Goal: Task Accomplishment & Management: Manage account settings

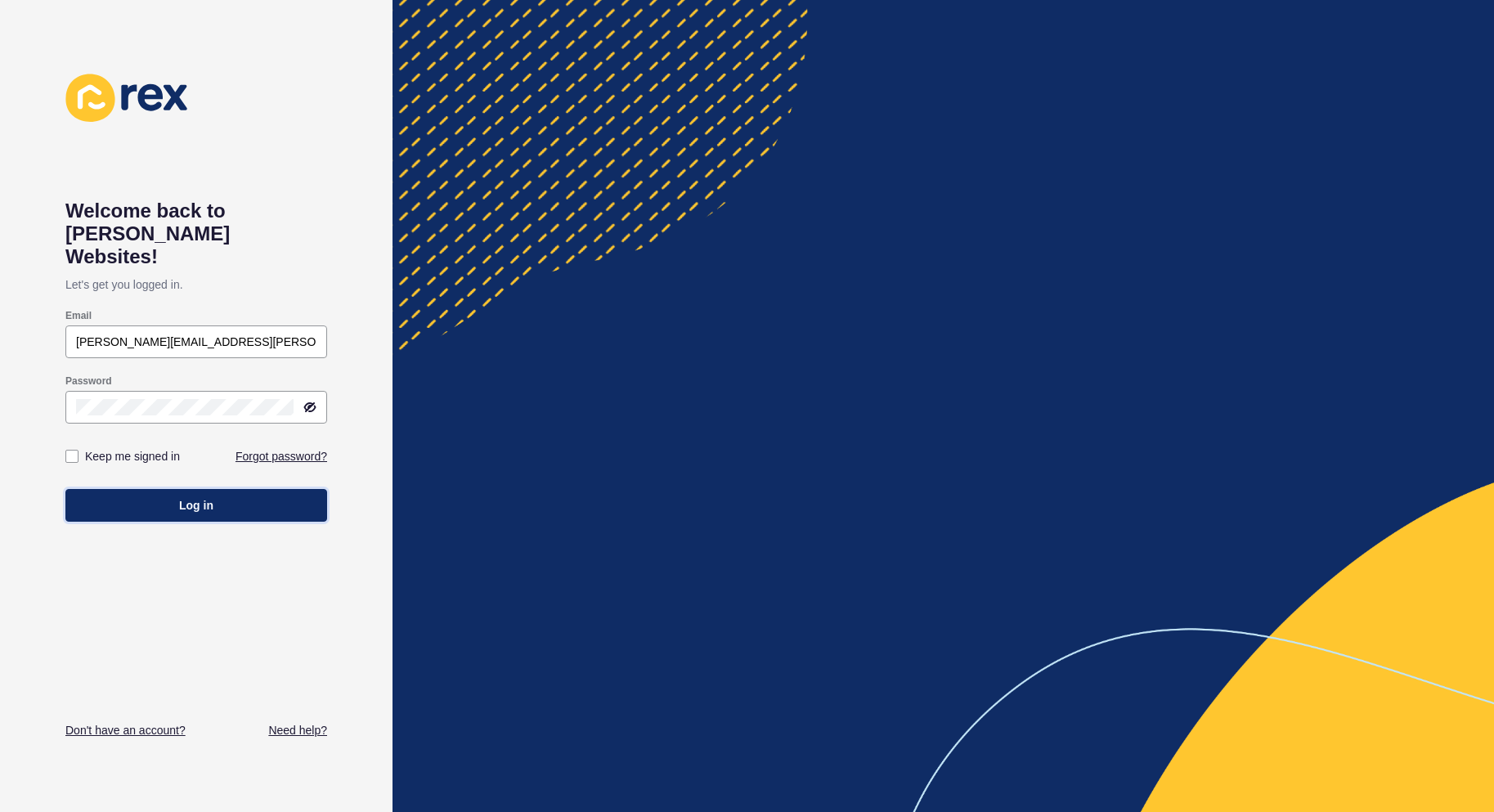
drag, startPoint x: 193, startPoint y: 481, endPoint x: 561, endPoint y: 294, distance: 412.8
click at [203, 497] on span "Log in" at bounding box center [196, 505] width 34 height 16
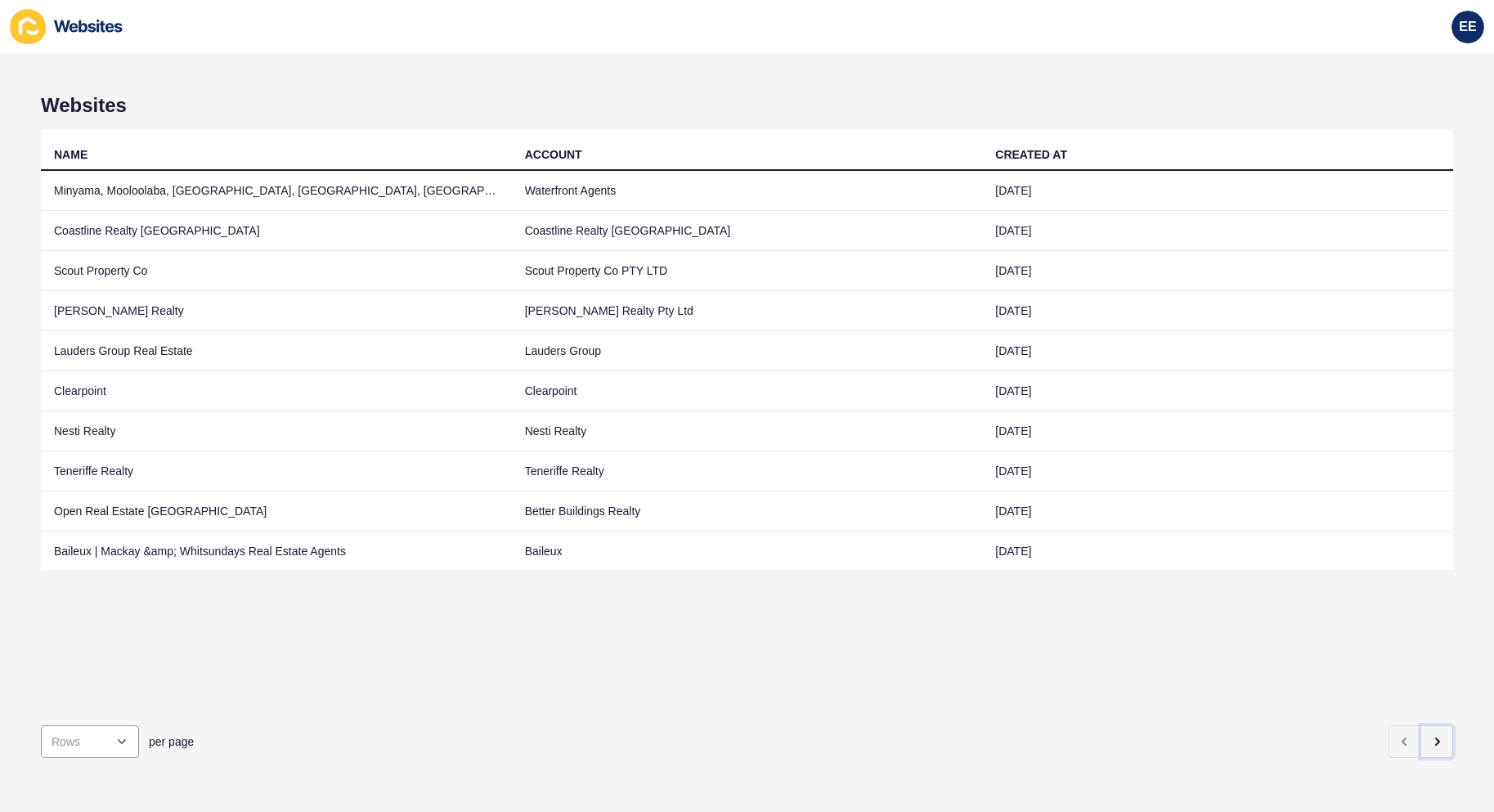
click at [1430, 735] on icon "button" at bounding box center [1436, 741] width 13 height 13
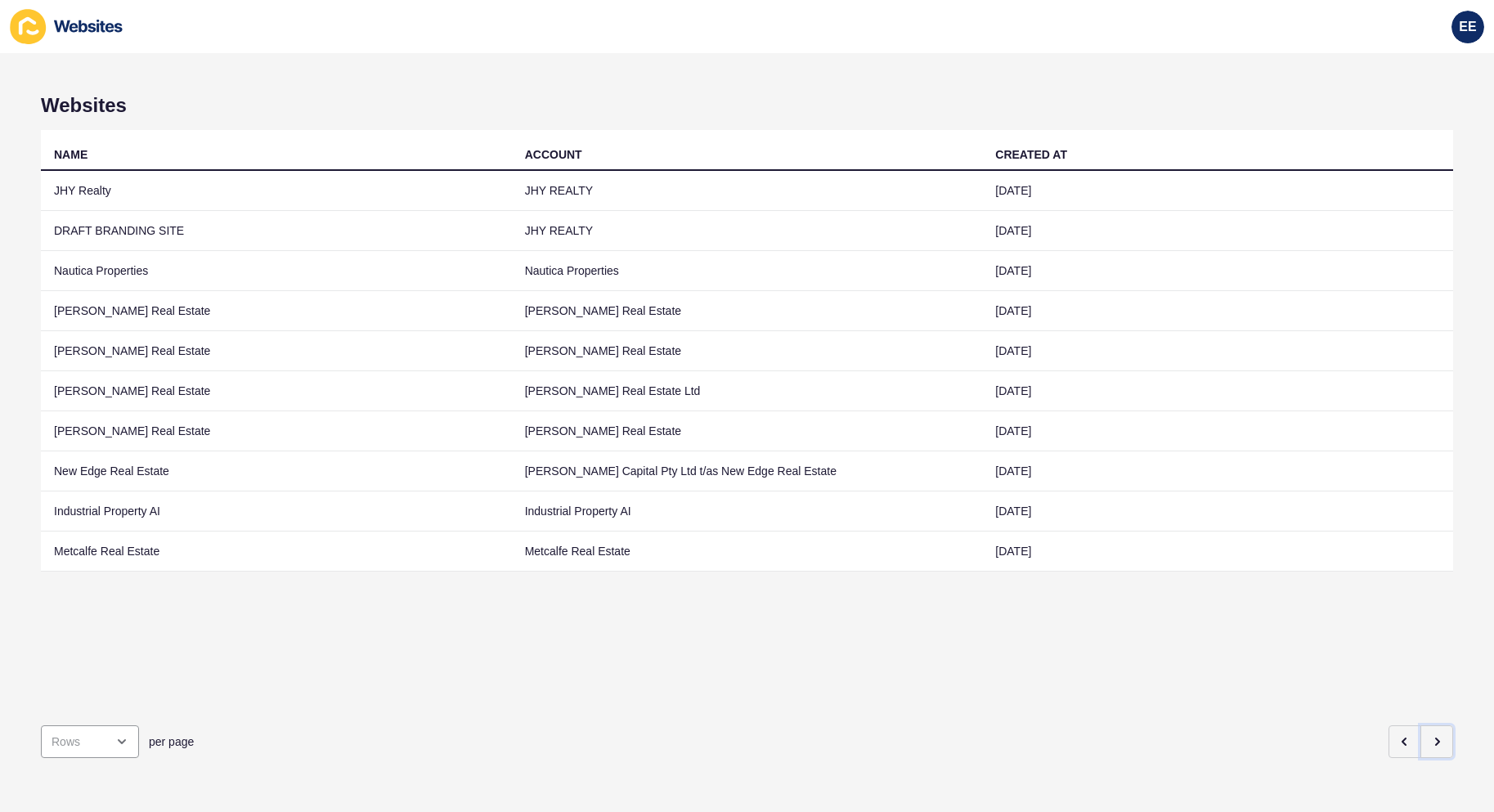
click at [1421, 726] on button "button" at bounding box center [1437, 741] width 32 height 32
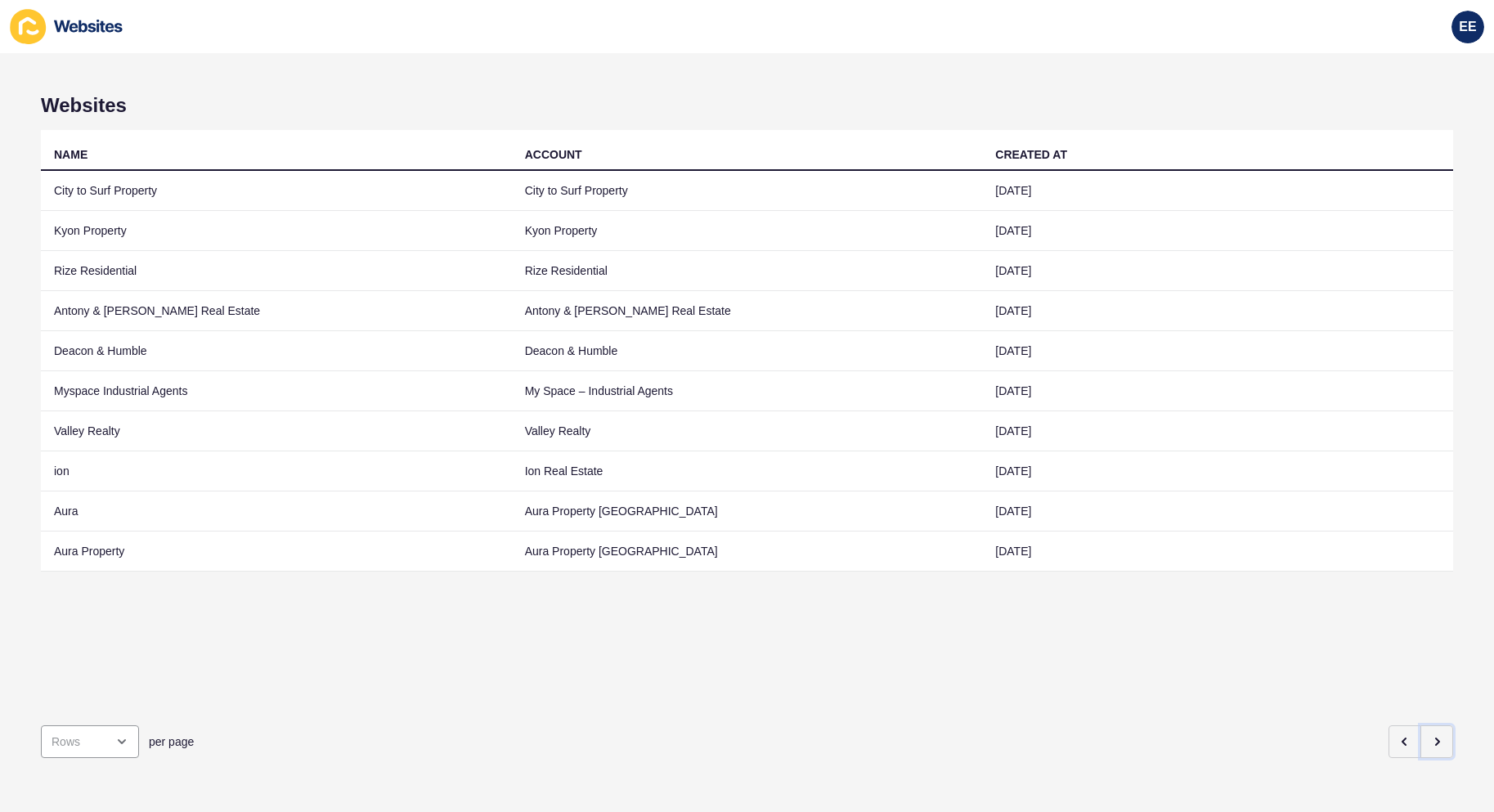
click at [1421, 726] on button "button" at bounding box center [1437, 741] width 32 height 32
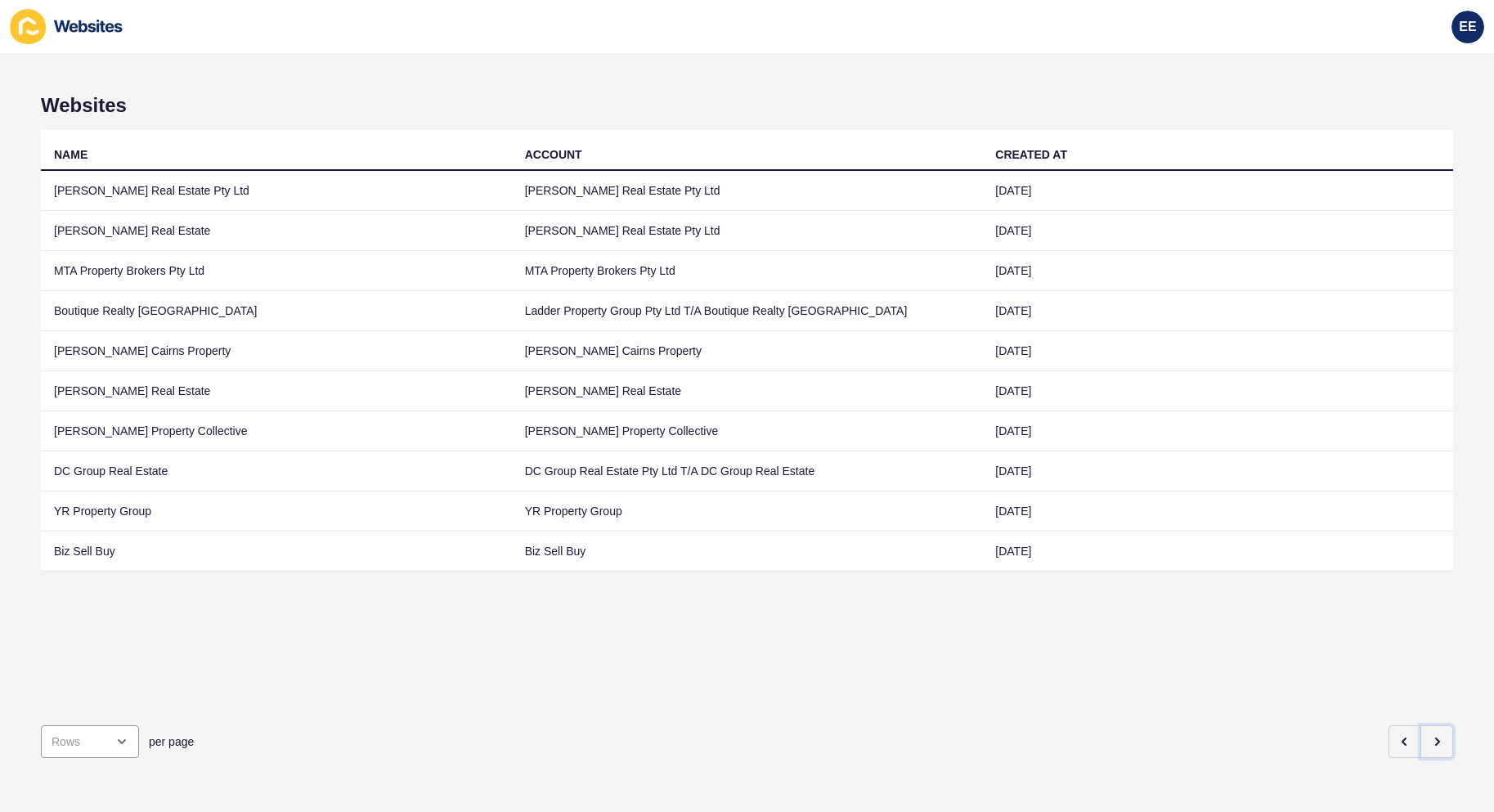
click at [1433, 734] on button "button" at bounding box center [1437, 741] width 32 height 32
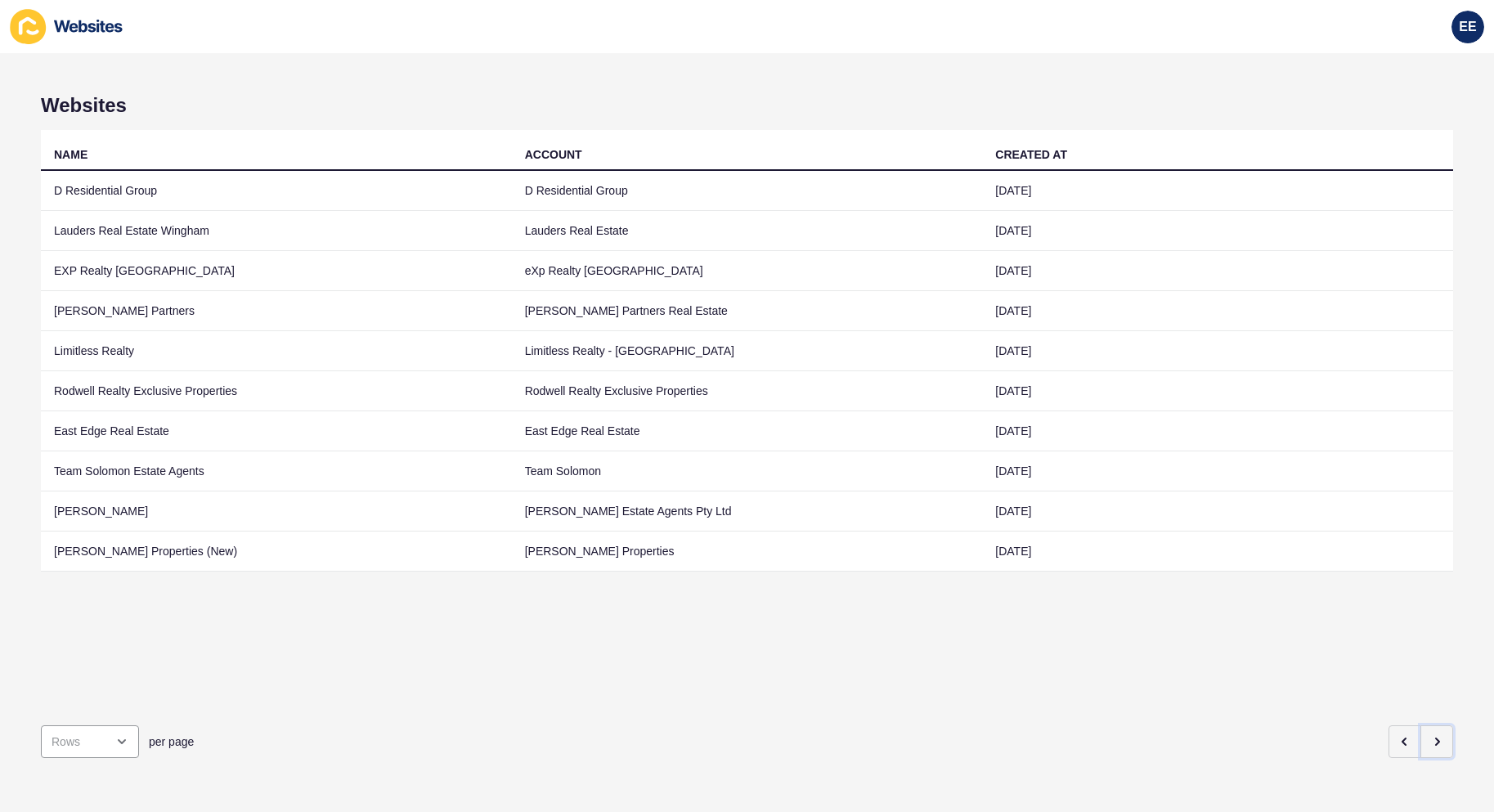
click at [1430, 735] on icon "button" at bounding box center [1436, 741] width 13 height 13
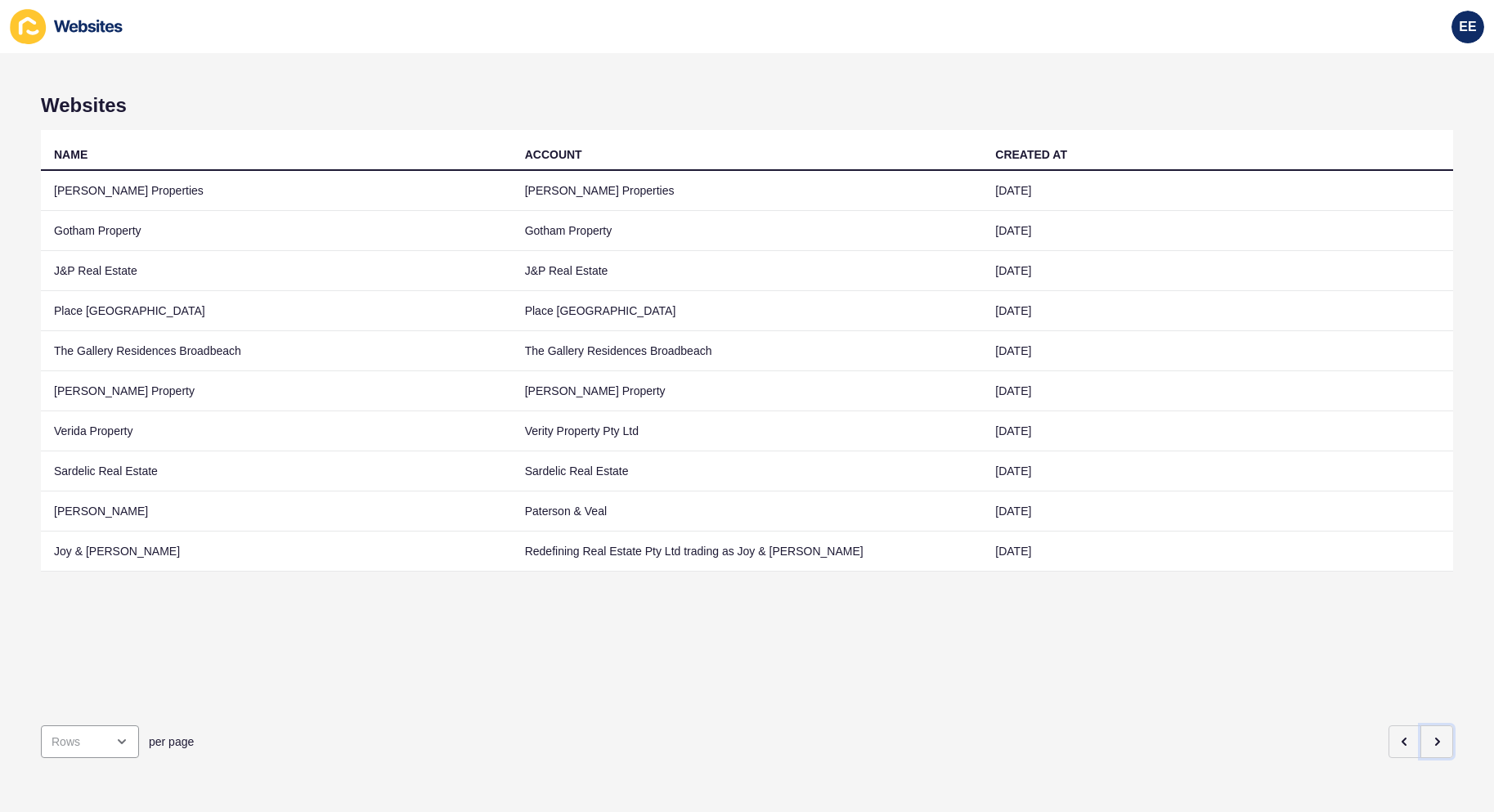
click at [1430, 735] on icon "button" at bounding box center [1436, 741] width 13 height 13
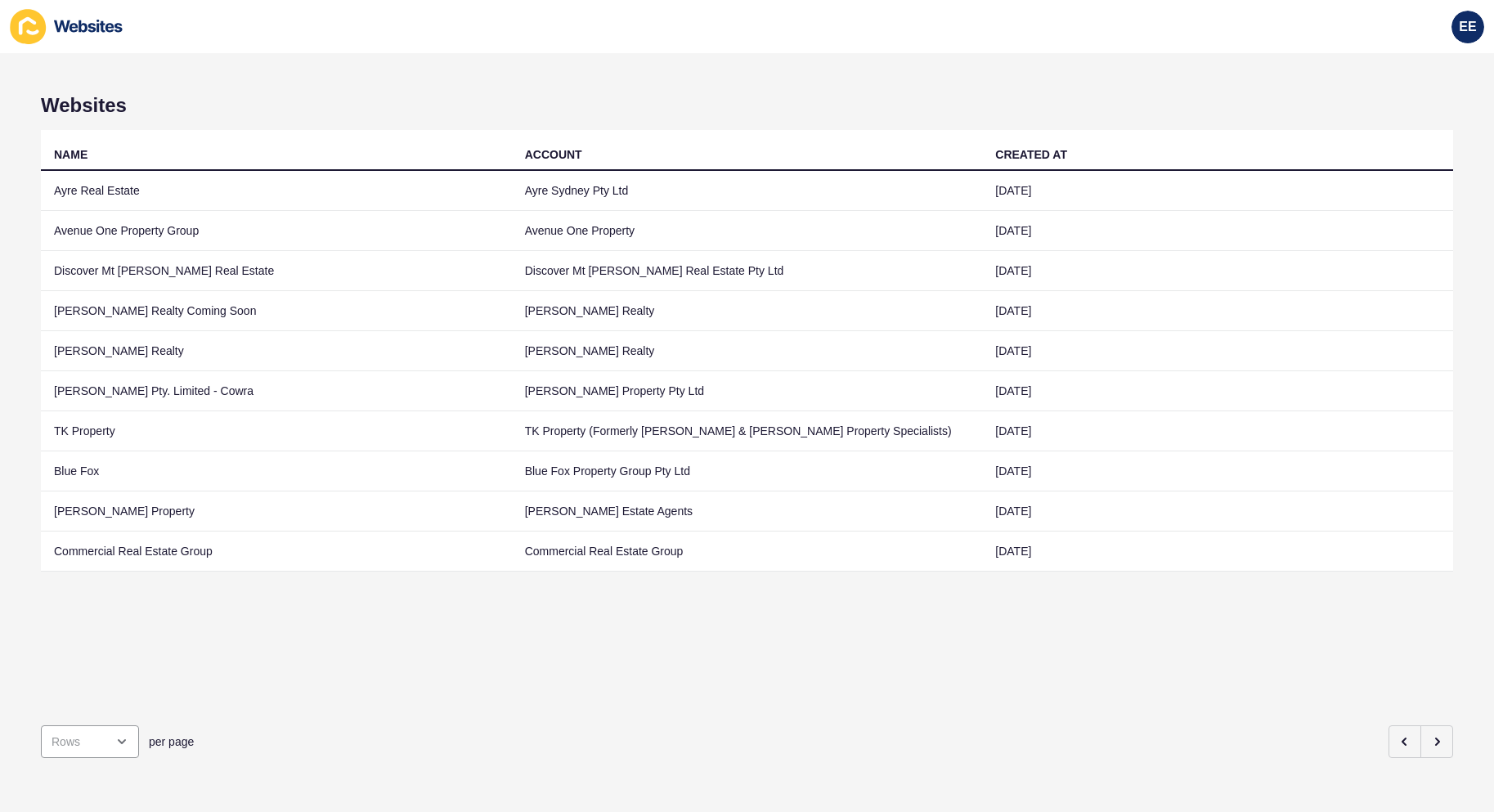
click at [94, 274] on td "Discover Mt [PERSON_NAME] Real Estate" at bounding box center [276, 270] width 471 height 40
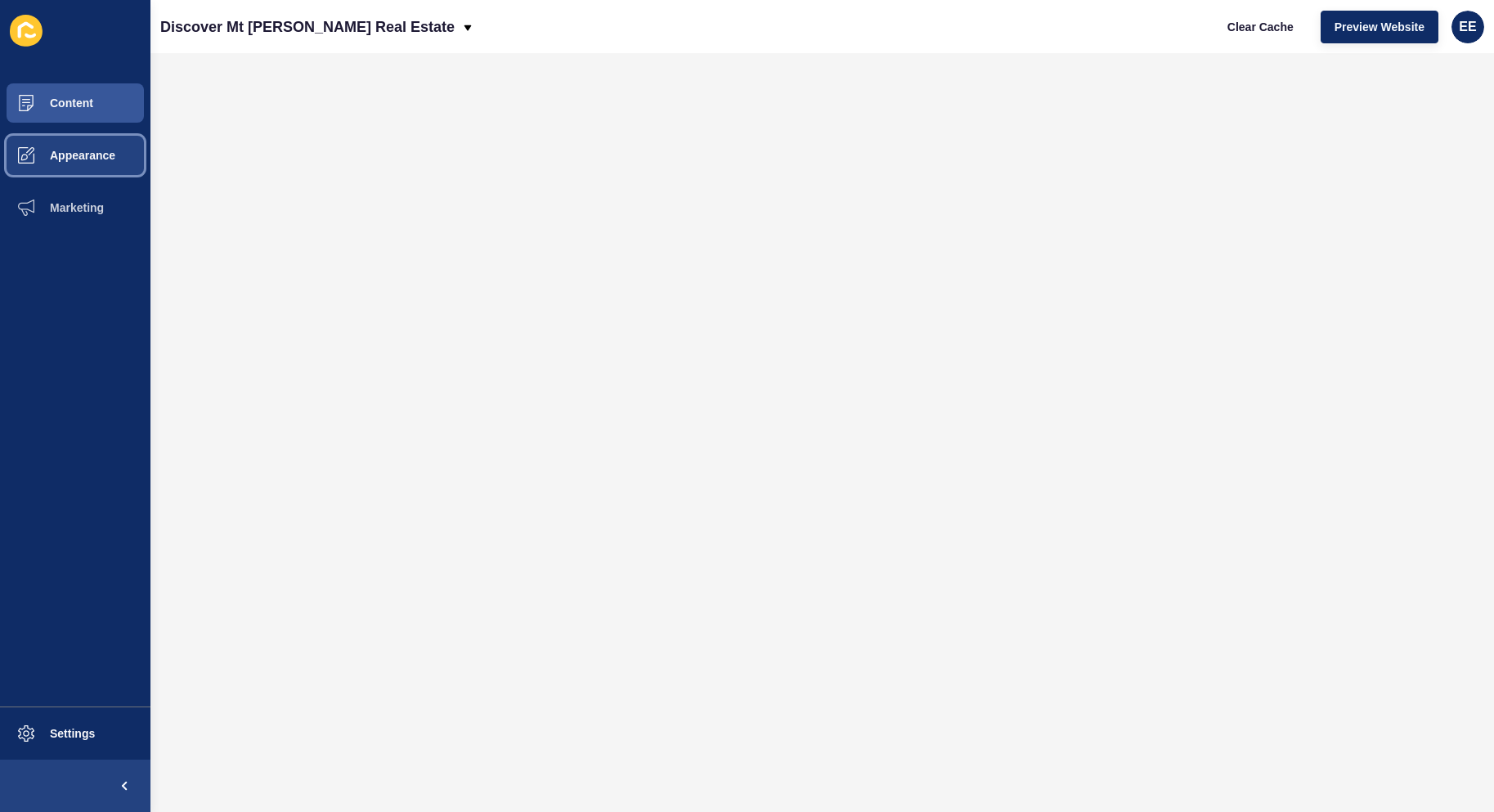
click at [79, 143] on button "Appearance" at bounding box center [75, 154] width 150 height 52
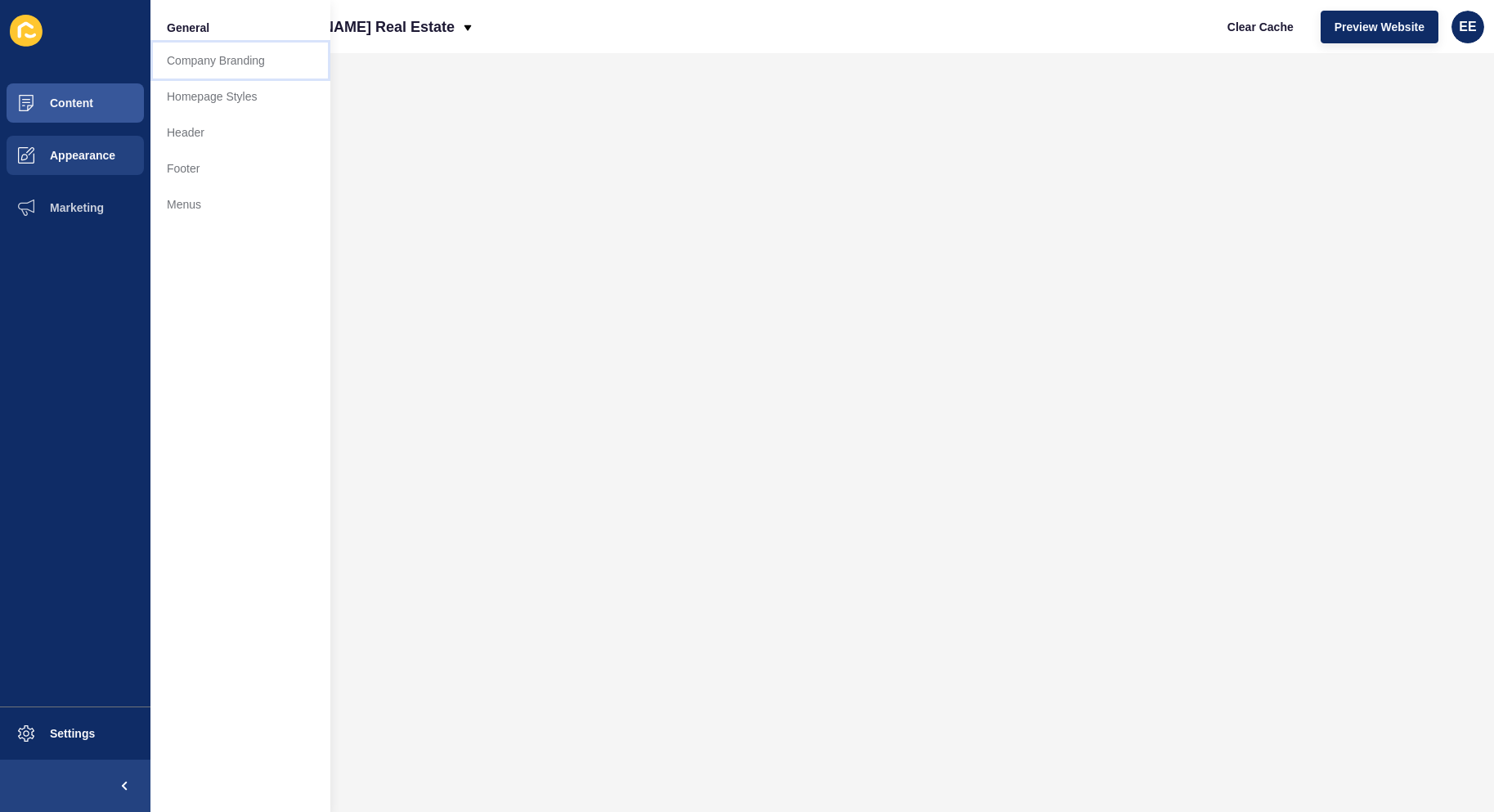
click at [206, 60] on link "Company Branding" at bounding box center [240, 61] width 180 height 36
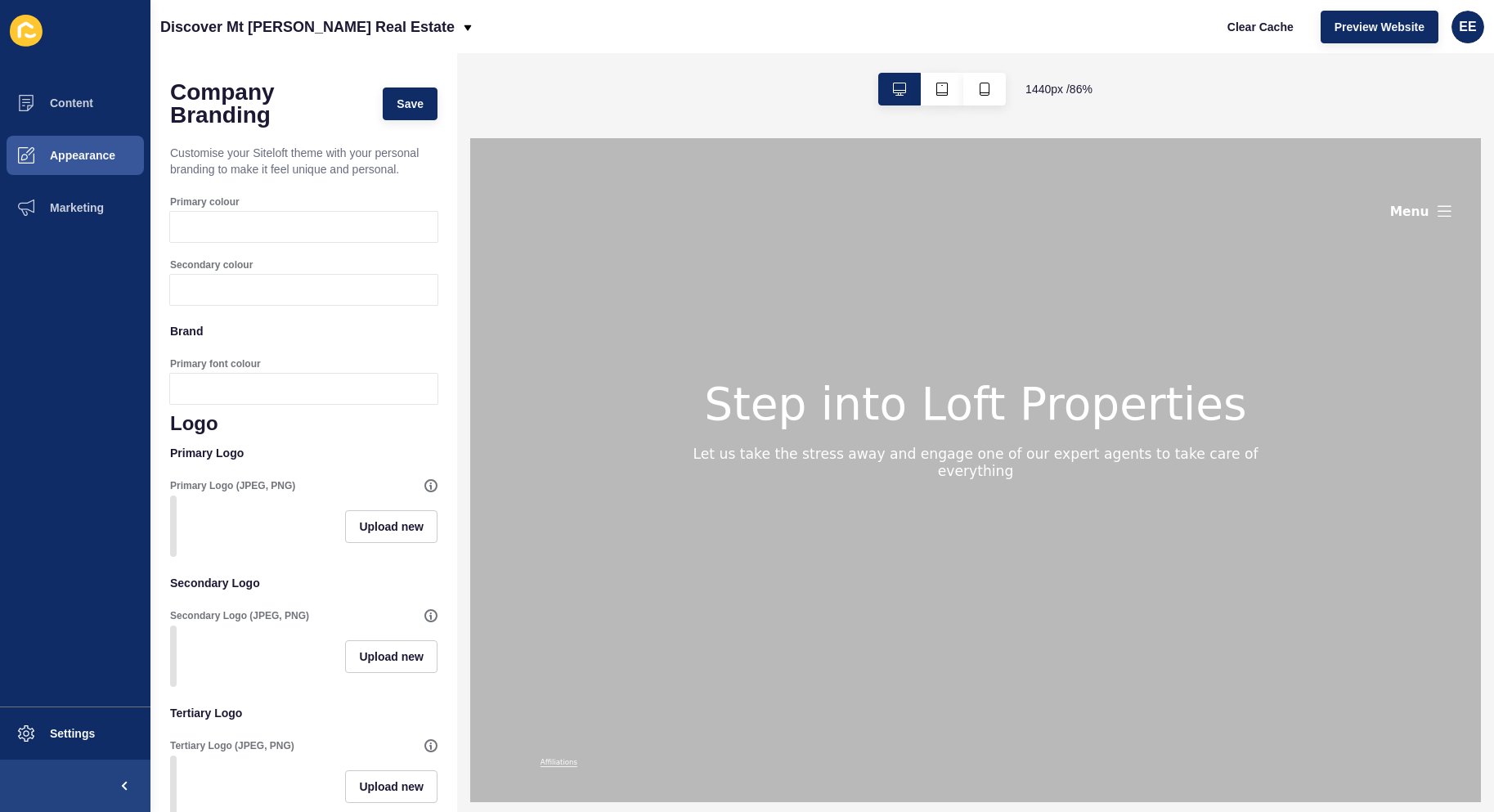
click at [208, 242] on div at bounding box center [319, 226] width 237 height 30
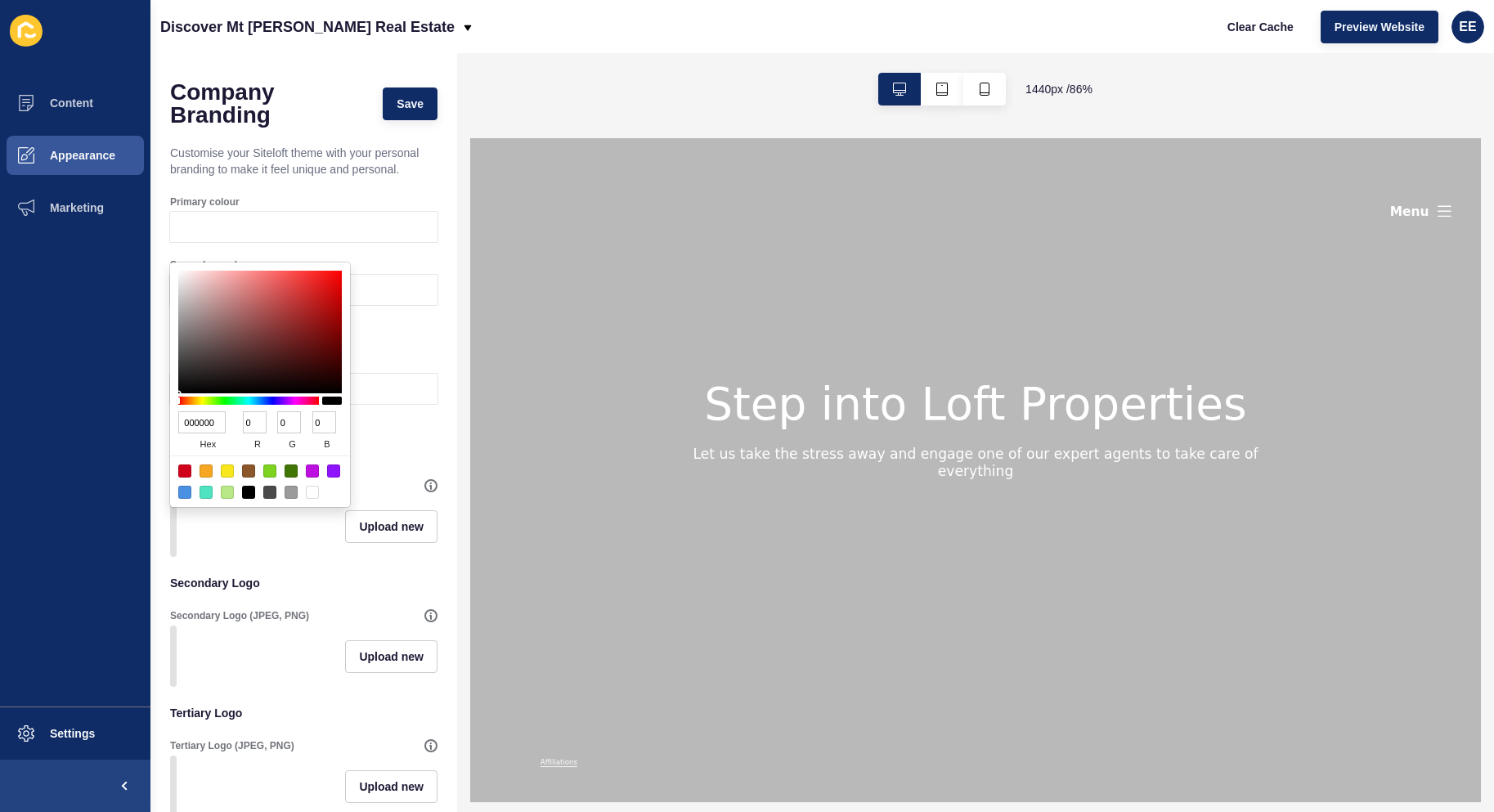
click at [203, 420] on input "000000" at bounding box center [202, 422] width 48 height 22
paste input "#7a7a7a"
type input "#7a7a7a"
type input "122"
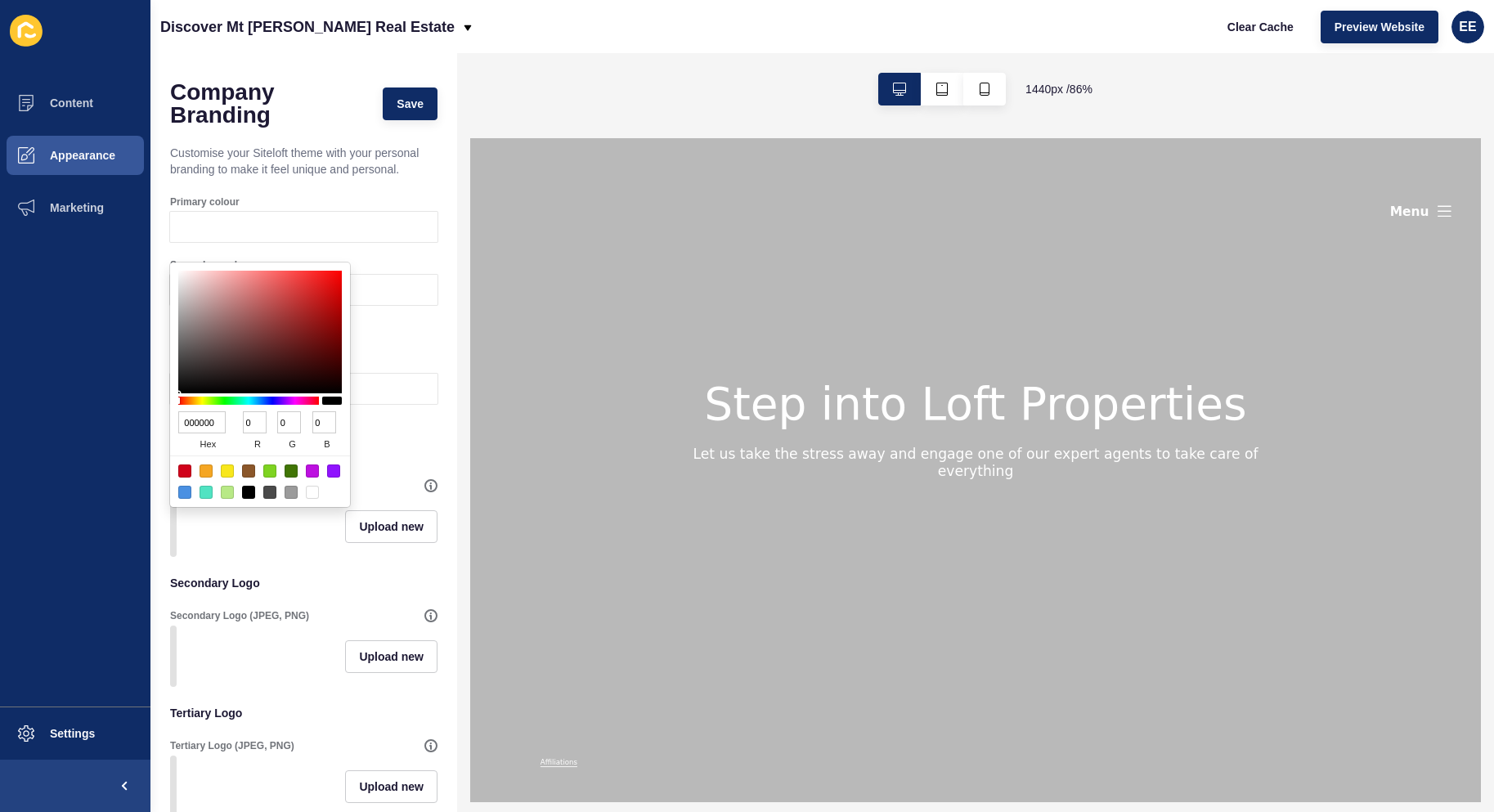
type input "122"
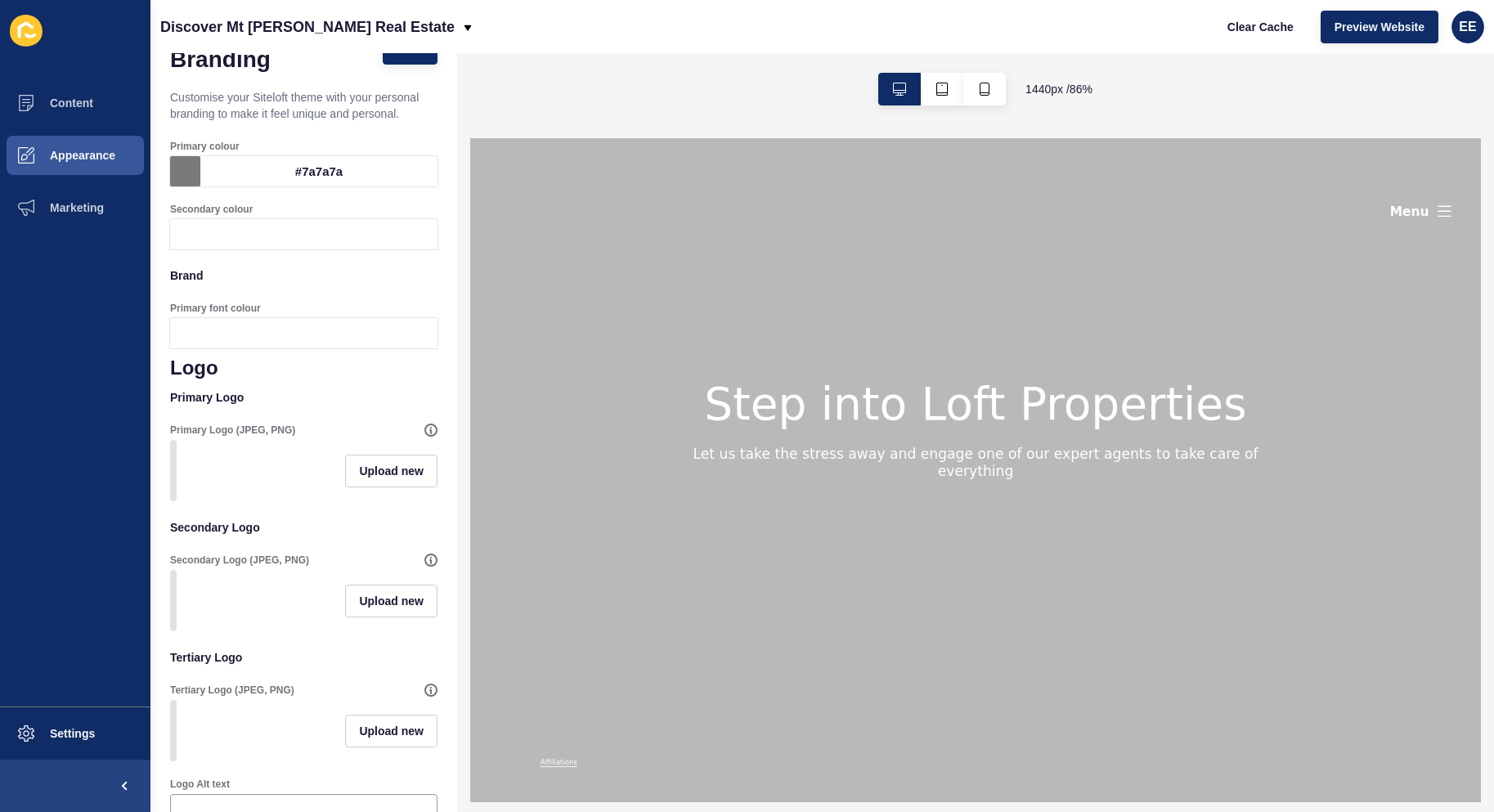
scroll to position [82, 0]
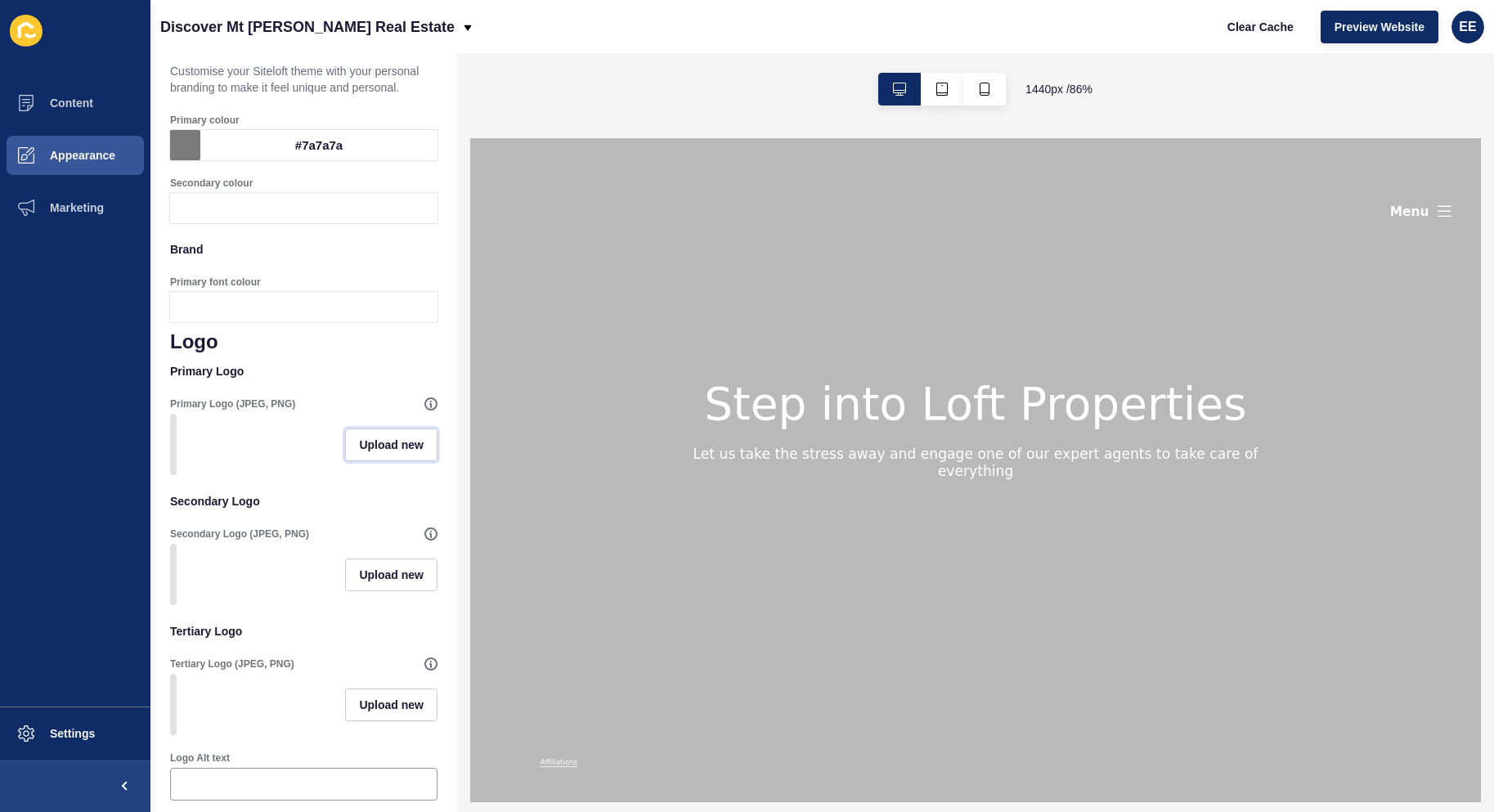
click at [369, 453] on span "Upload new" at bounding box center [392, 444] width 65 height 16
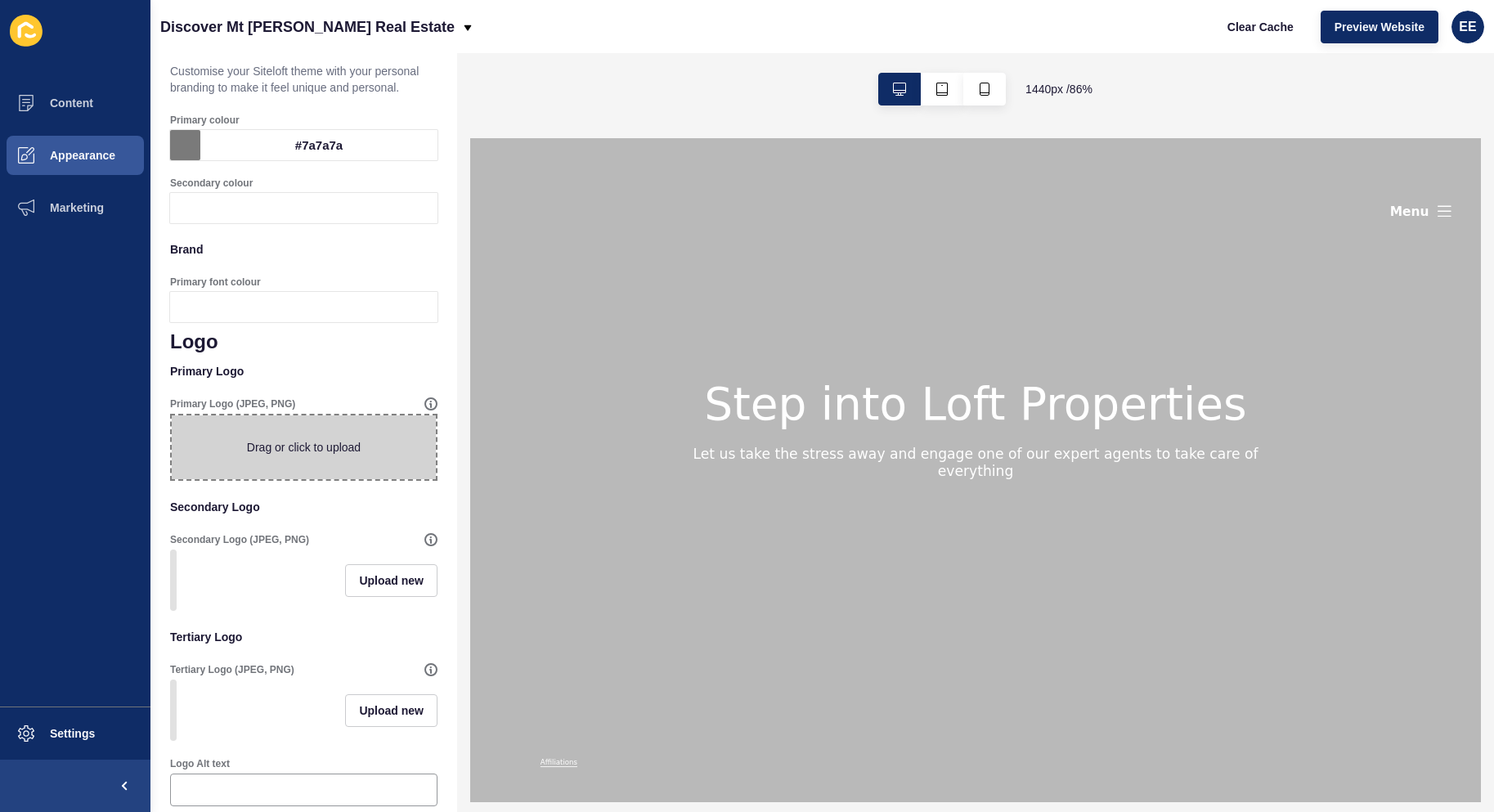
click at [238, 465] on span at bounding box center [304, 447] width 265 height 64
click at [171, 415] on input "Drag or click to upload" at bounding box center [171, 415] width 0 height 0
type input "C:\fakepath\logo1.png"
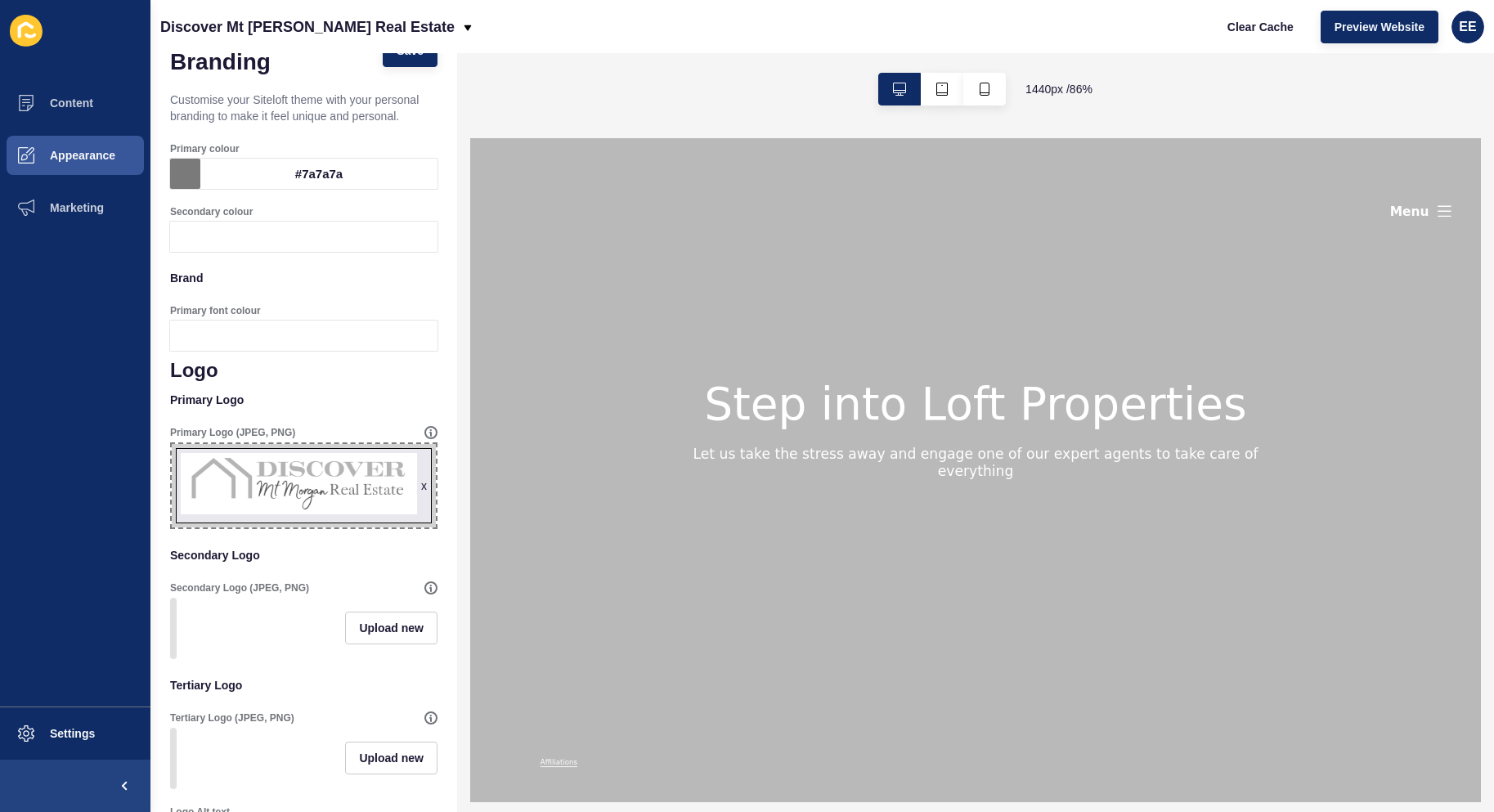
scroll to position [0, 0]
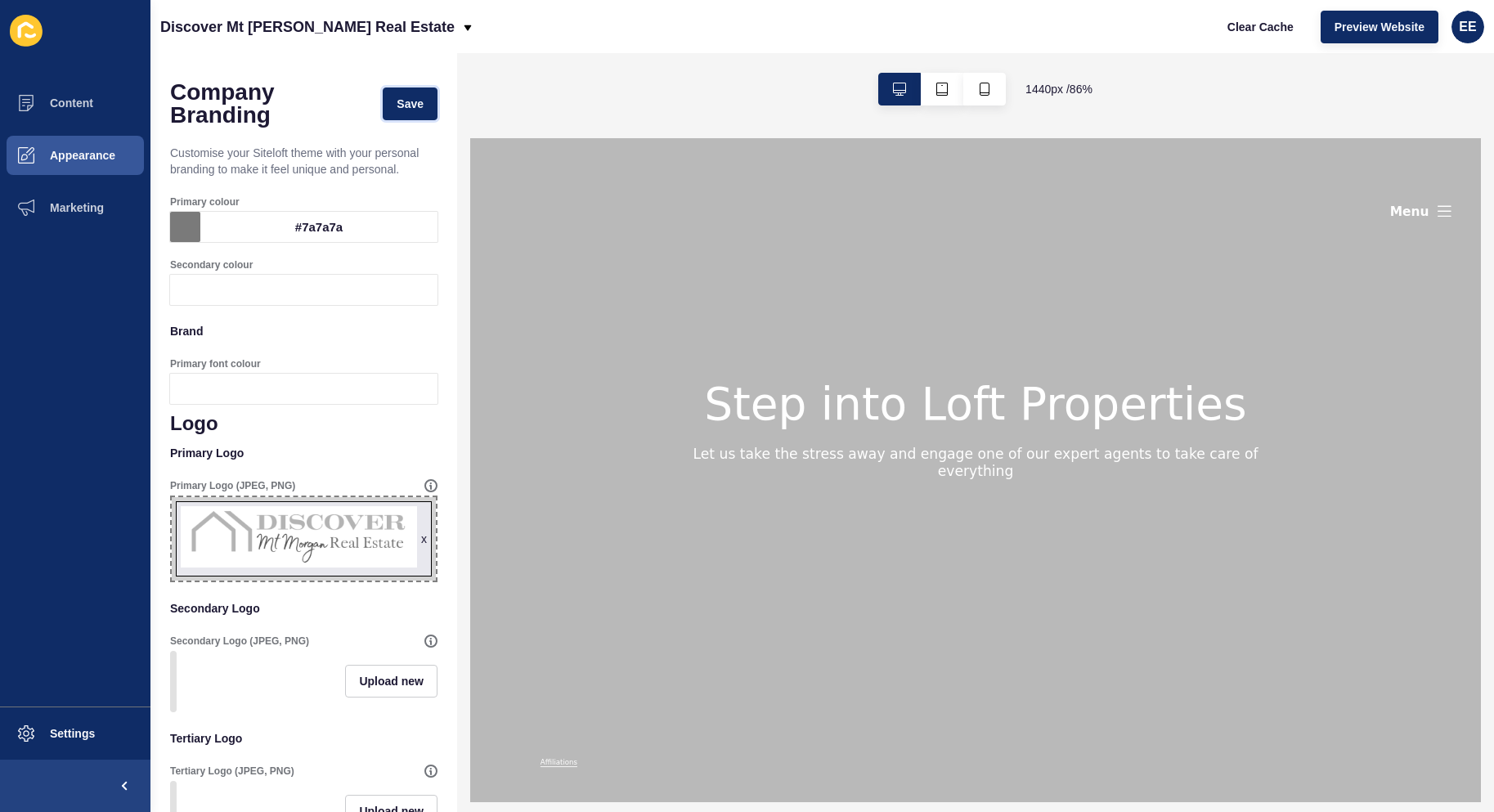
click at [397, 107] on span "Save" at bounding box center [410, 103] width 27 height 16
click at [67, 157] on span "Appearance" at bounding box center [56, 154] width 118 height 13
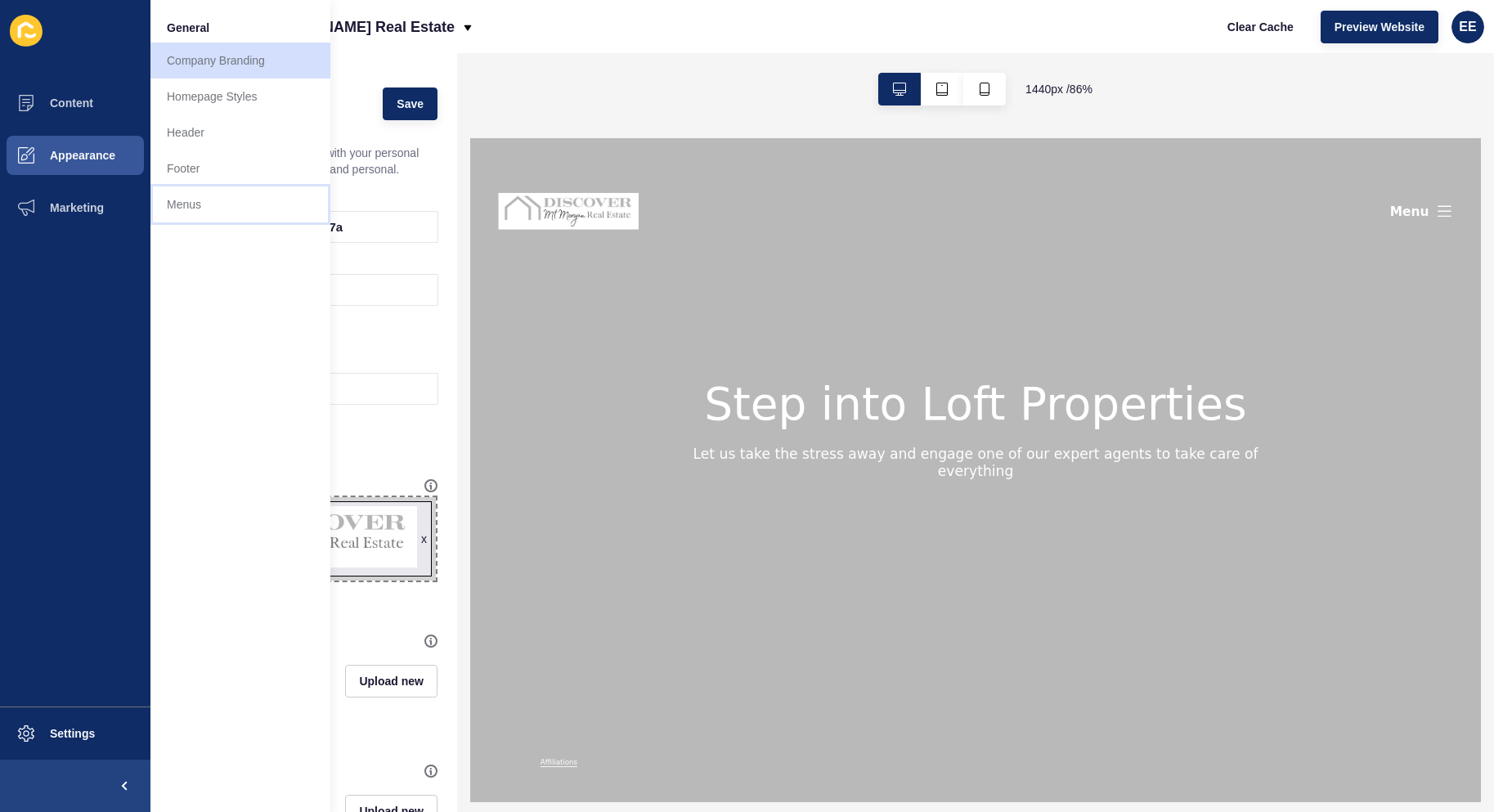
drag, startPoint x: 181, startPoint y: 200, endPoint x: 230, endPoint y: 200, distance: 49.0
click at [182, 200] on link "Menus" at bounding box center [240, 205] width 180 height 36
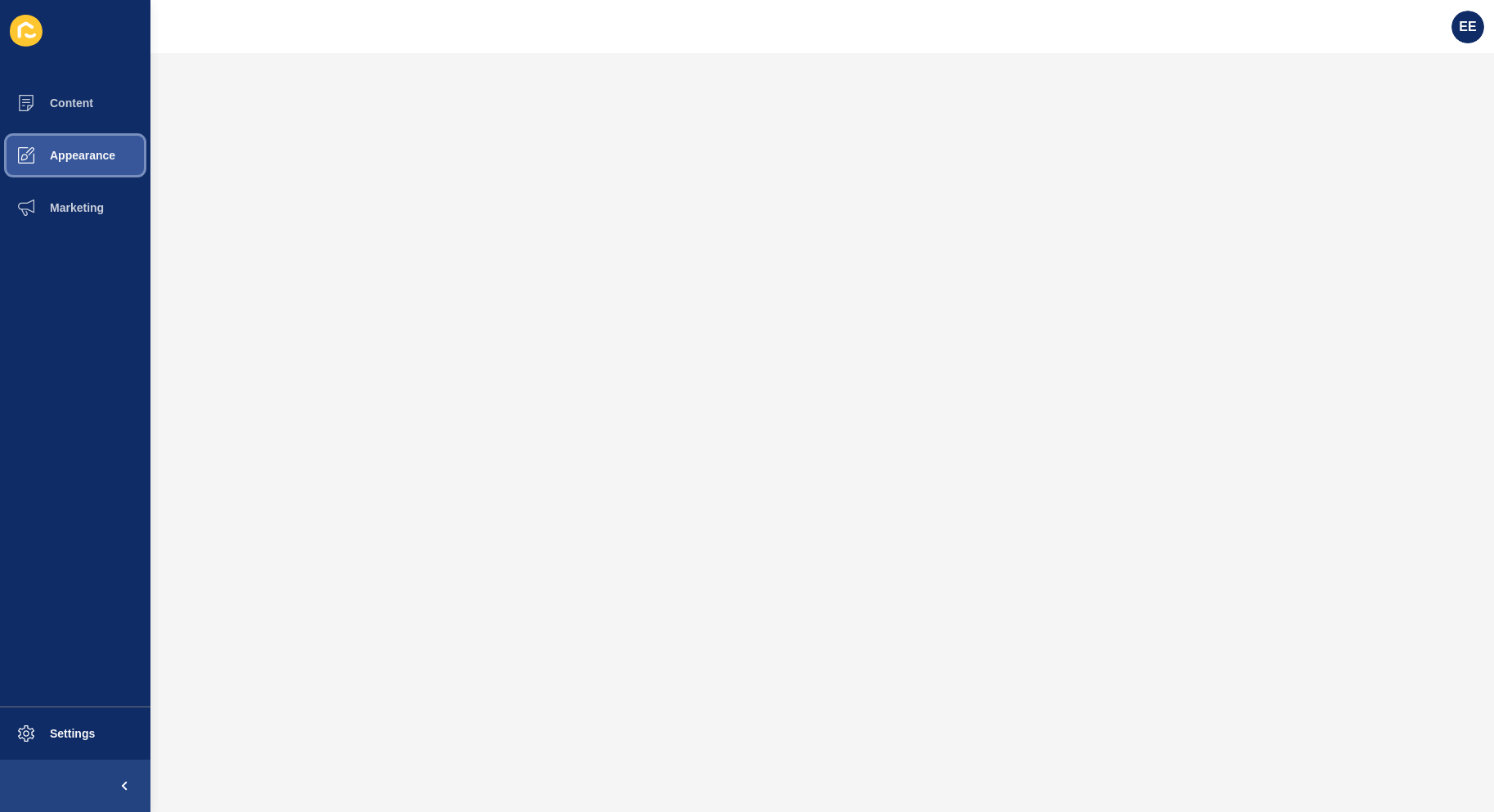
click at [39, 142] on span at bounding box center [26, 154] width 52 height 52
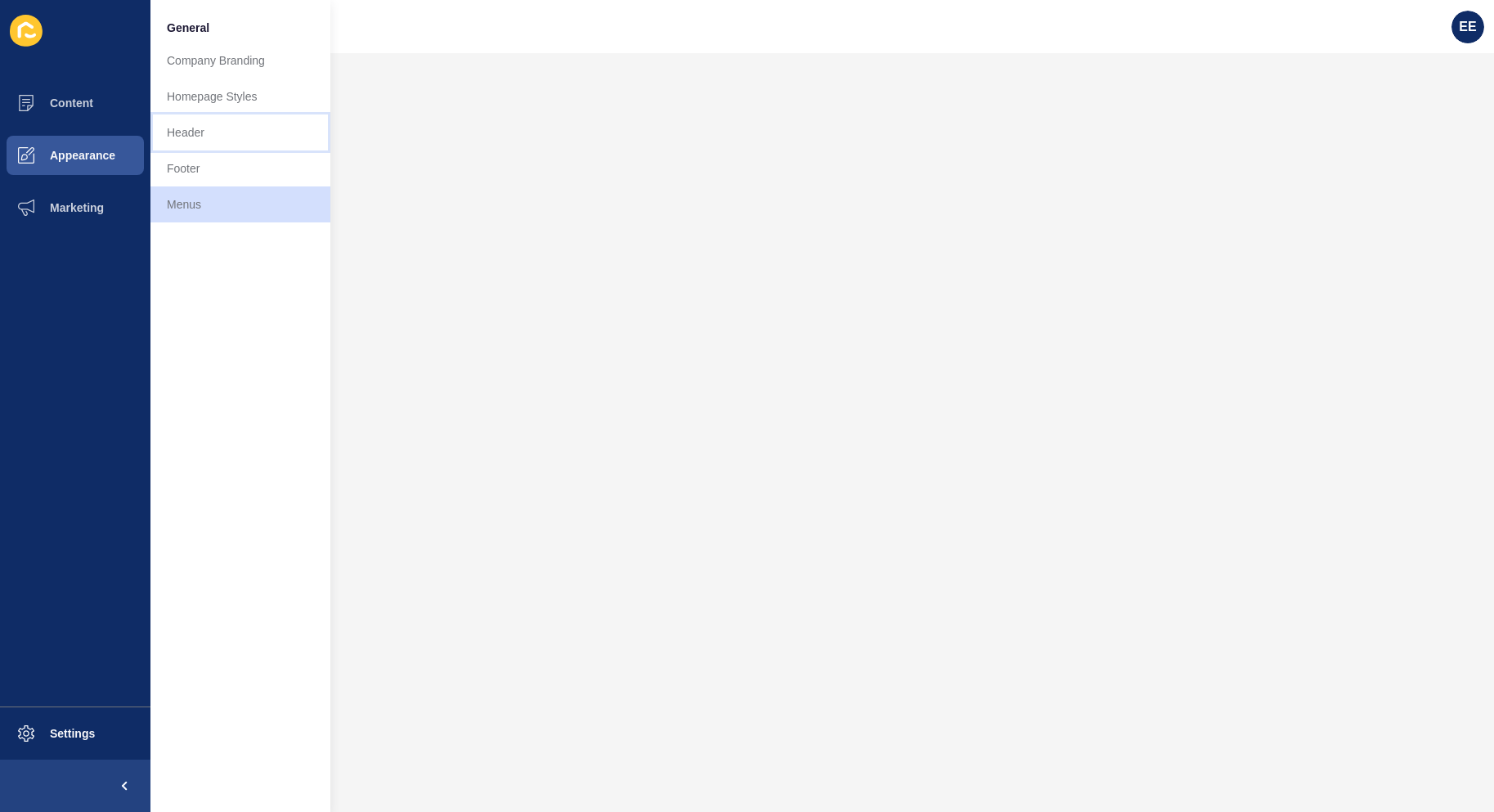
click at [187, 114] on link "Header" at bounding box center [240, 132] width 180 height 36
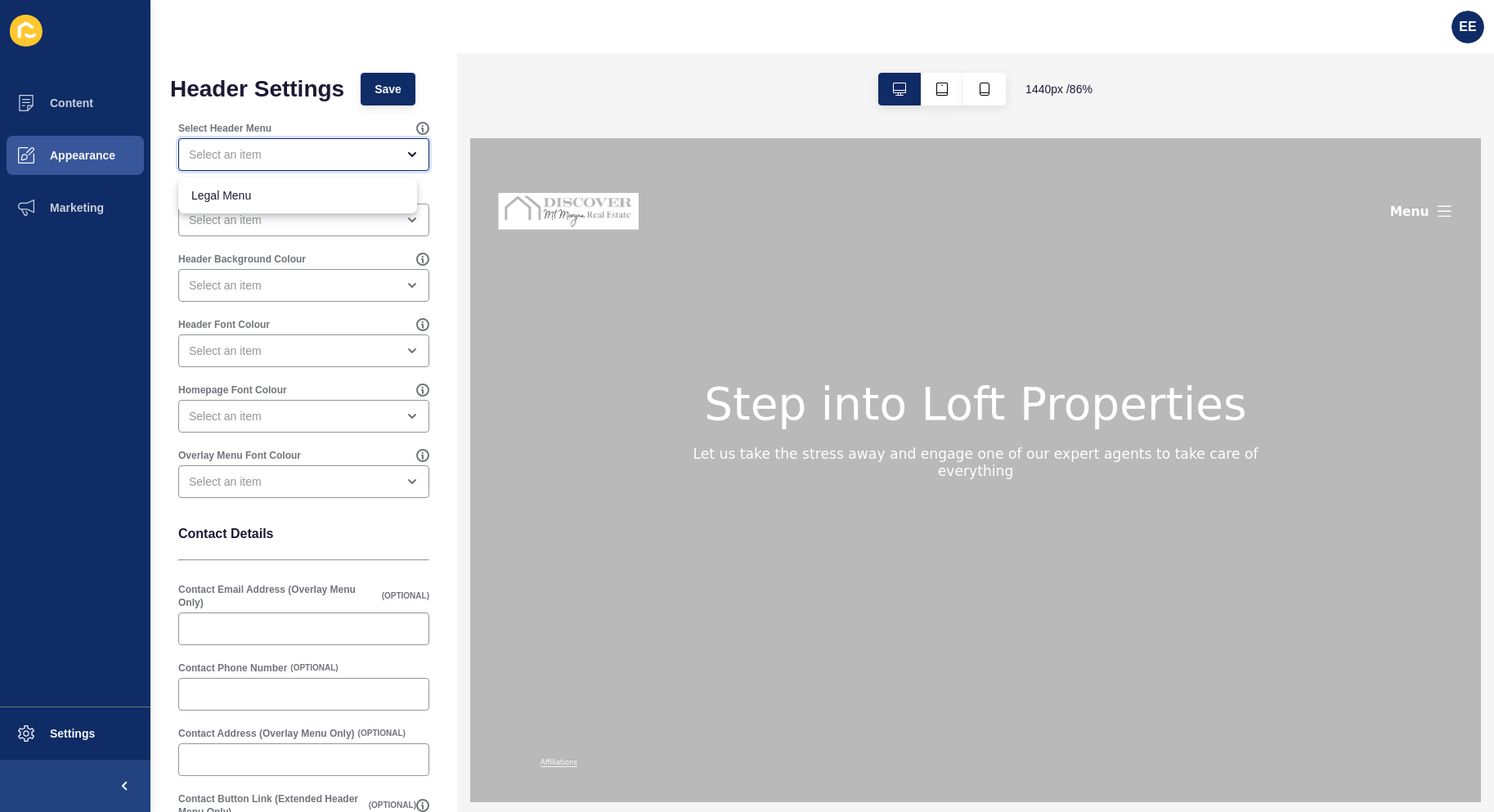
drag, startPoint x: 345, startPoint y: 150, endPoint x: 330, endPoint y: 150, distance: 15.0
click at [342, 150] on div "close menu" at bounding box center [292, 154] width 206 height 16
click at [338, 131] on div "Select Header Menu" at bounding box center [297, 128] width 238 height 13
click at [310, 231] on div "open menu" at bounding box center [304, 220] width 251 height 32
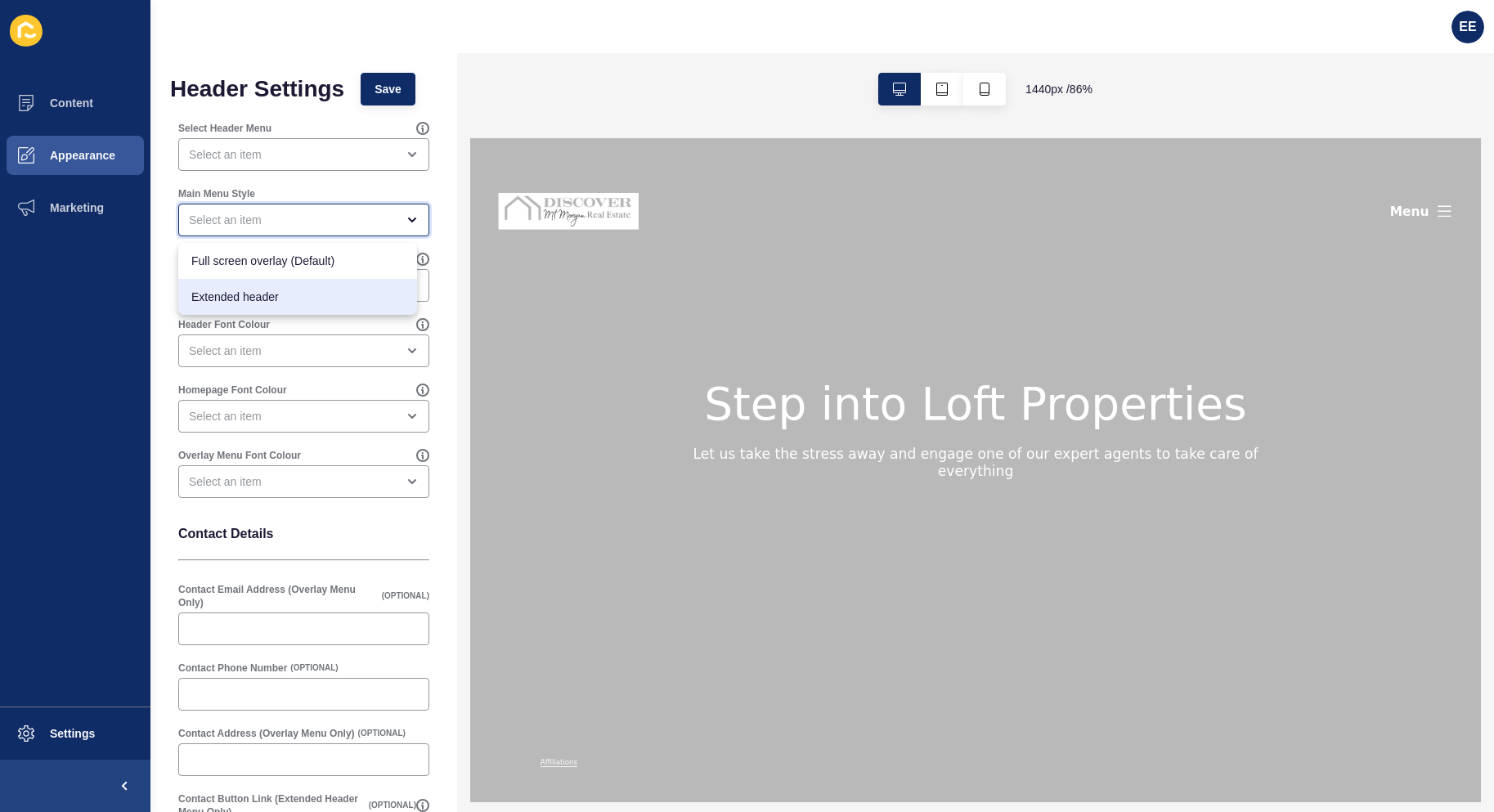
click at [299, 295] on span "Extended header" at bounding box center [297, 296] width 212 height 16
type input "Extended header"
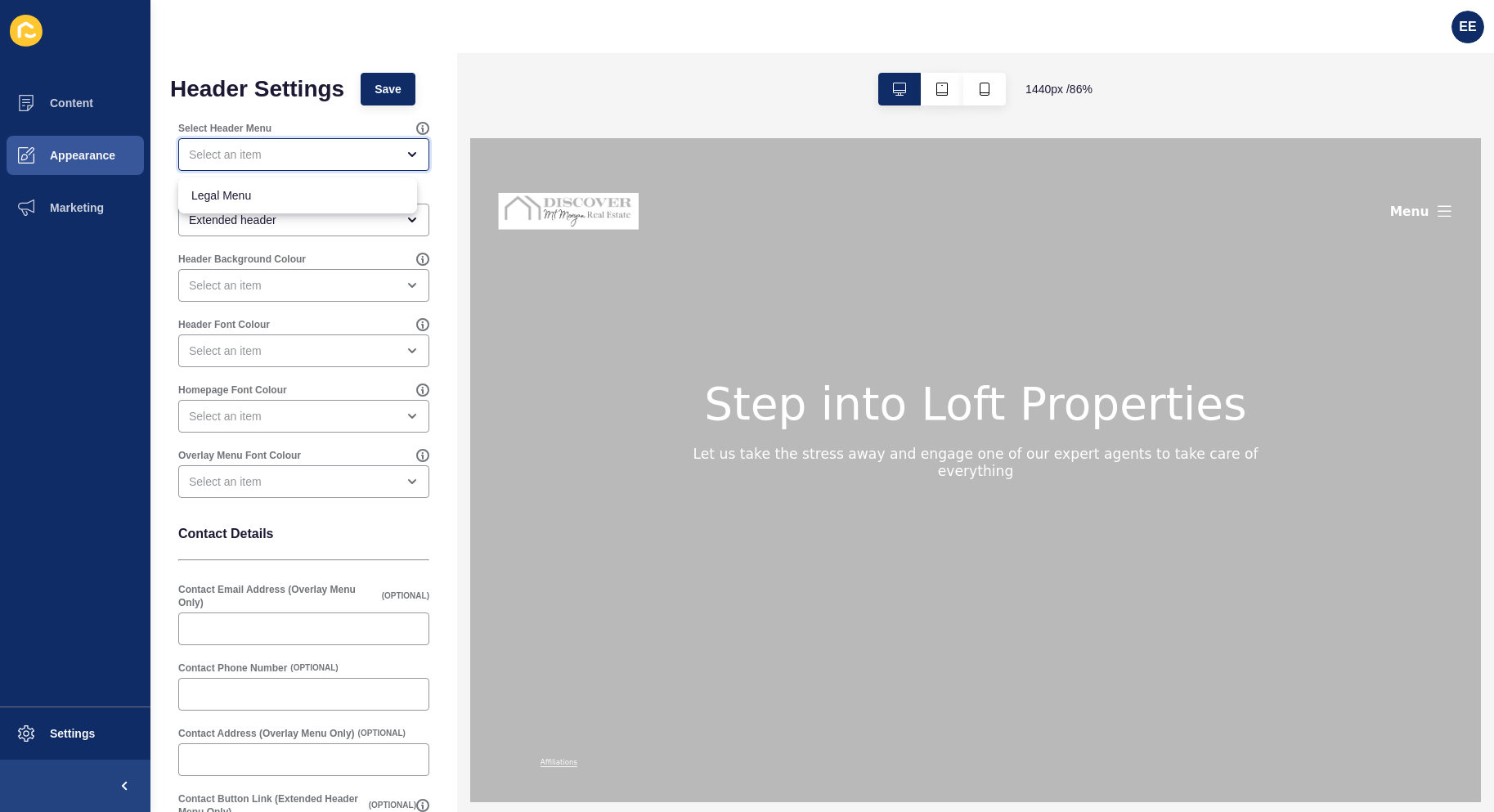
click at [365, 143] on div "close menu" at bounding box center [304, 154] width 251 height 32
click at [71, 165] on button "Appearance" at bounding box center [75, 154] width 150 height 52
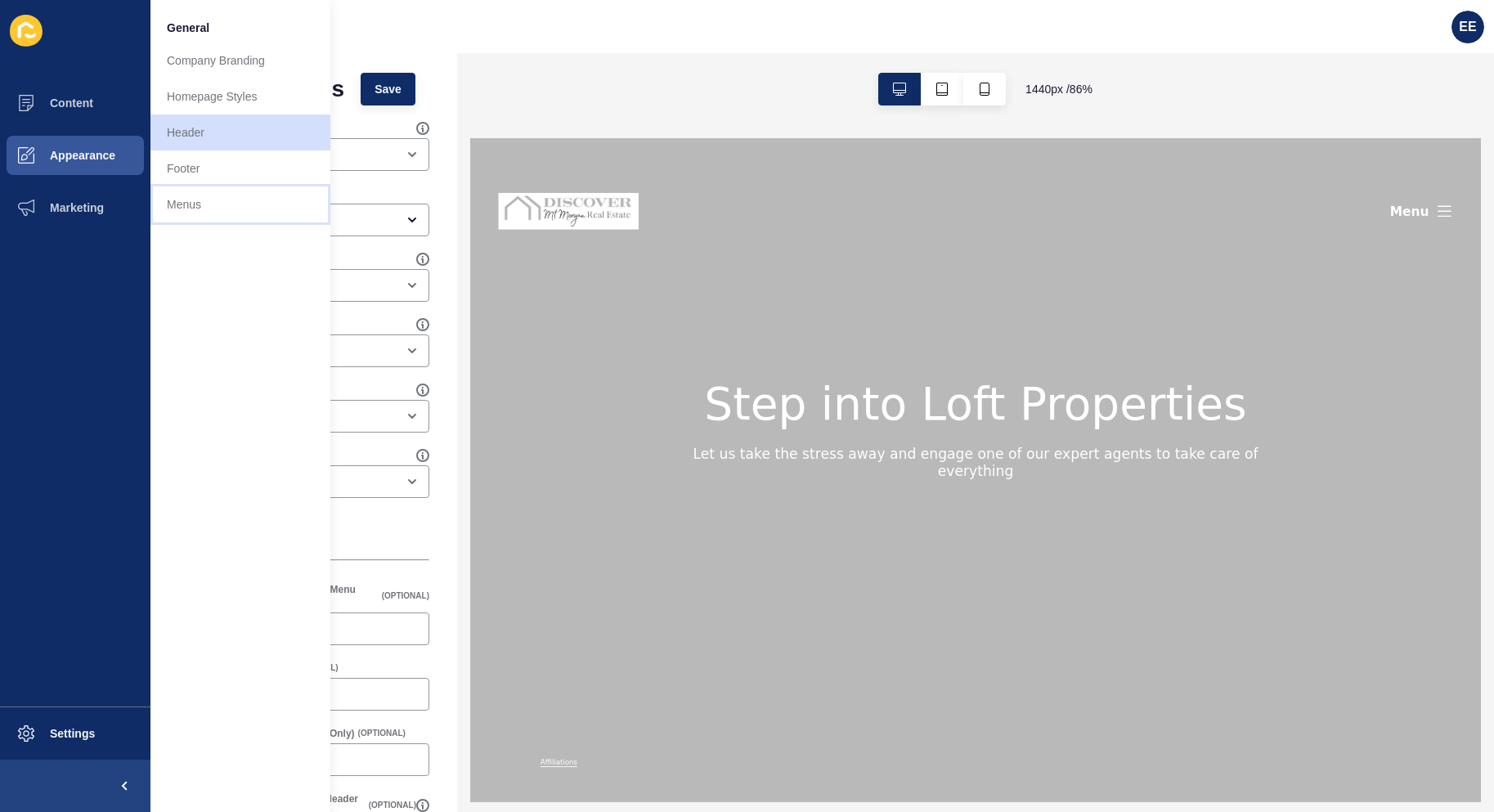
click at [182, 206] on link "Menus" at bounding box center [240, 205] width 180 height 36
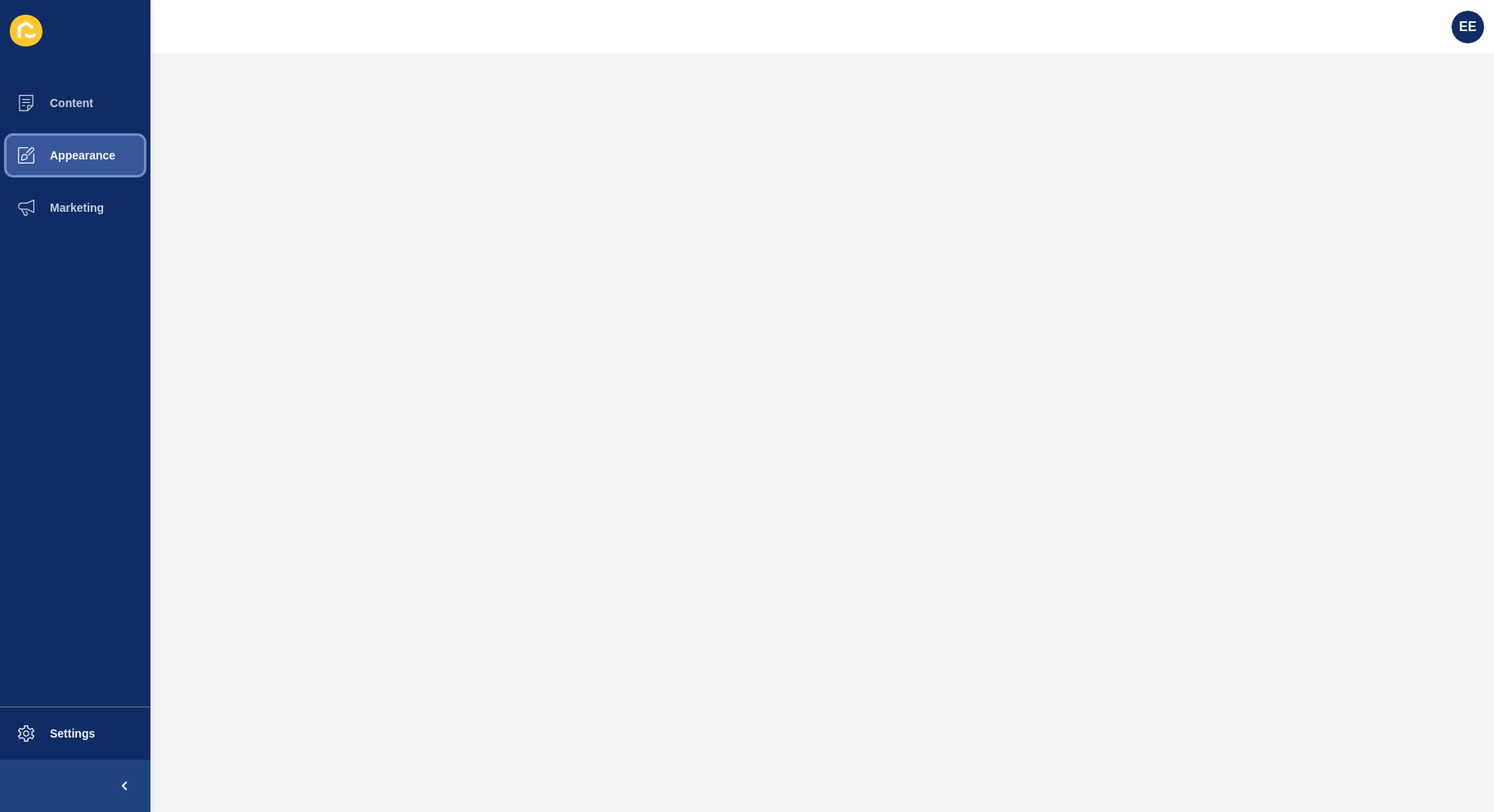
click at [97, 160] on span "Appearance" at bounding box center [56, 154] width 118 height 13
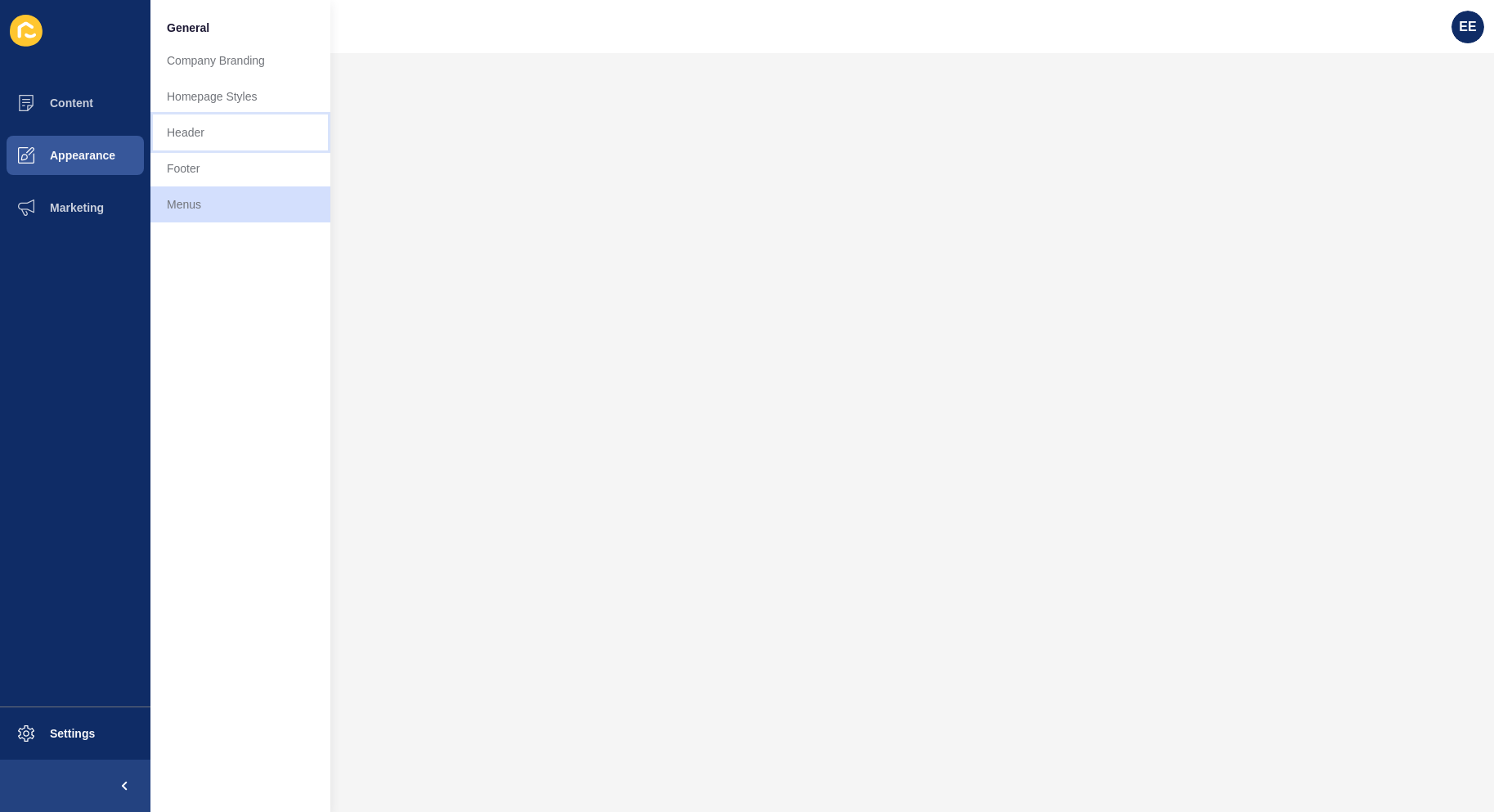
click at [215, 136] on link "Header" at bounding box center [240, 132] width 180 height 36
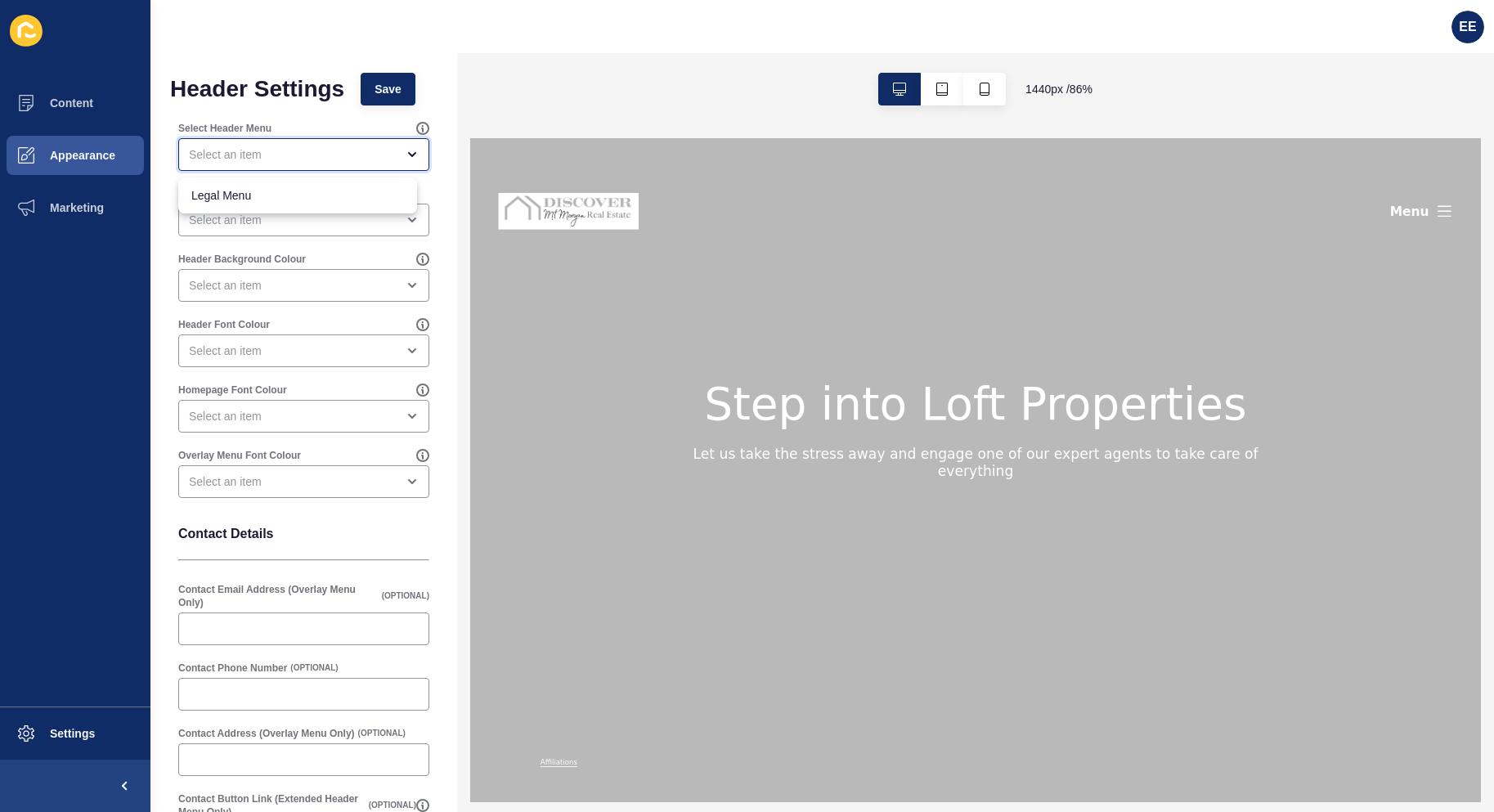
click at [276, 143] on div "close menu" at bounding box center [304, 154] width 251 height 32
click at [1479, 22] on div "EE" at bounding box center [1468, 26] width 32 height 32
click at [1399, 140] on link "Logout" at bounding box center [1427, 136] width 120 height 36
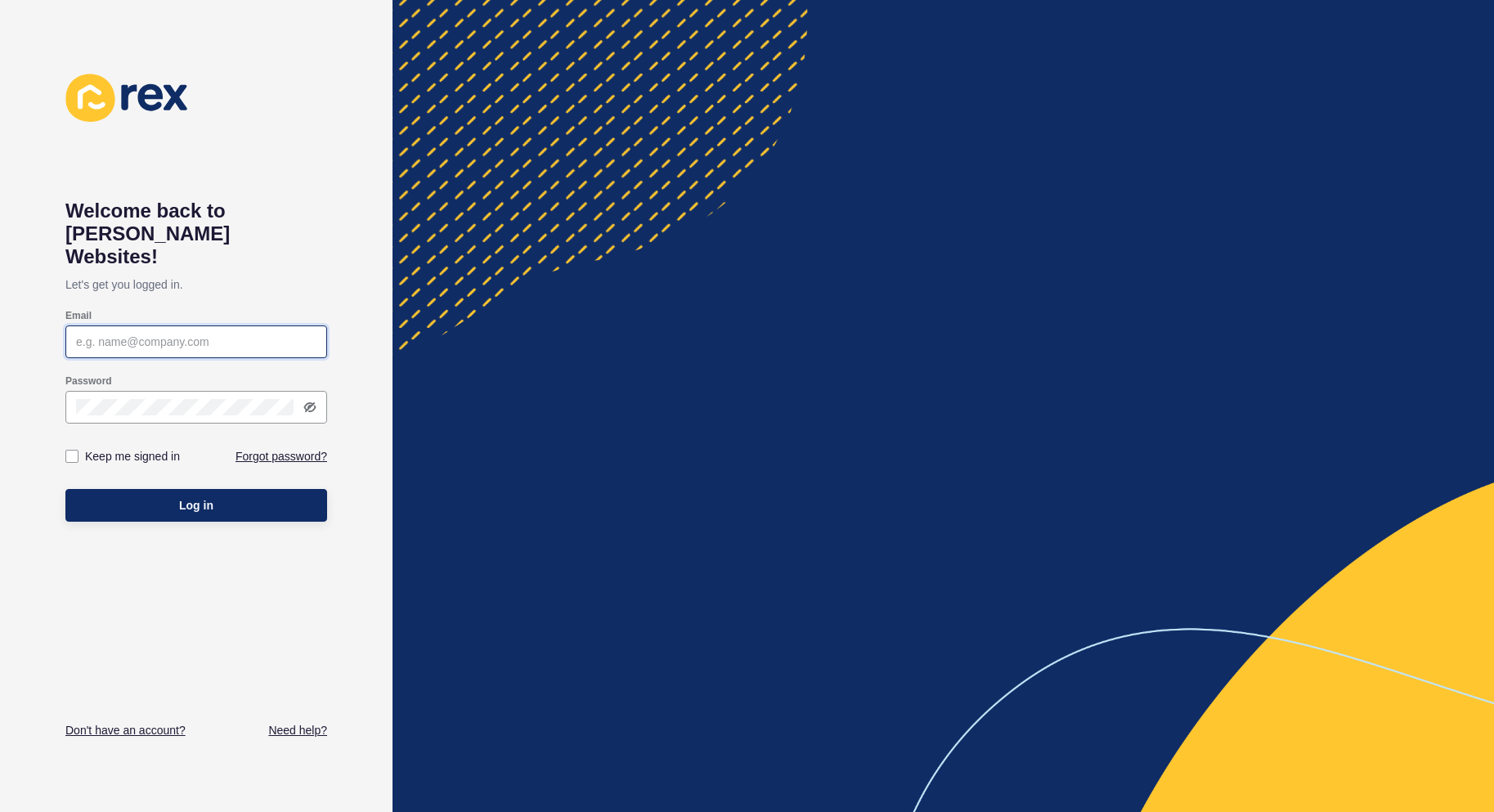
type input "elsie.estrera@rexsoftware.com.au"
click at [205, 497] on span "Log in" at bounding box center [196, 505] width 34 height 16
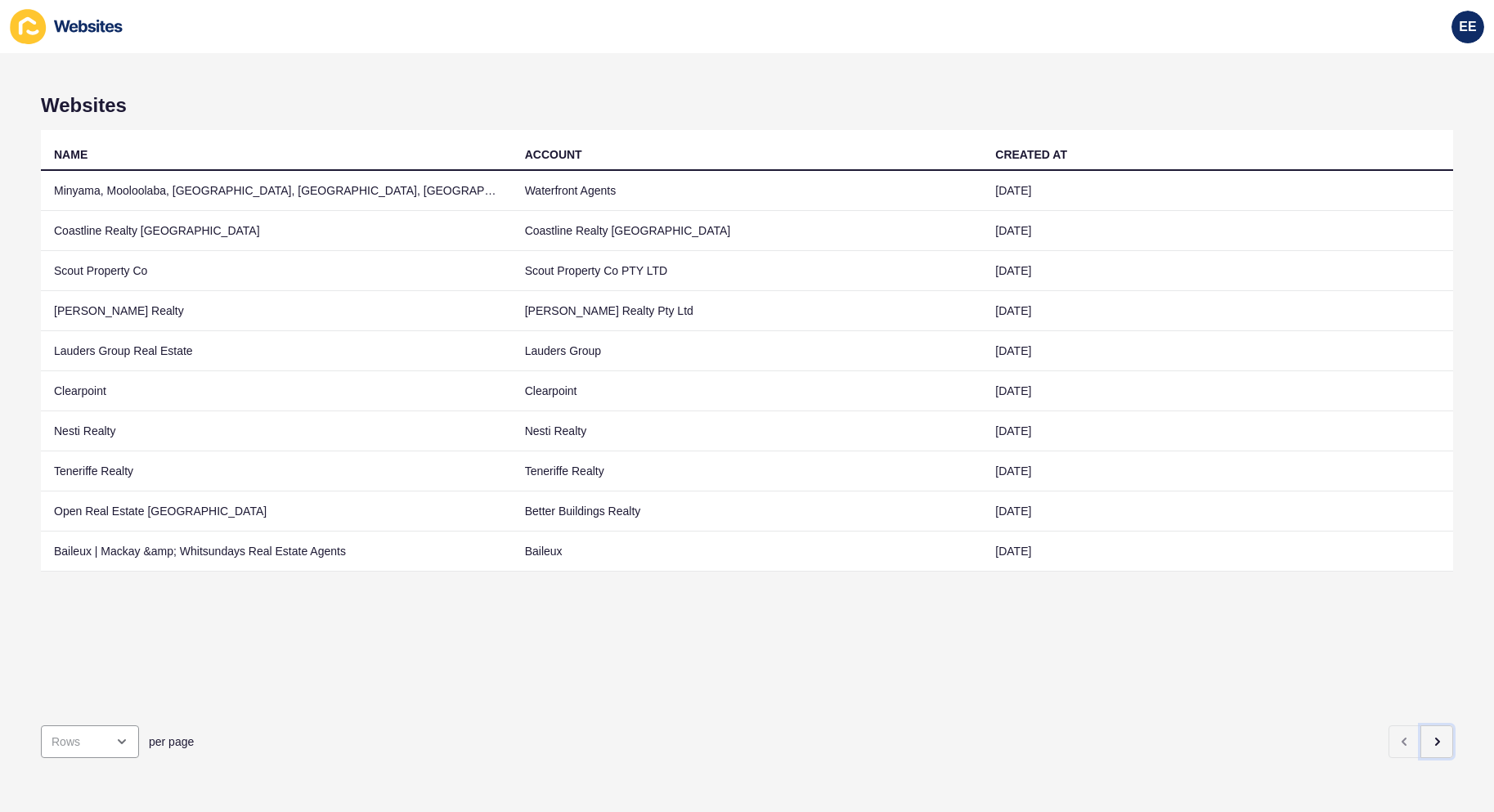
click at [1429, 728] on button "button" at bounding box center [1437, 741] width 32 height 32
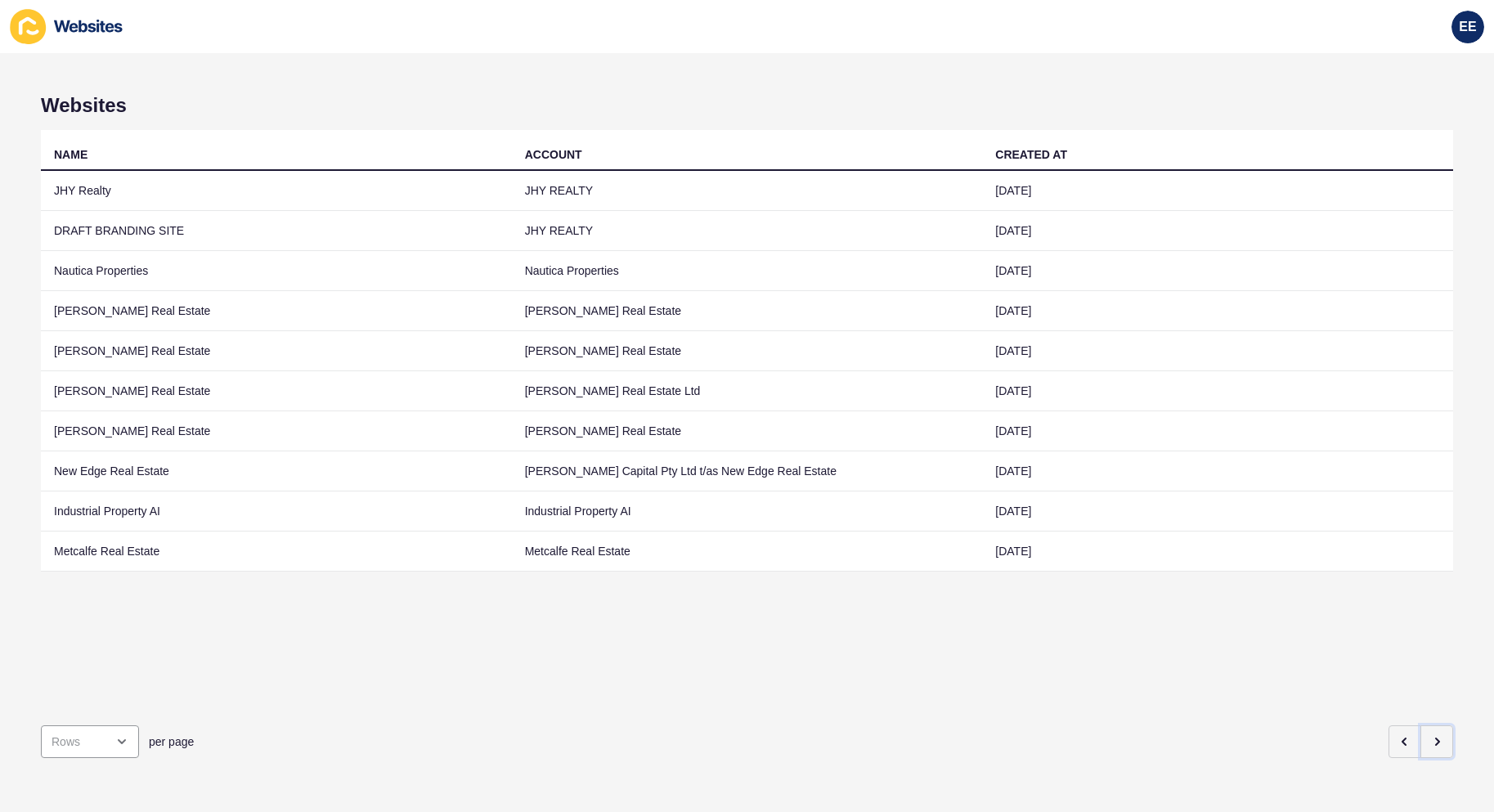
drag, startPoint x: 1417, startPoint y: 729, endPoint x: 1468, endPoint y: 705, distance: 56.4
click at [1421, 729] on button "button" at bounding box center [1437, 741] width 32 height 32
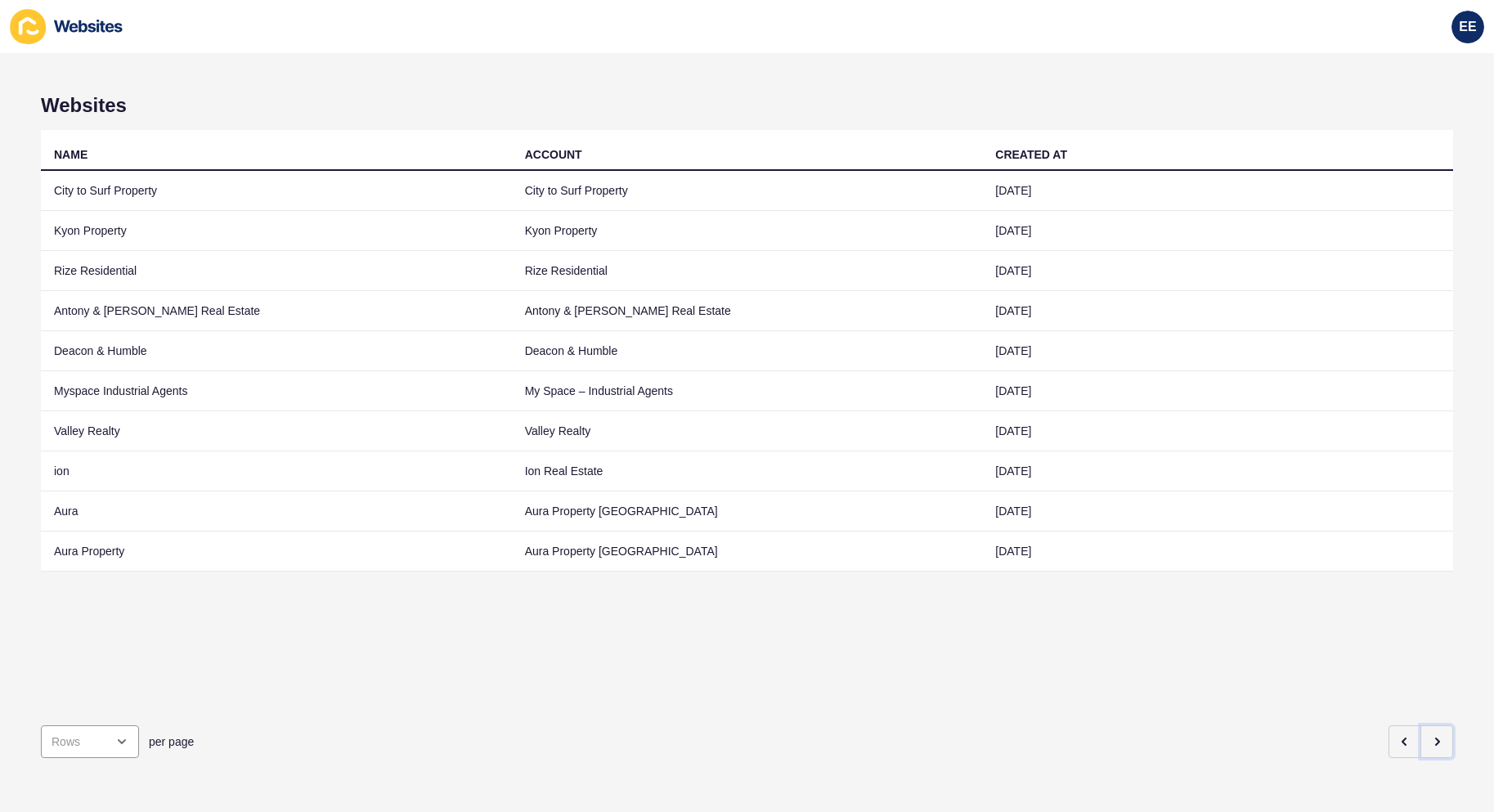
click at [1436, 738] on icon "button" at bounding box center [1438, 741] width 3 height 7
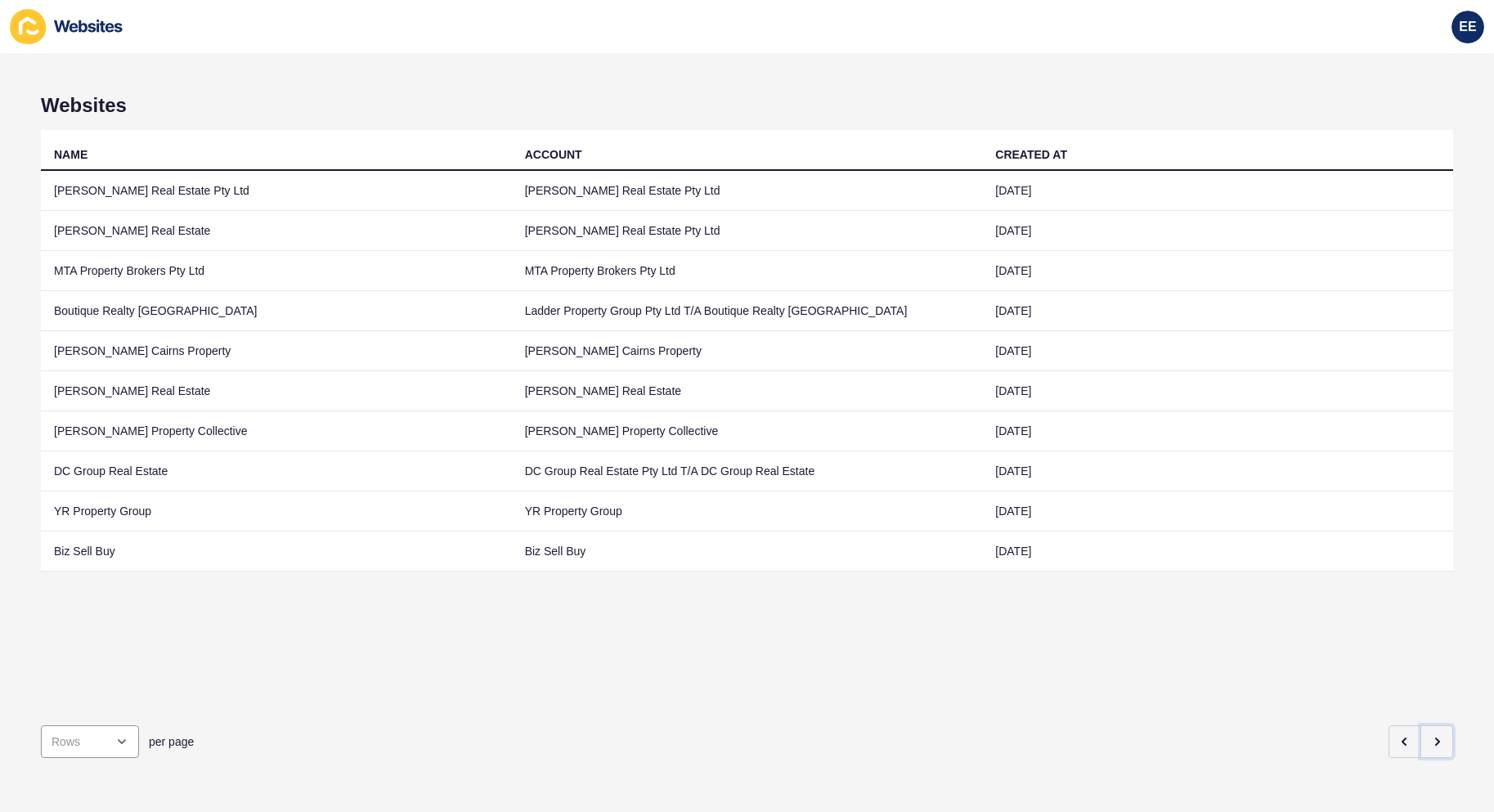
click at [1430, 735] on icon "button" at bounding box center [1436, 741] width 13 height 13
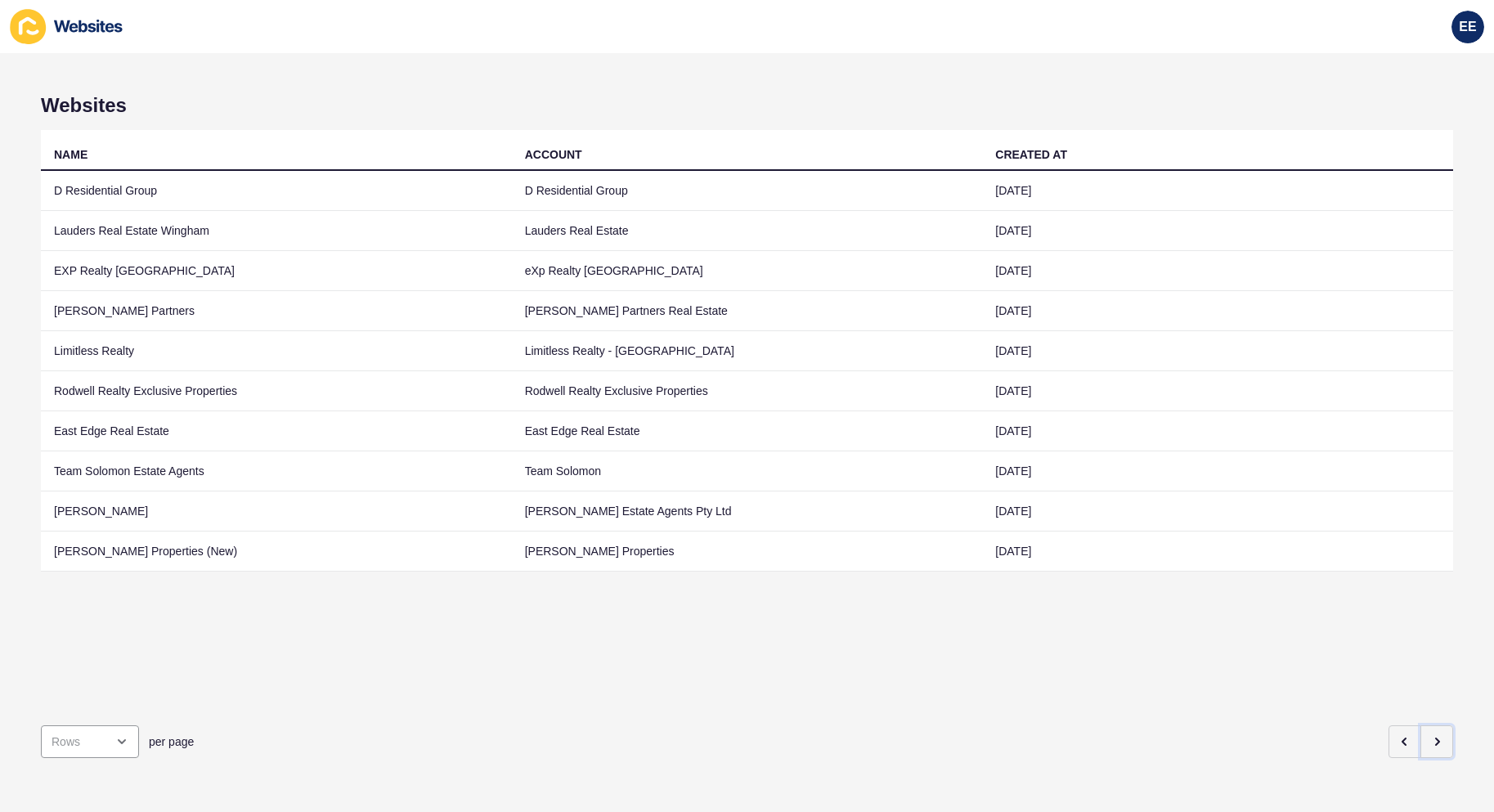
click at [1427, 740] on button "button" at bounding box center [1437, 741] width 32 height 32
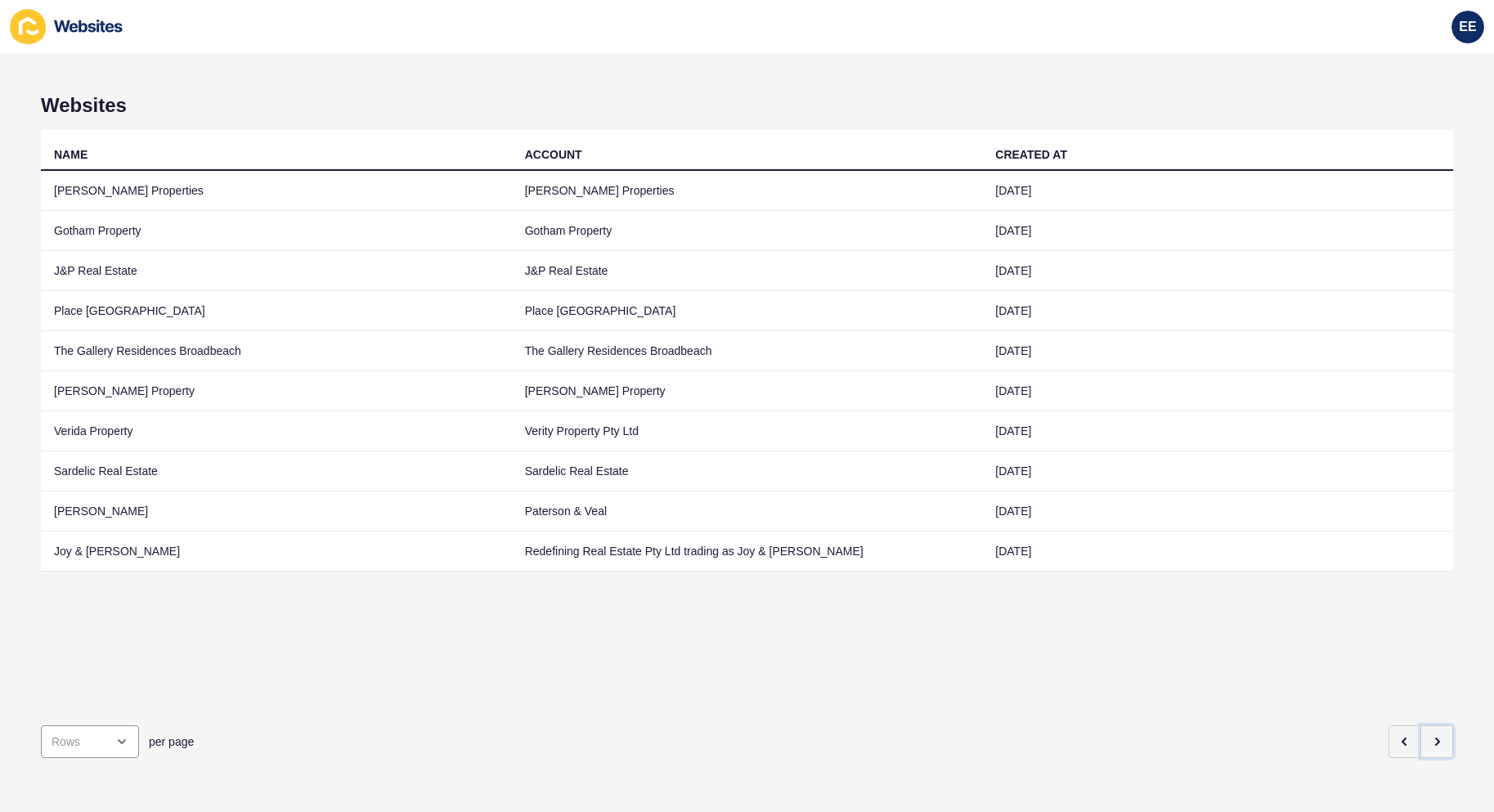
click at [1436, 738] on icon "button" at bounding box center [1438, 741] width 3 height 7
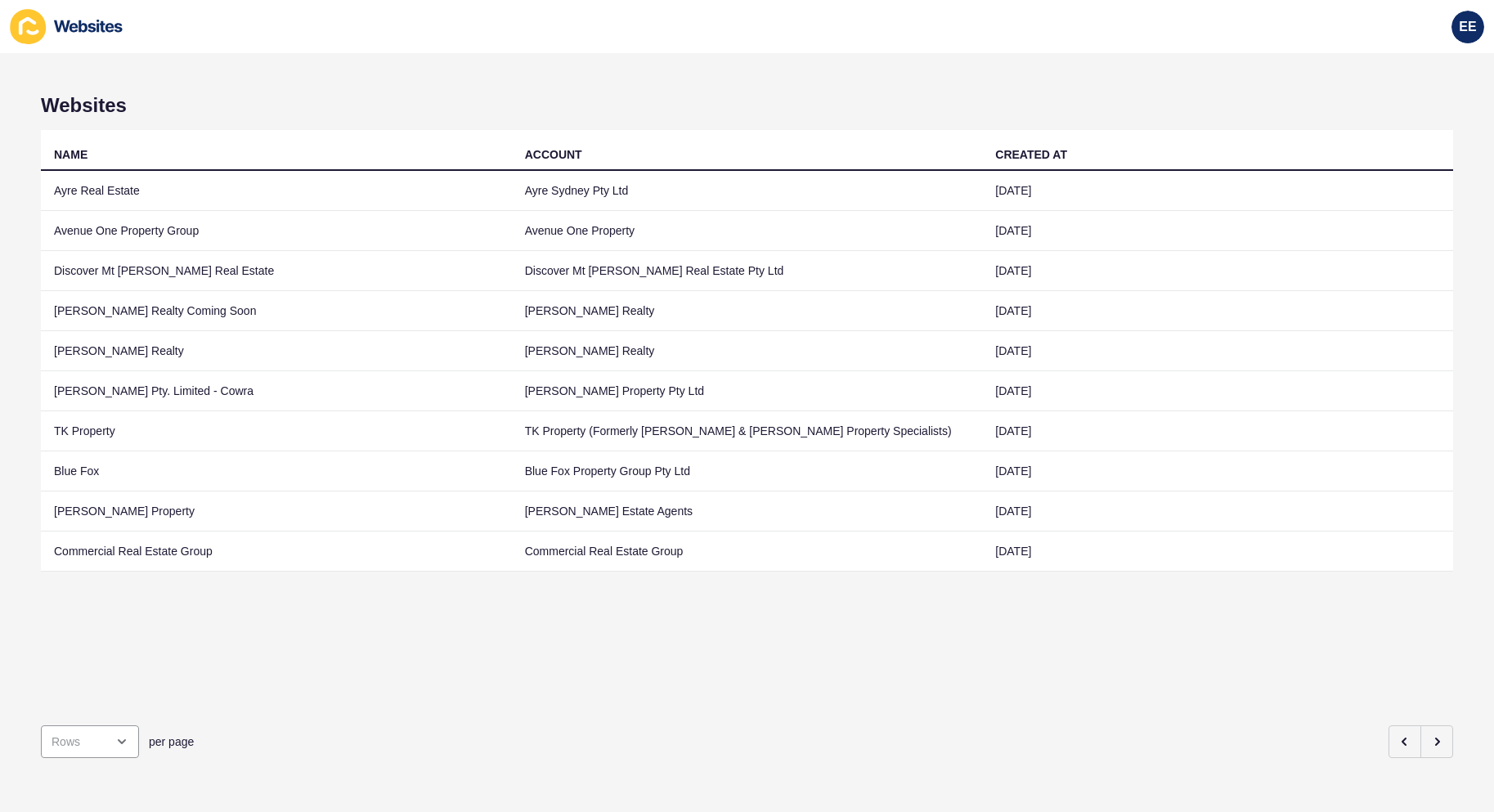
click at [187, 270] on td "Discover Mt [PERSON_NAME] Real Estate" at bounding box center [276, 270] width 471 height 40
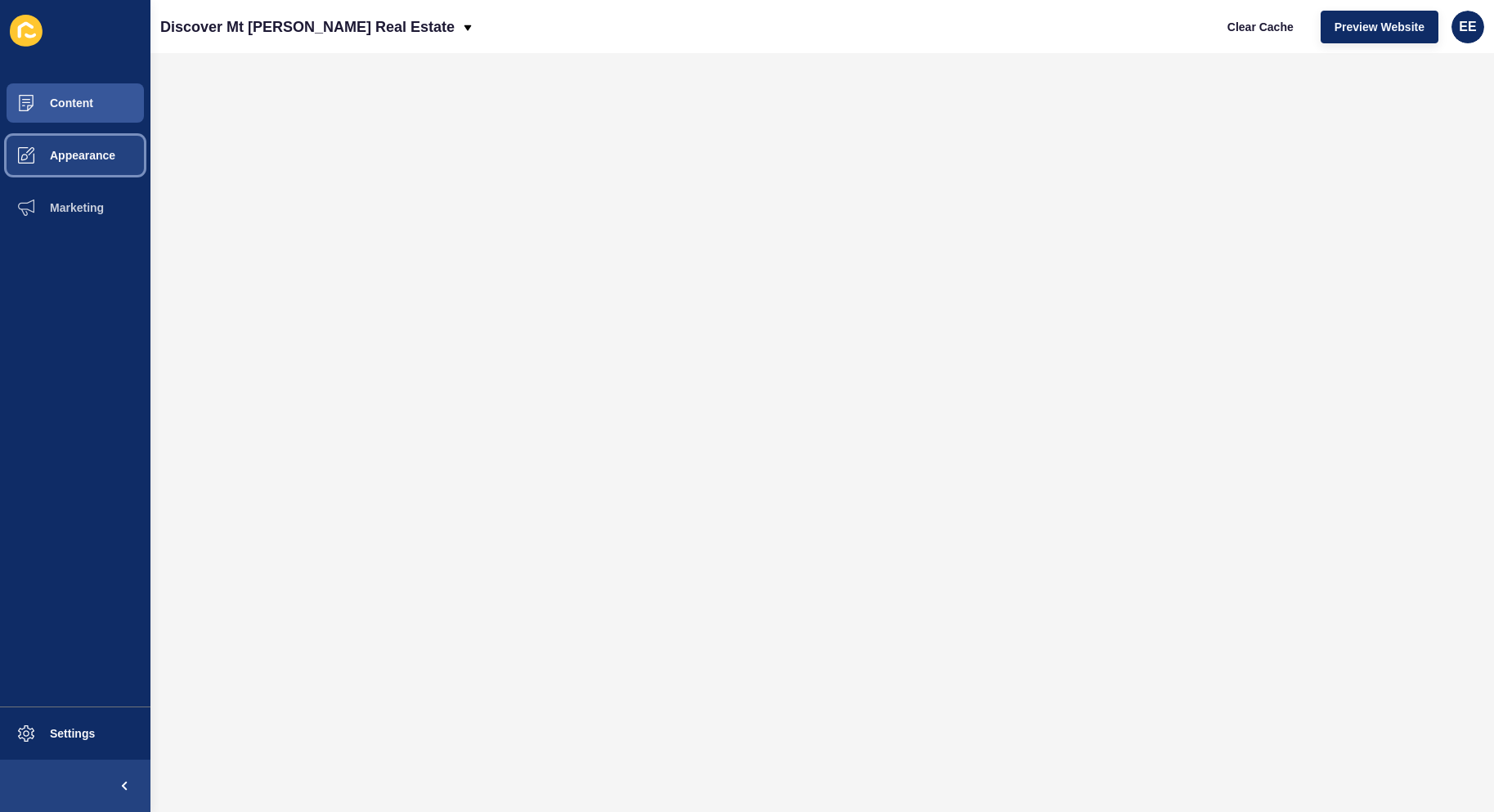
drag, startPoint x: 61, startPoint y: 148, endPoint x: 132, endPoint y: 130, distance: 73.2
click at [61, 145] on button "Appearance" at bounding box center [75, 154] width 150 height 52
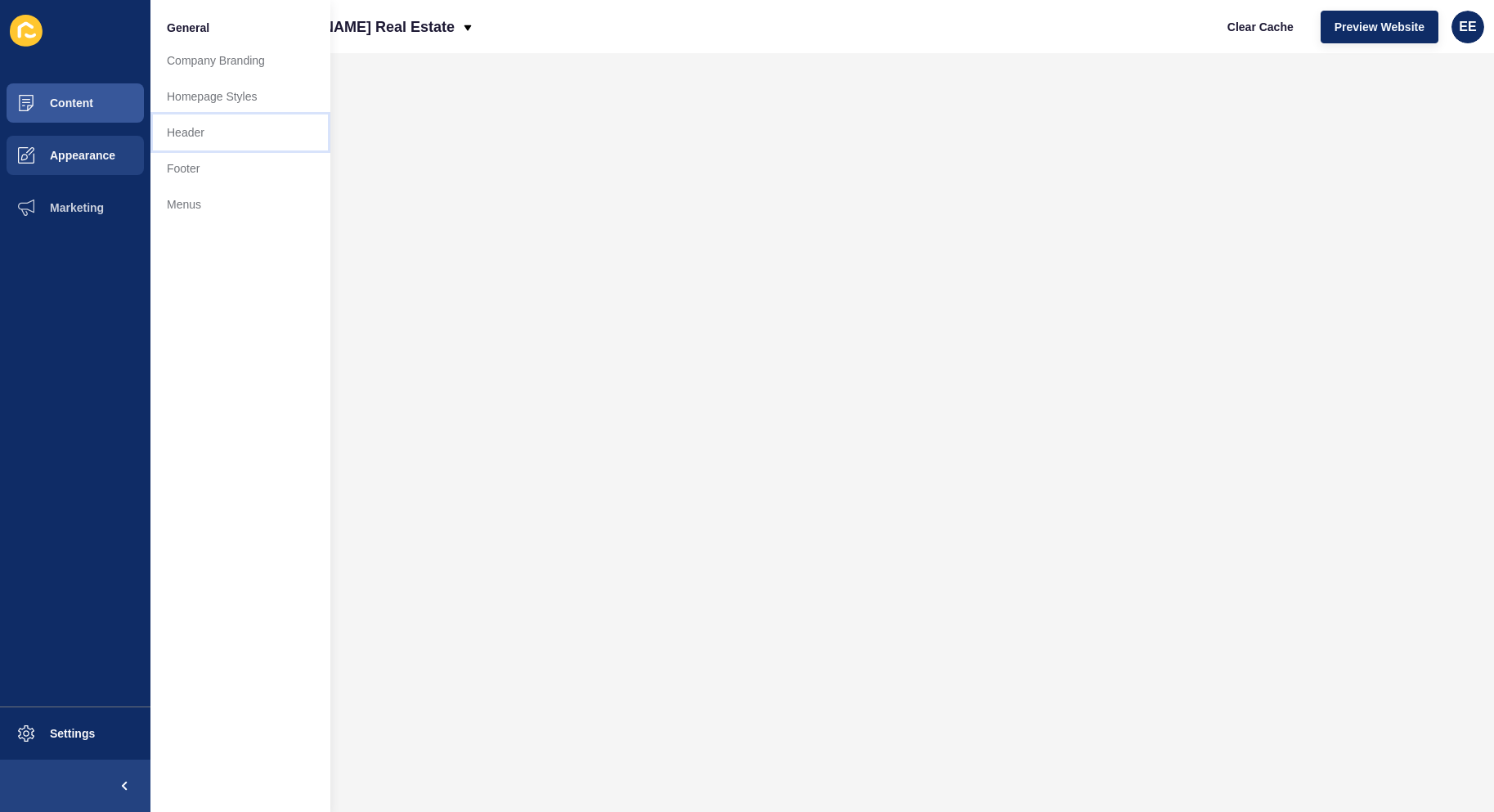
drag, startPoint x: 187, startPoint y: 129, endPoint x: 234, endPoint y: 126, distance: 47.1
click at [189, 129] on link "Header" at bounding box center [240, 132] width 180 height 36
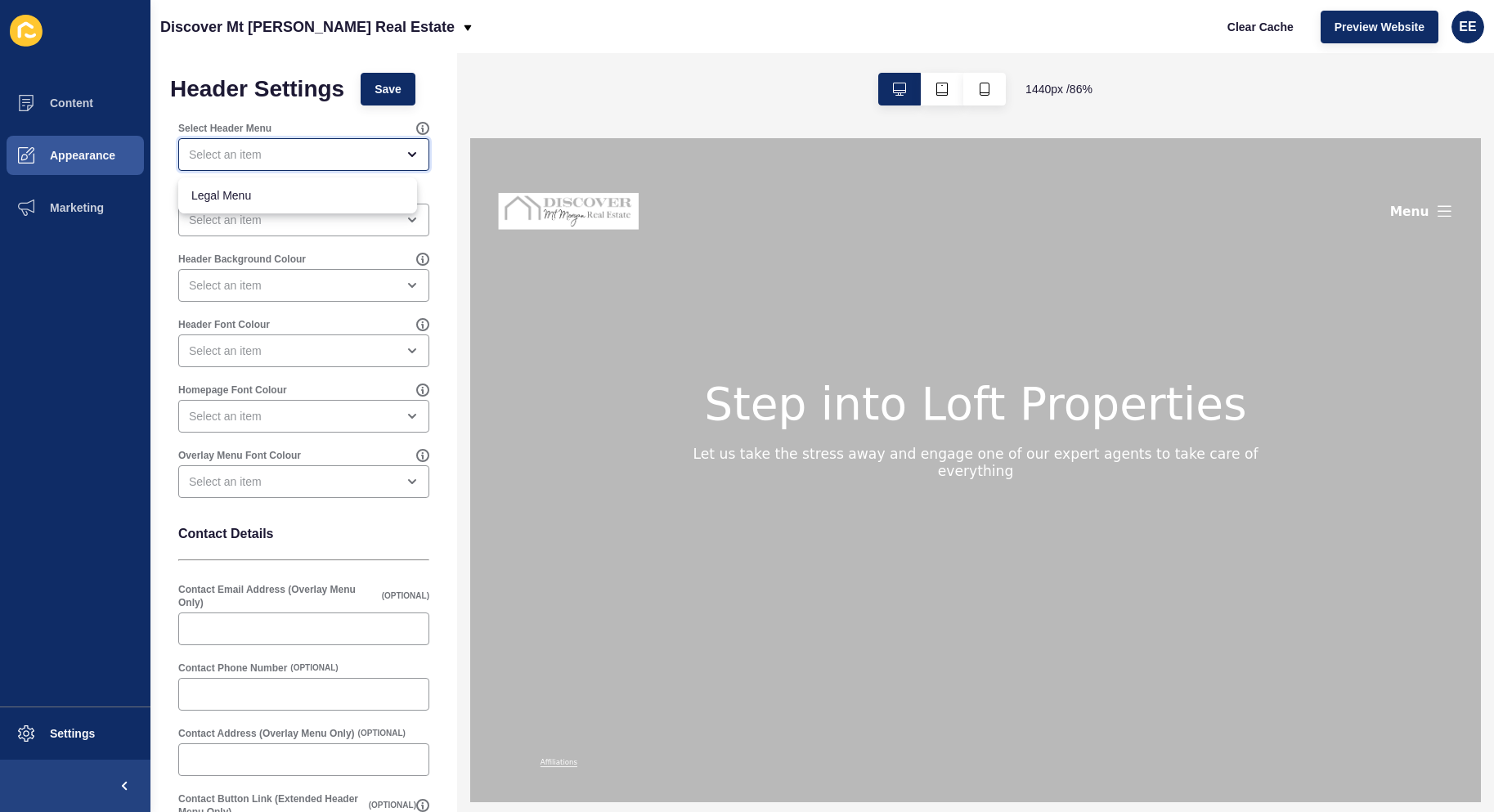
click at [370, 148] on div "close menu" at bounding box center [292, 154] width 206 height 16
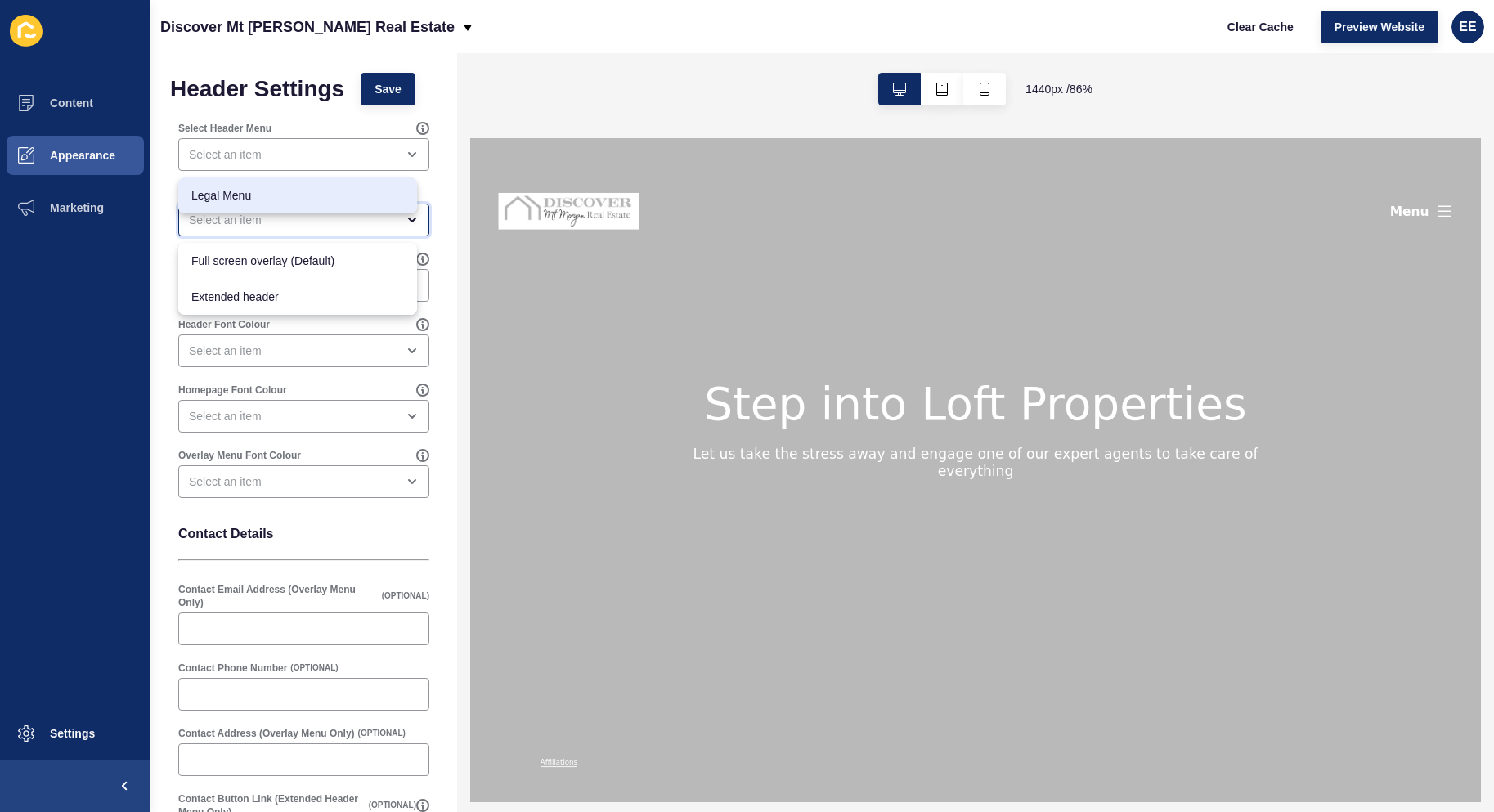
click at [334, 219] on div "close menu" at bounding box center [292, 219] width 206 height 16
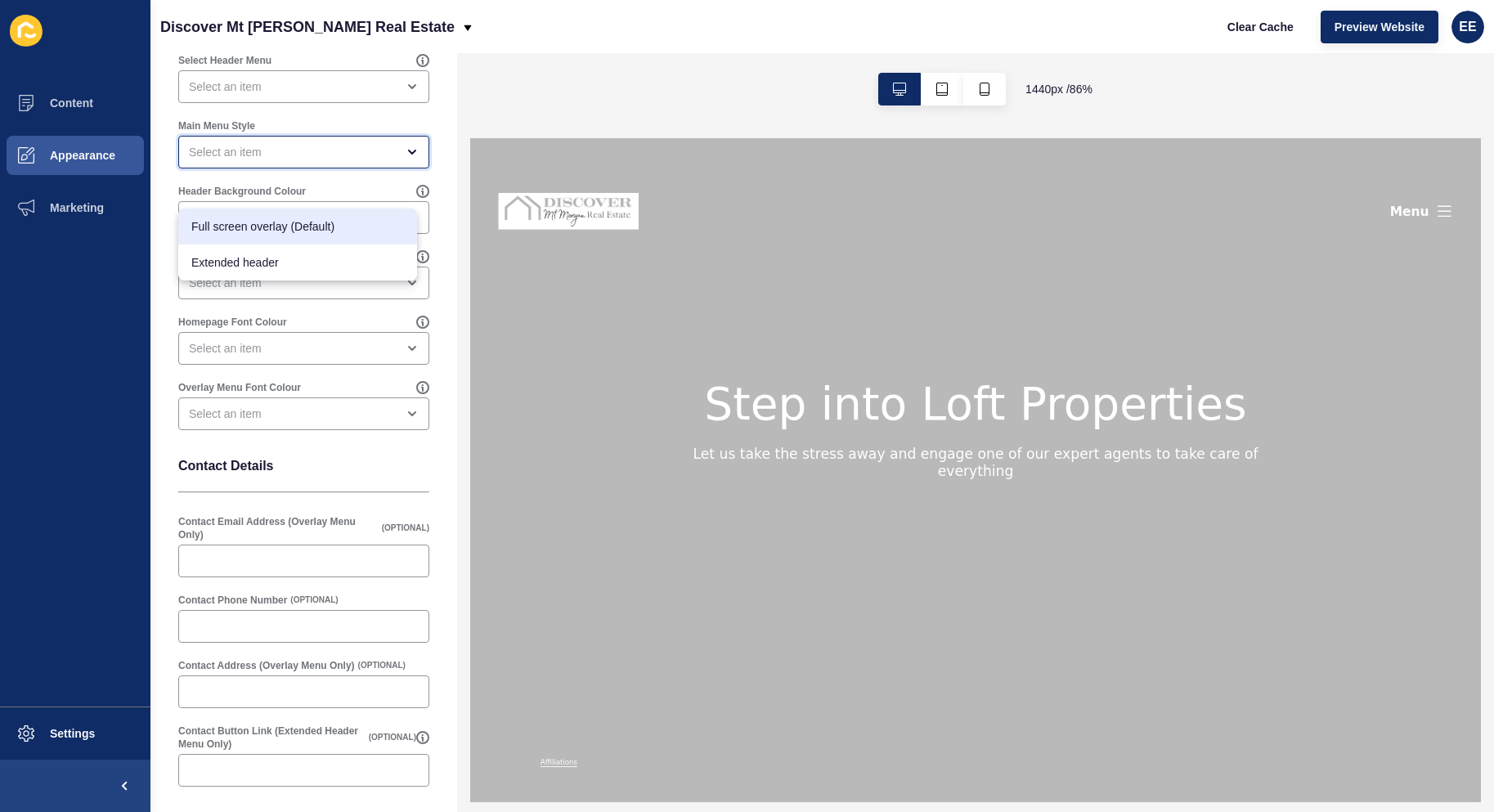
scroll to position [152, 0]
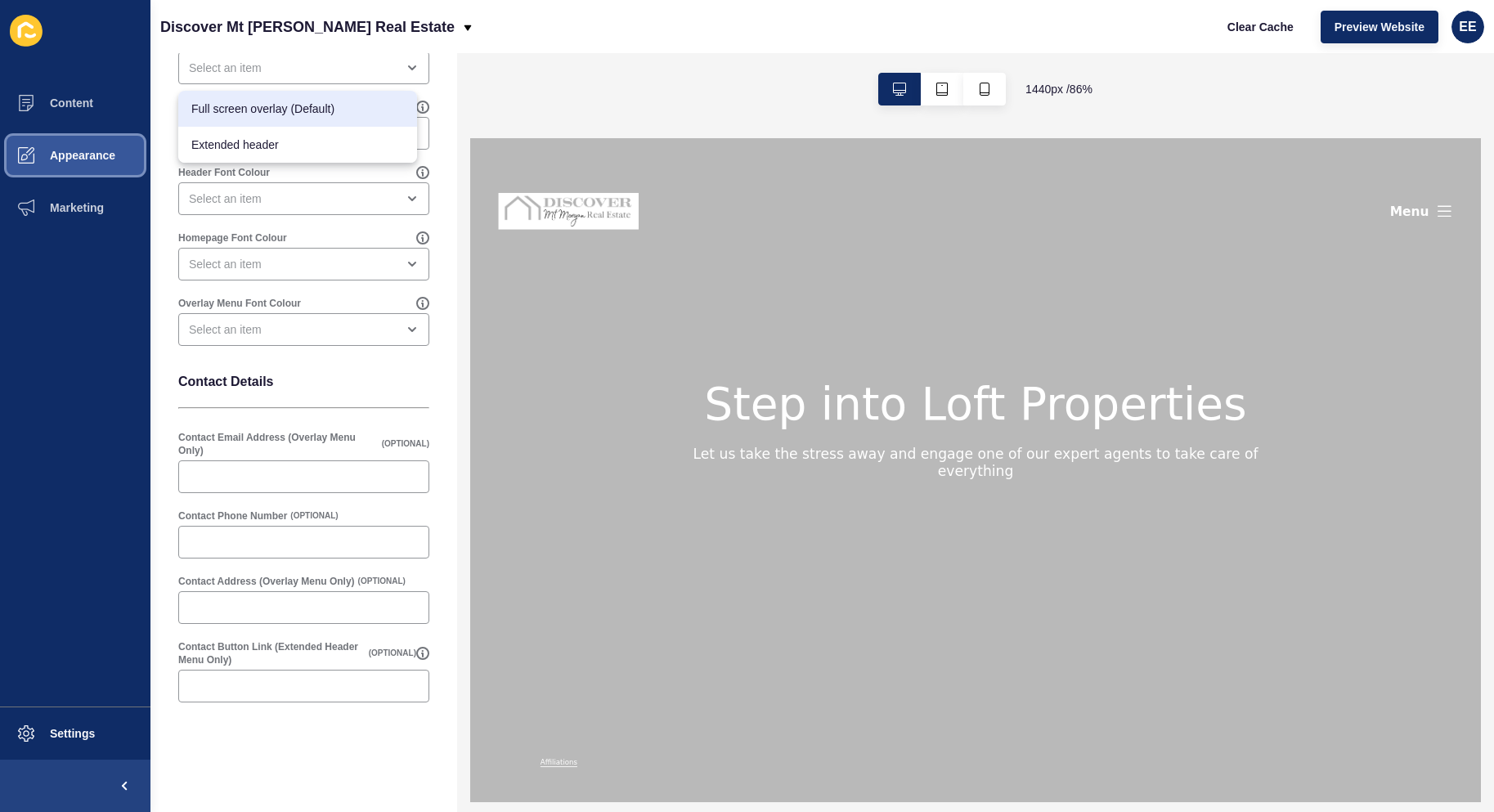
drag, startPoint x: 70, startPoint y: 158, endPoint x: 91, endPoint y: 164, distance: 21.8
click at [71, 160] on span "Appearance" at bounding box center [56, 154] width 118 height 13
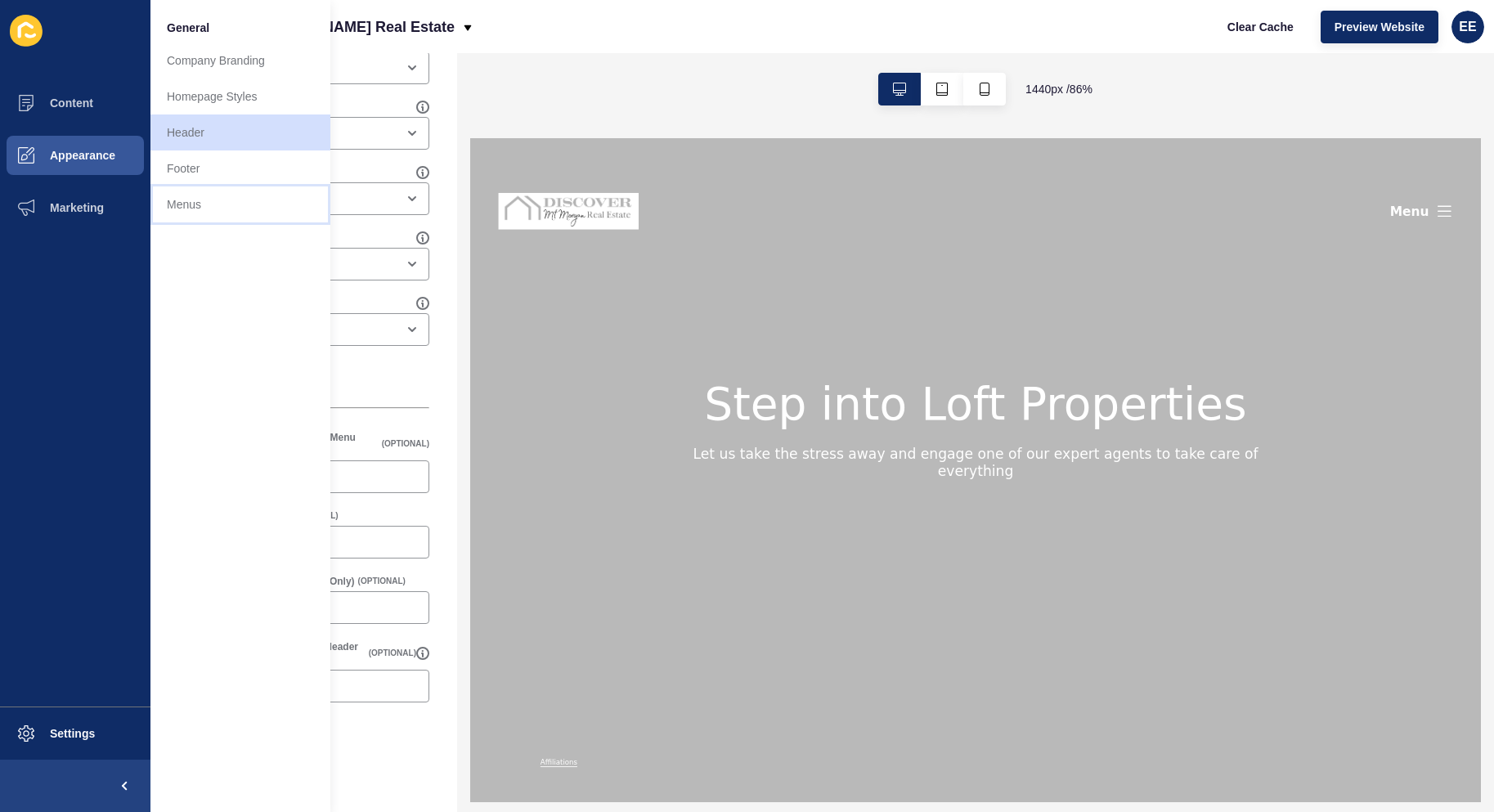
click at [206, 203] on link "Menus" at bounding box center [240, 205] width 180 height 36
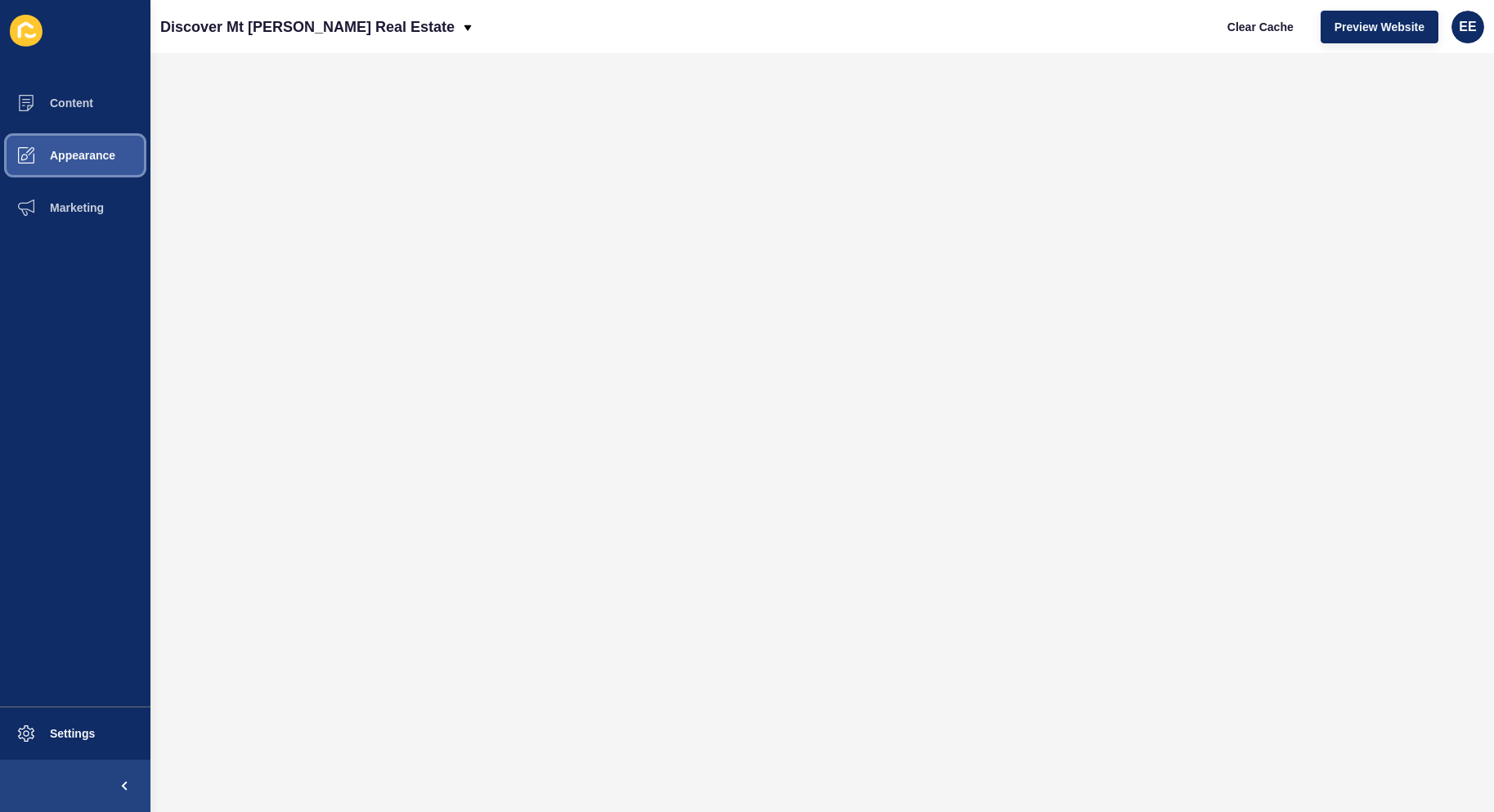
click at [65, 156] on span "Appearance" at bounding box center [56, 154] width 118 height 13
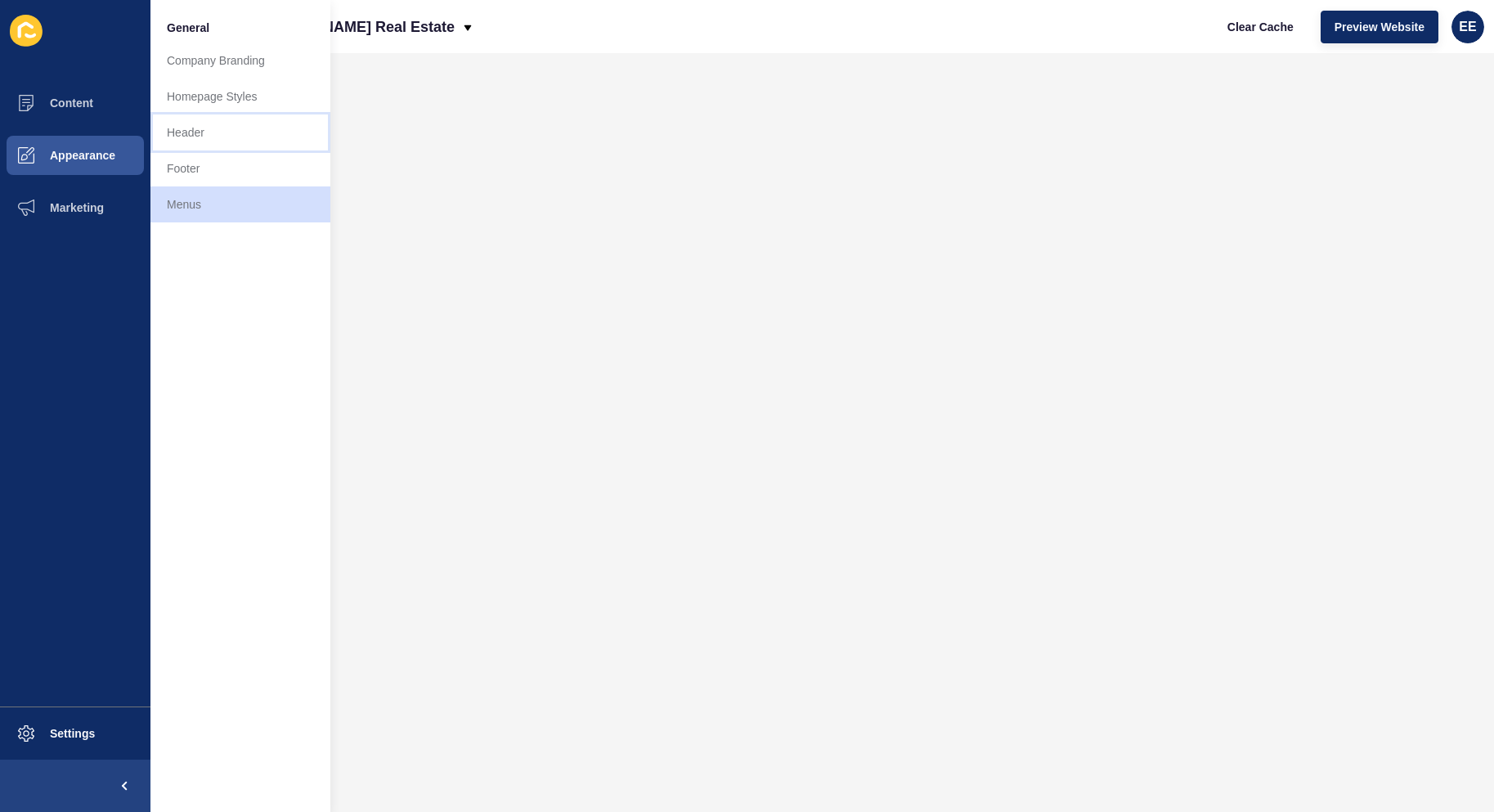
click at [207, 132] on link "Header" at bounding box center [240, 132] width 180 height 36
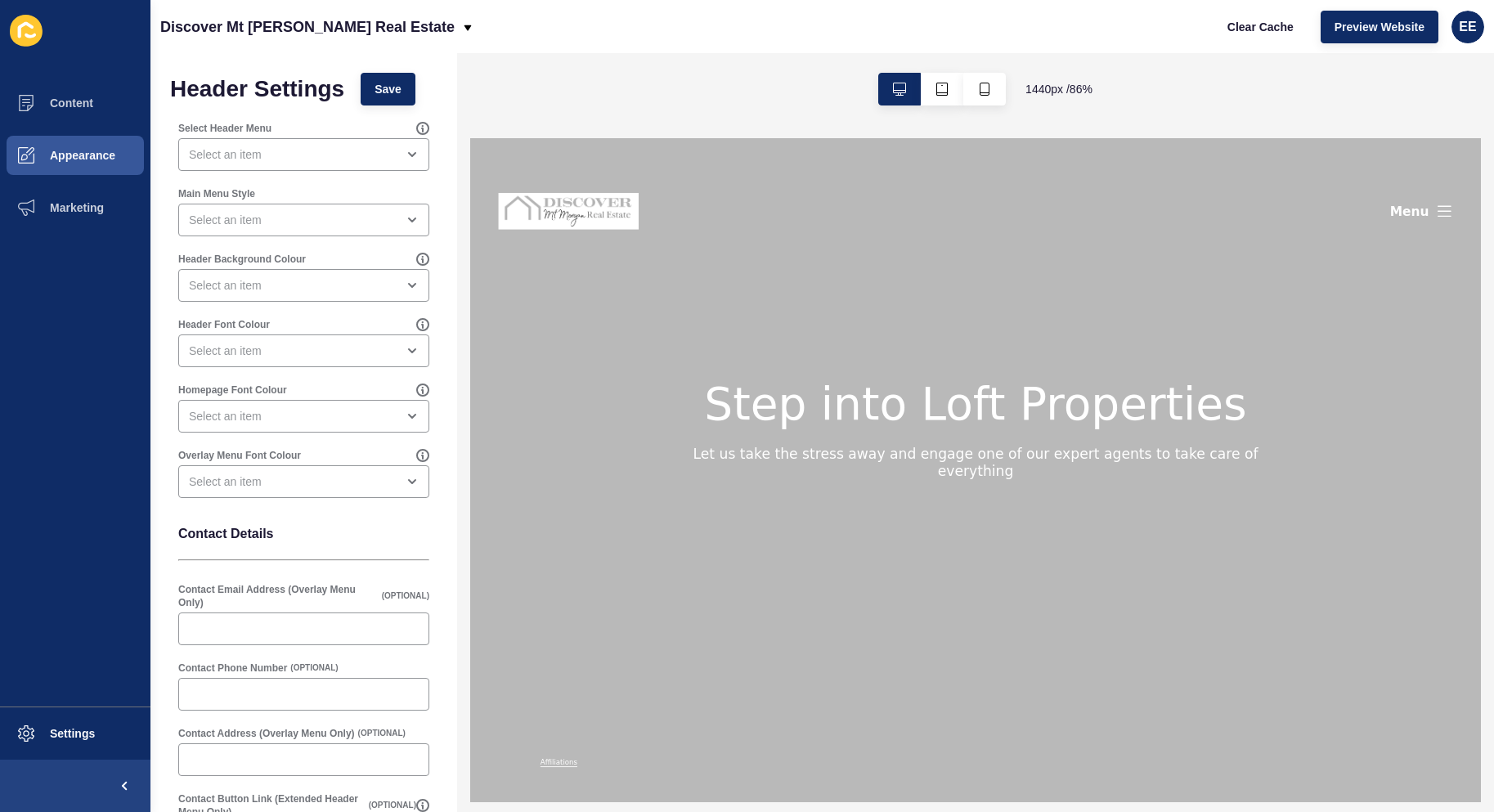
click at [340, 131] on div "Select Header Menu" at bounding box center [297, 128] width 238 height 13
click at [319, 152] on div "close menu" at bounding box center [292, 154] width 206 height 16
click at [290, 197] on span "Legal Menu" at bounding box center [297, 194] width 212 height 16
type input "Legal Menu"
click at [401, 98] on button "Save" at bounding box center [388, 89] width 55 height 32
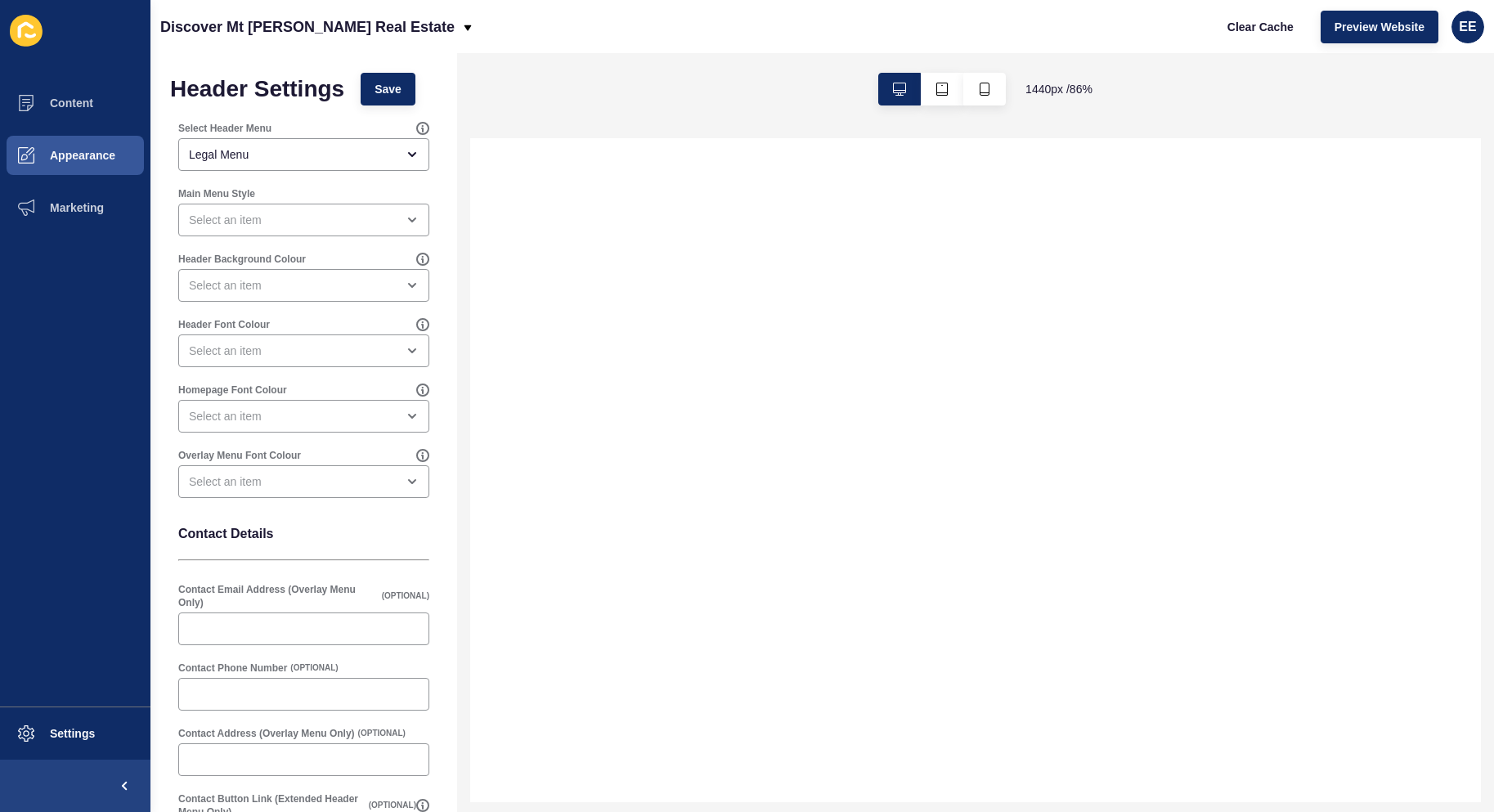
click at [299, 194] on div "Main Menu Style" at bounding box center [304, 193] width 251 height 13
click at [303, 210] on div "close menu" at bounding box center [304, 220] width 251 height 32
click at [298, 304] on span "Extended header" at bounding box center [297, 296] width 212 height 16
type input "Extended header"
click at [395, 148] on div "Legal Menu" at bounding box center [304, 154] width 251 height 32
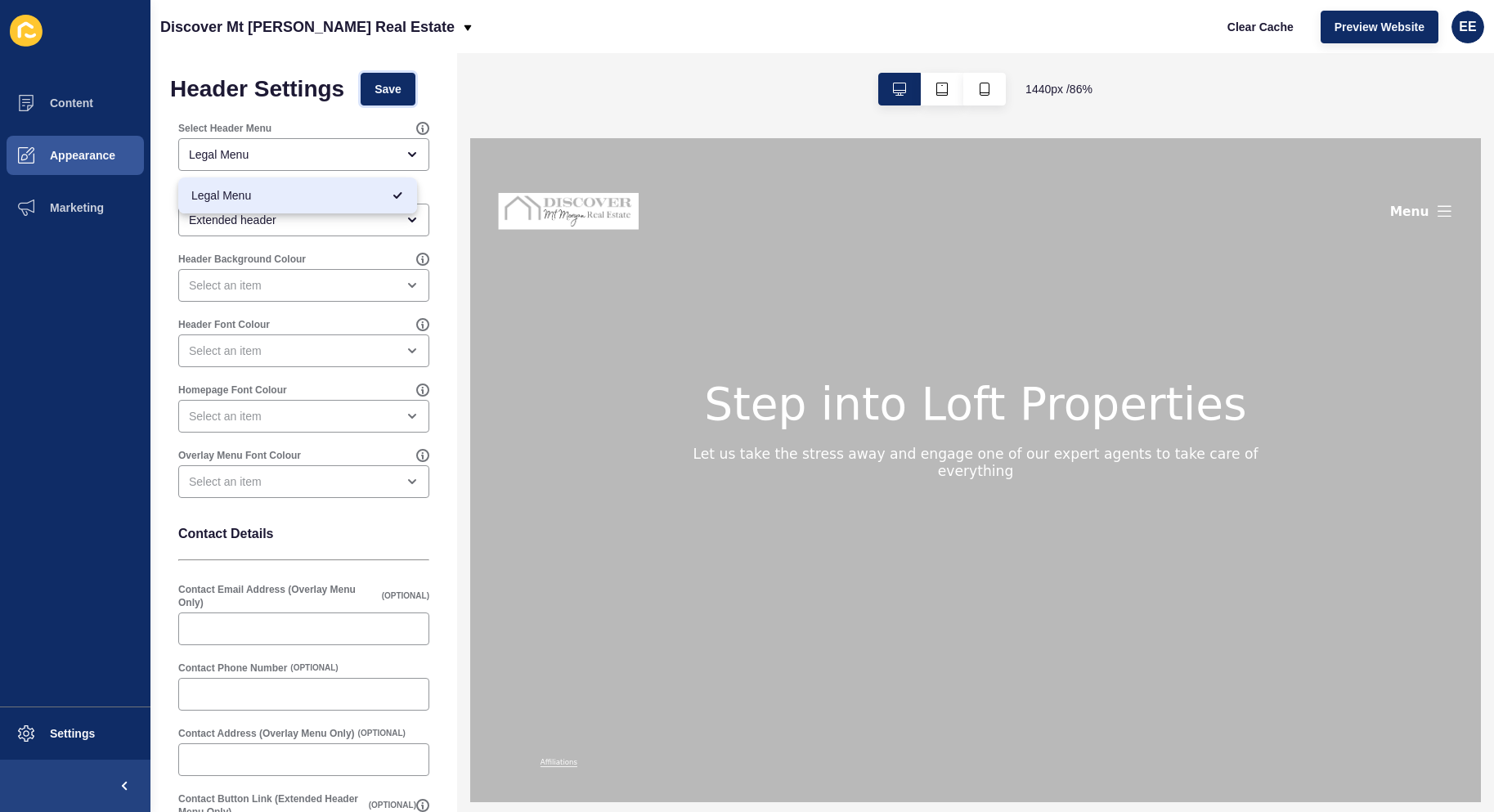
click at [398, 88] on span "Save" at bounding box center [388, 89] width 27 height 16
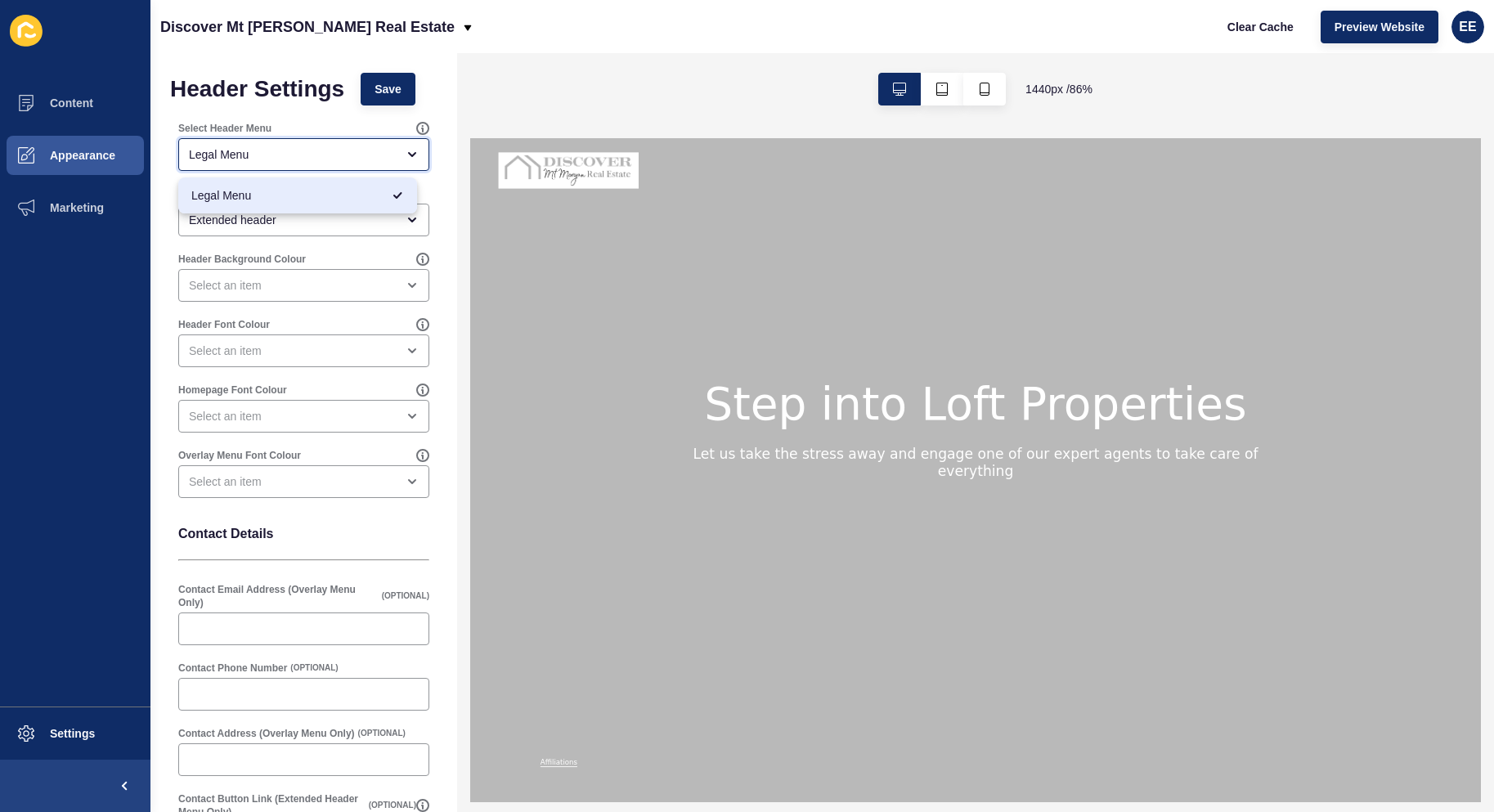
click at [281, 161] on div "Legal Menu" at bounding box center [292, 154] width 206 height 16
click at [43, 160] on span "Appearance" at bounding box center [56, 154] width 118 height 13
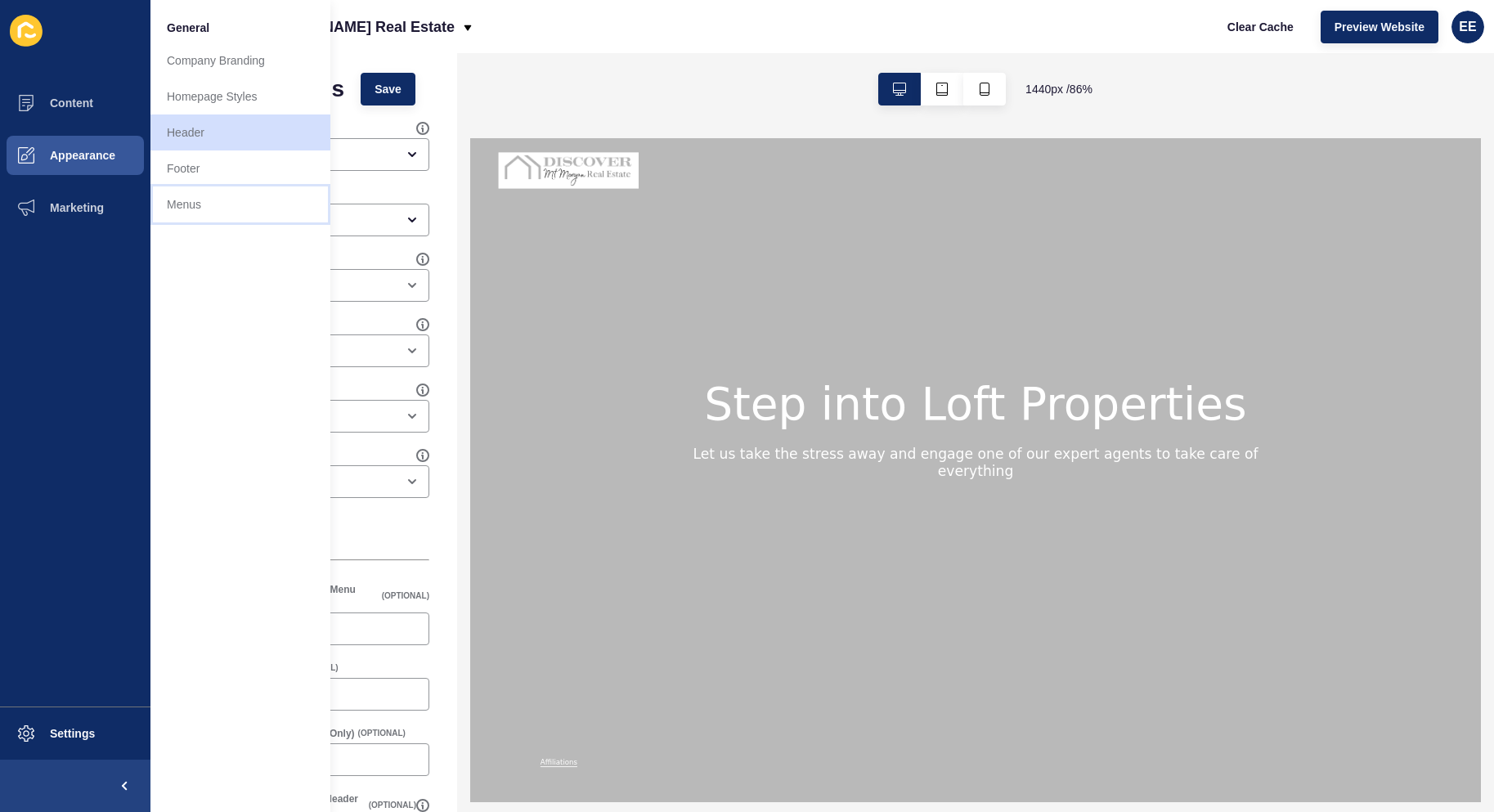
click at [213, 206] on link "Menus" at bounding box center [240, 205] width 180 height 36
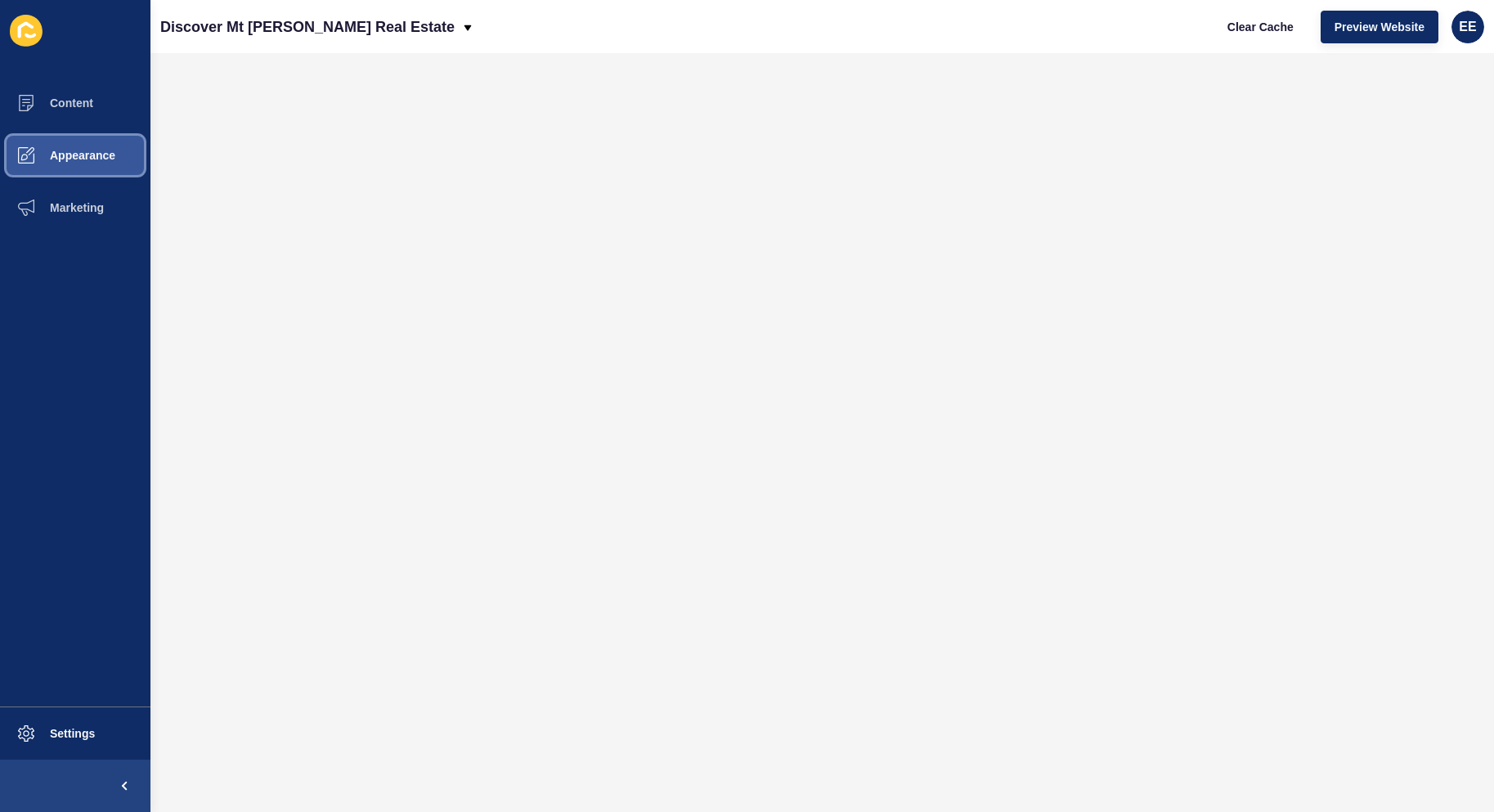
click at [73, 136] on button "Appearance" at bounding box center [75, 154] width 150 height 52
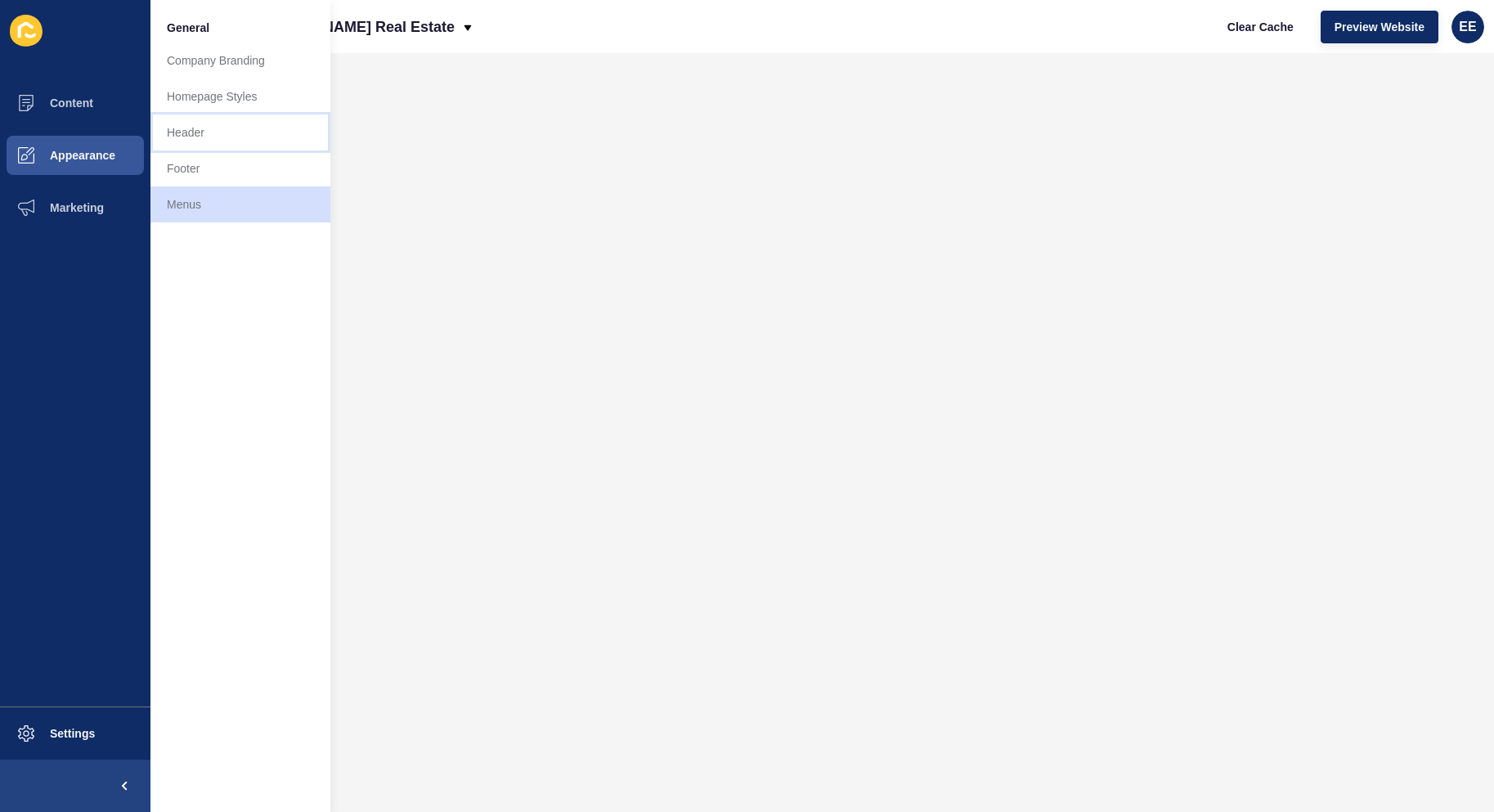
click at [193, 132] on link "Header" at bounding box center [240, 132] width 180 height 36
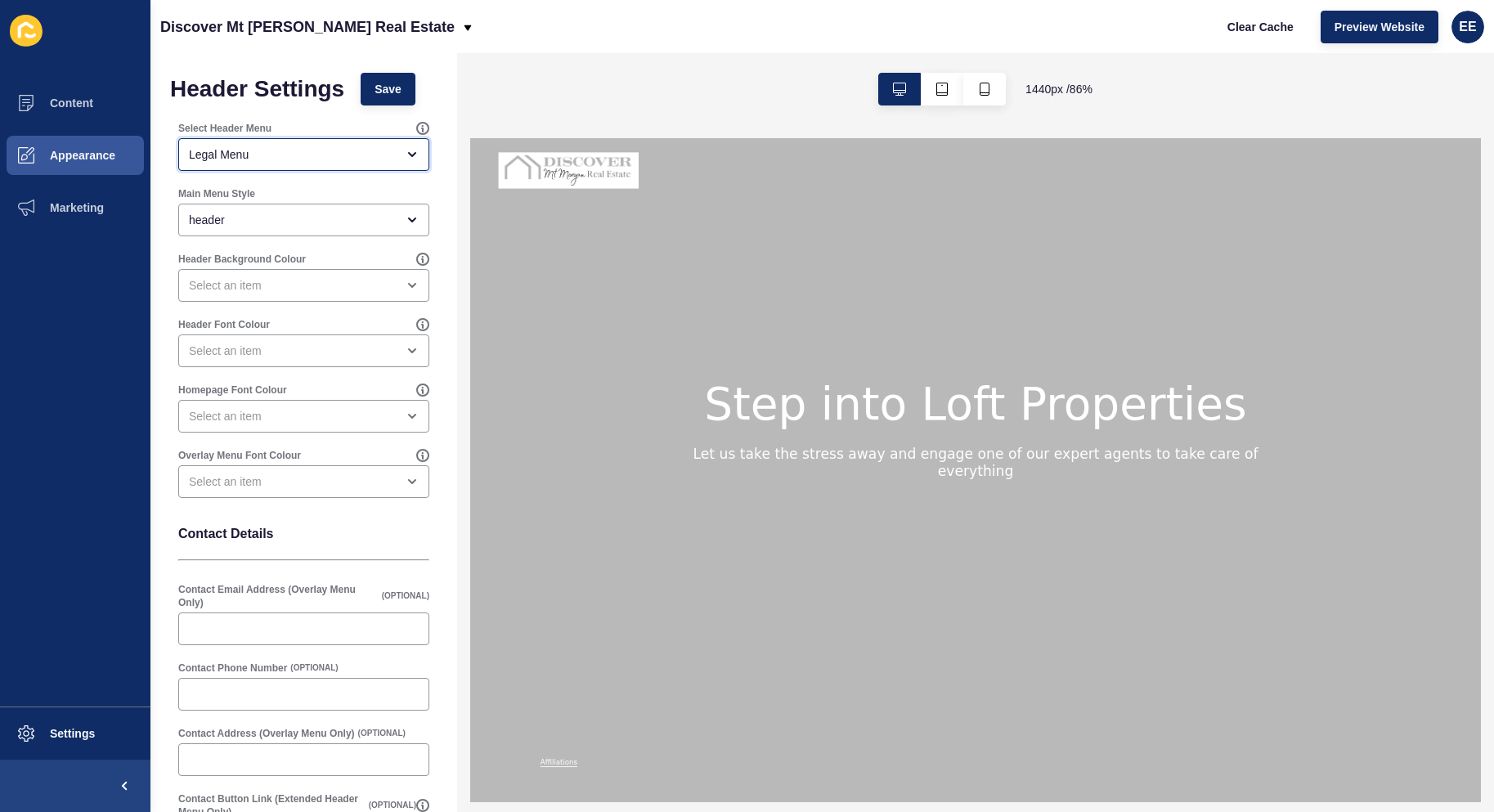
click at [310, 150] on div "Legal Menu" at bounding box center [292, 154] width 206 height 16
click at [390, 189] on div "Legal Menu" at bounding box center [298, 195] width 239 height 36
click at [376, 151] on div "open menu" at bounding box center [292, 154] width 206 height 16
click at [352, 196] on span "Legal Menu" at bounding box center [297, 194] width 212 height 16
type input "Legal Menu"
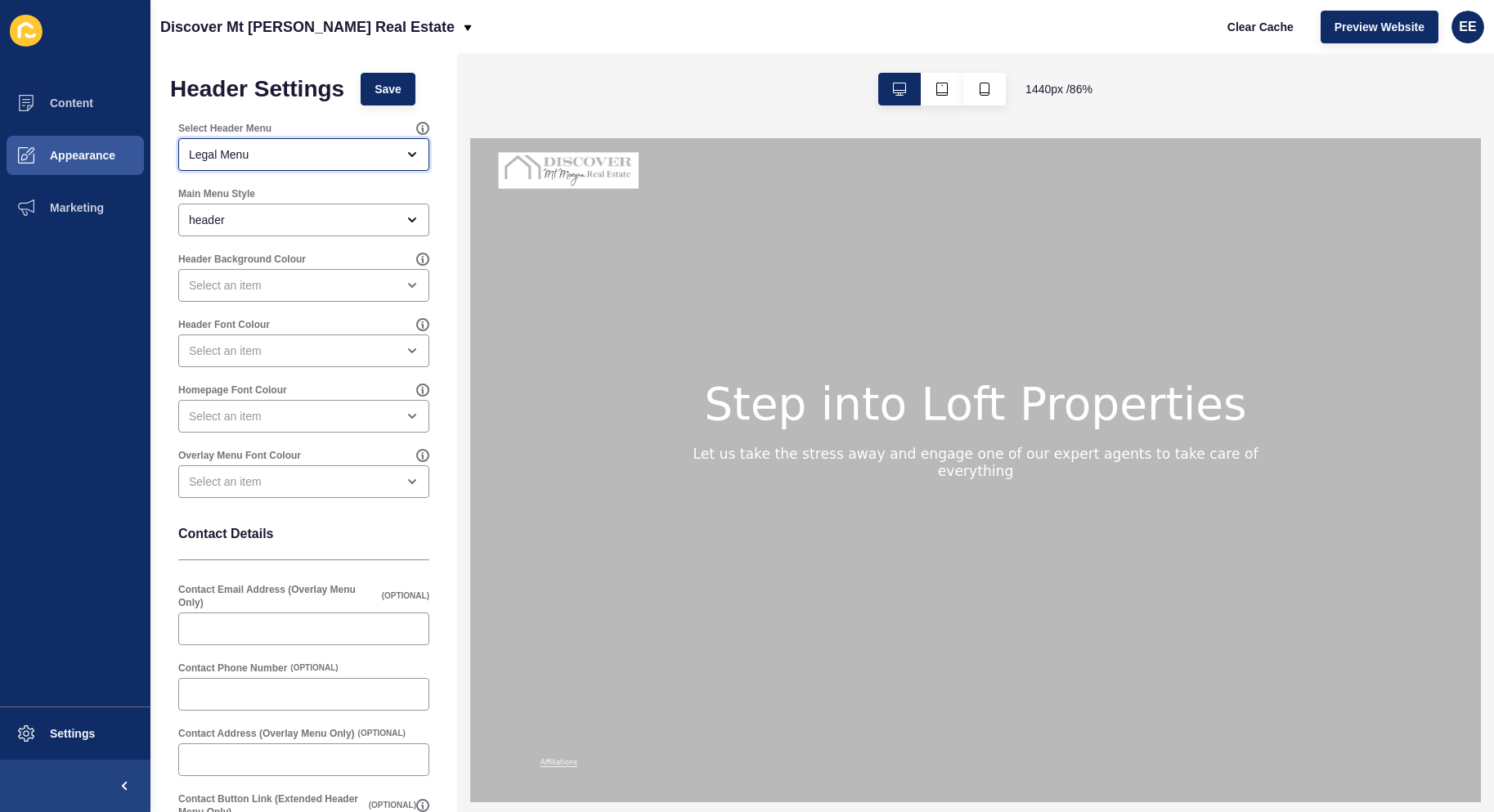
click at [373, 154] on div "Legal Menu" at bounding box center [292, 154] width 206 height 16
click at [438, 214] on div "Header Settings Save Select Header Menu Legal Menu Main Menu Style header Heade…" at bounding box center [303, 508] width 306 height 911
click at [335, 266] on div "Header Background Colour" at bounding box center [304, 276] width 254 height 52
click at [324, 276] on div "open menu" at bounding box center [304, 285] width 251 height 32
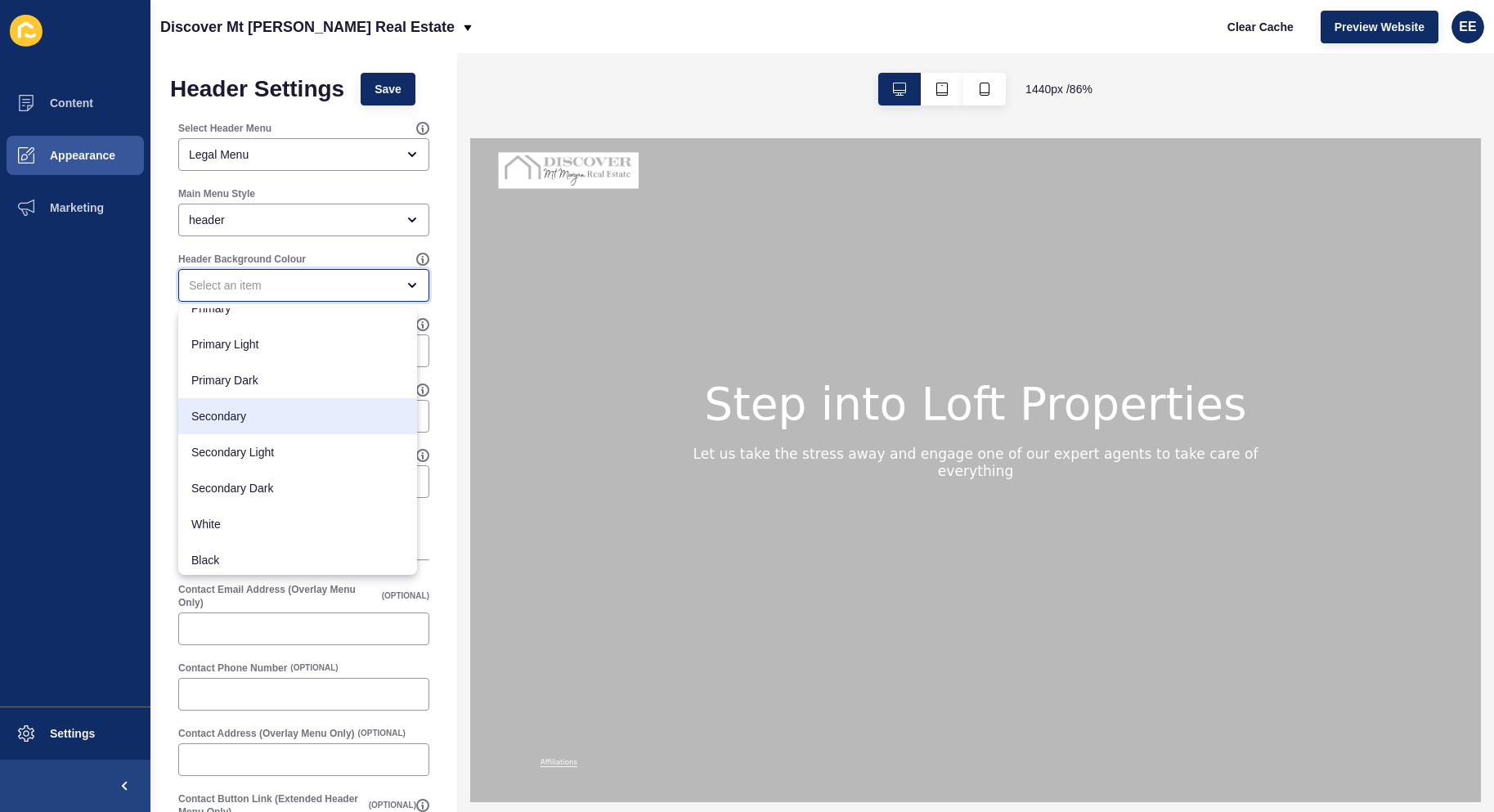
scroll to position [21, 0]
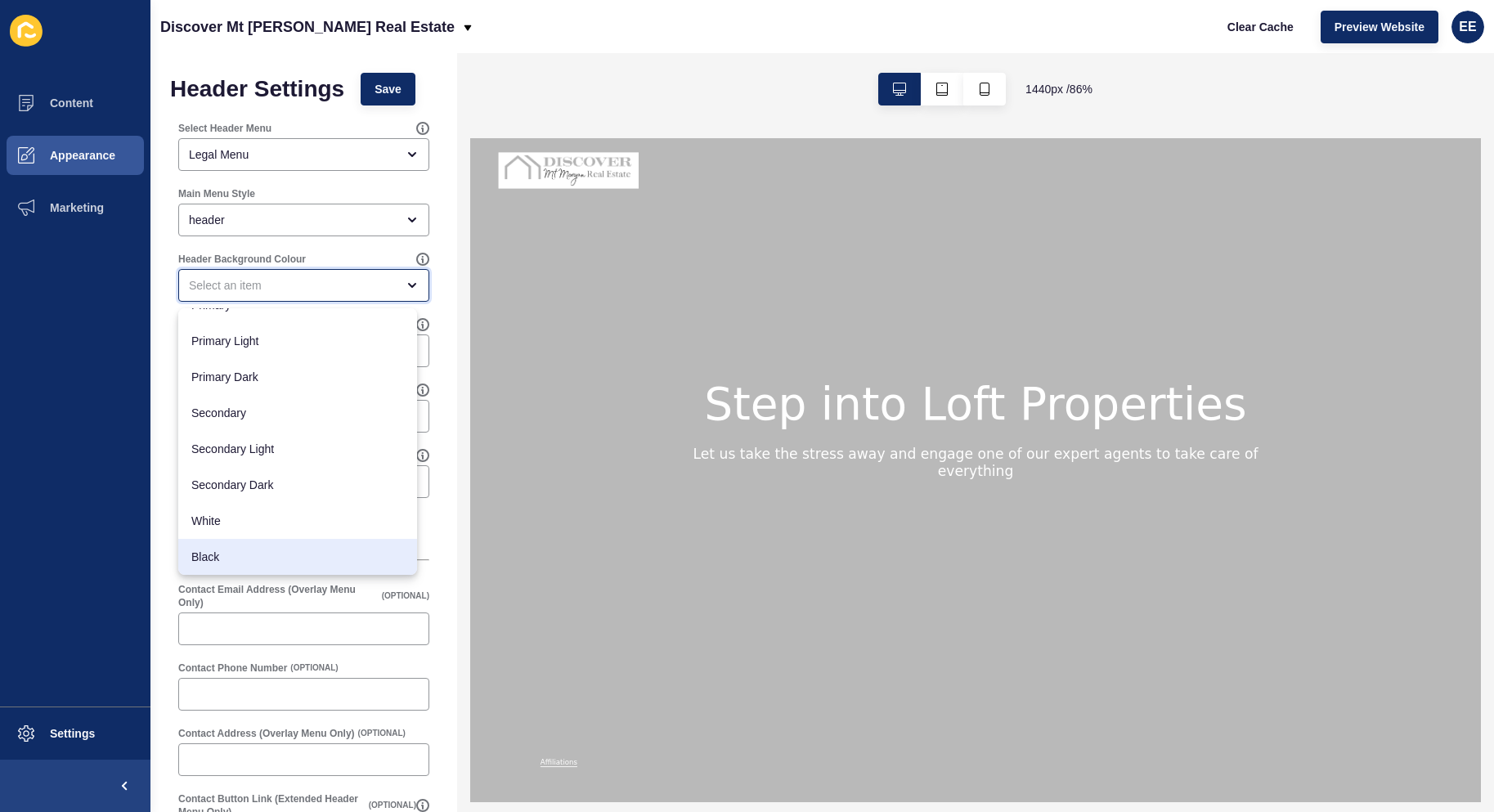
drag, startPoint x: 254, startPoint y: 560, endPoint x: 287, endPoint y: 542, distance: 37.6
click at [254, 559] on span "Black" at bounding box center [297, 556] width 212 height 16
type input "Black"
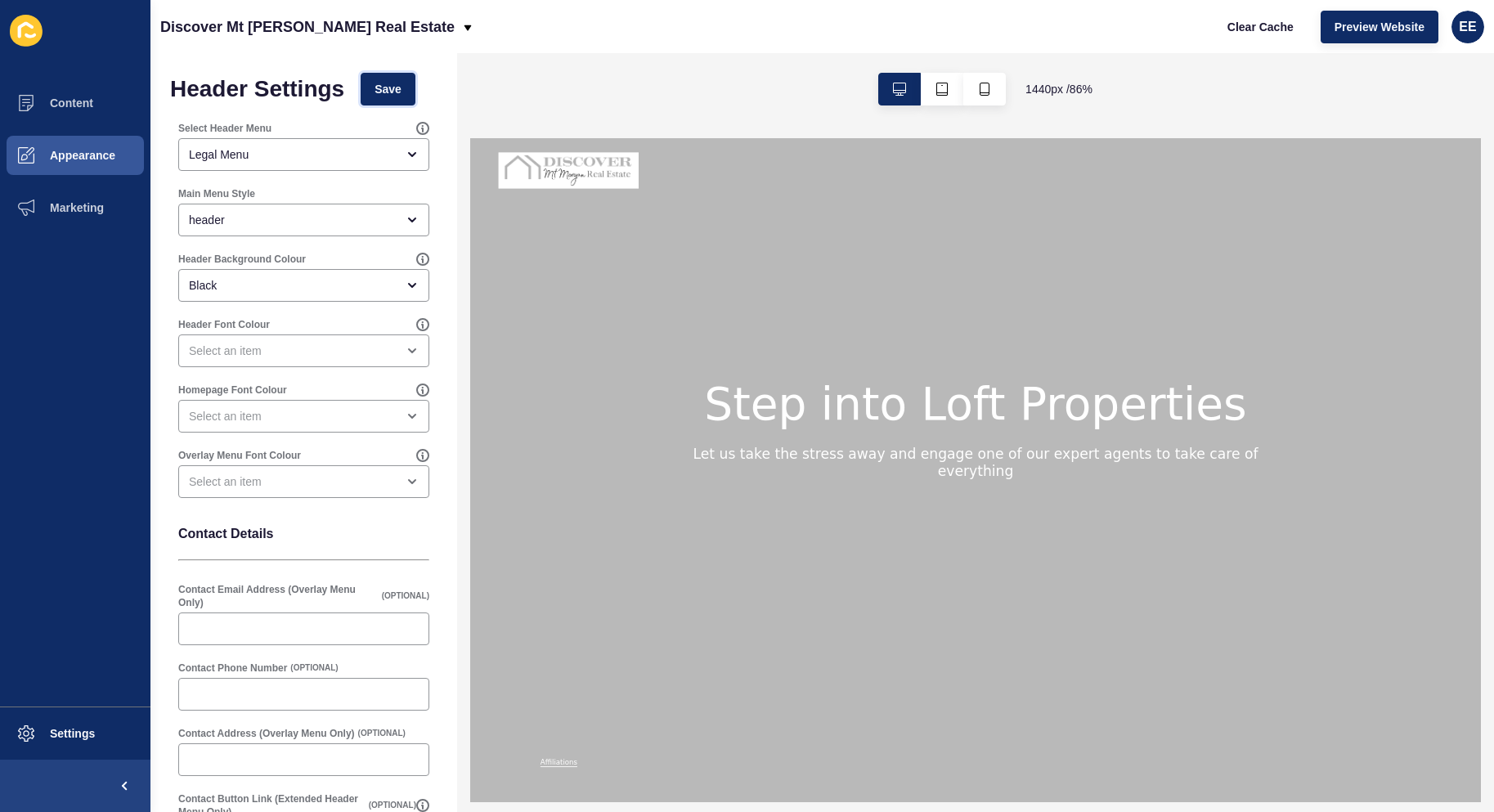
click at [404, 97] on button "Save" at bounding box center [388, 89] width 55 height 32
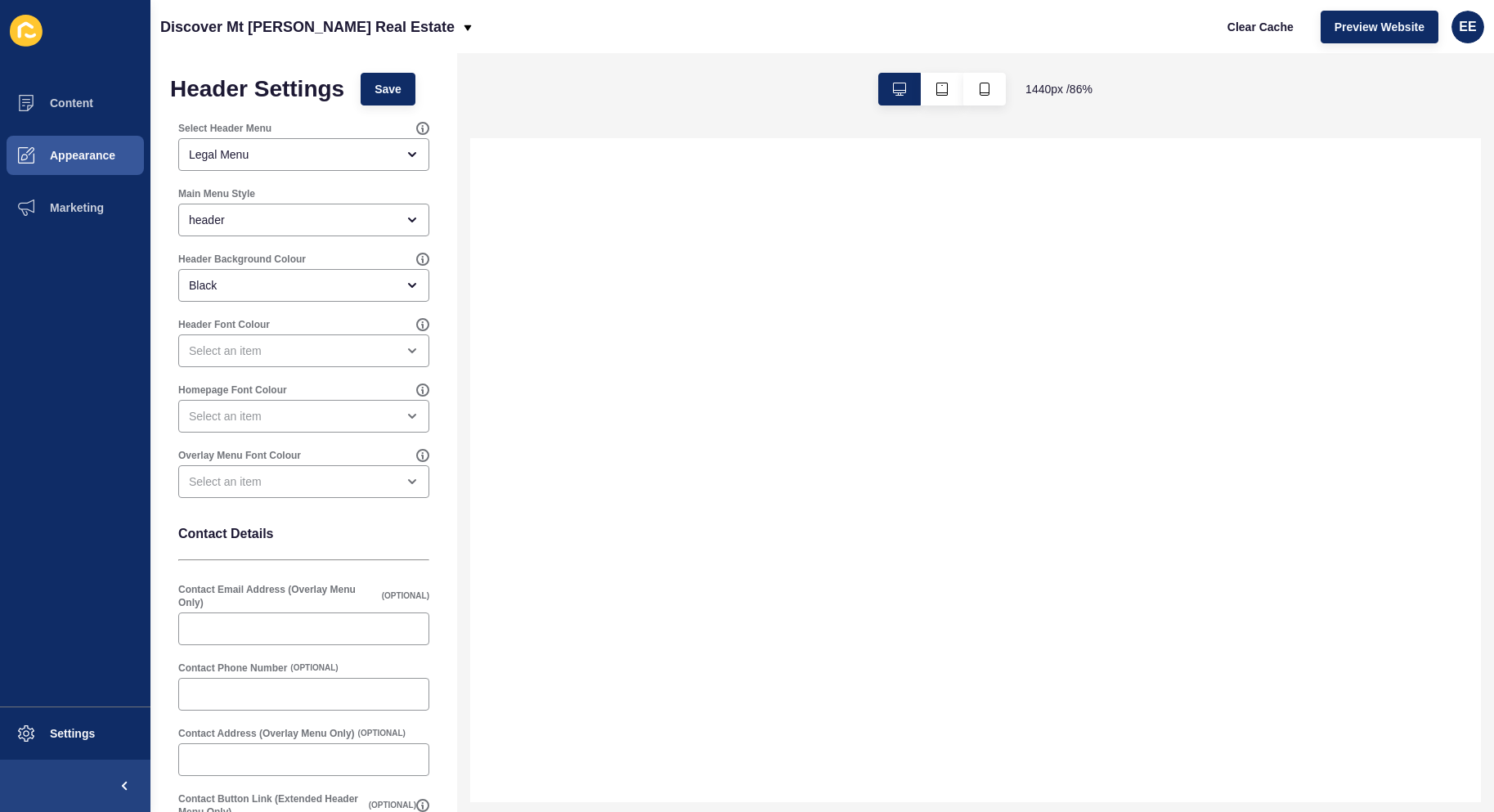
scroll to position [0, 0]
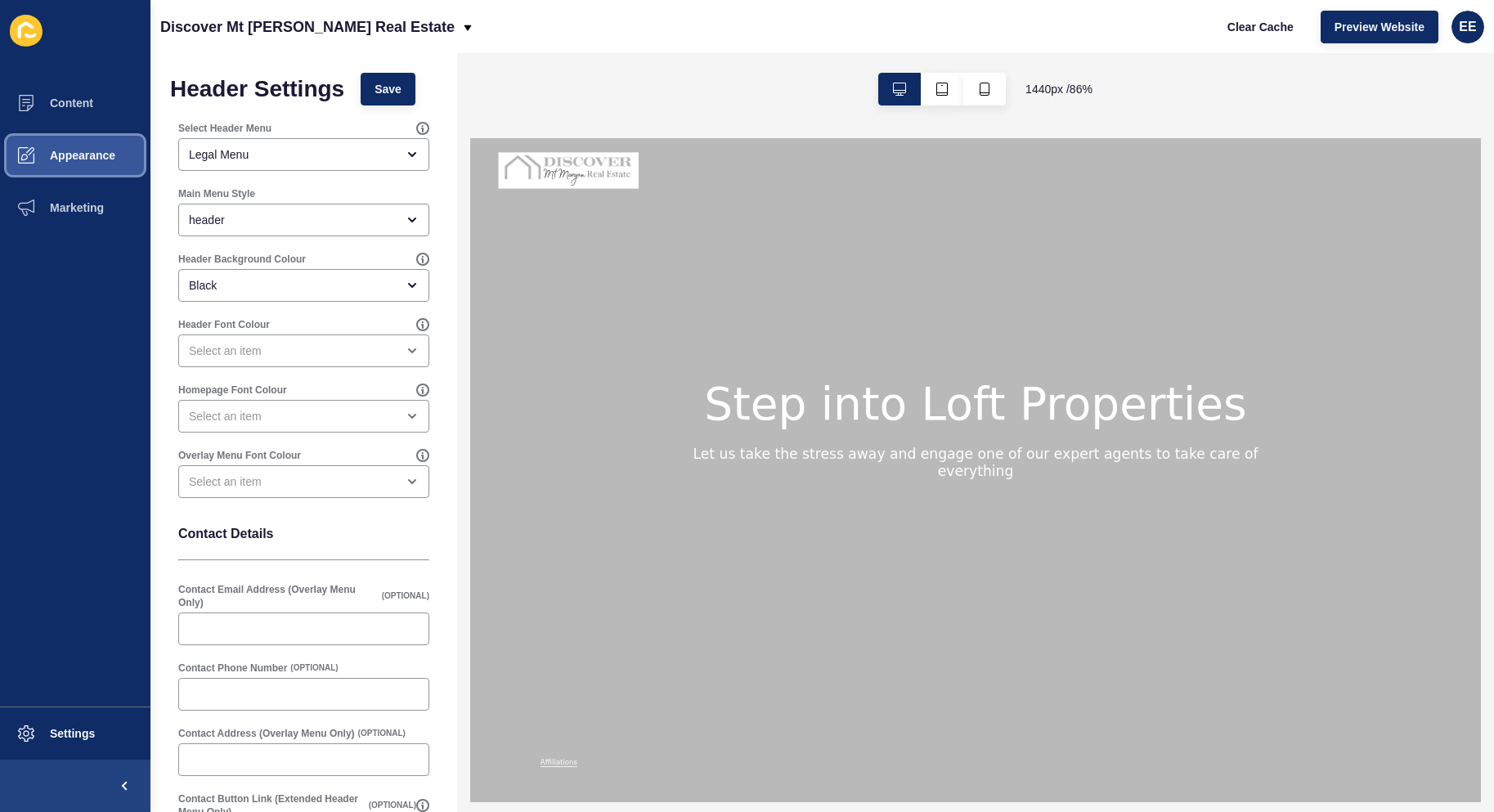
click at [66, 154] on span "Appearance" at bounding box center [56, 154] width 118 height 13
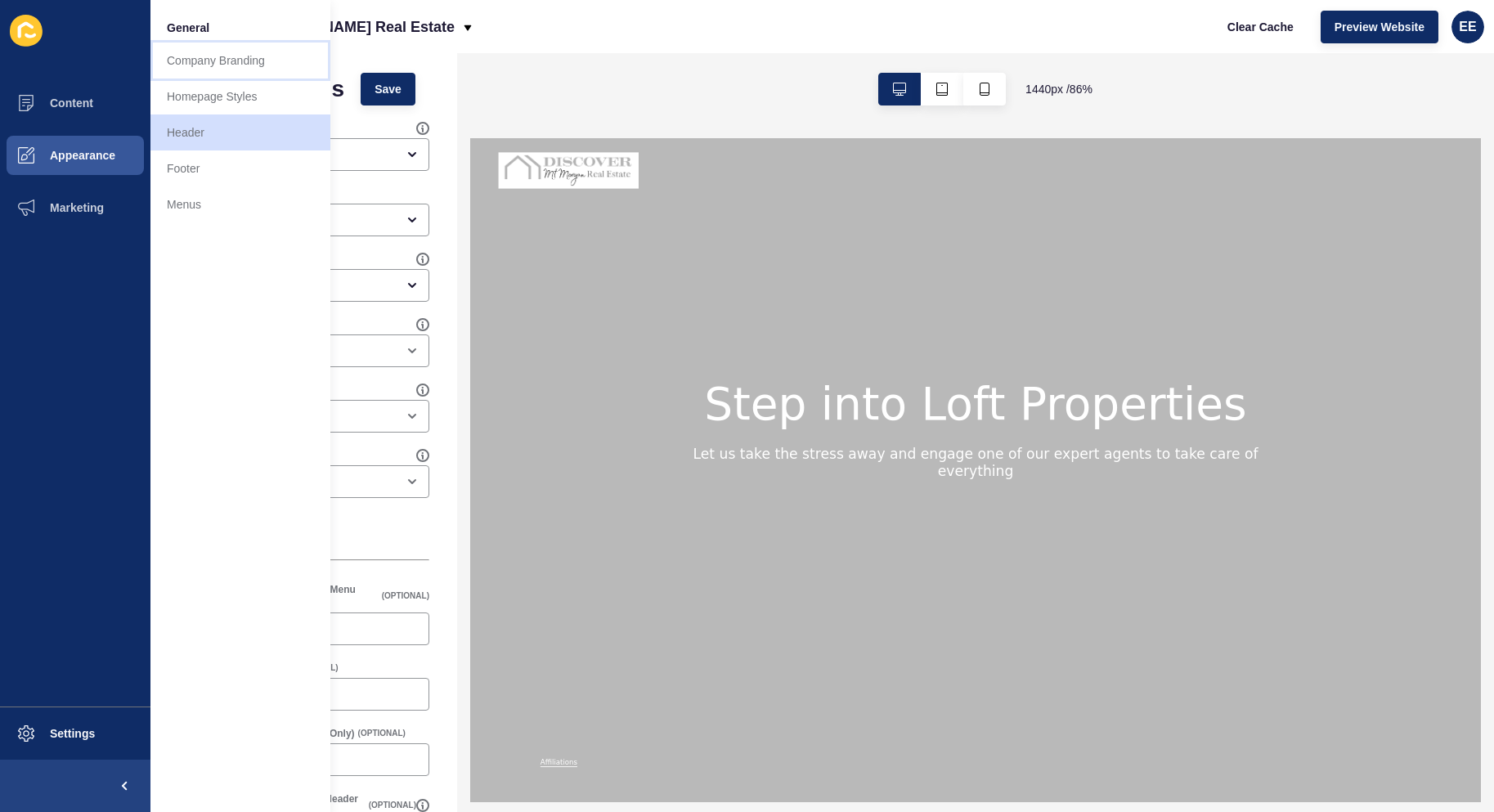
click at [222, 63] on link "Company Branding" at bounding box center [240, 61] width 180 height 36
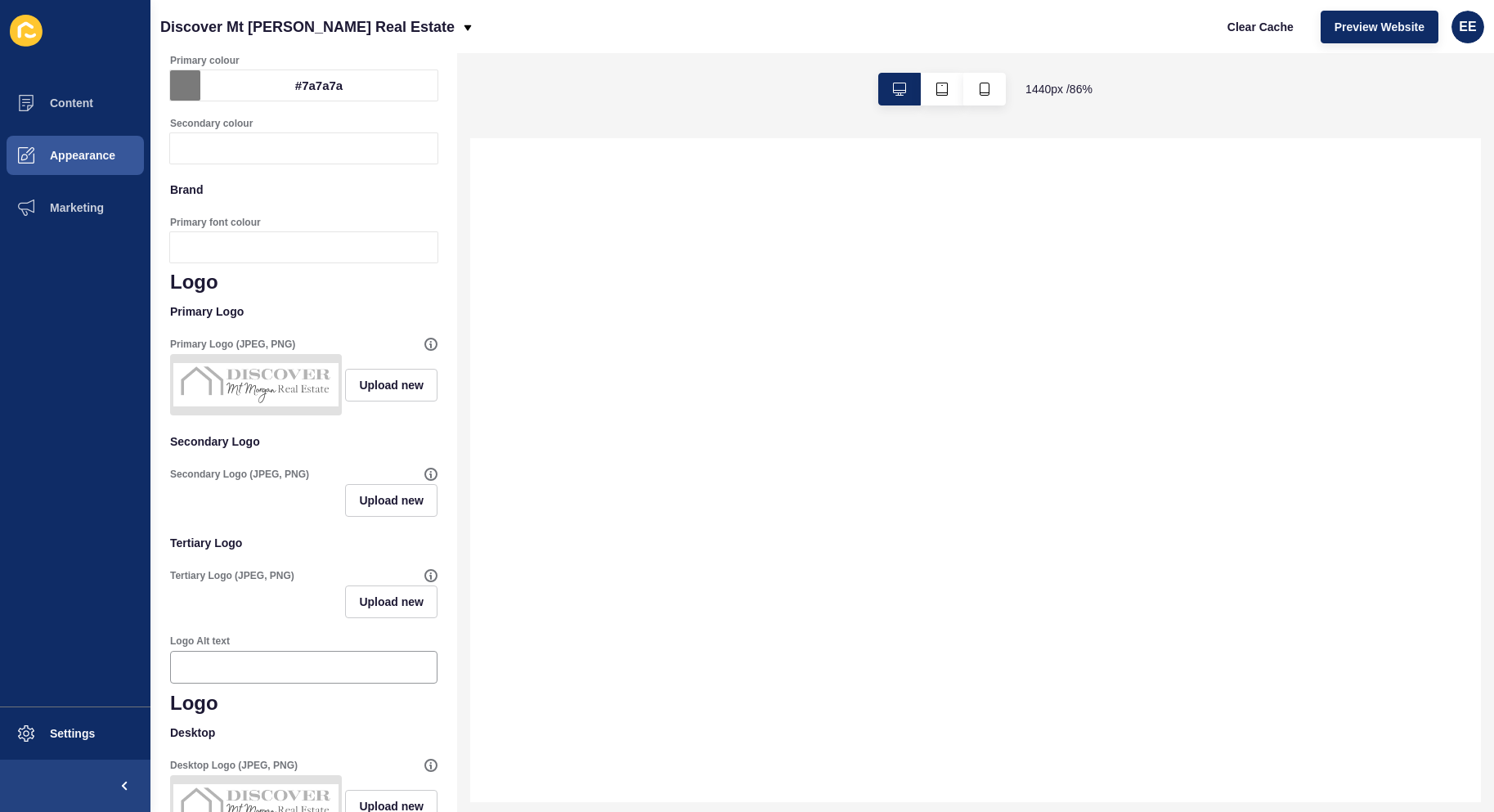
scroll to position [164, 0]
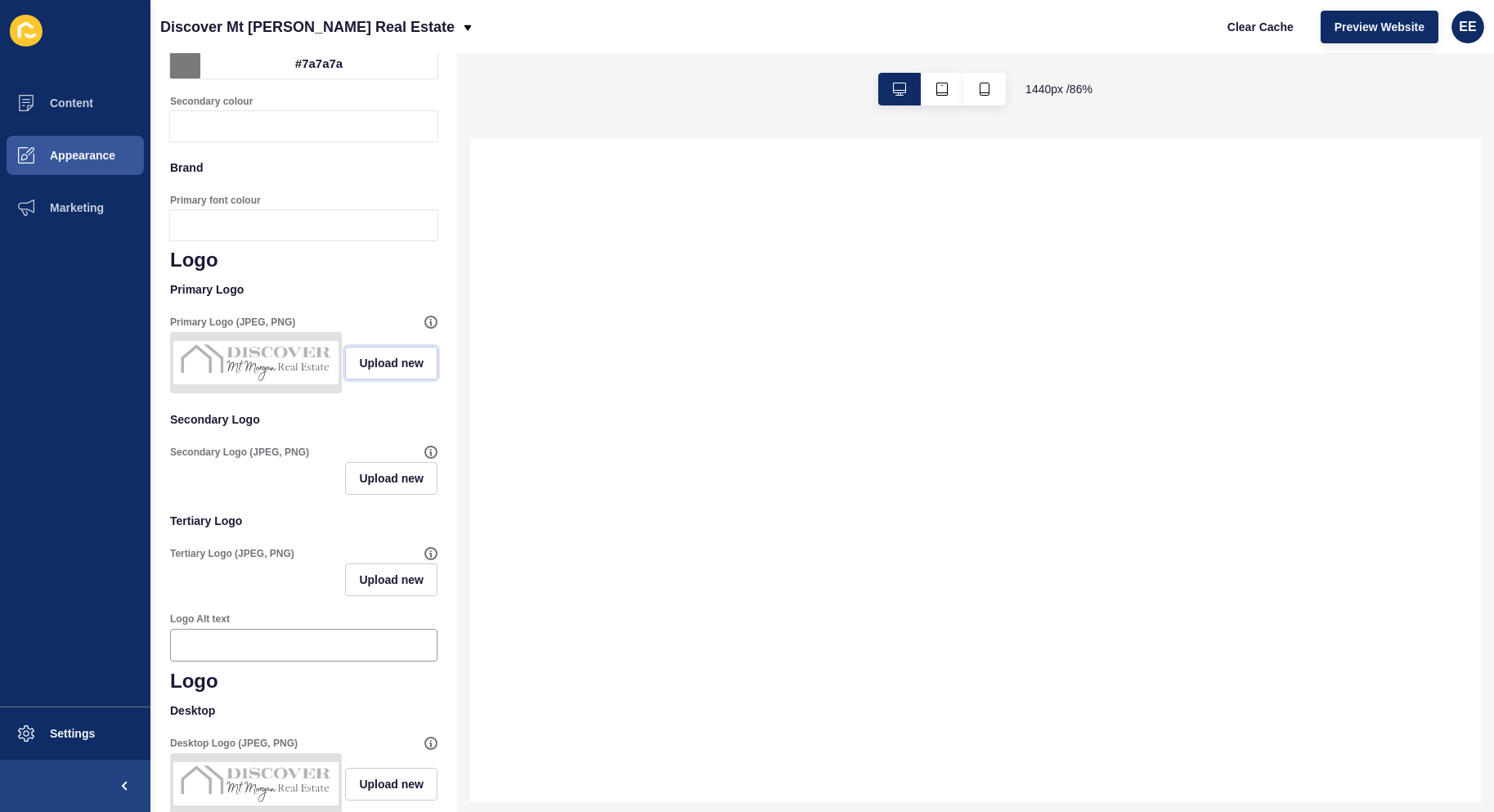
click at [372, 371] on span "Upload new" at bounding box center [392, 362] width 65 height 16
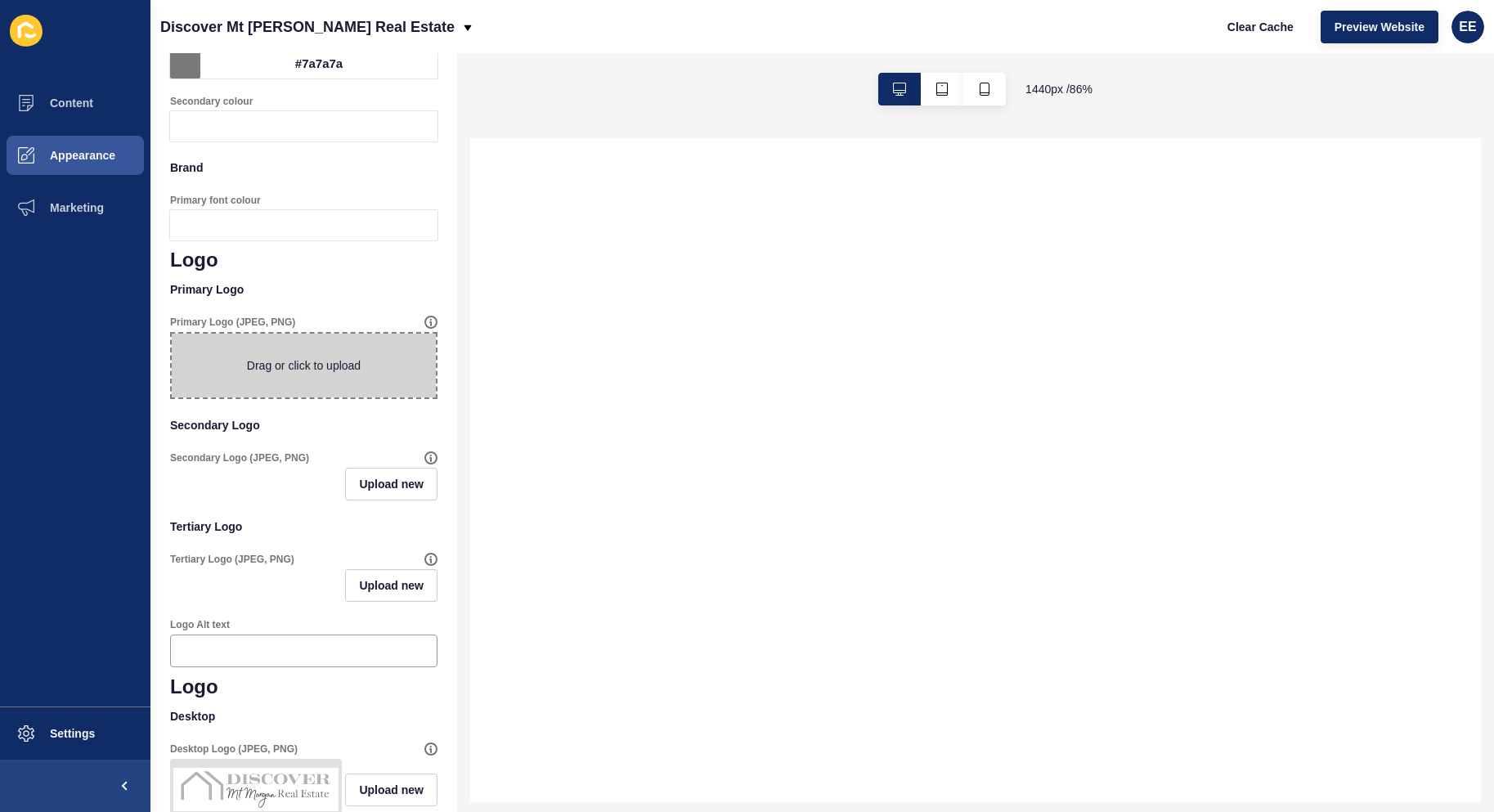
click at [299, 386] on span at bounding box center [304, 365] width 265 height 64
click at [171, 334] on input "Drag or click to upload" at bounding box center [171, 334] width 0 height 0
type input "C:\fakepath\logo1nobg.png"
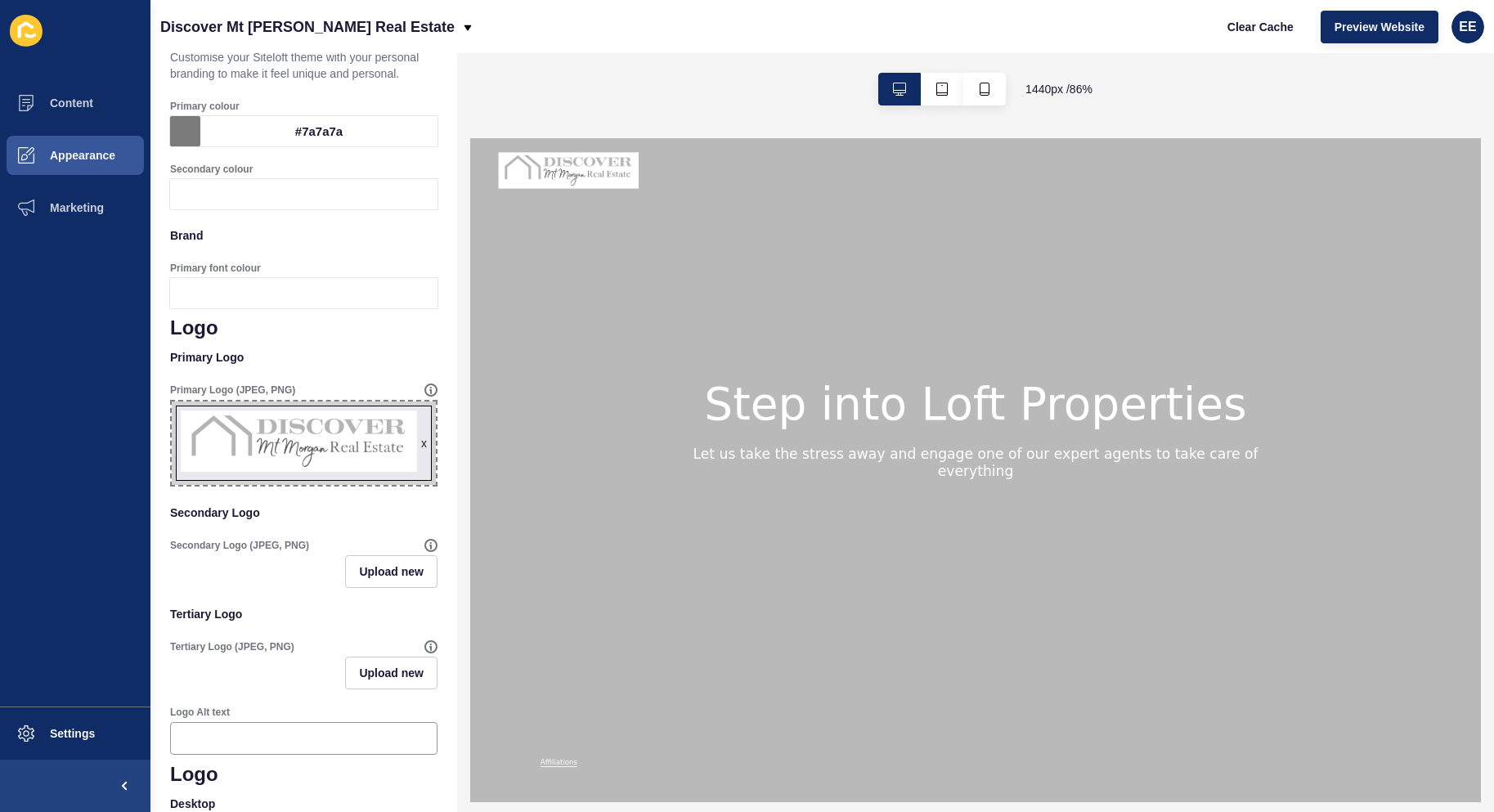
scroll to position [0, 0]
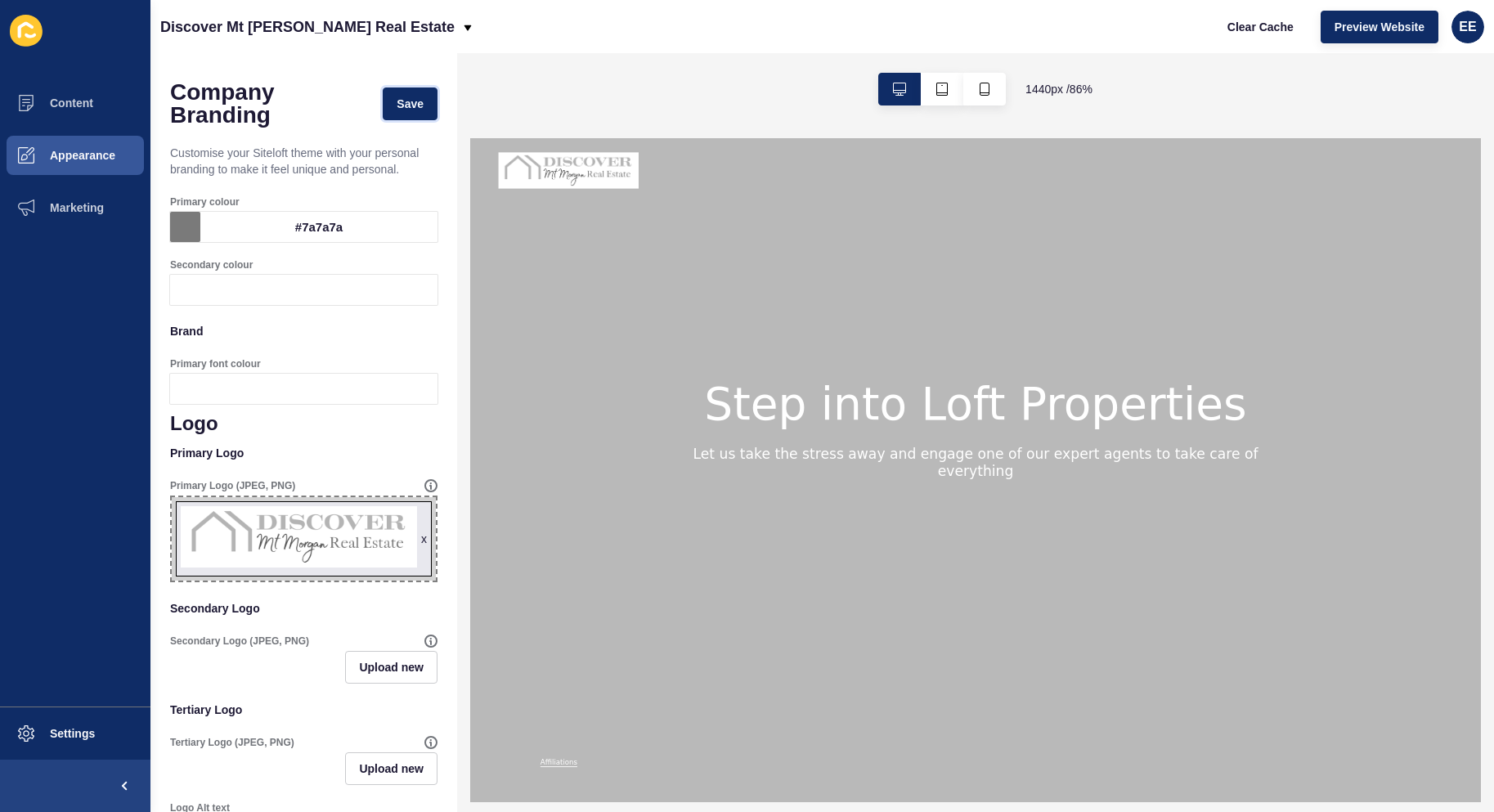
click at [398, 96] on button "Save" at bounding box center [410, 104] width 55 height 32
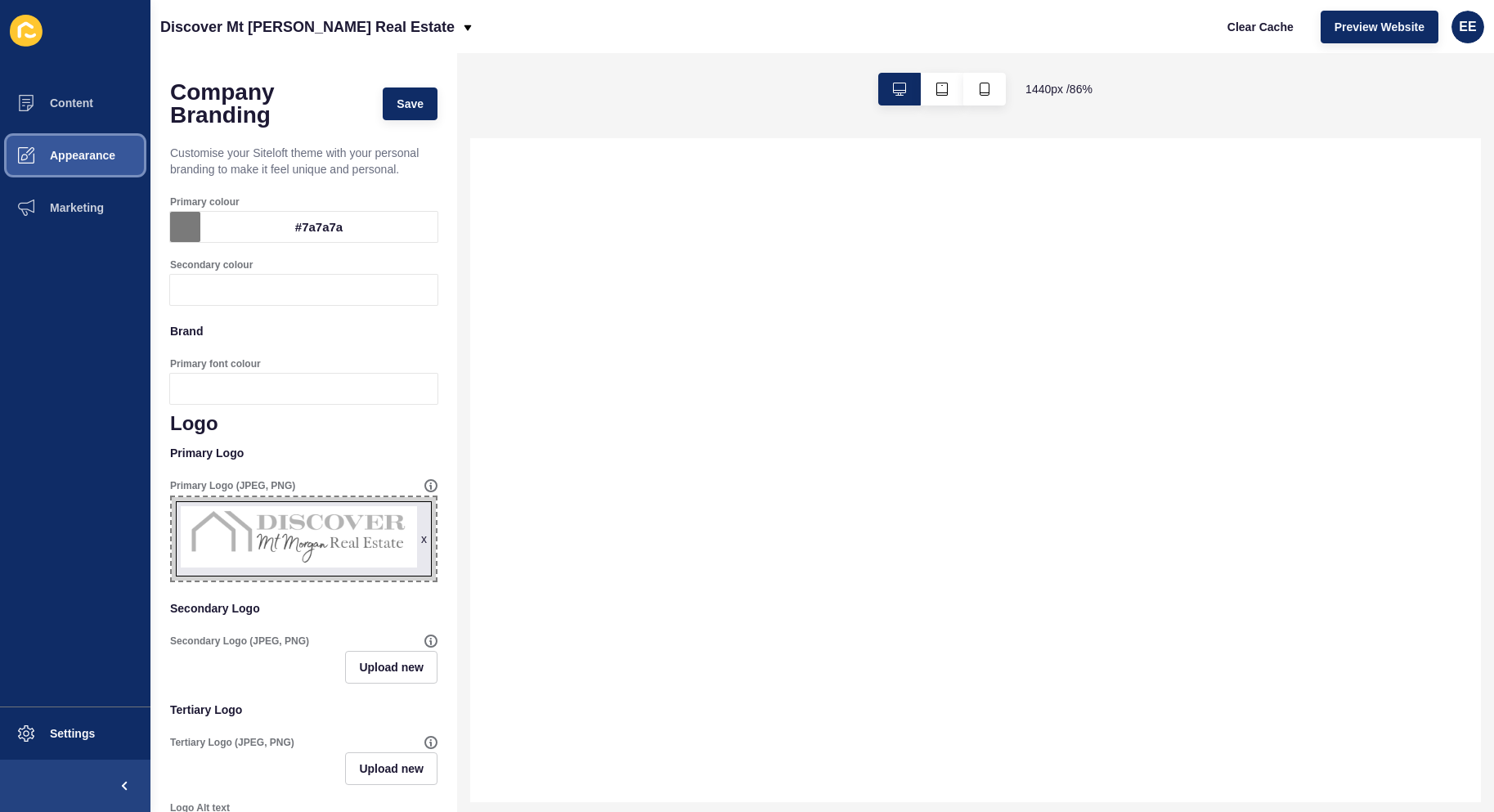
click at [73, 160] on span "Appearance" at bounding box center [56, 154] width 118 height 13
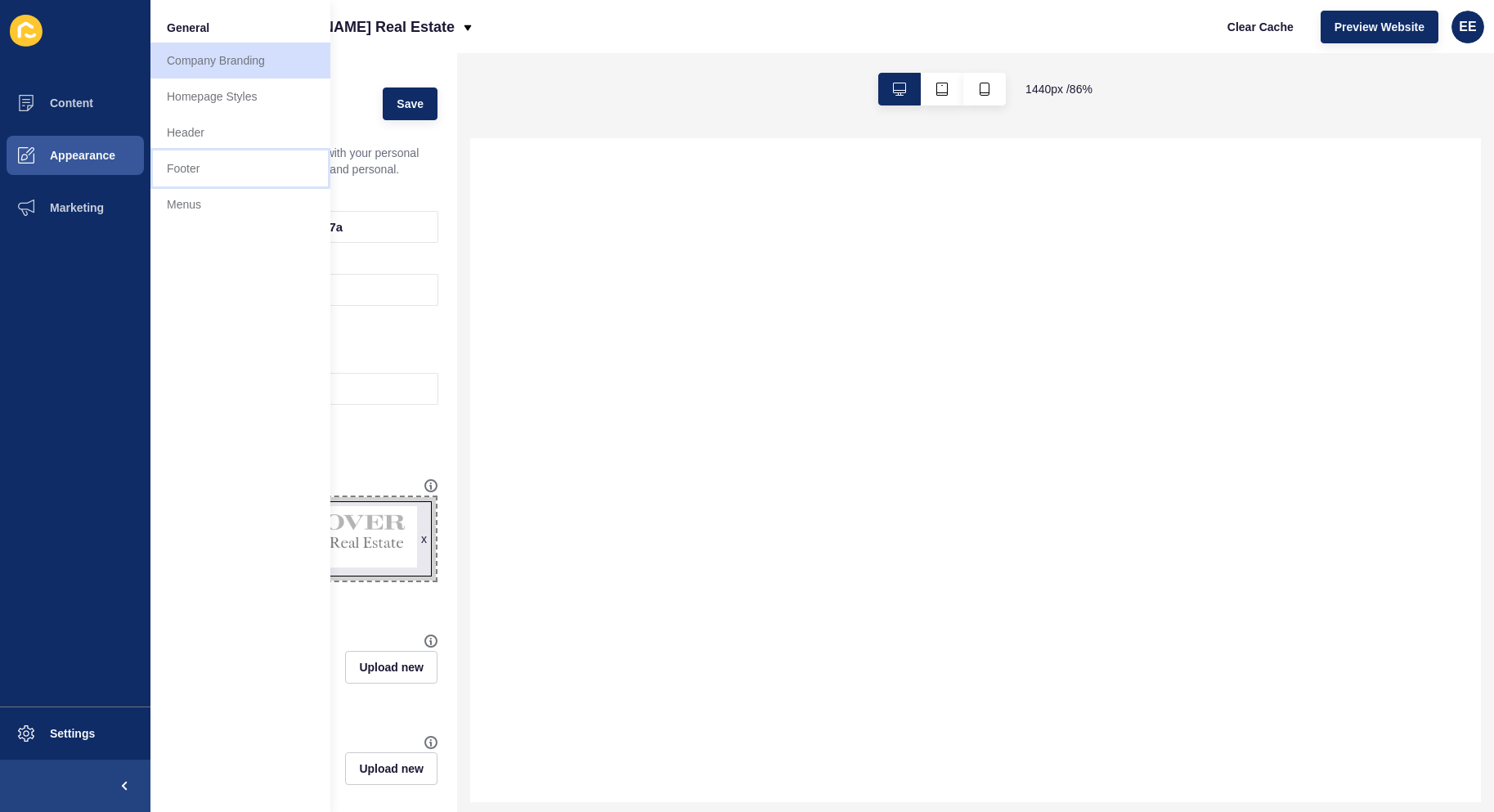
click at [193, 173] on link "Footer" at bounding box center [240, 168] width 180 height 36
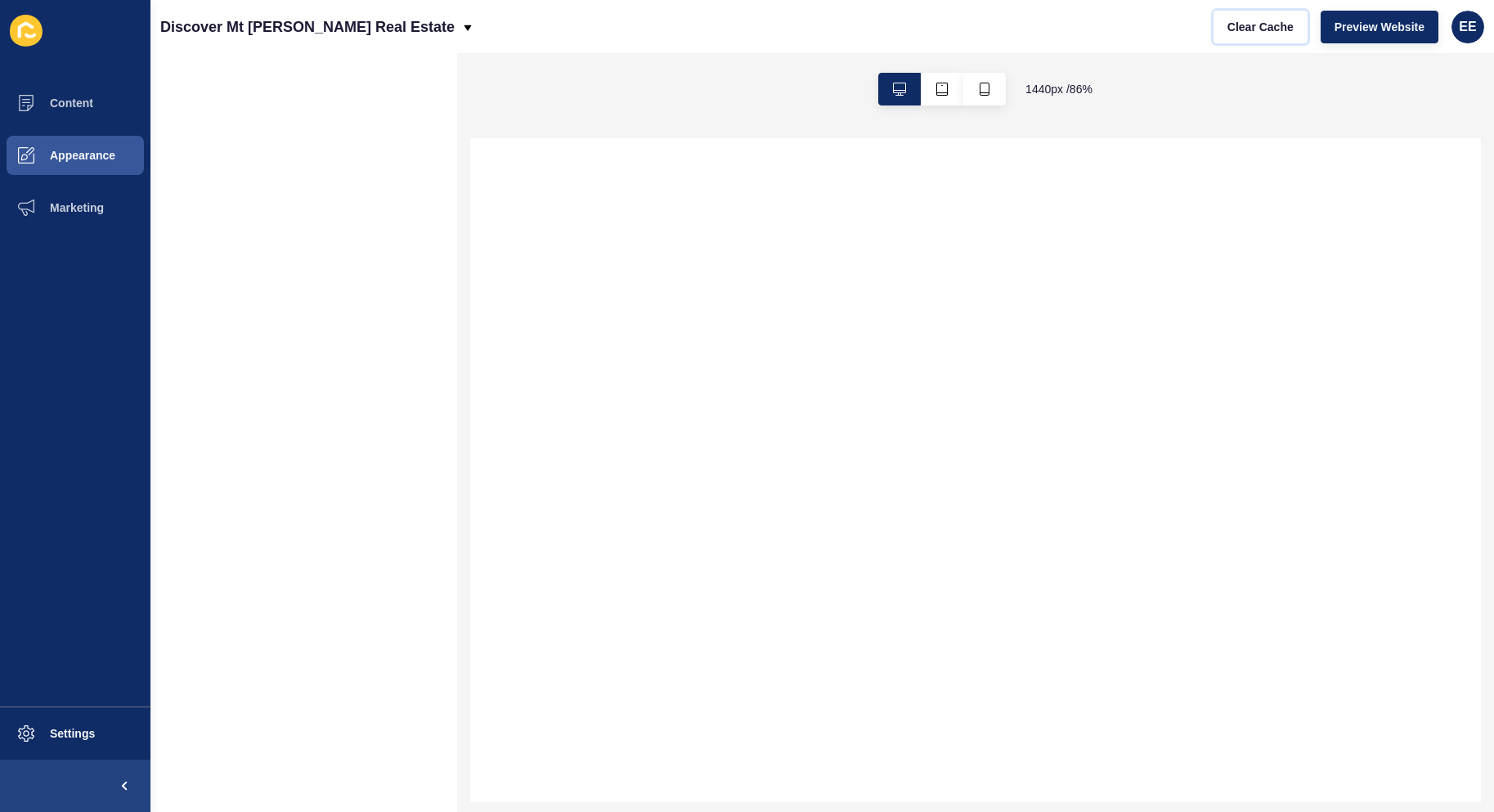
click at [1242, 25] on span "Clear Cache" at bounding box center [1261, 26] width 67 height 16
click at [1242, 26] on span "Clear Cache" at bounding box center [1261, 26] width 67 height 16
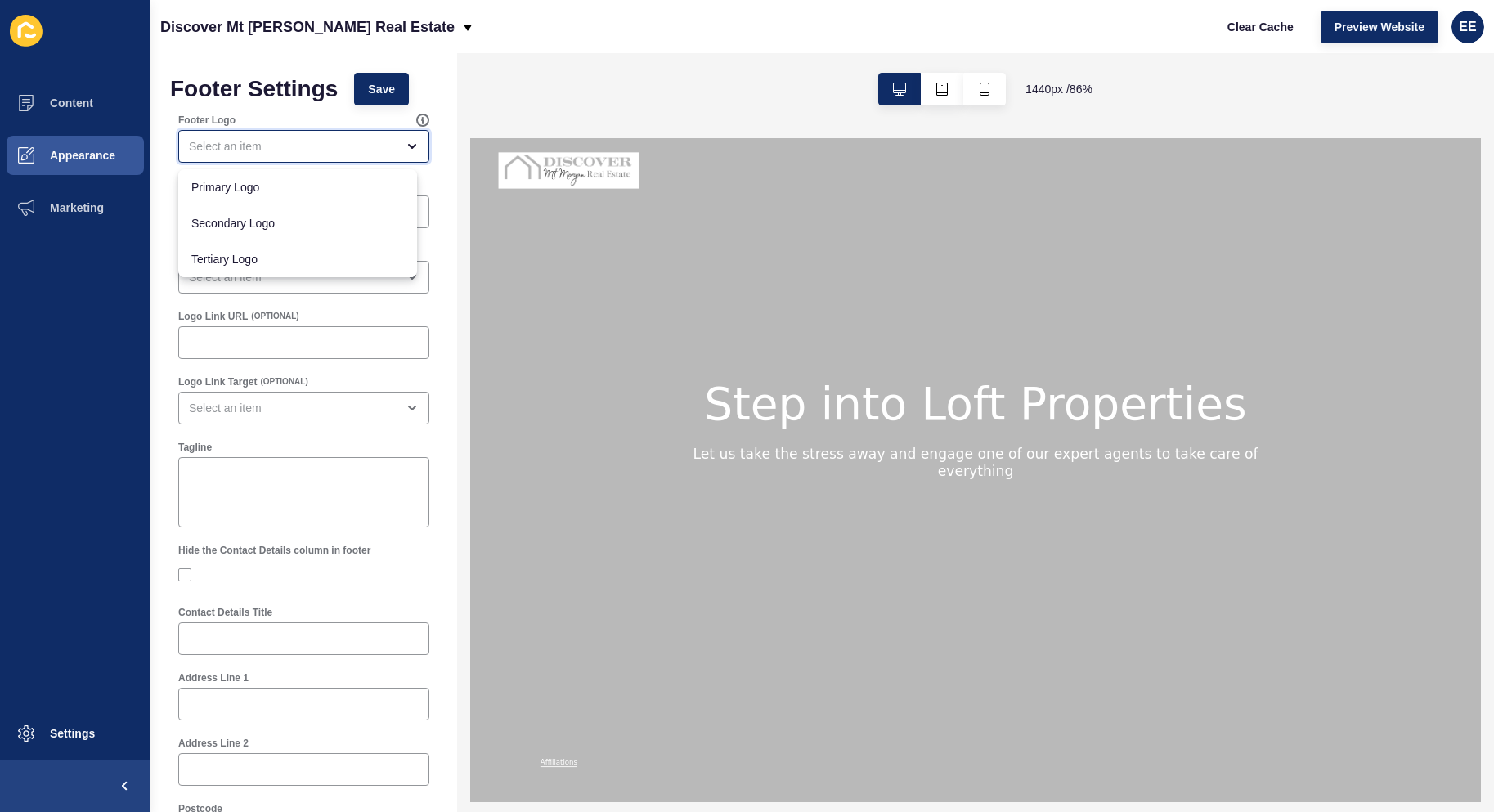
click at [293, 158] on div "close menu" at bounding box center [304, 146] width 251 height 32
click at [287, 183] on span "Primary Logo" at bounding box center [297, 187] width 212 height 16
type input "Primary Logo"
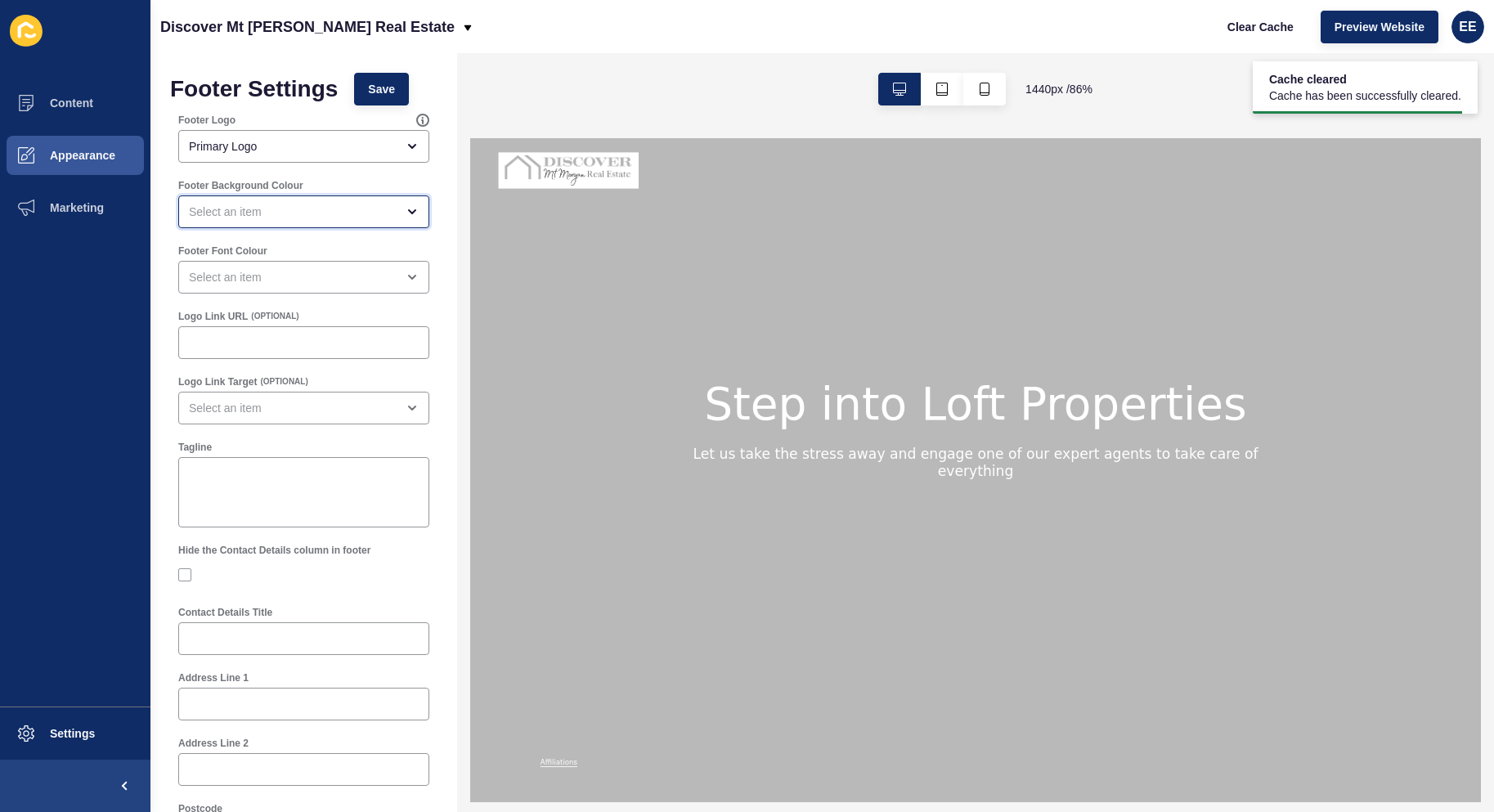
click at [343, 210] on div "open menu" at bounding box center [292, 212] width 206 height 16
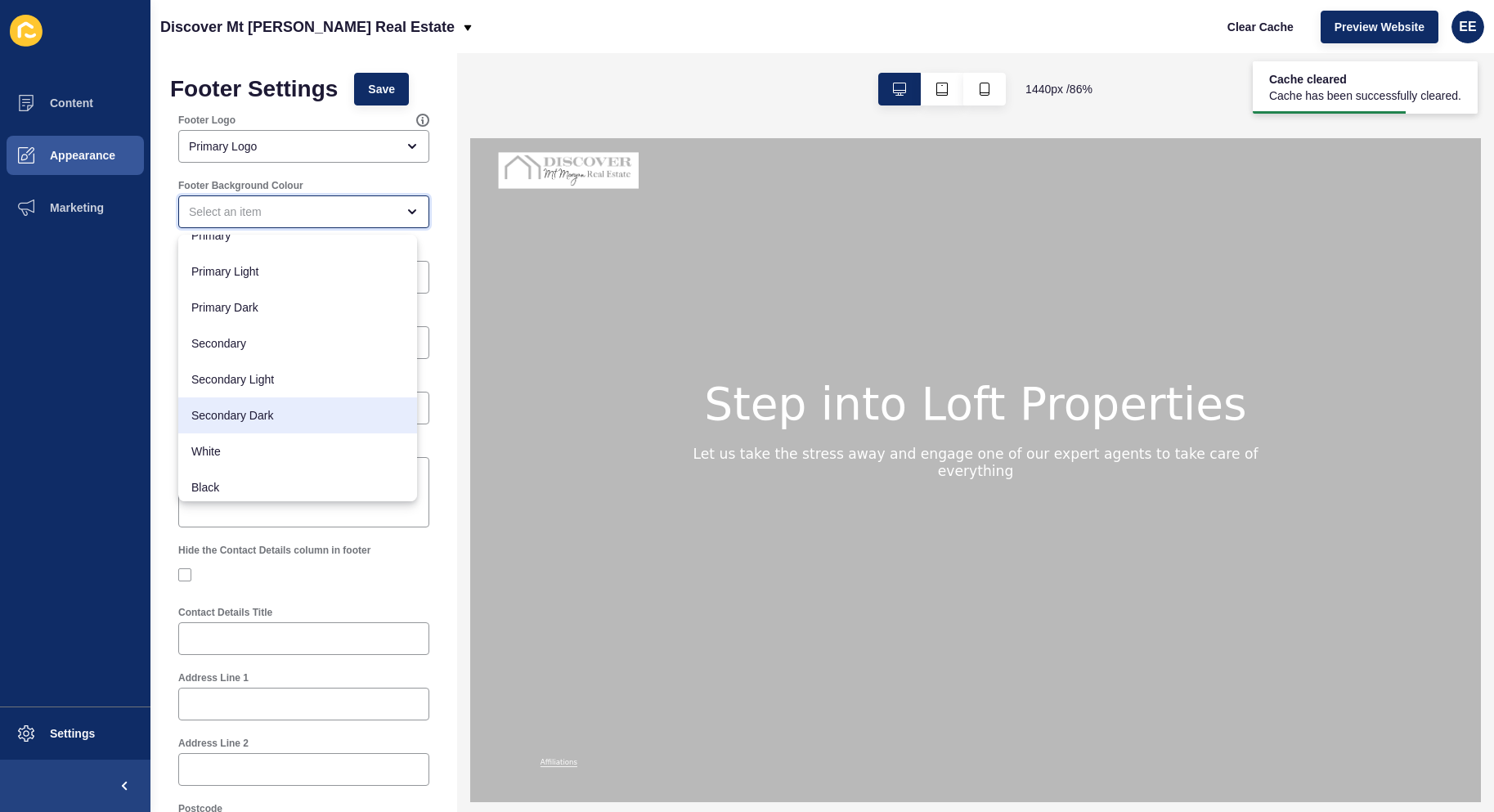
scroll to position [21, 0]
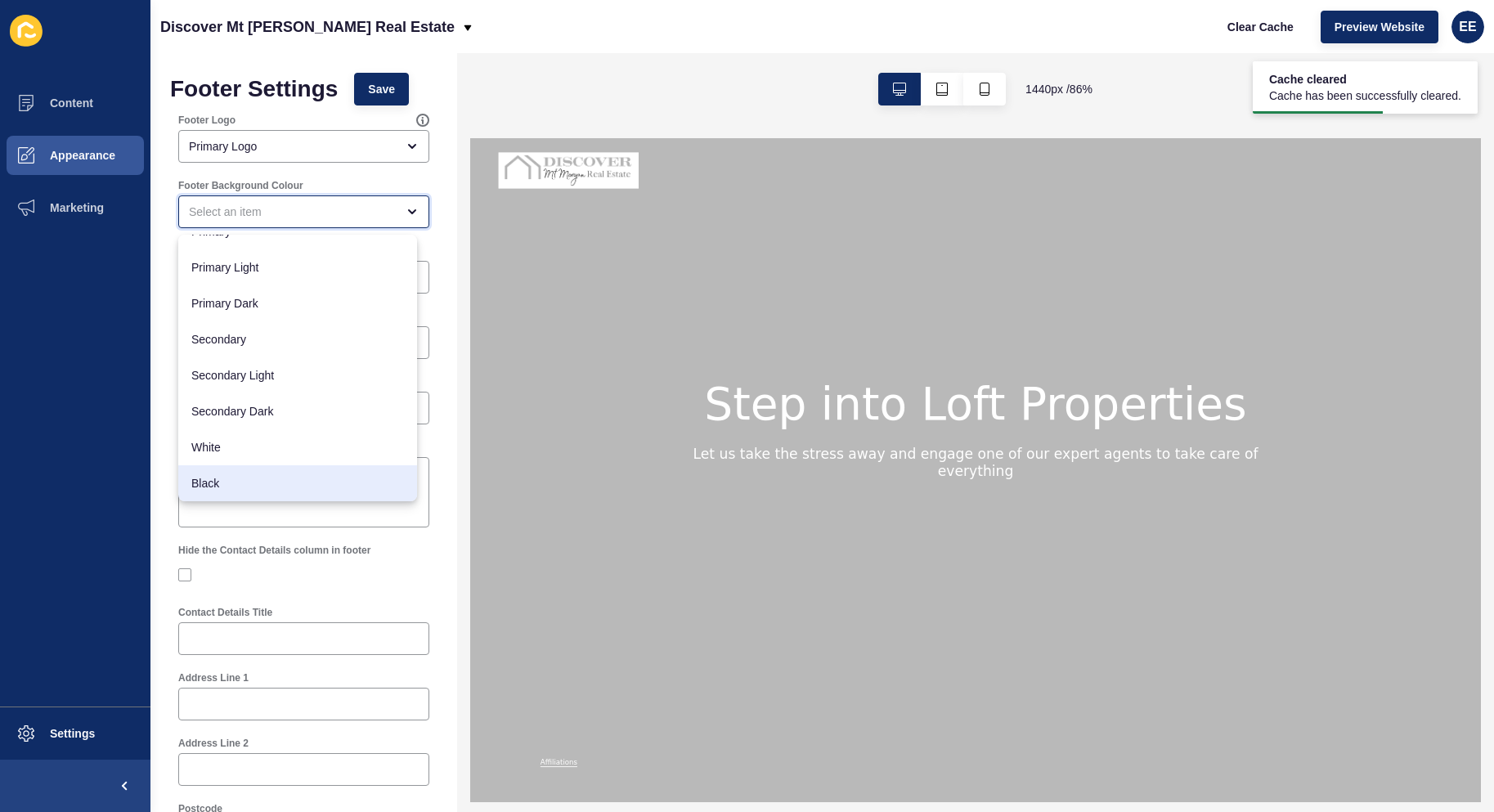
drag, startPoint x: 259, startPoint y: 491, endPoint x: 312, endPoint y: 477, distance: 54.8
click at [274, 493] on div "Black" at bounding box center [298, 483] width 239 height 36
type input "Black"
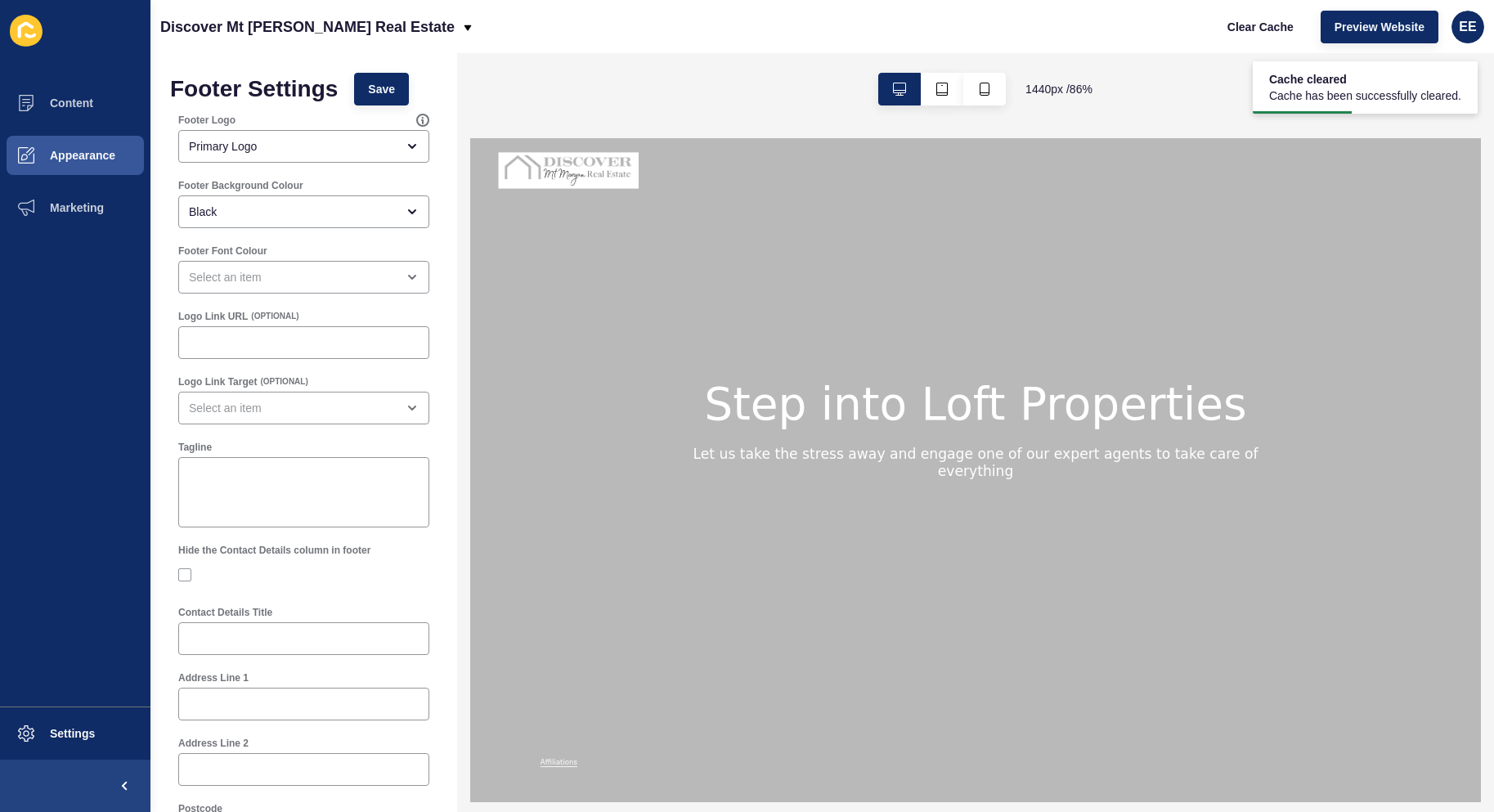
click at [353, 299] on div "Footer Font Colour" at bounding box center [303, 269] width 267 height 66
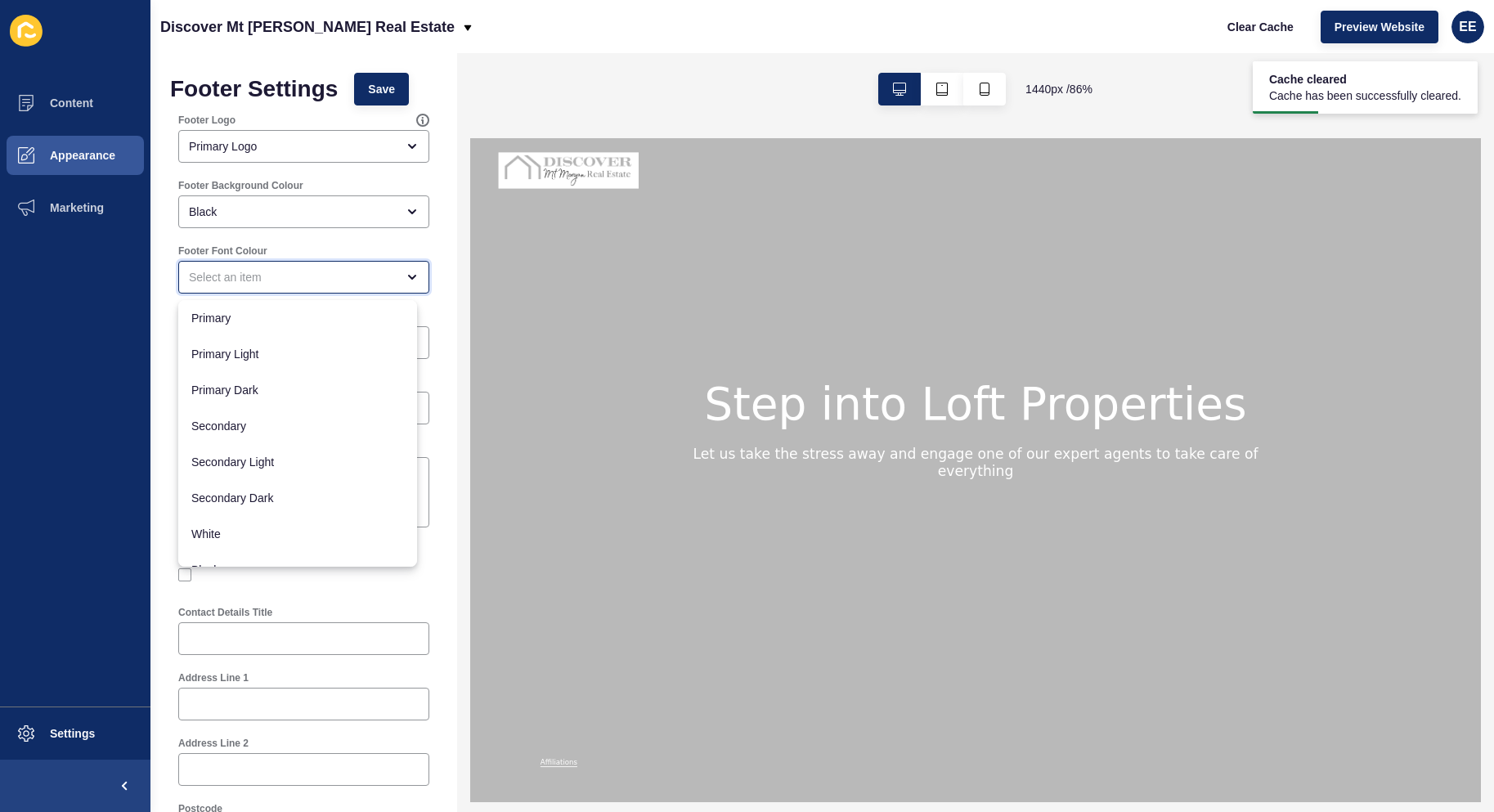
click at [377, 288] on div "close menu" at bounding box center [304, 277] width 251 height 32
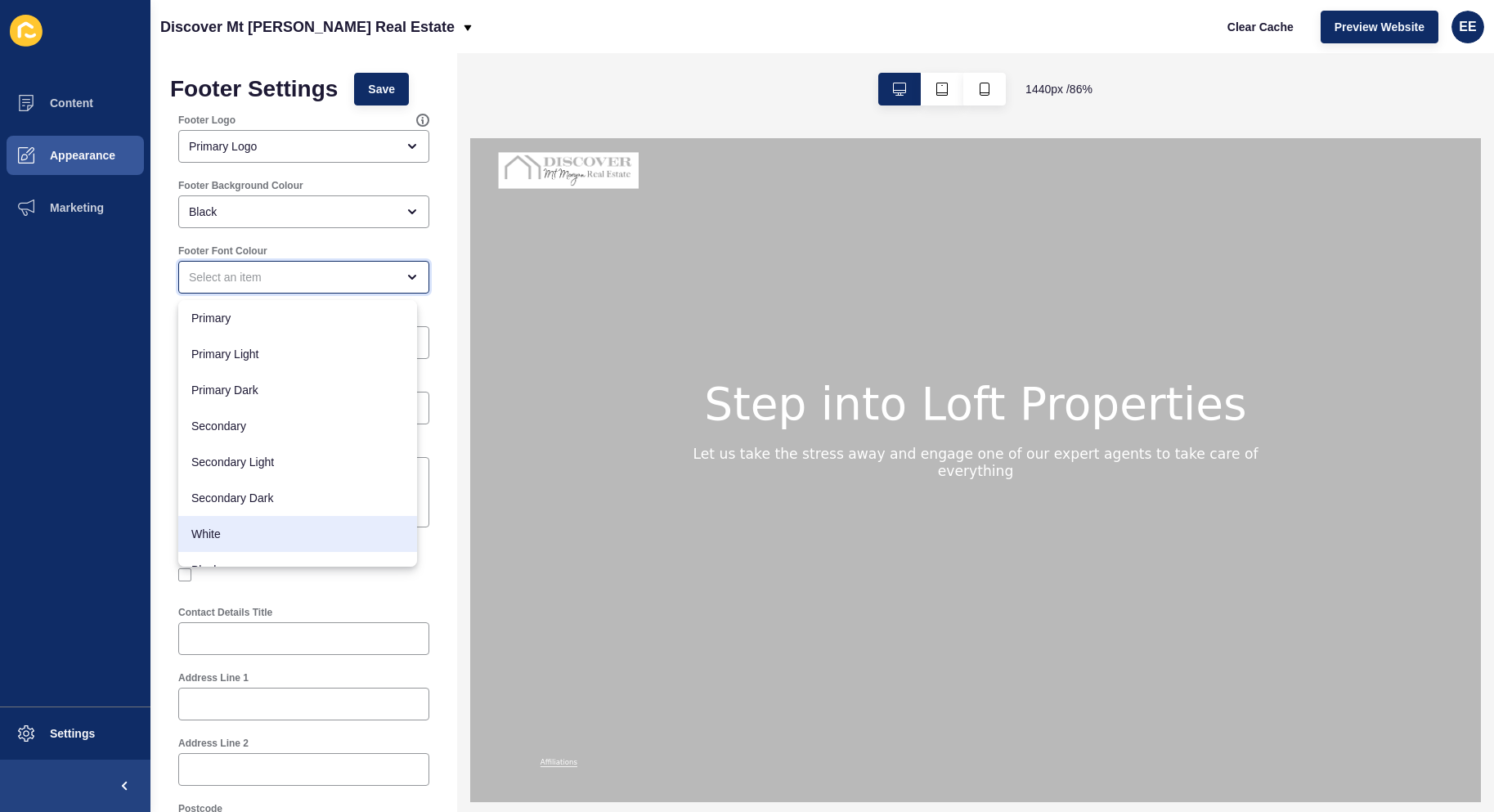
click at [306, 549] on div "White" at bounding box center [298, 534] width 239 height 36
type input "White"
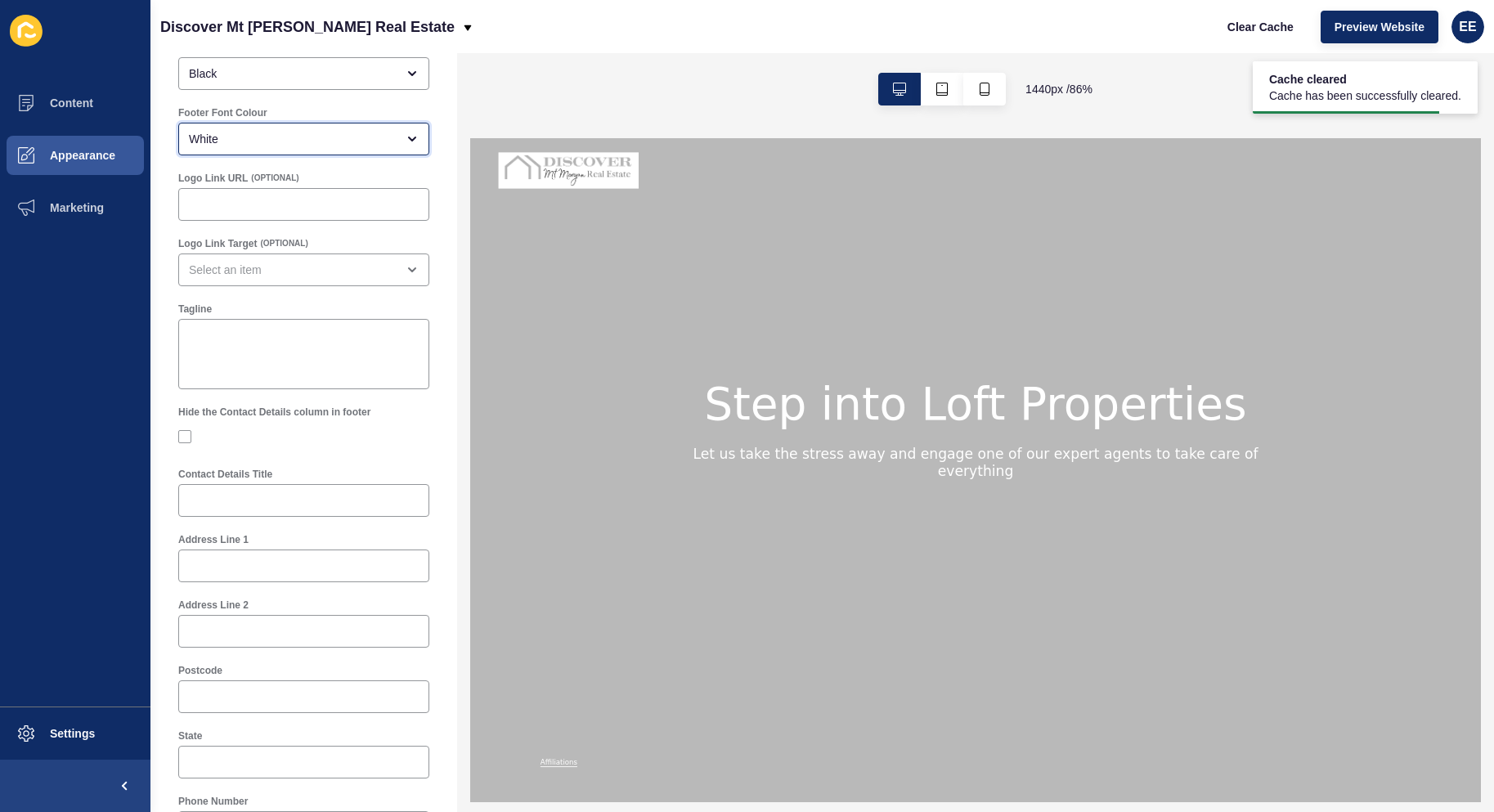
scroll to position [0, 0]
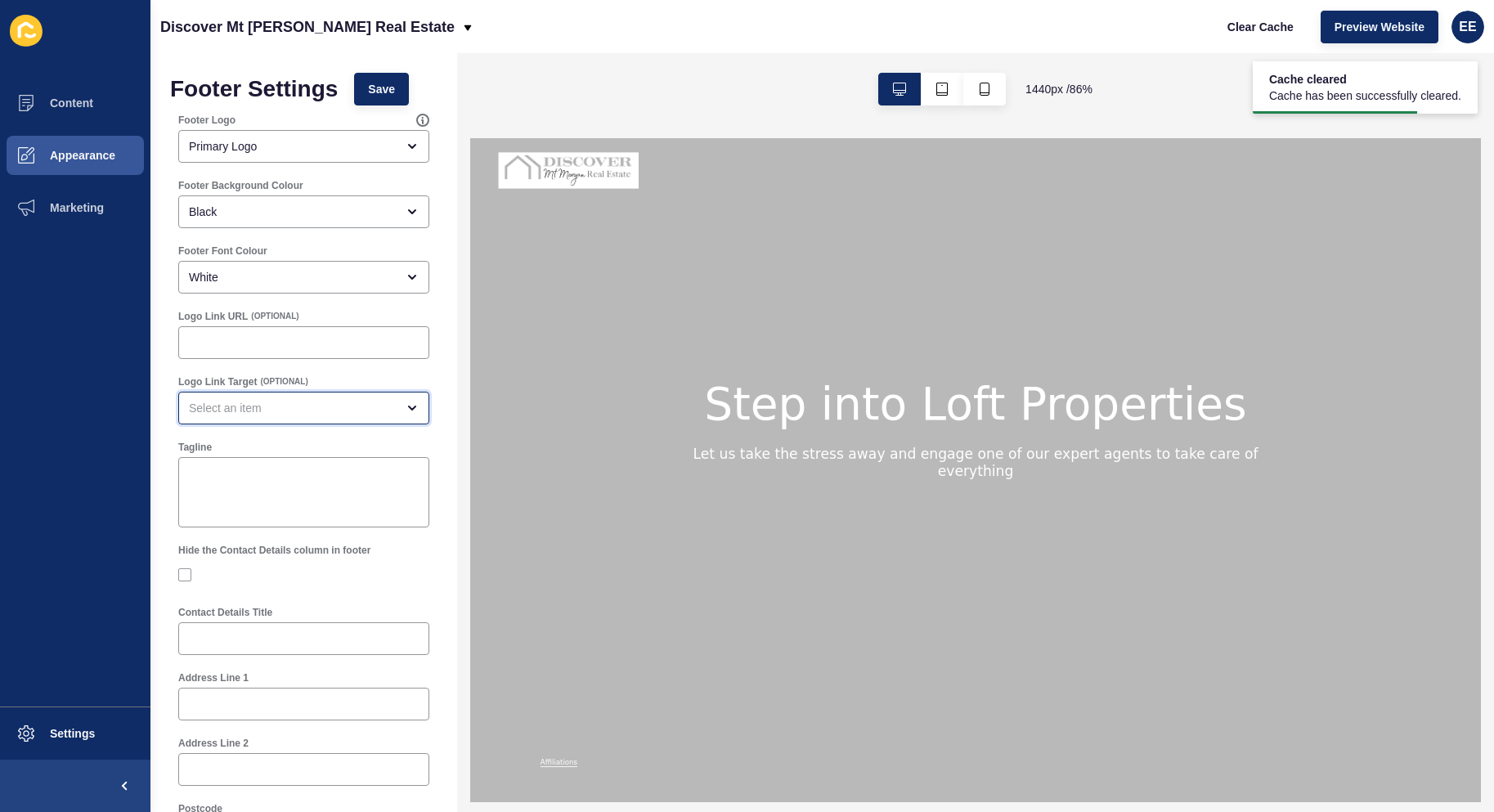
drag, startPoint x: 333, startPoint y: 415, endPoint x: 342, endPoint y: 415, distance: 9.0
click at [334, 415] on div "open menu" at bounding box center [292, 408] width 206 height 16
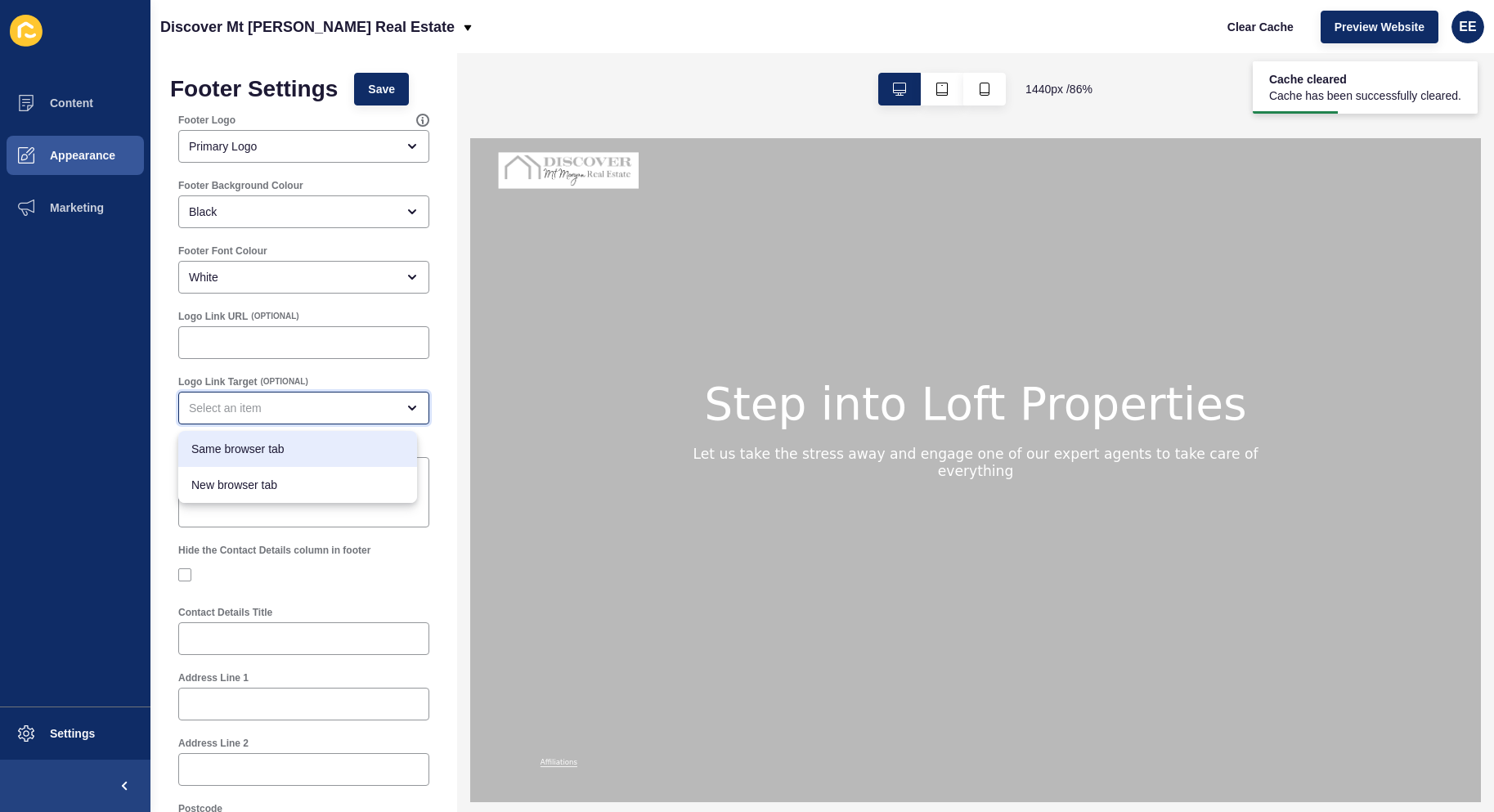
click at [368, 460] on div "Same browser tab" at bounding box center [298, 449] width 239 height 36
type input "Same browser tab"
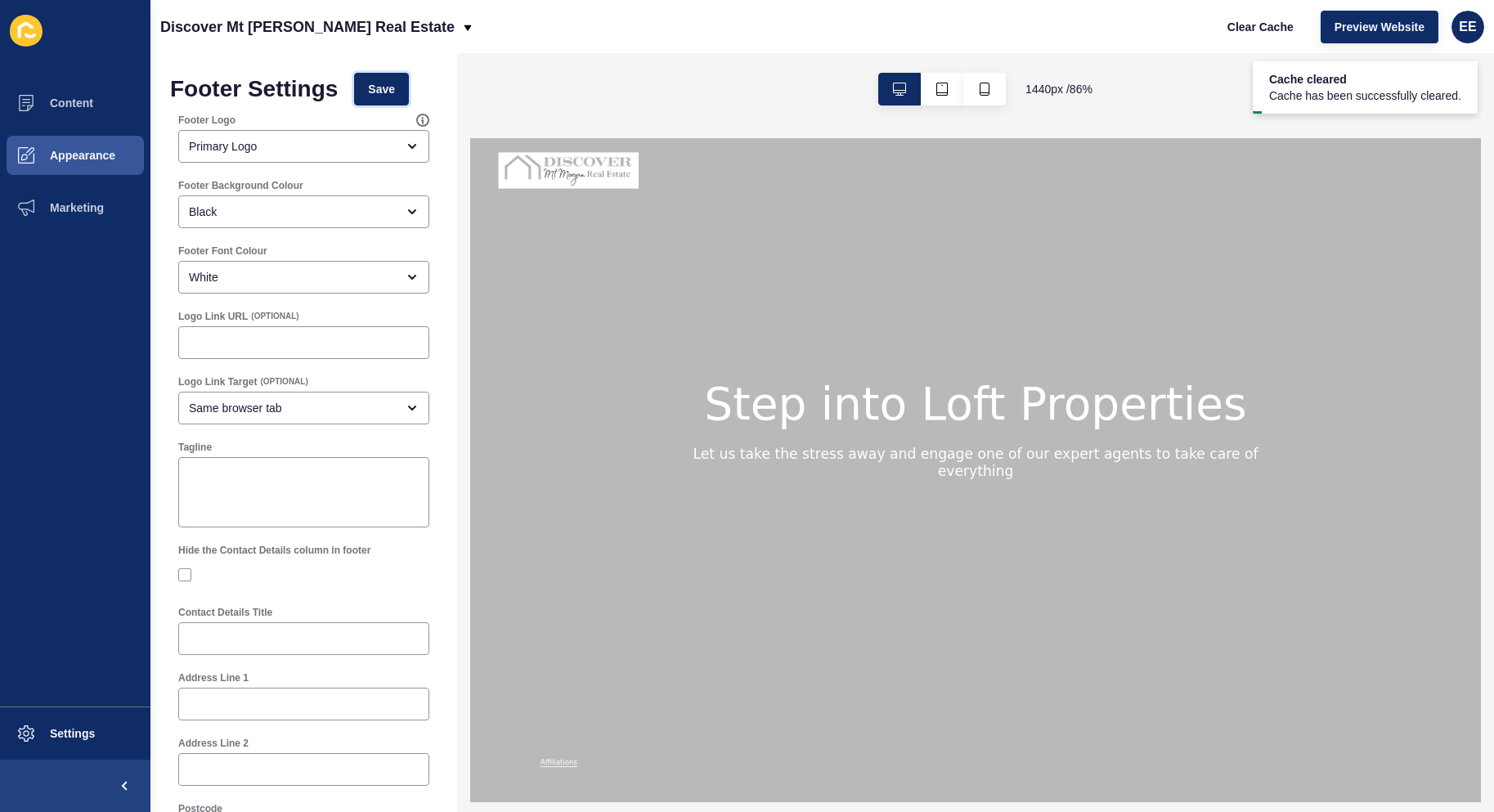
click at [370, 85] on button "Save" at bounding box center [381, 89] width 55 height 32
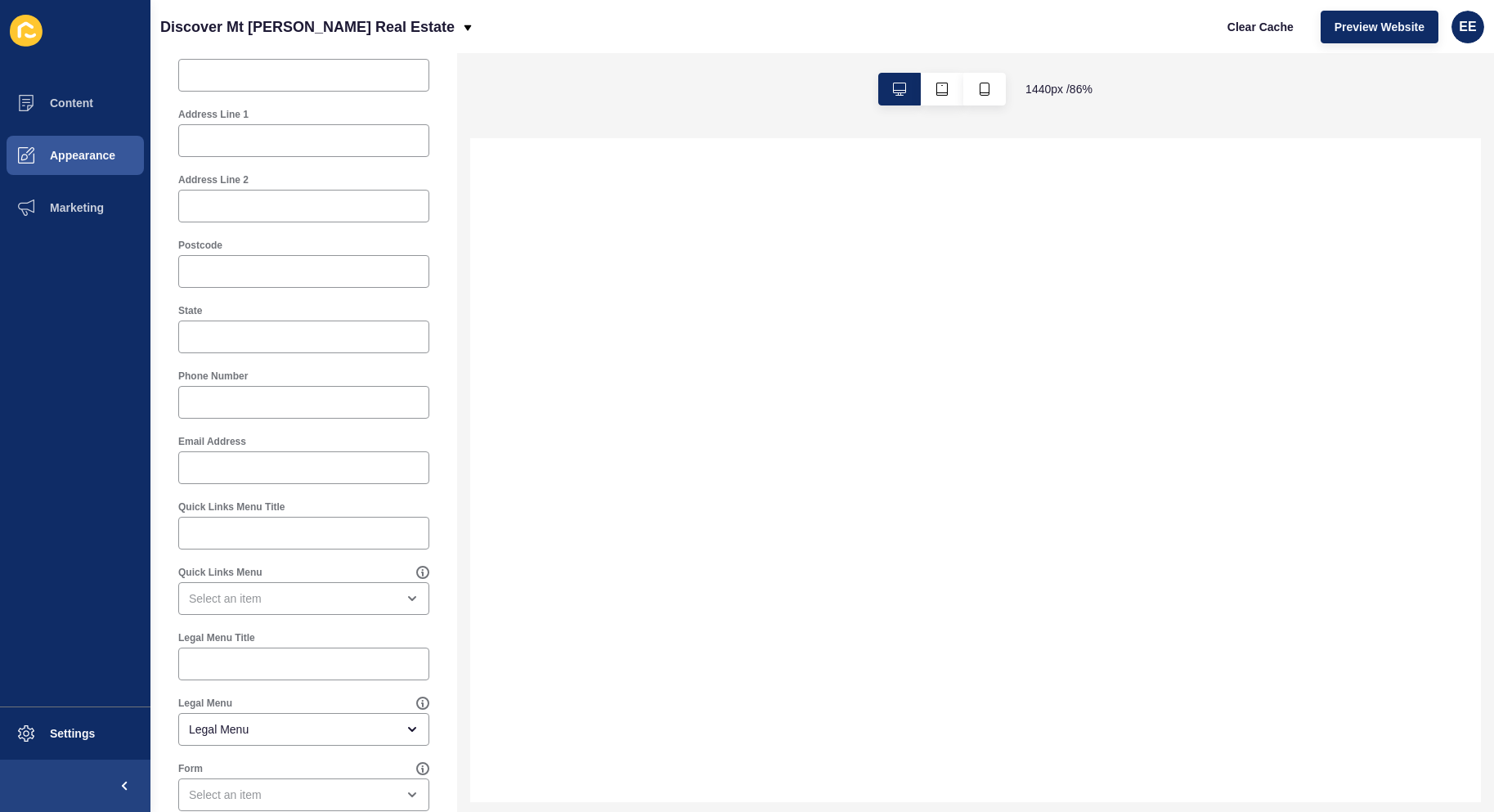
scroll to position [572, 0]
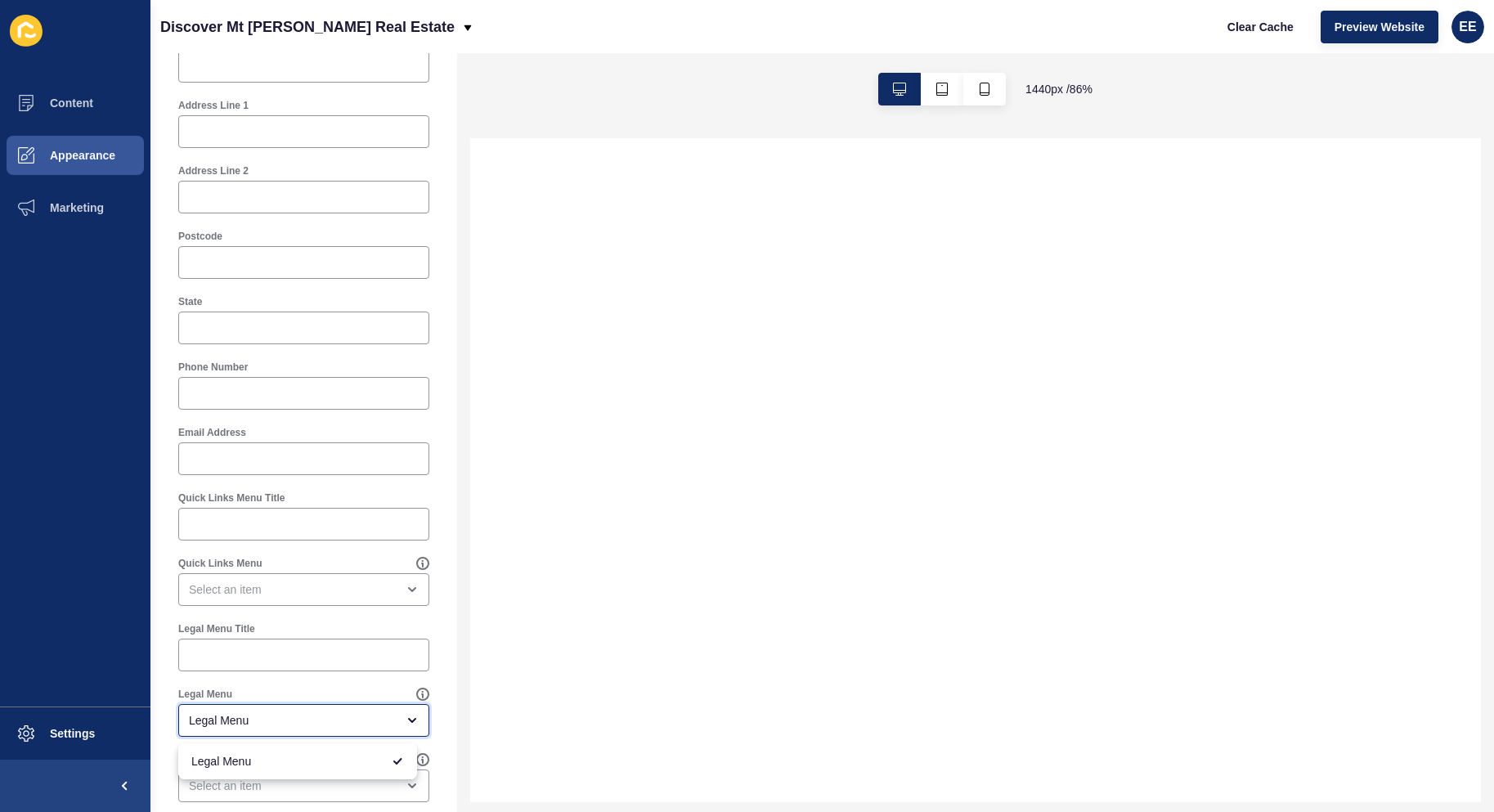
click at [272, 721] on div "Legal Menu" at bounding box center [292, 720] width 206 height 16
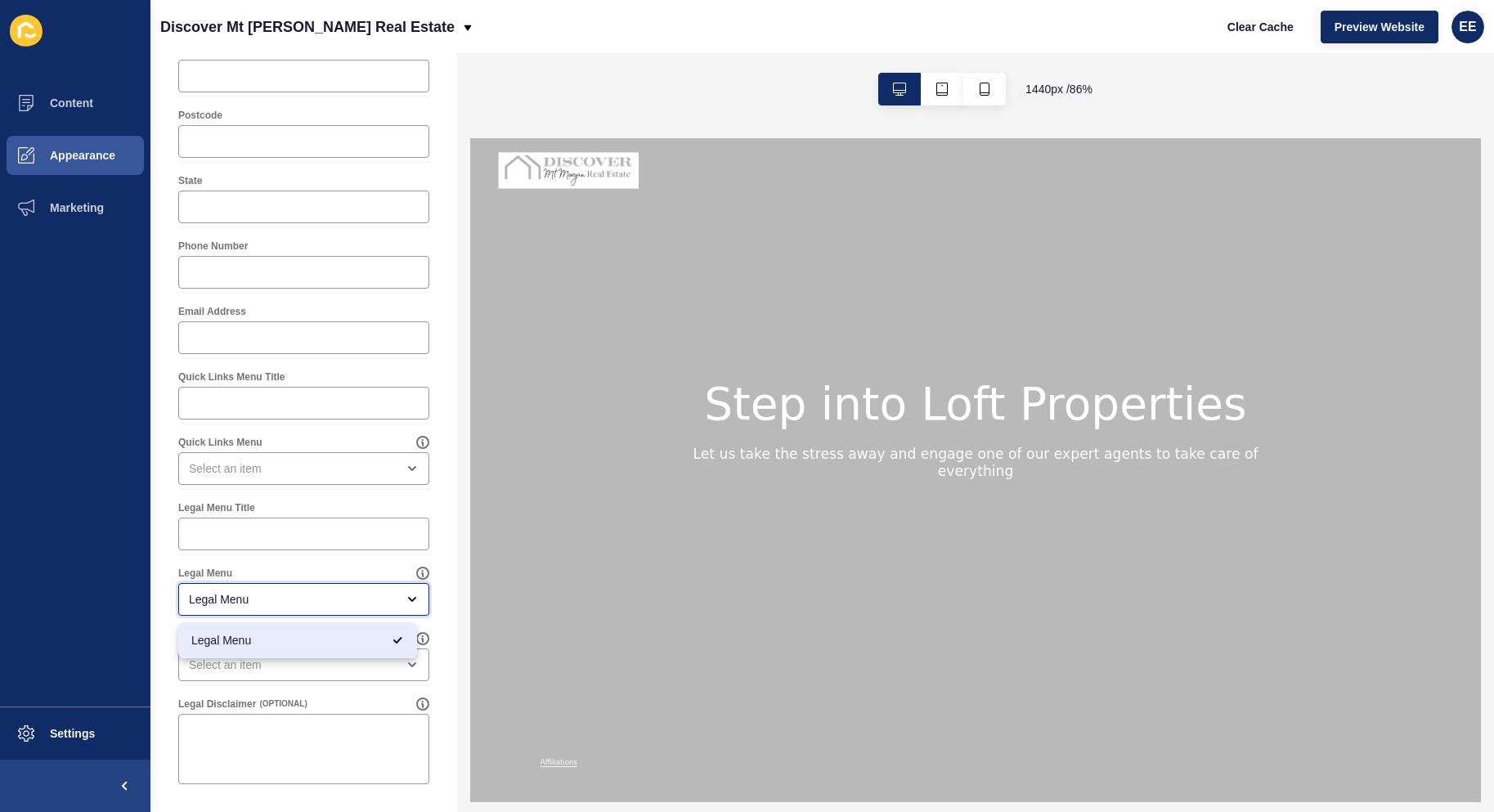
scroll to position [0, 0]
click at [74, 165] on button "Appearance" at bounding box center [75, 154] width 150 height 52
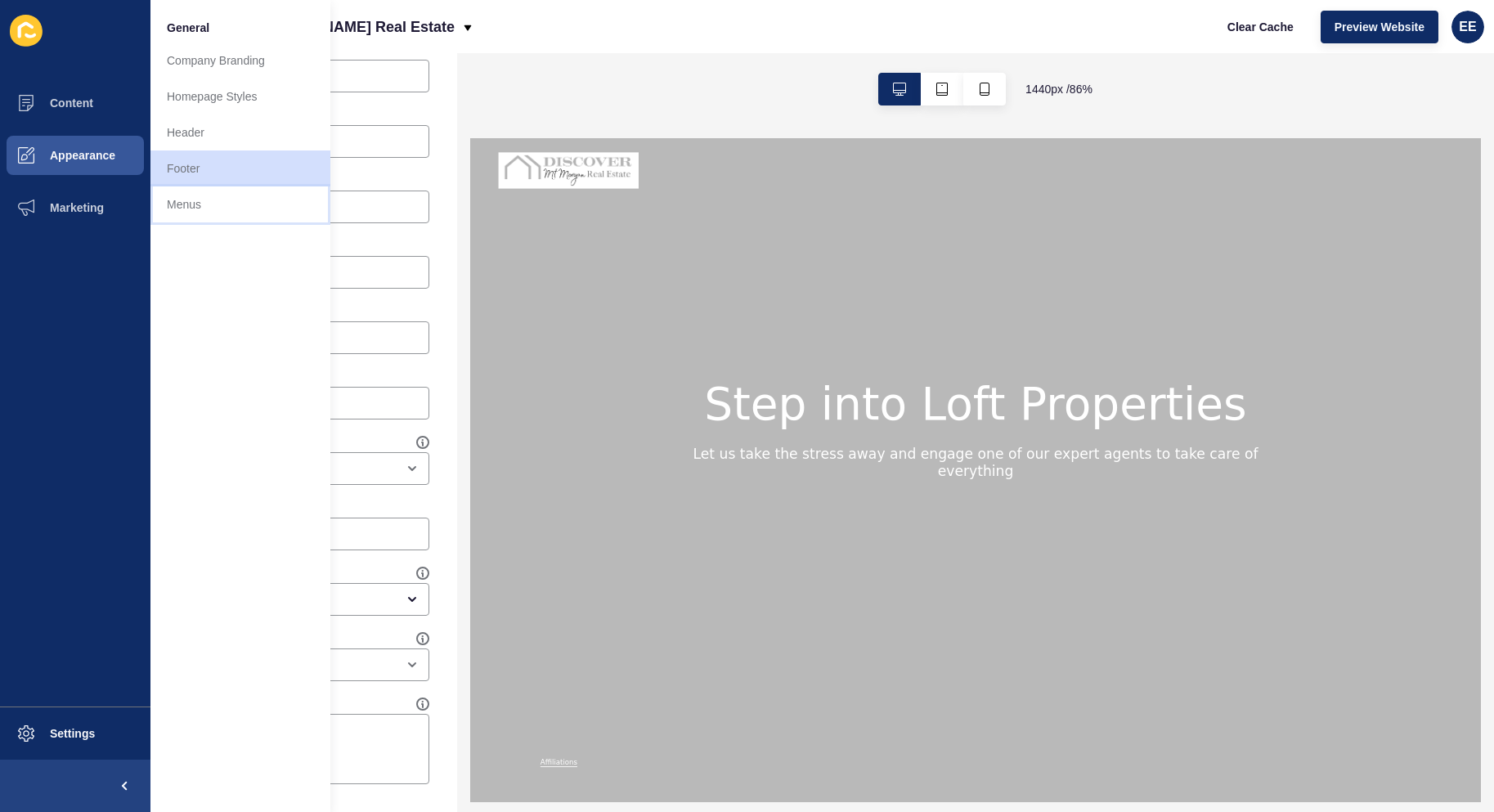
click at [178, 195] on link "Menus" at bounding box center [240, 205] width 180 height 36
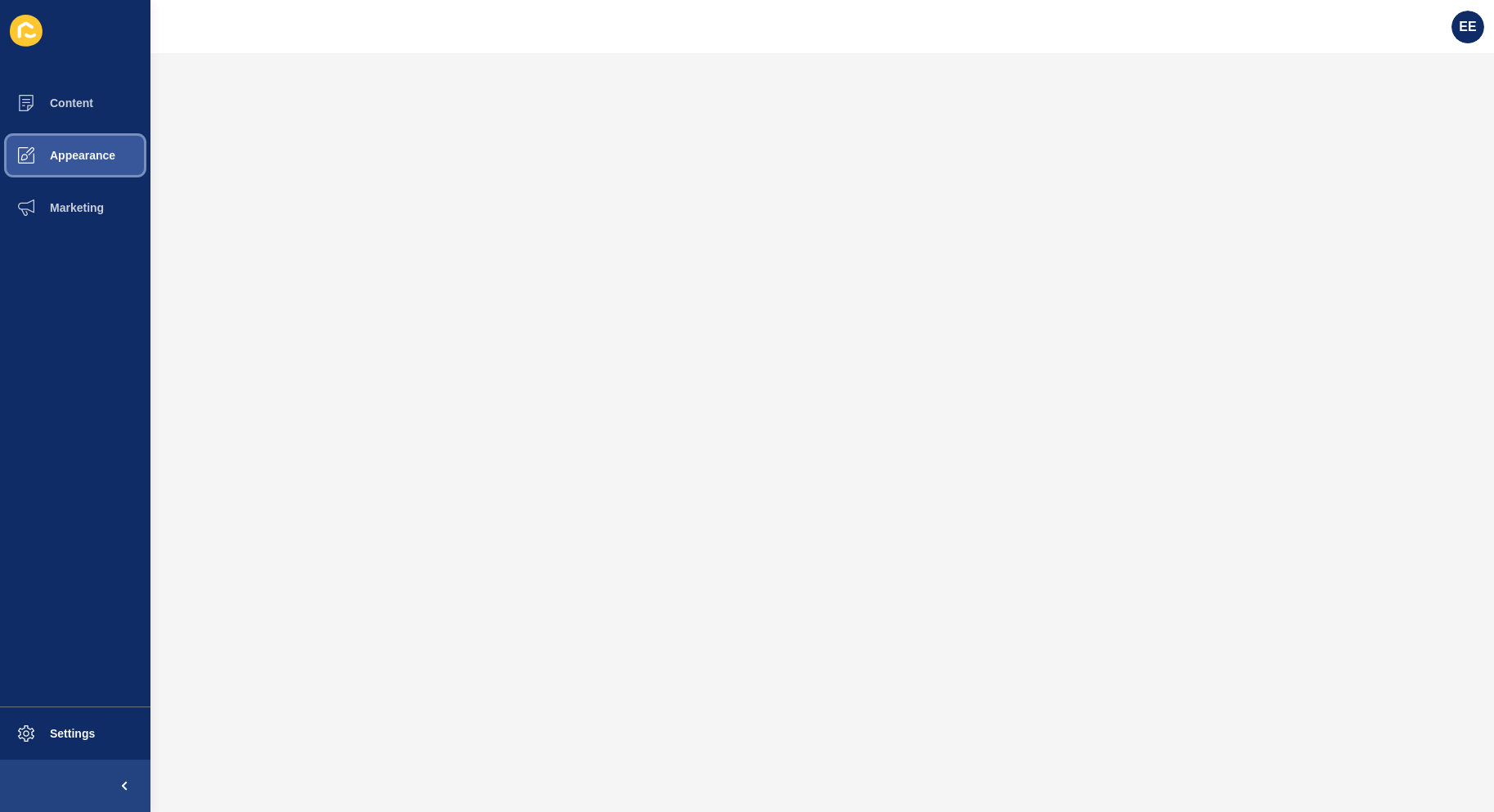
click at [57, 153] on span "Appearance" at bounding box center [56, 154] width 118 height 13
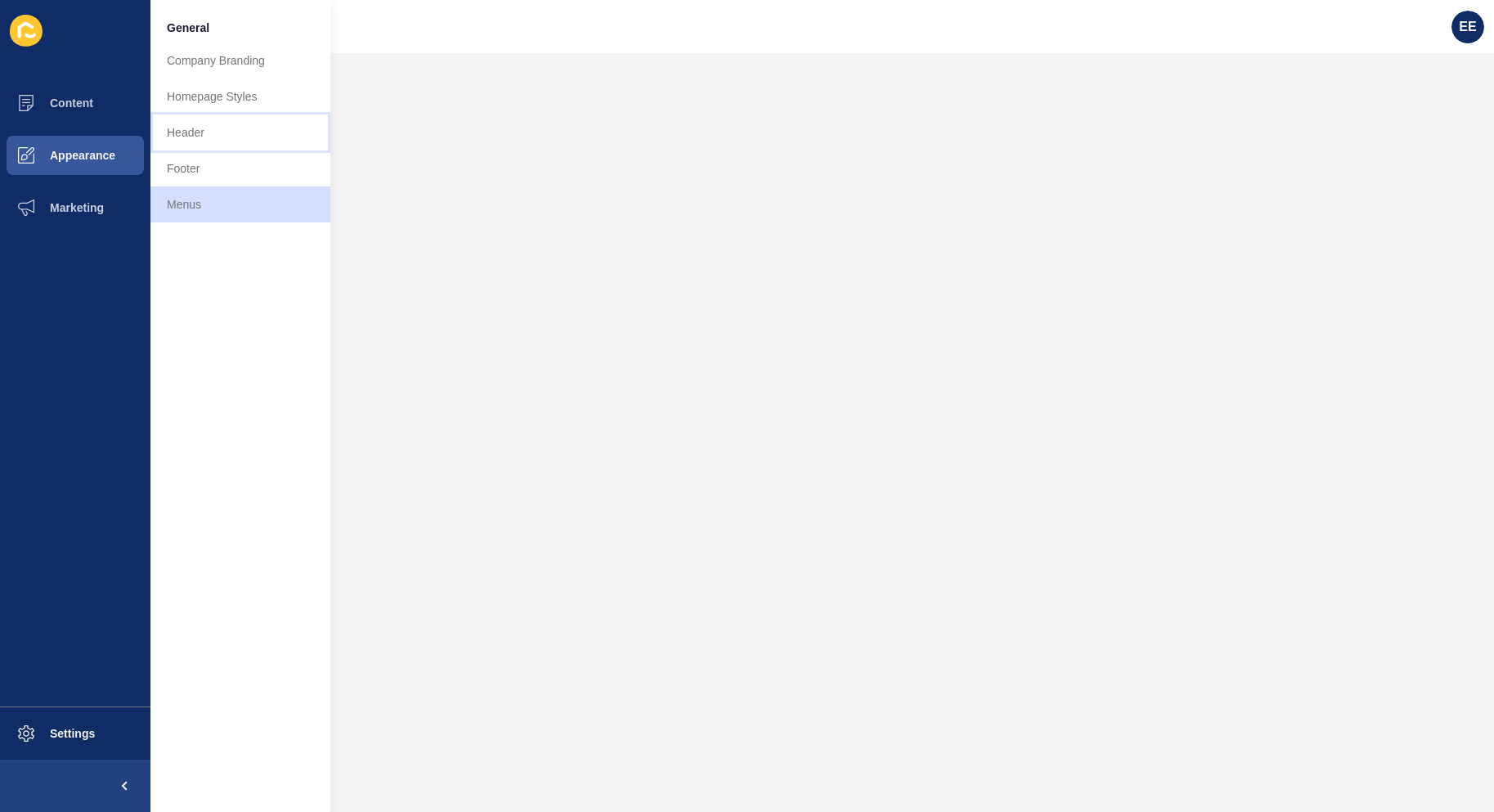
click at [230, 136] on link "Header" at bounding box center [240, 132] width 180 height 36
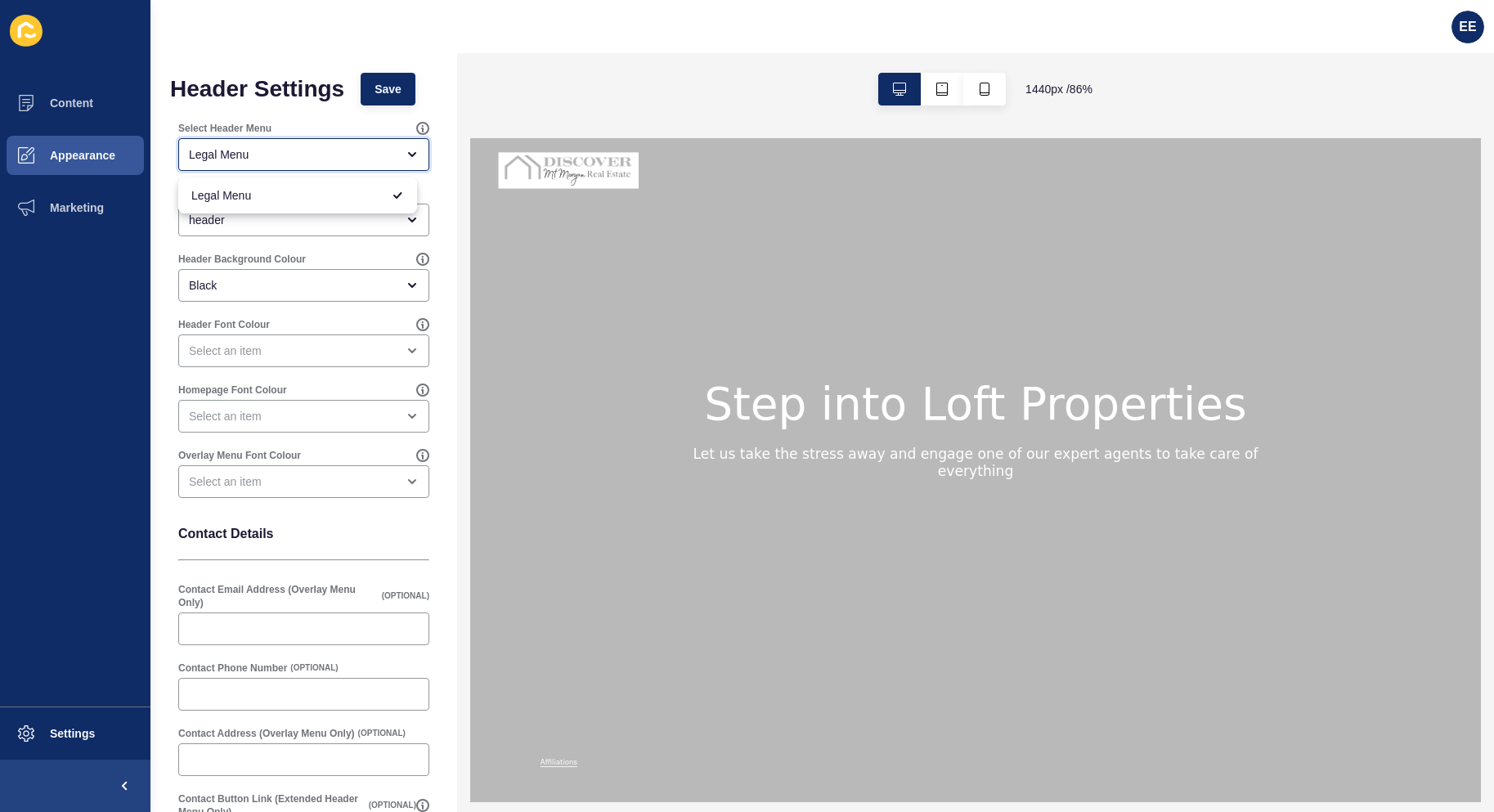
click at [378, 149] on div "Legal Menu" at bounding box center [292, 154] width 206 height 16
click at [397, 70] on div "Header Settings Save Select Header Menu Legal Menu Main Menu Style header Heade…" at bounding box center [303, 508] width 306 height 911
click at [390, 84] on span "Save" at bounding box center [388, 89] width 27 height 16
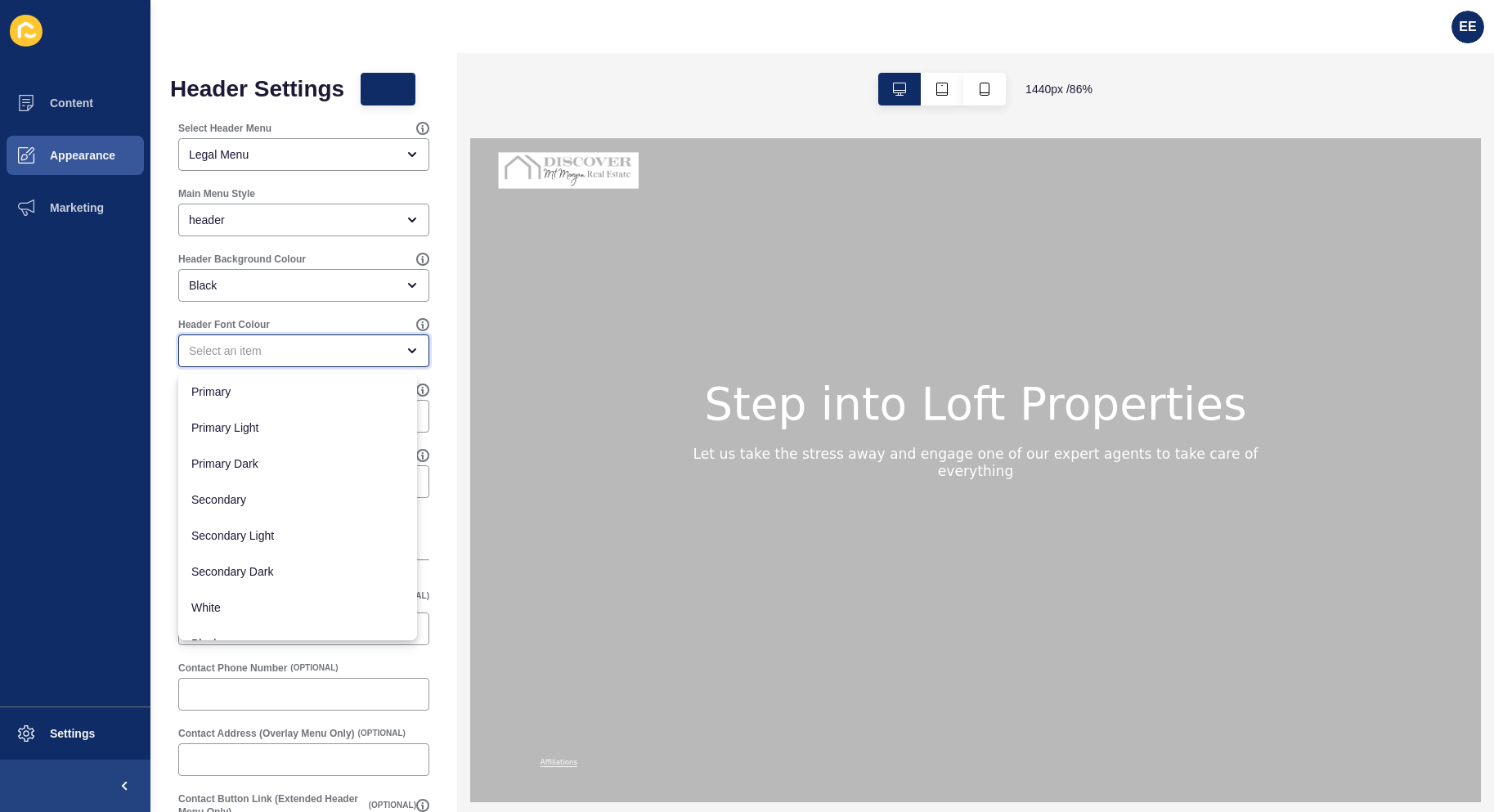
click at [307, 343] on div "close menu" at bounding box center [292, 351] width 206 height 16
drag, startPoint x: 222, startPoint y: 613, endPoint x: 299, endPoint y: 598, distance: 78.4
click at [224, 613] on span "White" at bounding box center [297, 607] width 212 height 16
type input "White"
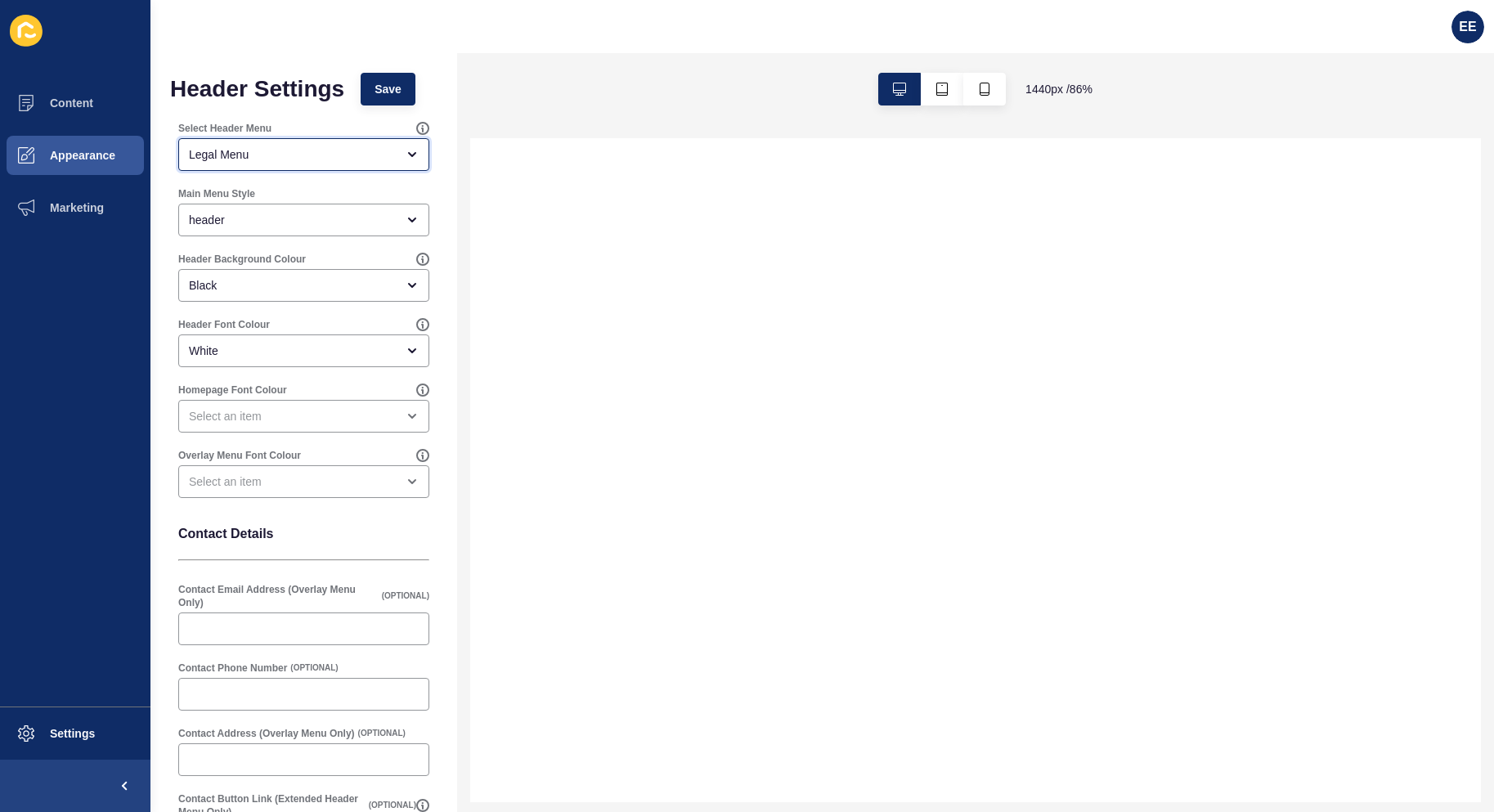
click at [253, 148] on div "Legal Menu" at bounding box center [292, 154] width 206 height 16
click at [61, 154] on span "Appearance" at bounding box center [56, 154] width 118 height 13
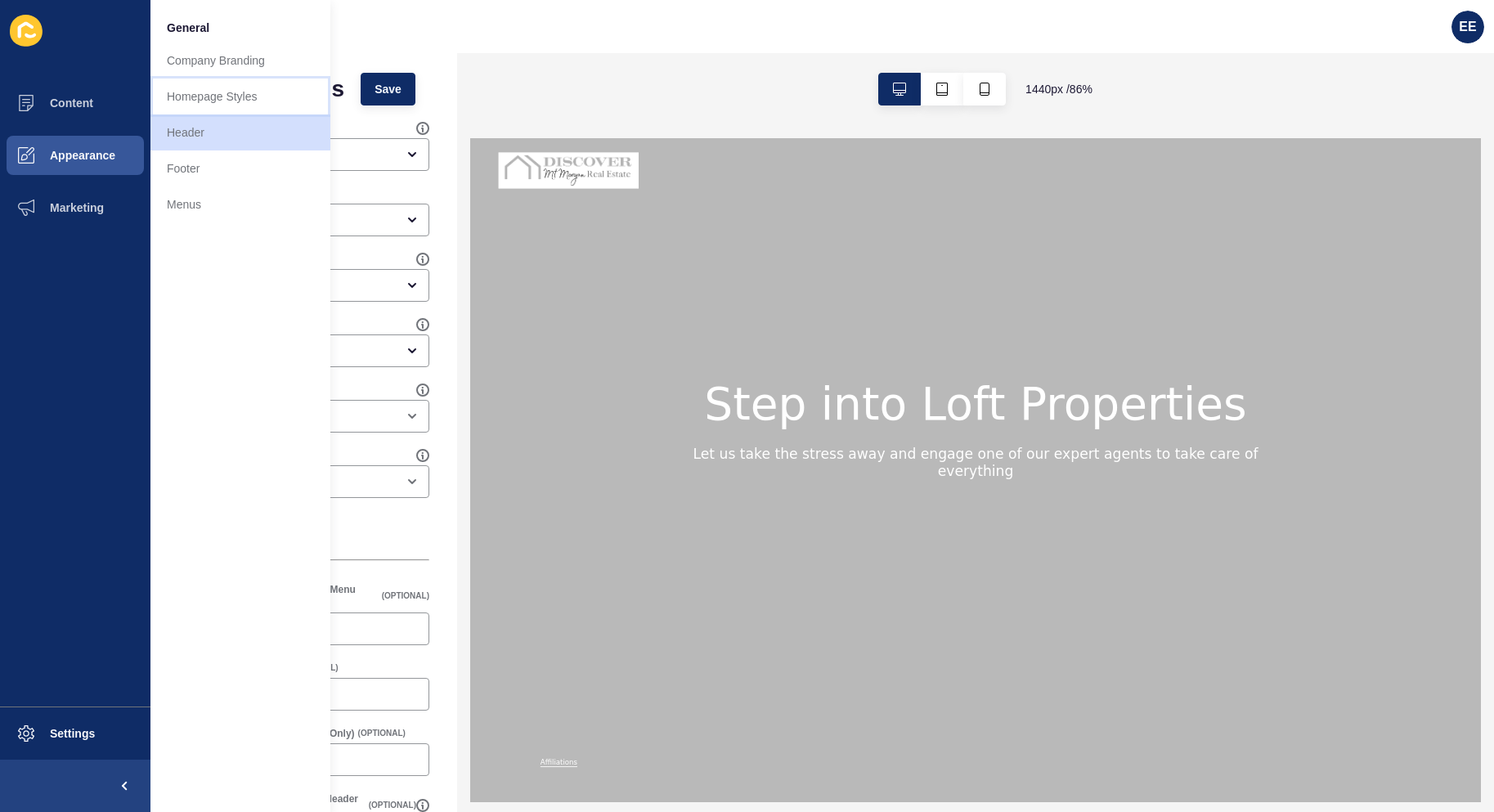
click at [225, 97] on link "Homepage Styles" at bounding box center [240, 96] width 180 height 36
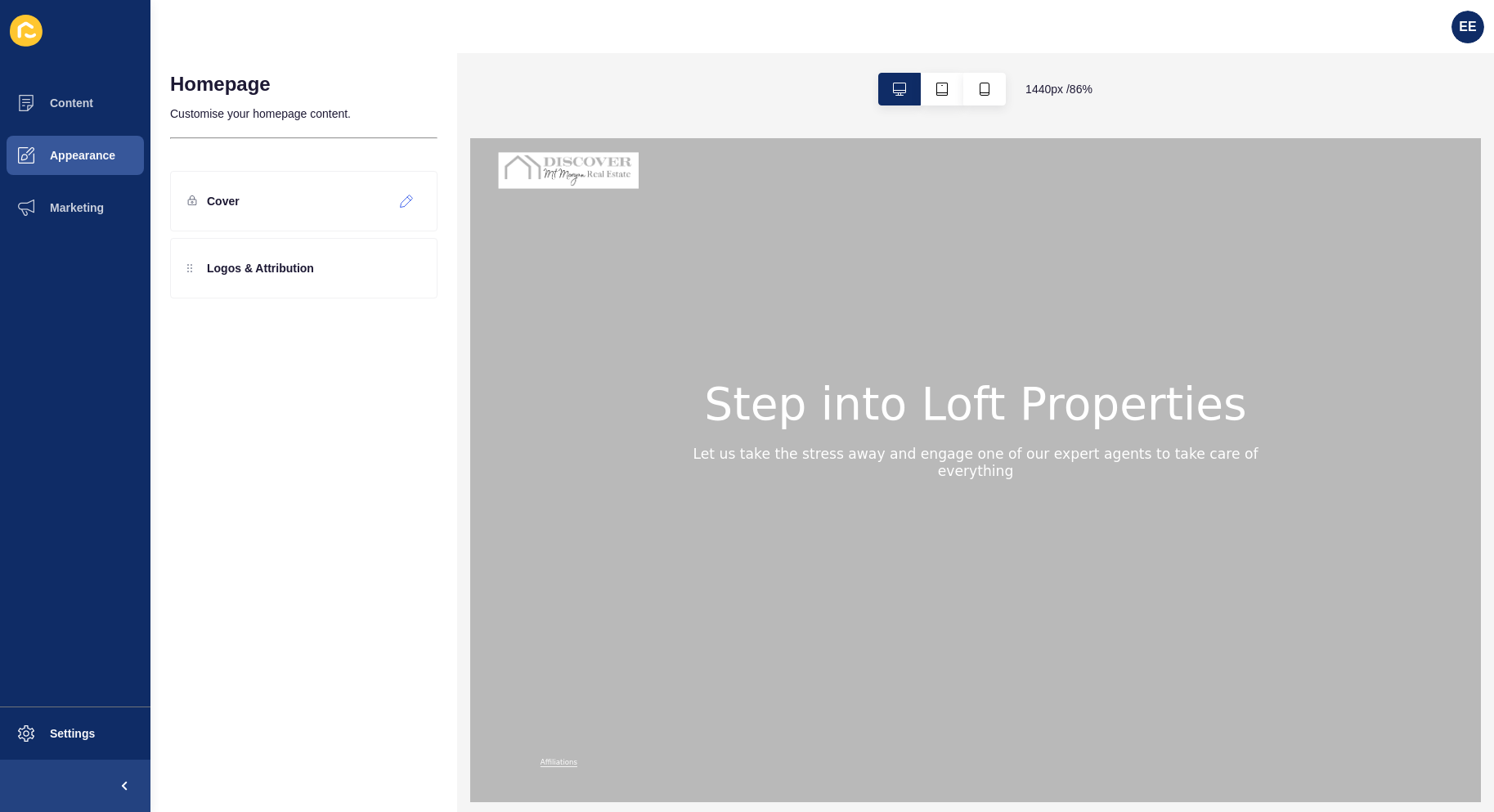
click at [265, 190] on div "Cover" at bounding box center [303, 200] width 267 height 61
click at [409, 205] on icon at bounding box center [407, 200] width 14 height 13
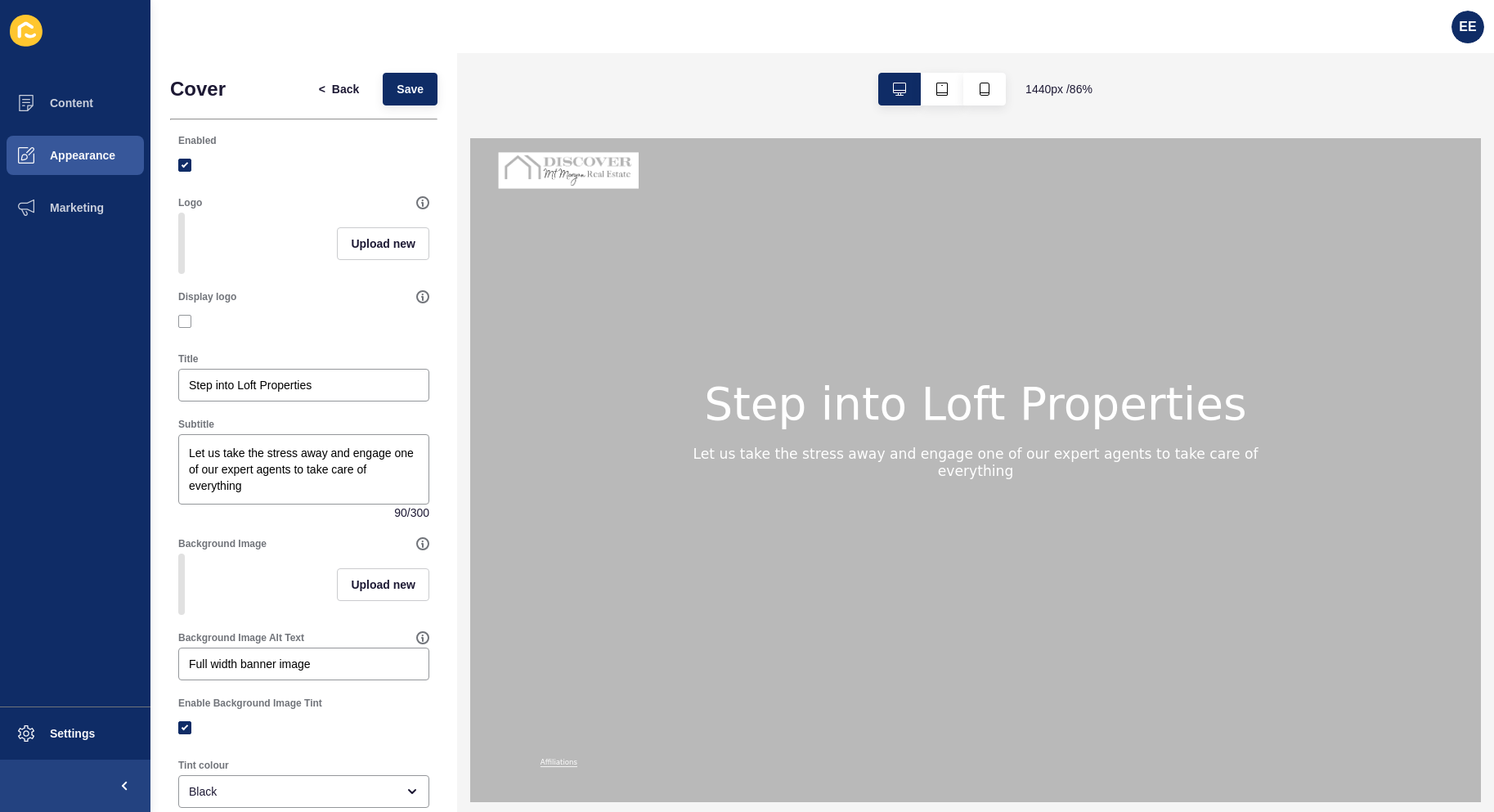
click at [660, 606] on div "Step into Loft Properties Let us take the stress away and engage one of our exp…" at bounding box center [1059, 525] width 1177 height 413
drag, startPoint x: 334, startPoint y: 392, endPoint x: 355, endPoint y: 398, distance: 21.8
click at [340, 393] on input "Step into Loft Properties" at bounding box center [303, 385] width 230 height 16
drag, startPoint x: 355, startPoint y: 398, endPoint x: 0, endPoint y: 435, distance: 356.9
click at [0, 435] on div "Content Appearance Marketing Settings EE Cover < Back Save Enabled Logo Upload …" at bounding box center [747, 406] width 1494 height 812
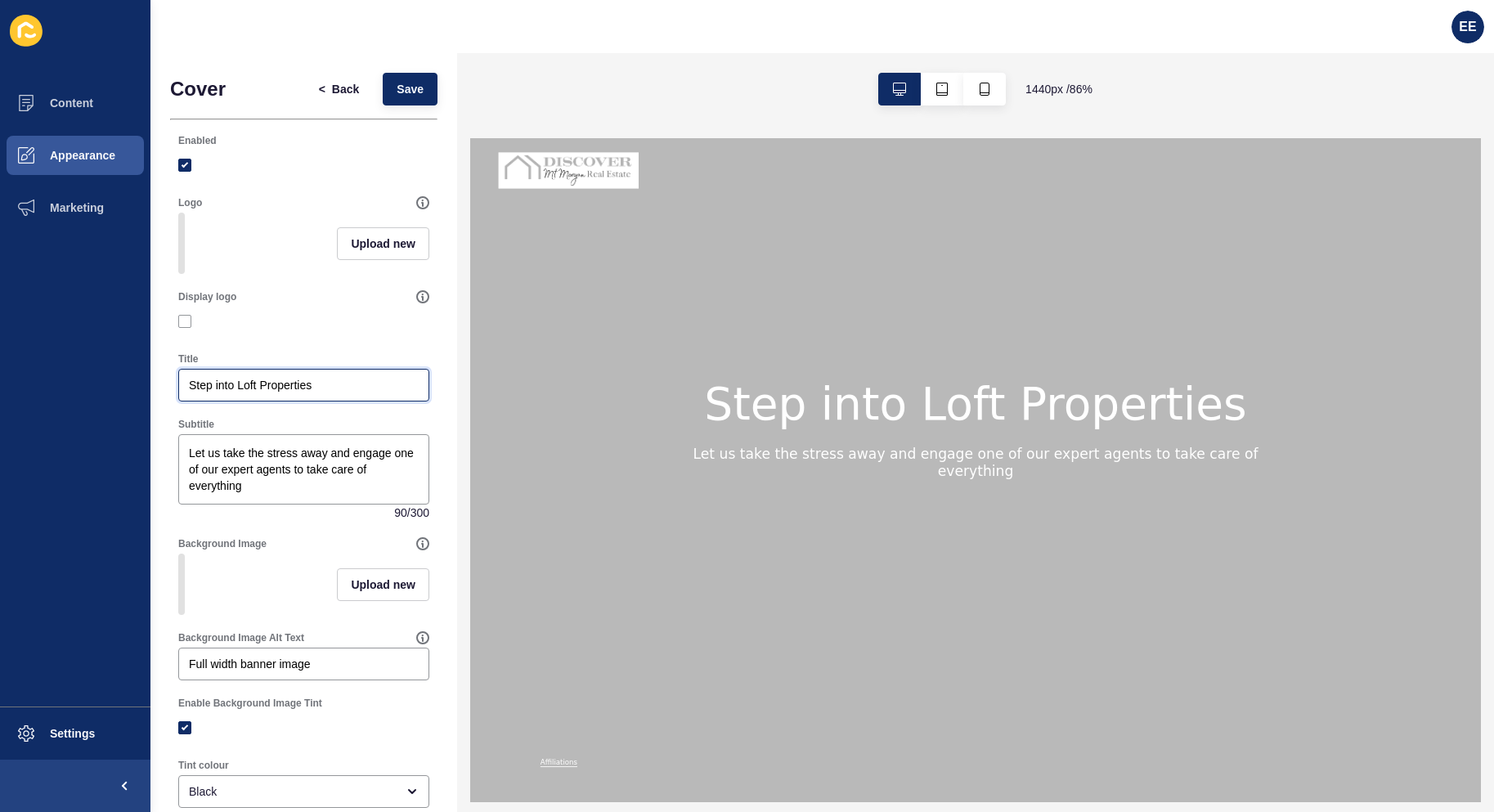
paste input "Discover Mt [PERSON_NAME] Real Estate"
type input "Discover Mt [PERSON_NAME] Real Estate"
click at [265, 501] on textarea "Let us take the stress away and engage one of our expert agents to take care of…" at bounding box center [304, 469] width 246 height 66
drag, startPoint x: 267, startPoint y: 500, endPoint x: 94, endPoint y: 426, distance: 188.2
click at [94, 426] on div "Content Appearance Marketing Settings EE Cover < Back Save Enabled Logo Upload …" at bounding box center [747, 406] width 1494 height 812
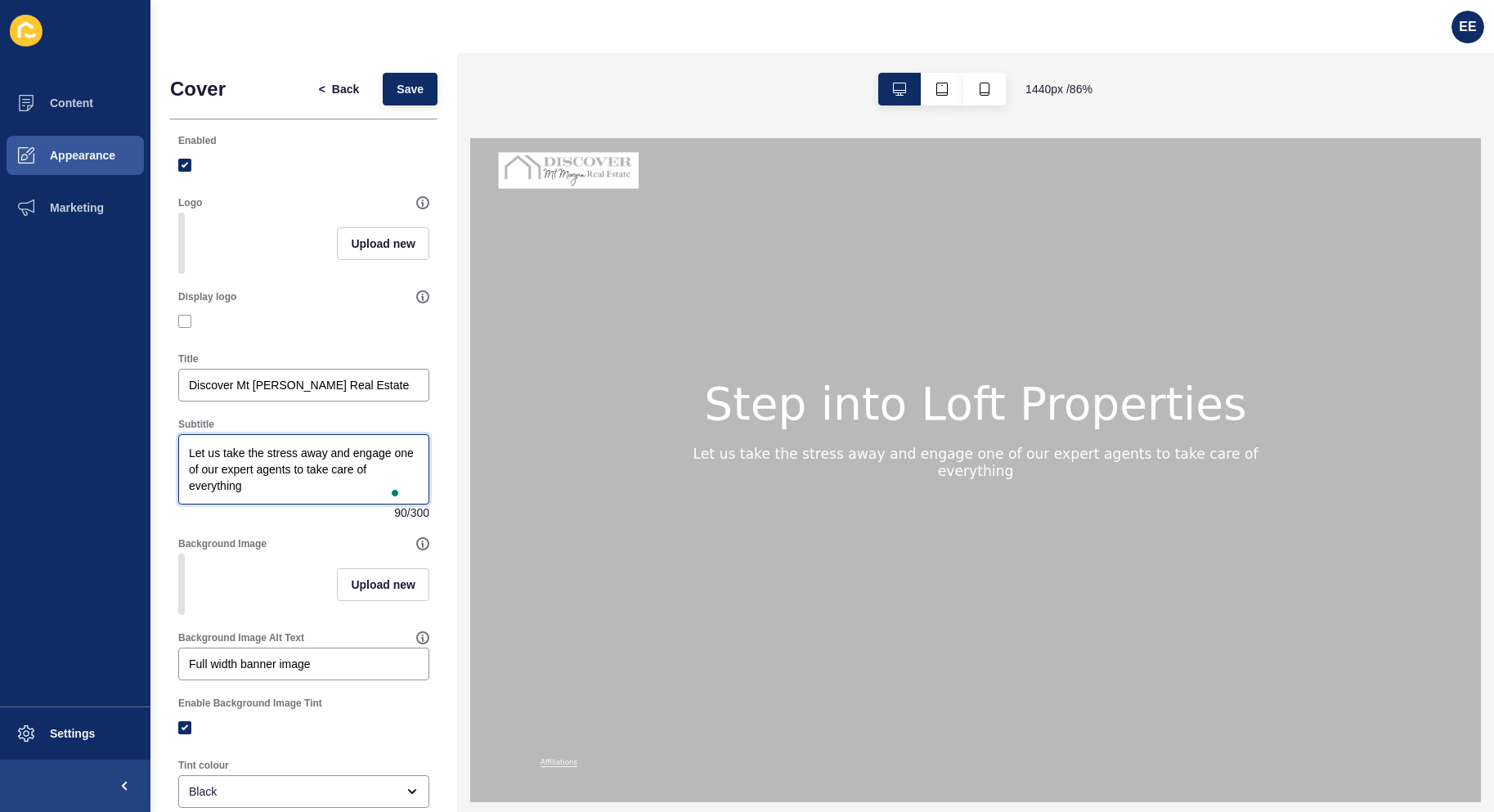
paste textarea "Welcome to Discover Mt Morgan Real Estate, led by Angela Douglas — Mount Morgan…"
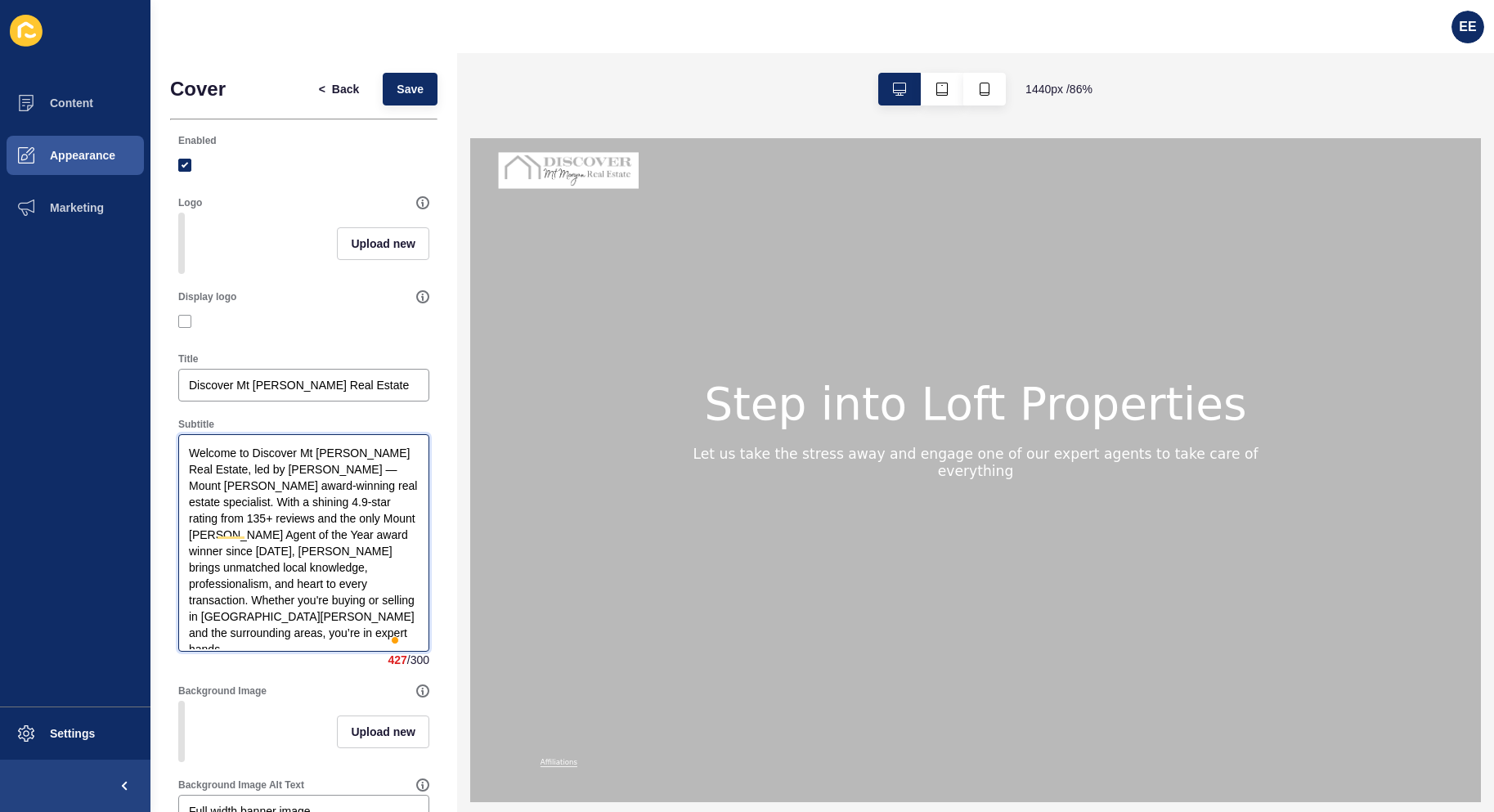
type textarea "Welcome to Discover Mt [PERSON_NAME] Real Estate, led by [PERSON_NAME] — Mount …"
click at [358, 233] on button "Upload new" at bounding box center [383, 243] width 92 height 32
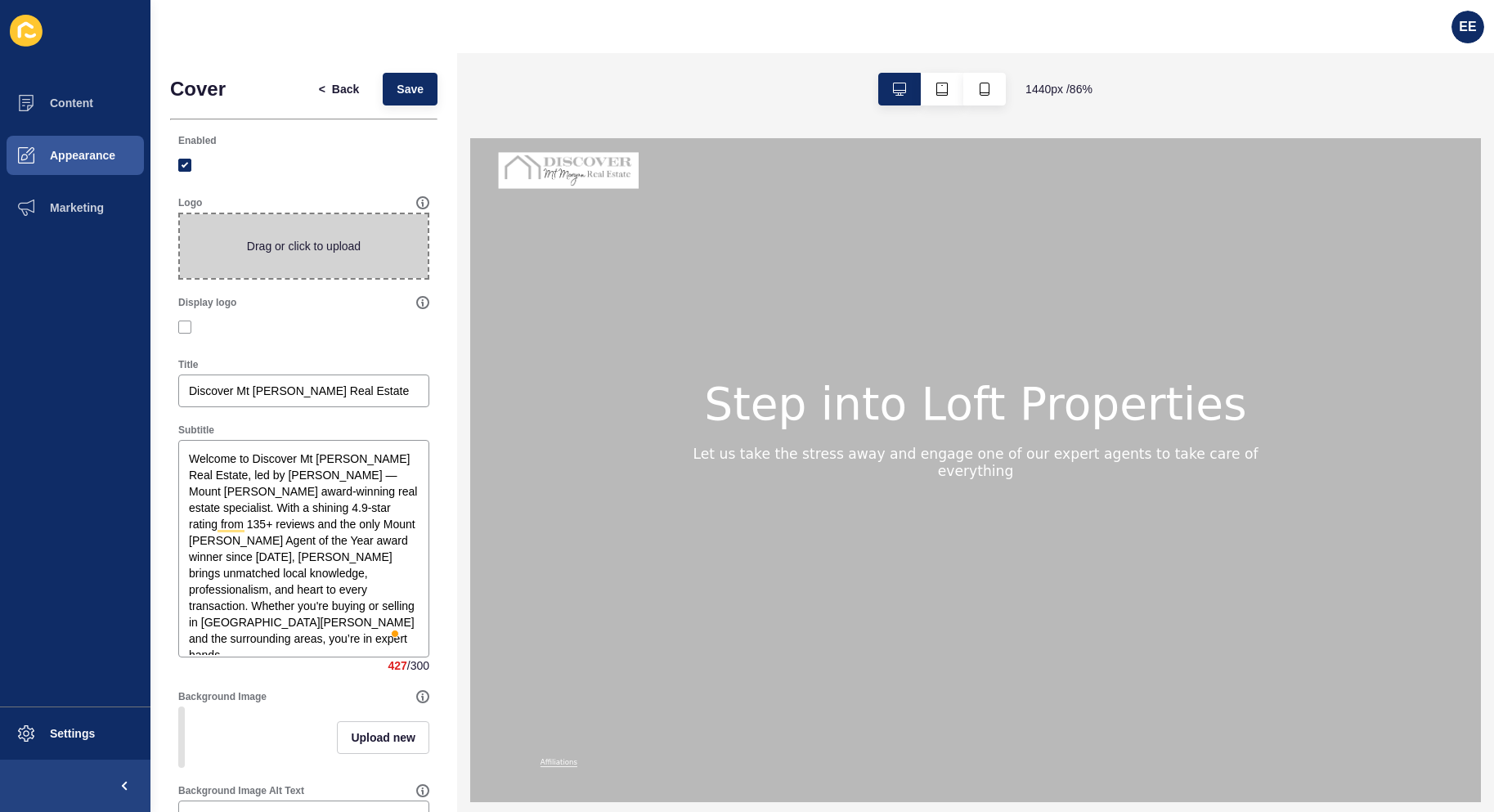
click at [331, 233] on span at bounding box center [304, 246] width 247 height 64
click at [180, 214] on input "Drag or click to upload" at bounding box center [180, 214] width 0 height 0
type input "C:\fakepath\logo1nobg.png"
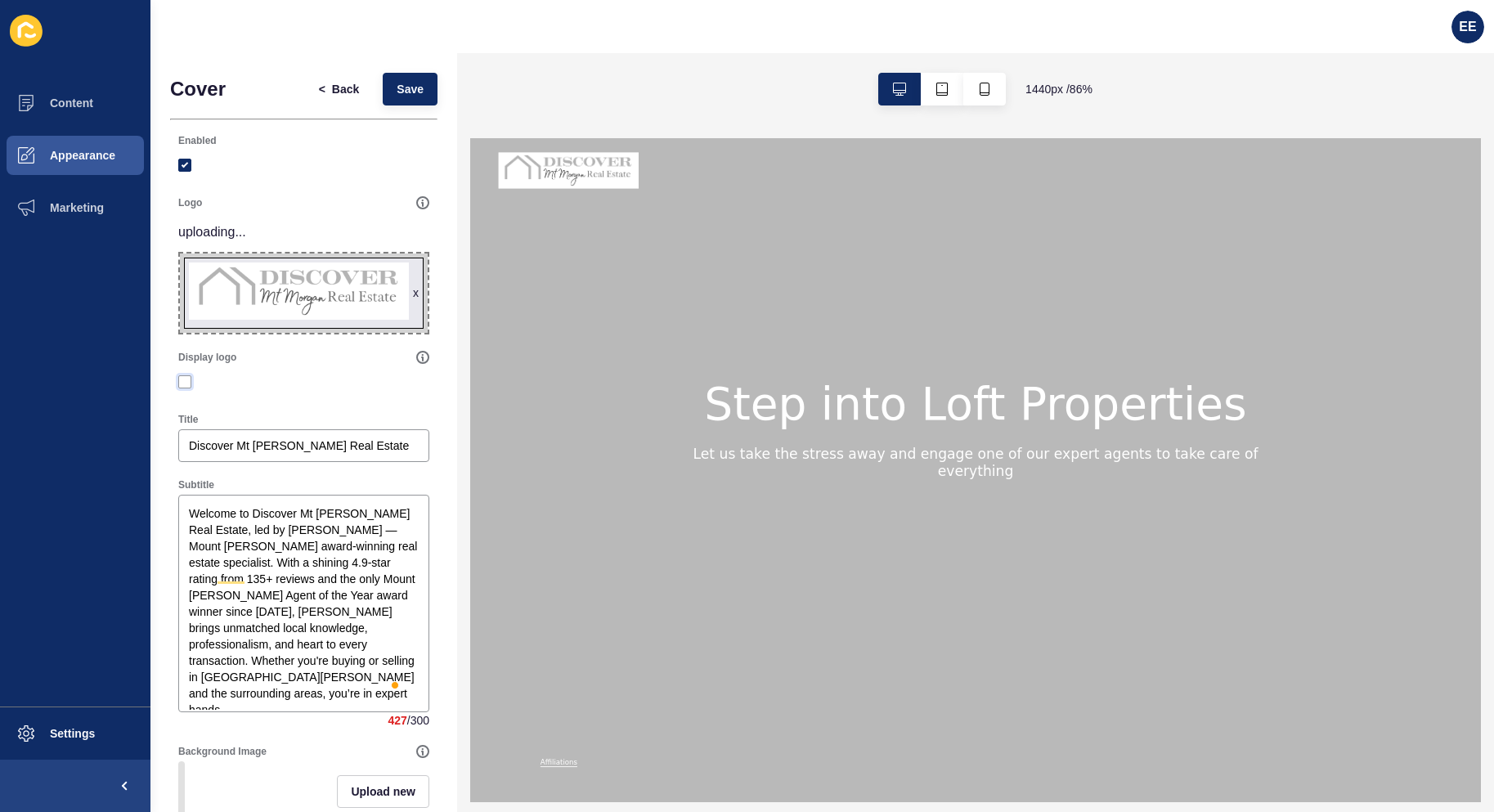
drag, startPoint x: 187, startPoint y: 383, endPoint x: 235, endPoint y: 383, distance: 48.0
click at [188, 382] on label at bounding box center [184, 381] width 13 height 13
click at [188, 382] on input "Display logo" at bounding box center [187, 381] width 10 height 10
checkbox input "true"
click at [332, 386] on div at bounding box center [304, 381] width 251 height 30
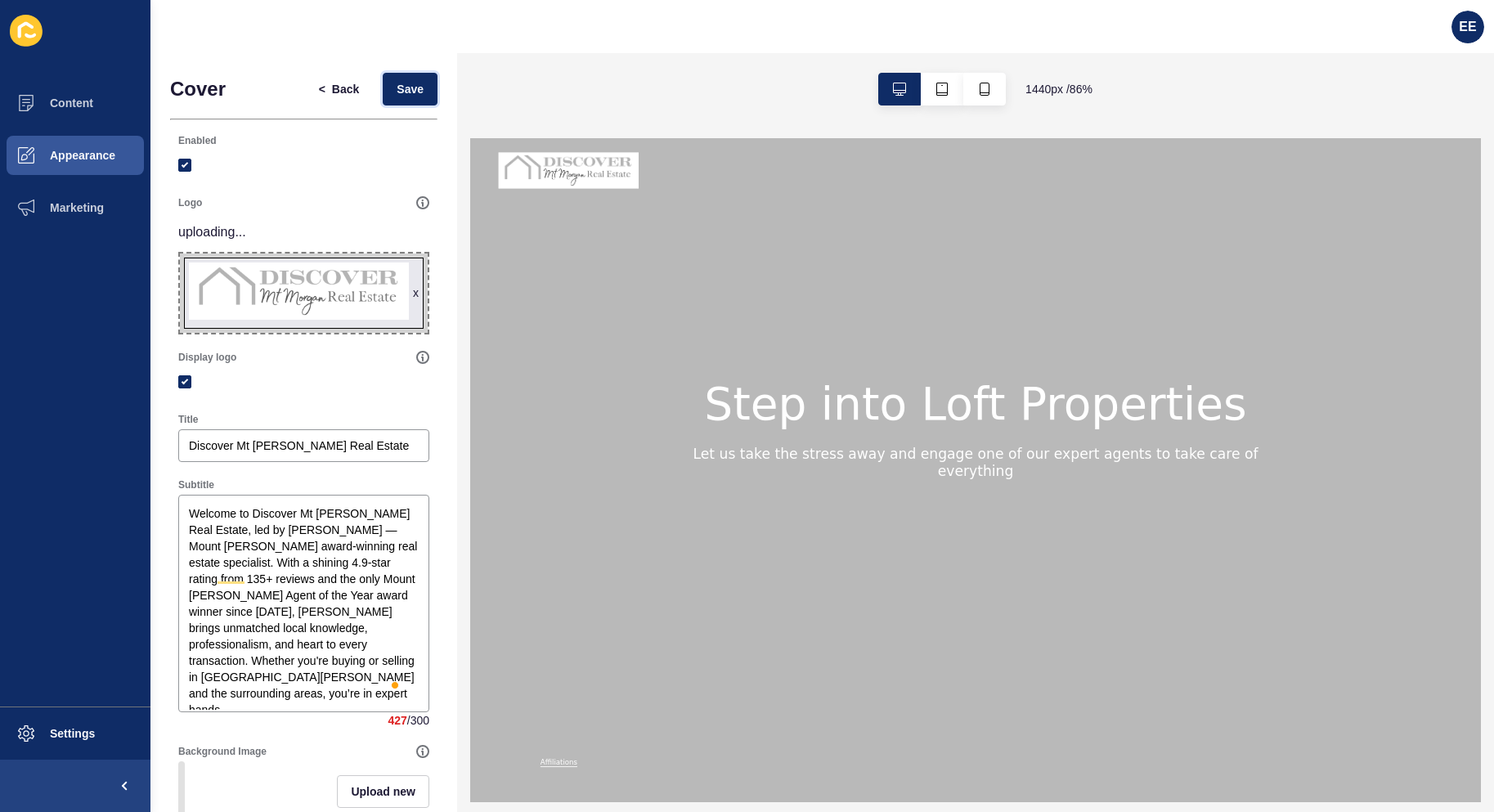
drag, startPoint x: 413, startPoint y: 92, endPoint x: 368, endPoint y: 147, distance: 71.1
click at [411, 92] on button "Save" at bounding box center [410, 89] width 55 height 32
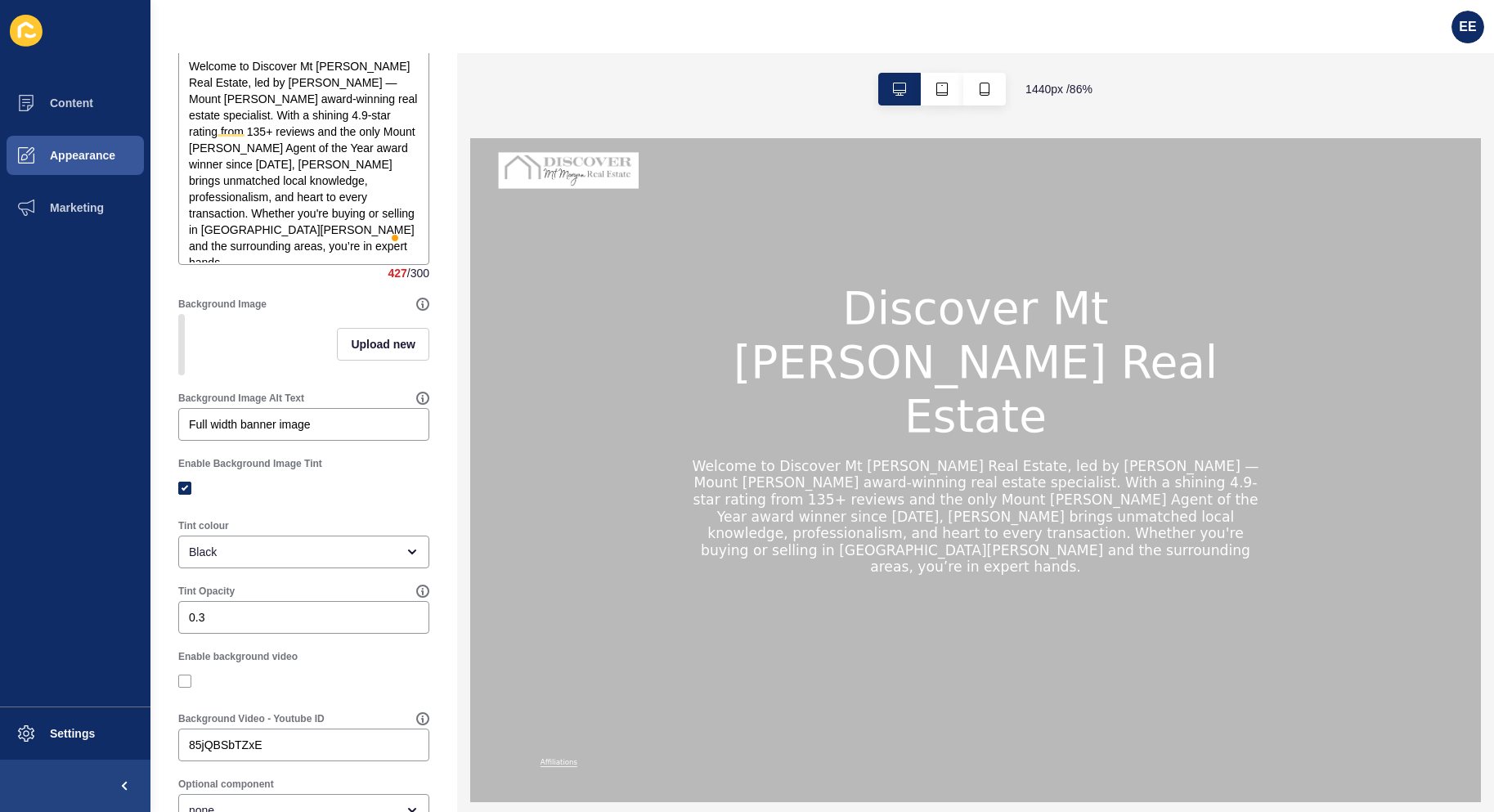
scroll to position [369, 0]
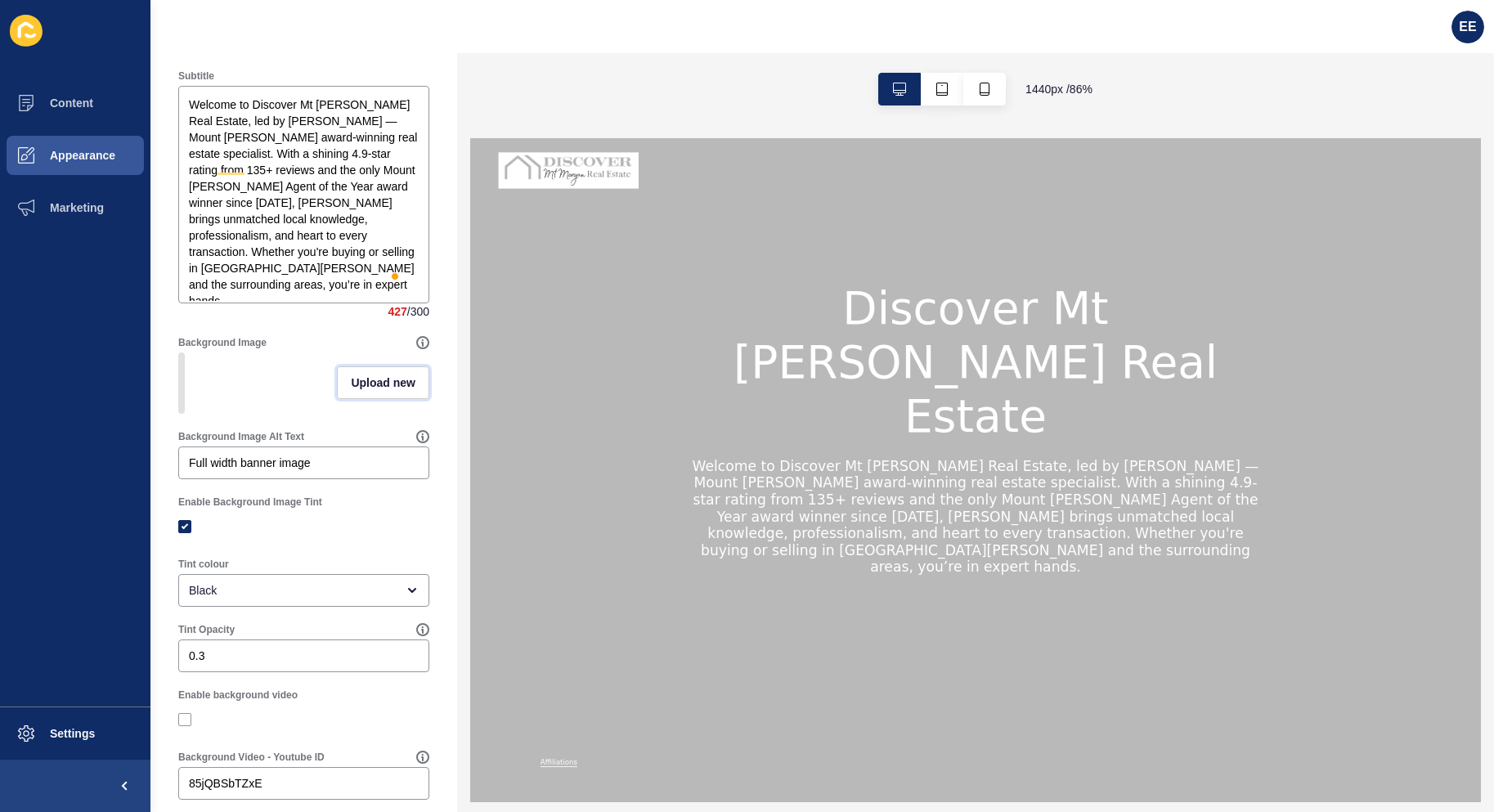
click at [383, 381] on span "Upload new" at bounding box center [383, 382] width 65 height 16
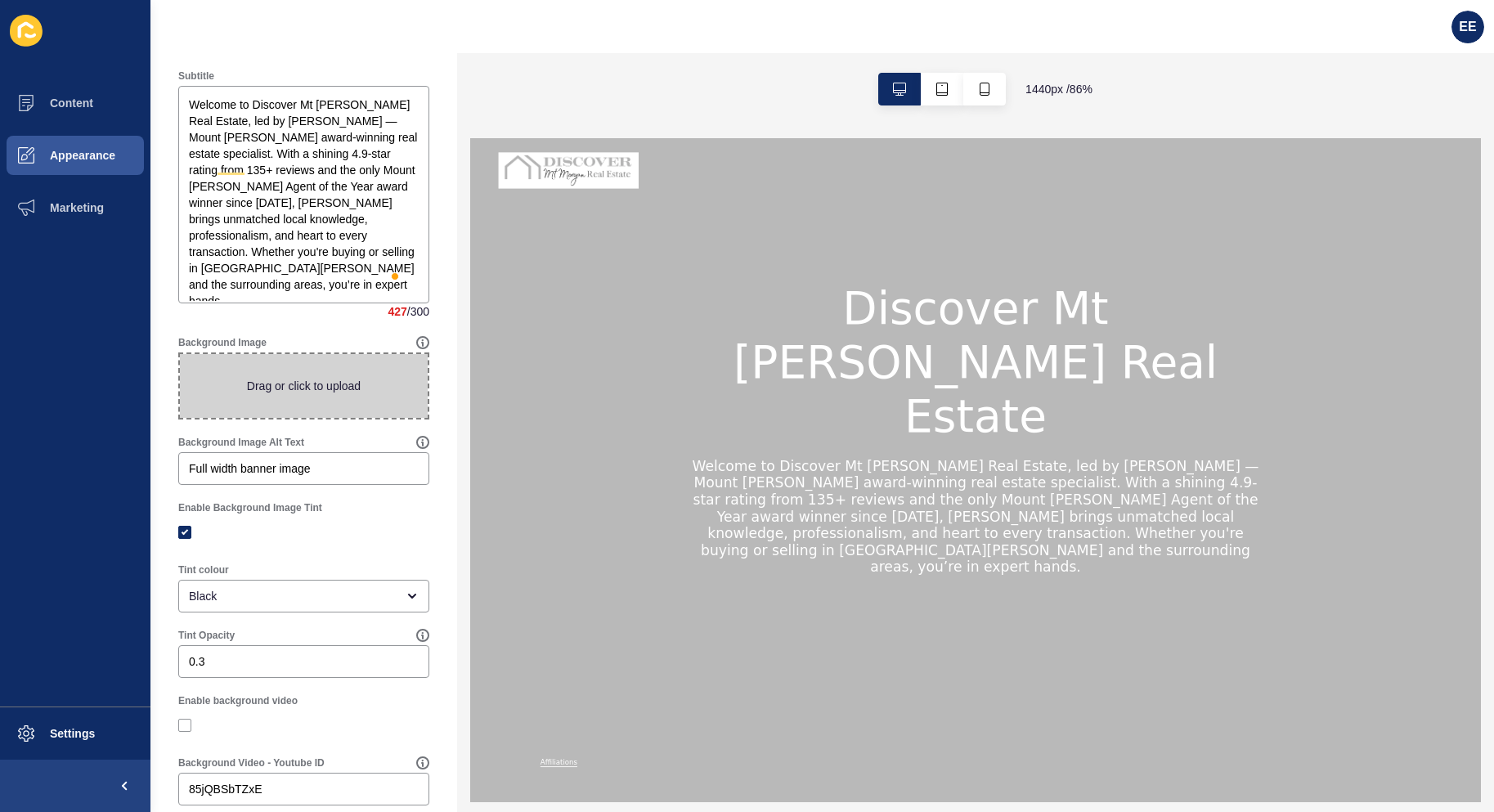
click at [324, 388] on span at bounding box center [304, 386] width 247 height 64
click at [180, 354] on input "Drag or click to upload" at bounding box center [180, 354] width 0 height 0
type input "C:\fakepath\overhead.jpg"
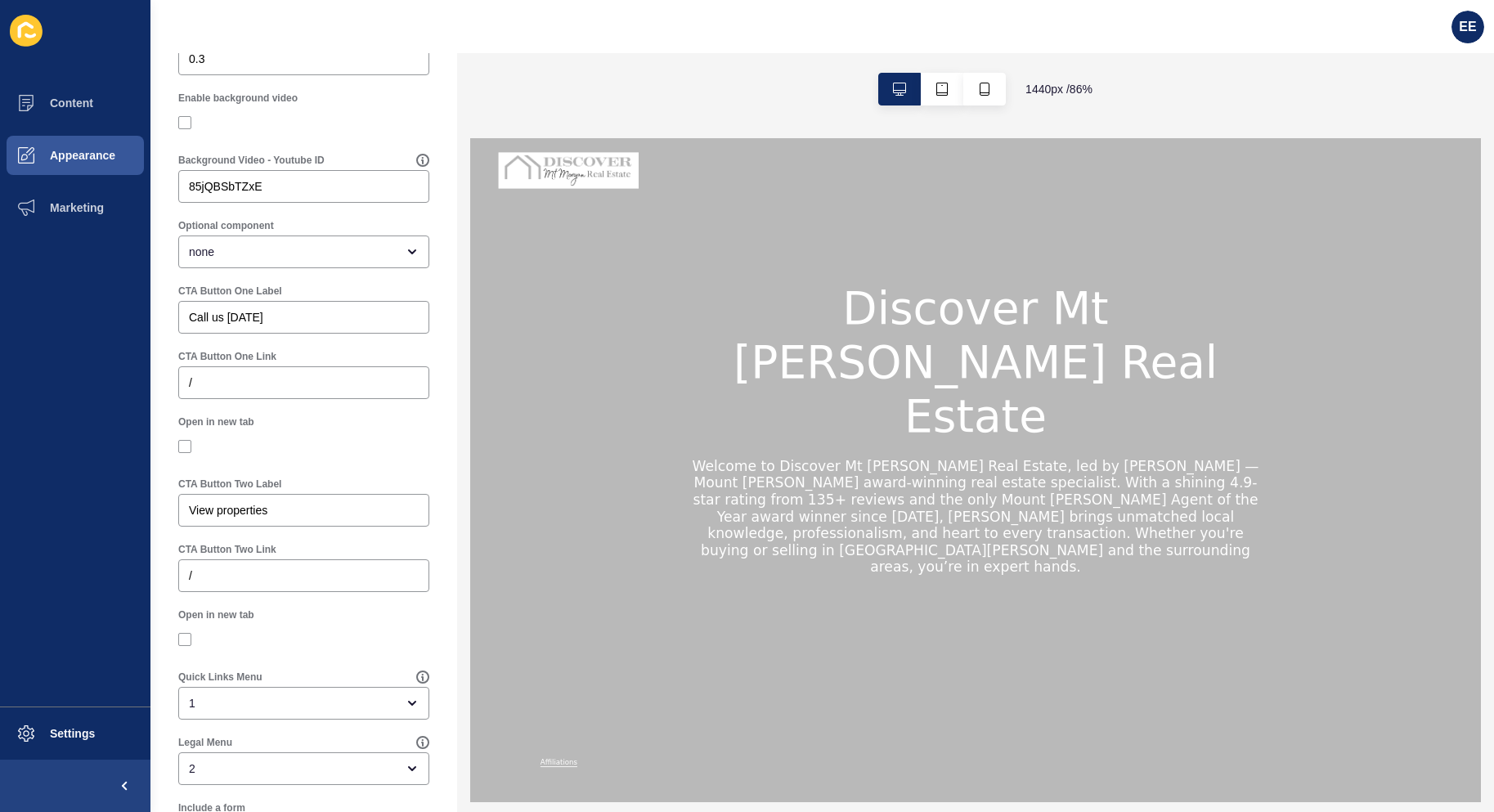
scroll to position [956, 0]
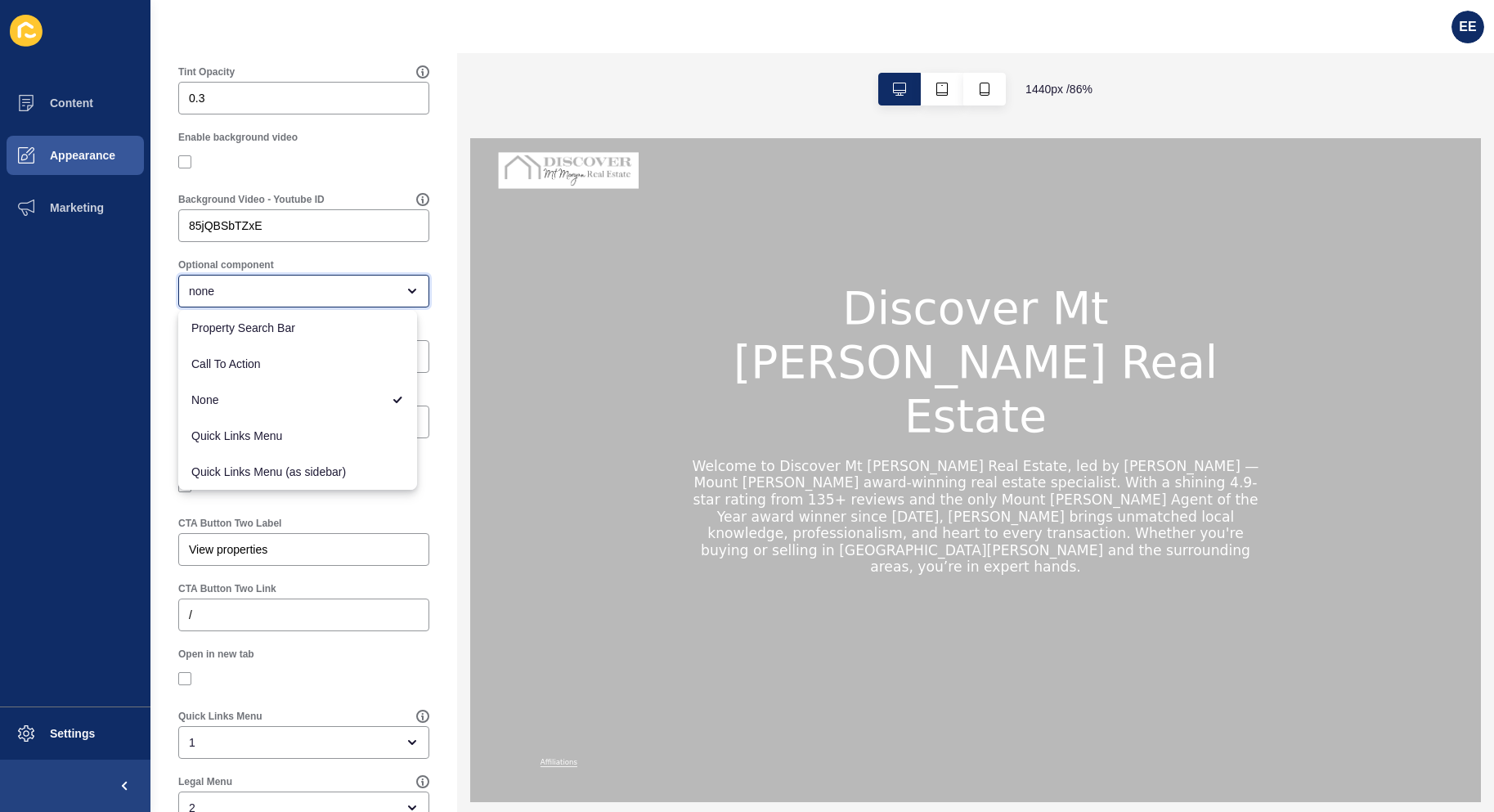
click at [378, 283] on div "none" at bounding box center [292, 291] width 206 height 16
click at [325, 328] on span "Property Search Bar" at bounding box center [297, 328] width 212 height 16
type input "Property Search Bar"
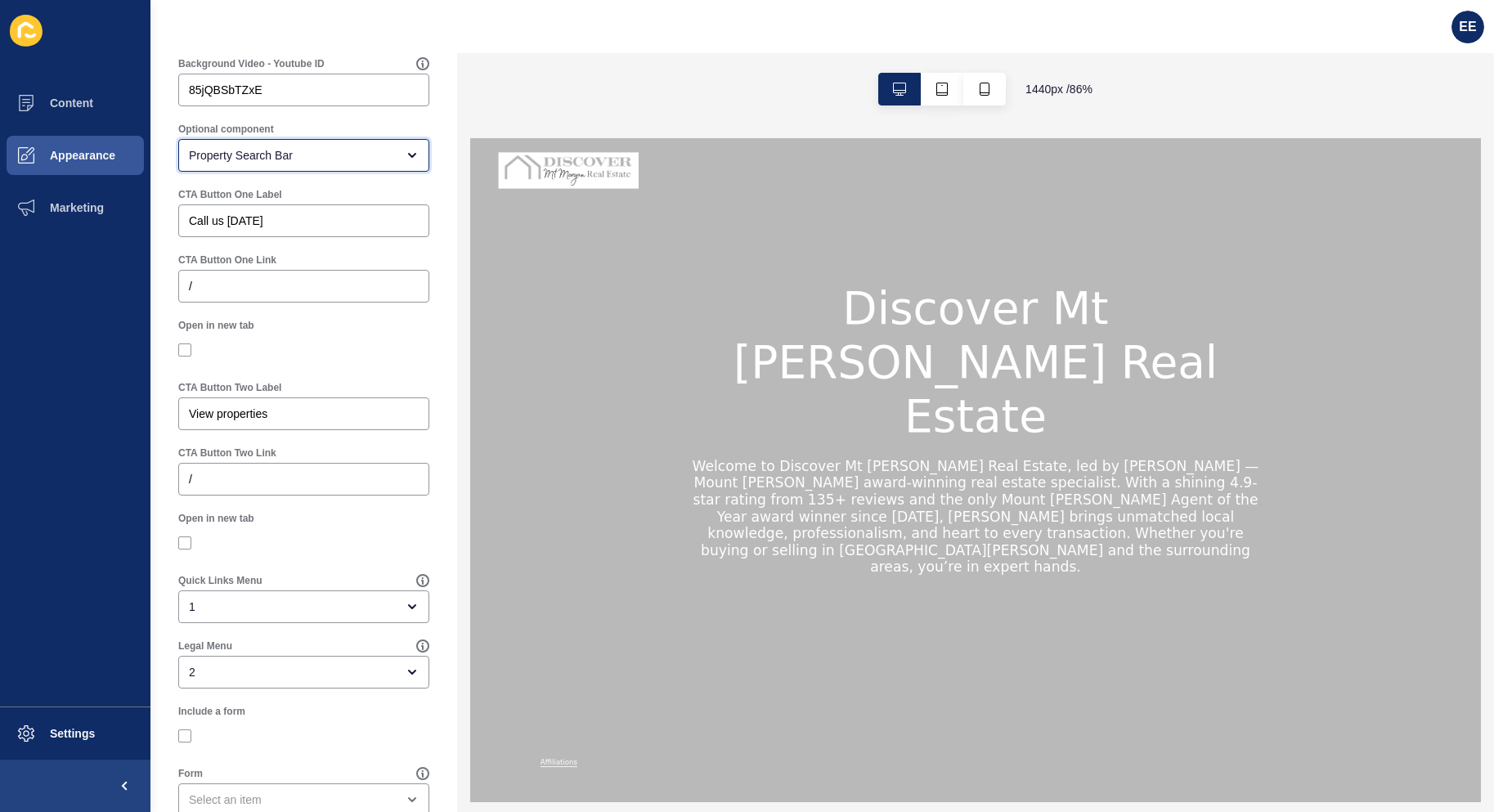
scroll to position [1120, 0]
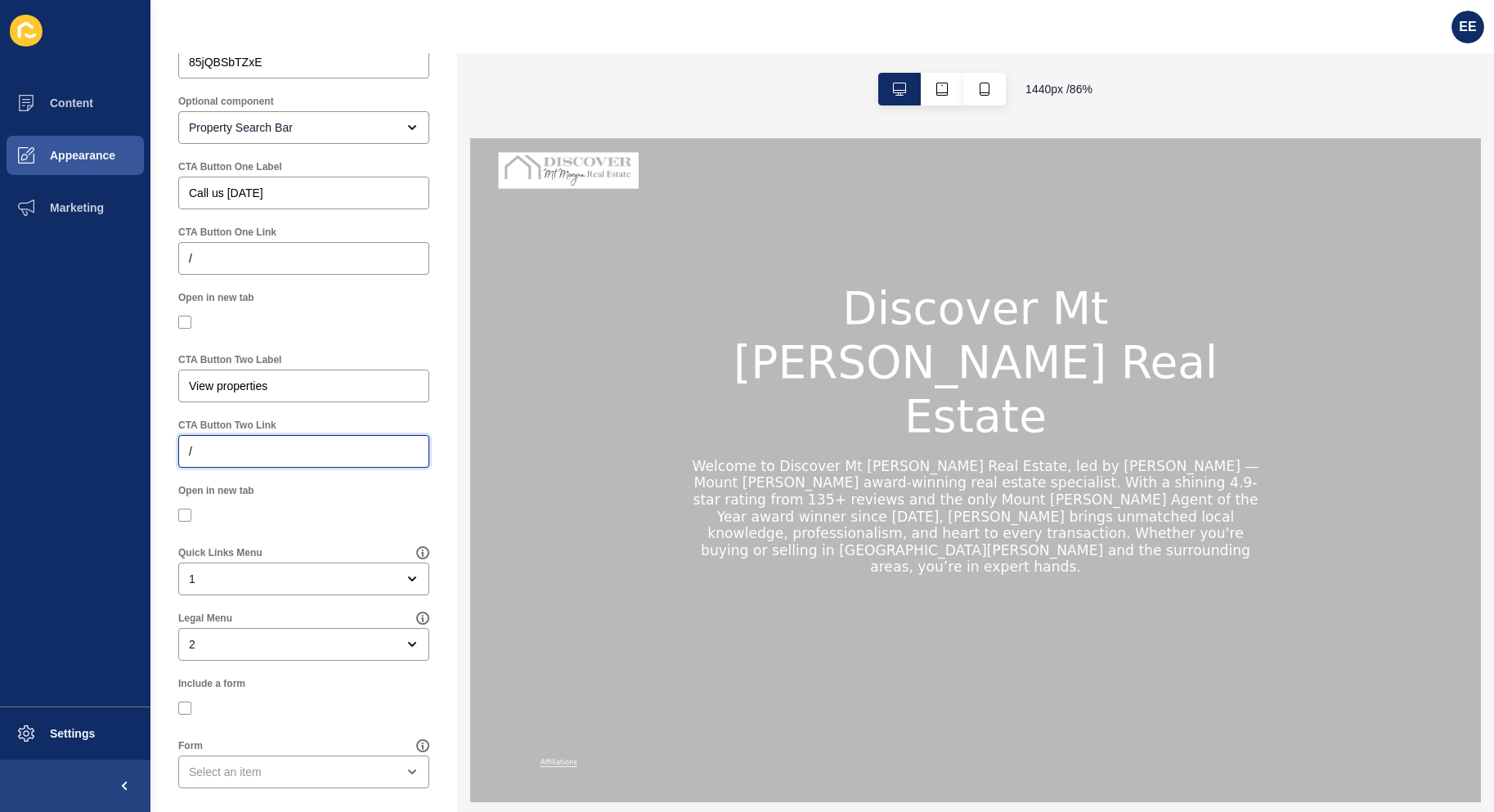
click at [247, 449] on input "/" at bounding box center [303, 450] width 230 height 16
type input "/listings"
click at [378, 565] on div "1" at bounding box center [304, 578] width 251 height 32
click at [384, 521] on div at bounding box center [304, 515] width 251 height 30
click at [394, 628] on div "2" at bounding box center [304, 644] width 251 height 32
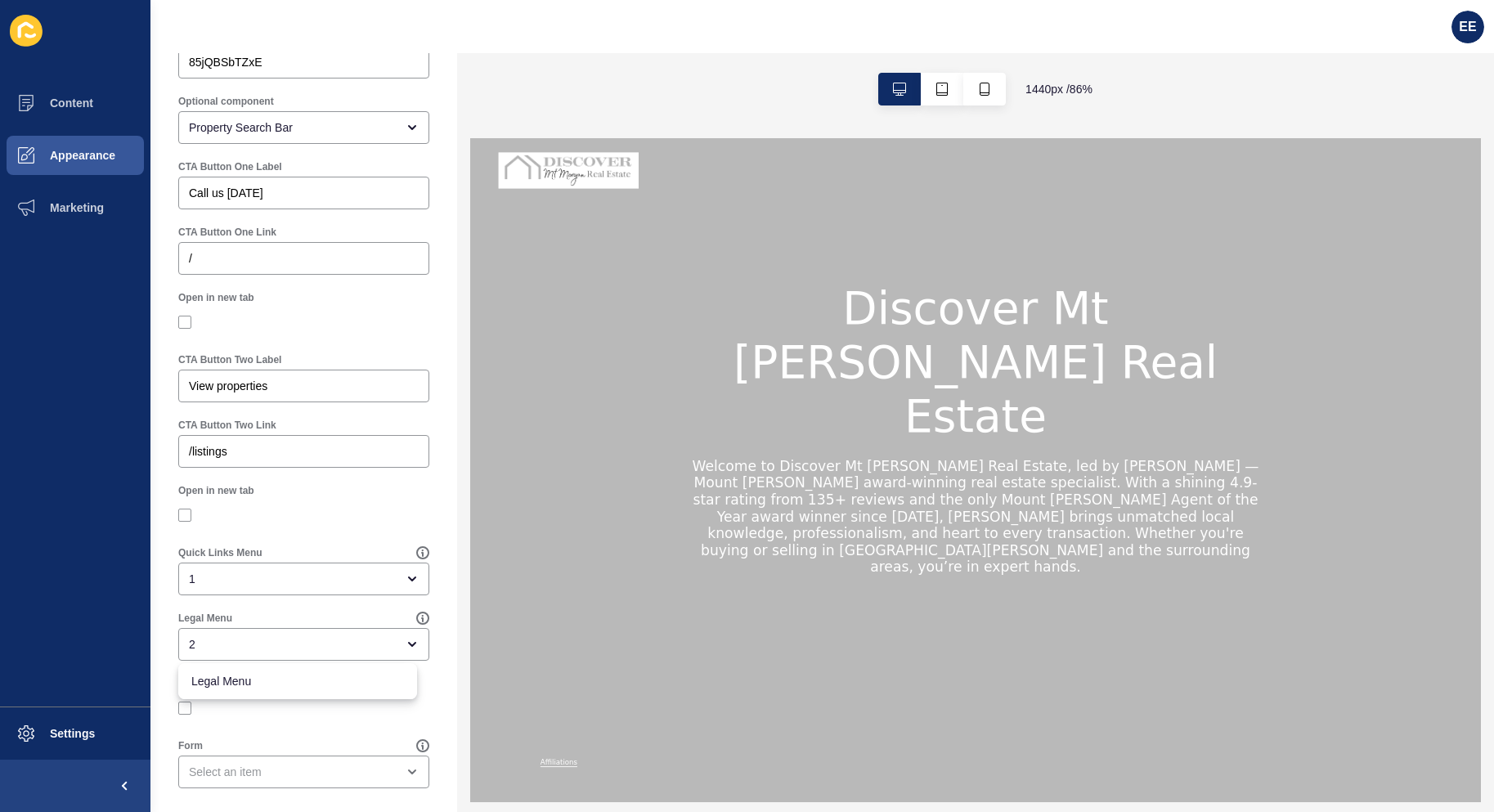
click at [364, 538] on div "Quick Links Menu 1" at bounding box center [303, 571] width 267 height 66
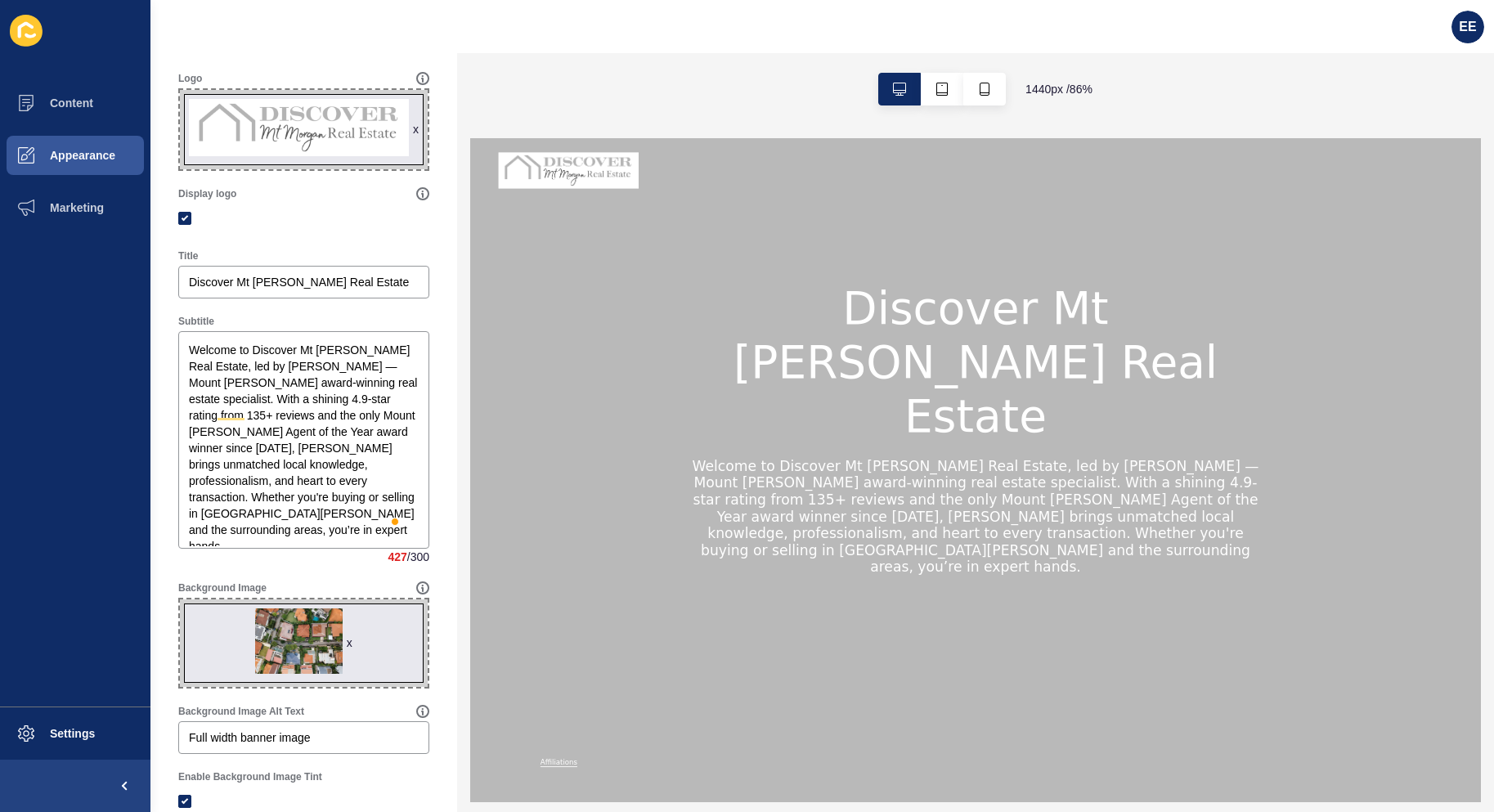
scroll to position [0, 0]
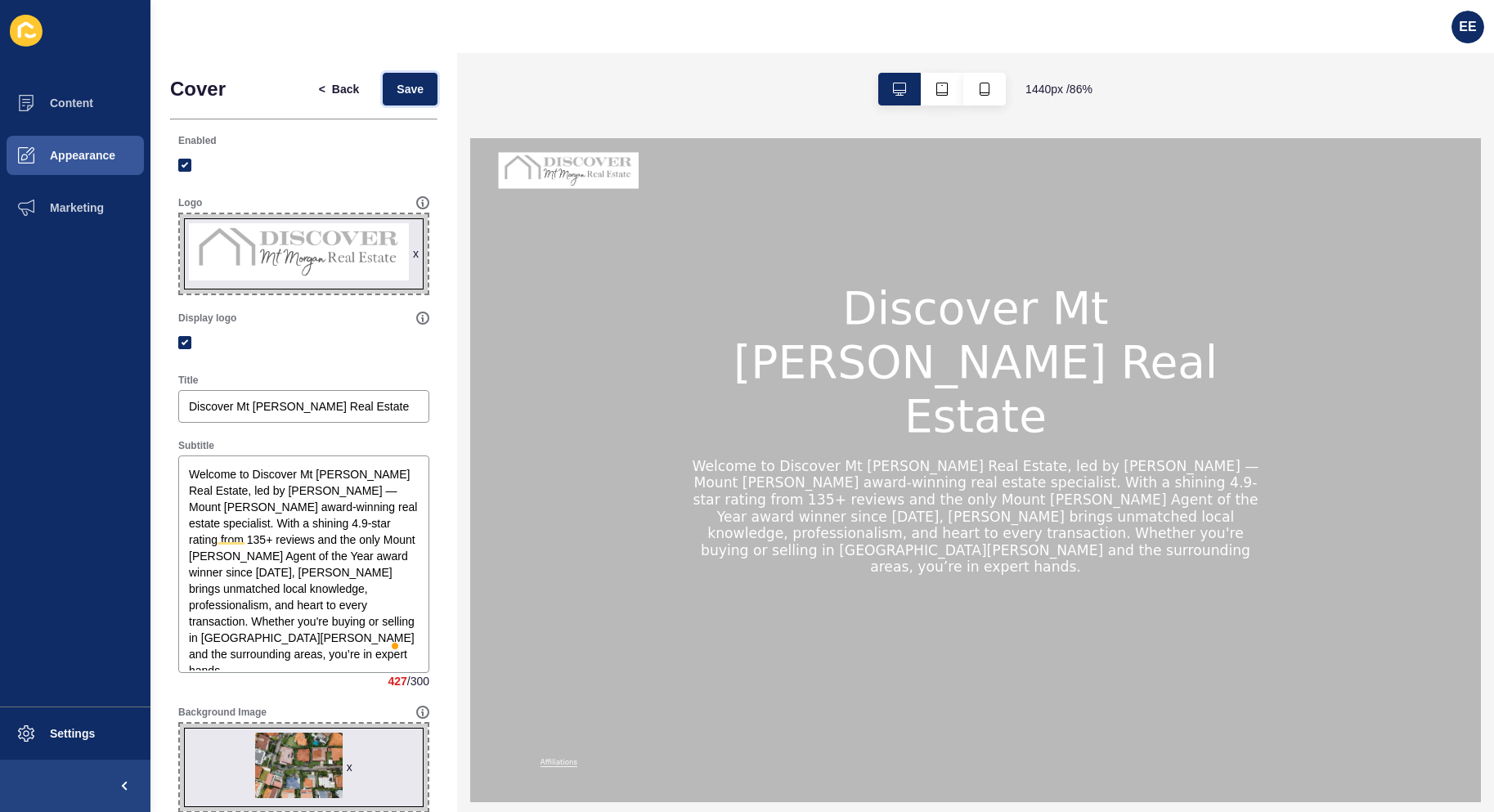
click at [398, 84] on span "Save" at bounding box center [410, 89] width 27 height 16
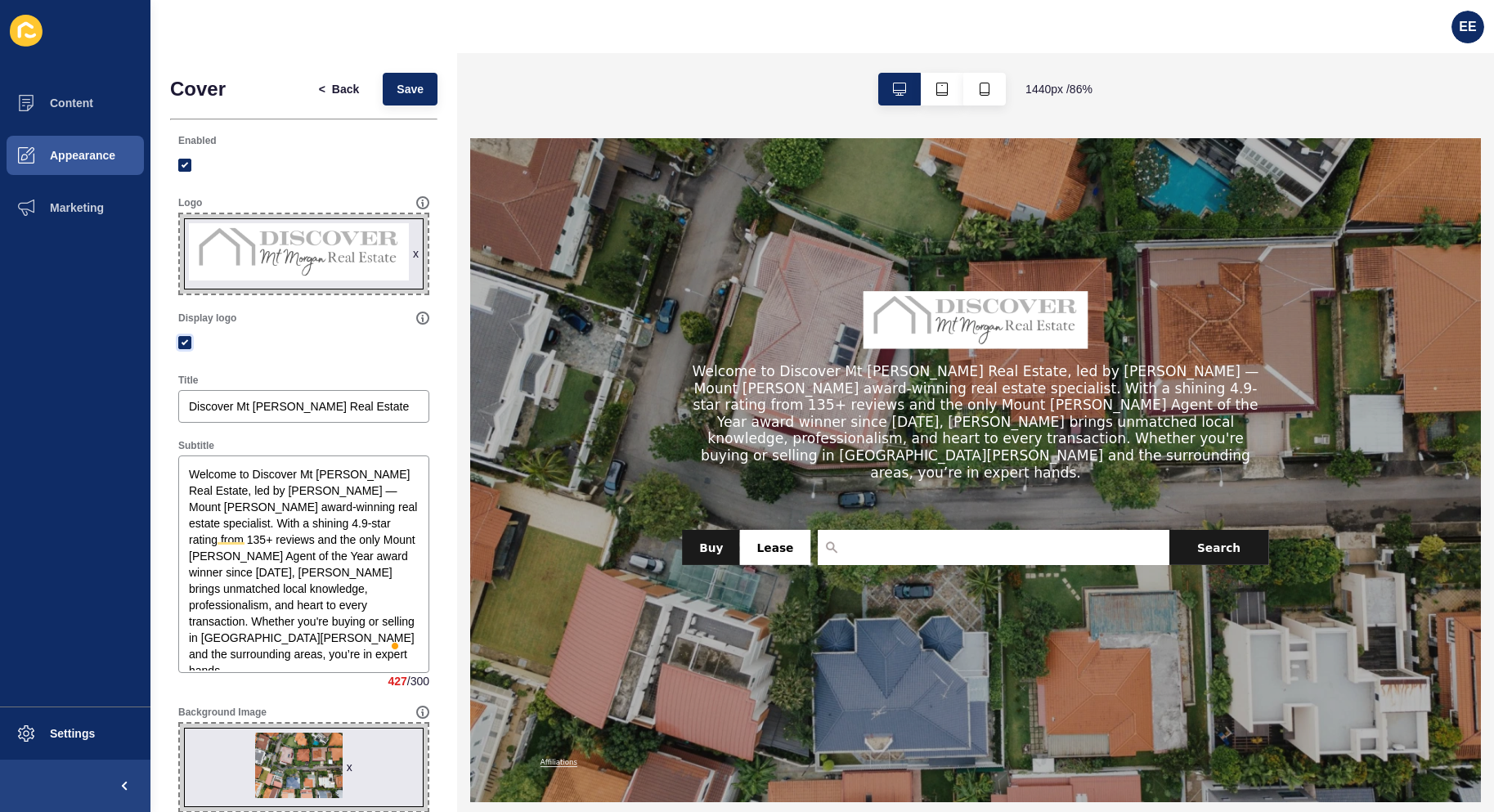
click at [186, 339] on label at bounding box center [184, 342] width 13 height 13
click at [186, 339] on input "Display logo" at bounding box center [187, 342] width 10 height 10
checkbox input "false"
click at [397, 81] on span "Save" at bounding box center [410, 89] width 27 height 16
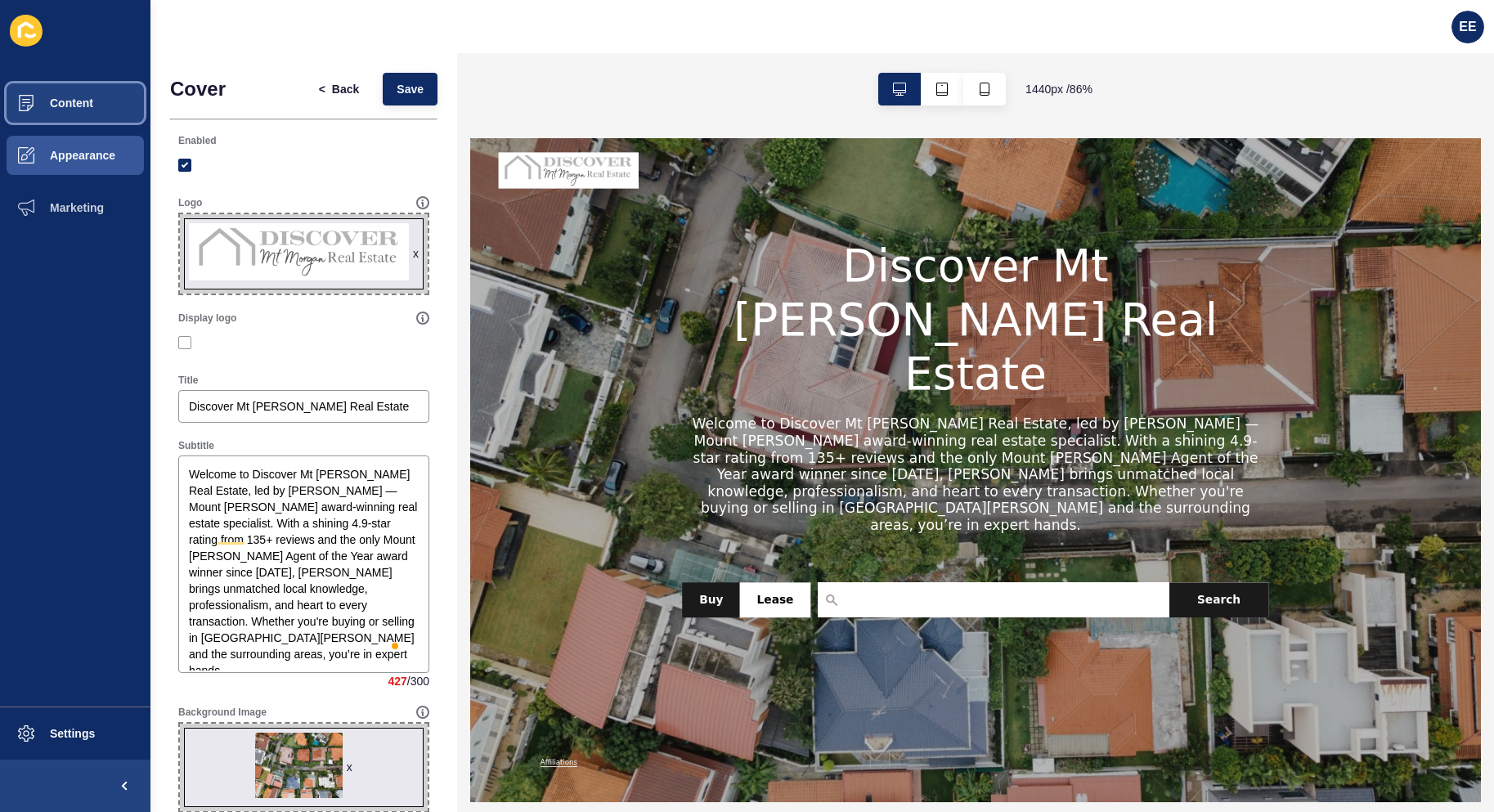
click at [77, 102] on span "Content" at bounding box center [45, 102] width 96 height 13
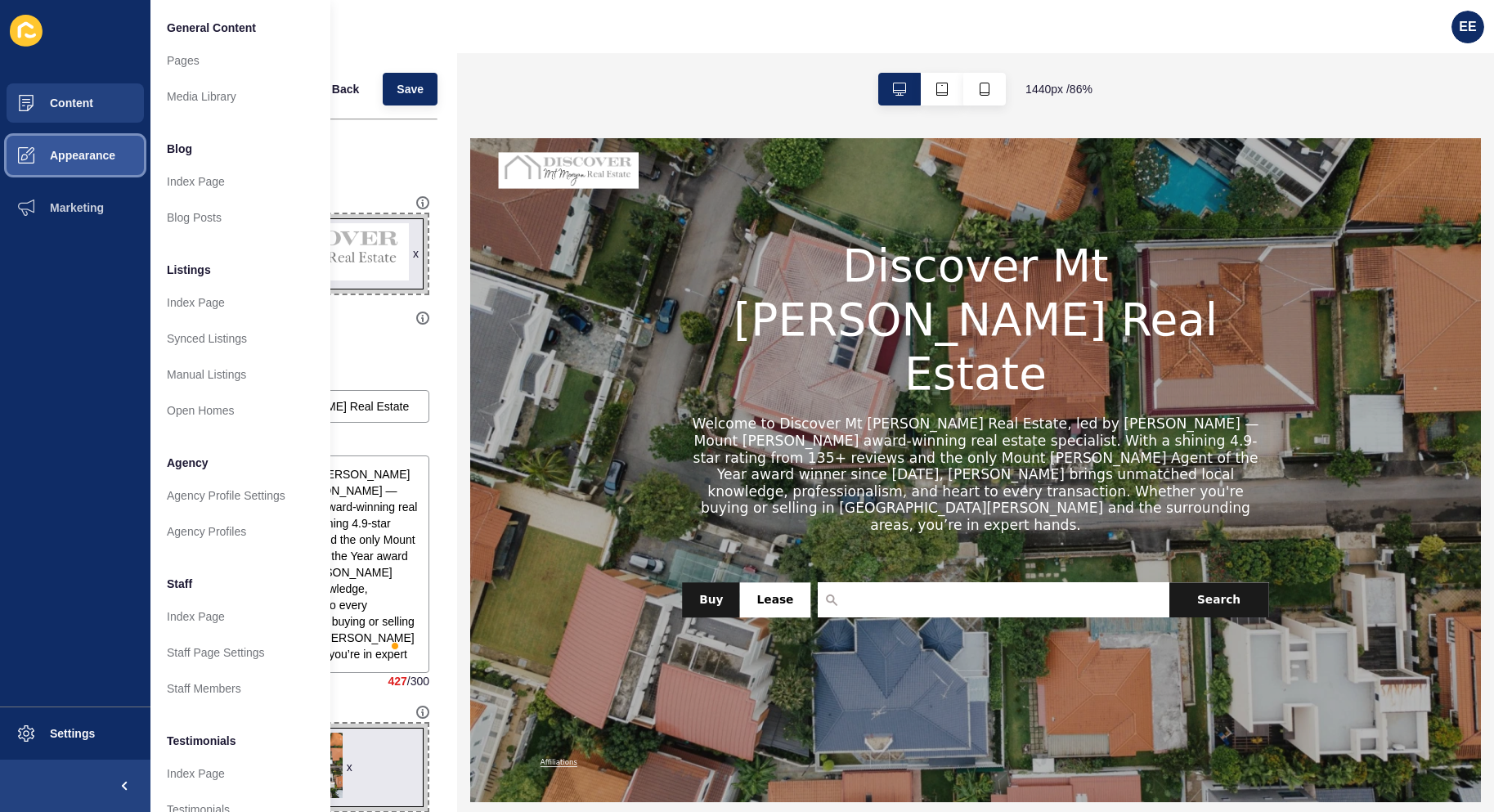
drag, startPoint x: 76, startPoint y: 155, endPoint x: 115, endPoint y: 139, distance: 42.2
click at [76, 154] on span "Appearance" at bounding box center [56, 154] width 118 height 13
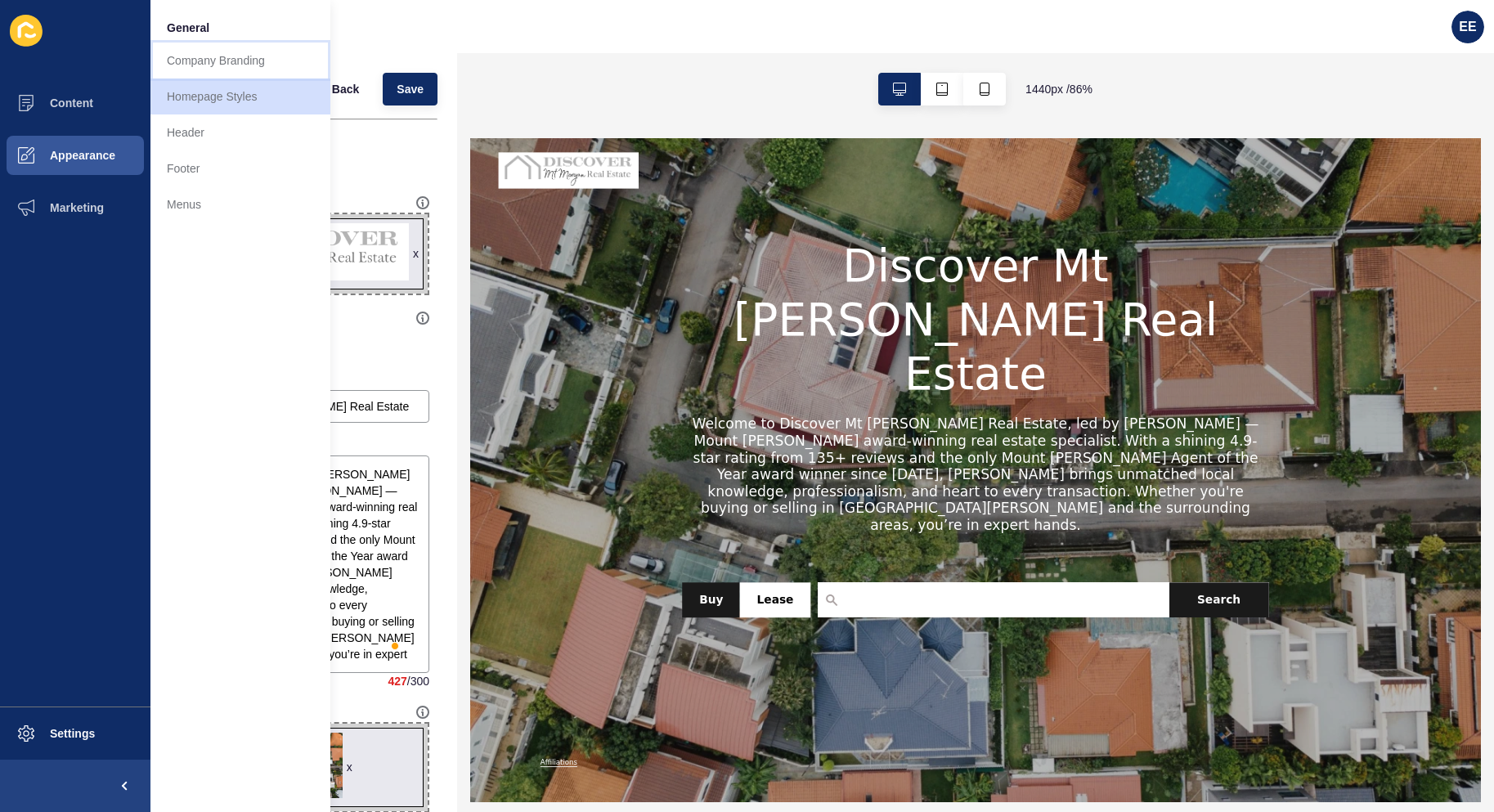
click at [215, 64] on link "Company Branding" at bounding box center [240, 61] width 180 height 36
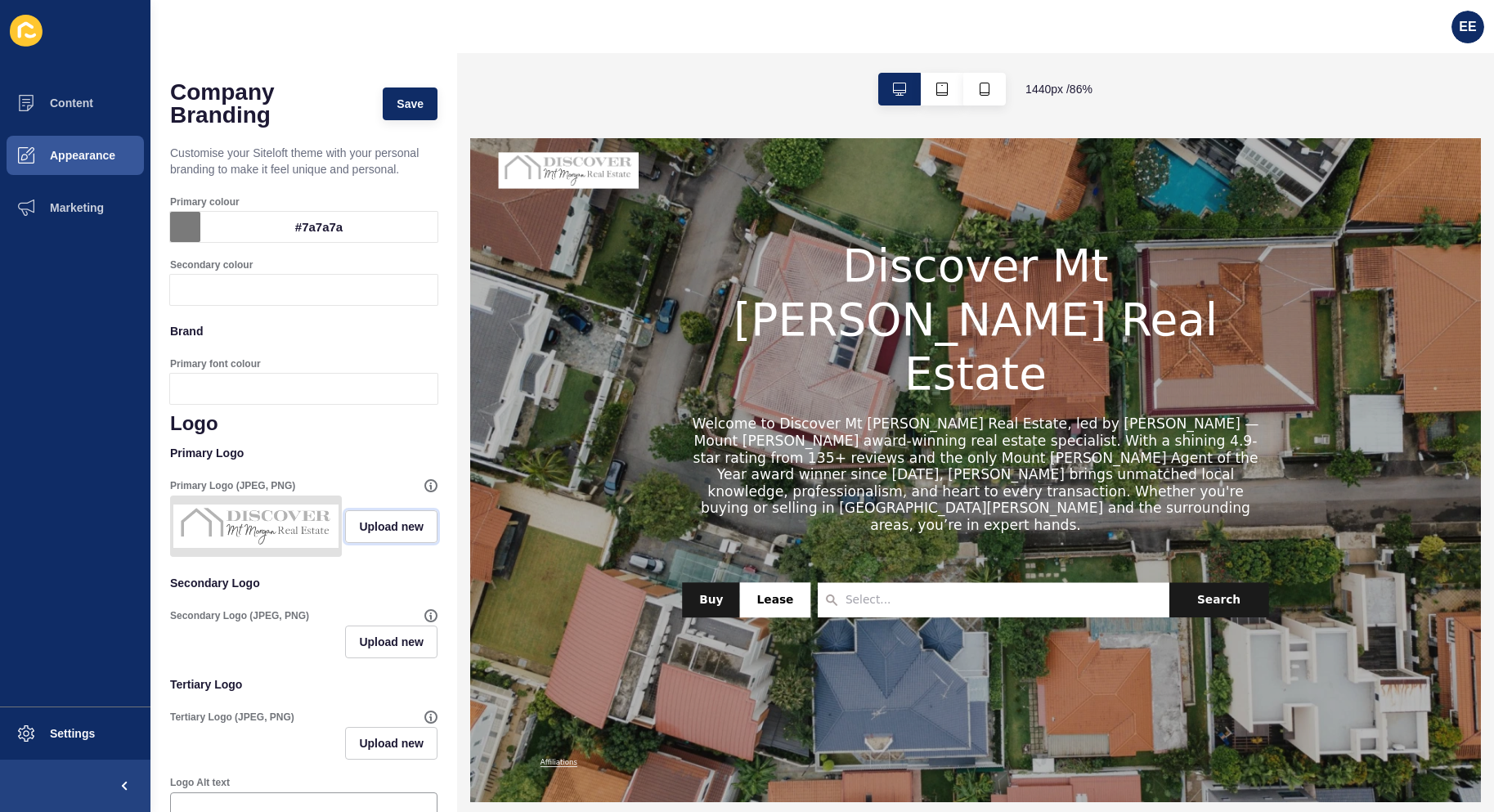
click at [364, 535] on span "Upload new" at bounding box center [392, 526] width 65 height 16
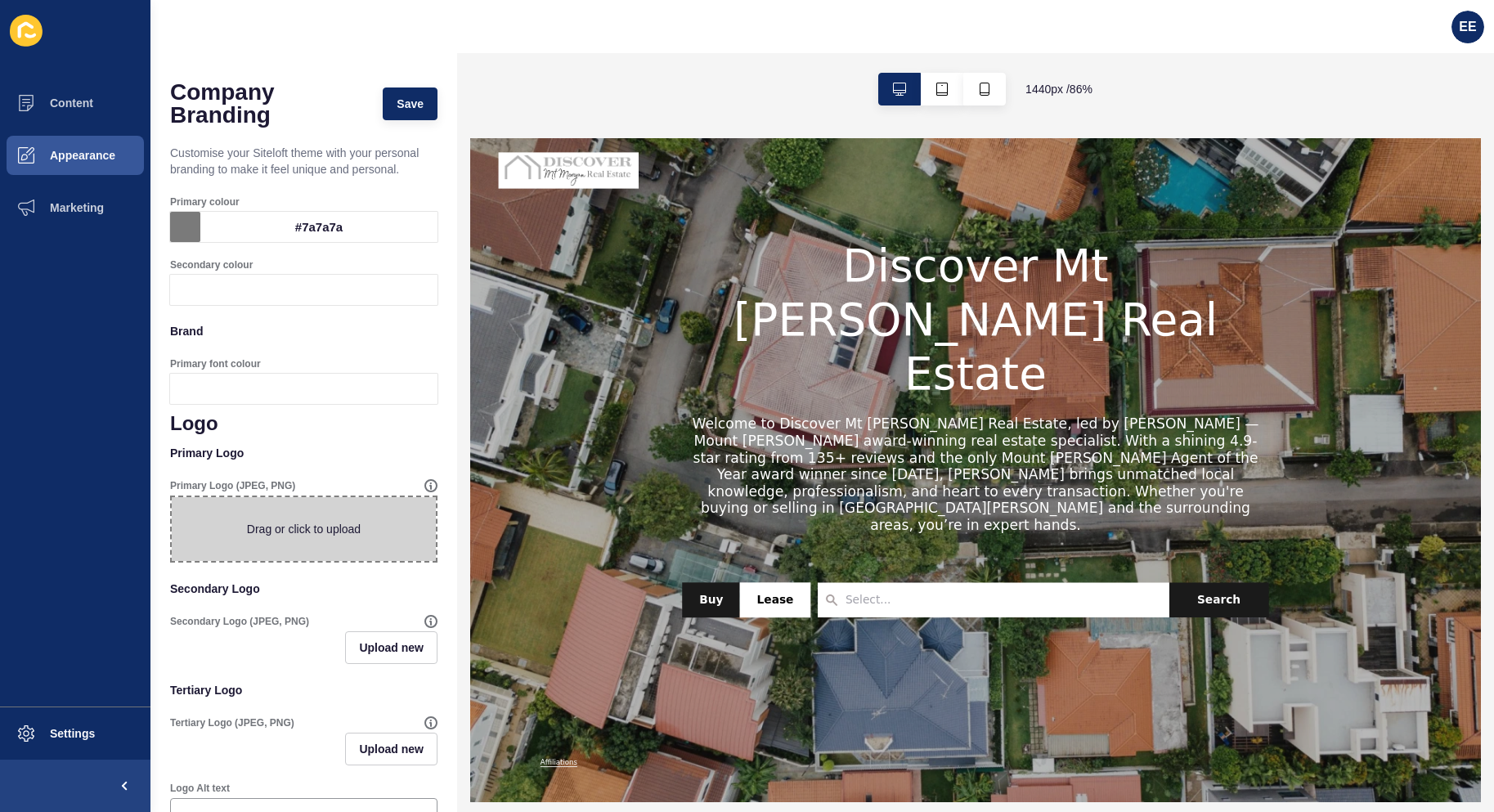
click at [309, 544] on span at bounding box center [304, 529] width 265 height 64
click at [171, 497] on input "Drag or click to upload" at bounding box center [171, 497] width 0 height 0
type input "C:\fakepath\logo2.png"
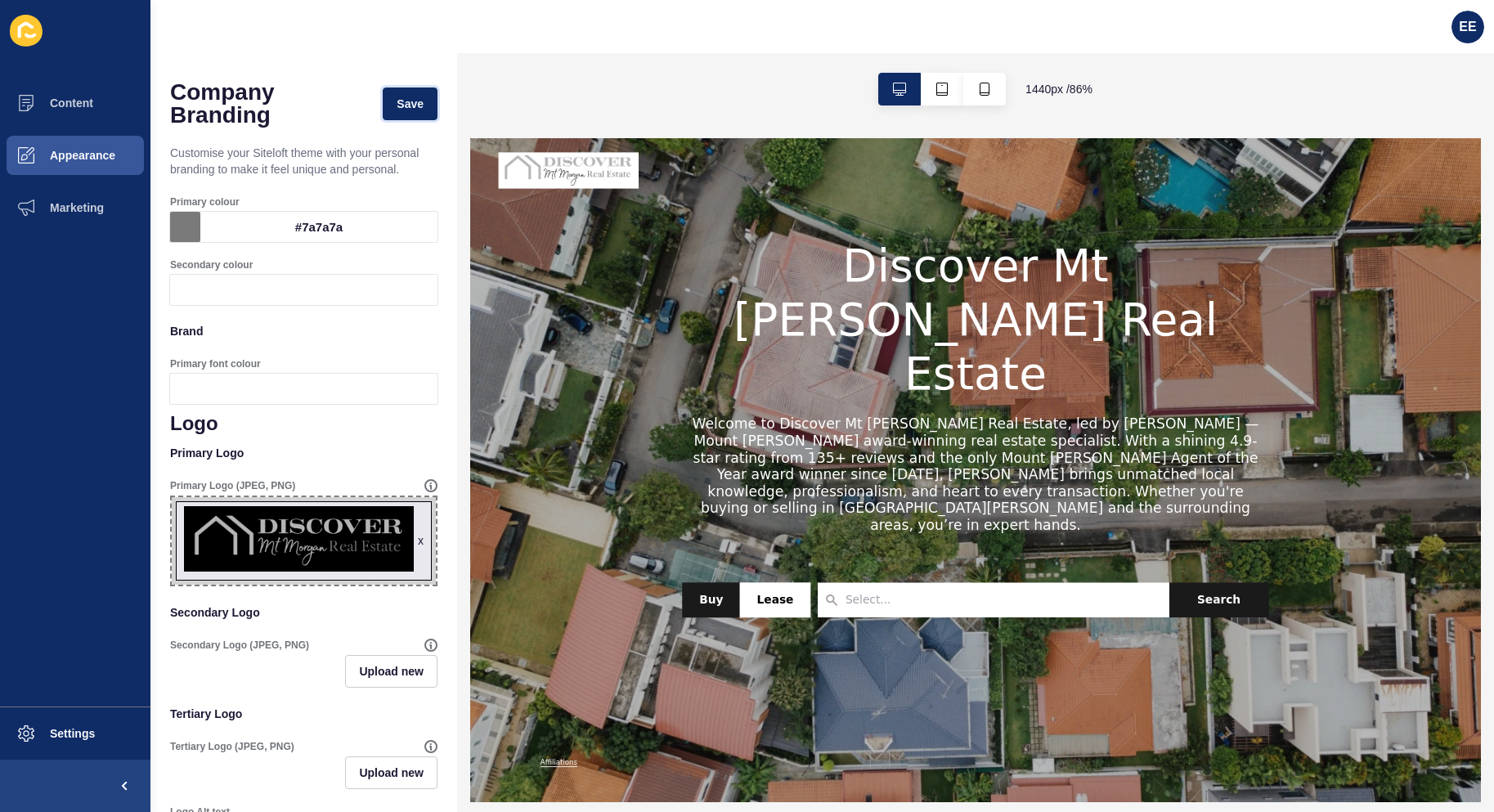
click at [397, 99] on span "Save" at bounding box center [410, 103] width 27 height 16
click at [86, 154] on span "Appearance" at bounding box center [56, 154] width 118 height 13
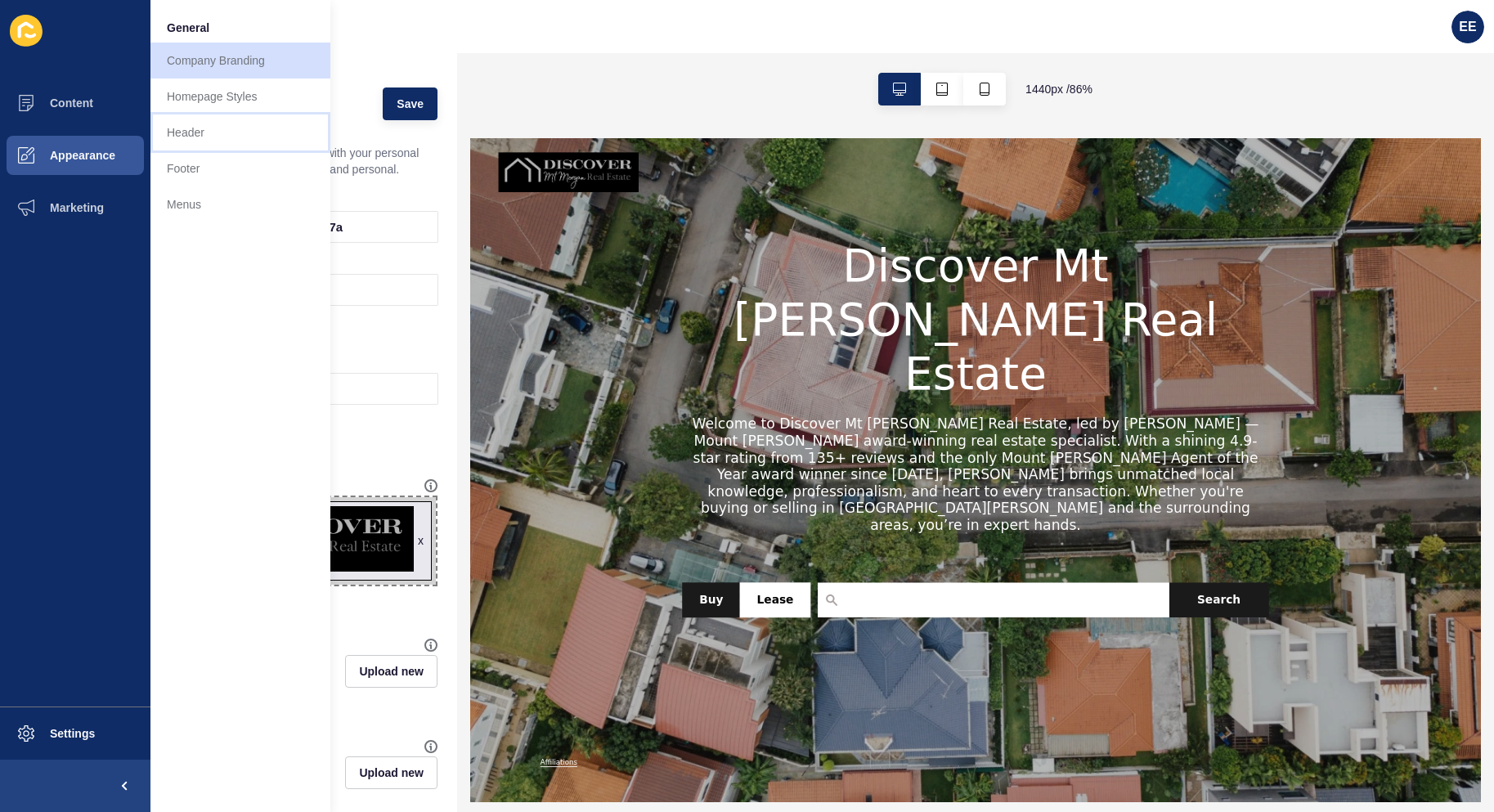
drag, startPoint x: 180, startPoint y: 128, endPoint x: 219, endPoint y: 130, distance: 39.1
click at [180, 129] on link "Header" at bounding box center [240, 132] width 180 height 36
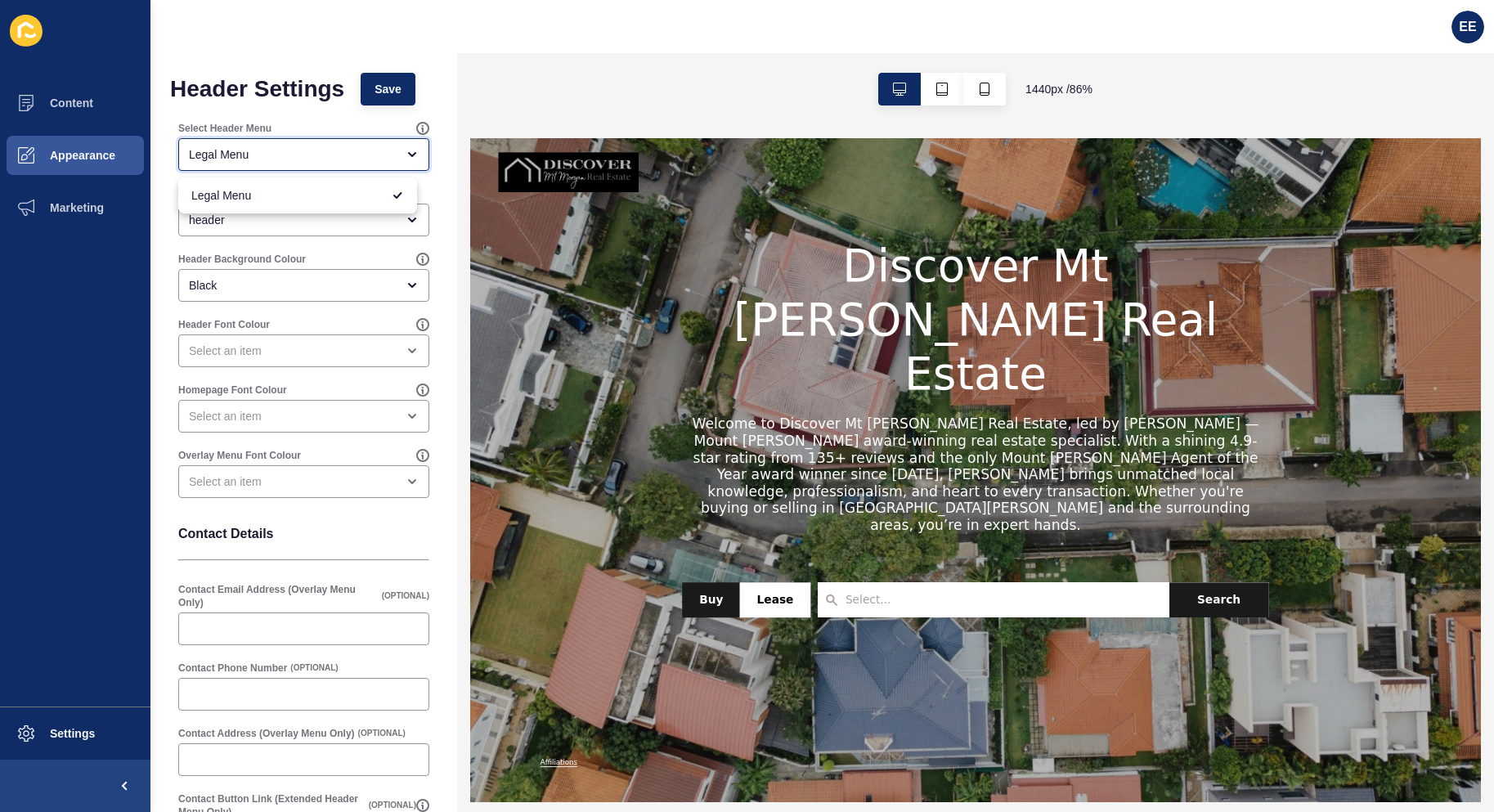
click at [318, 142] on div "Legal Menu" at bounding box center [304, 154] width 251 height 32
drag, startPoint x: 299, startPoint y: 252, endPoint x: 317, endPoint y: 226, distance: 31.6
click at [298, 252] on div "Header Background Colour Black" at bounding box center [304, 276] width 254 height 52
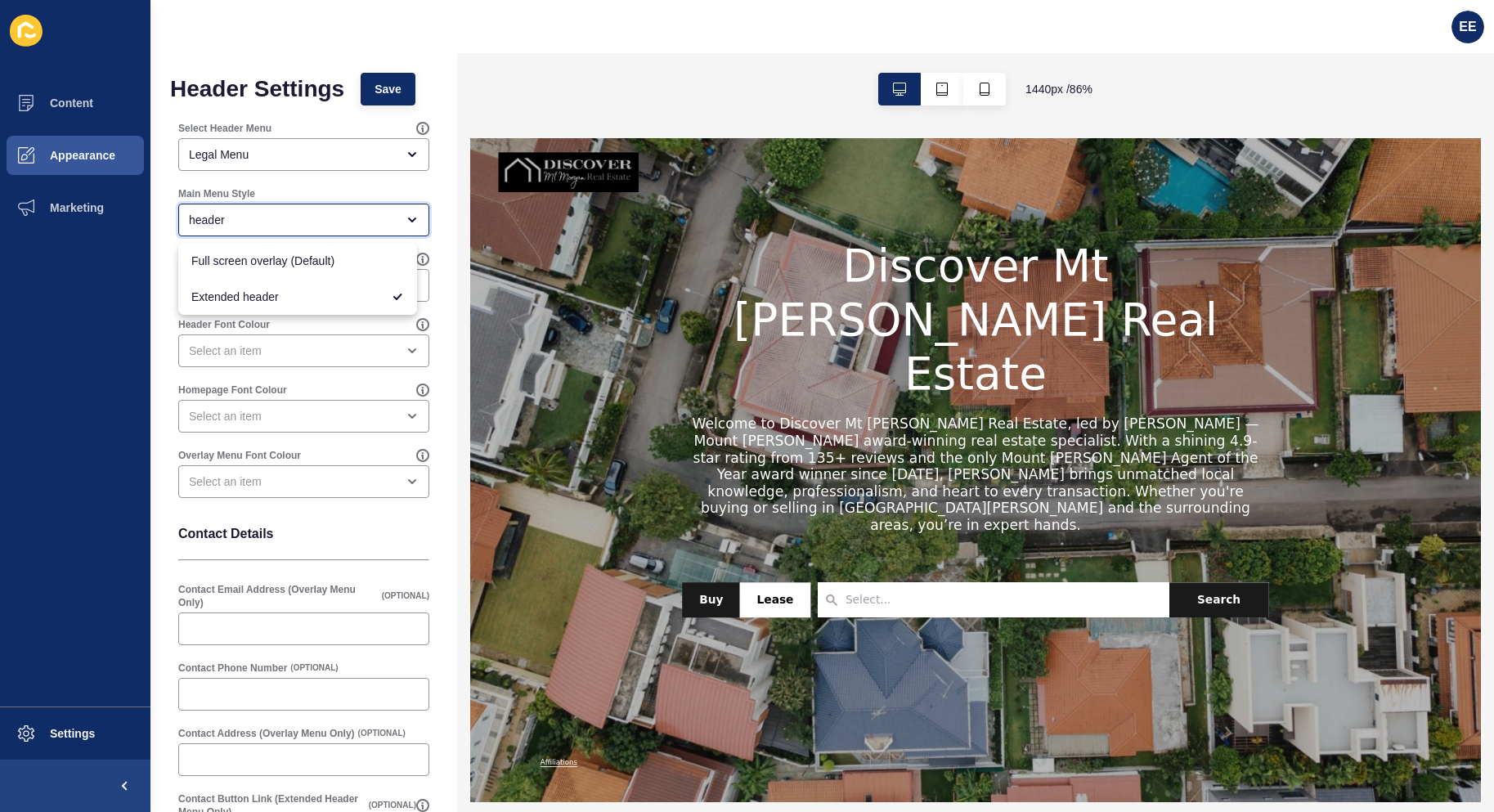
click at [325, 222] on div "header" at bounding box center [292, 219] width 206 height 16
click at [326, 301] on span "Extended header" at bounding box center [286, 296] width 189 height 16
click at [328, 222] on div "open menu" at bounding box center [292, 219] width 206 height 16
drag, startPoint x: 294, startPoint y: 285, endPoint x: 292, endPoint y: 294, distance: 9.2
click at [293, 285] on div "Extended header" at bounding box center [298, 297] width 239 height 36
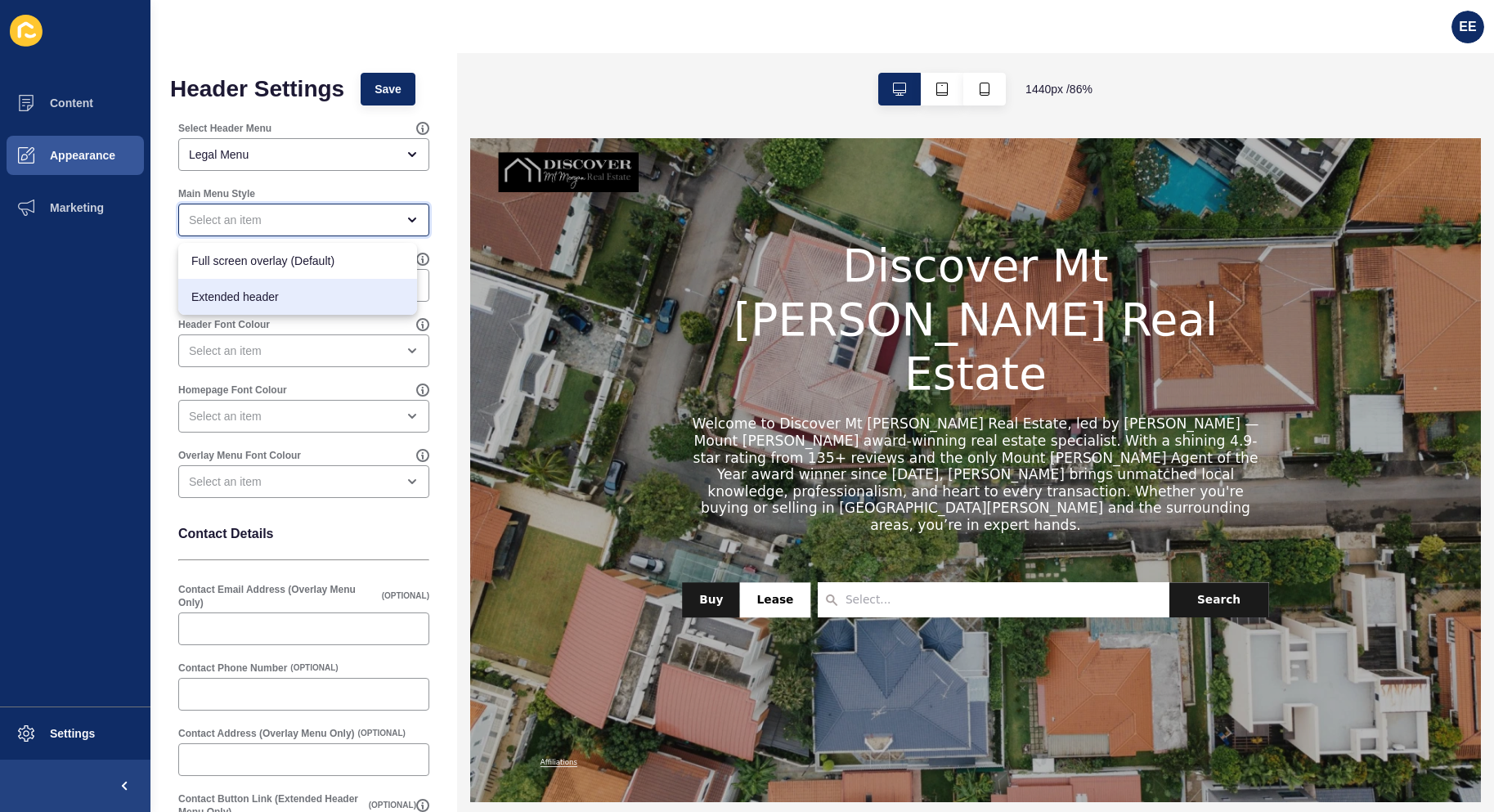
type input "Extended header"
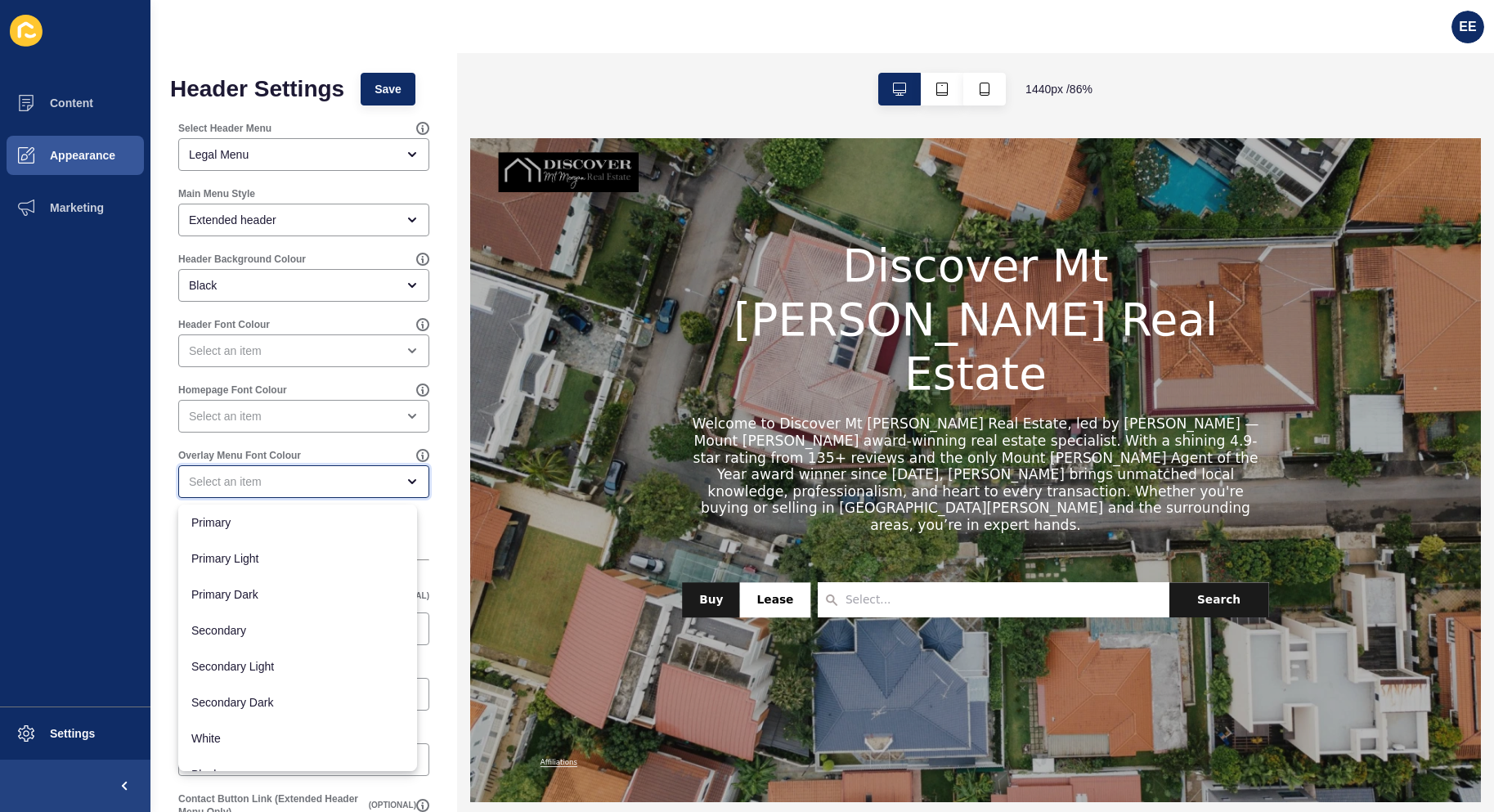
click at [301, 470] on div "close menu" at bounding box center [304, 481] width 251 height 32
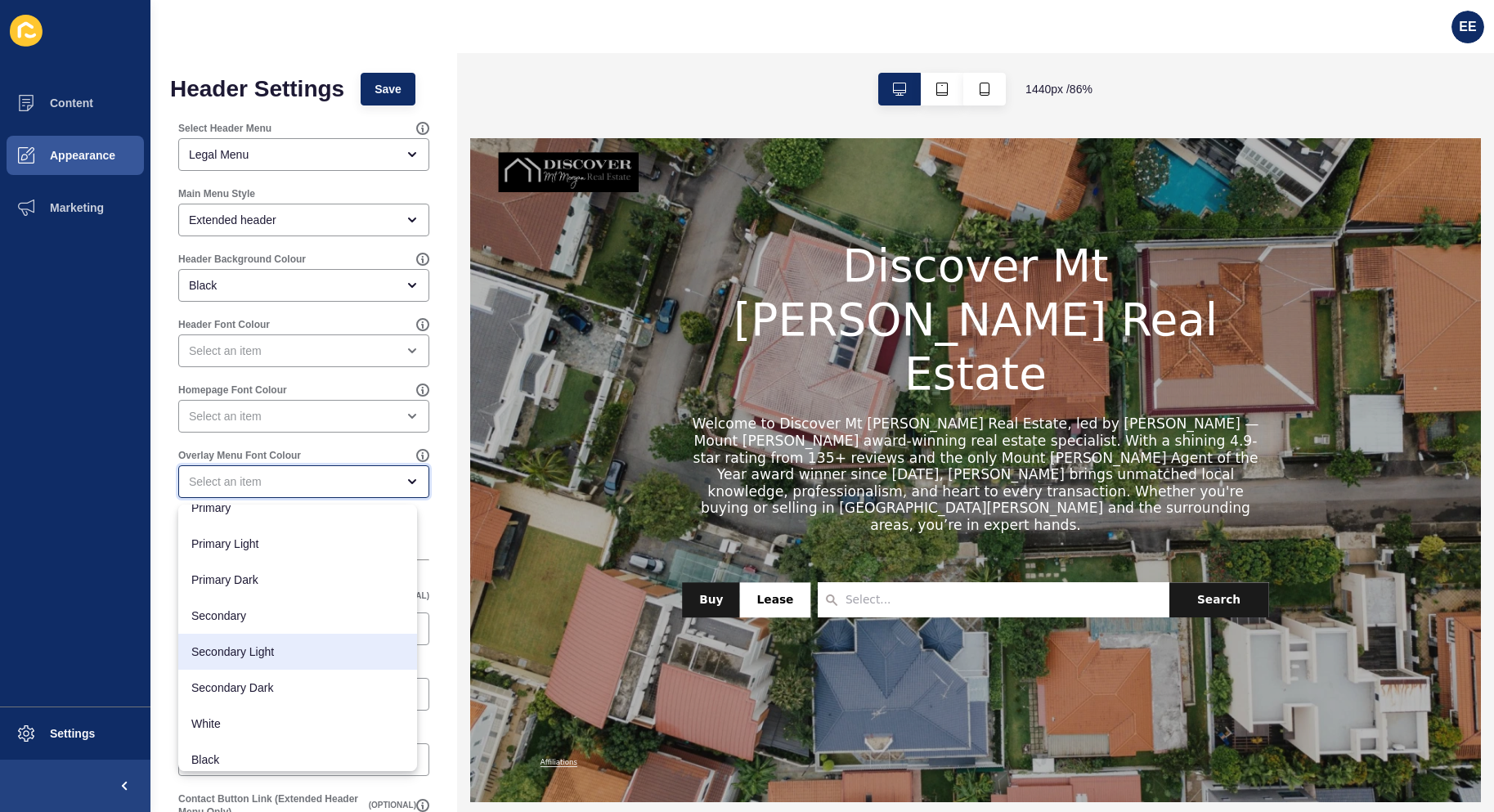
scroll to position [21, 0]
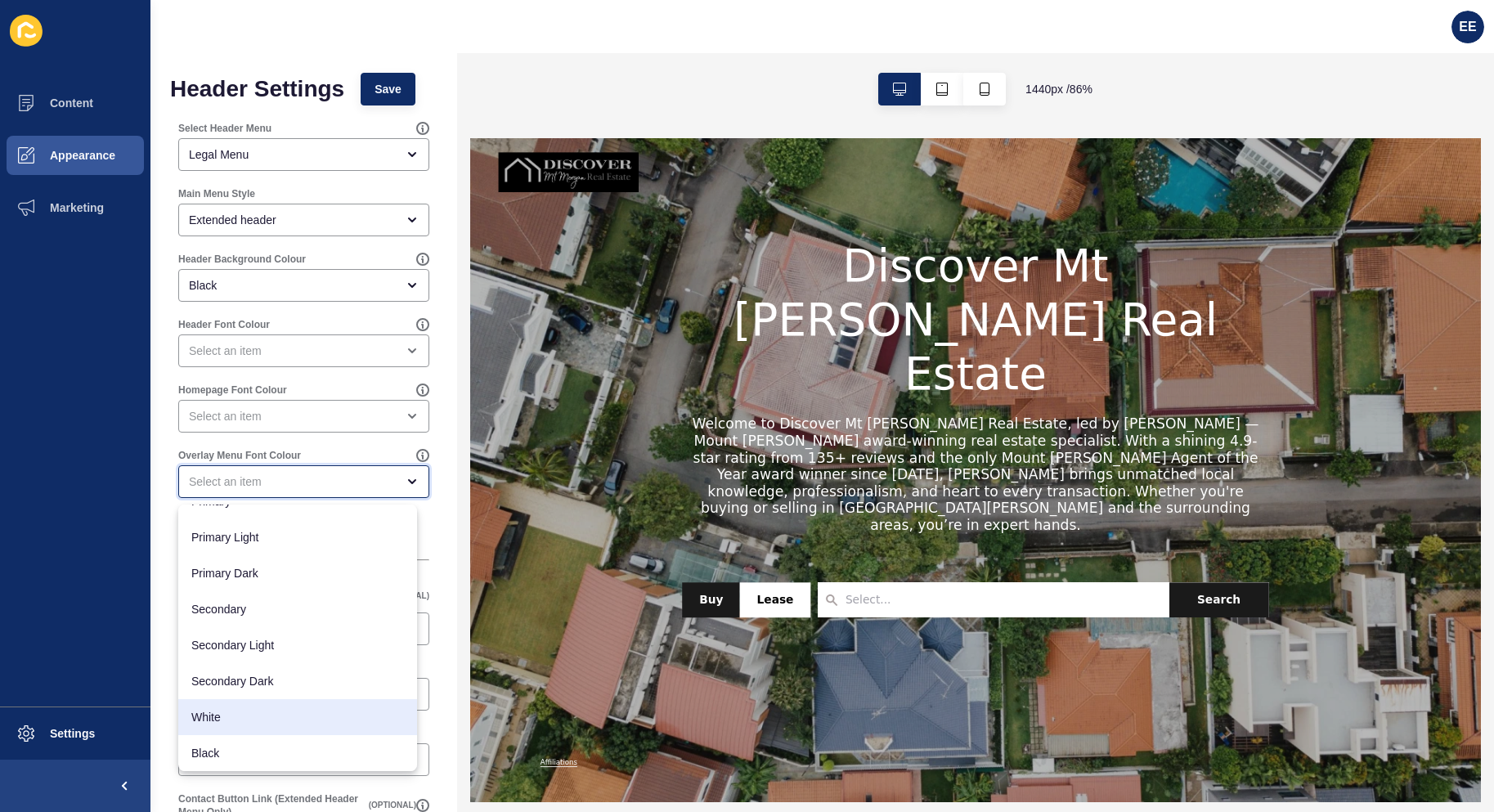
click at [226, 716] on span "White" at bounding box center [297, 716] width 212 height 16
type input "White"
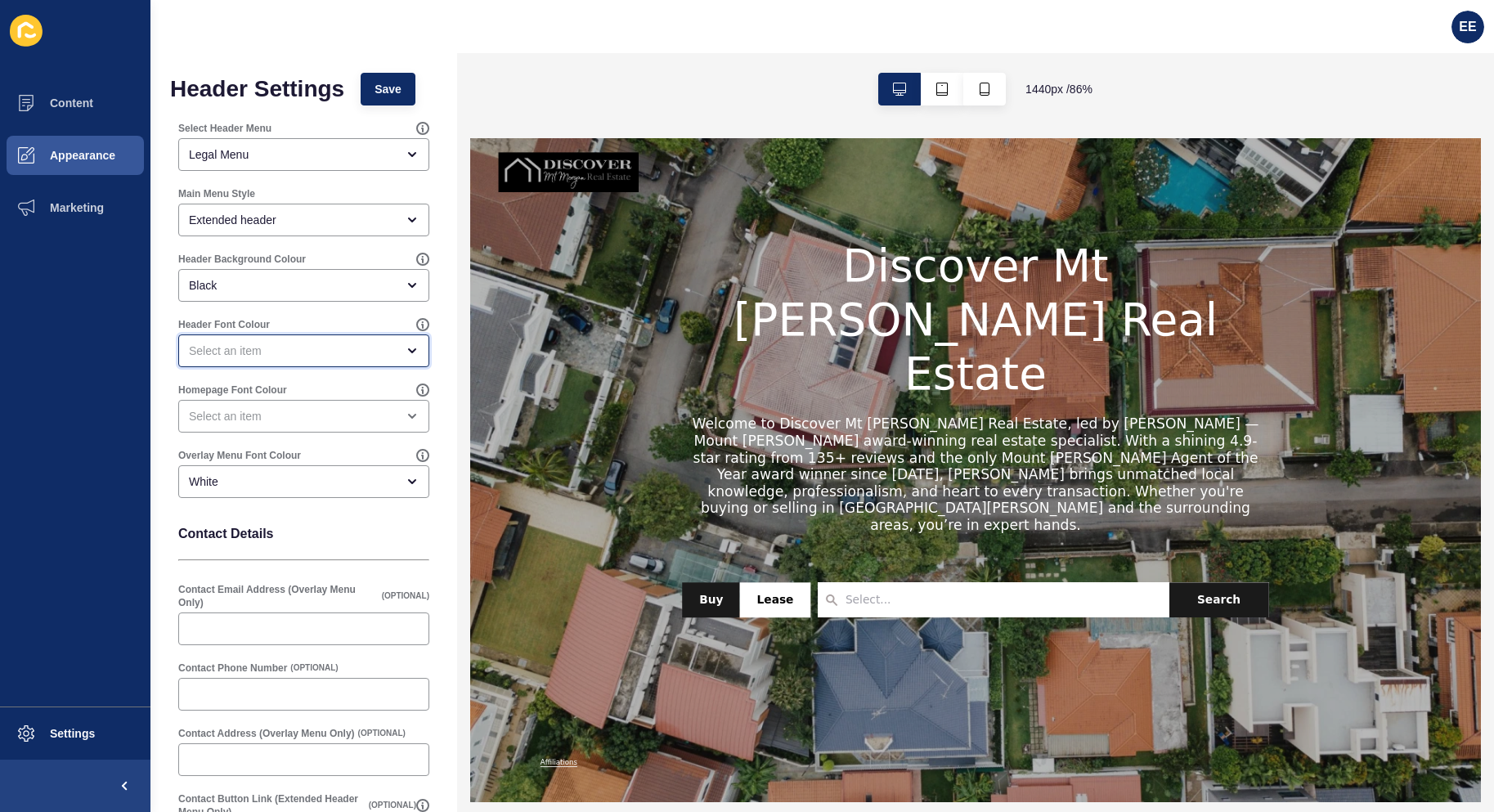
click at [328, 358] on div "open menu" at bounding box center [292, 351] width 206 height 16
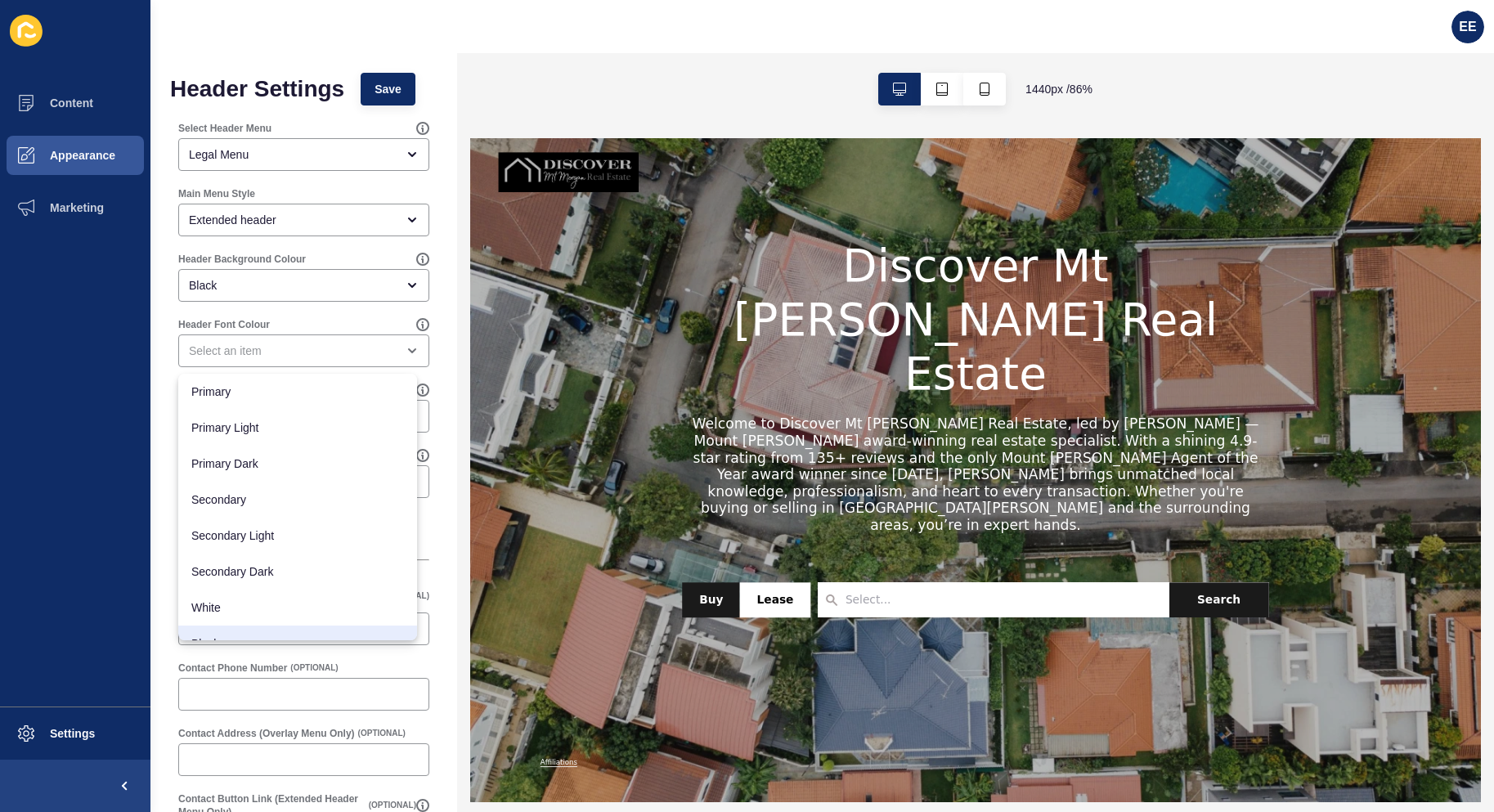
drag, startPoint x: 305, startPoint y: 676, endPoint x: 327, endPoint y: 671, distance: 22.6
click at [305, 677] on div "Contact Phone Number (OPTIONAL)" at bounding box center [304, 685] width 254 height 52
click at [342, 342] on div "close menu" at bounding box center [304, 351] width 251 height 32
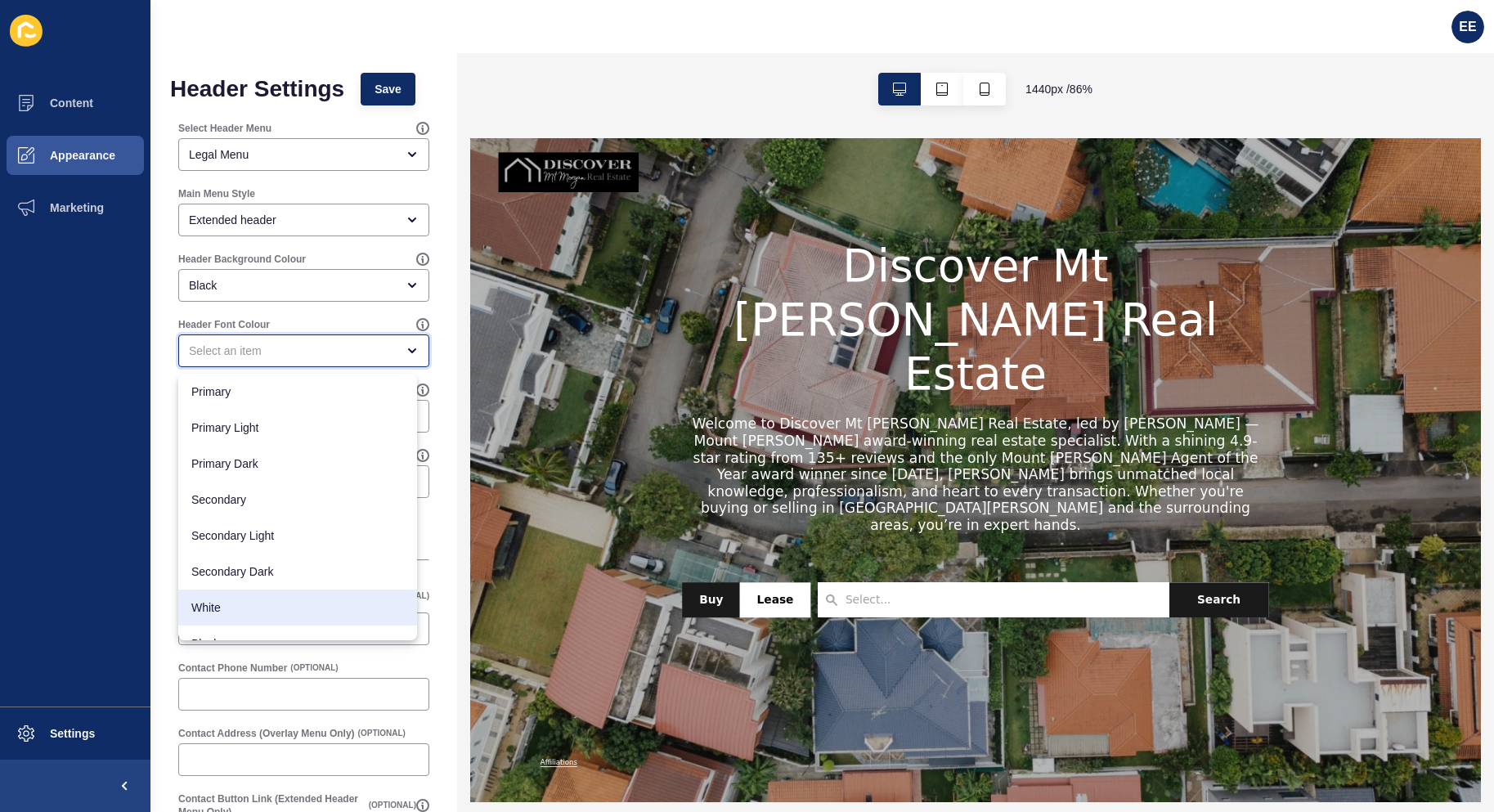
click at [305, 613] on span "White" at bounding box center [297, 607] width 212 height 16
type input "White"
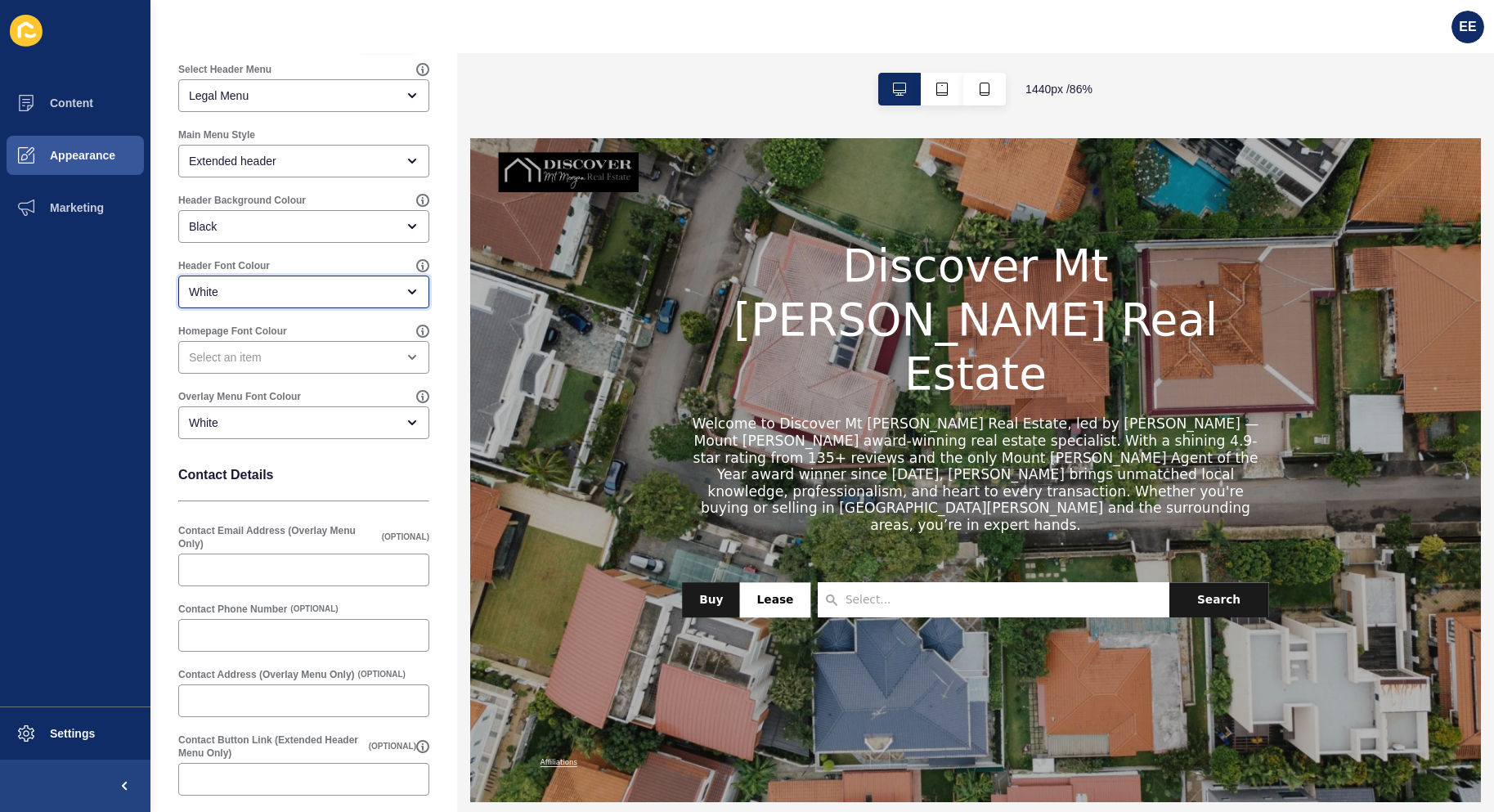
scroll to position [0, 0]
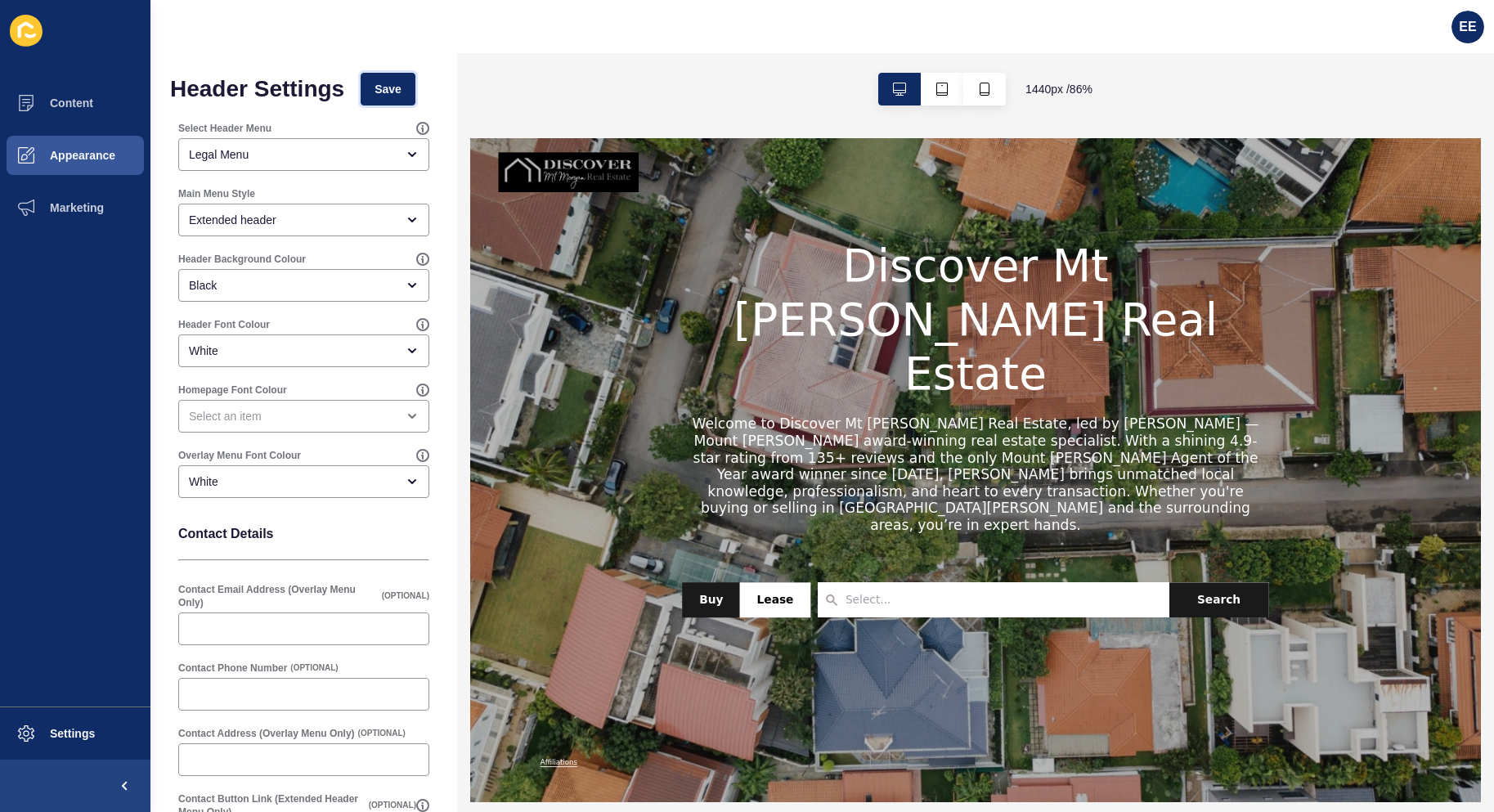
click at [407, 105] on button "Save" at bounding box center [388, 89] width 55 height 32
click at [351, 154] on div "Legal Menu" at bounding box center [292, 154] width 206 height 16
click at [78, 146] on button "Appearance" at bounding box center [75, 154] width 150 height 52
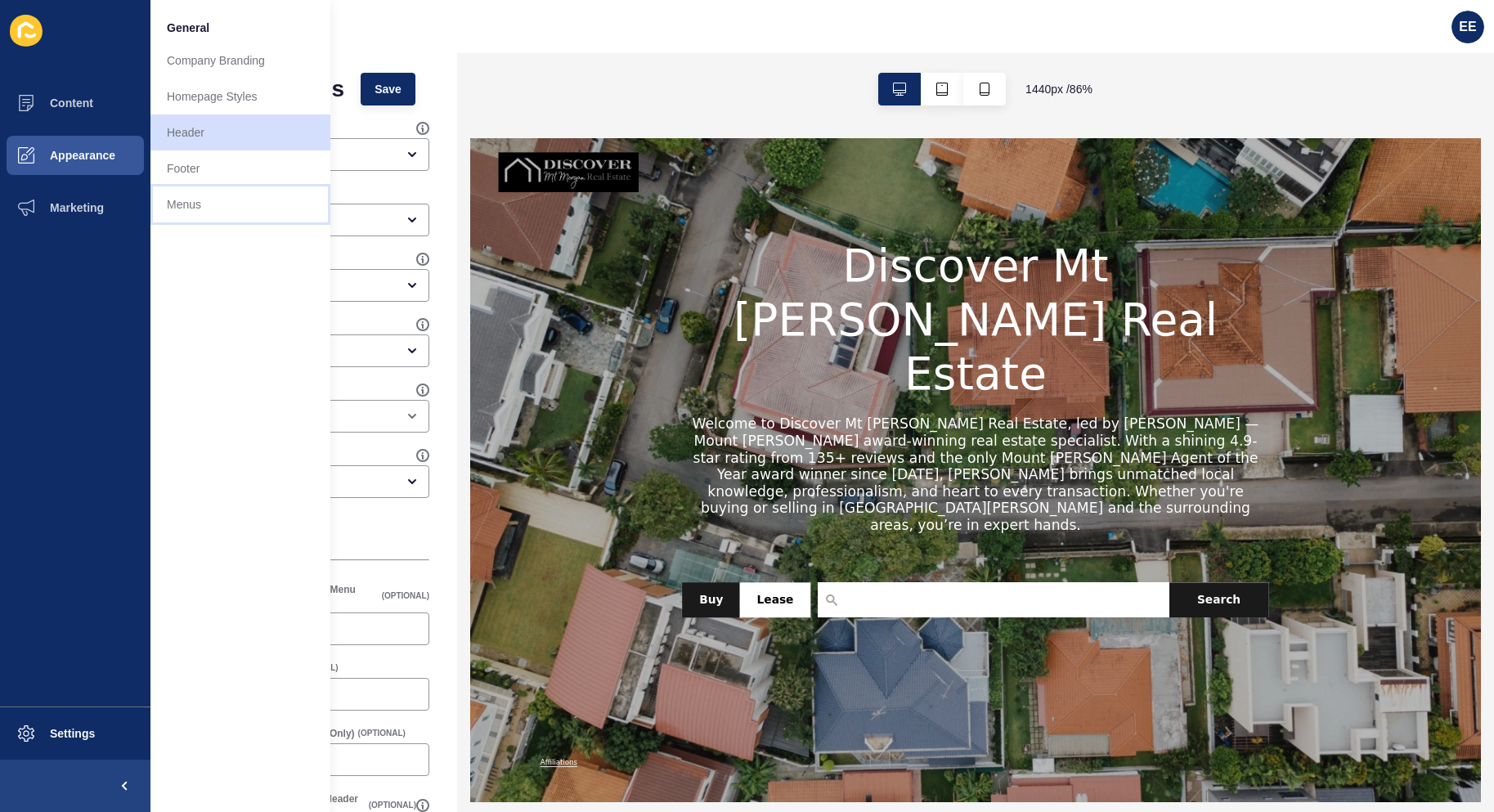
click at [183, 213] on link "Menus" at bounding box center [240, 205] width 180 height 36
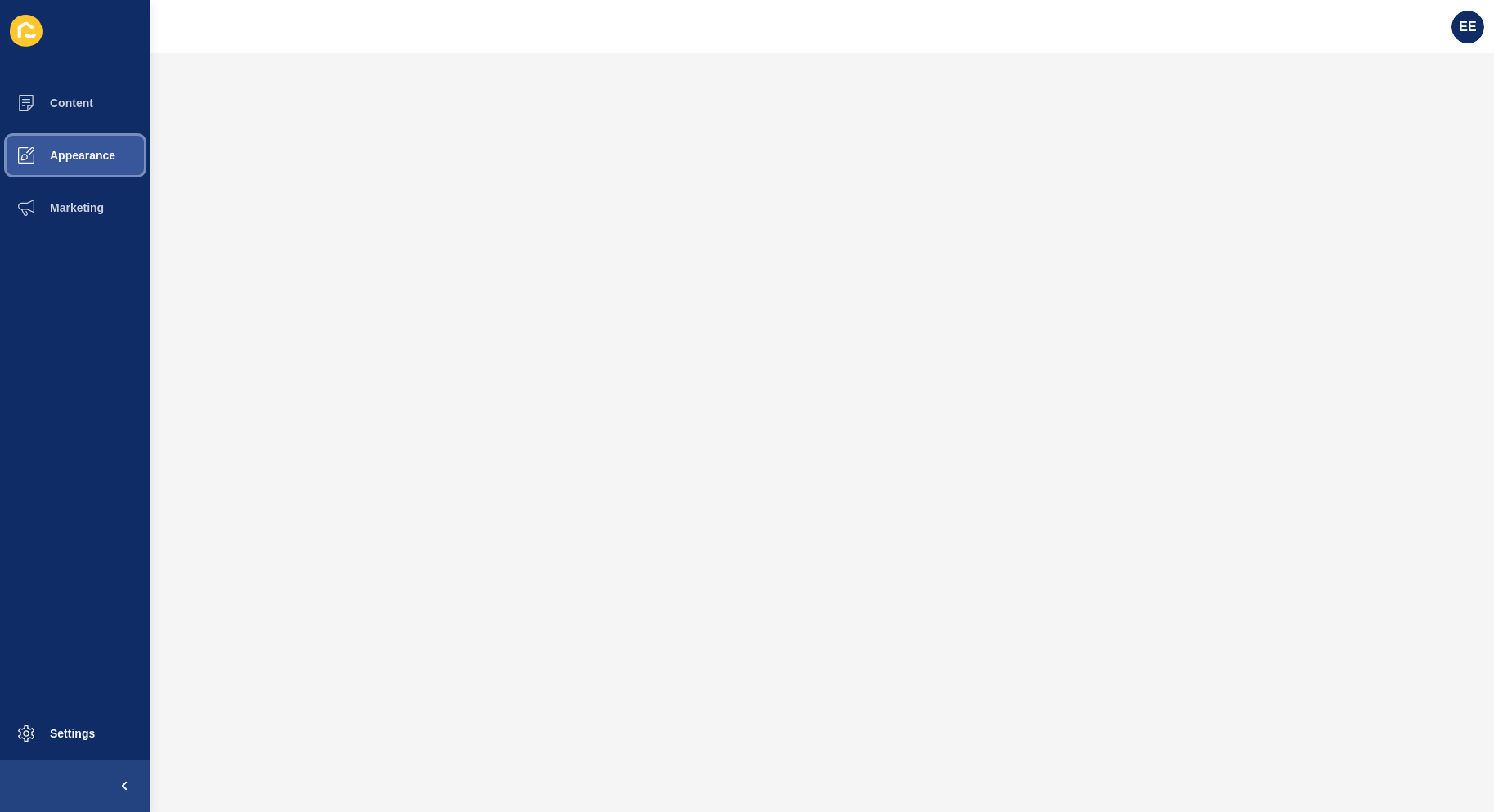
click at [61, 154] on span "Appearance" at bounding box center [56, 154] width 118 height 13
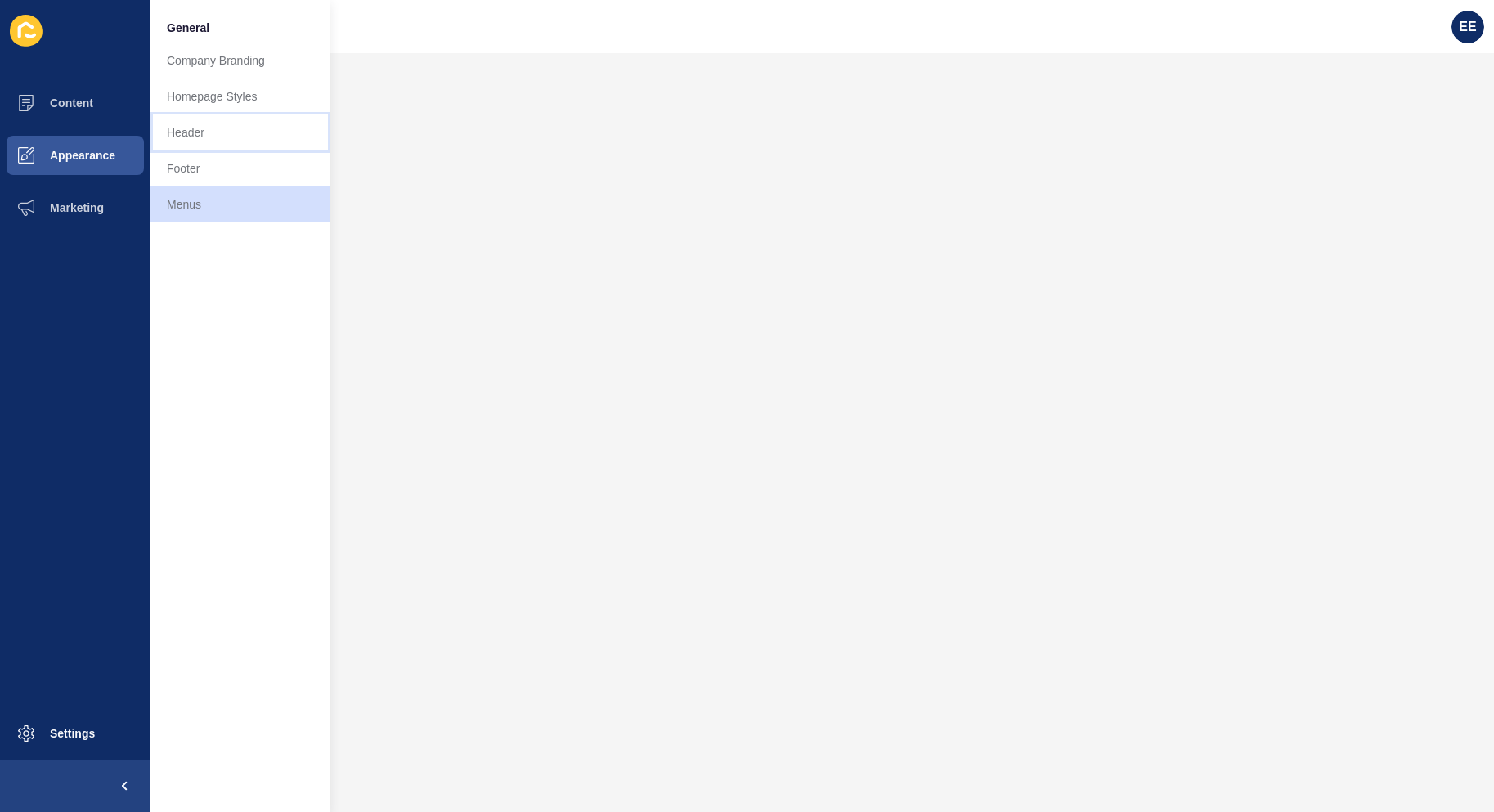
click at [234, 138] on link "Header" at bounding box center [240, 132] width 180 height 36
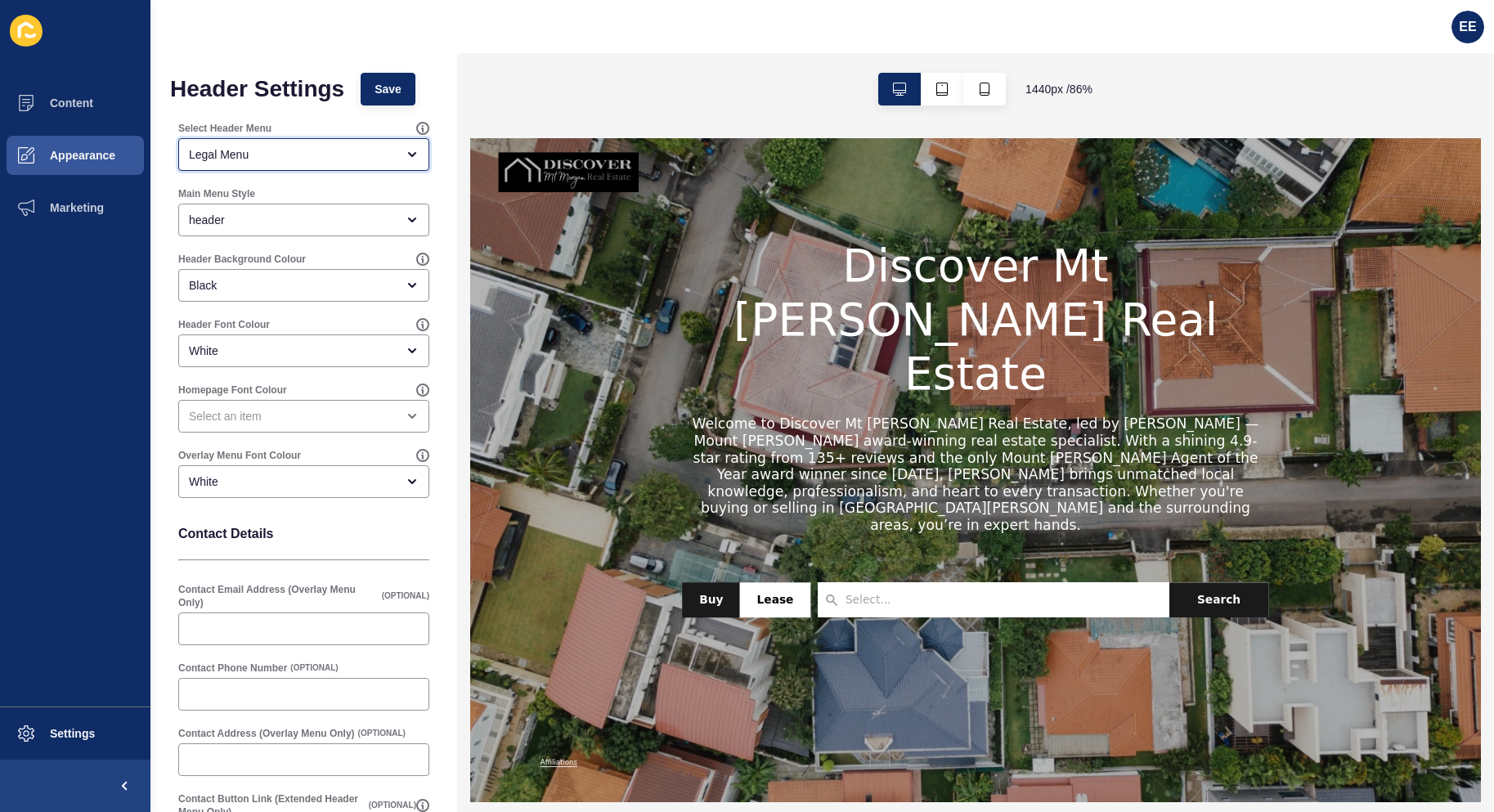
click at [286, 152] on div "Legal Menu" at bounding box center [292, 154] width 206 height 16
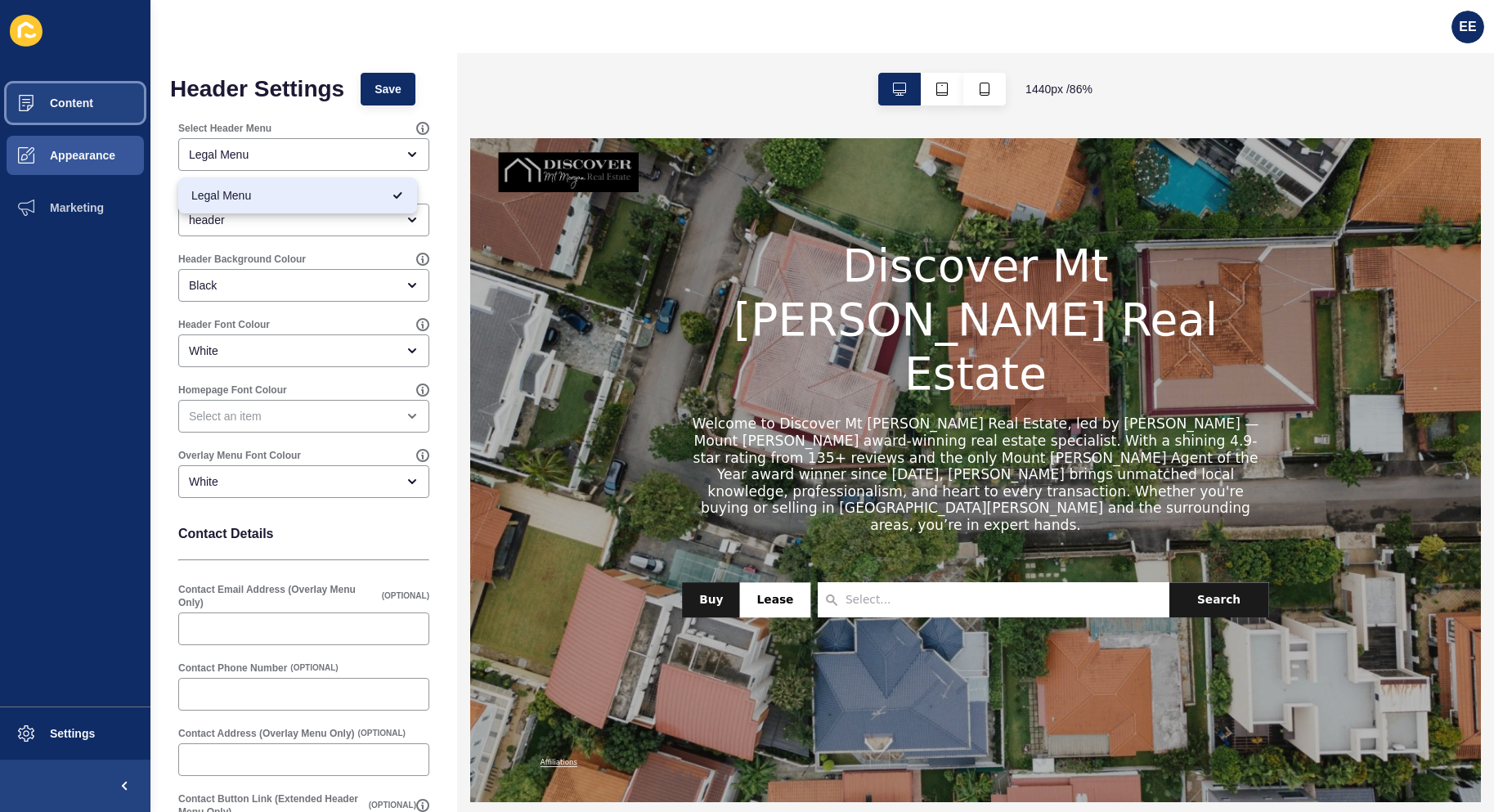
click at [70, 127] on button "Content" at bounding box center [75, 102] width 150 height 52
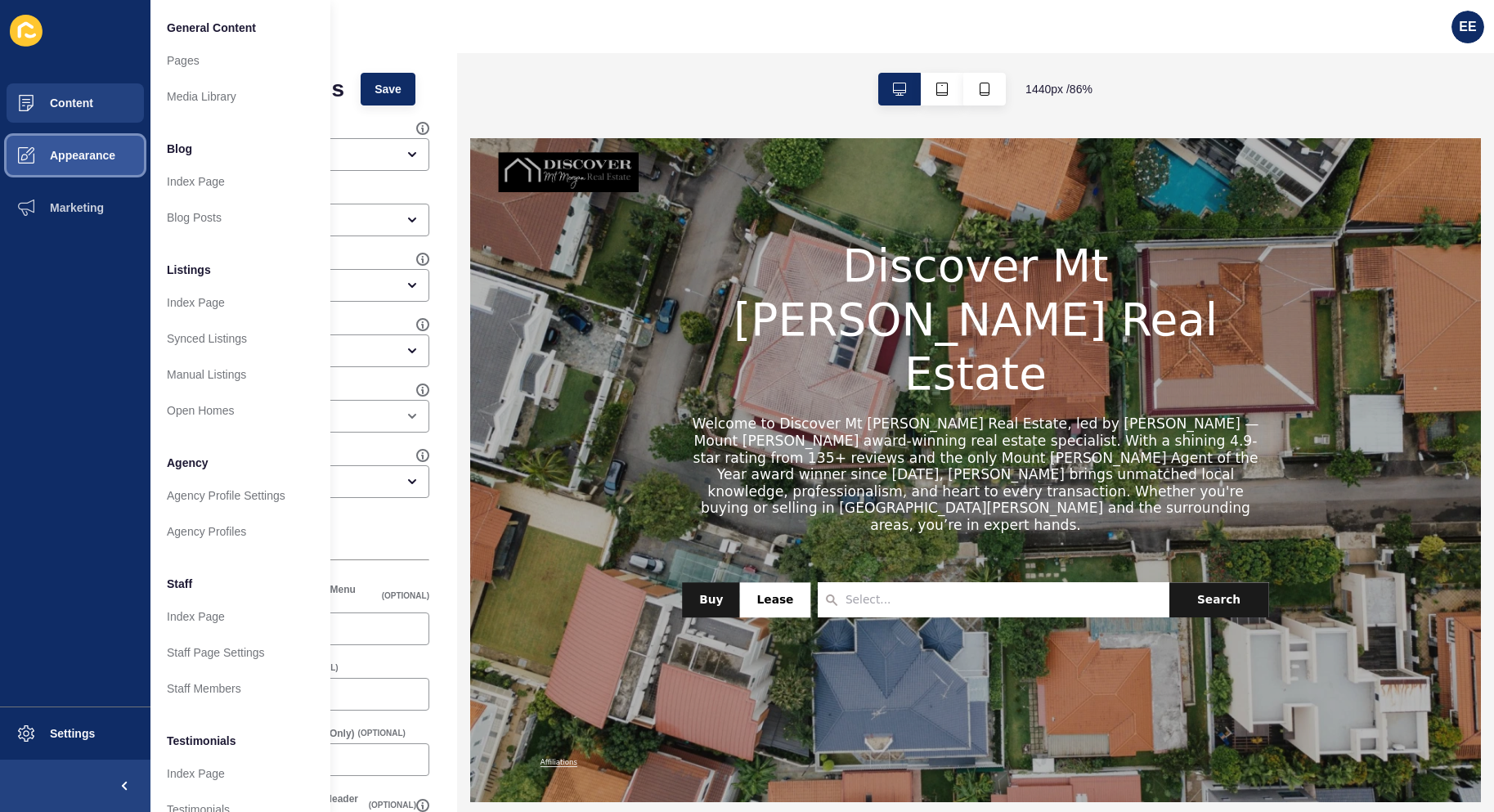
click at [79, 149] on span "Appearance" at bounding box center [56, 154] width 118 height 13
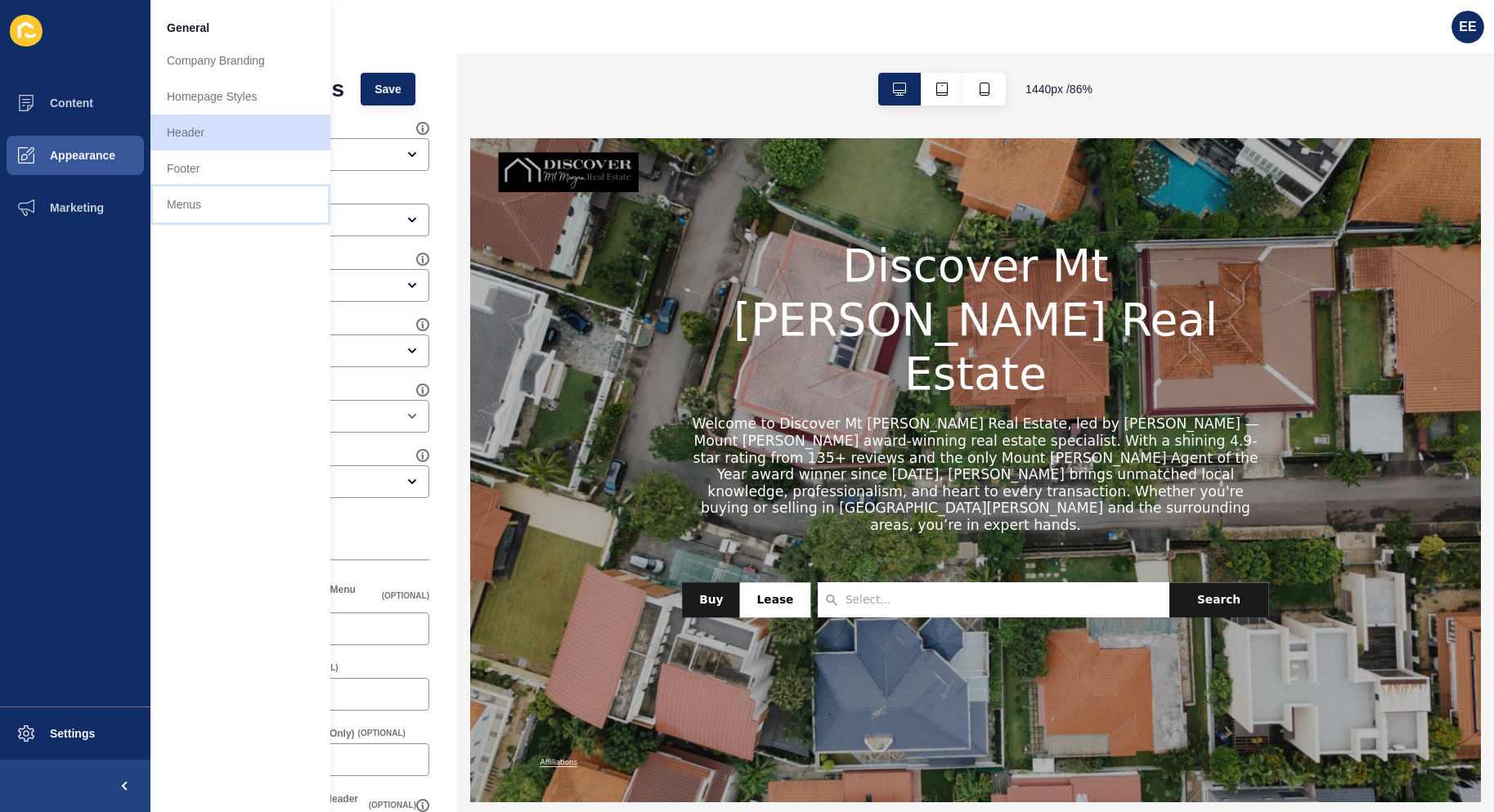
drag, startPoint x: 177, startPoint y: 204, endPoint x: 214, endPoint y: 204, distance: 37.0
click at [177, 204] on link "Menus" at bounding box center [240, 205] width 180 height 36
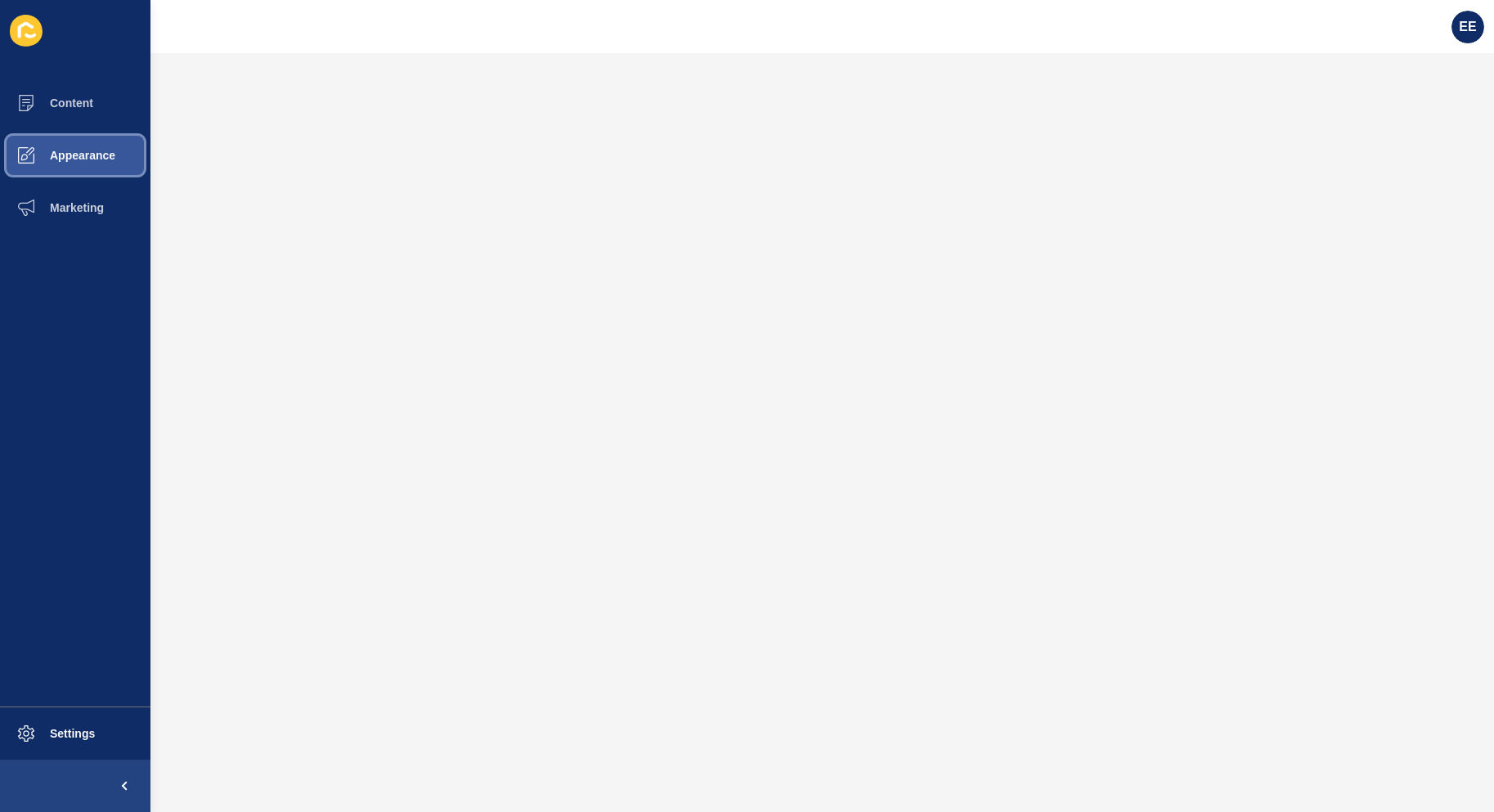
click at [73, 152] on span "Appearance" at bounding box center [56, 154] width 118 height 13
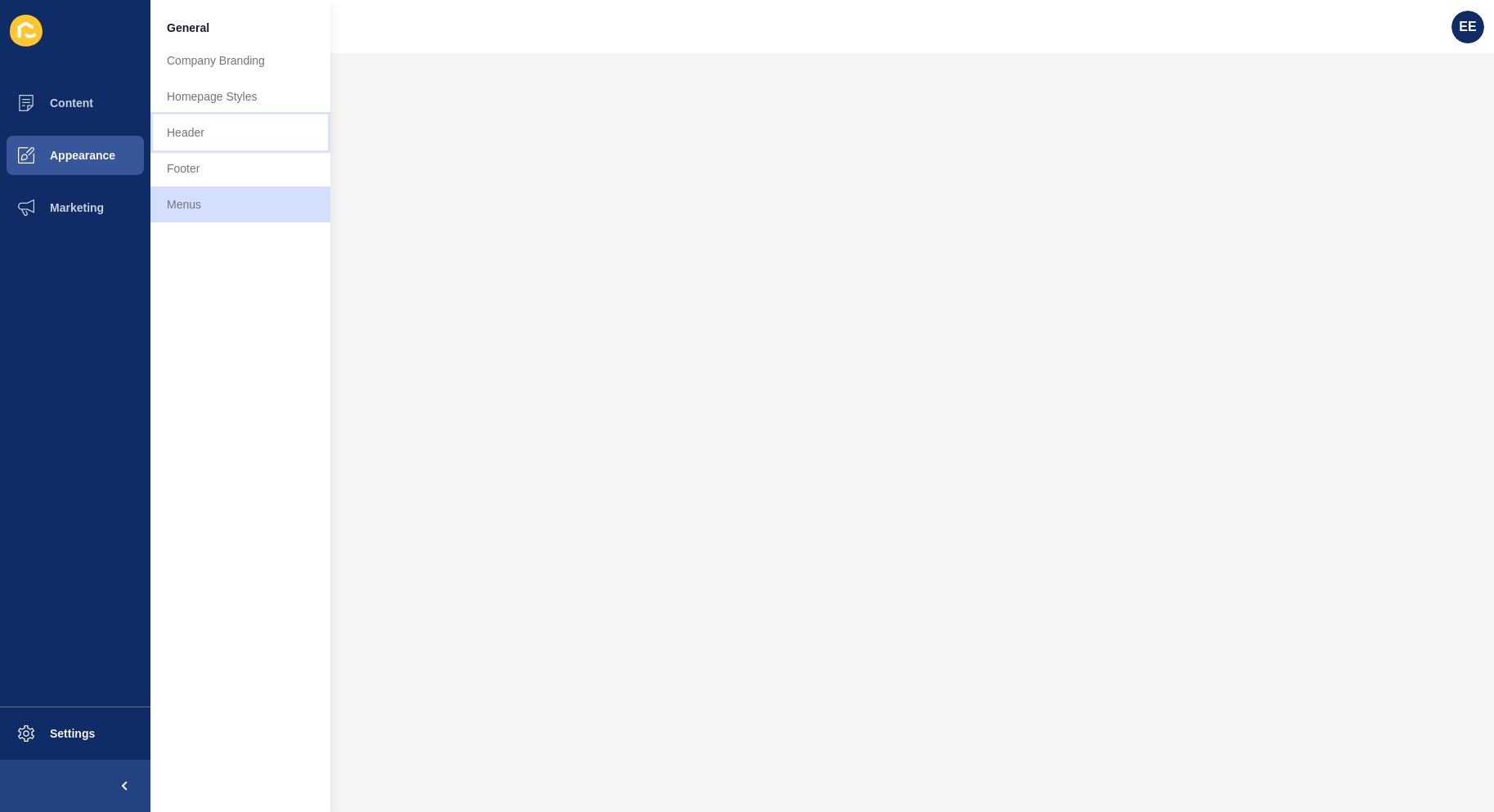
drag, startPoint x: 203, startPoint y: 125, endPoint x: 215, endPoint y: 126, distance: 12.0
click at [205, 126] on link "Header" at bounding box center [240, 132] width 180 height 36
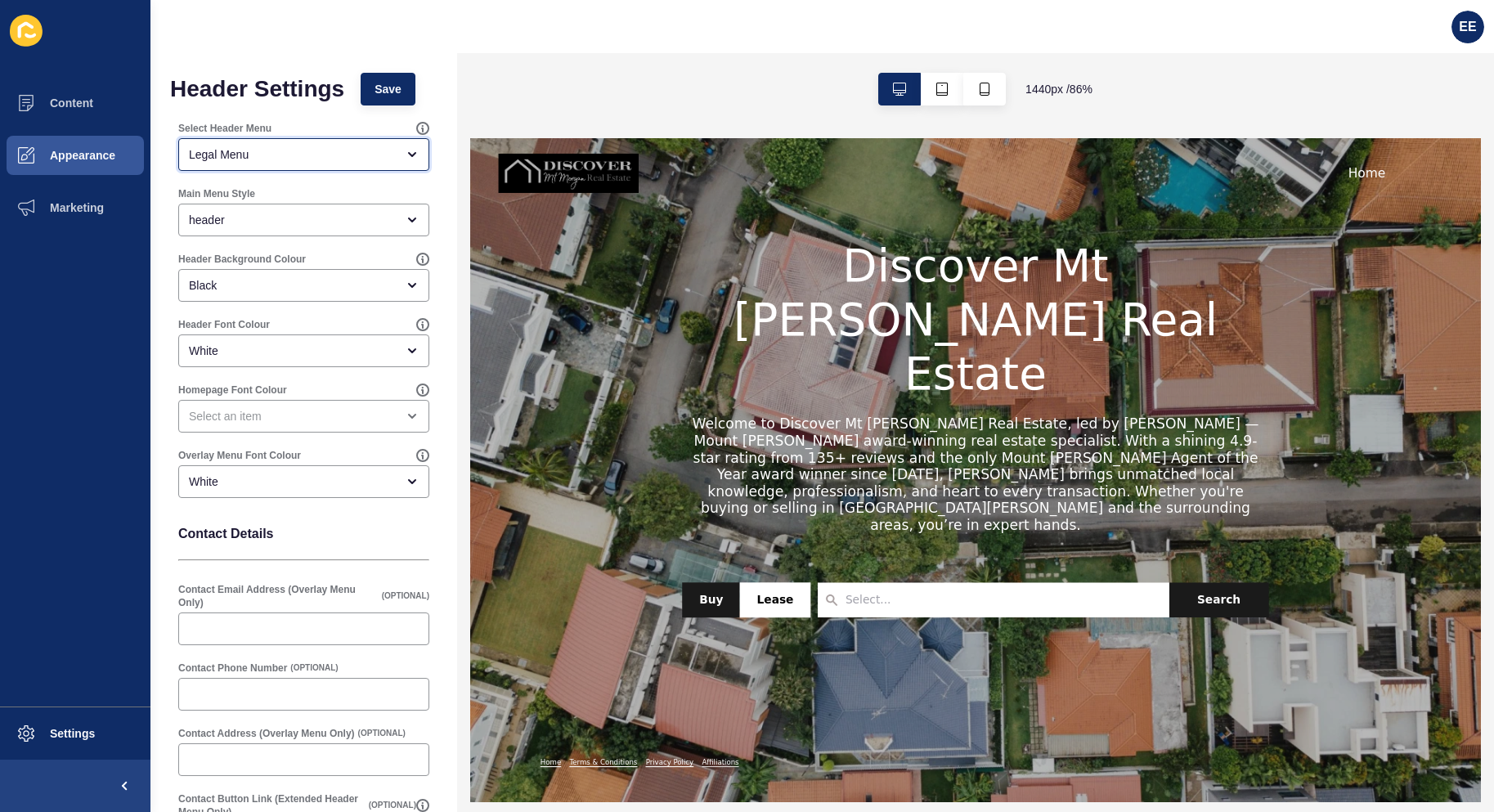
click at [286, 148] on div "Legal Menu" at bounding box center [292, 154] width 206 height 16
click at [279, 155] on div "Main Menu" at bounding box center [292, 154] width 206 height 16
click at [1383, 183] on div at bounding box center [981, 179] width 957 height 49
click at [1493, 180] on link "Home" at bounding box center [1514, 178] width 44 height 20
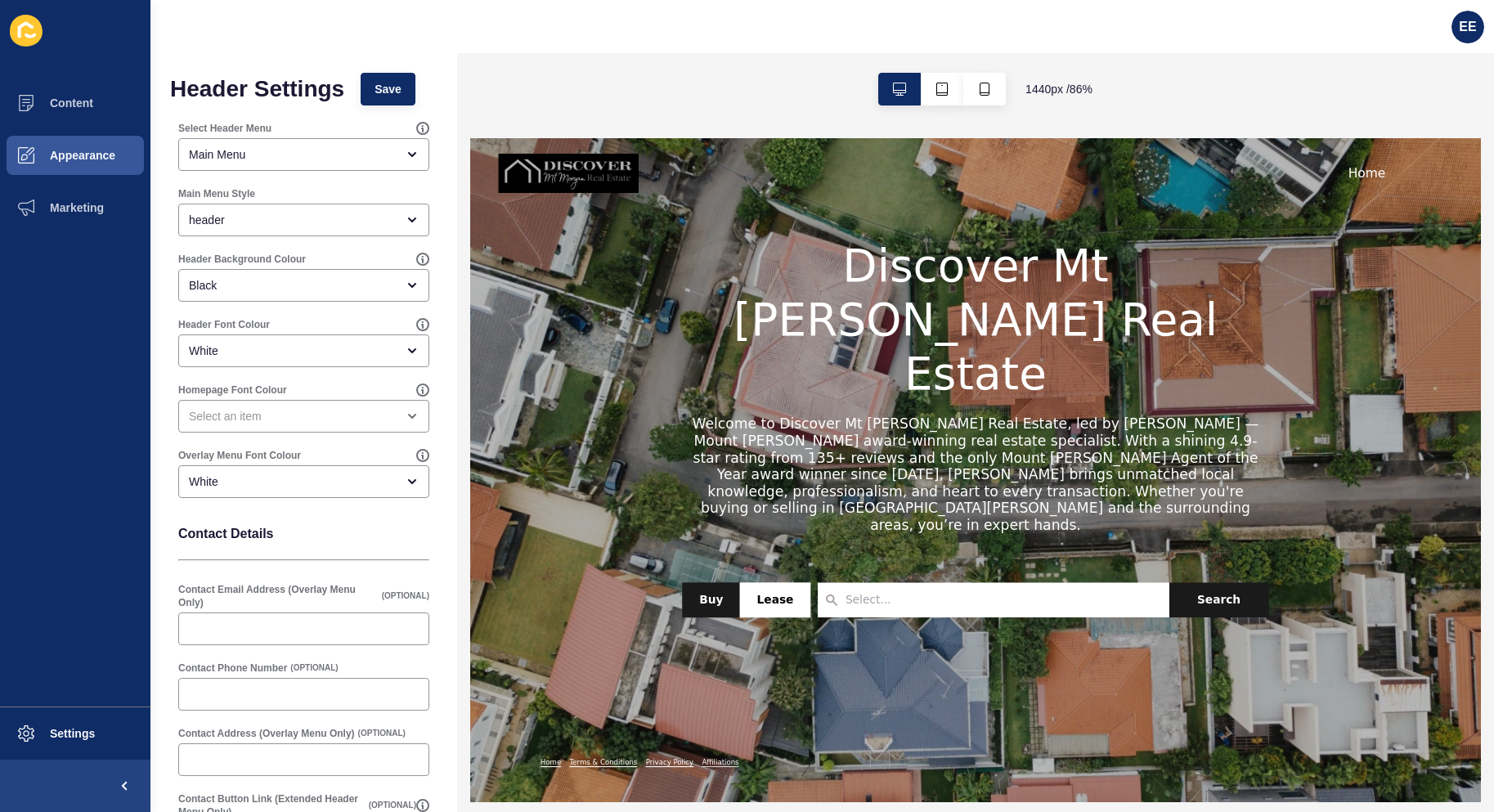
click at [1493, 177] on link "Home" at bounding box center [1514, 178] width 44 height 20
click at [612, 174] on img at bounding box center [584, 179] width 164 height 49
click at [66, 156] on span "Appearance" at bounding box center [56, 154] width 118 height 13
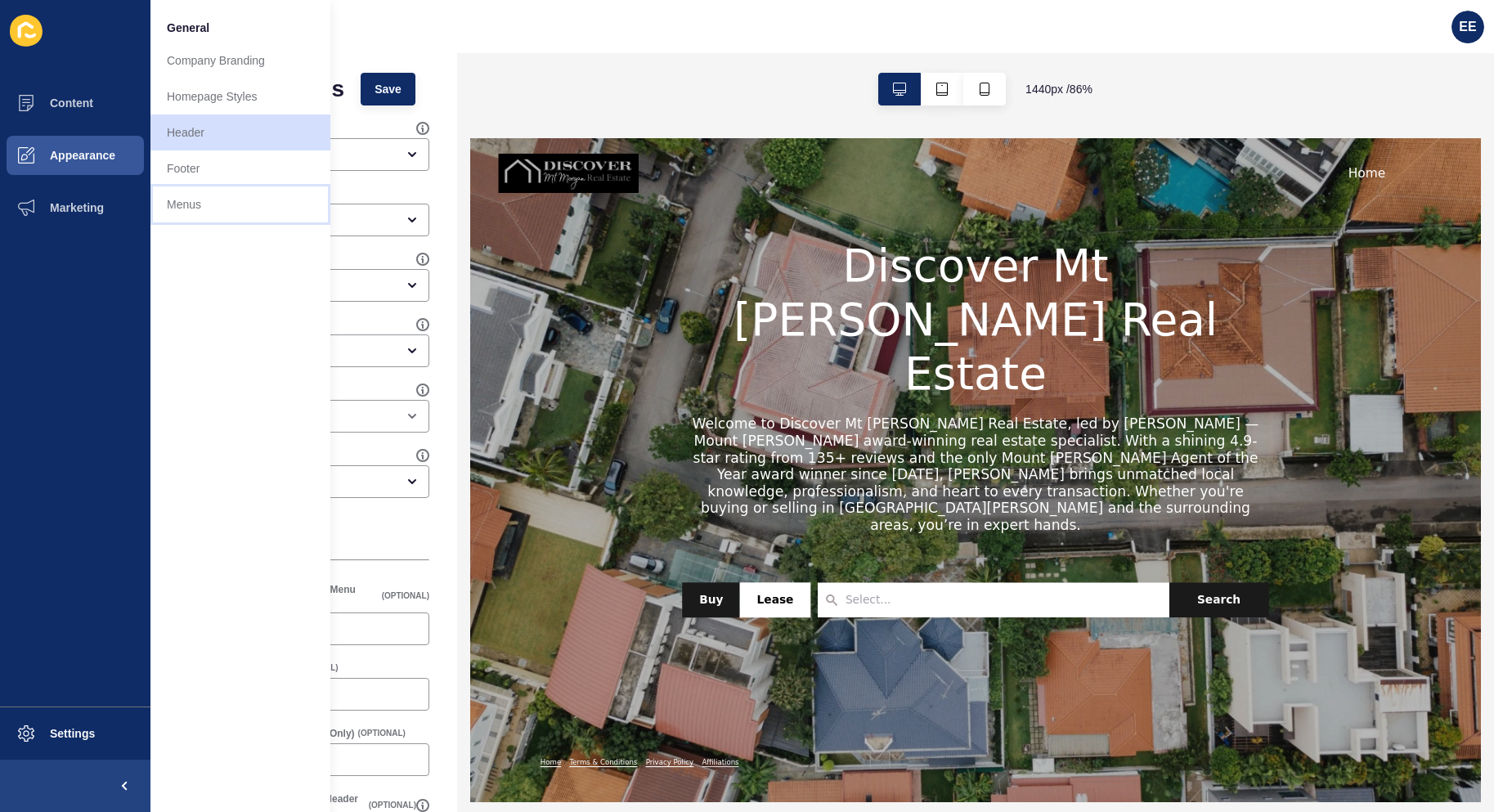
click at [196, 210] on link "Menus" at bounding box center [240, 205] width 180 height 36
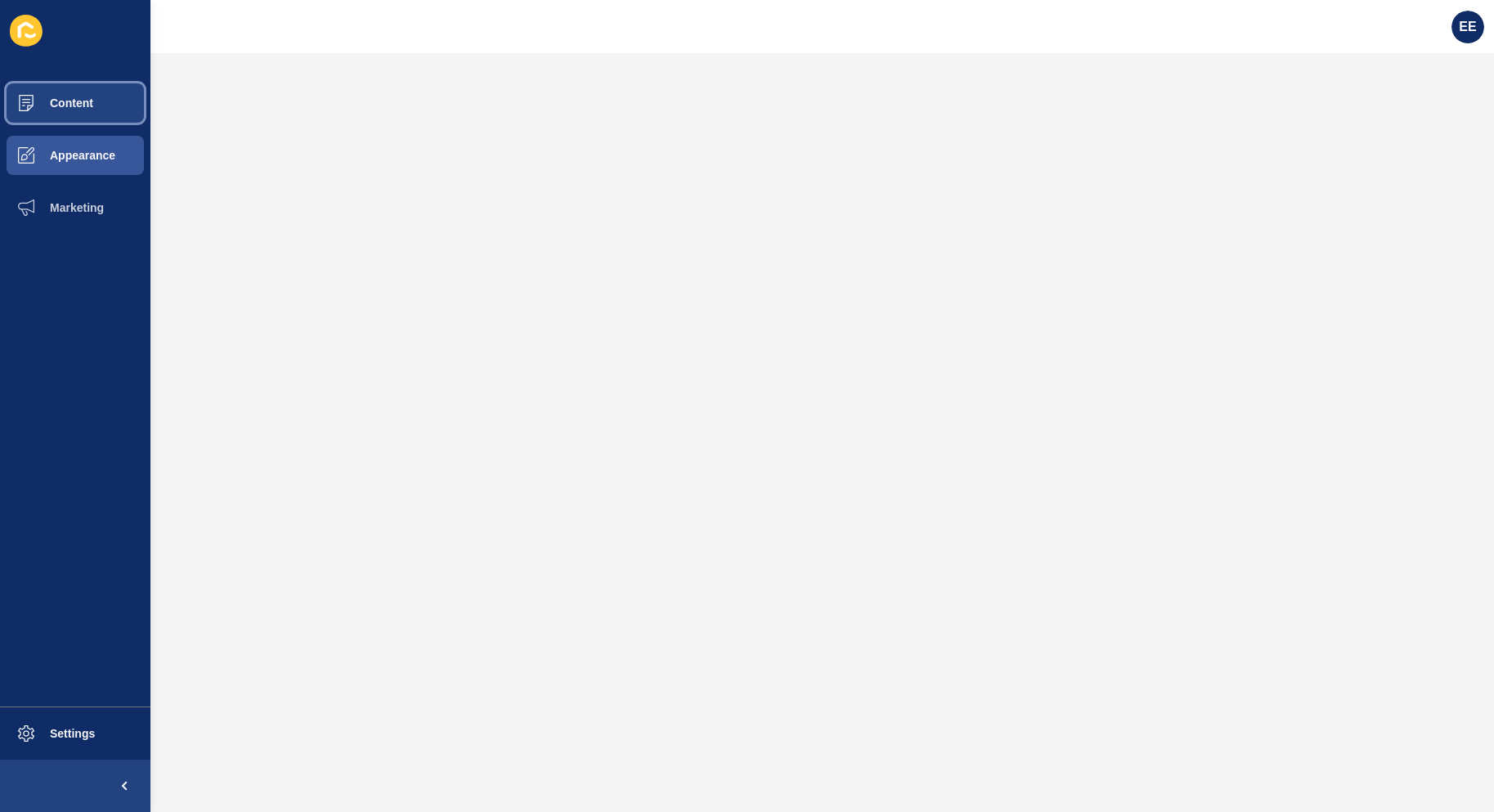
click at [69, 95] on button "Content" at bounding box center [75, 102] width 150 height 52
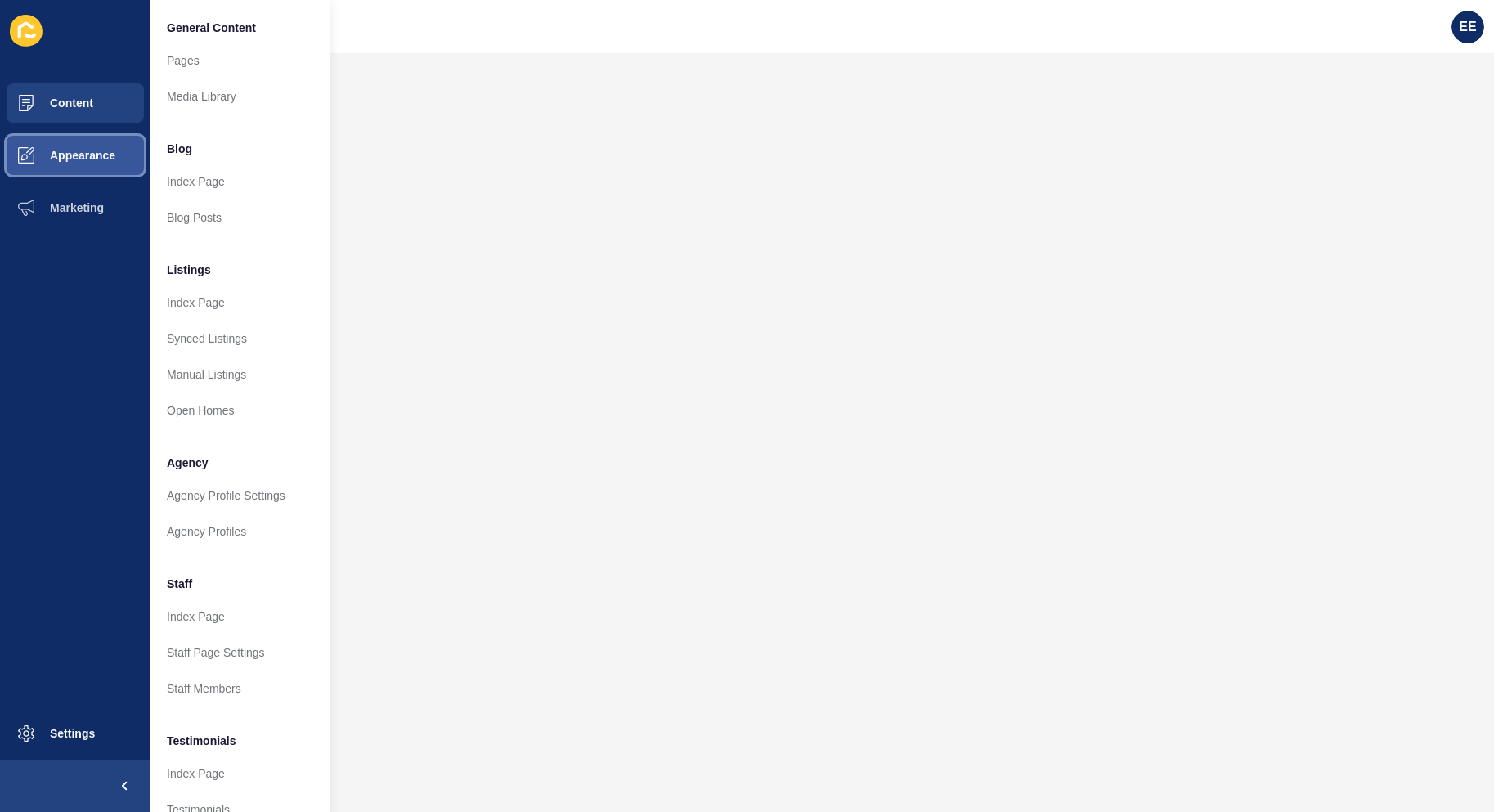
drag, startPoint x: 101, startPoint y: 156, endPoint x: 144, endPoint y: 154, distance: 43.0
click at [106, 157] on span "Appearance" at bounding box center [56, 154] width 118 height 13
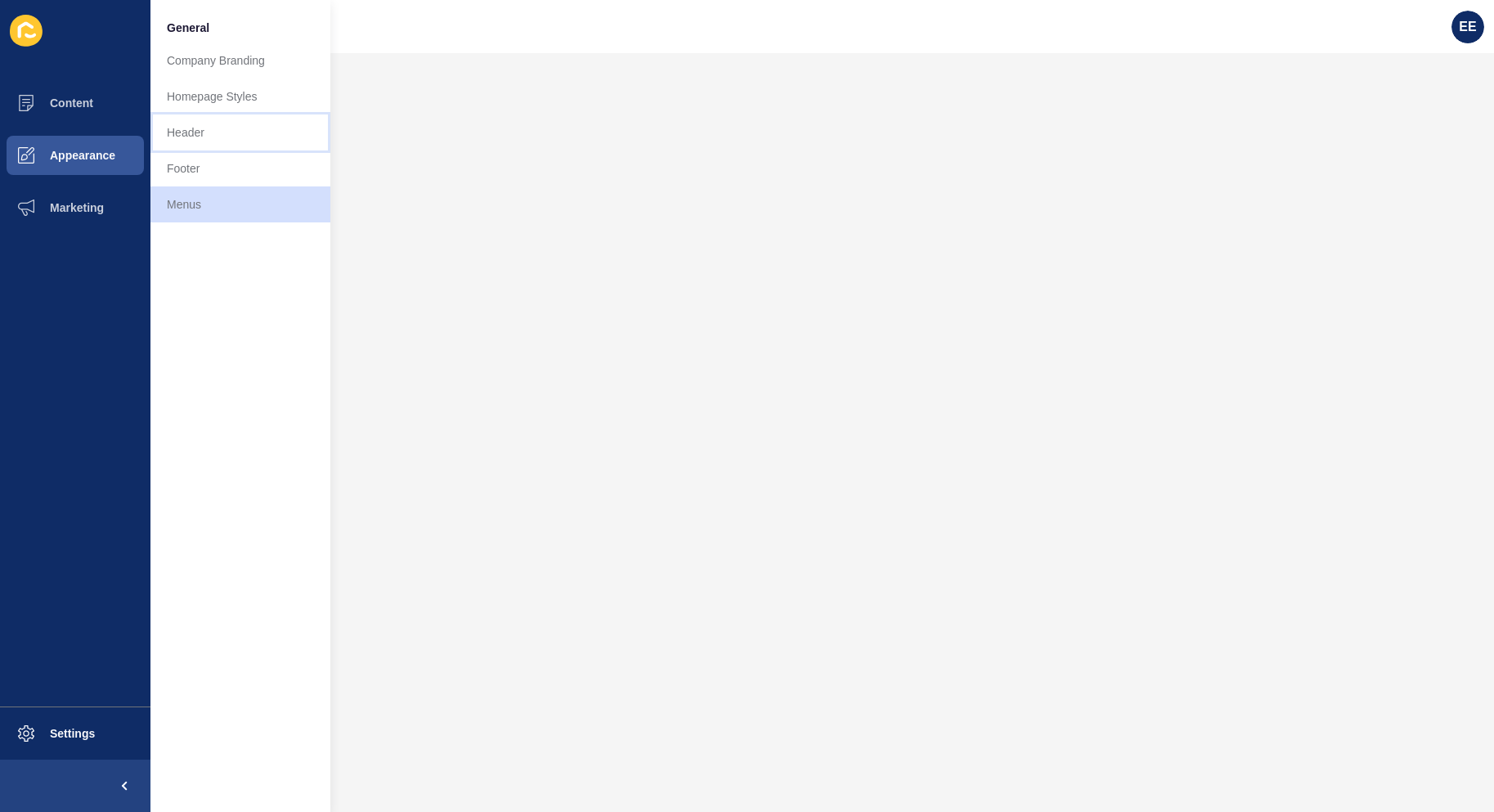
click at [190, 129] on link "Header" at bounding box center [240, 132] width 180 height 36
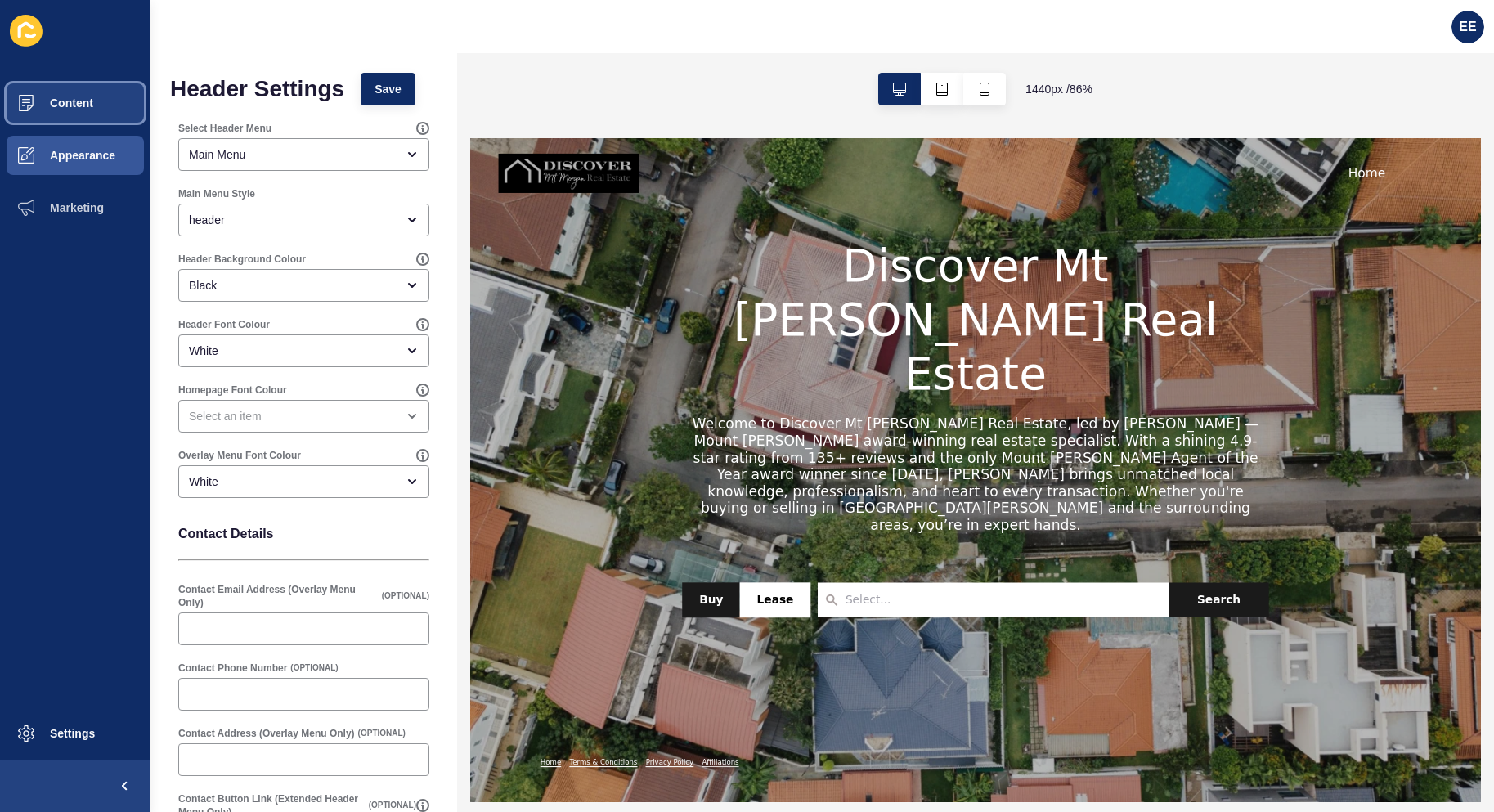
click at [93, 110] on button "Content" at bounding box center [75, 102] width 150 height 52
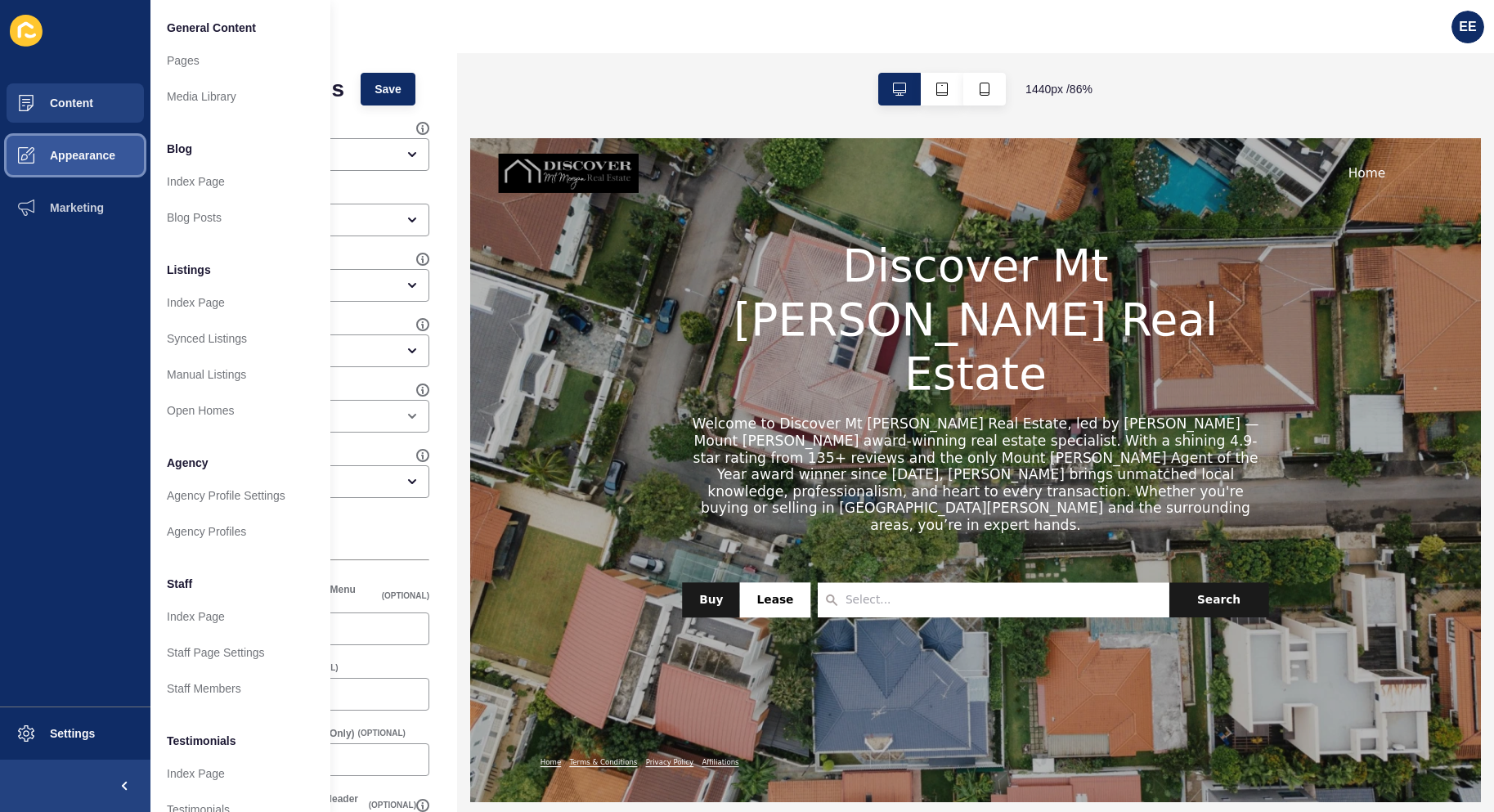
drag, startPoint x: 115, startPoint y: 152, endPoint x: 454, endPoint y: 142, distance: 339.1
click at [120, 149] on button "Appearance" at bounding box center [75, 154] width 150 height 52
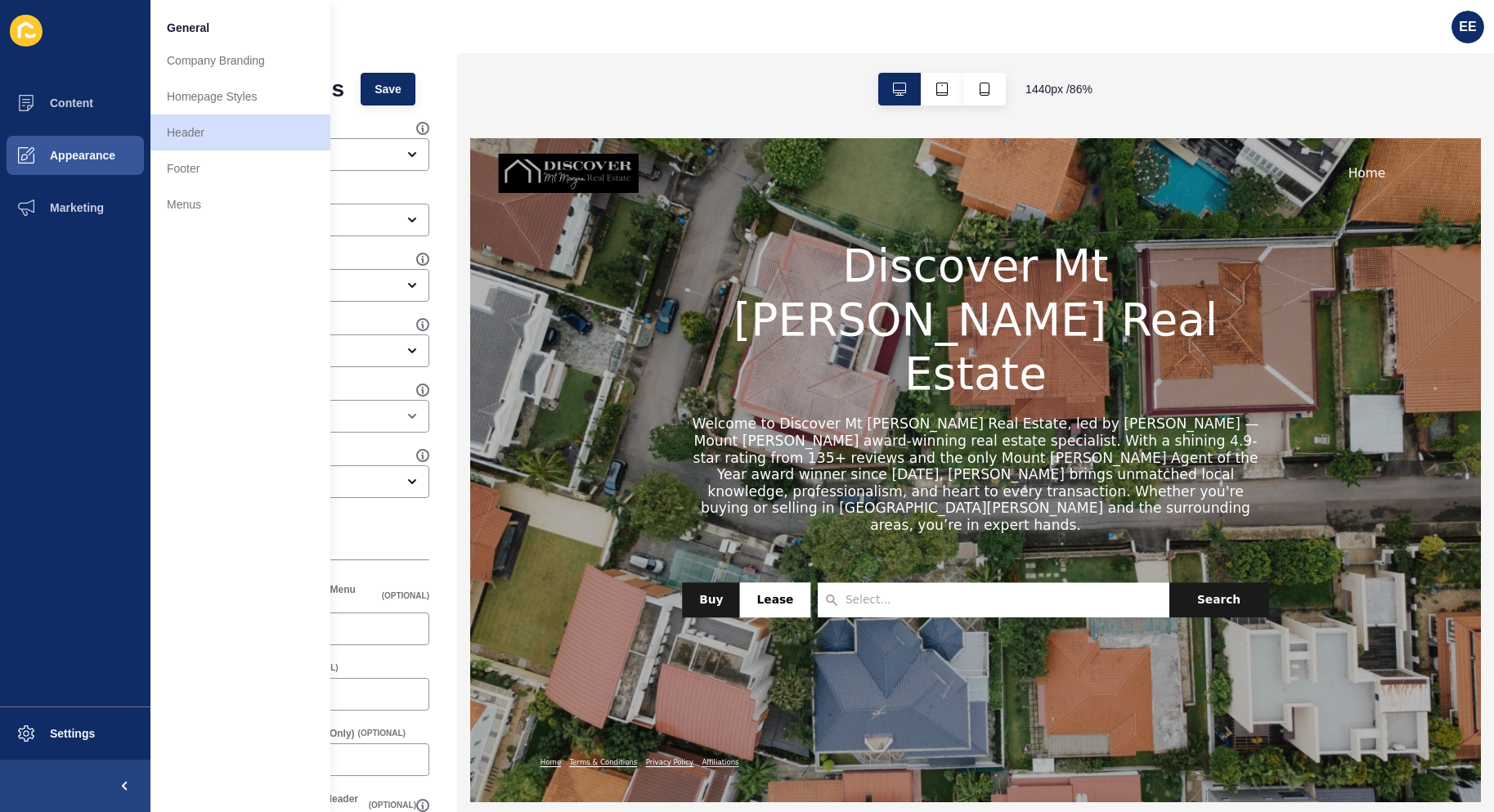
click at [439, 212] on div "Header Settings Save Select Header Menu Main Menu Main Menu Style header Header…" at bounding box center [303, 508] width 306 height 911
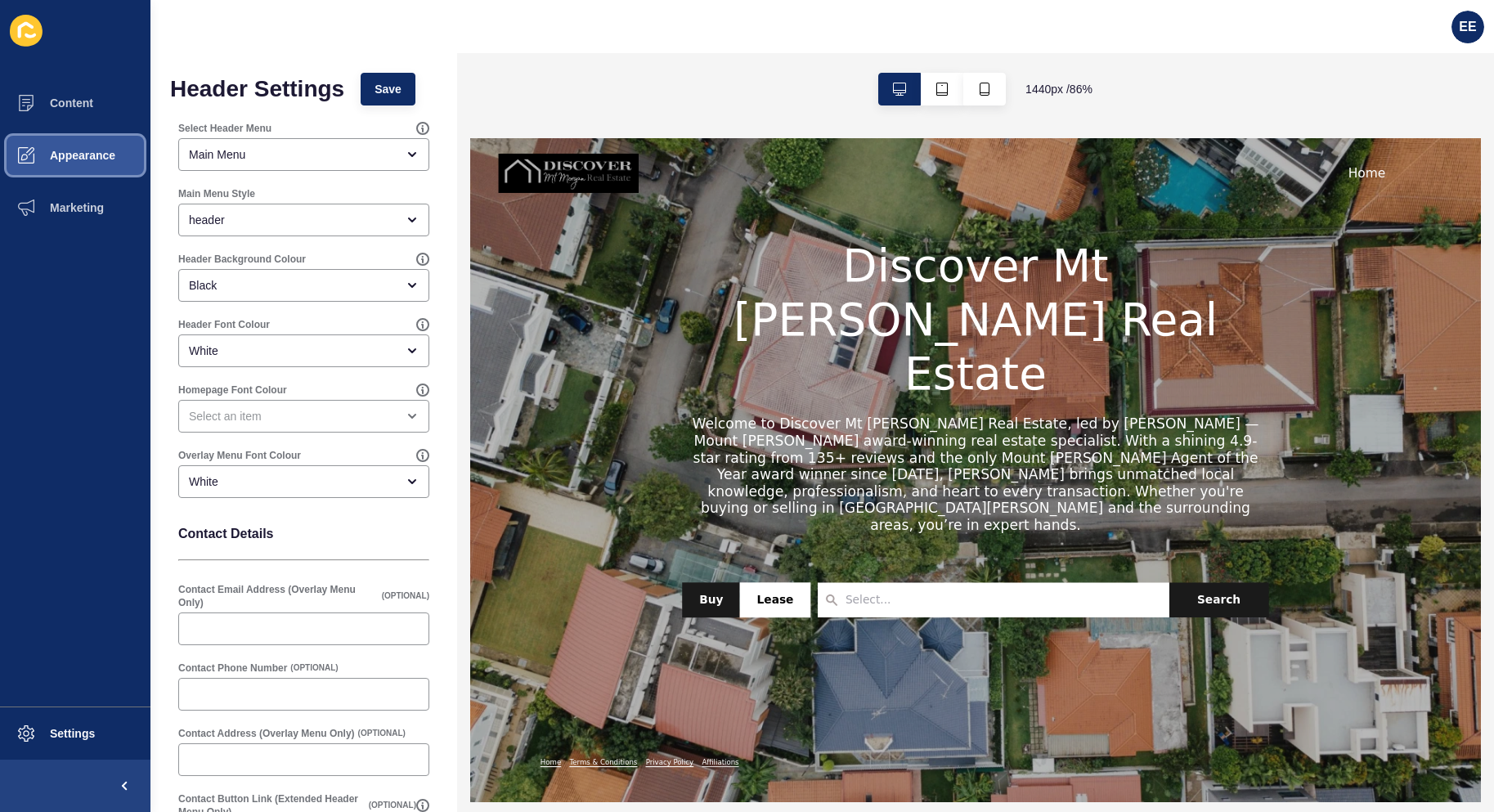
click at [73, 156] on span "Appearance" at bounding box center [56, 154] width 118 height 13
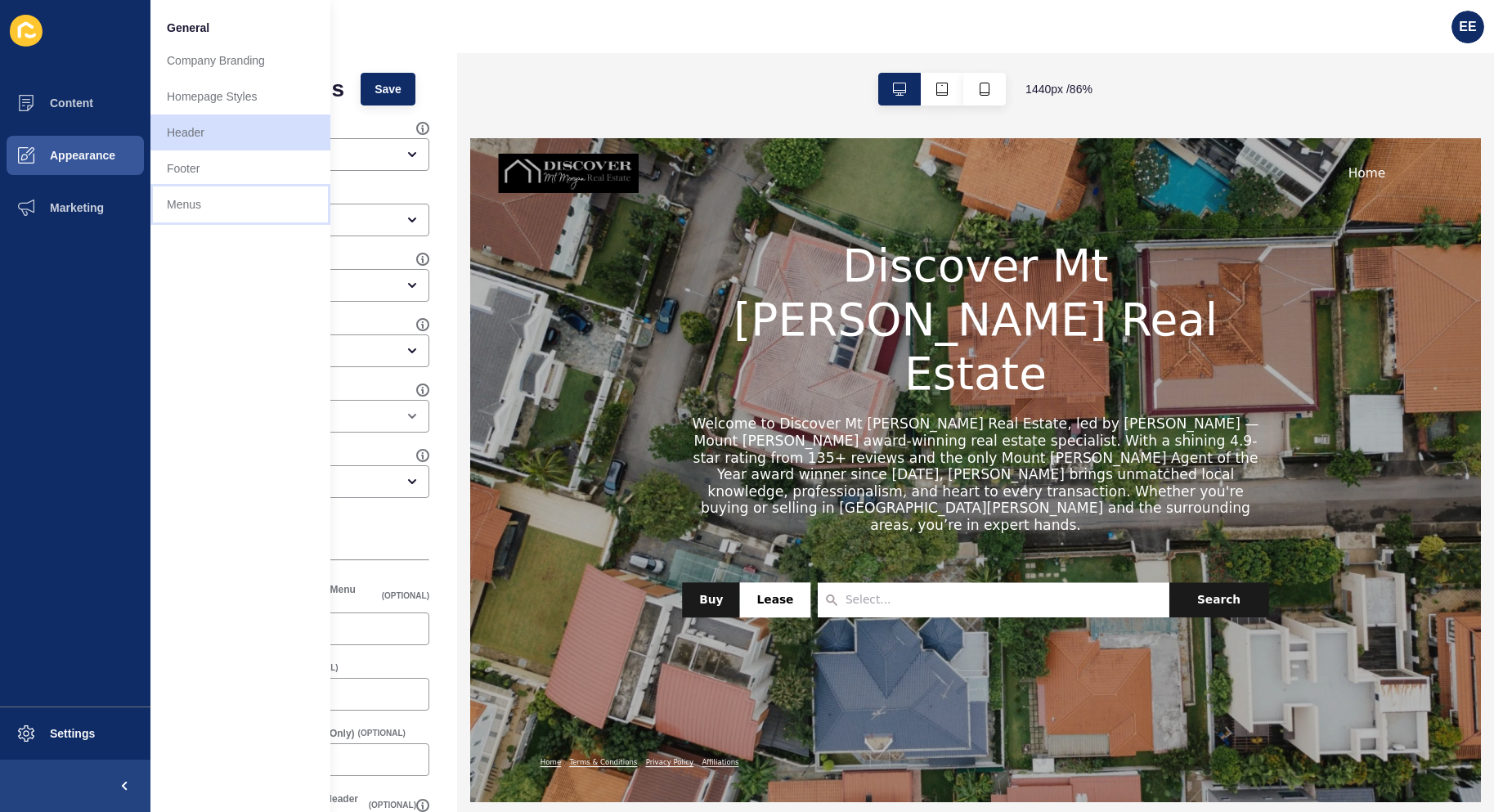
drag, startPoint x: 195, startPoint y: 194, endPoint x: 177, endPoint y: 300, distance: 107.5
click at [195, 194] on link "Menus" at bounding box center [240, 205] width 180 height 36
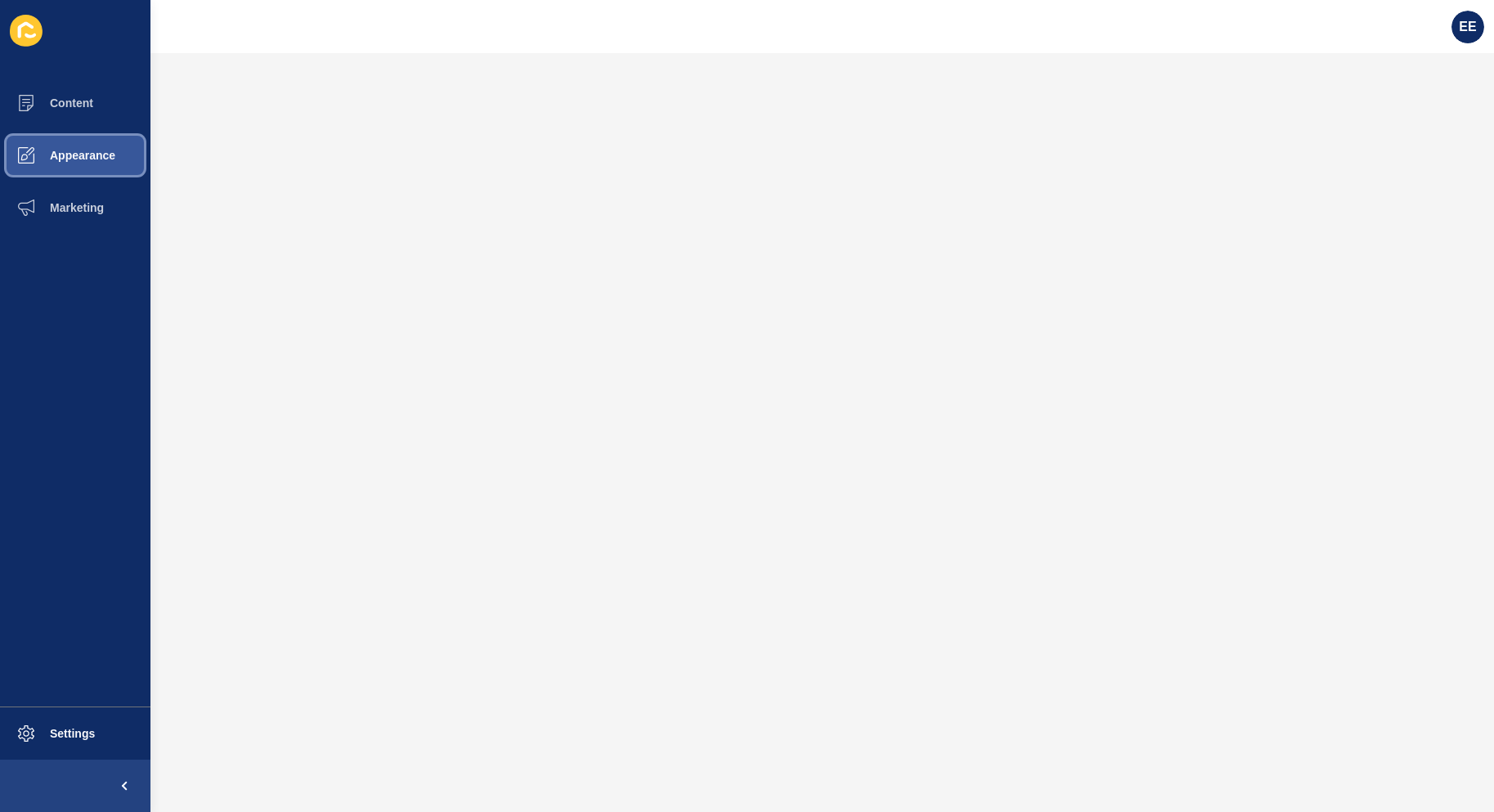
click at [108, 147] on button "Appearance" at bounding box center [75, 154] width 150 height 52
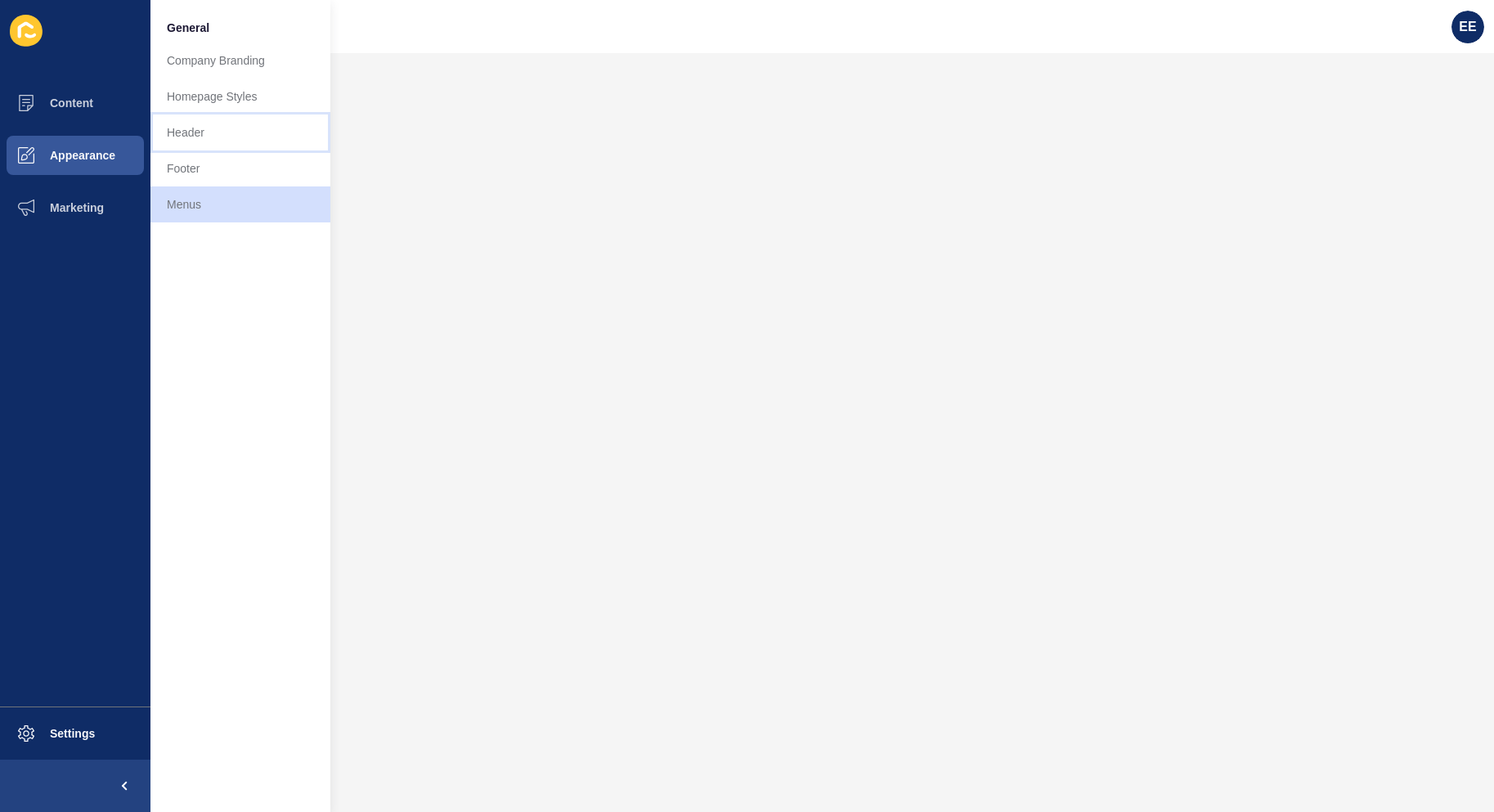
click at [195, 135] on link "Header" at bounding box center [240, 132] width 180 height 36
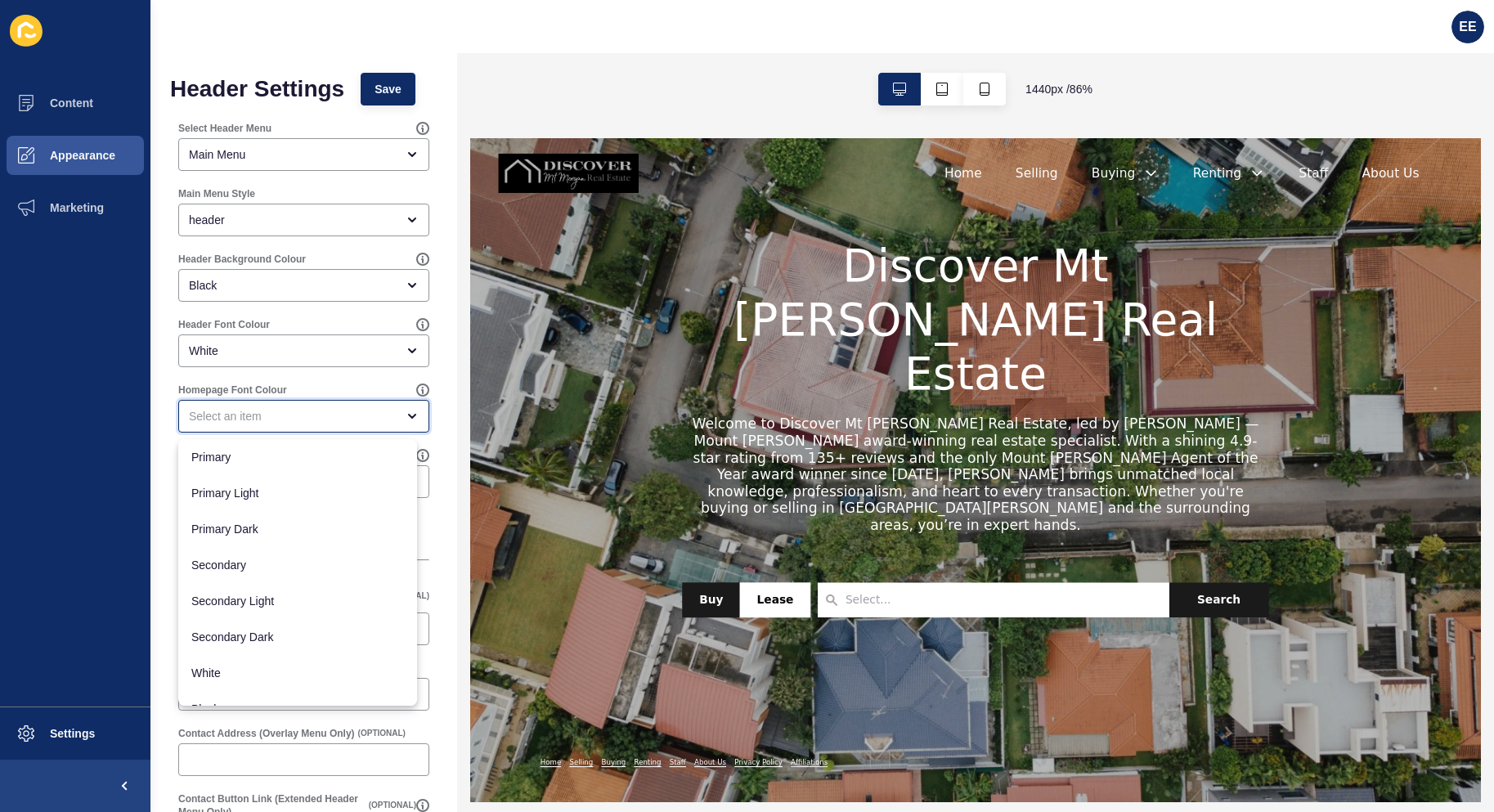
click at [359, 415] on div "close menu" at bounding box center [292, 415] width 206 height 16
click at [443, 444] on div "Header Settings Save Select Header Menu Main Menu Main Menu Style header Header…" at bounding box center [303, 508] width 306 height 911
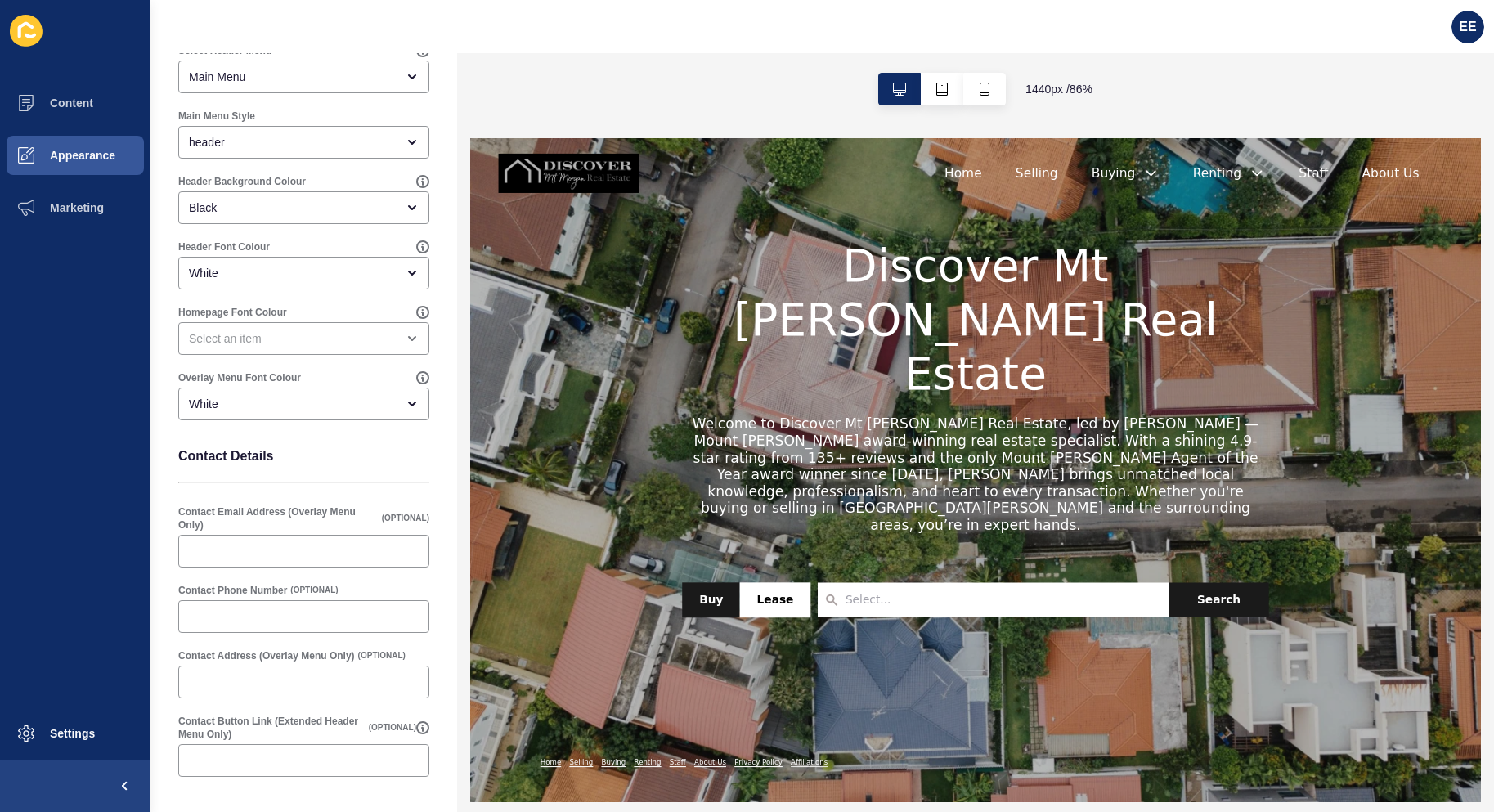
scroll to position [152, 0]
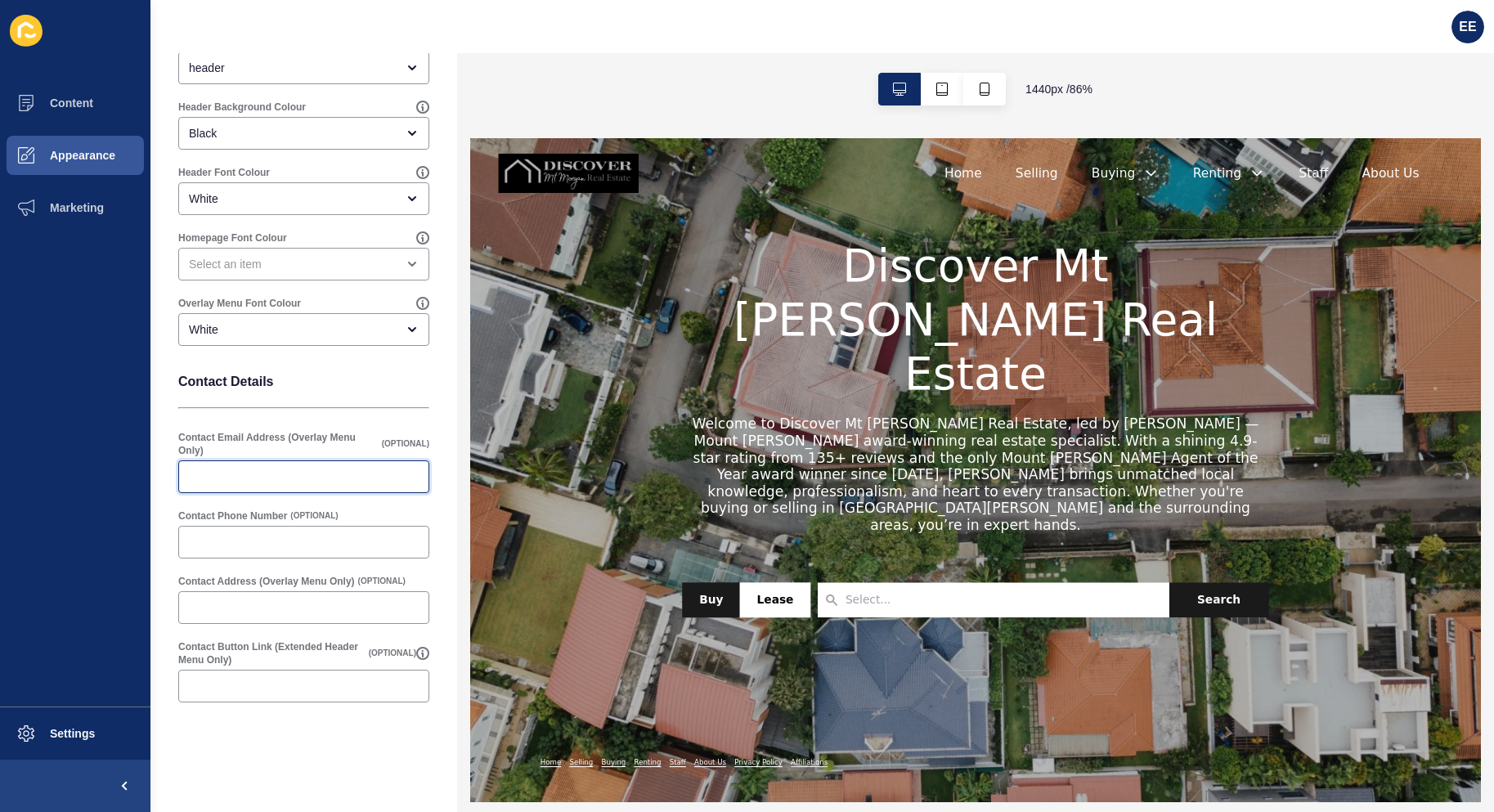
drag, startPoint x: 236, startPoint y: 481, endPoint x: 258, endPoint y: 483, distance: 22.1
click at [236, 483] on input "Contact Email Address (Overlay Menu Only)" at bounding box center [303, 476] width 230 height 16
click at [316, 483] on input "Contact Email Address (Overlay Menu Only)" at bounding box center [303, 476] width 230 height 16
paste input "[PERSON_NAME][EMAIL_ADDRESS][DOMAIN_NAME]"
type input "[PERSON_NAME][EMAIL_ADDRESS][DOMAIN_NAME]"
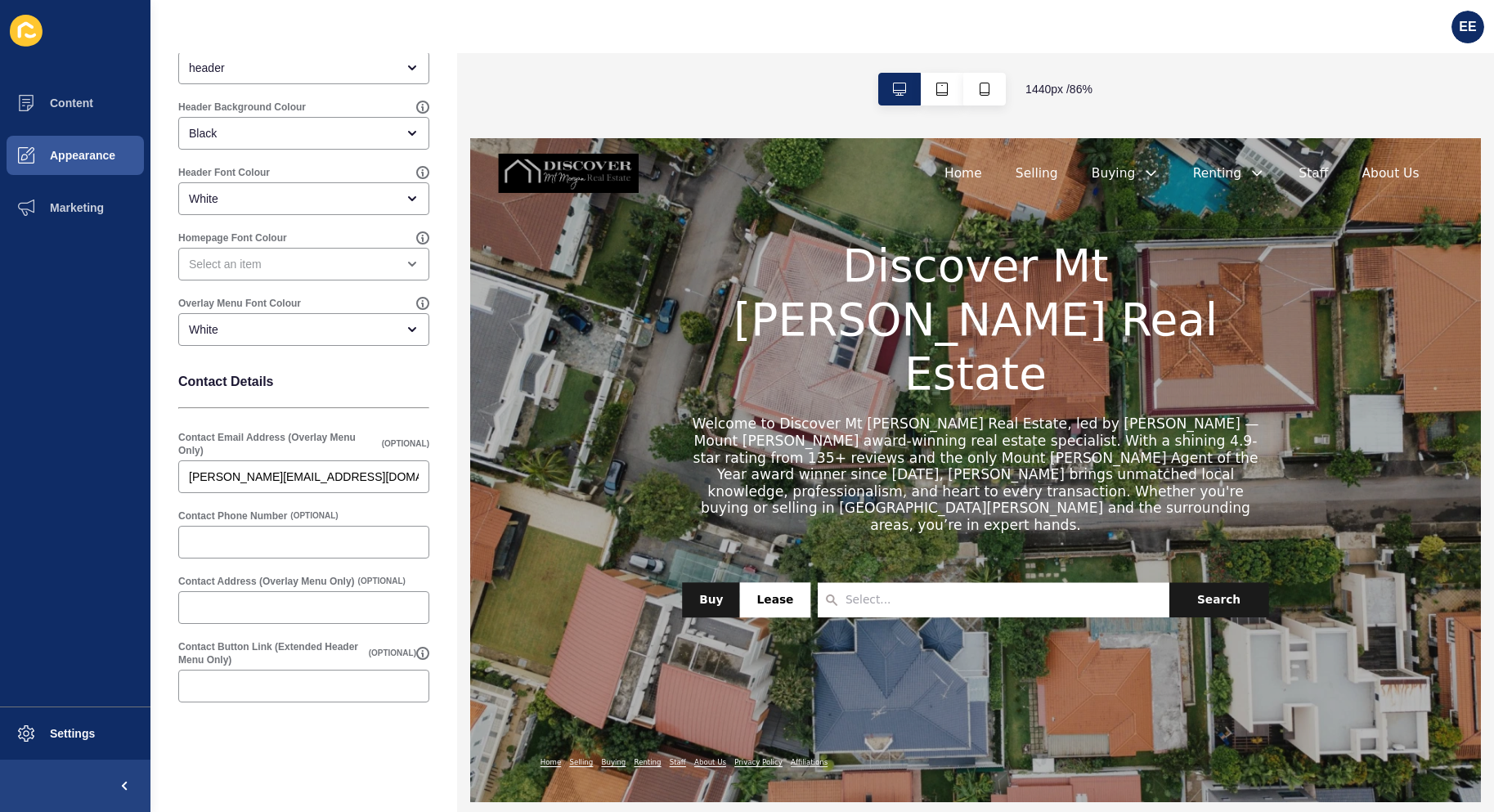
click at [261, 558] on div at bounding box center [304, 542] width 251 height 32
paste input "0401 953 882"
type input "0401 953 882"
click at [264, 603] on input "Contact Address (Overlay Menu Only)" at bounding box center [303, 607] width 230 height 16
paste input "Discover Mt Morgan Real Estate Mount Morgan, QLD 4714"
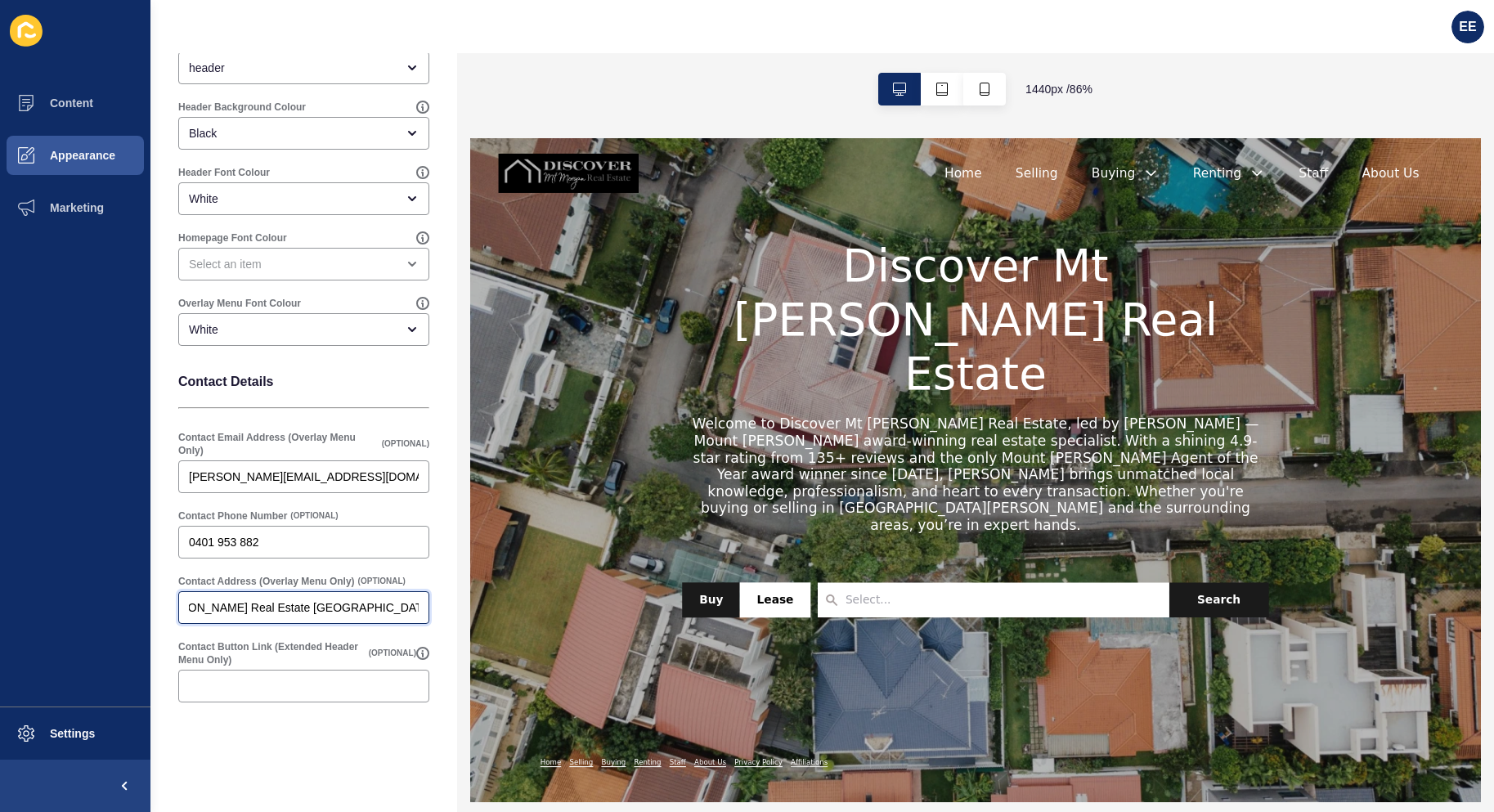
scroll to position [0, 0]
drag, startPoint x: 323, startPoint y: 602, endPoint x: 112, endPoint y: 629, distance: 212.7
click at [112, 629] on div "Content Appearance Marketing Settings EE Header Settings Save Select Header Men…" at bounding box center [747, 406] width 1494 height 812
click at [326, 600] on input "Discover Mt Morgan Real Estate Mount Morgan, QLD 4714" at bounding box center [303, 607] width 230 height 16
click at [361, 606] on input "Discover Mt Morgan Real Estate Mount Morgan, QLD 4714" at bounding box center [303, 607] width 230 height 16
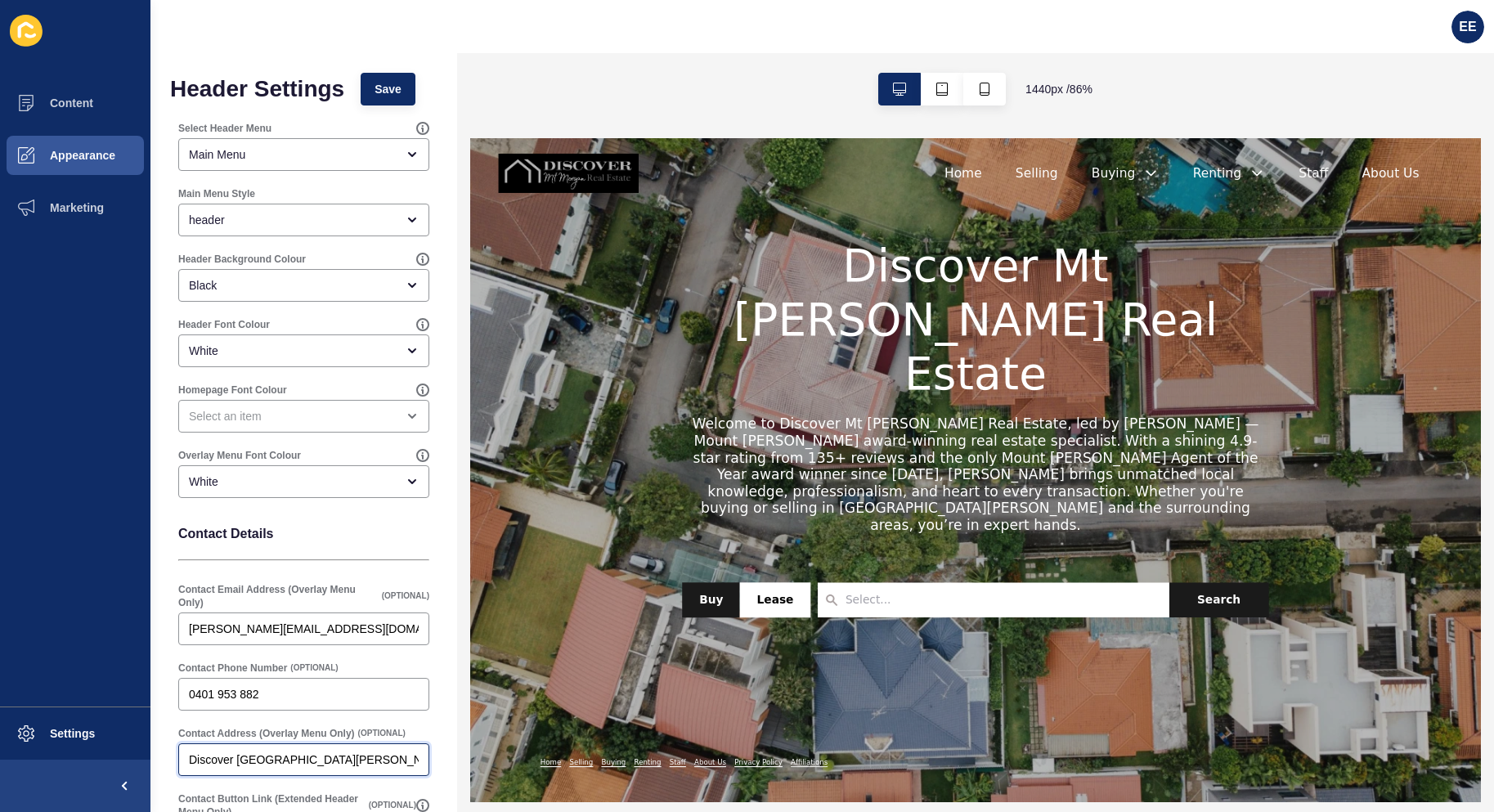
type input "Discover [GEOGRAPHIC_DATA][PERSON_NAME], [GEOGRAPHIC_DATA][PERSON_NAME]"
drag, startPoint x: 393, startPoint y: 78, endPoint x: 395, endPoint y: 106, distance: 28.1
click at [393, 78] on button "Save" at bounding box center [388, 89] width 55 height 32
click at [387, 75] on button "Save" at bounding box center [388, 89] width 55 height 32
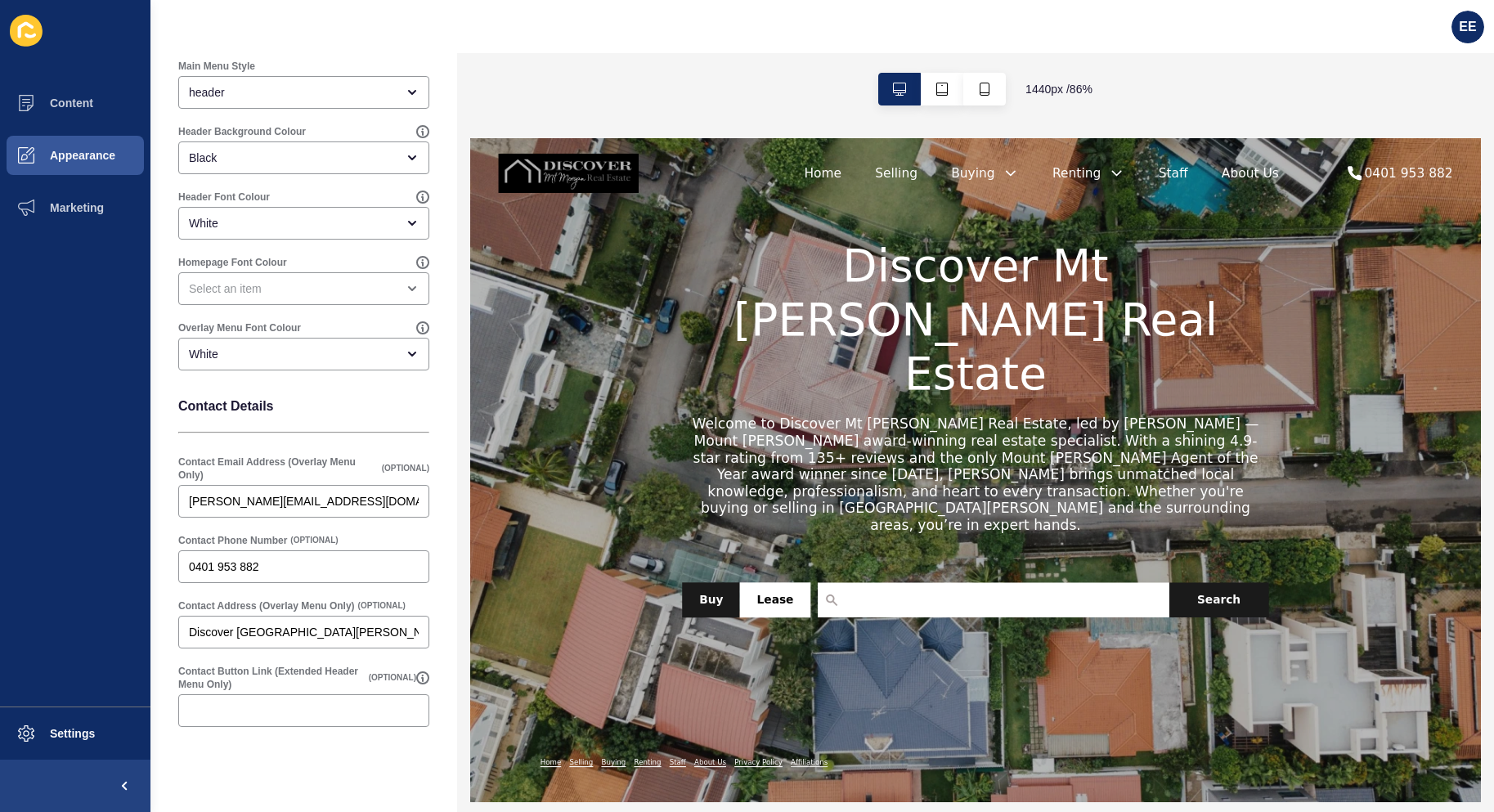
scroll to position [152, 0]
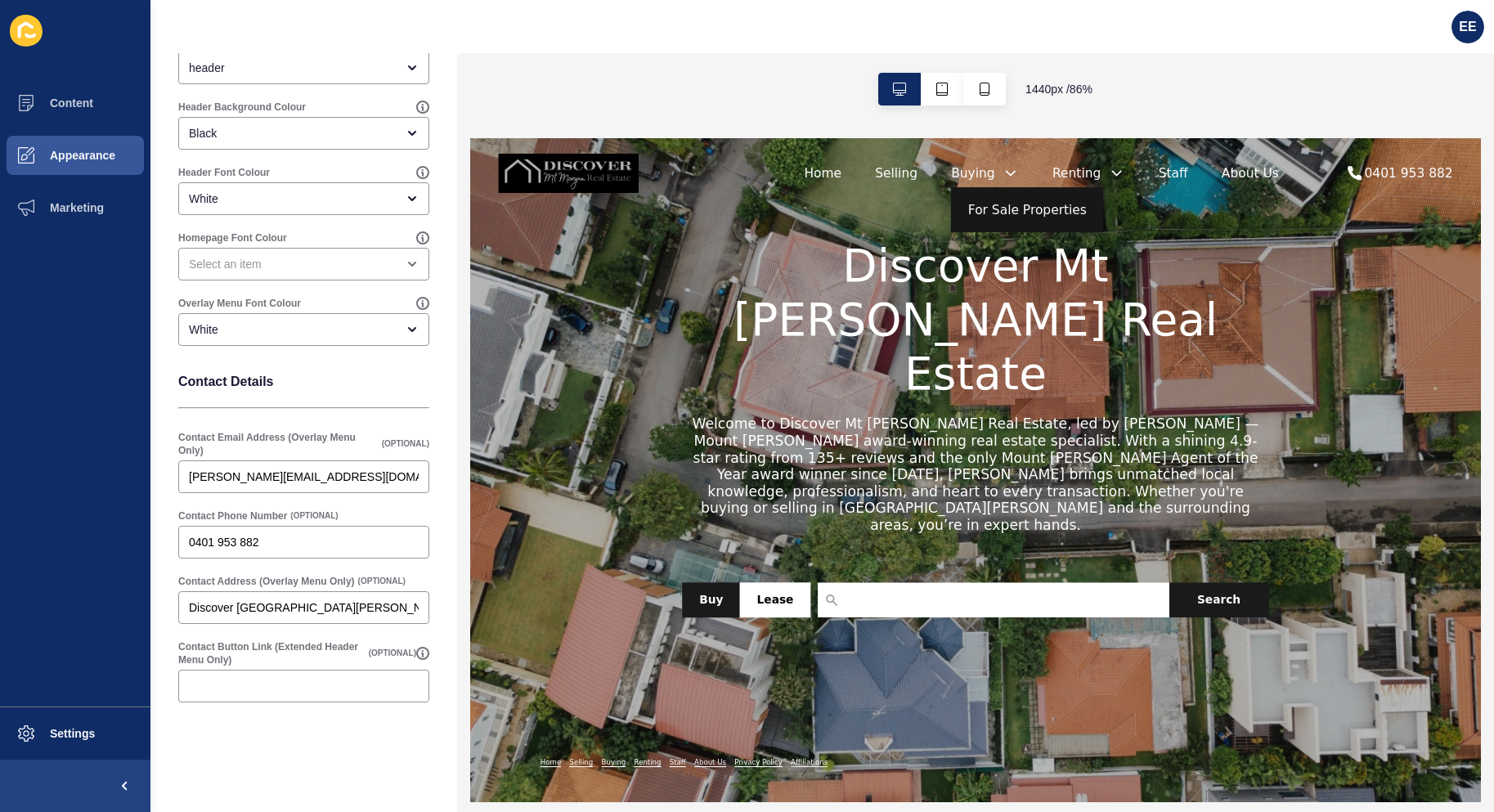
click at [1102, 214] on link "For Sale Properties" at bounding box center [1119, 221] width 138 height 20
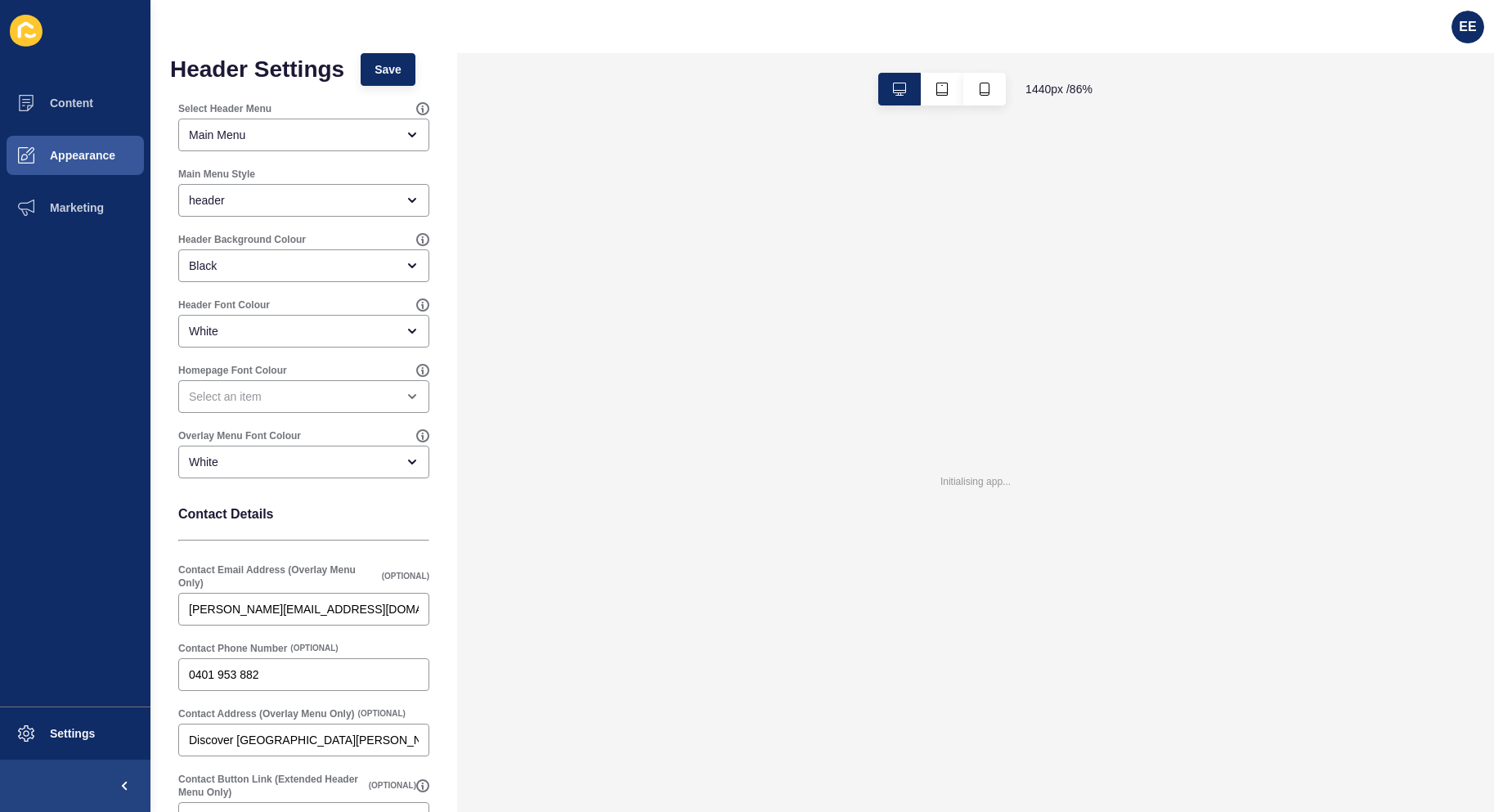
scroll to position [0, 0]
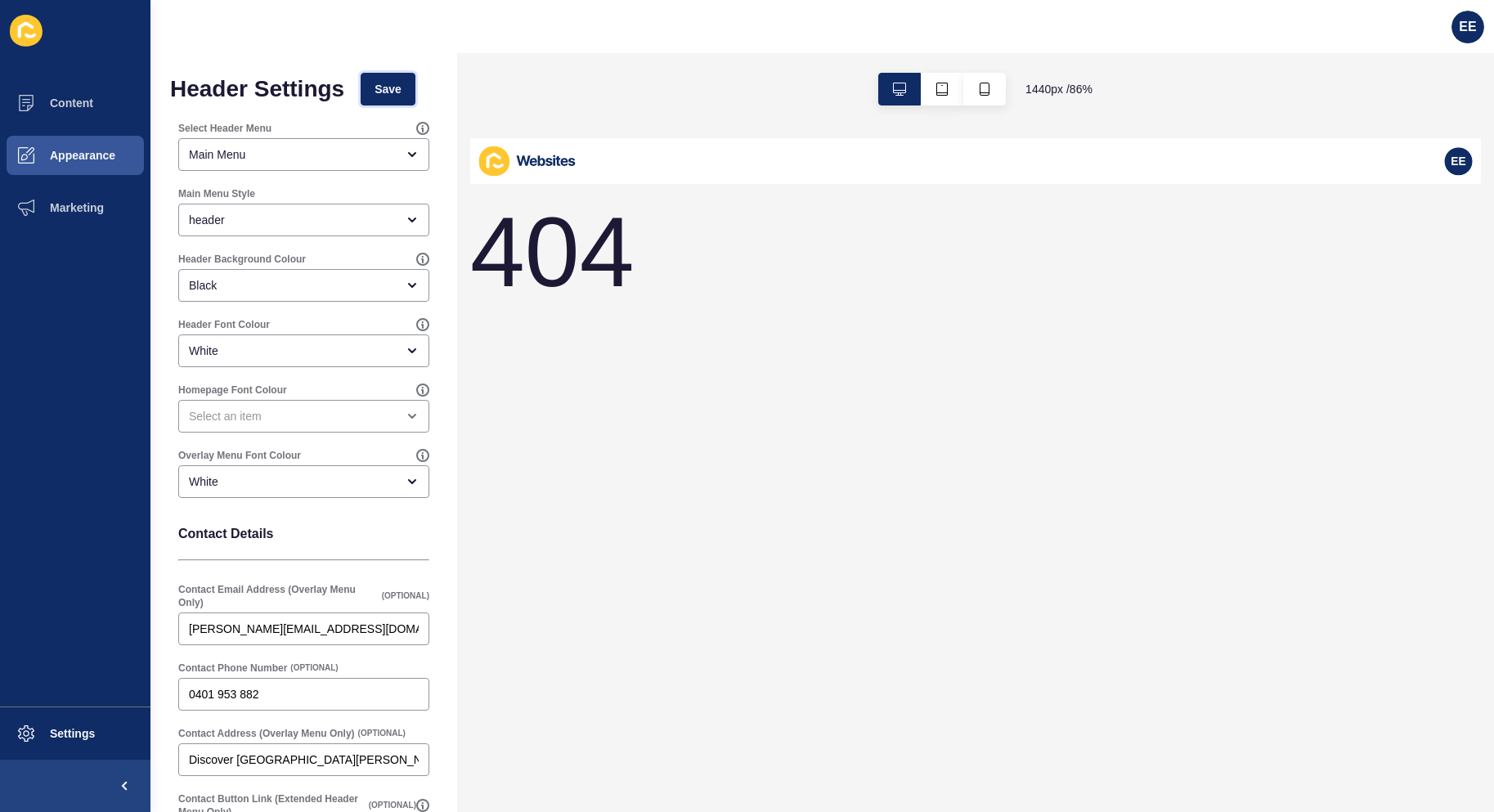
click at [402, 92] on span "Save" at bounding box center [388, 89] width 27 height 16
click at [331, 140] on div "Main Menu" at bounding box center [304, 154] width 251 height 32
click at [432, 186] on div "Header Settings Save Select Header Menu Main Menu Main Menu Style header Header…" at bounding box center [303, 508] width 306 height 911
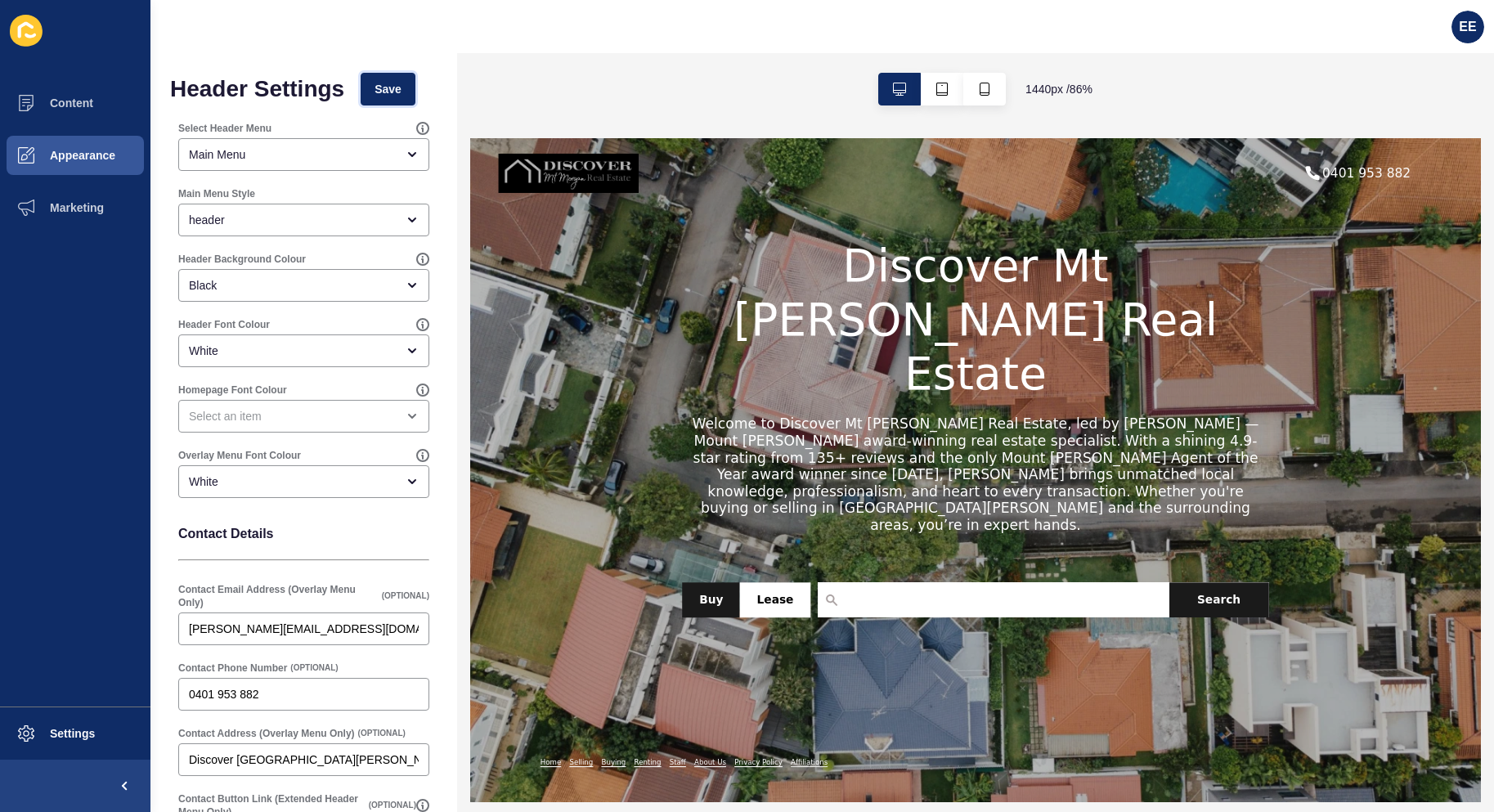
click at [402, 93] on span "Save" at bounding box center [388, 89] width 27 height 16
click at [79, 151] on span "Appearance" at bounding box center [56, 154] width 118 height 13
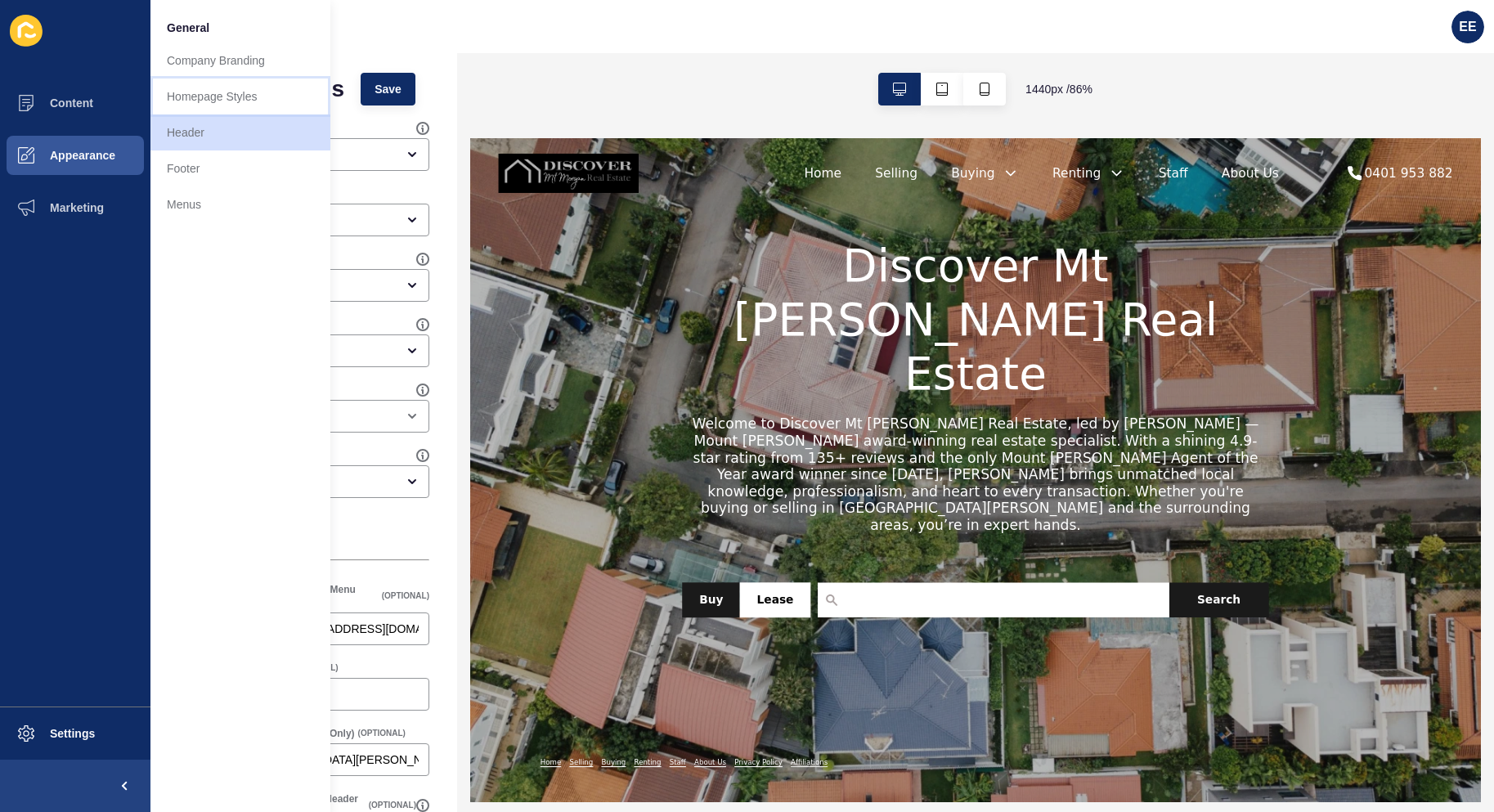
click at [199, 98] on link "Homepage Styles" at bounding box center [240, 96] width 180 height 36
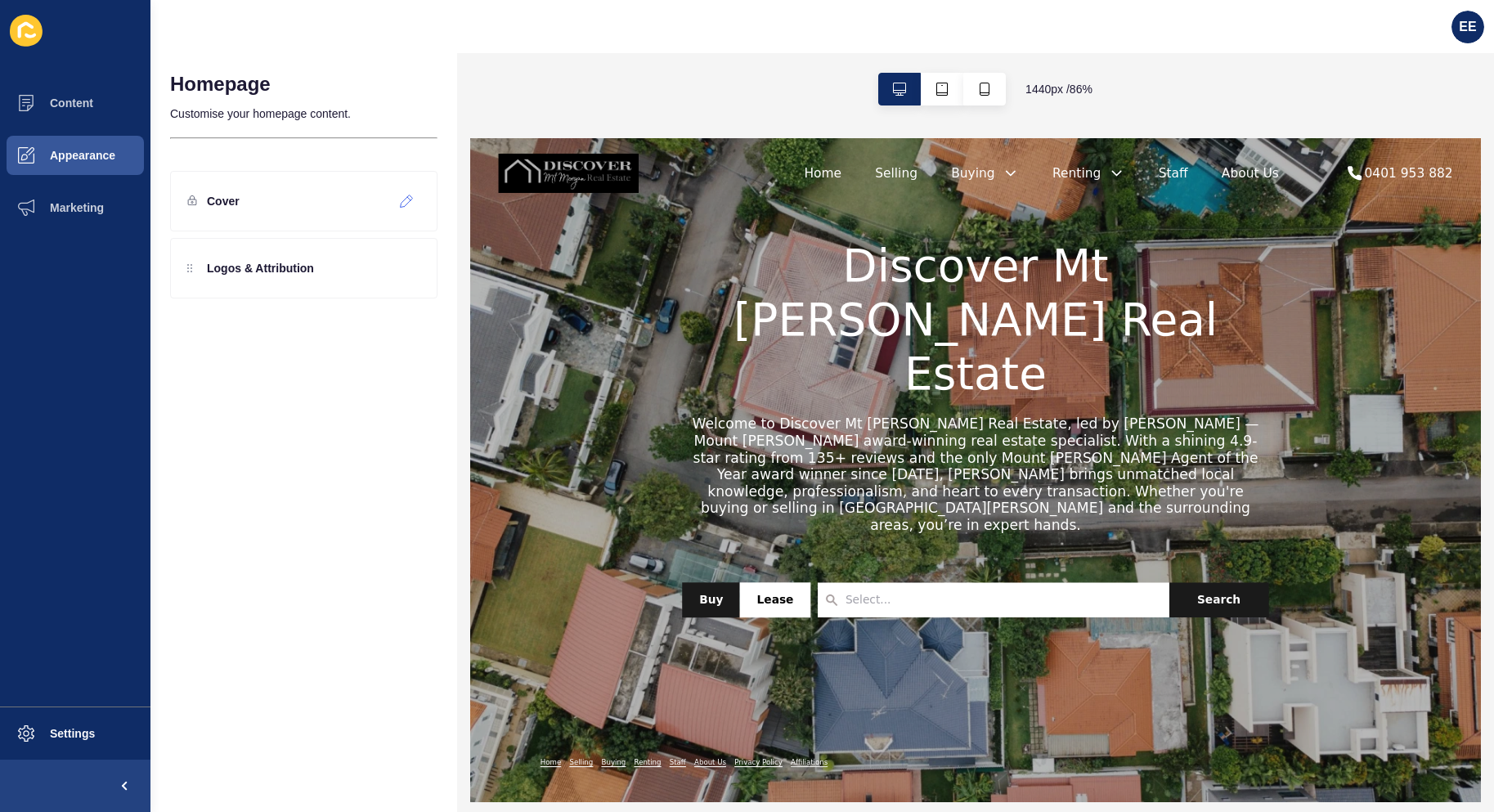
click at [231, 218] on div "Cover" at bounding box center [303, 200] width 267 height 61
click at [404, 194] on icon at bounding box center [407, 200] width 14 height 13
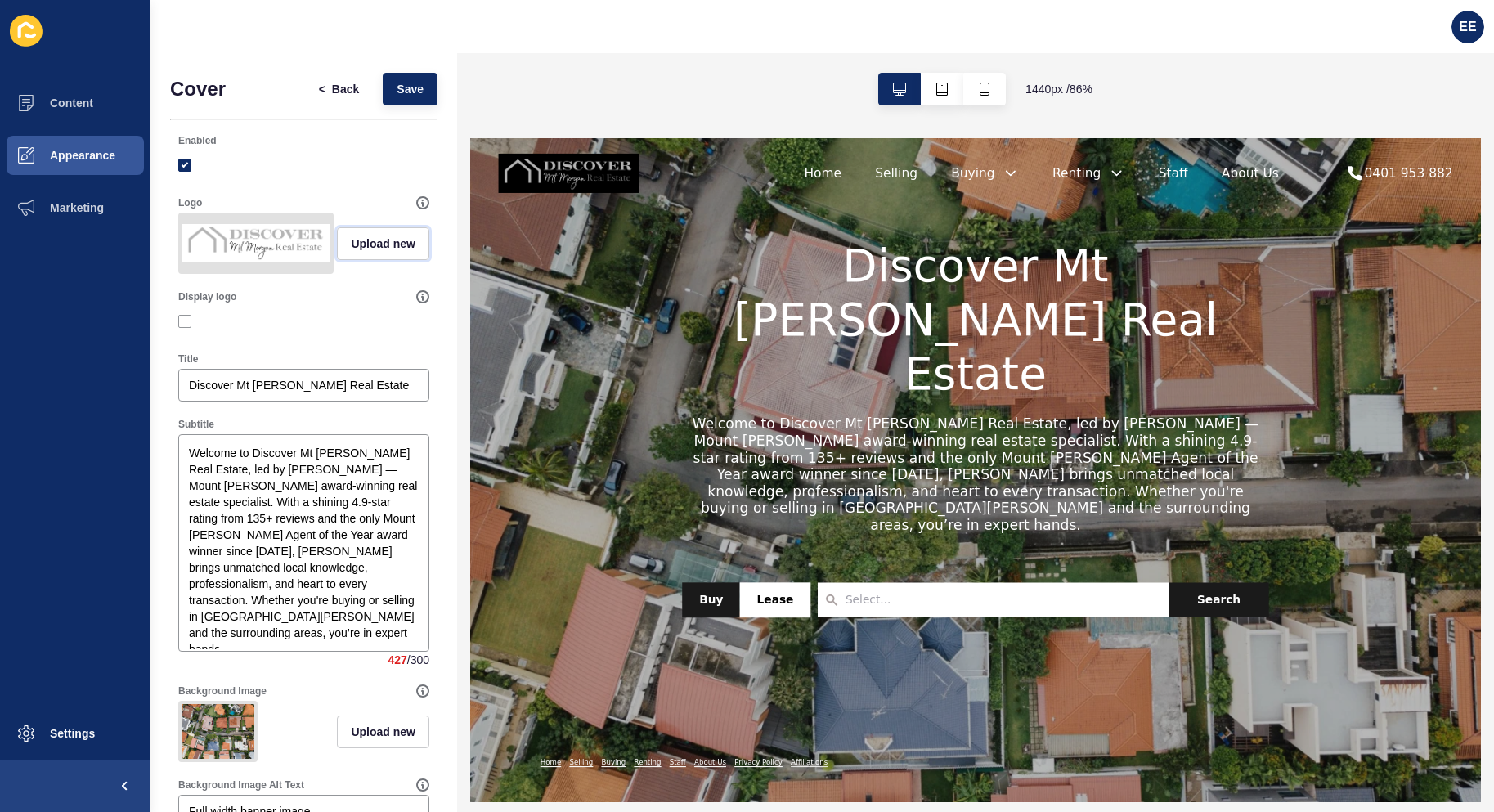
click at [371, 238] on button "Upload new" at bounding box center [383, 243] width 92 height 32
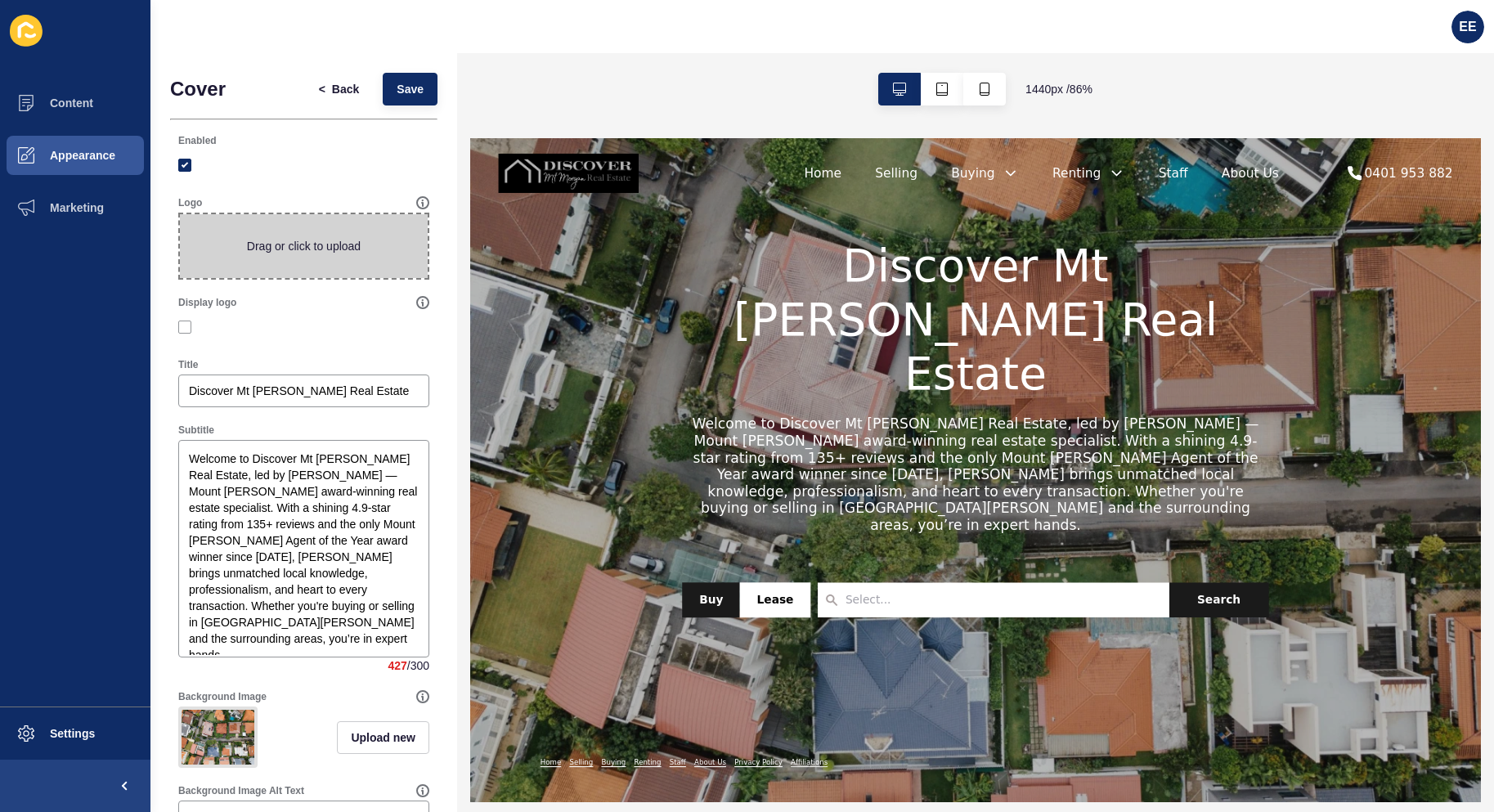
click at [310, 266] on span at bounding box center [304, 246] width 247 height 64
click at [180, 214] on input "Drag or click to upload" at bounding box center [180, 214] width 0 height 0
drag, startPoint x: 94, startPoint y: 100, endPoint x: 102, endPoint y: 98, distance: 8.2
click at [101, 105] on button "Content" at bounding box center [75, 102] width 150 height 52
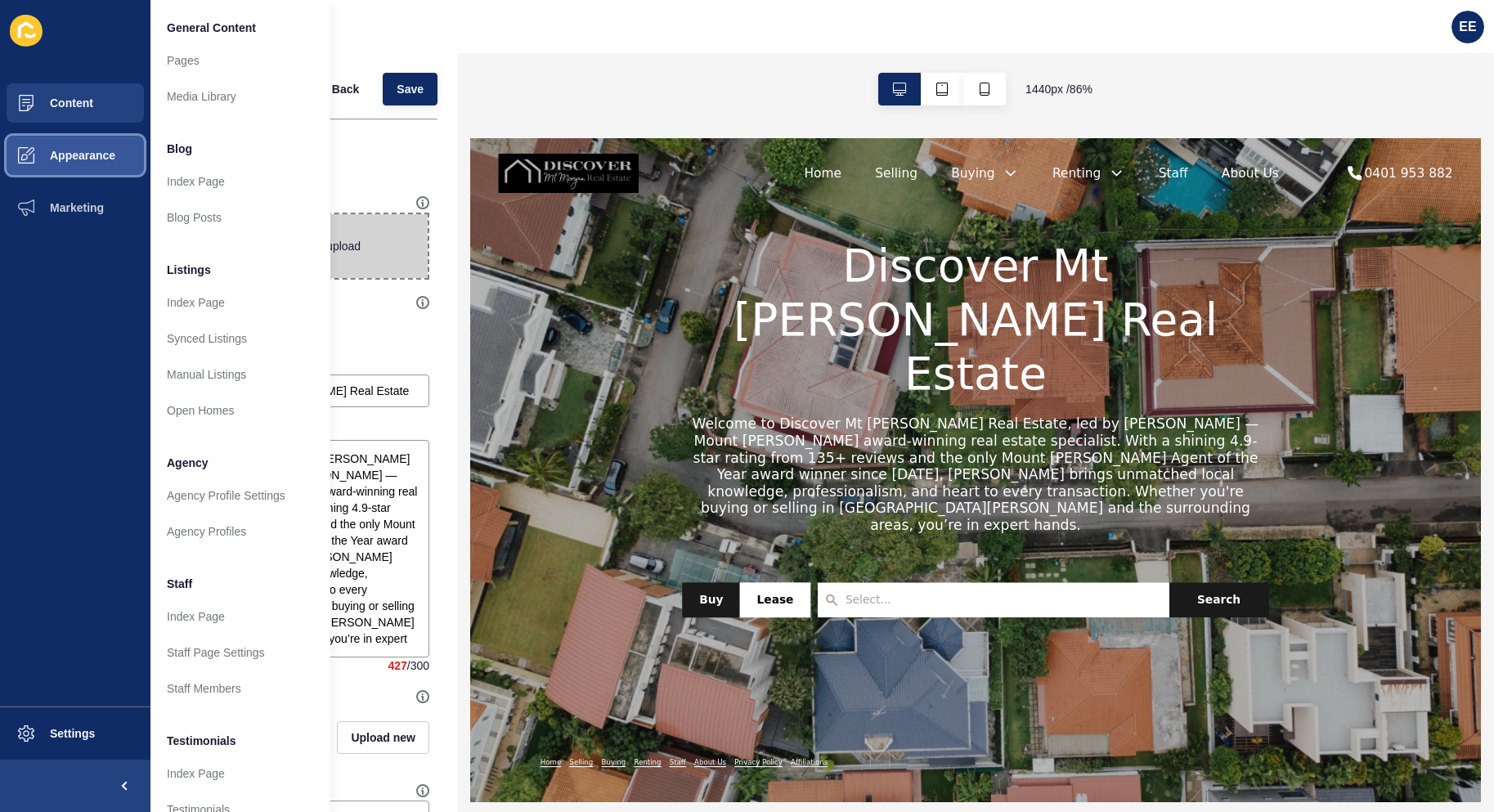
click at [100, 159] on span "Appearance" at bounding box center [56, 154] width 118 height 13
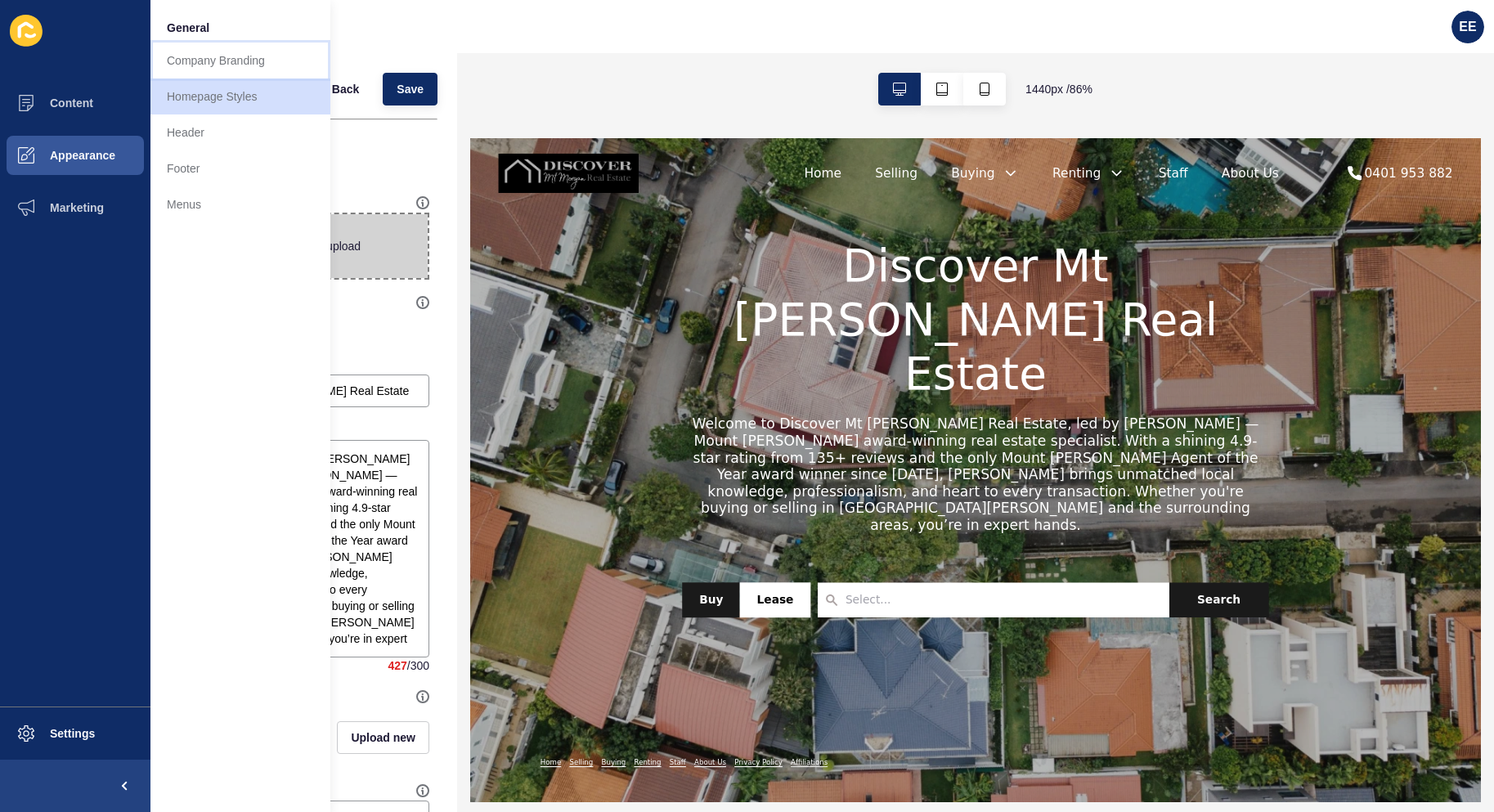
click at [242, 53] on link "Company Branding" at bounding box center [240, 61] width 180 height 36
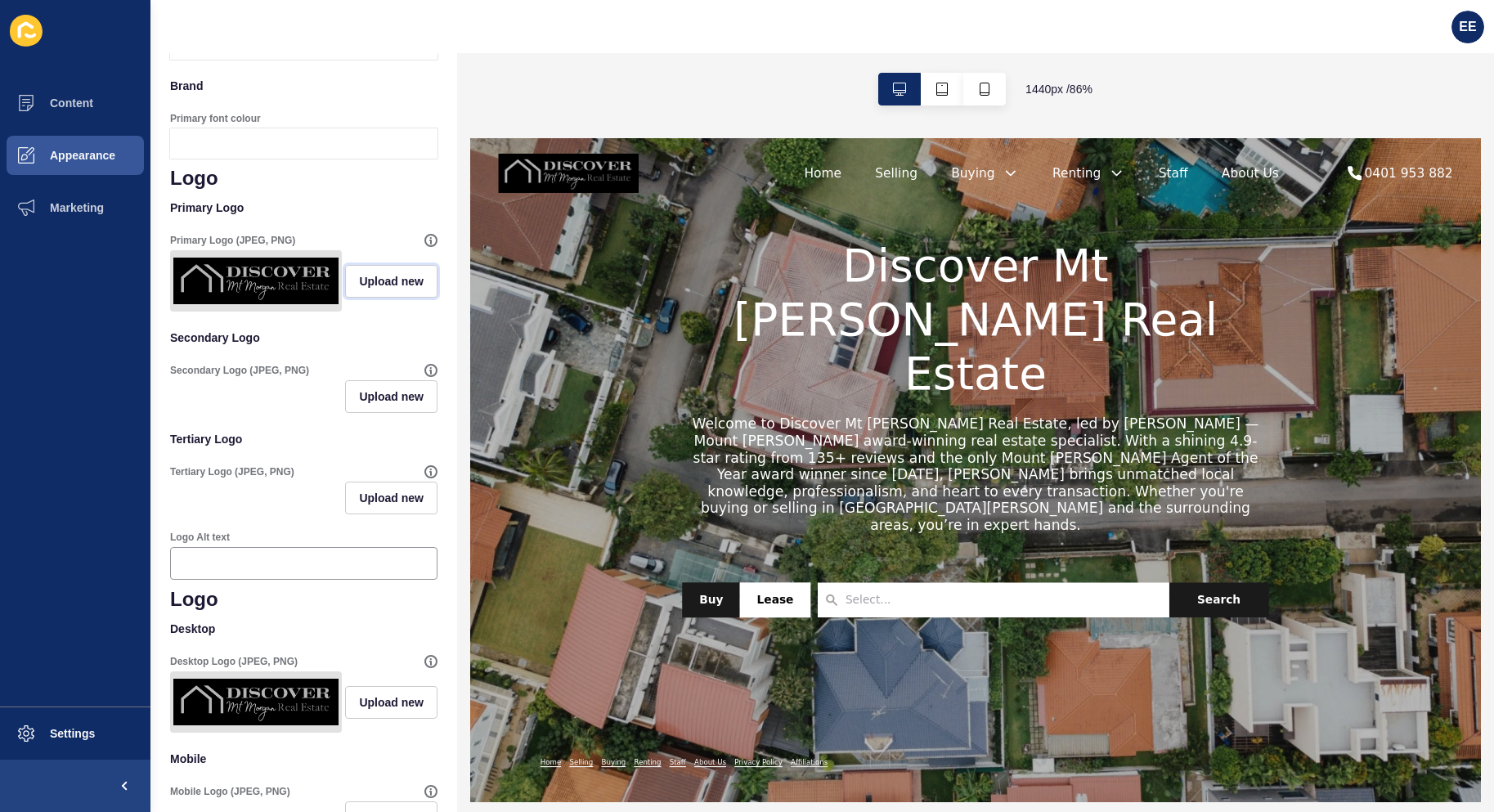
click at [384, 289] on span "Upload new" at bounding box center [392, 281] width 65 height 16
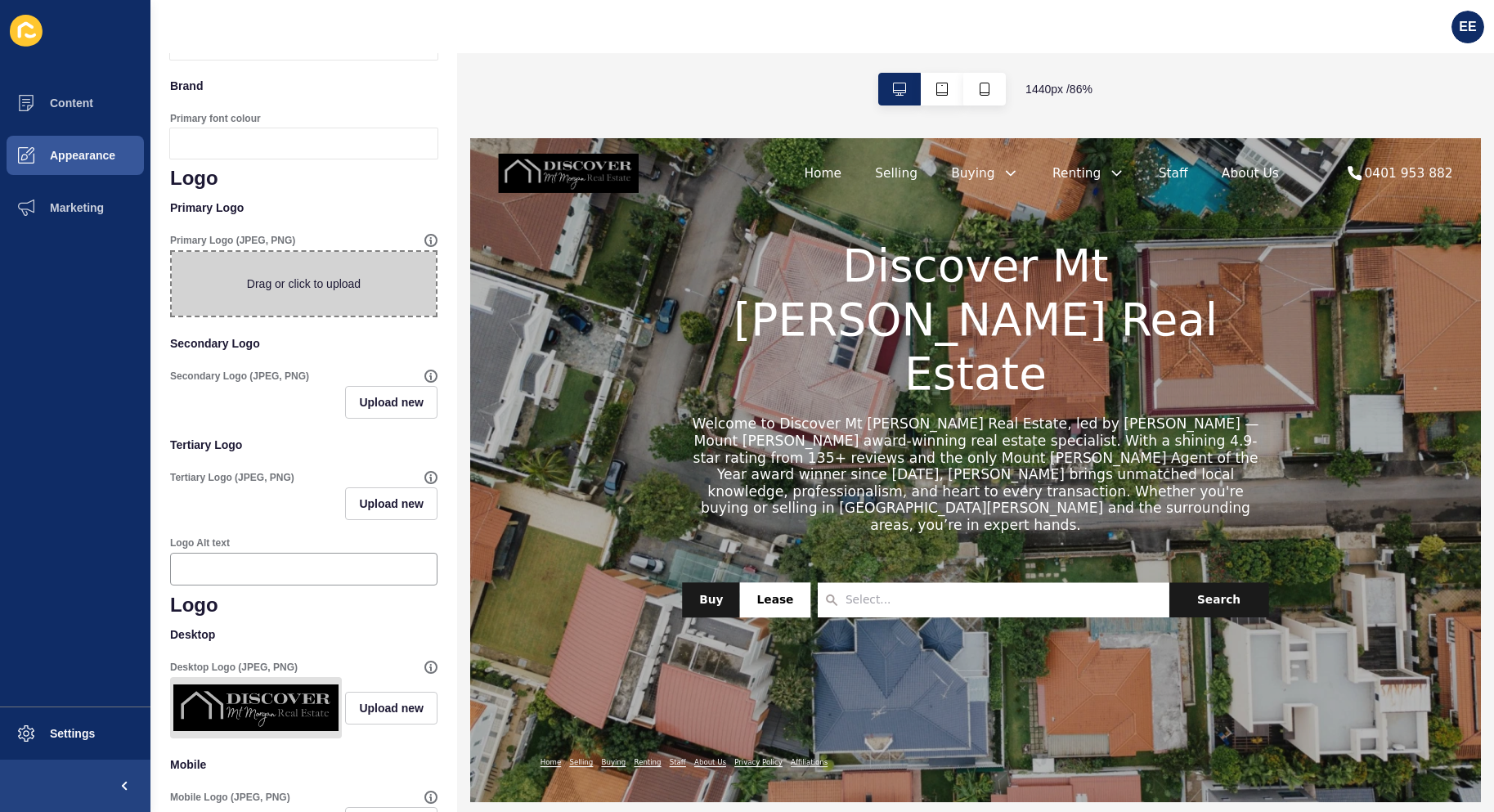
click at [384, 310] on span at bounding box center [304, 283] width 265 height 64
click at [171, 252] on input "Drag or click to upload" at bounding box center [171, 252] width 0 height 0
type input "C:\fakepath\12.png"
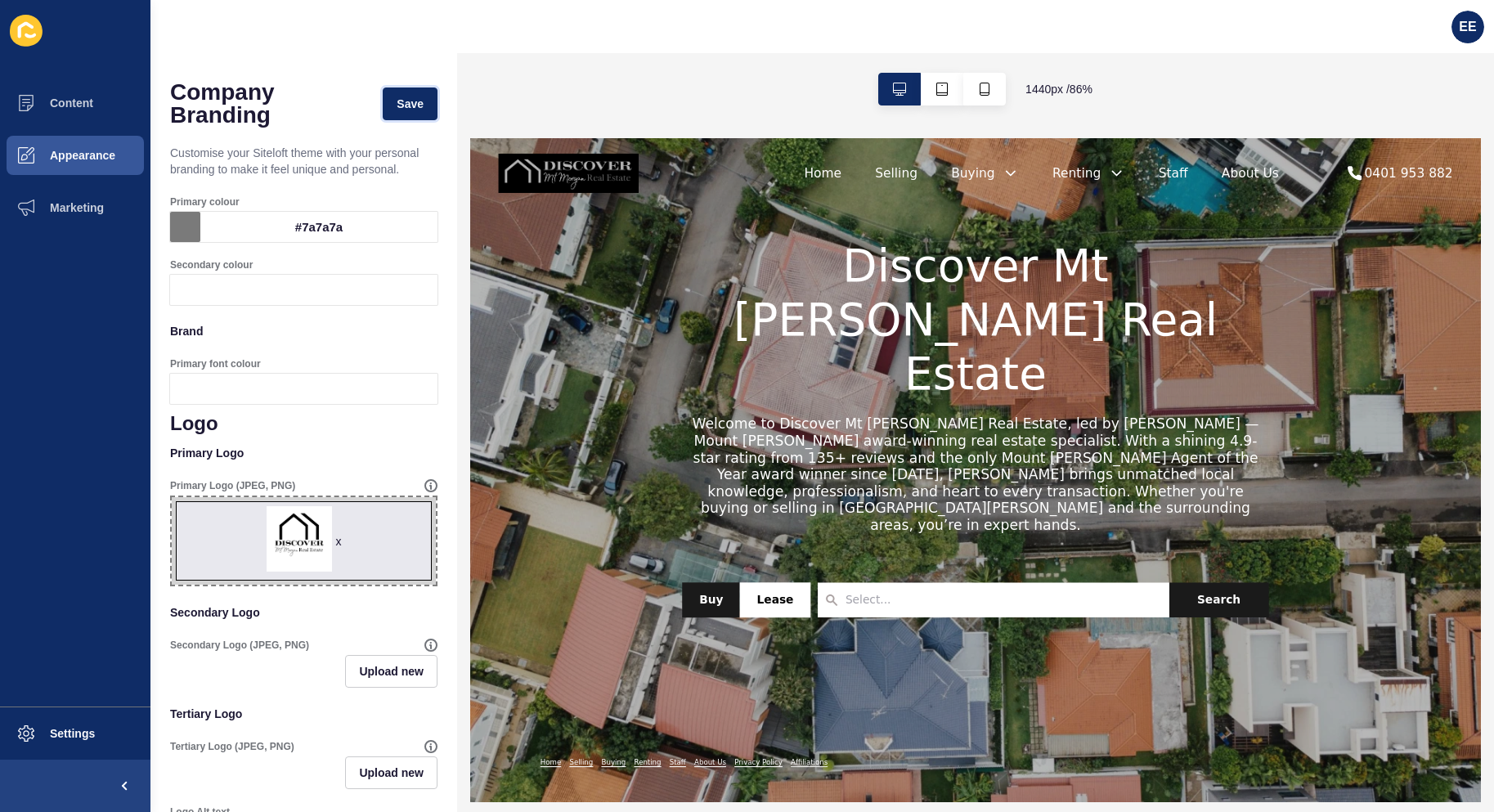
click at [405, 95] on button "Save" at bounding box center [410, 104] width 55 height 32
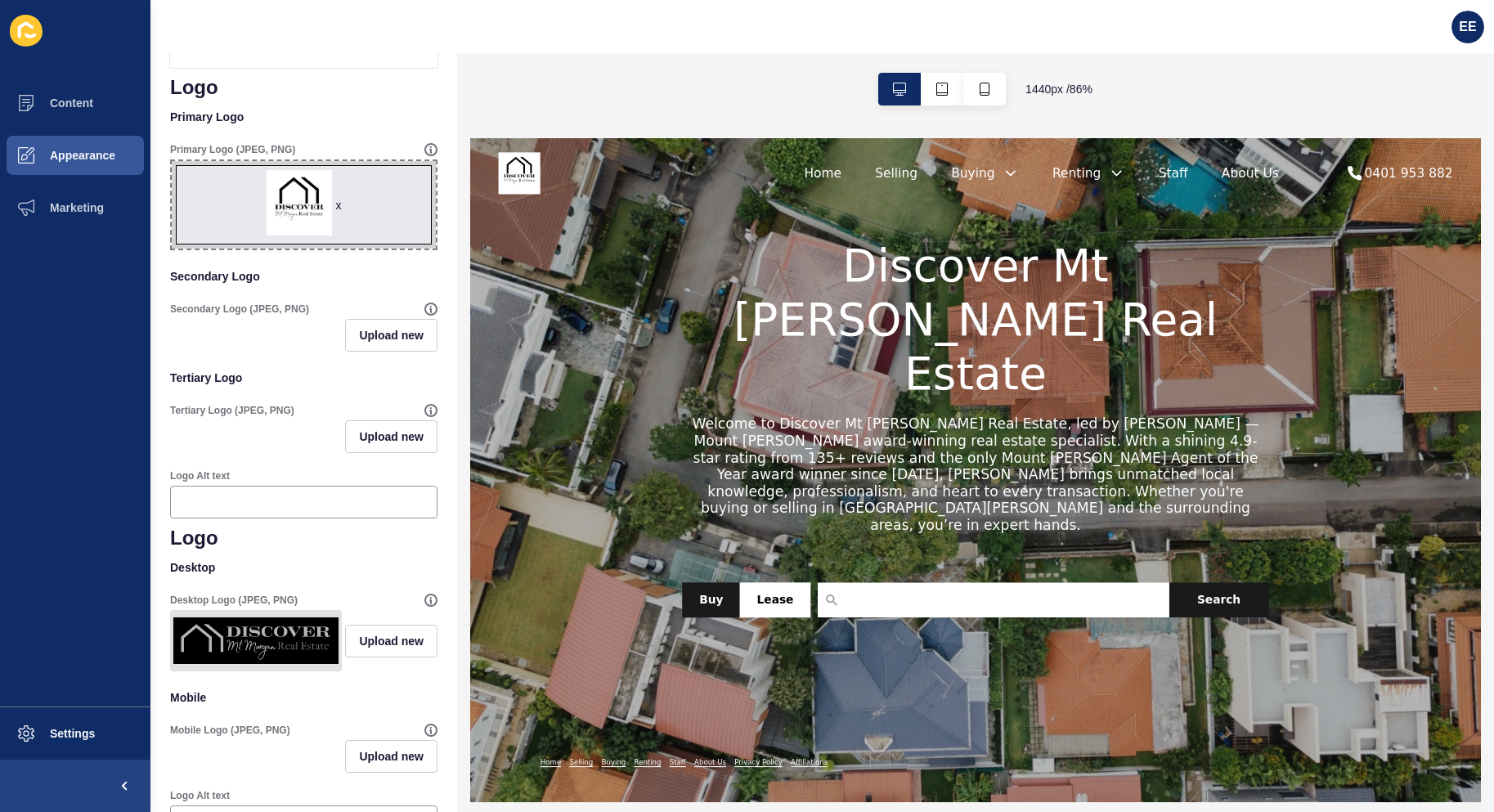
scroll to position [327, 0]
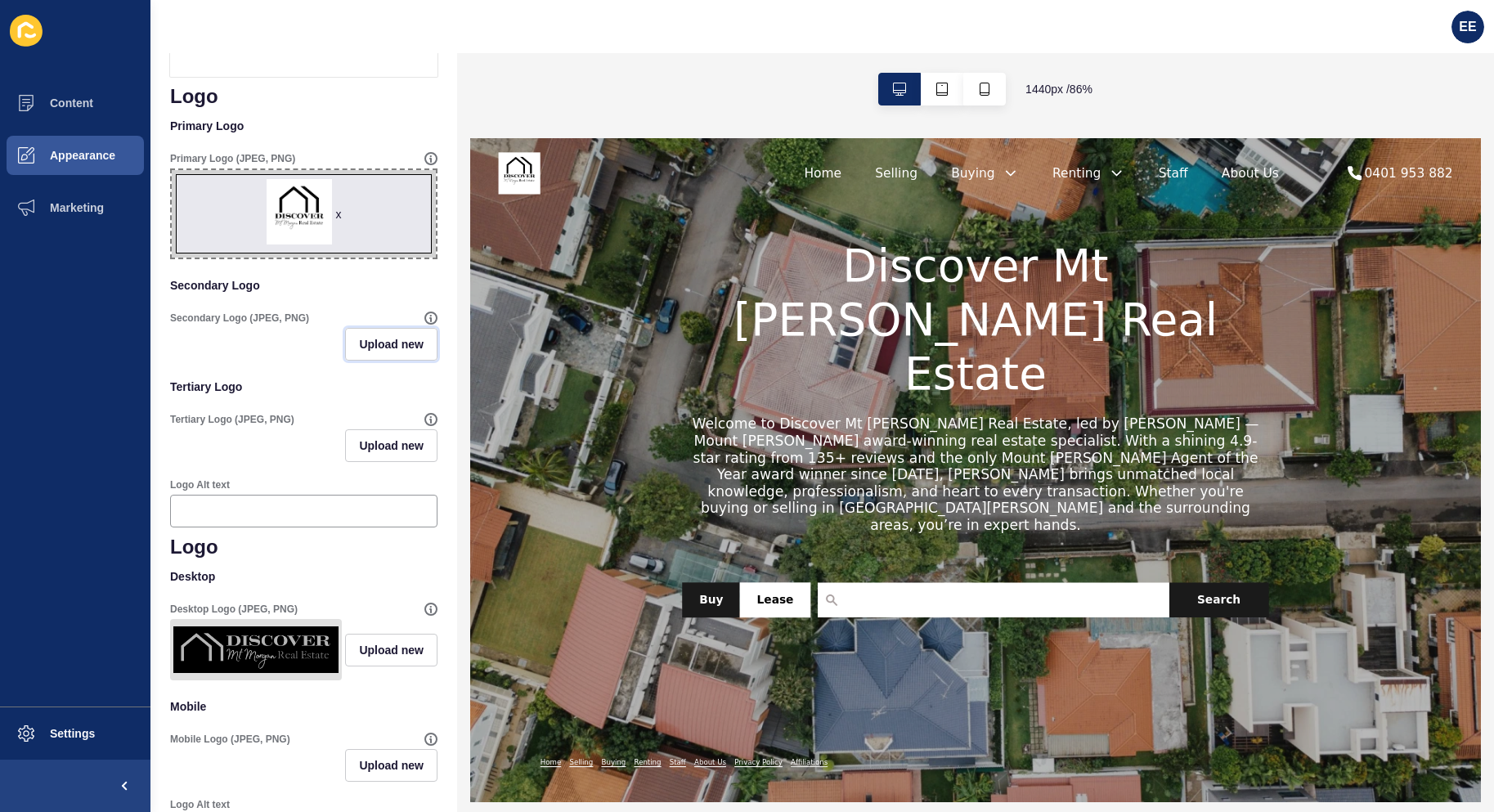
click at [359, 352] on span "Upload new" at bounding box center [392, 344] width 65 height 16
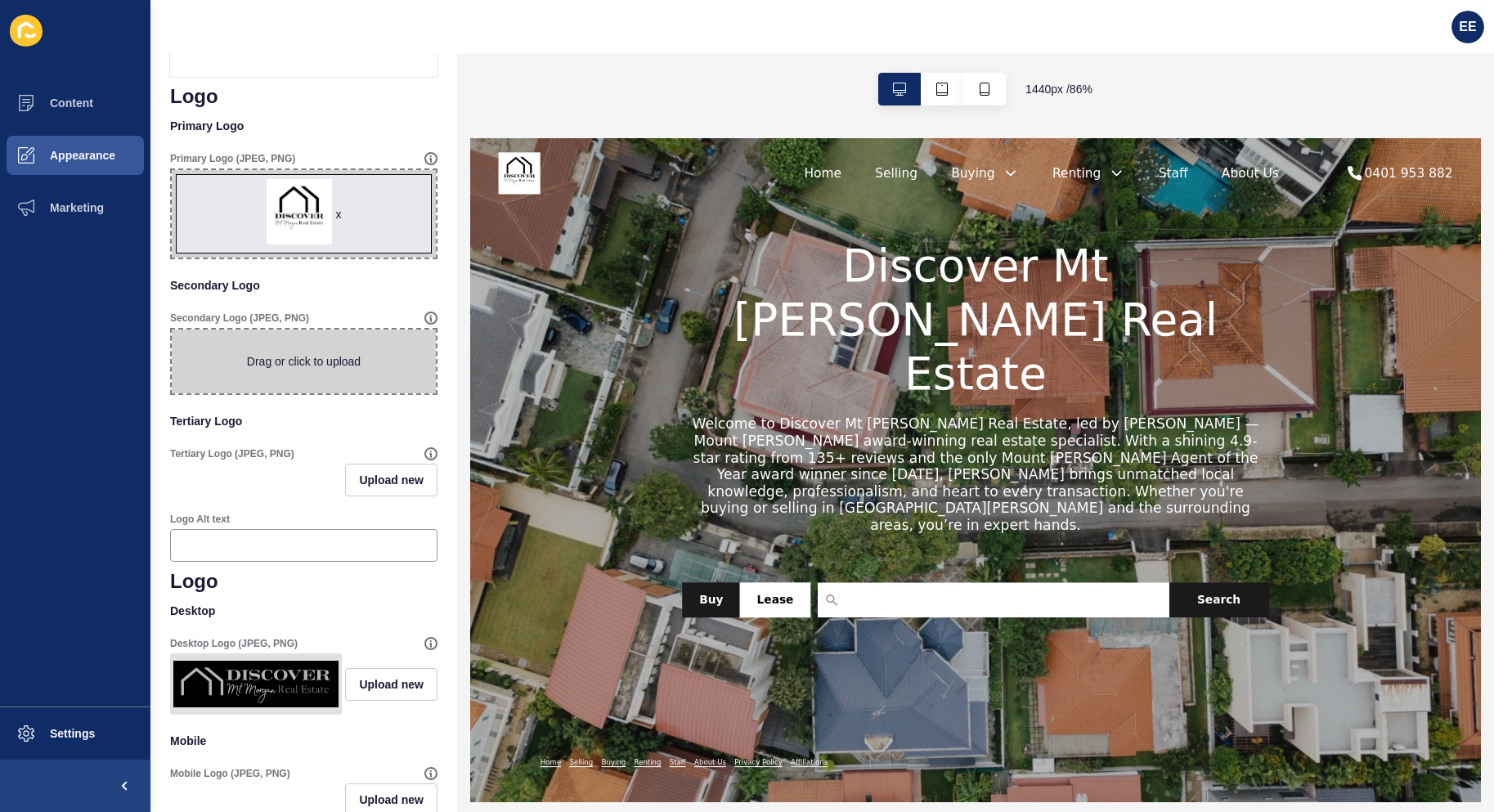
click at [354, 364] on span at bounding box center [304, 361] width 265 height 64
click at [171, 329] on input "Drag or click to upload" at bounding box center [171, 329] width 0 height 0
type input "C:\fakepath\logo1nobg.png"
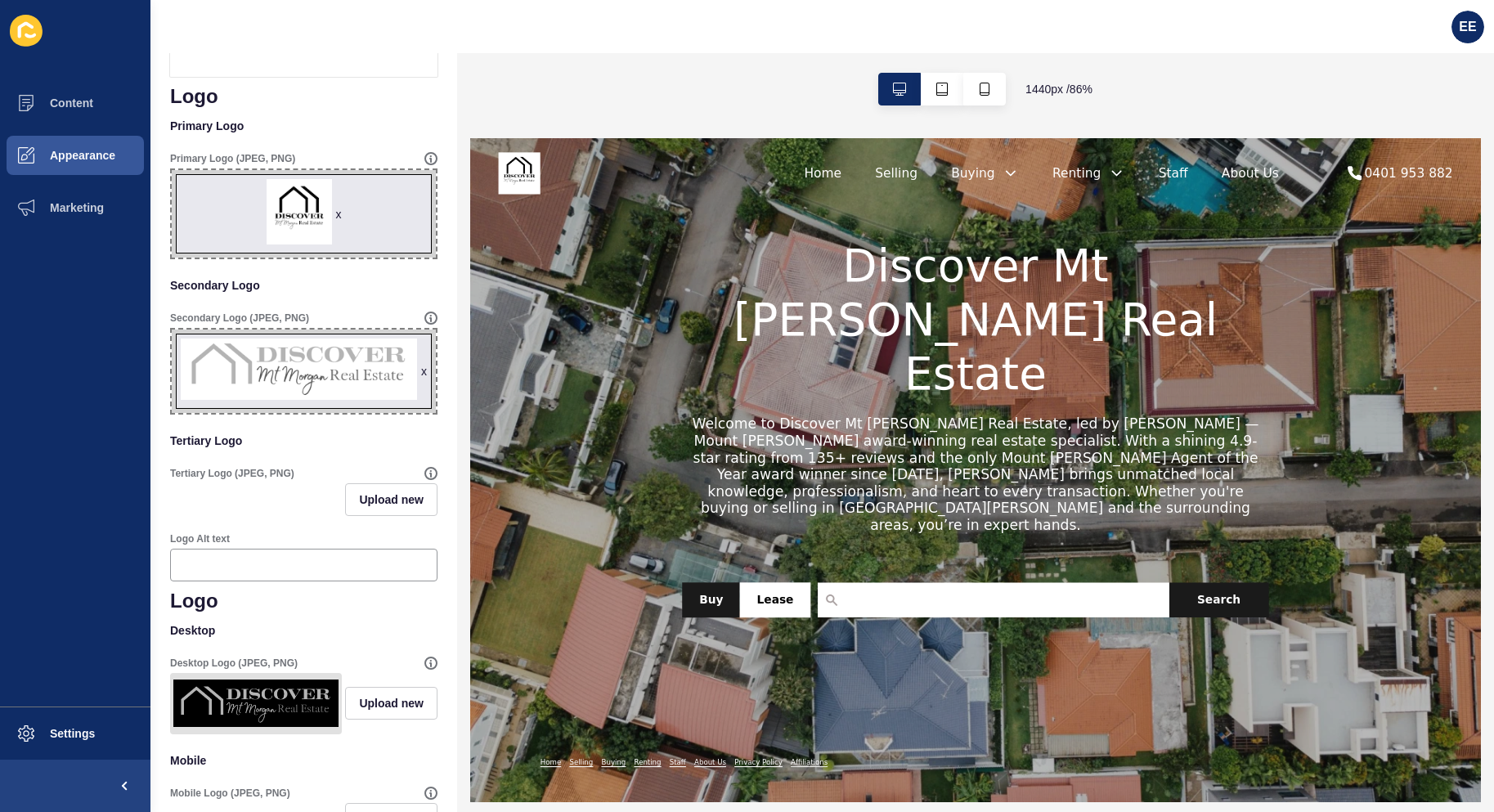
click at [429, 247] on div "Company Branding Save Customise your Siteloft theme with your personal branding…" at bounding box center [303, 569] width 306 height 1686
click at [357, 235] on span "x" at bounding box center [304, 213] width 265 height 88
click at [171, 170] on input "x Drag or click to upload" at bounding box center [171, 170] width 0 height 0
type input "C:\fakepath\logo1nobg.png"
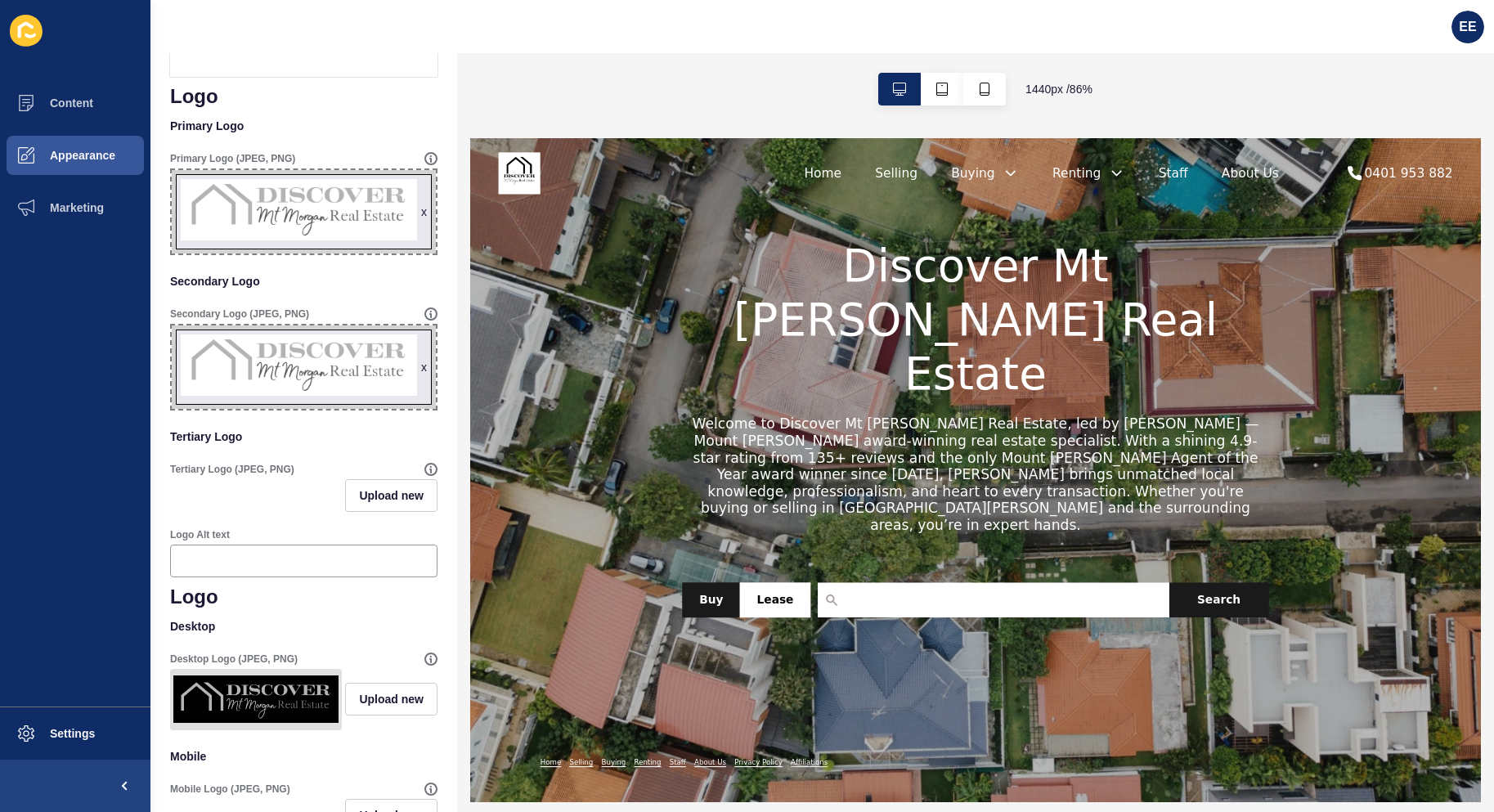
drag, startPoint x: 410, startPoint y: 377, endPoint x: 425, endPoint y: 364, distance: 19.8
click at [421, 375] on div "x" at bounding box center [424, 367] width 6 height 16
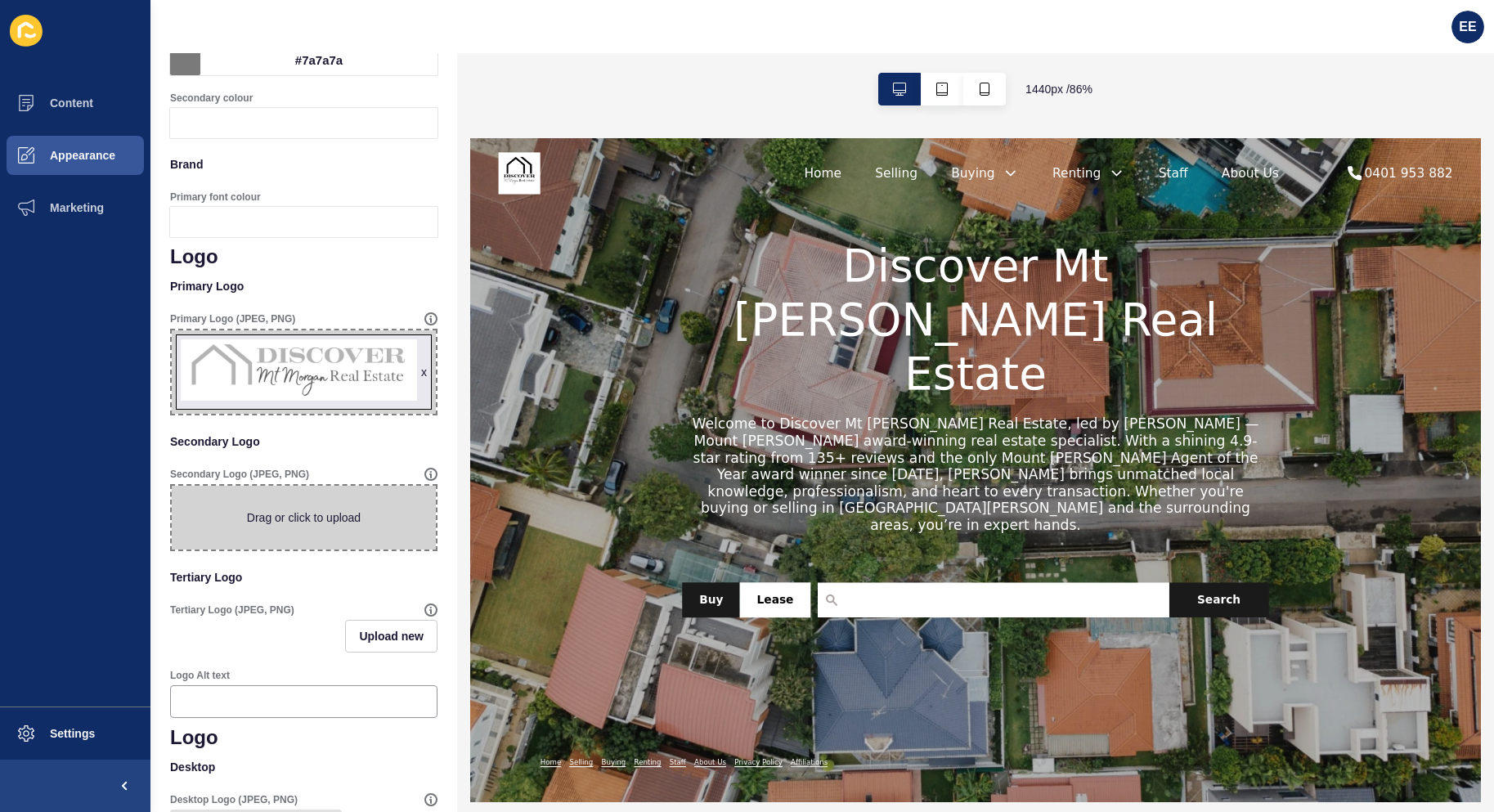
scroll to position [0, 0]
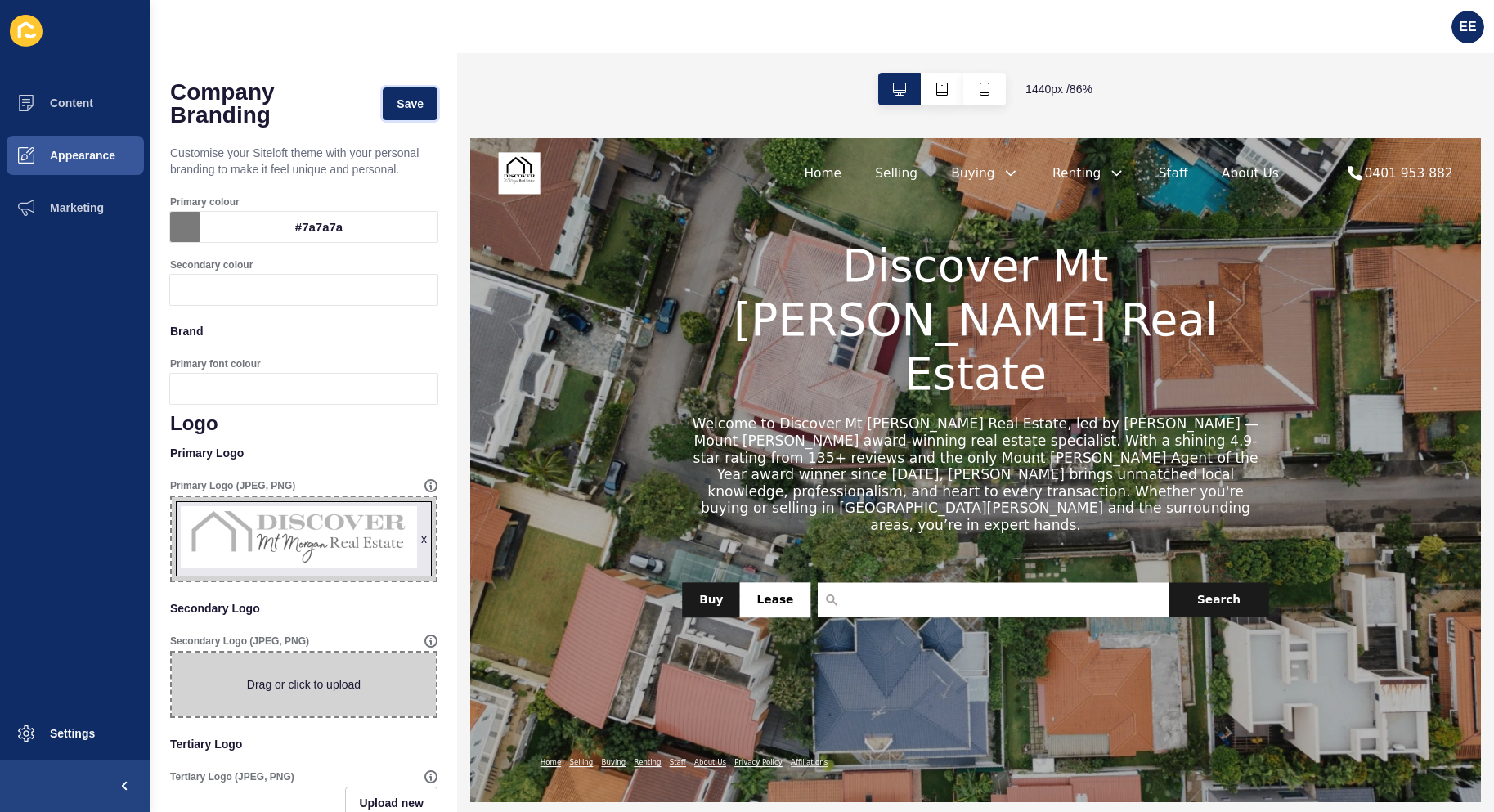
click at [397, 96] on span "Save" at bounding box center [410, 103] width 27 height 16
click at [309, 536] on span "x" at bounding box center [304, 539] width 265 height 84
click at [171, 497] on input "x Drag or click to upload" at bounding box center [171, 497] width 0 height 0
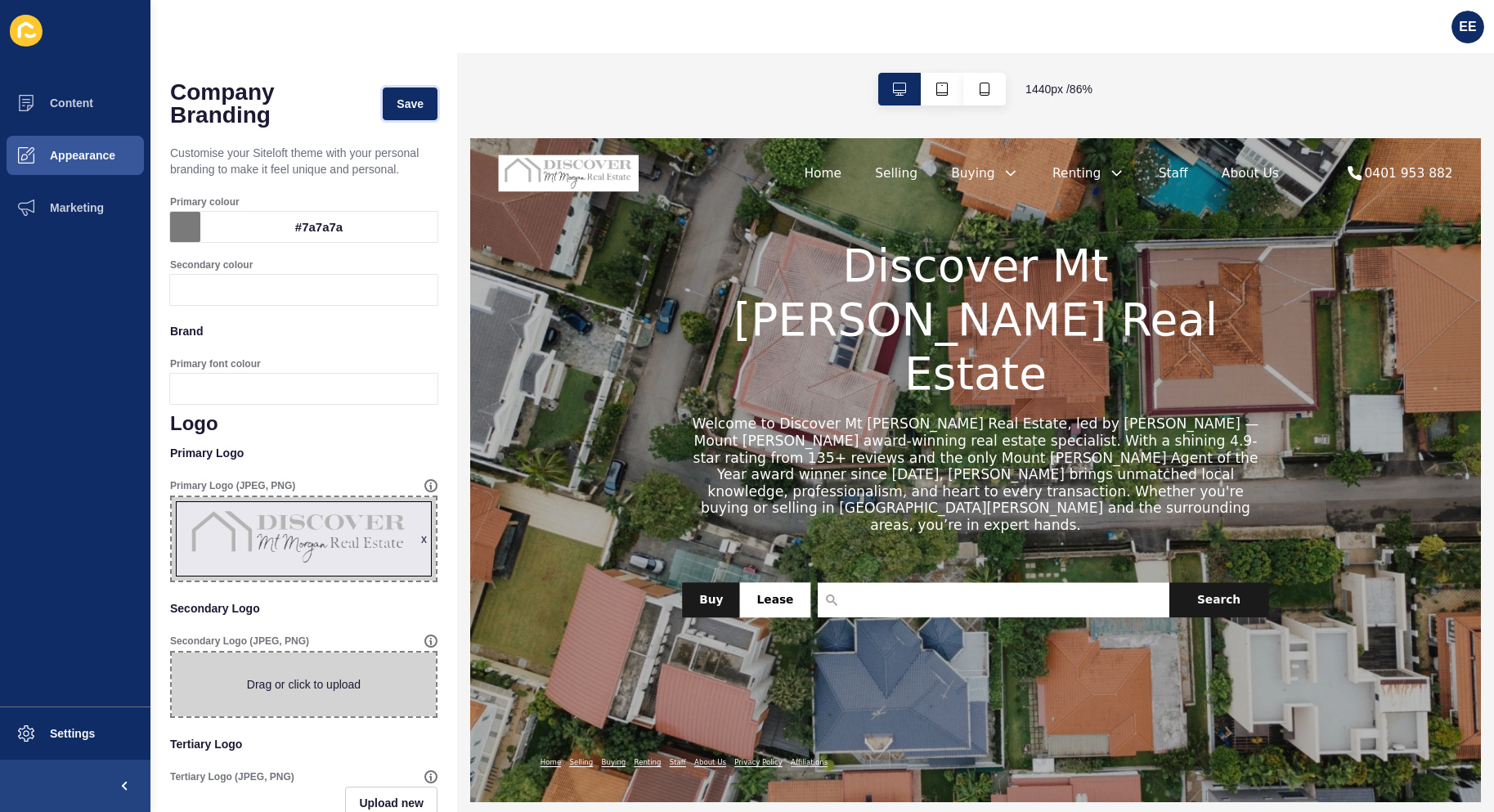
click at [397, 104] on span "Save" at bounding box center [410, 103] width 27 height 16
click at [627, 170] on img at bounding box center [584, 179] width 164 height 49
click at [397, 106] on span "Save" at bounding box center [410, 103] width 27 height 16
click at [363, 562] on span "x" at bounding box center [304, 539] width 265 height 84
click at [171, 497] on input "x Drag or click to upload" at bounding box center [171, 497] width 0 height 0
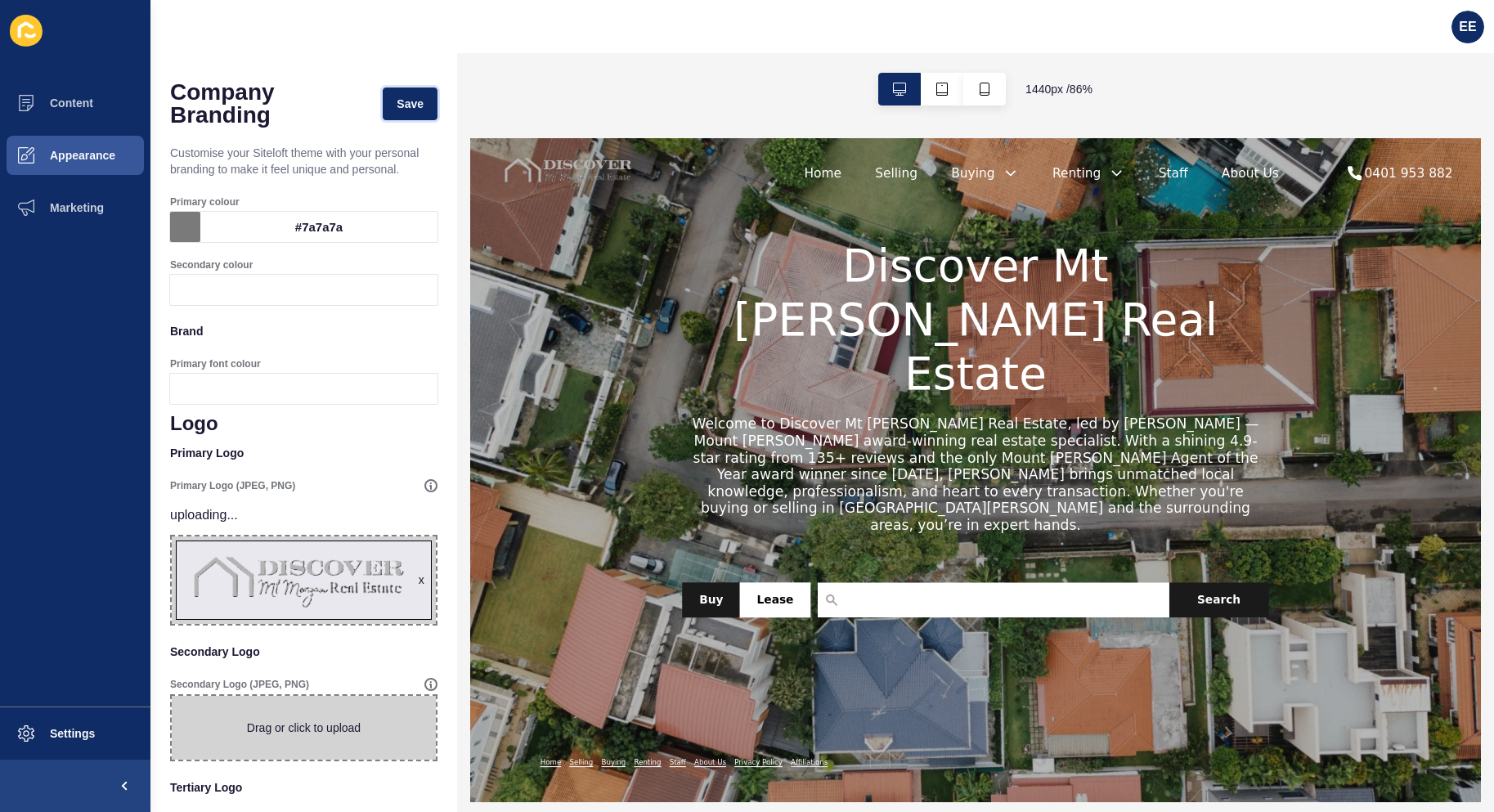
drag, startPoint x: 389, startPoint y: 97, endPoint x: 59, endPoint y: 106, distance: 330.1
click at [397, 97] on span "Save" at bounding box center [410, 103] width 27 height 16
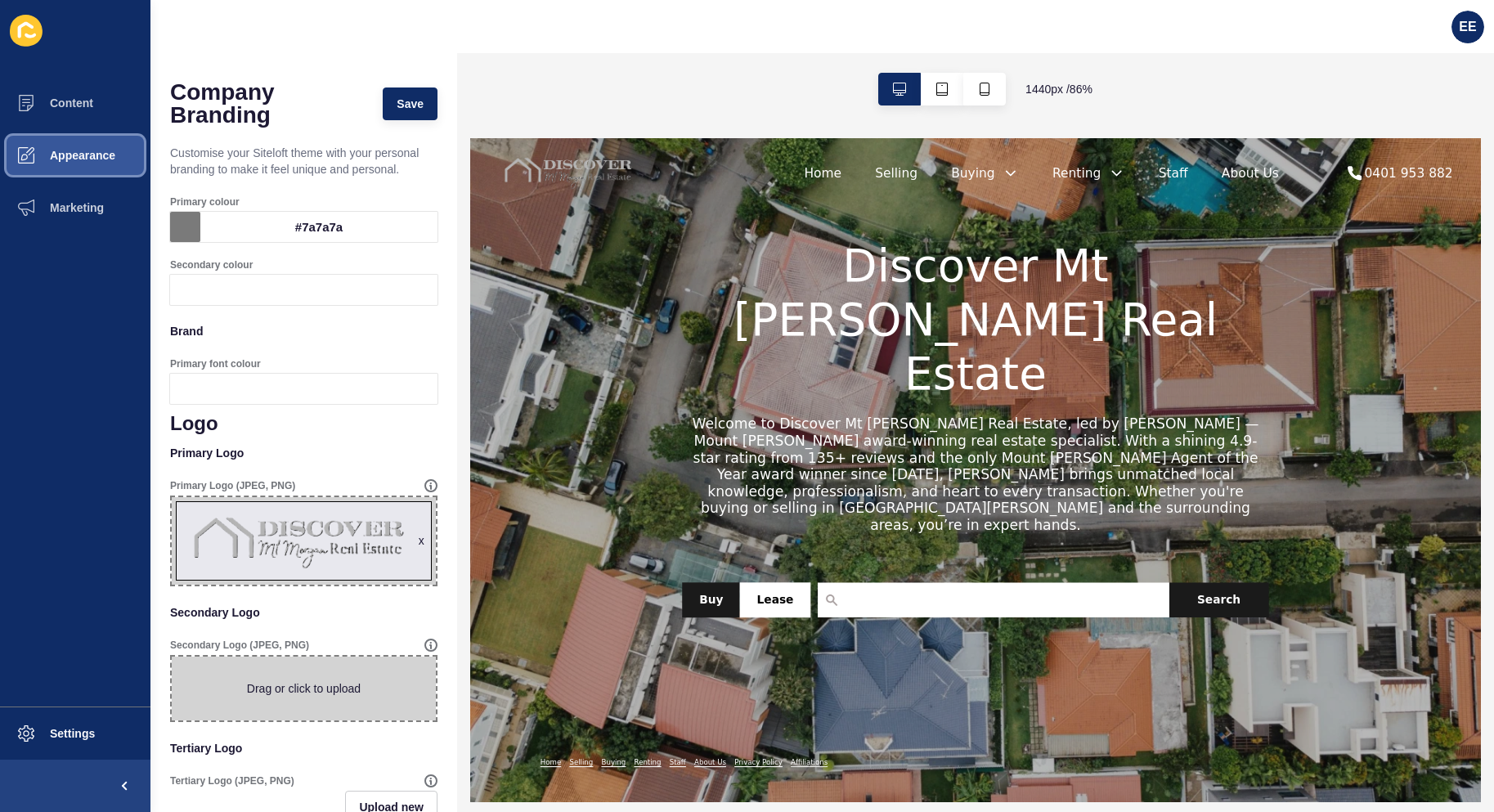
click at [99, 159] on span "Appearance" at bounding box center [56, 154] width 118 height 13
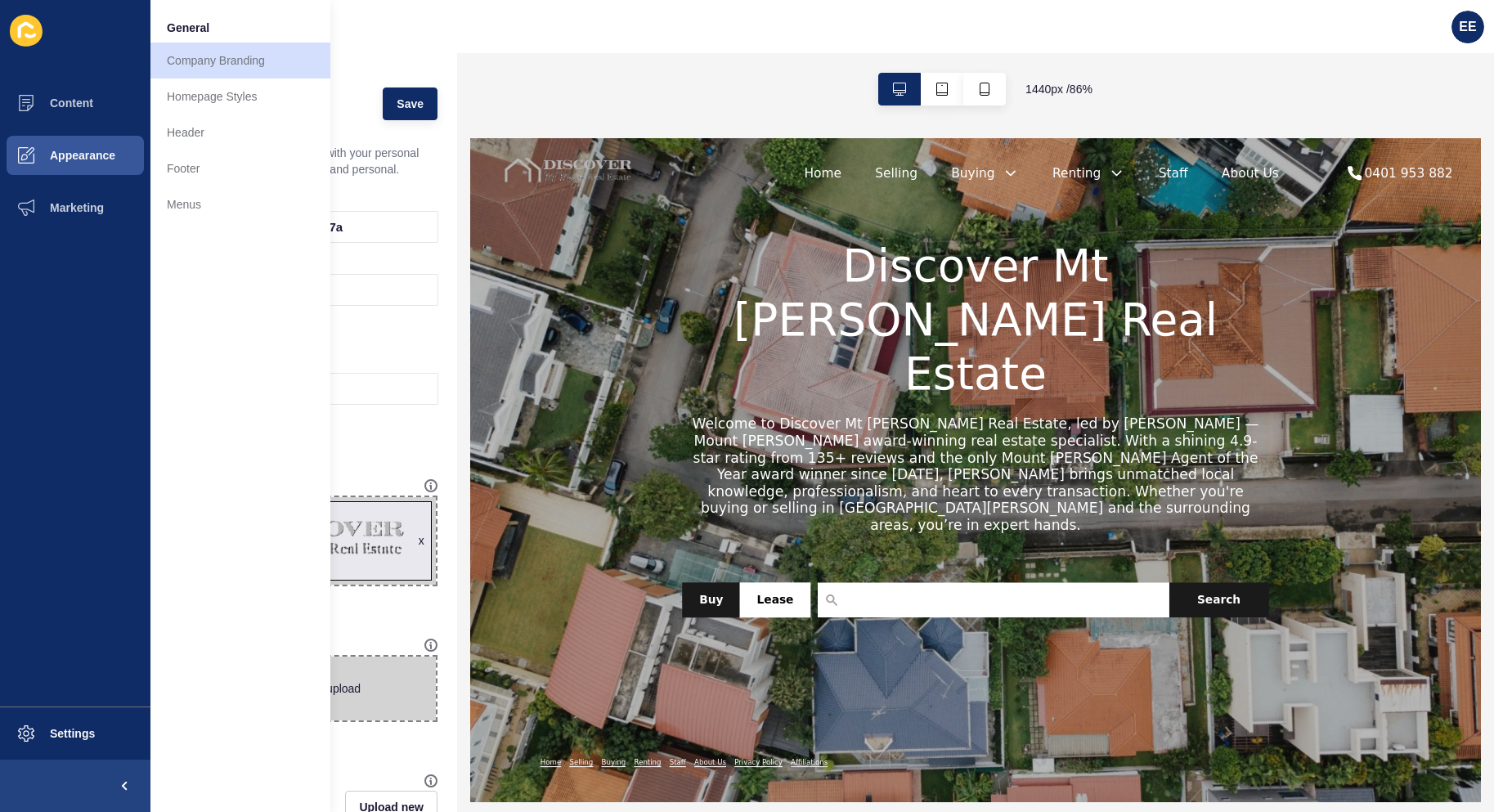
click at [384, 549] on span "x" at bounding box center [304, 541] width 265 height 88
click at [171, 497] on input "x Drag or click to upload" at bounding box center [171, 497] width 0 height 0
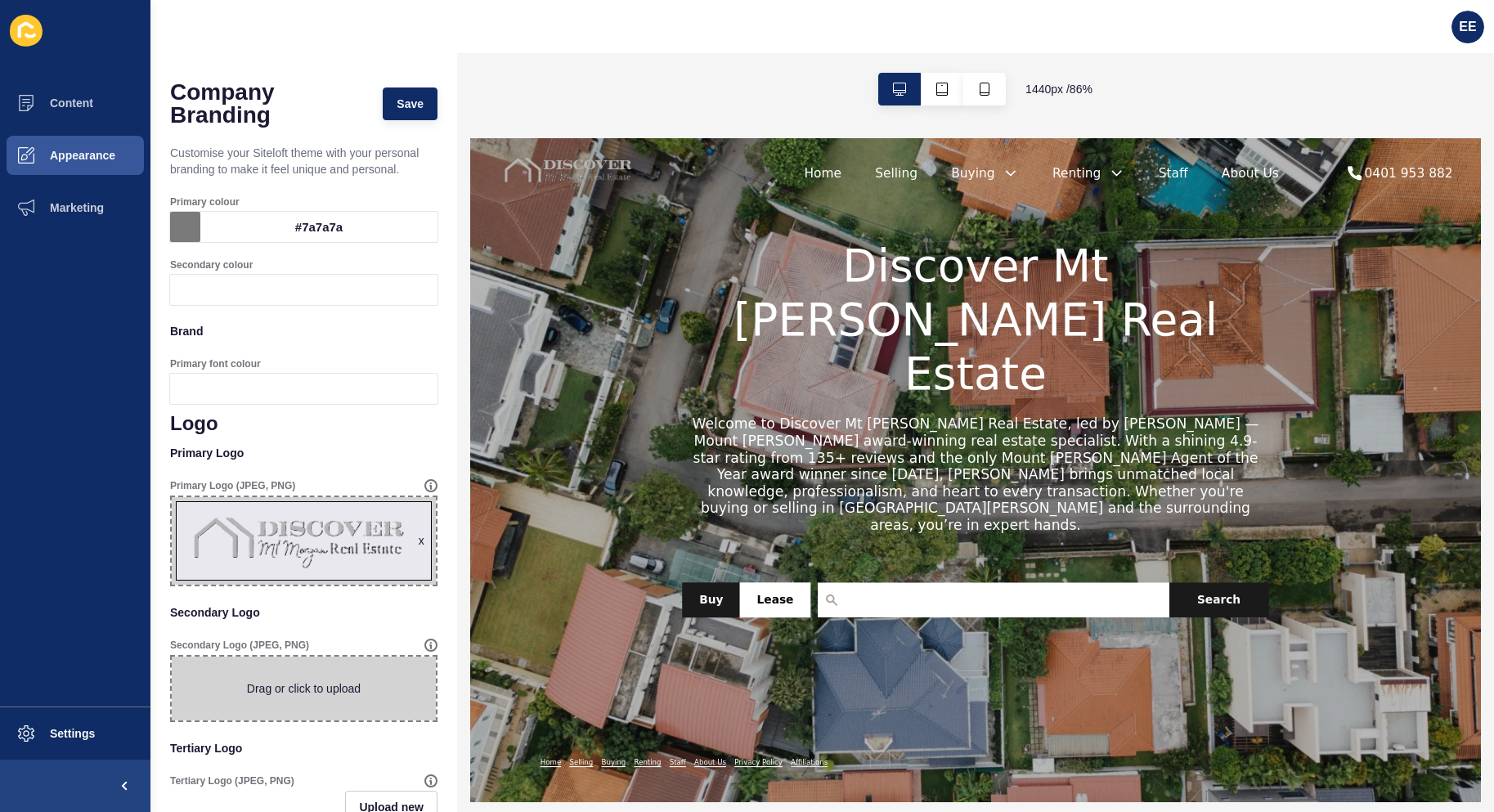
type input "C:\fakepath\logo2.png"
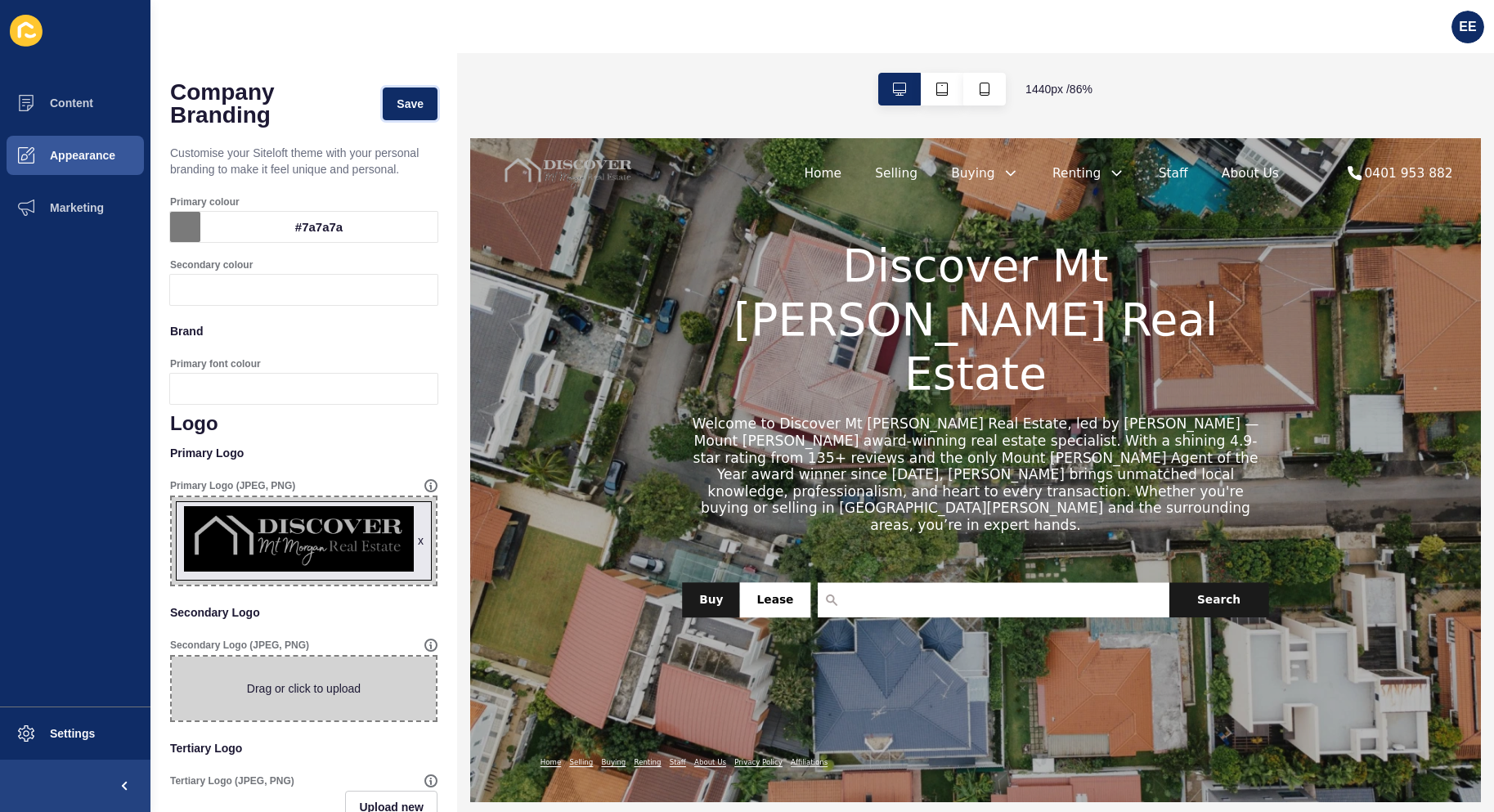
click at [397, 104] on span "Save" at bounding box center [410, 103] width 27 height 16
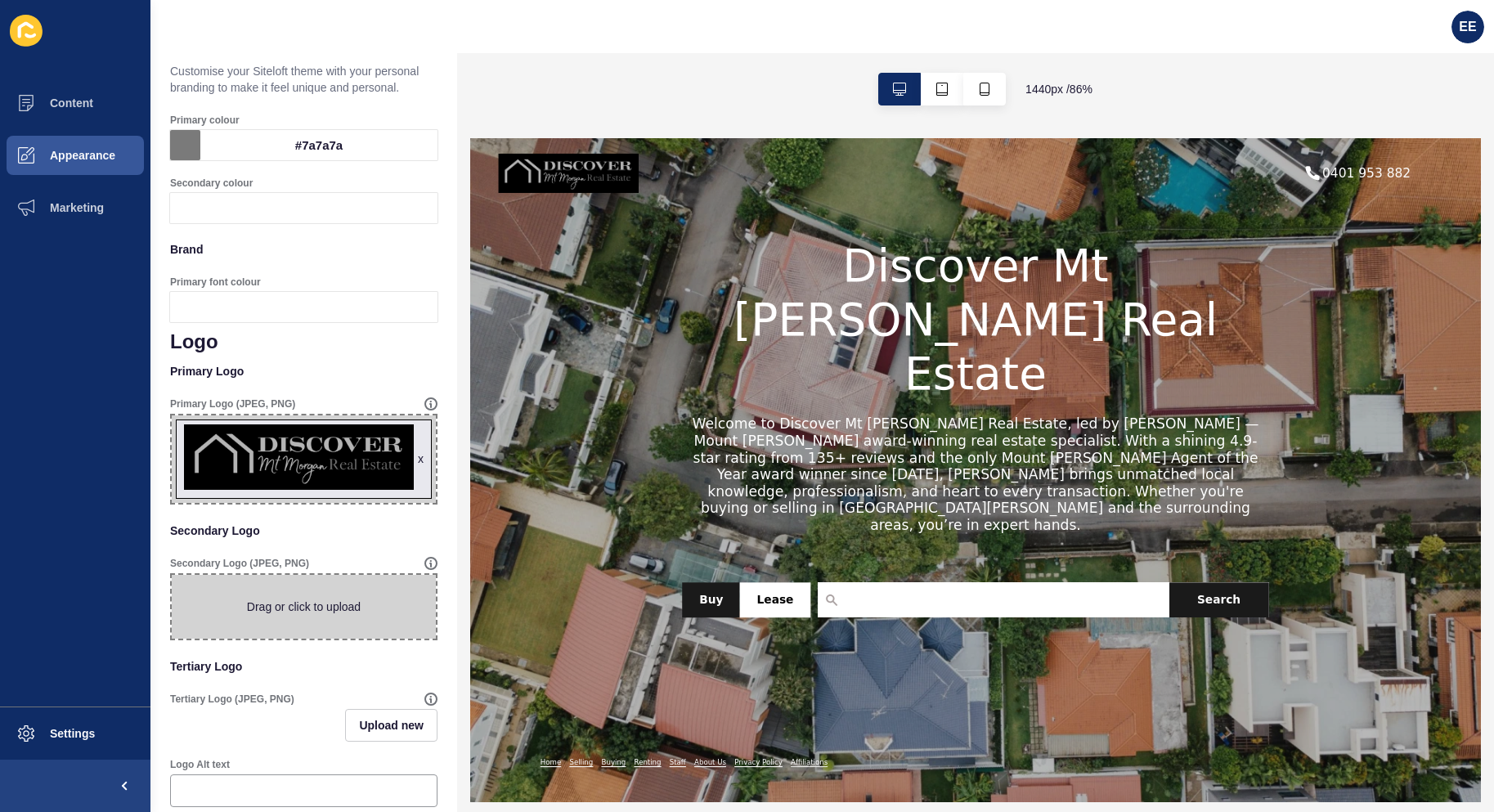
click at [309, 624] on span at bounding box center [304, 606] width 265 height 64
click at [171, 575] on input "Drag or click to upload" at bounding box center [171, 575] width 0 height 0
type input "C:\fakepath\logobg.png"
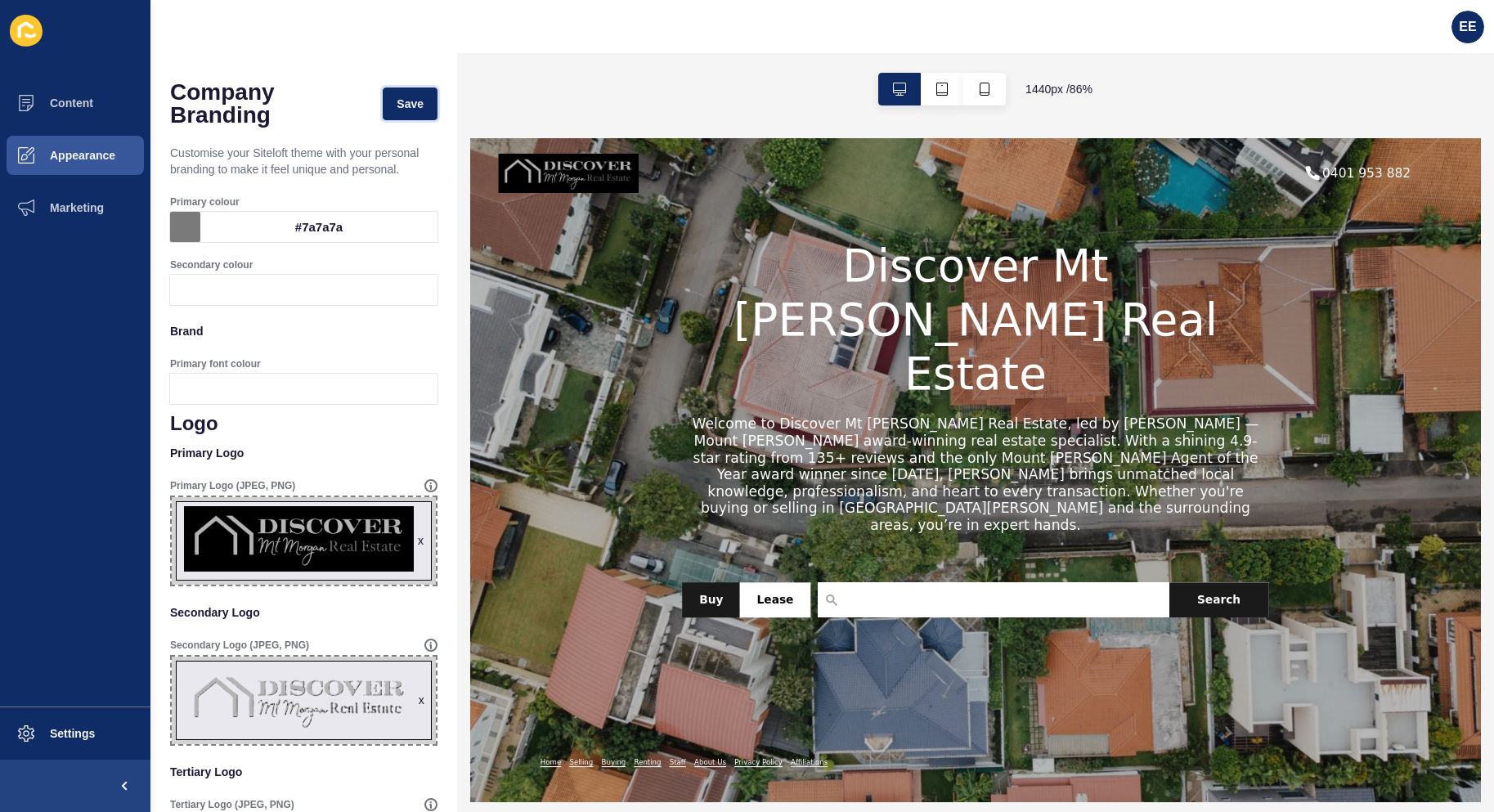
click at [394, 90] on button "Save" at bounding box center [410, 104] width 55 height 32
click at [84, 166] on button "Appearance" at bounding box center [75, 154] width 150 height 52
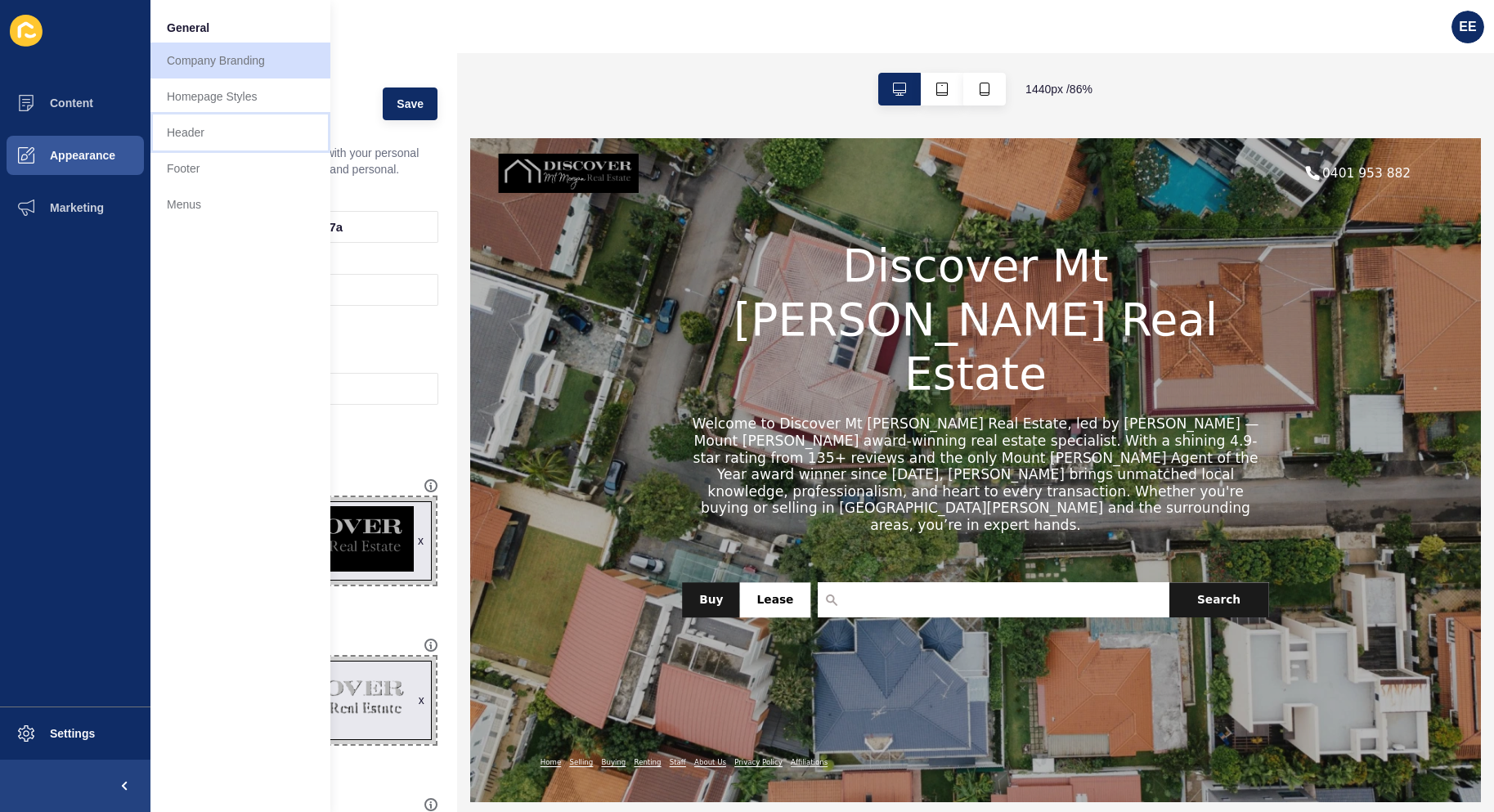
click at [187, 135] on link "Header" at bounding box center [240, 132] width 180 height 36
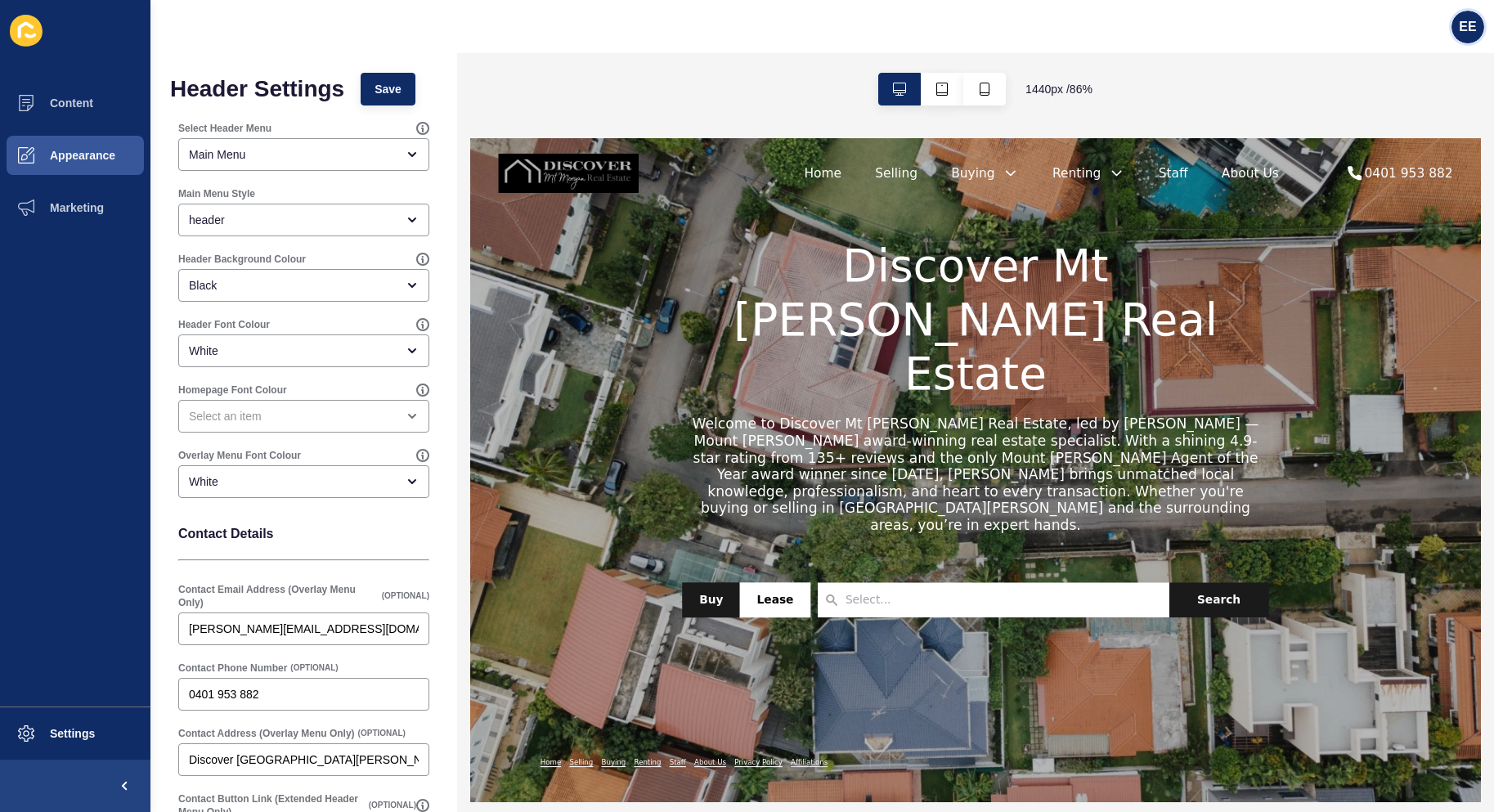
click at [1478, 20] on div "EE" at bounding box center [1468, 26] width 32 height 32
drag, startPoint x: 1417, startPoint y: 132, endPoint x: 1433, endPoint y: 128, distance: 16.5
click at [1416, 131] on link "Logout" at bounding box center [1427, 136] width 120 height 36
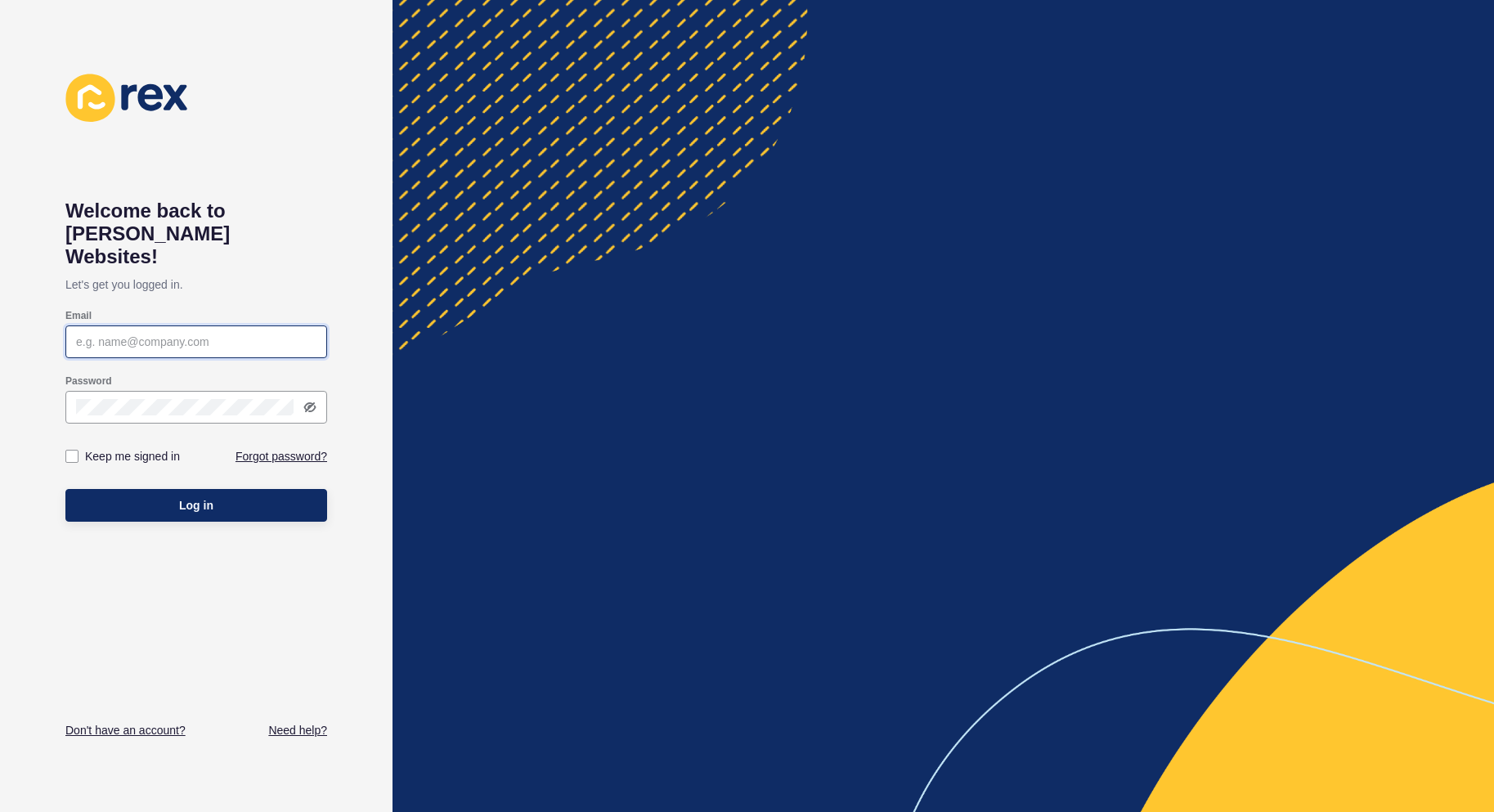
type input "[PERSON_NAME][EMAIL_ADDRESS][PERSON_NAME][DOMAIN_NAME]"
click at [159, 489] on button "Log in" at bounding box center [196, 505] width 262 height 32
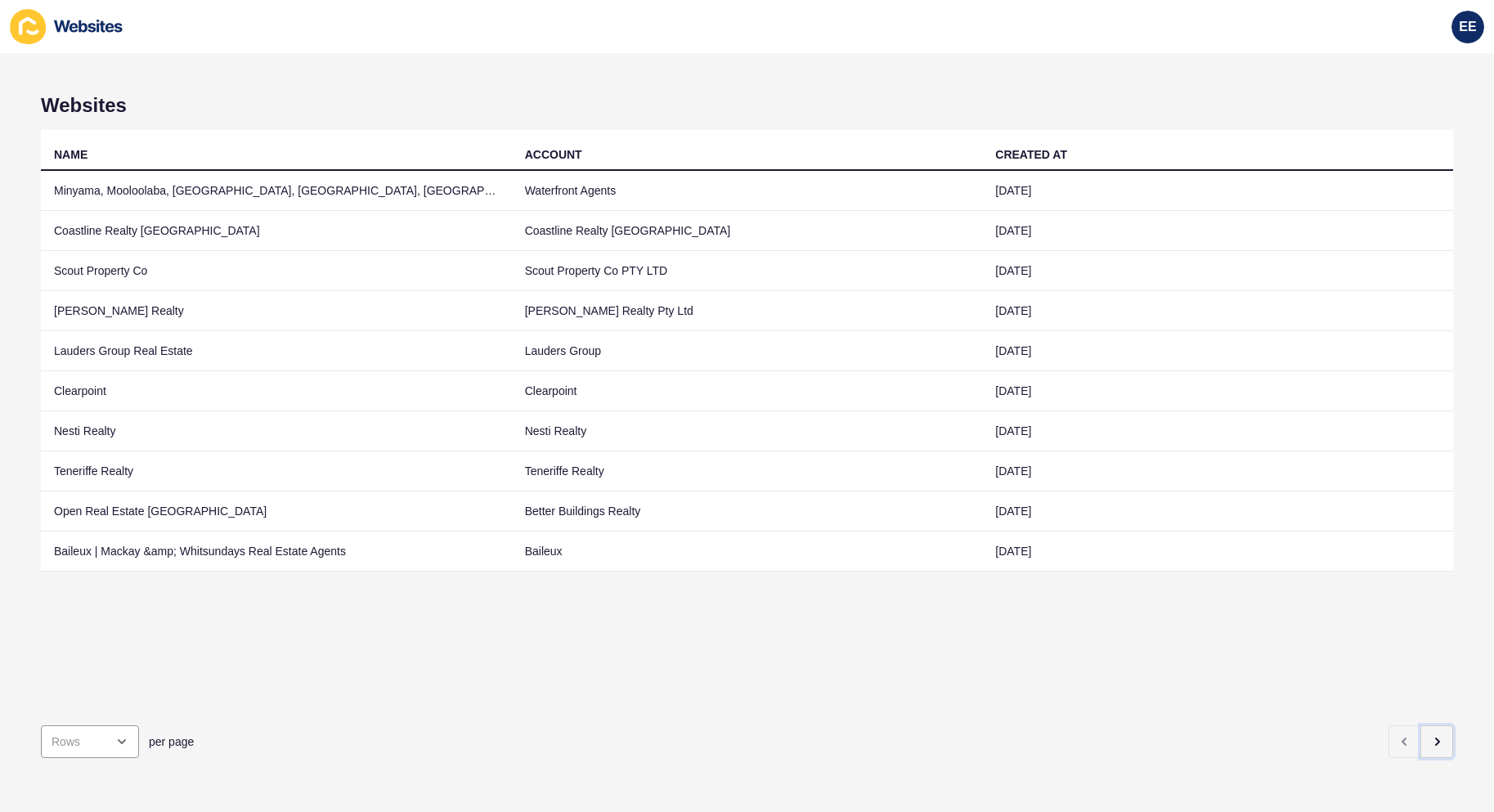
click at [1430, 735] on icon "button" at bounding box center [1436, 741] width 13 height 13
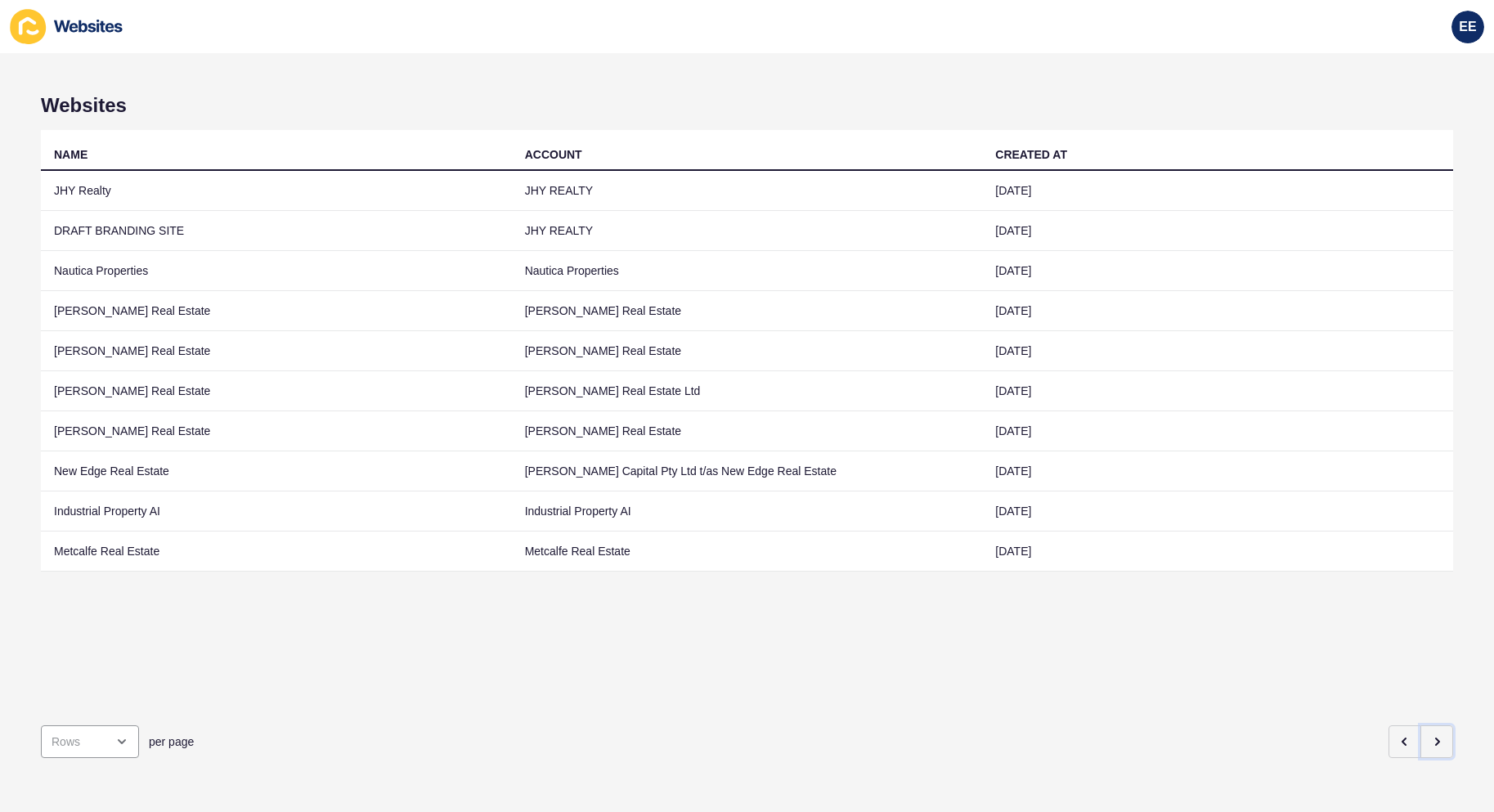
click at [1427, 737] on button "button" at bounding box center [1437, 741] width 32 height 32
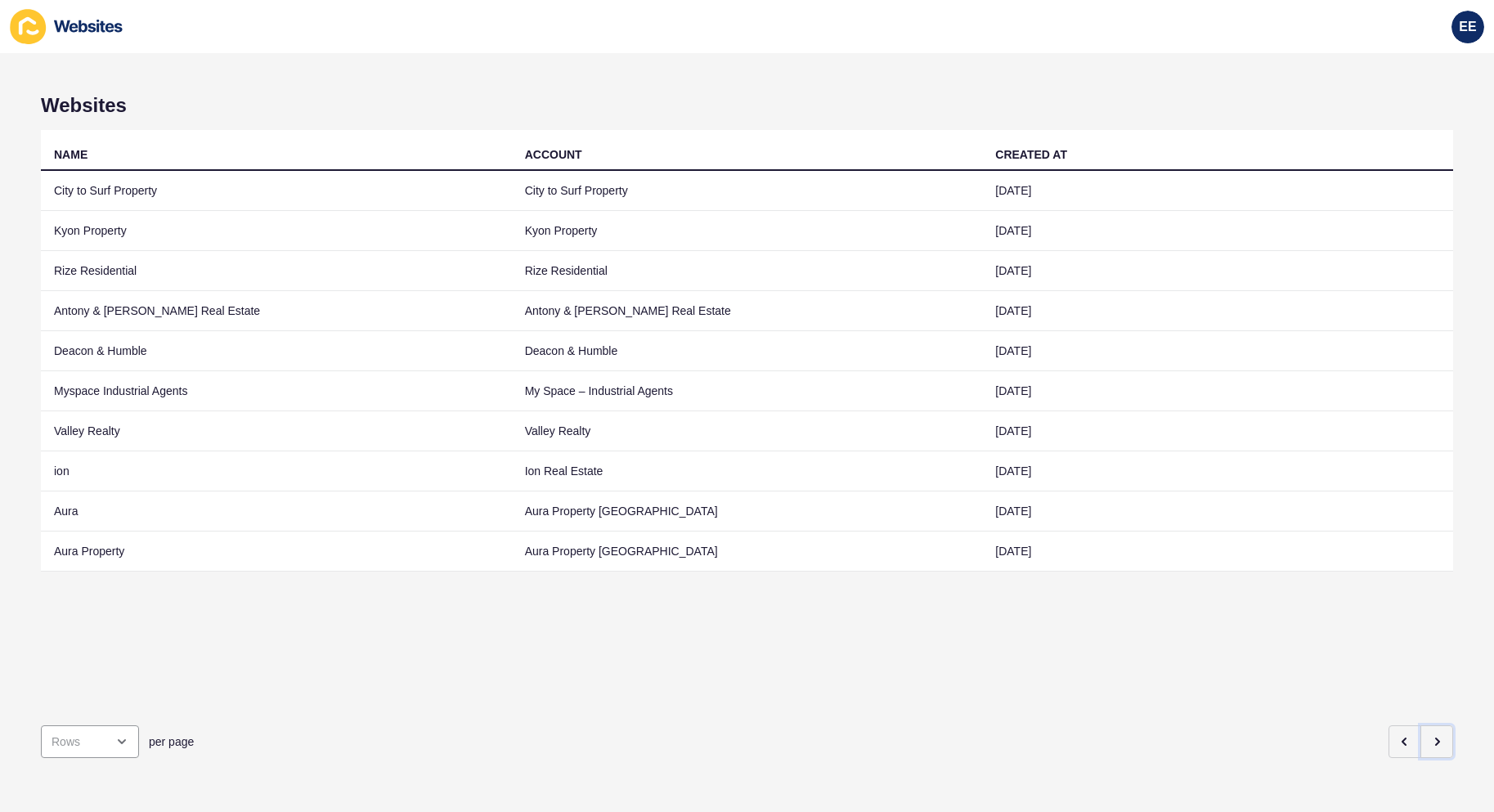
click at [1421, 736] on button "button" at bounding box center [1437, 741] width 32 height 32
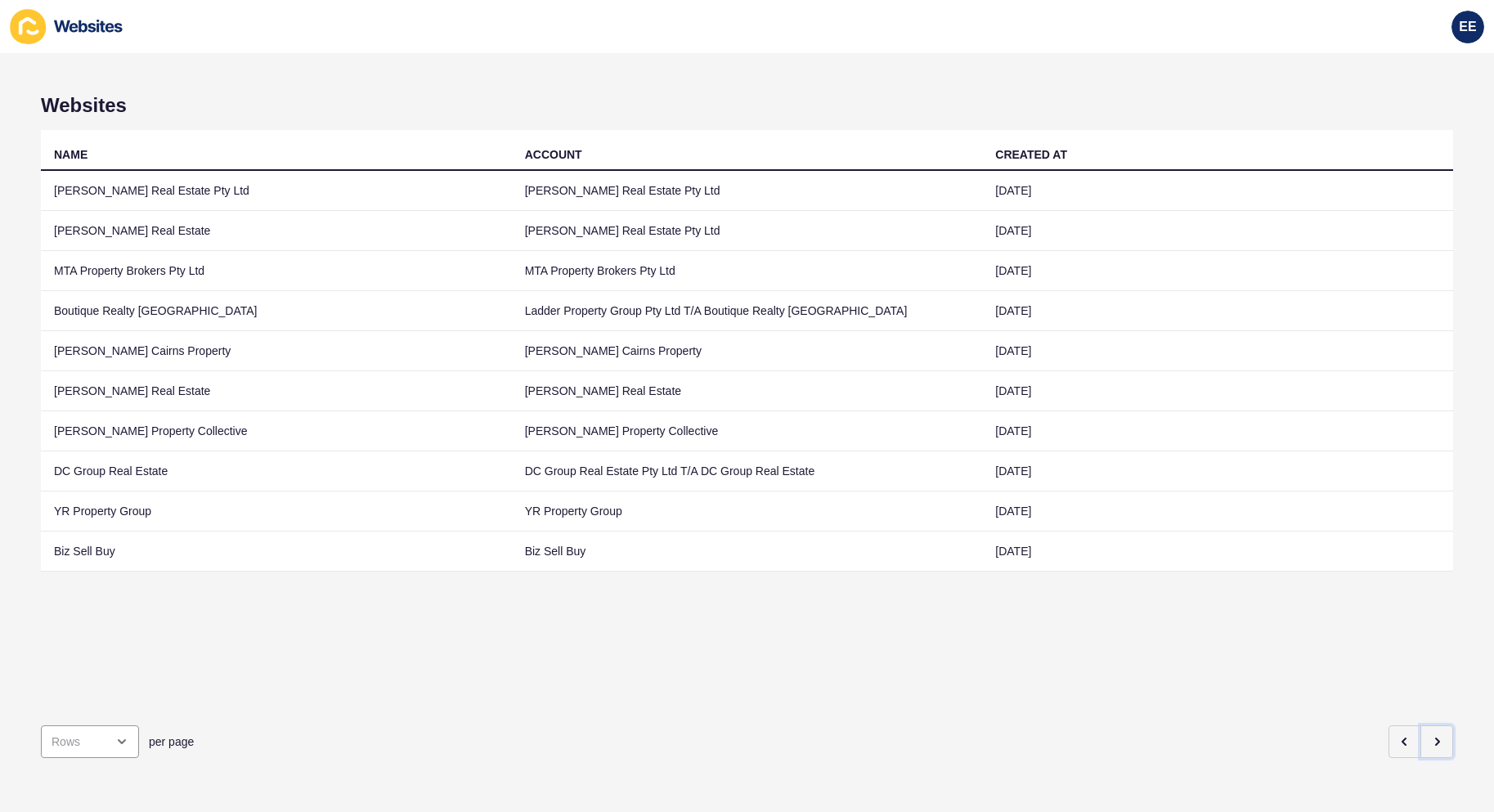
click at [1421, 736] on button "button" at bounding box center [1437, 741] width 32 height 32
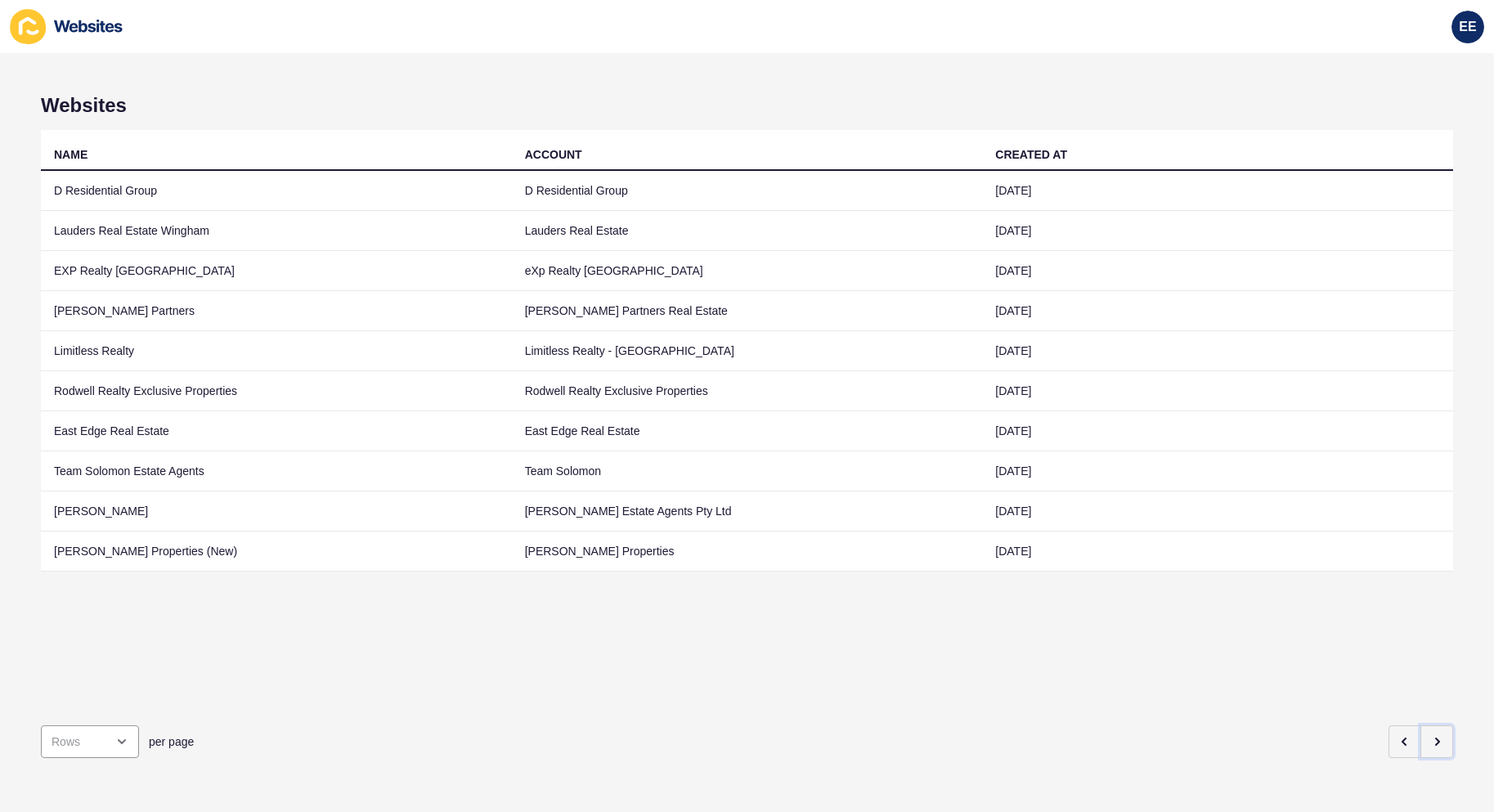
click at [1421, 736] on button "button" at bounding box center [1437, 741] width 32 height 32
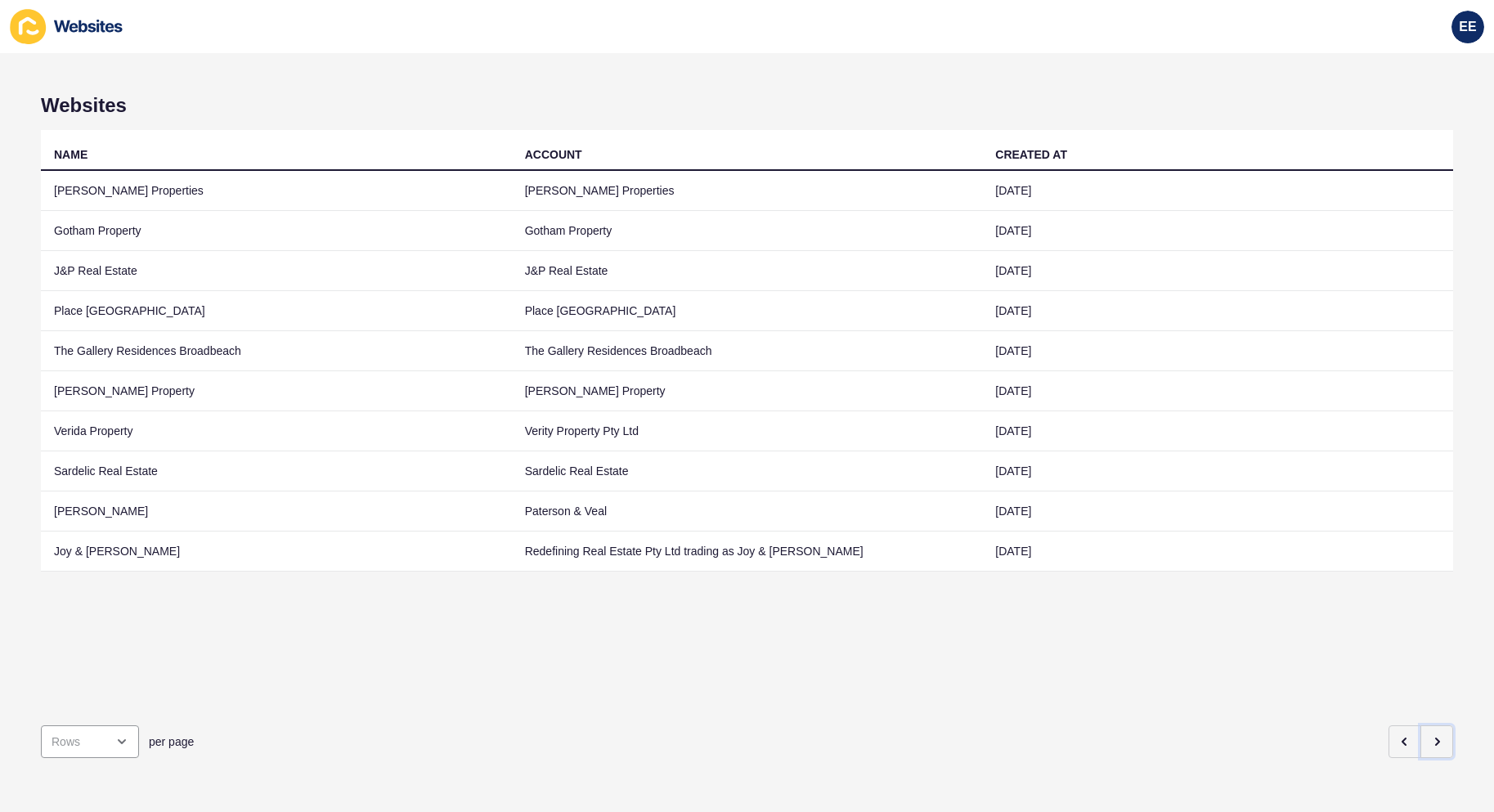
click at [1421, 736] on button "button" at bounding box center [1437, 741] width 32 height 32
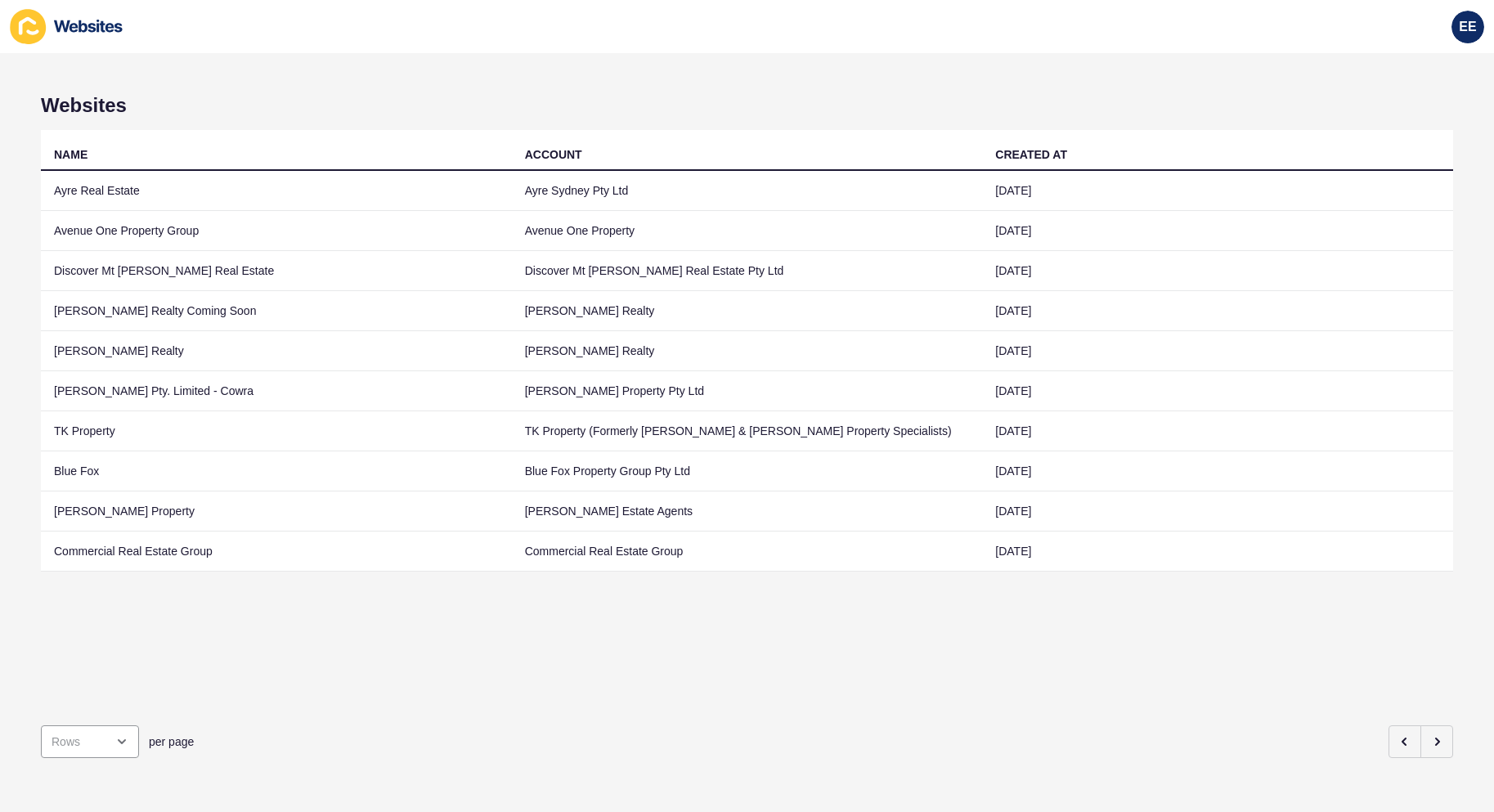
click at [188, 274] on td "Discover Mt [PERSON_NAME] Real Estate" at bounding box center [276, 270] width 471 height 40
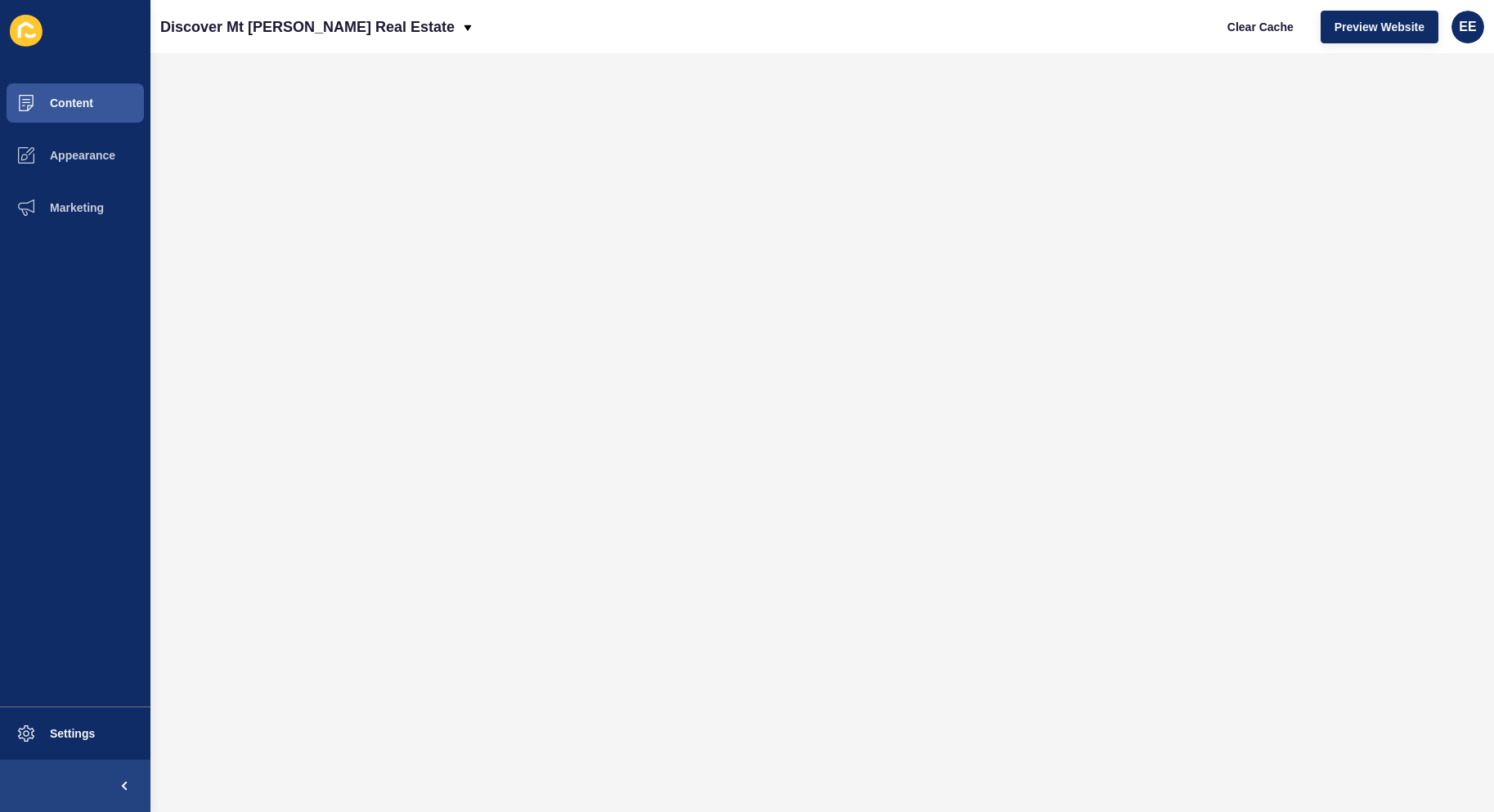
click at [1418, 5] on div "Clear Cache Preview Website EE" at bounding box center [1349, 27] width 284 height 46
click at [1399, 19] on span "Preview Website" at bounding box center [1379, 26] width 90 height 16
click at [37, 160] on span "Appearance" at bounding box center [56, 154] width 118 height 13
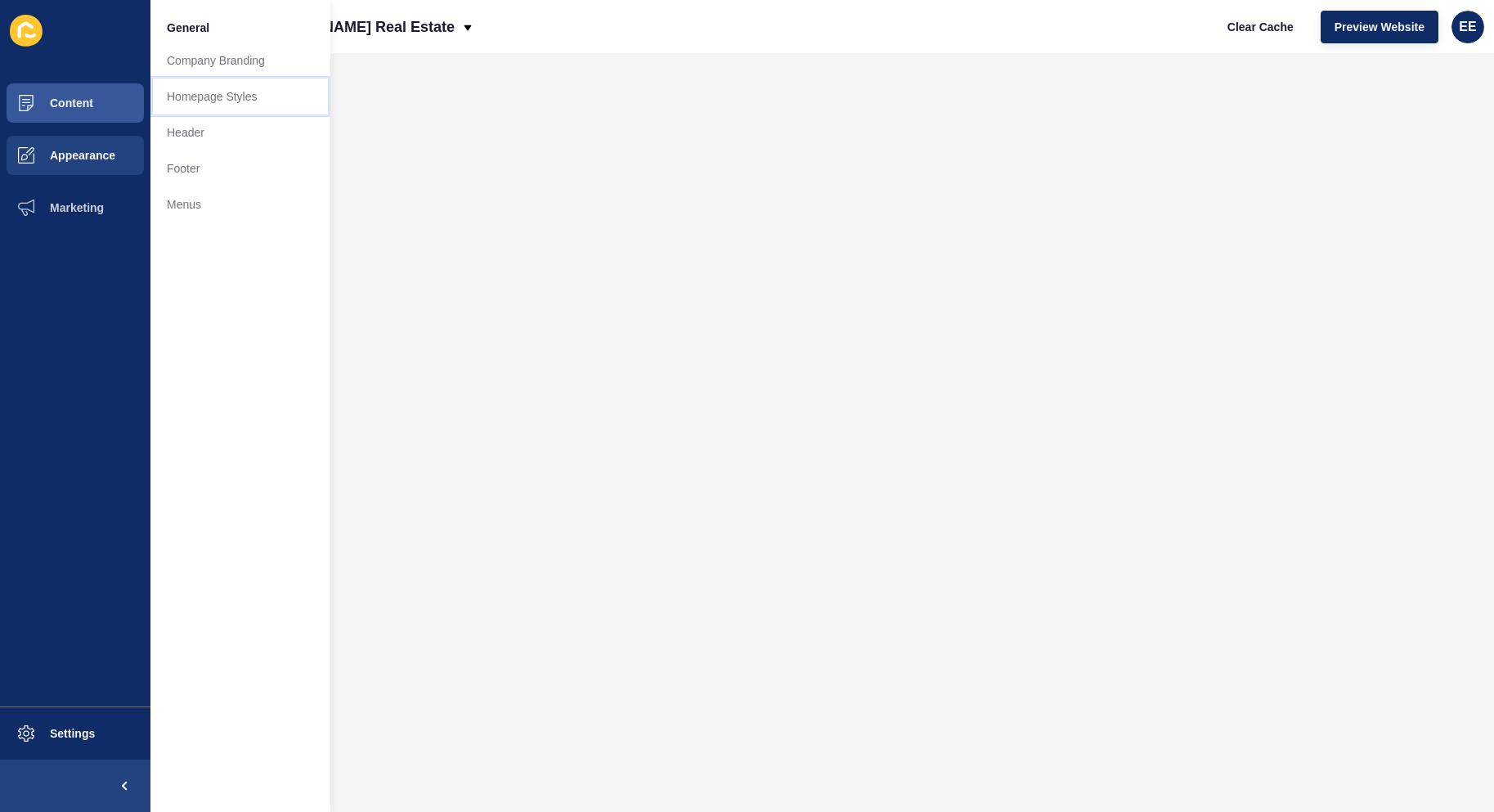
click at [206, 108] on link "Homepage Styles" at bounding box center [240, 96] width 180 height 36
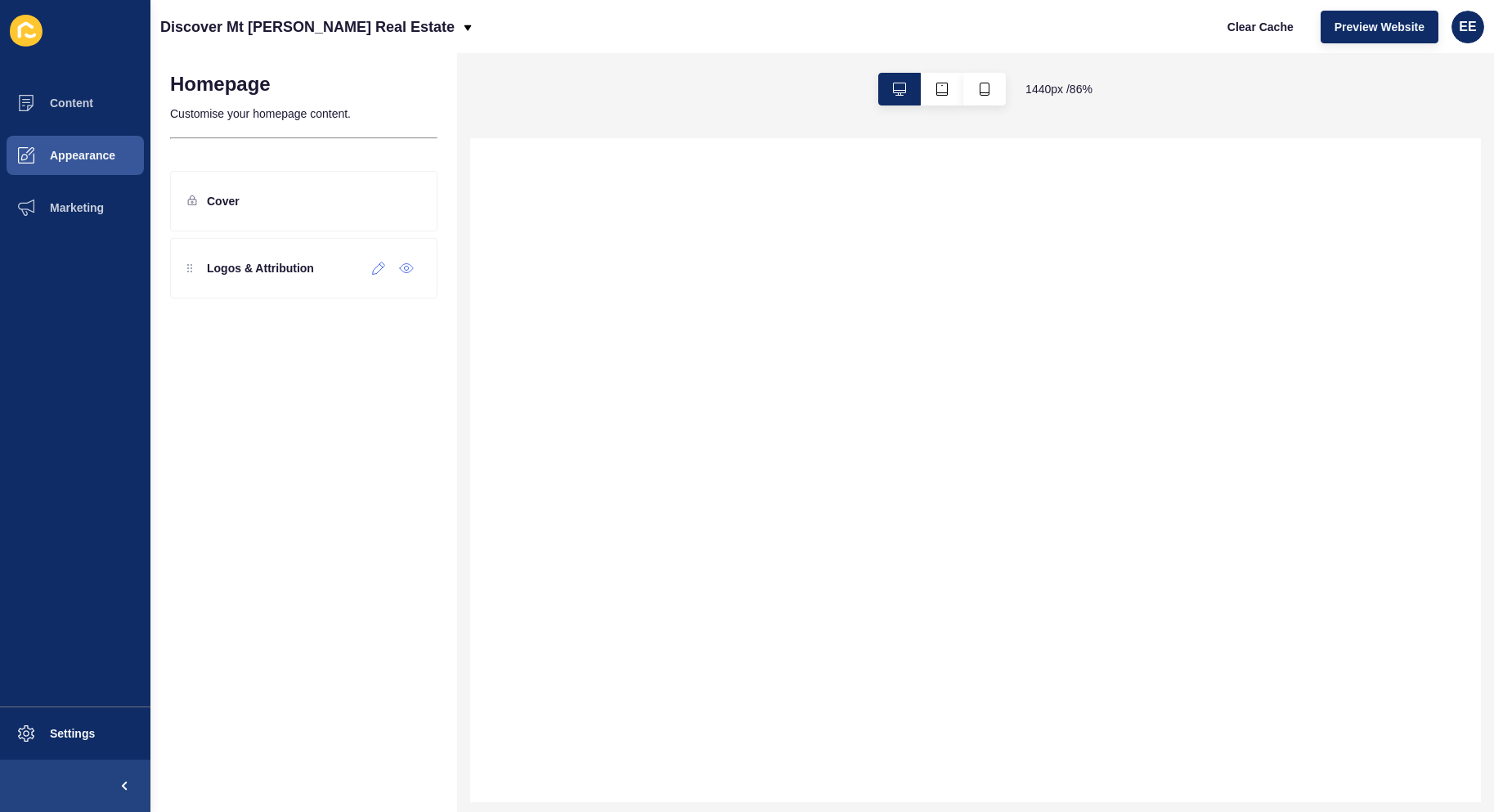
click at [246, 272] on p "Logos & Attribution" at bounding box center [260, 268] width 108 height 16
click at [376, 274] on icon at bounding box center [379, 269] width 12 height 12
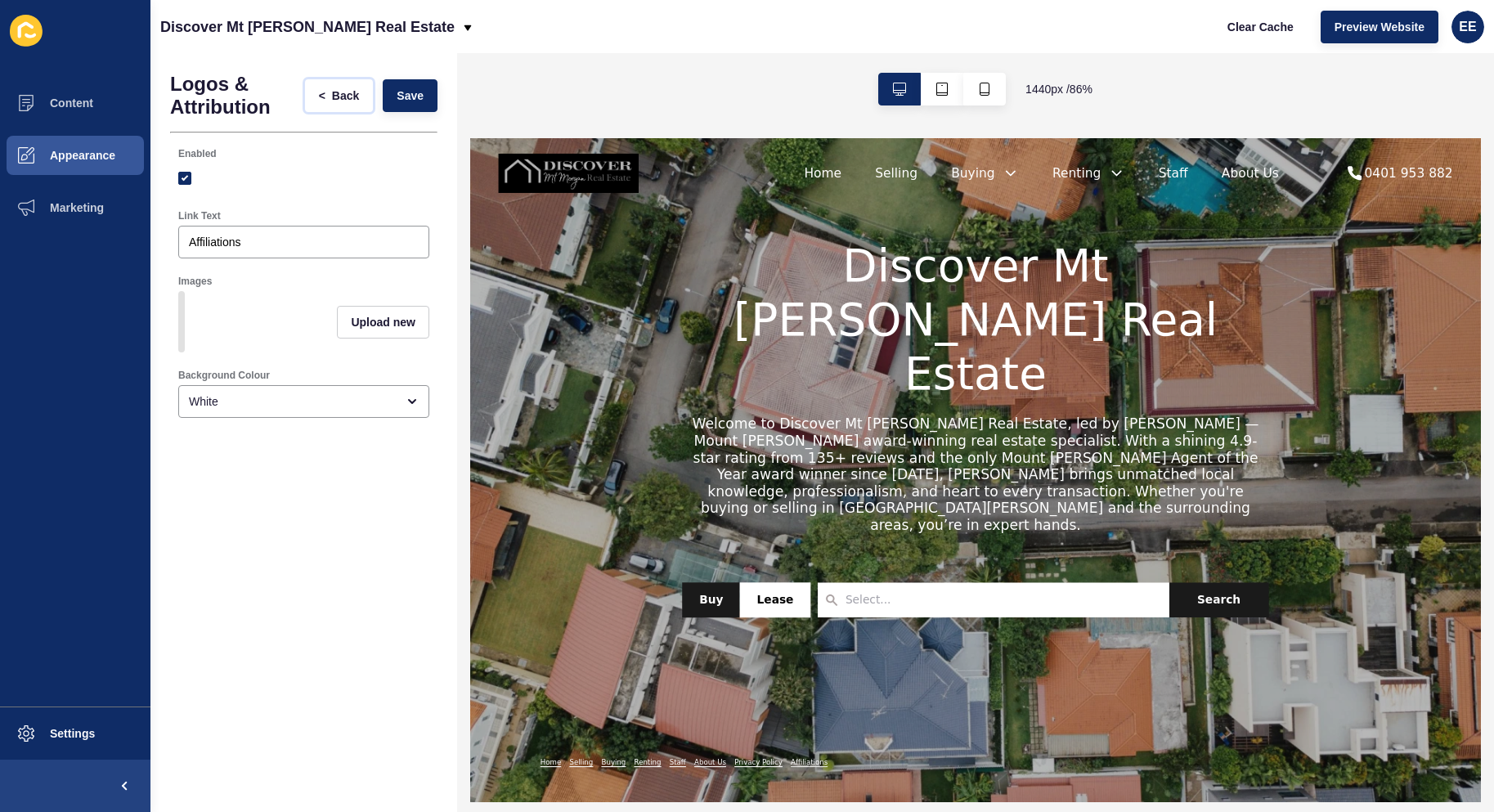
click at [345, 100] on span "Back" at bounding box center [346, 96] width 27 height 16
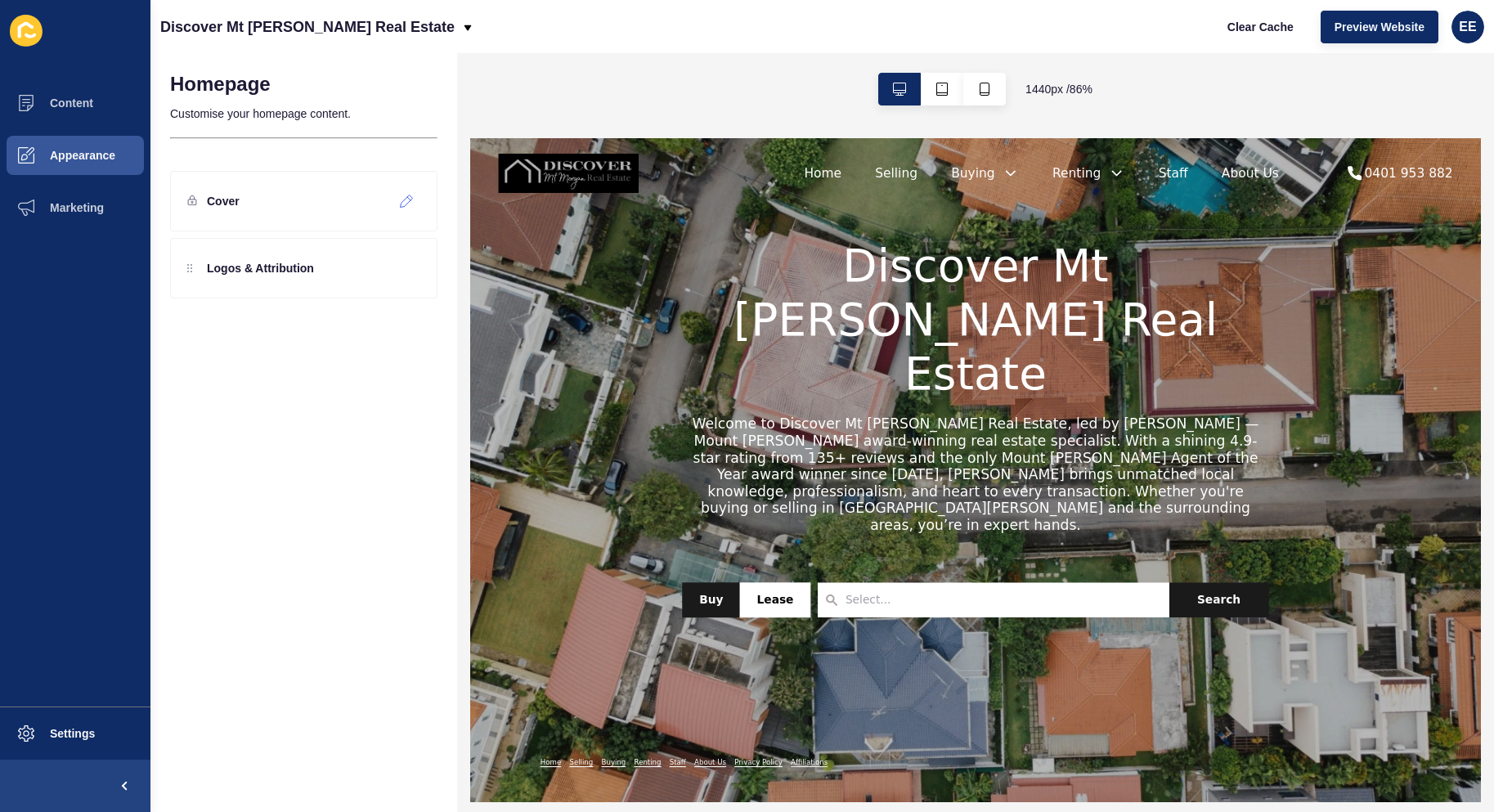
click at [406, 201] on icon at bounding box center [407, 200] width 14 height 13
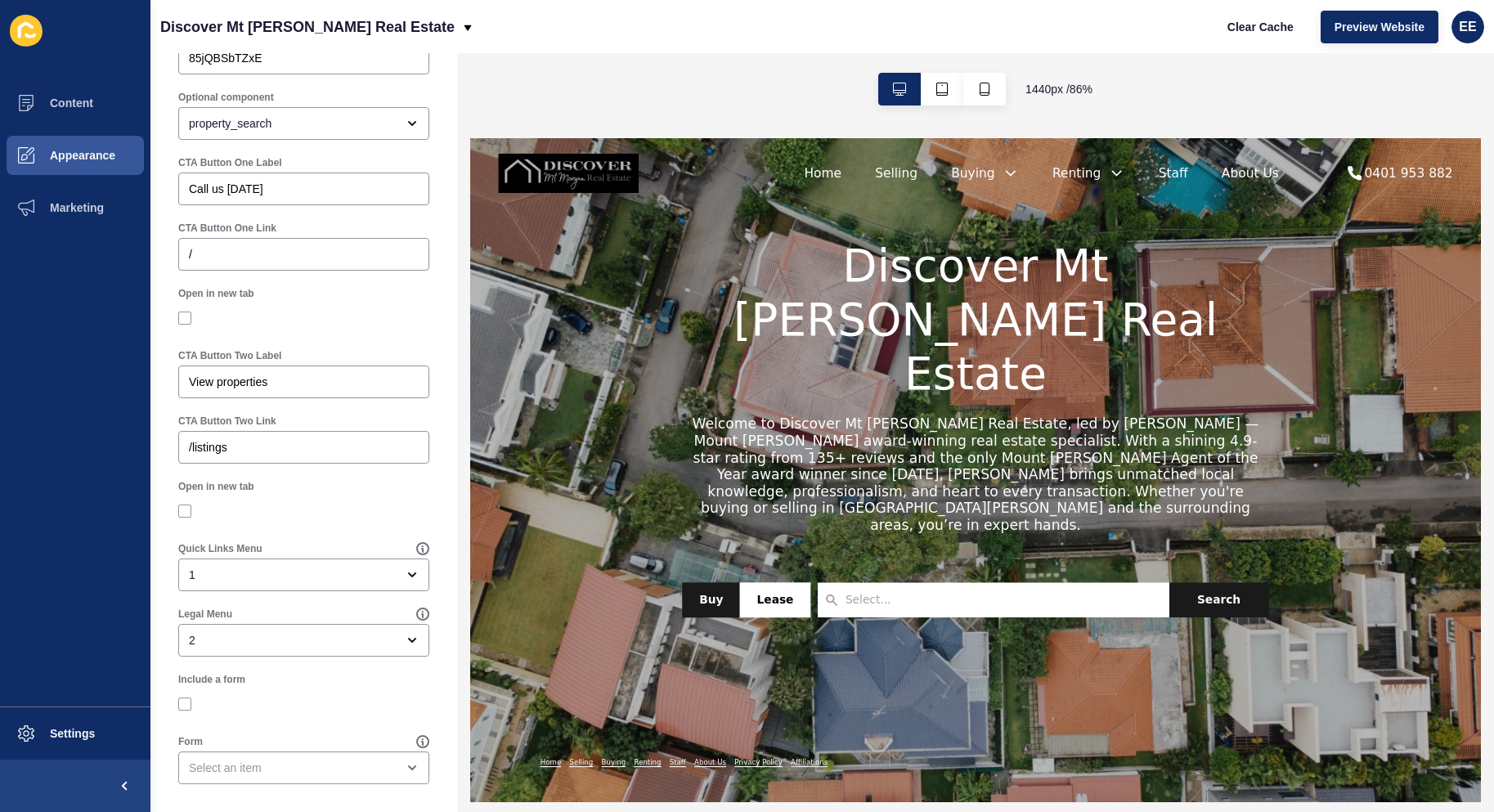
scroll to position [1098, 0]
click at [396, 569] on div "close menu" at bounding box center [407, 574] width 23 height 13
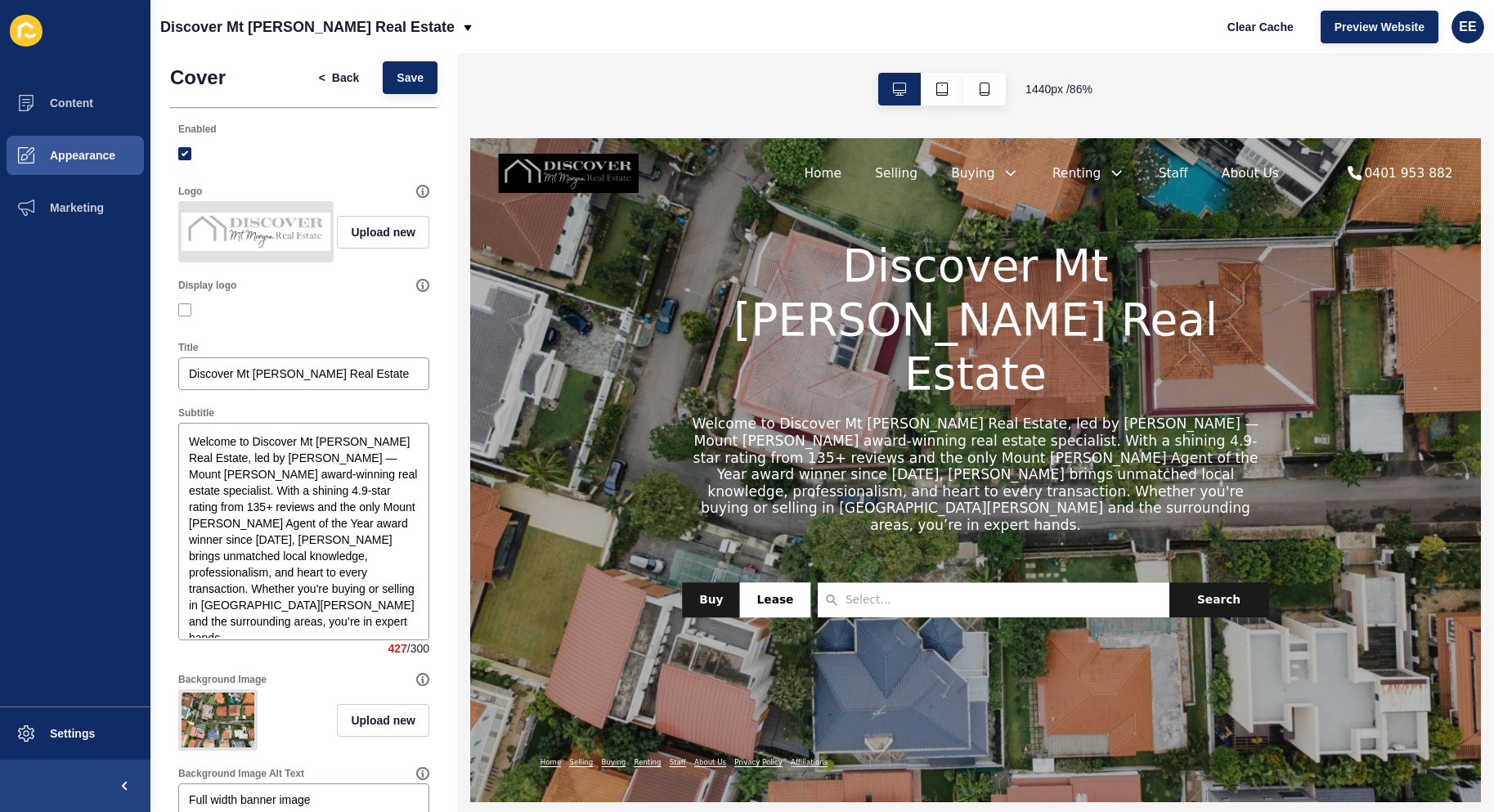
scroll to position [0, 0]
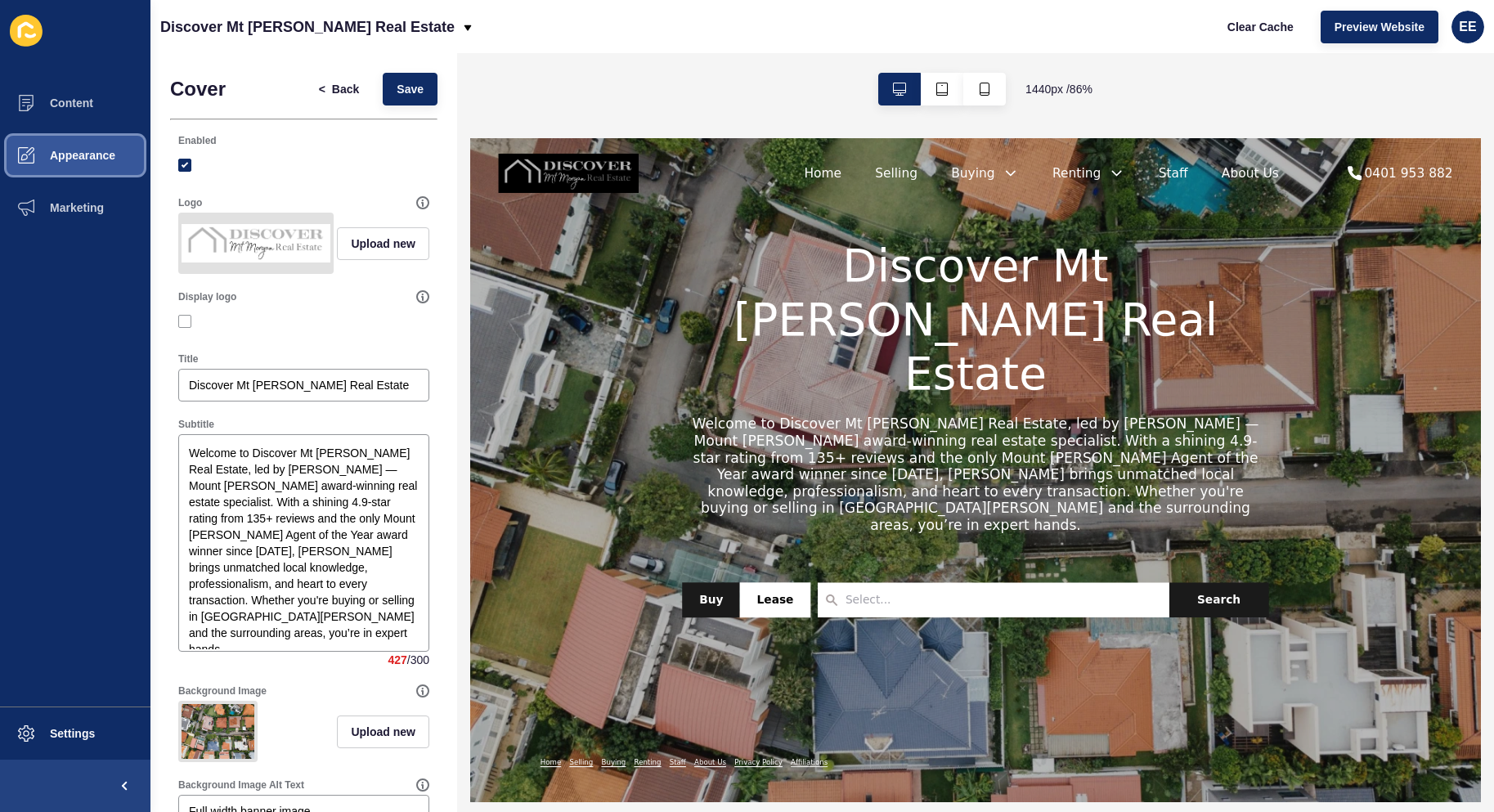
click at [76, 160] on span "Appearance" at bounding box center [56, 154] width 118 height 13
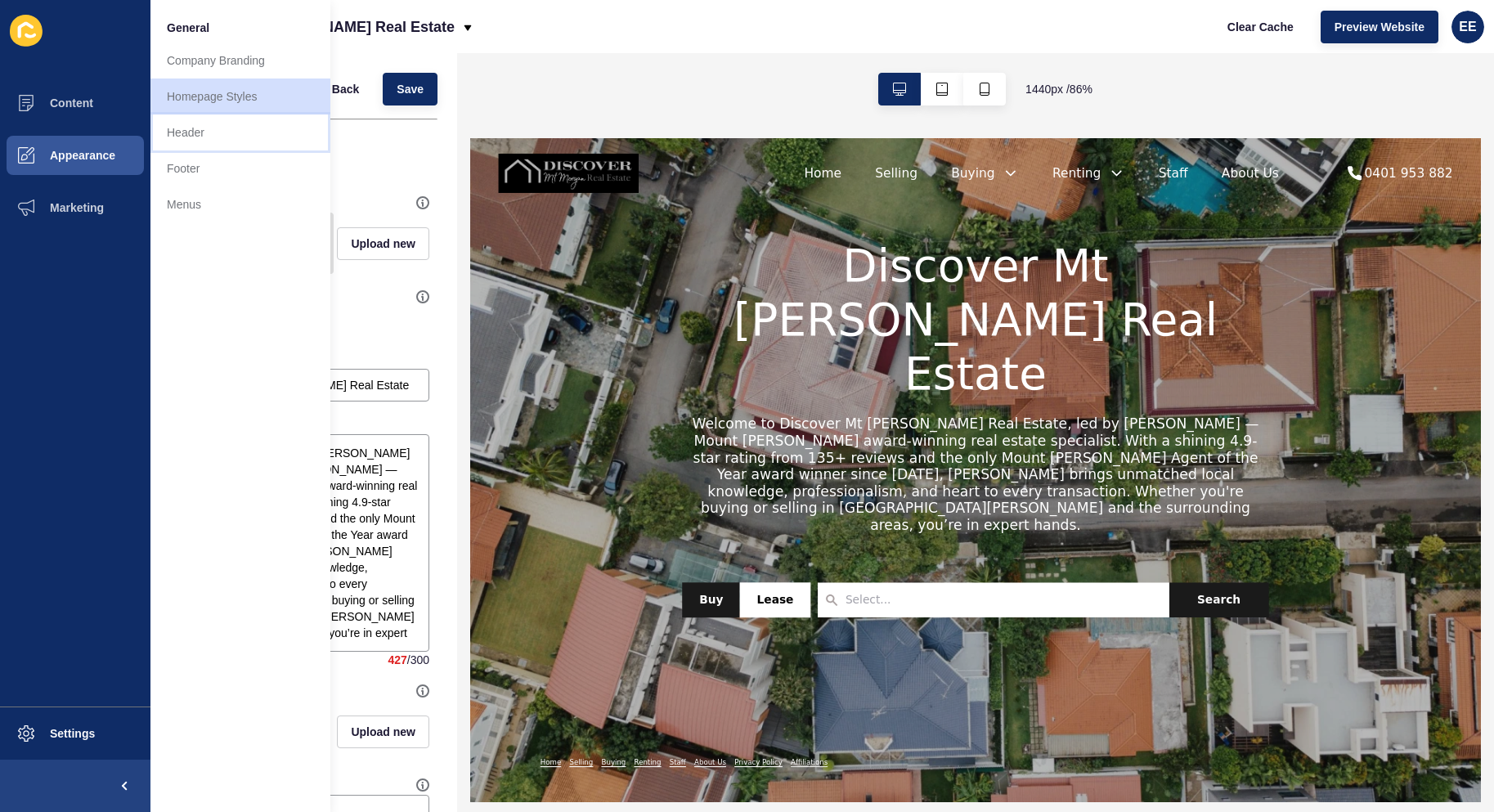
click at [194, 121] on link "Header" at bounding box center [240, 132] width 180 height 36
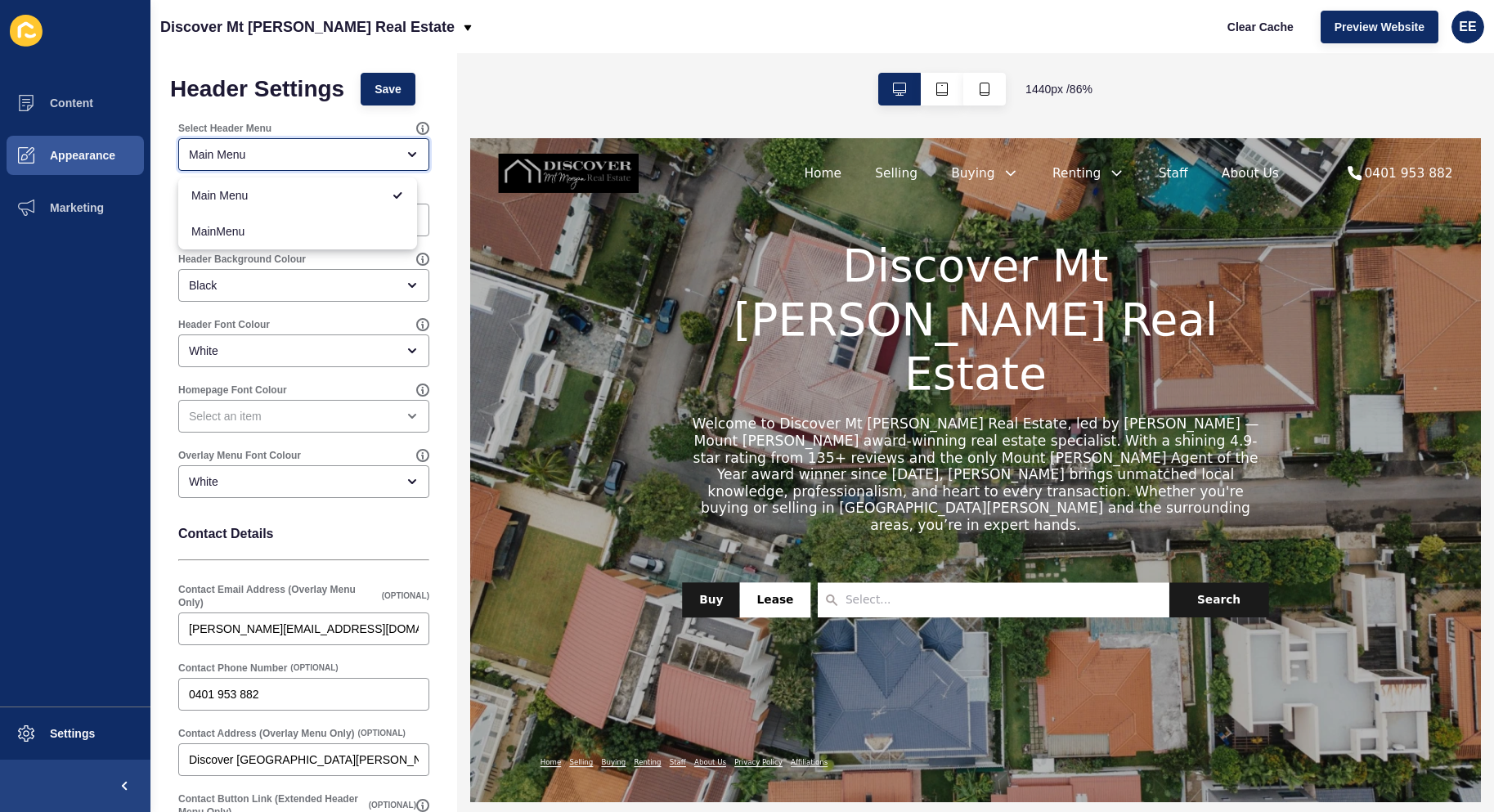
click at [325, 156] on div "Main Menu" at bounding box center [292, 154] width 206 height 16
click at [304, 225] on span "MainMenu" at bounding box center [297, 231] width 212 height 16
type input "MainMenu"
click at [395, 90] on span "Save" at bounding box center [388, 89] width 27 height 16
click at [73, 165] on button "Appearance" at bounding box center [75, 154] width 150 height 52
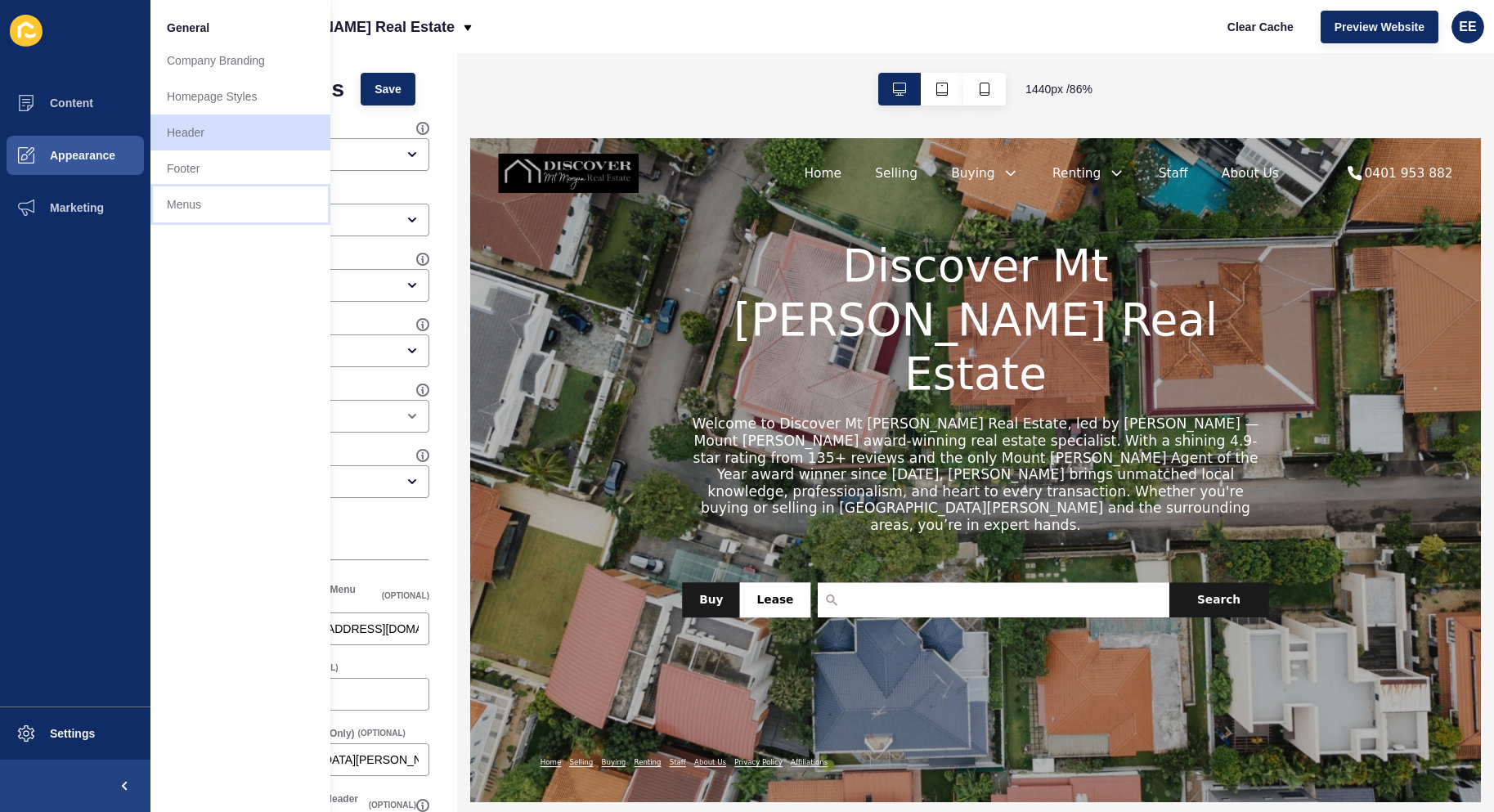
click at [200, 195] on link "Menus" at bounding box center [240, 205] width 180 height 36
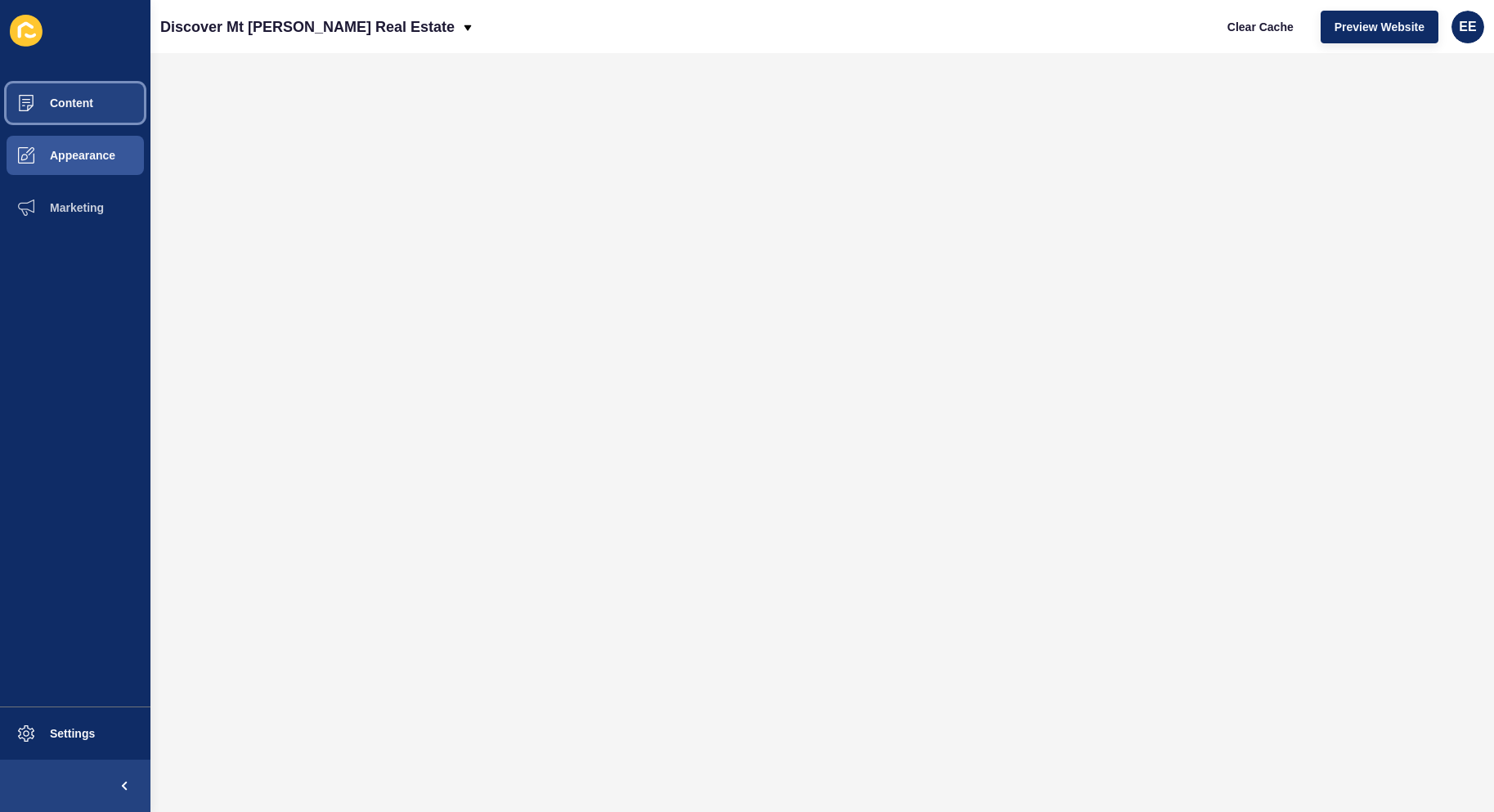
click at [69, 96] on span "Content" at bounding box center [45, 102] width 96 height 13
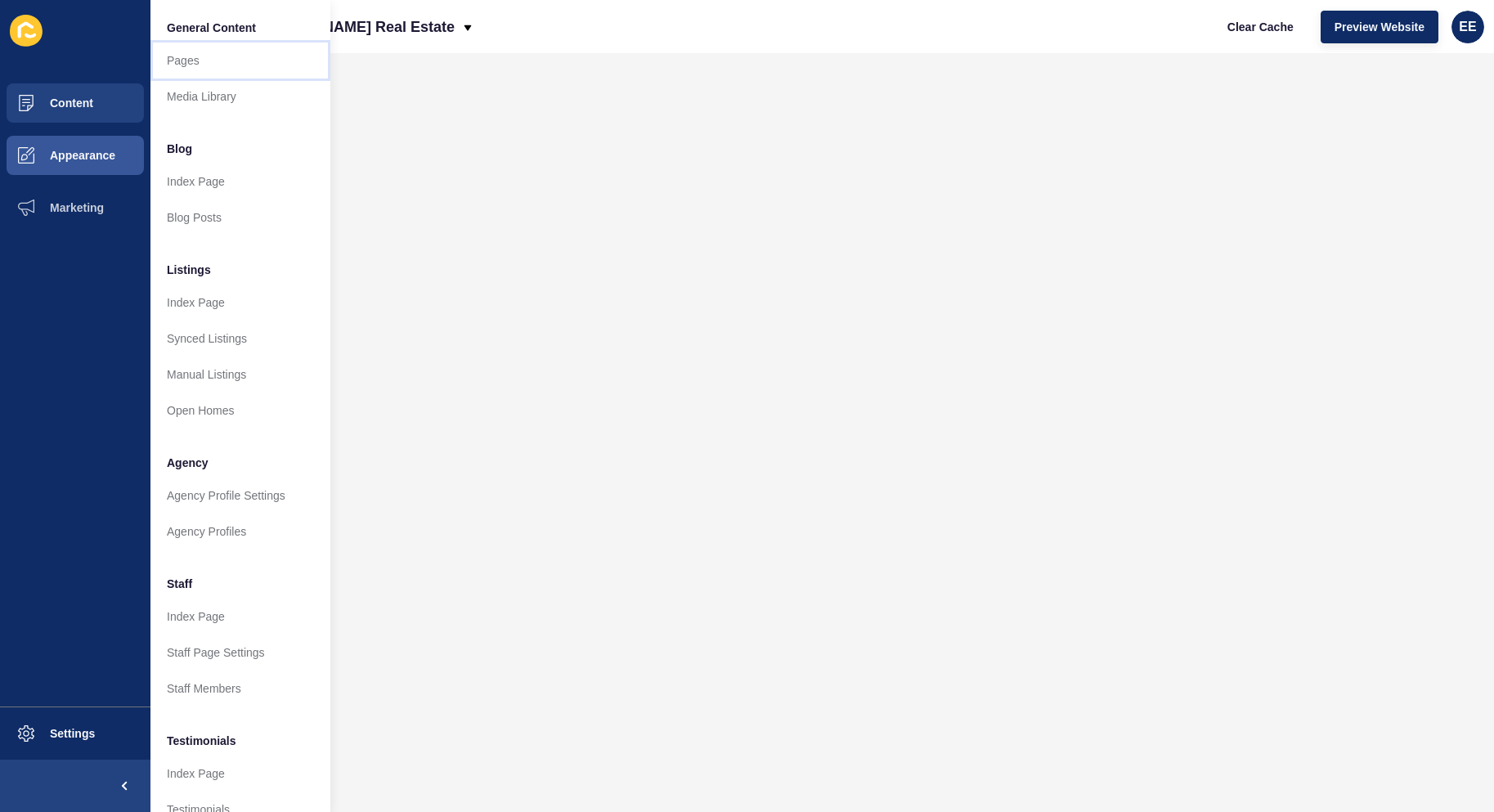
click at [208, 68] on link "Pages" at bounding box center [240, 61] width 180 height 36
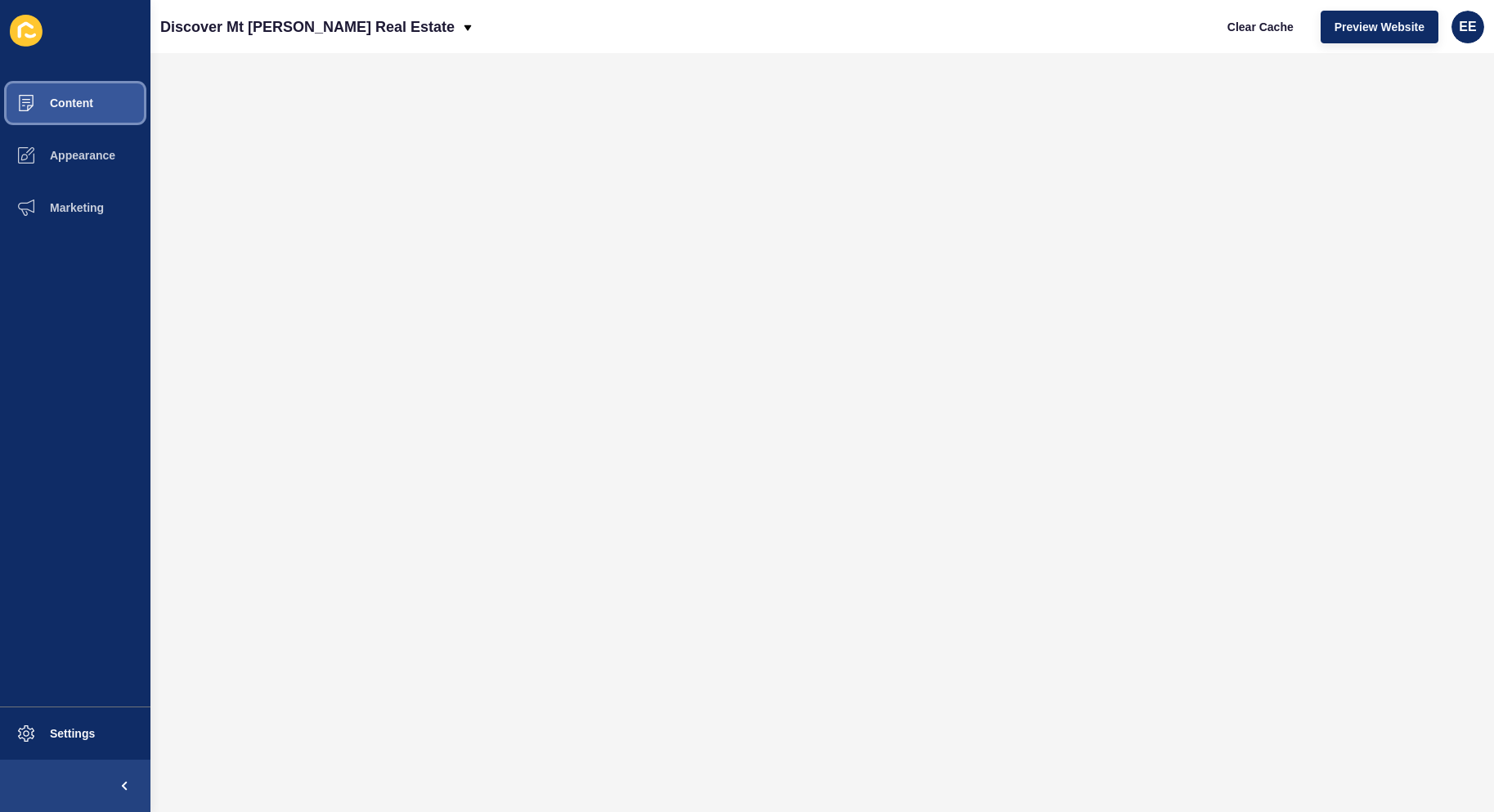
click at [52, 102] on span "Content" at bounding box center [45, 102] width 96 height 13
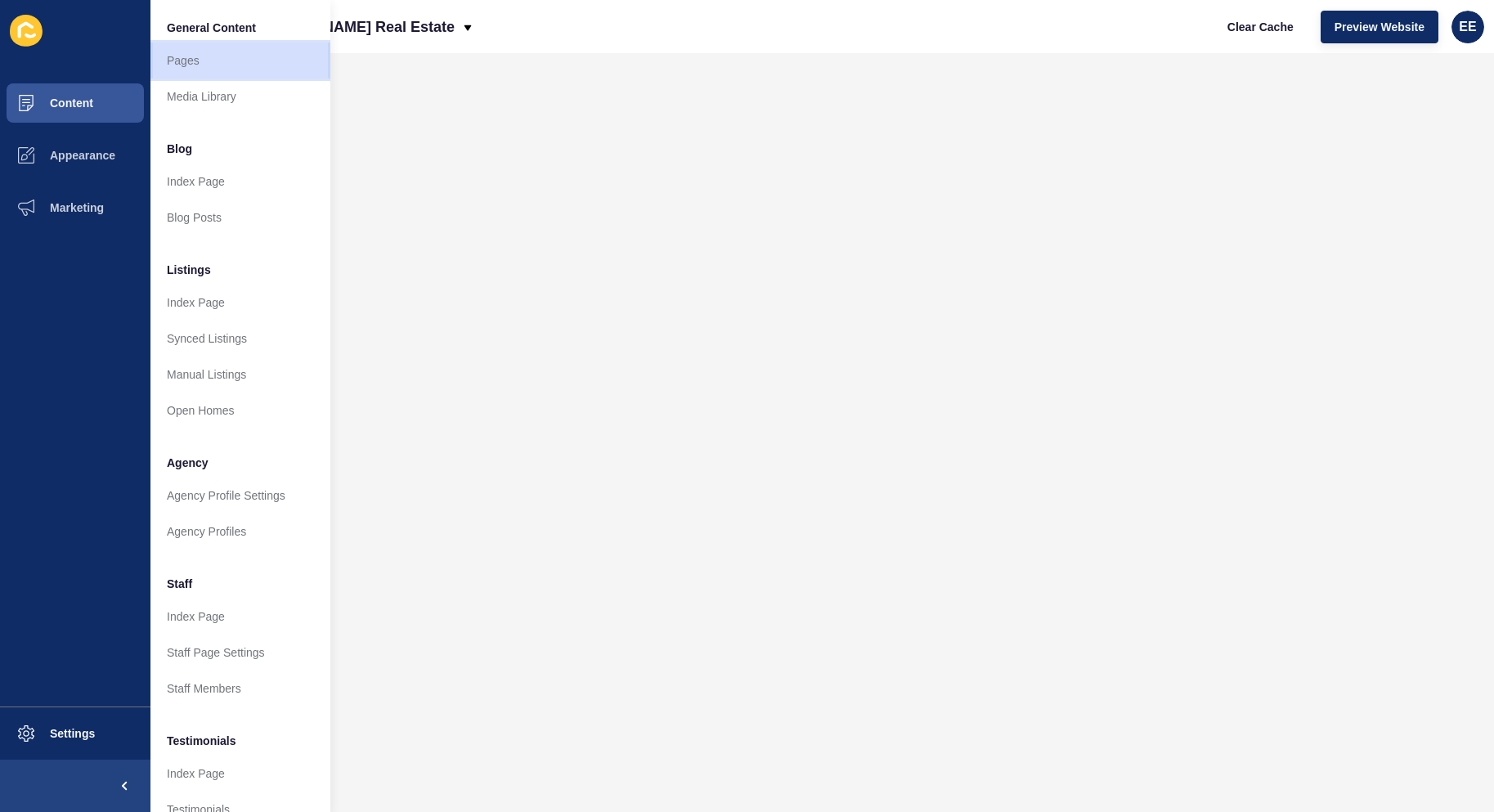
click at [207, 61] on link "Pages" at bounding box center [240, 61] width 180 height 36
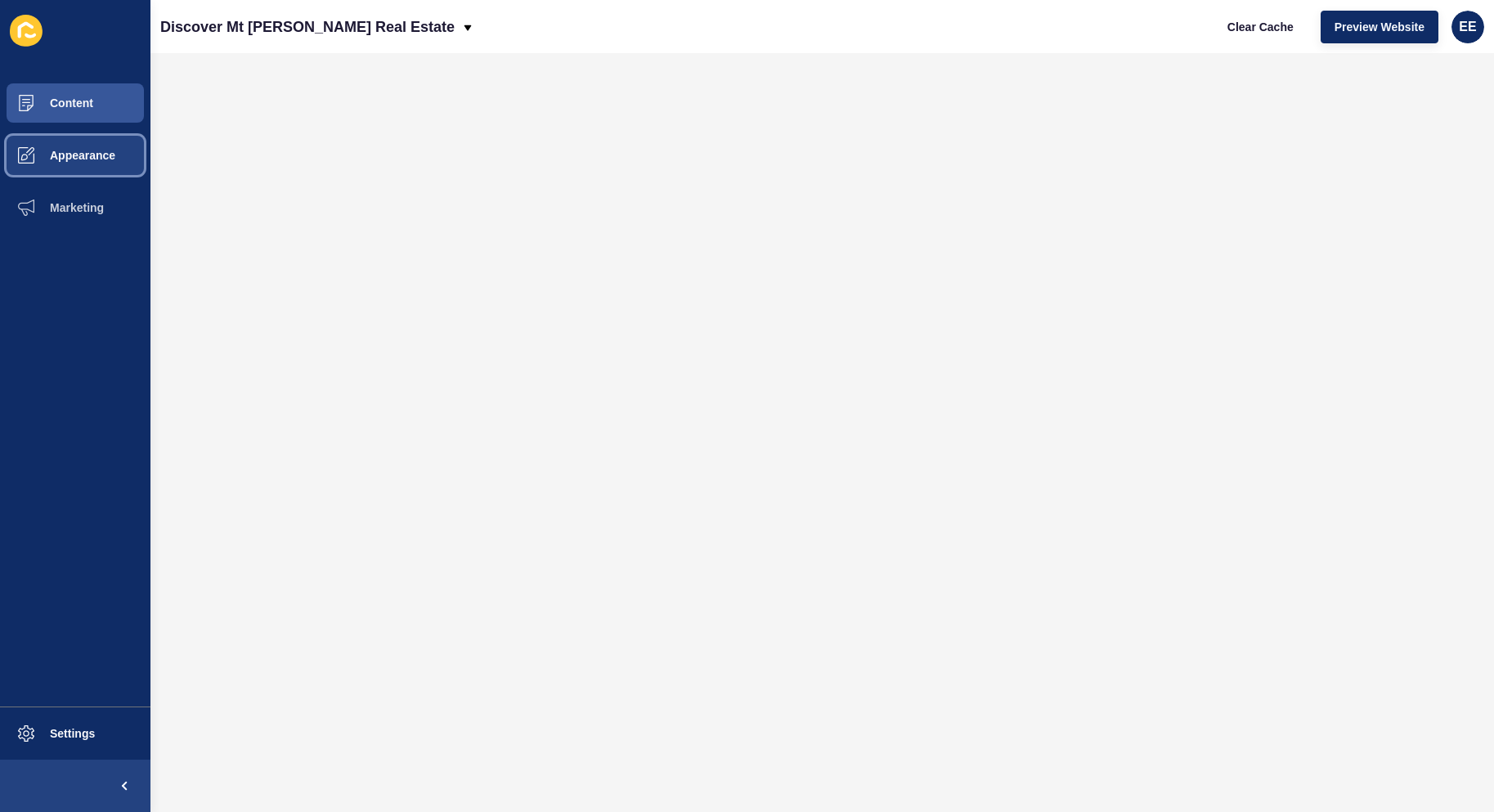
click at [84, 147] on button "Appearance" at bounding box center [75, 154] width 150 height 52
click at [41, 150] on span "Appearance" at bounding box center [56, 154] width 118 height 13
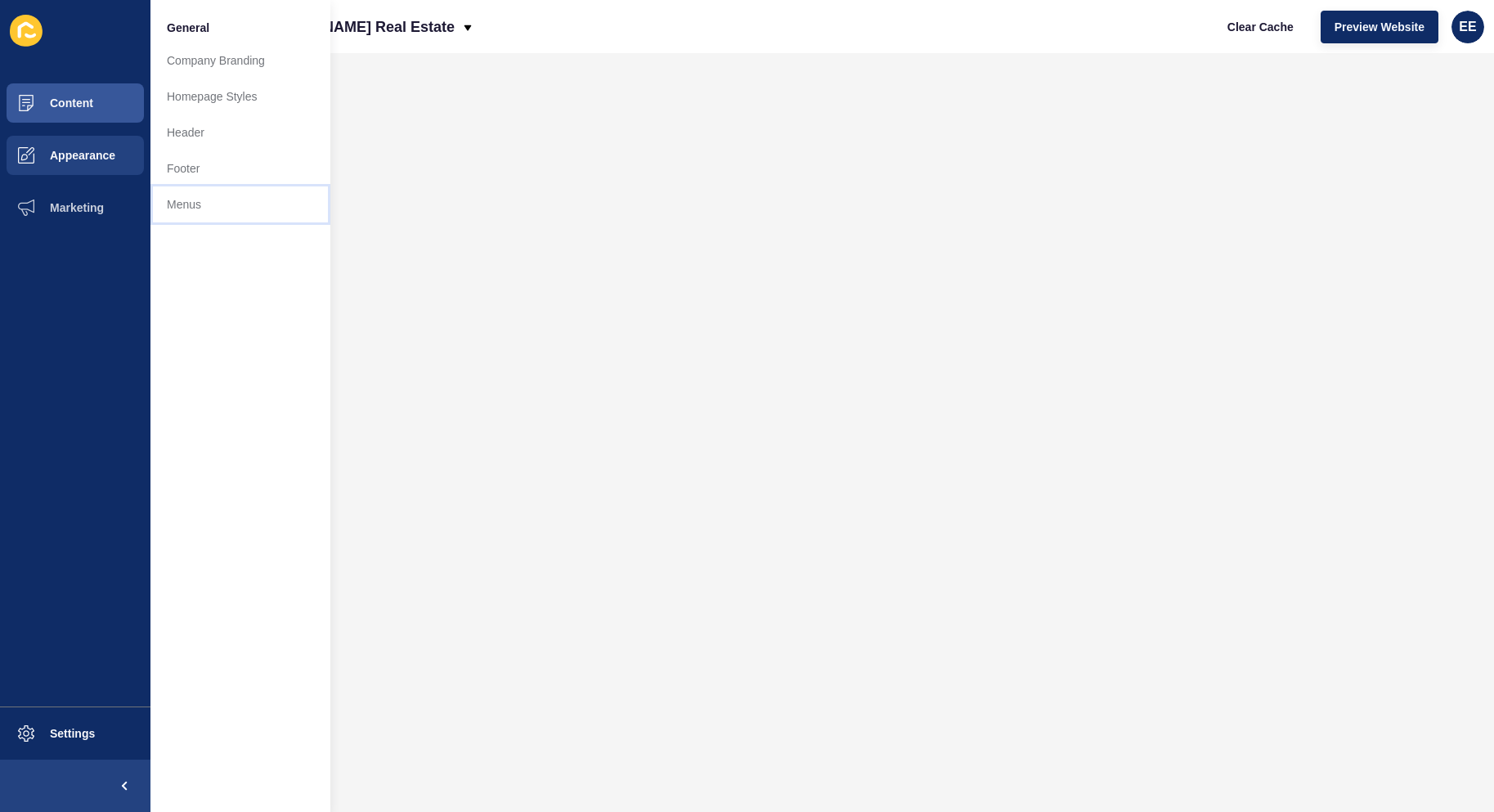
drag, startPoint x: 197, startPoint y: 212, endPoint x: 277, endPoint y: 198, distance: 81.2
click at [198, 212] on link "Menus" at bounding box center [240, 205] width 180 height 36
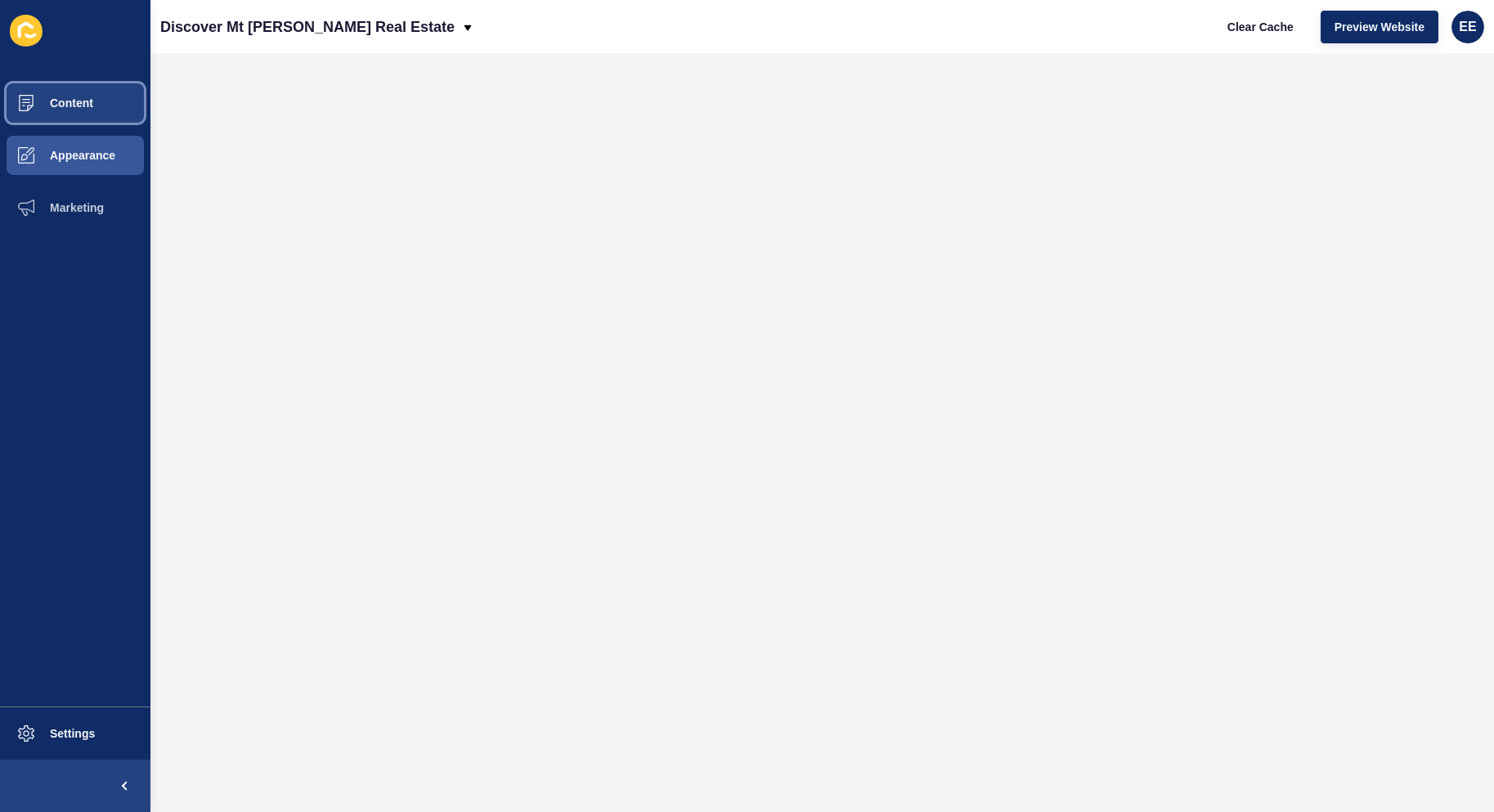
drag, startPoint x: 36, startPoint y: 96, endPoint x: 62, endPoint y: 112, distance: 30.5
click at [38, 99] on span "Content" at bounding box center [45, 102] width 96 height 13
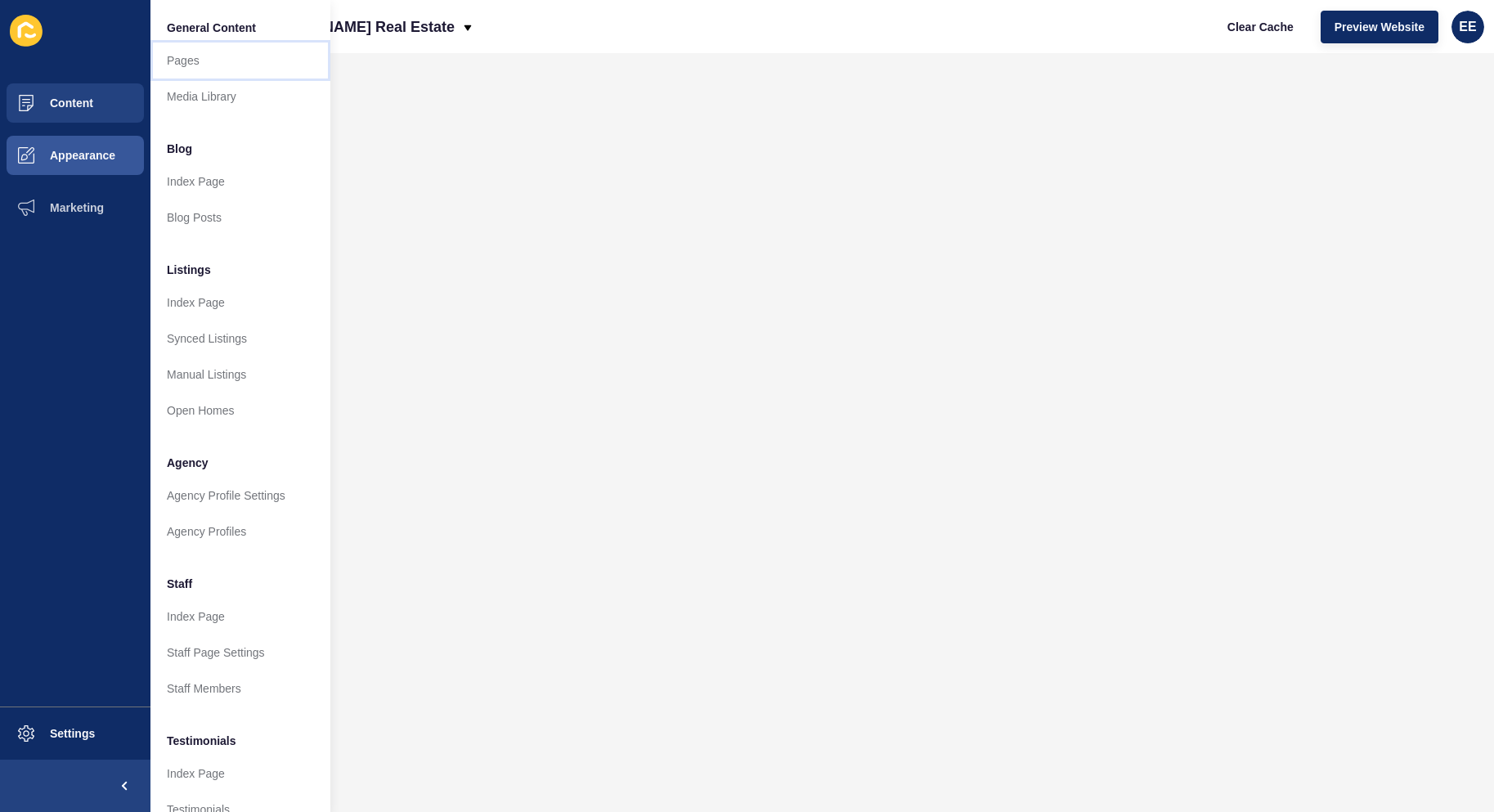
drag, startPoint x: 215, startPoint y: 64, endPoint x: 276, endPoint y: 67, distance: 61.1
click at [216, 64] on link "Pages" at bounding box center [240, 61] width 180 height 36
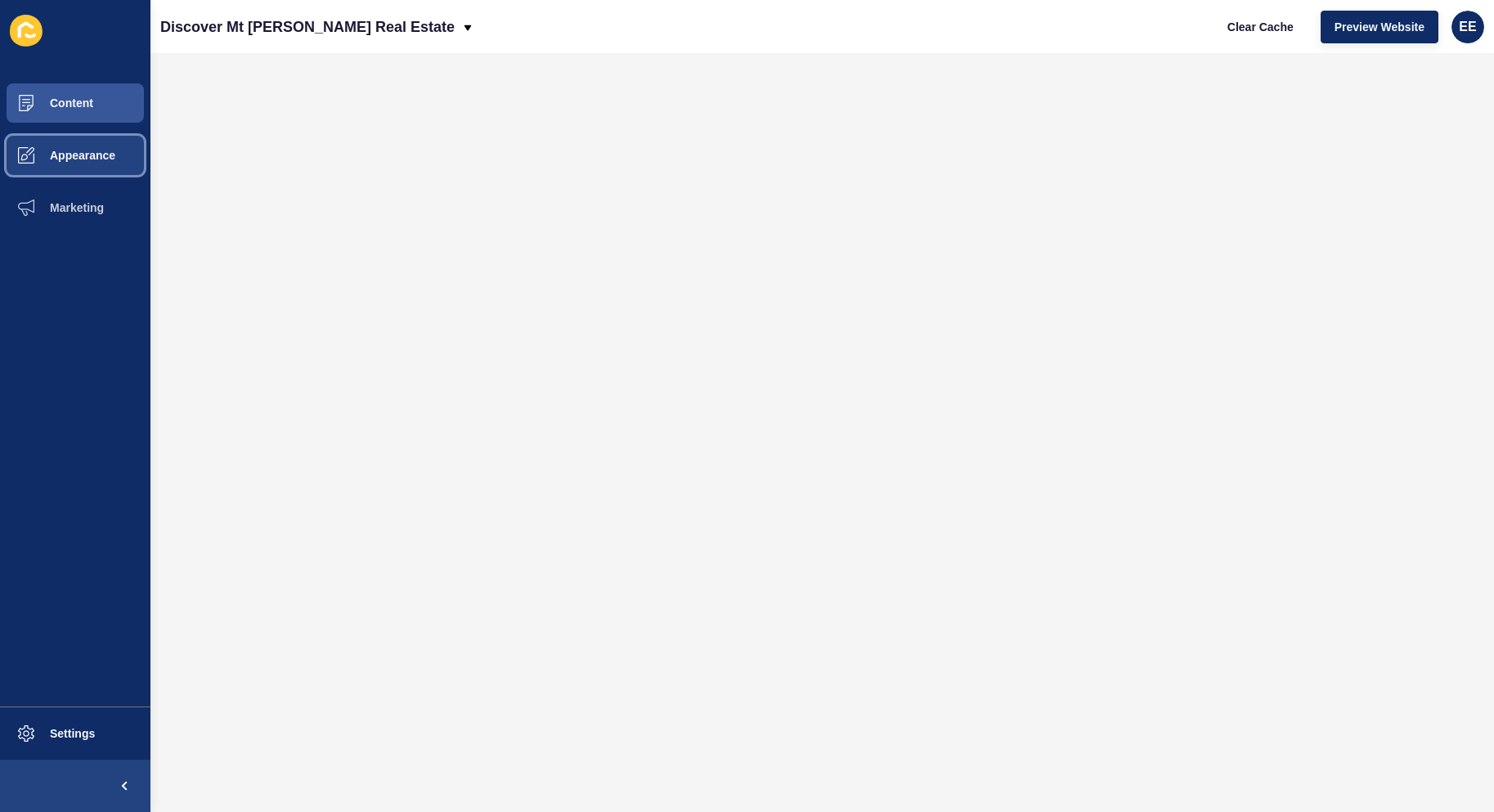
click at [103, 162] on span "Appearance" at bounding box center [56, 154] width 118 height 13
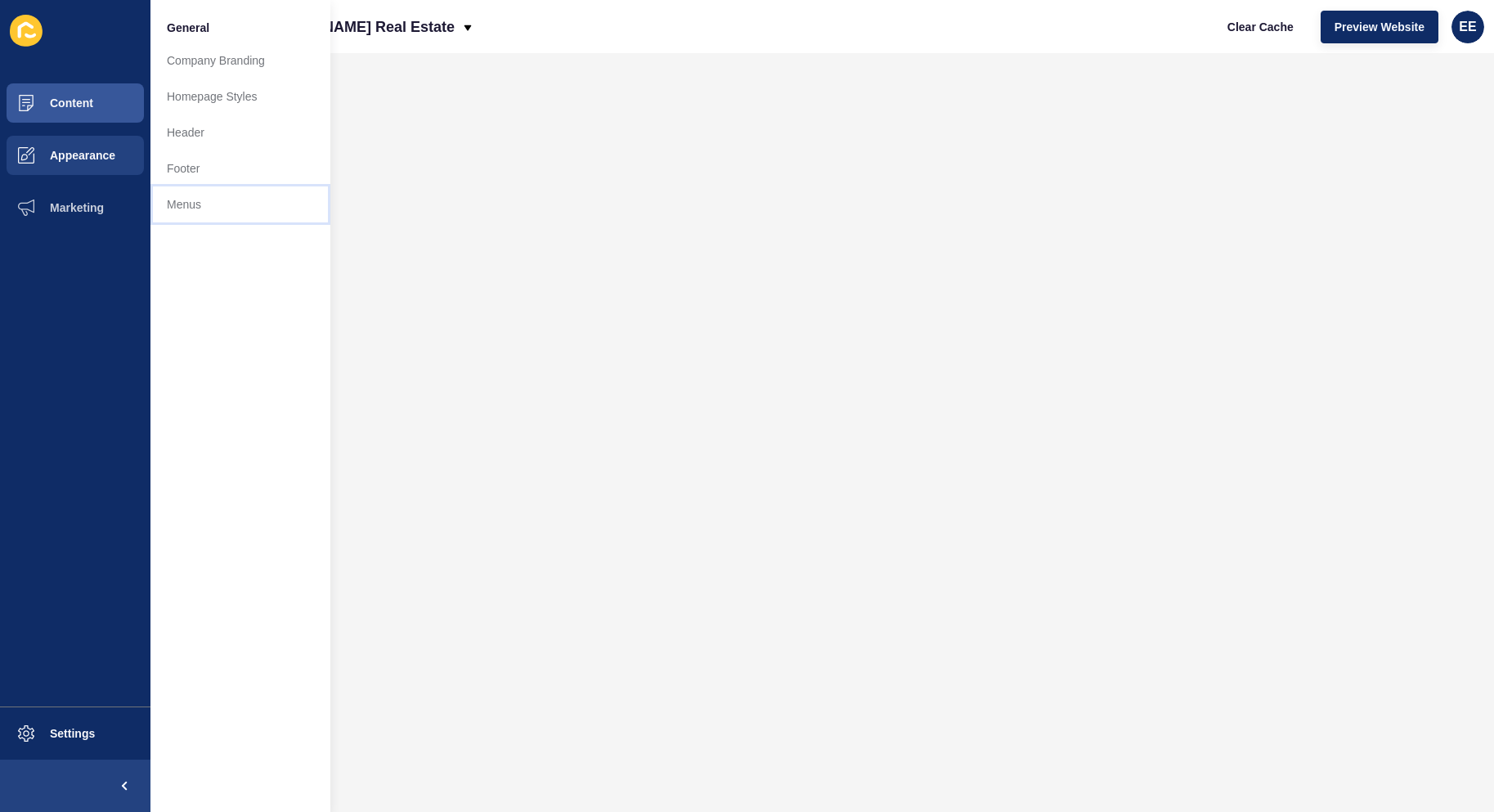
click at [215, 203] on link "Menus" at bounding box center [240, 205] width 180 height 36
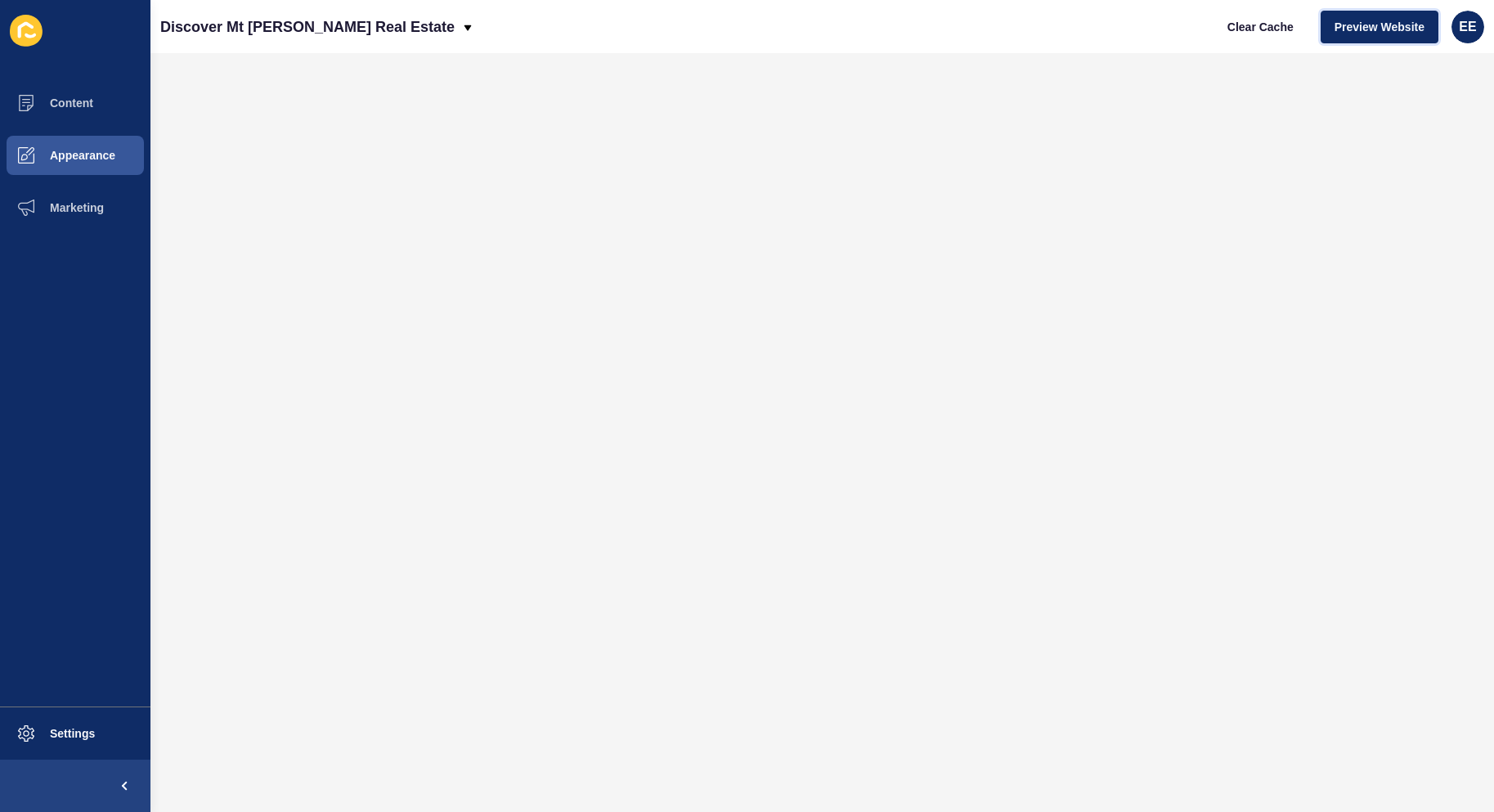
click at [1373, 24] on span "Preview Website" at bounding box center [1379, 26] width 90 height 16
click at [1365, 17] on button "Preview Website" at bounding box center [1380, 26] width 118 height 32
drag, startPoint x: 75, startPoint y: 144, endPoint x: 99, endPoint y: 136, distance: 25.3
click at [77, 144] on button "Appearance" at bounding box center [75, 154] width 150 height 52
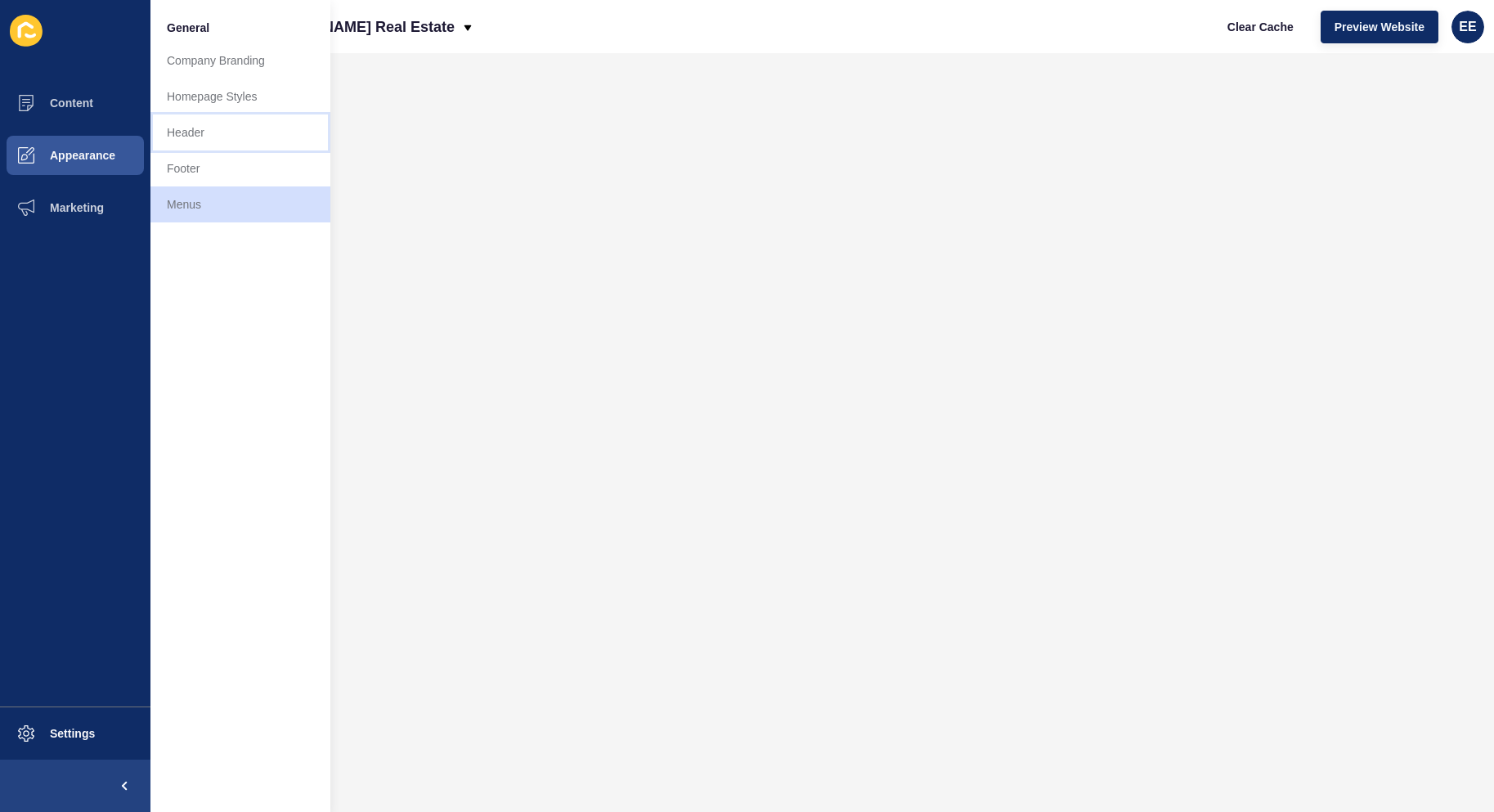
click at [204, 142] on link "Header" at bounding box center [240, 132] width 180 height 36
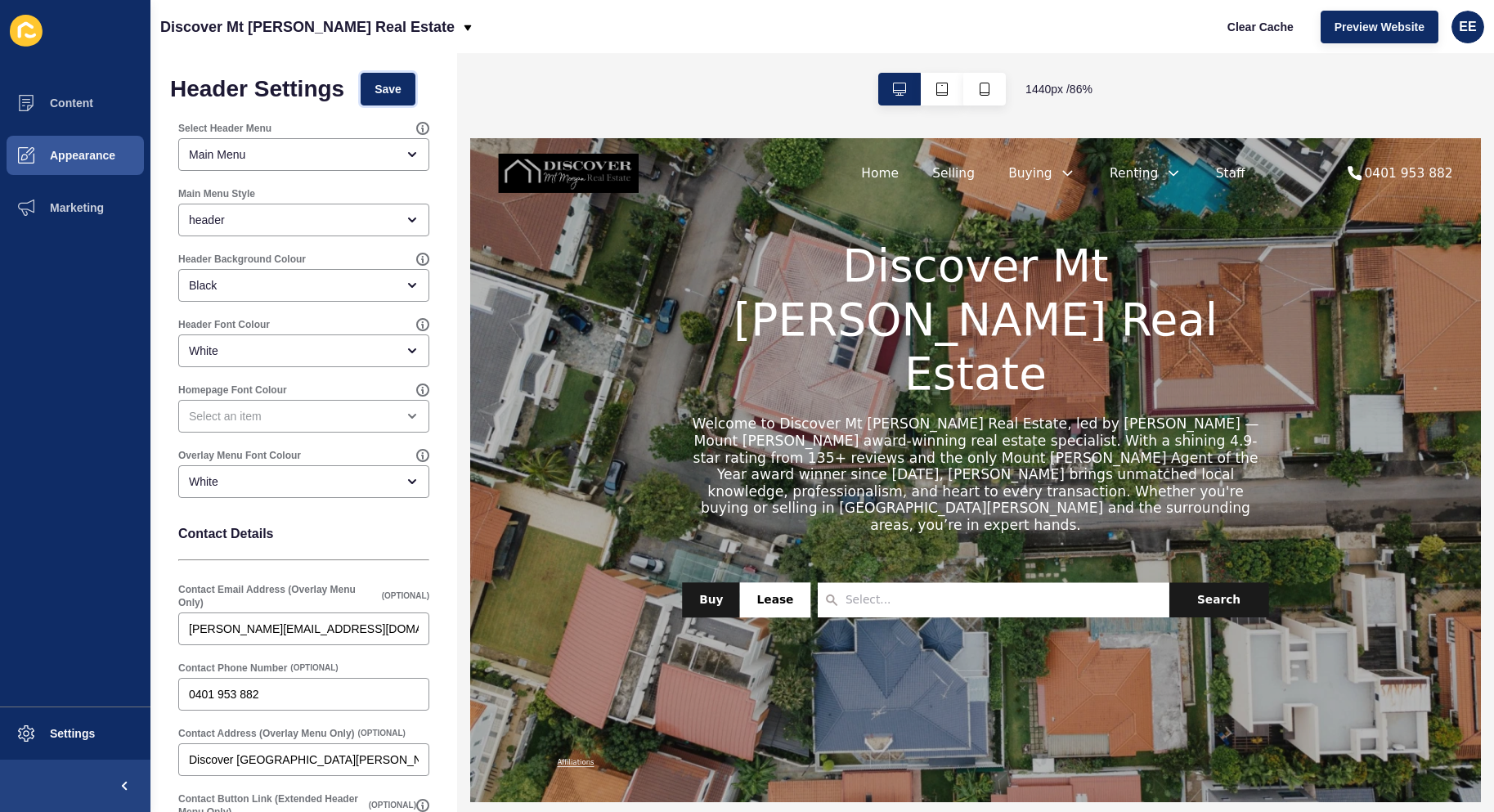
click at [377, 89] on button "Save" at bounding box center [388, 89] width 55 height 32
click at [1379, 19] on span "Preview Website" at bounding box center [1379, 26] width 90 height 16
click at [66, 156] on span "Appearance" at bounding box center [56, 154] width 118 height 13
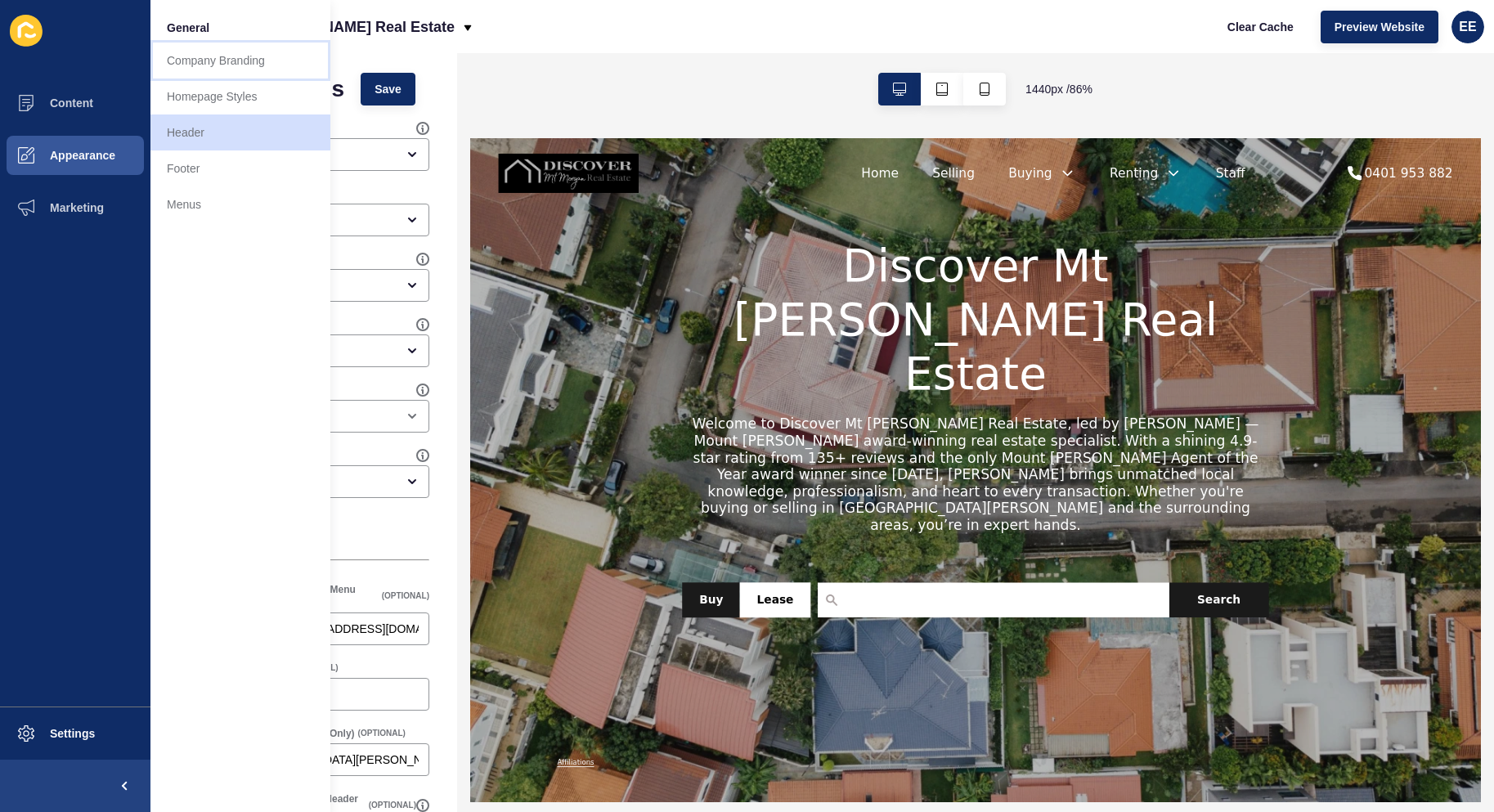
click at [209, 49] on link "Company Branding" at bounding box center [240, 61] width 180 height 36
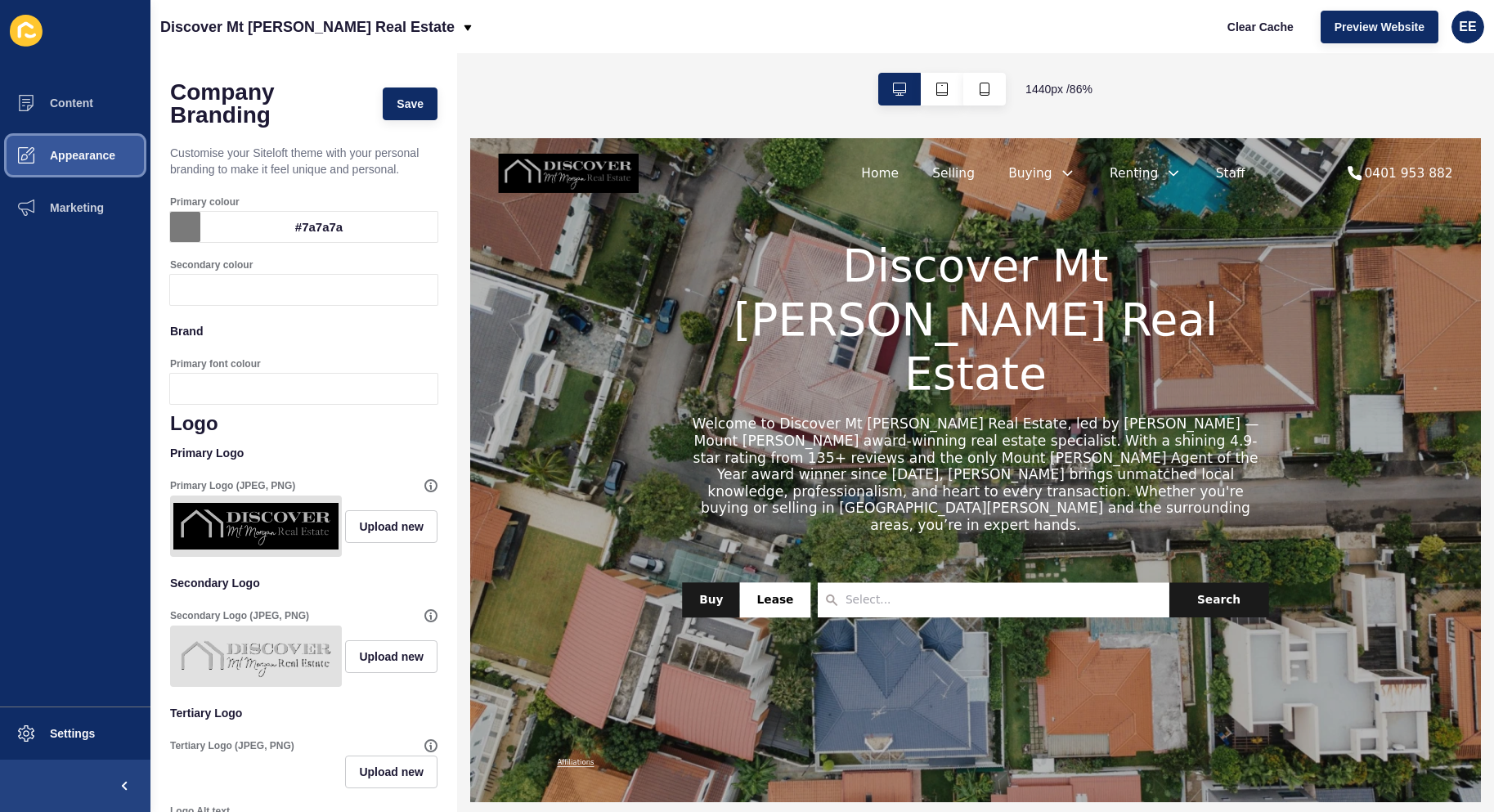
click at [69, 155] on span "Appearance" at bounding box center [56, 154] width 118 height 13
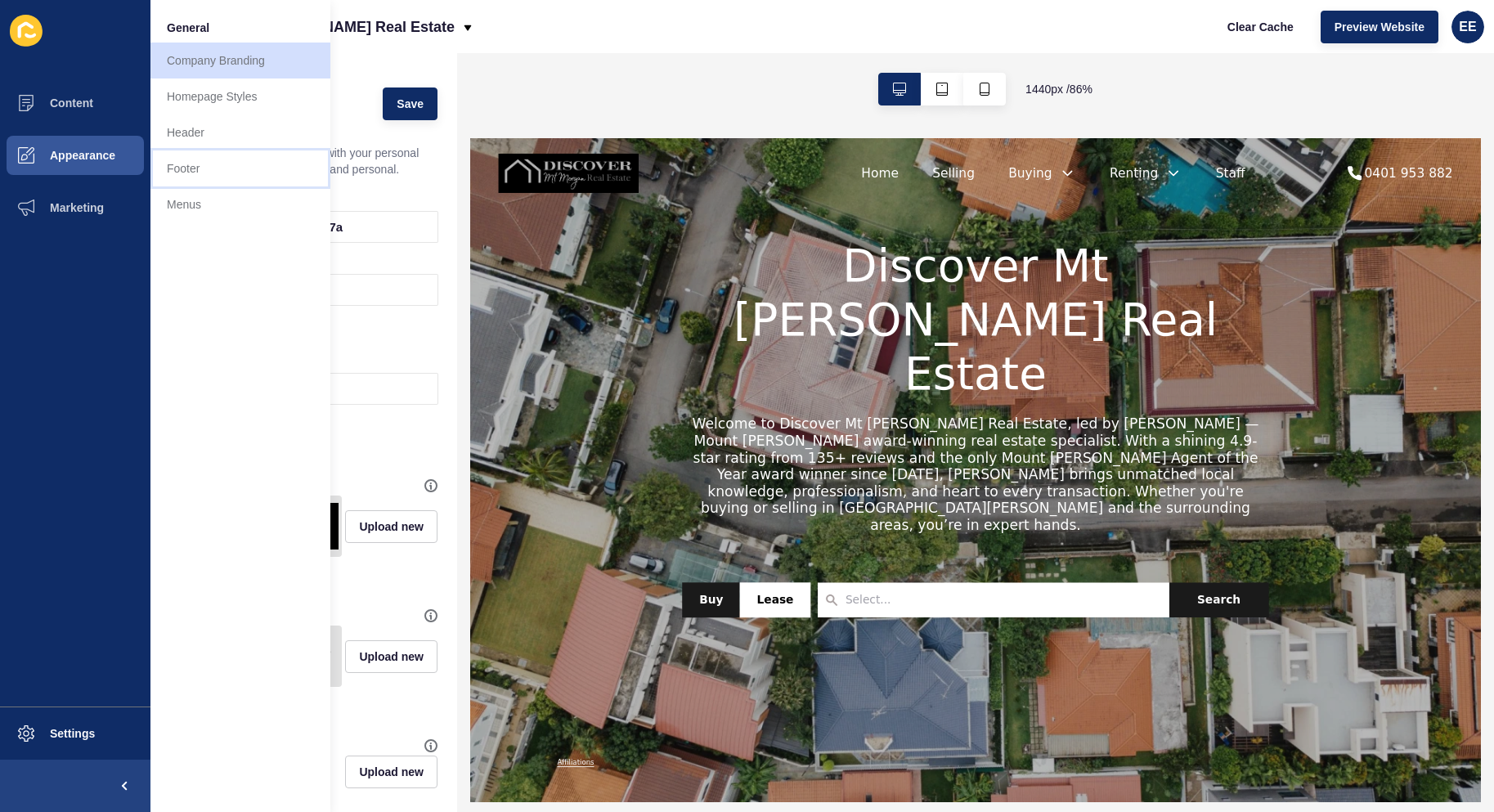
click at [210, 178] on link "Footer" at bounding box center [240, 168] width 180 height 36
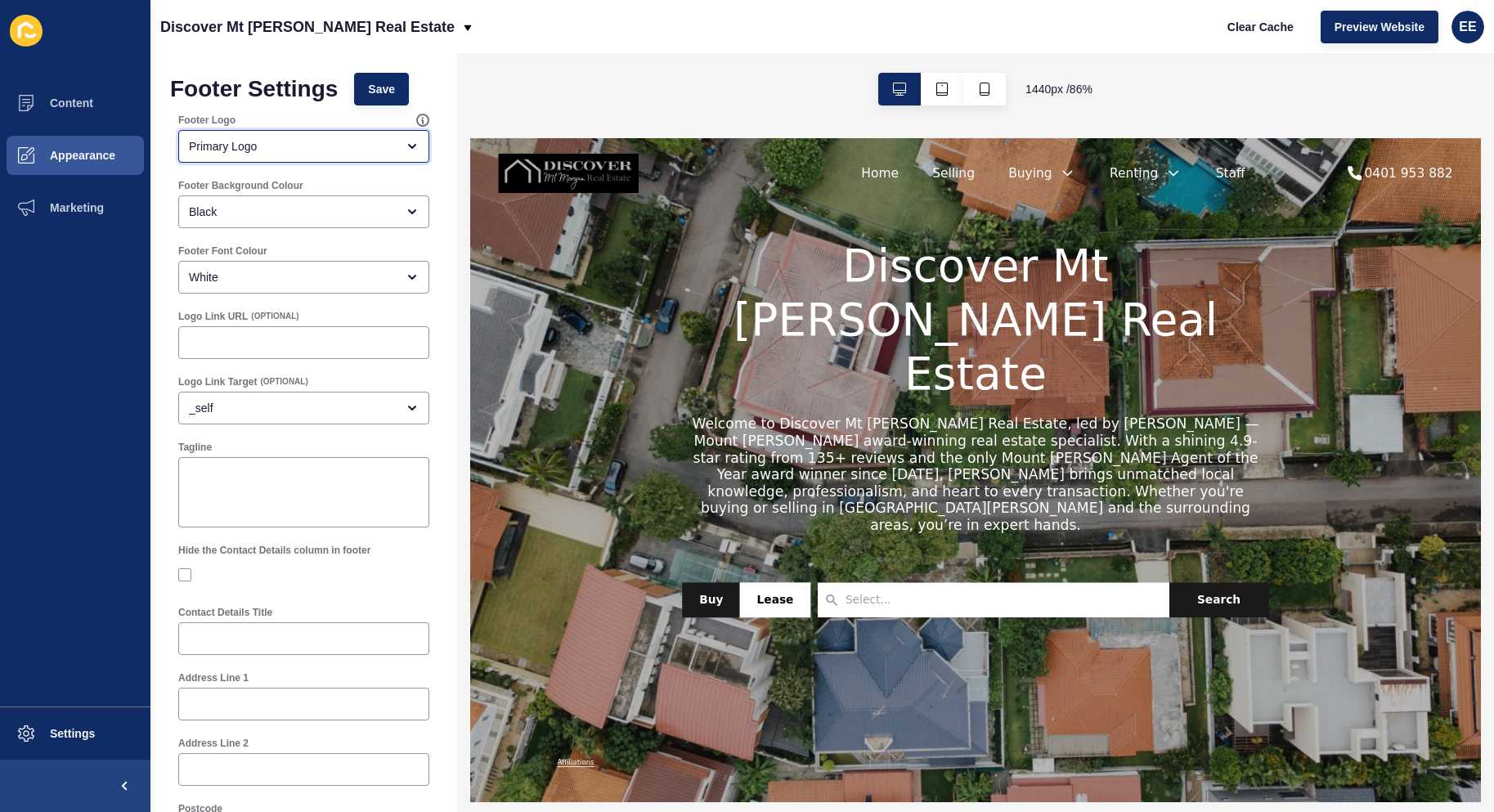
click at [205, 144] on div "Primary Logo" at bounding box center [292, 146] width 206 height 16
drag, startPoint x: 239, startPoint y: 227, endPoint x: 246, endPoint y: 223, distance: 8.1
click at [246, 223] on span "Secondary Logo" at bounding box center [297, 223] width 212 height 16
type input "Secondary Logo"
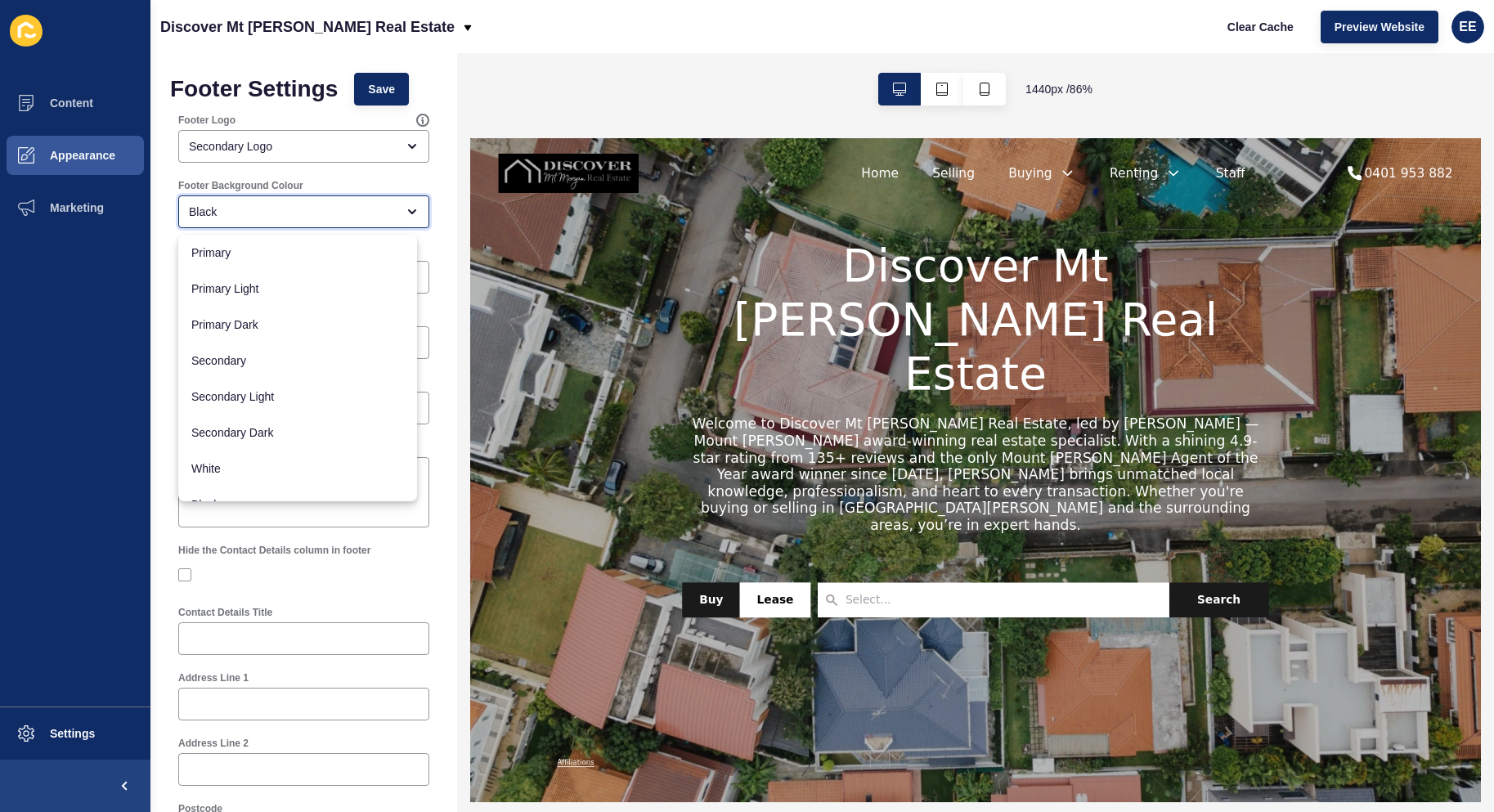
click at [283, 206] on div "Black" at bounding box center [292, 212] width 206 height 16
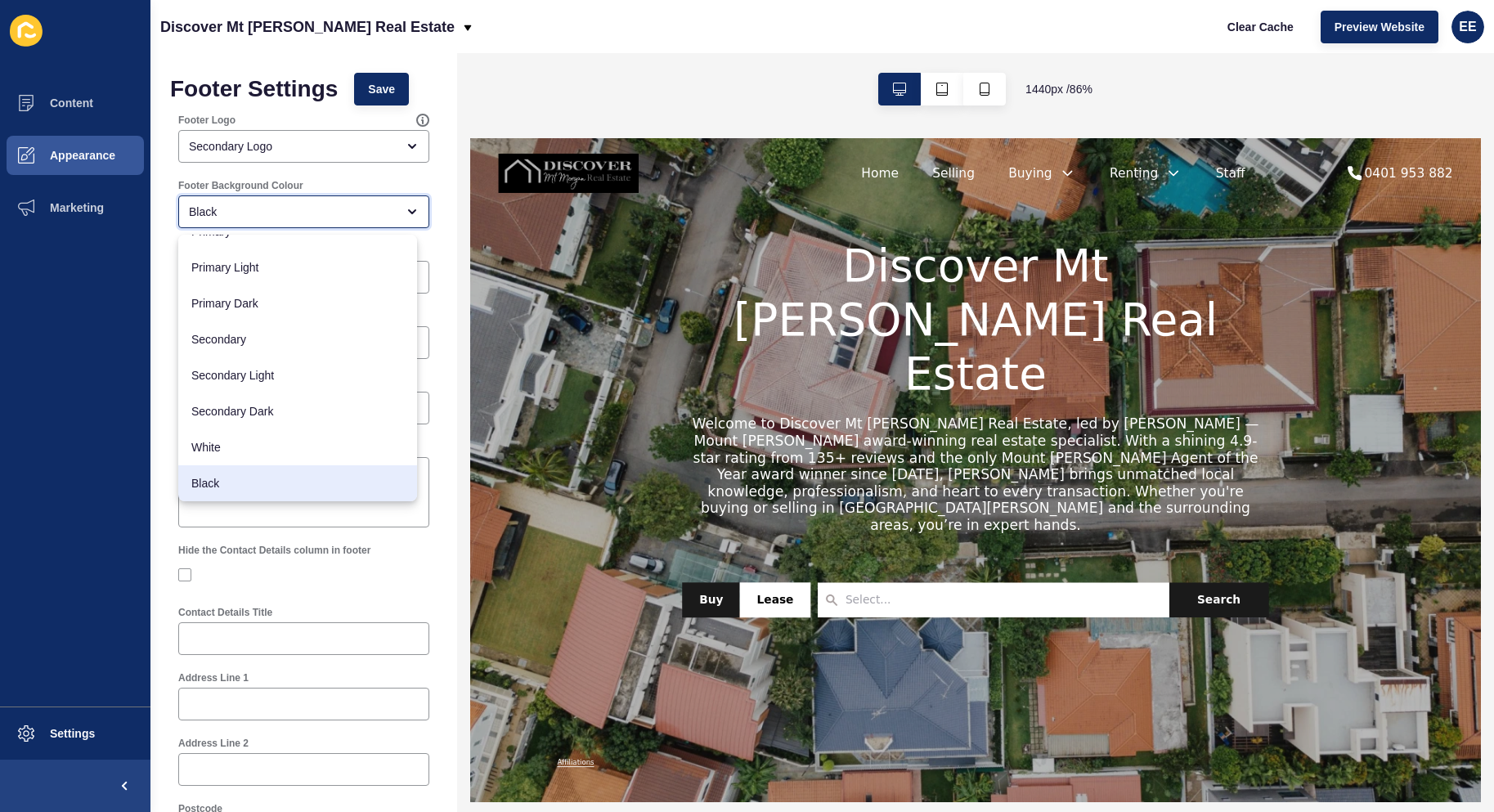
drag, startPoint x: 234, startPoint y: 479, endPoint x: 310, endPoint y: 469, distance: 76.7
click at [234, 480] on span "Black" at bounding box center [297, 483] width 212 height 16
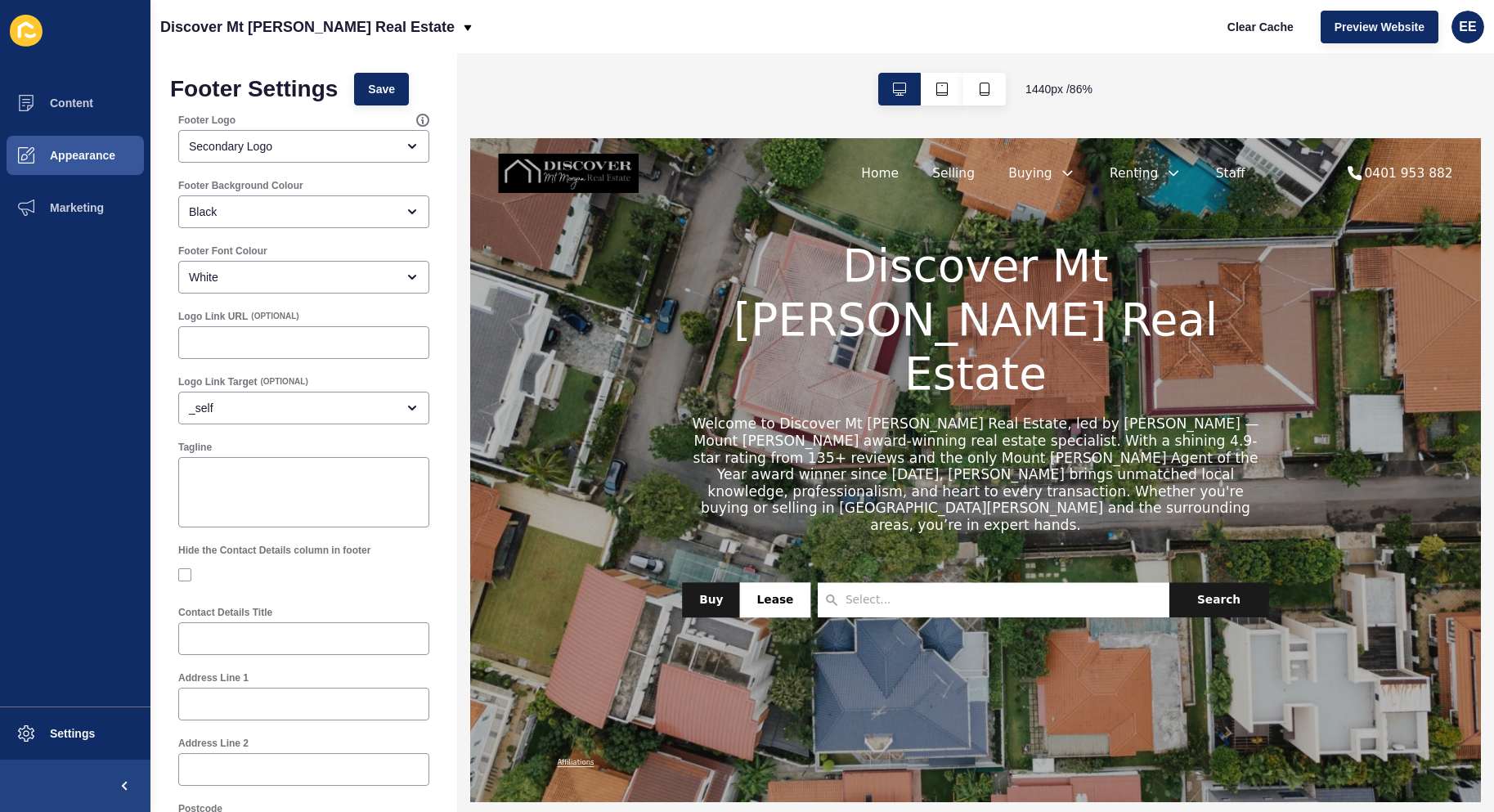
click at [364, 69] on div "Footer Settings Save Footer Logo Secondary Logo Footer Background Colour Black …" at bounding box center [303, 779] width 306 height 1452
drag, startPoint x: 376, startPoint y: 84, endPoint x: 473, endPoint y: 95, distance: 97.6
click at [377, 85] on span "Save" at bounding box center [381, 89] width 27 height 16
click at [375, 91] on span "Save" at bounding box center [381, 89] width 27 height 16
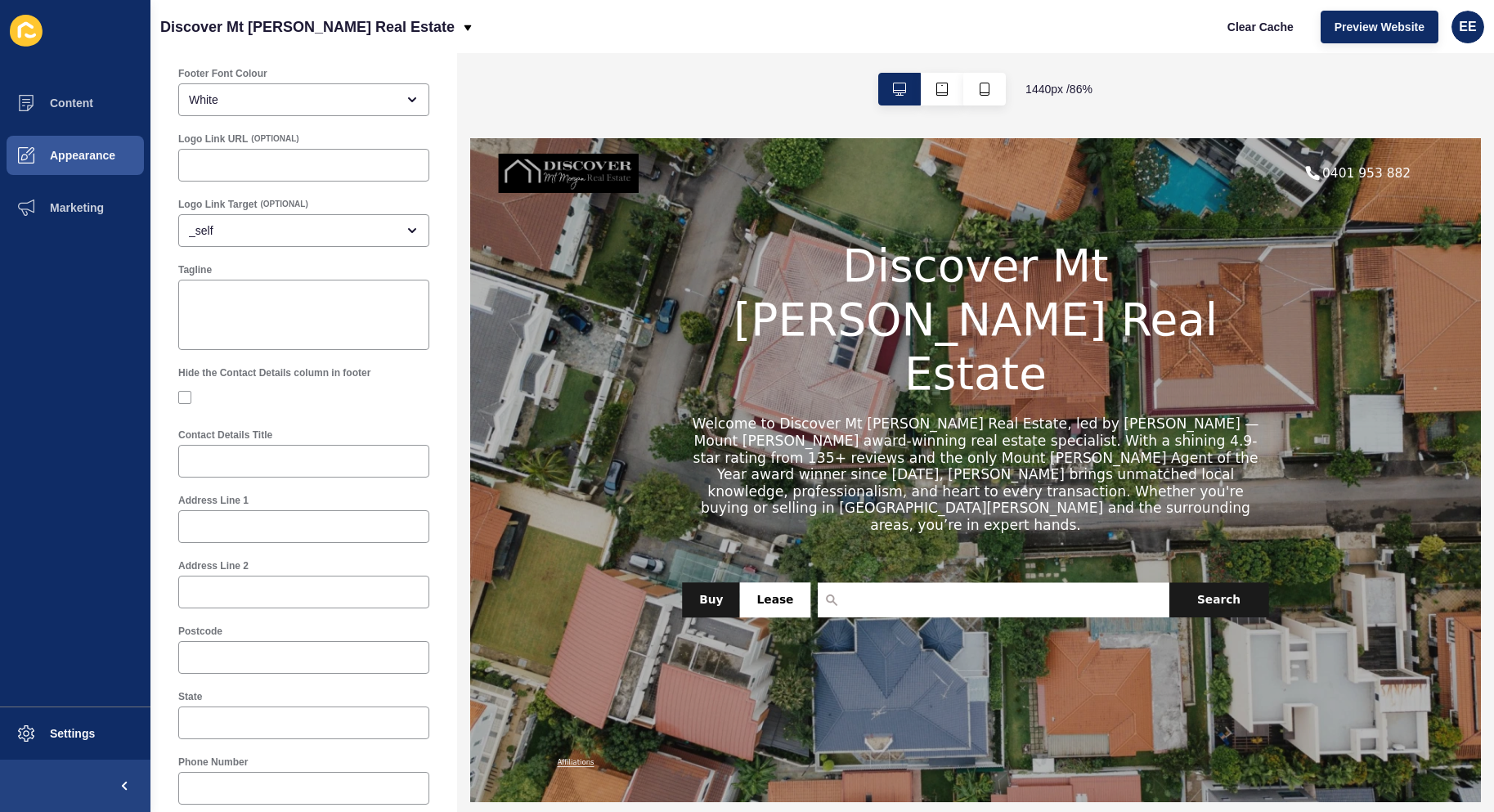
scroll to position [164, 0]
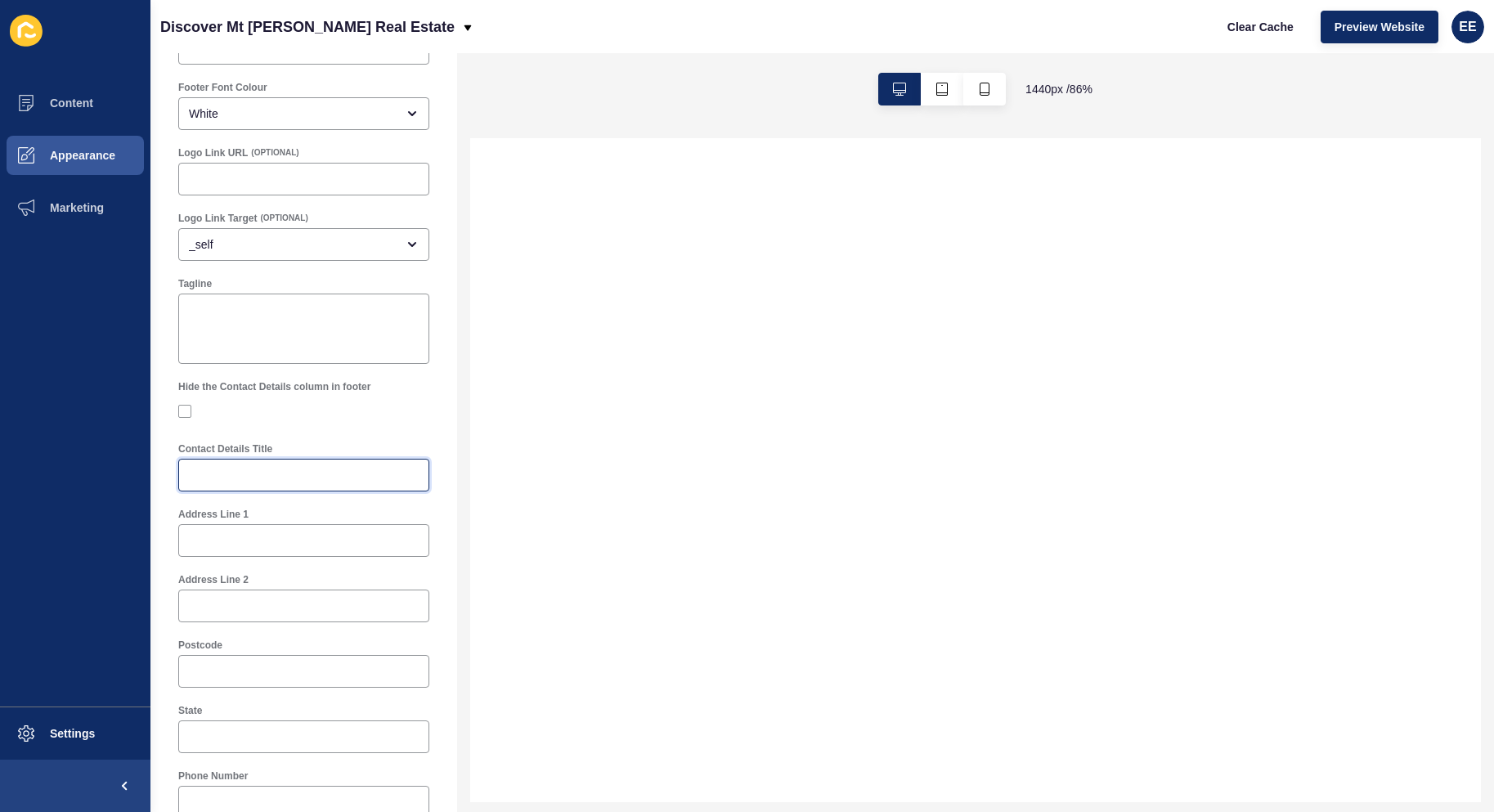
click at [253, 479] on input "Contact Details Title" at bounding box center [303, 474] width 230 height 16
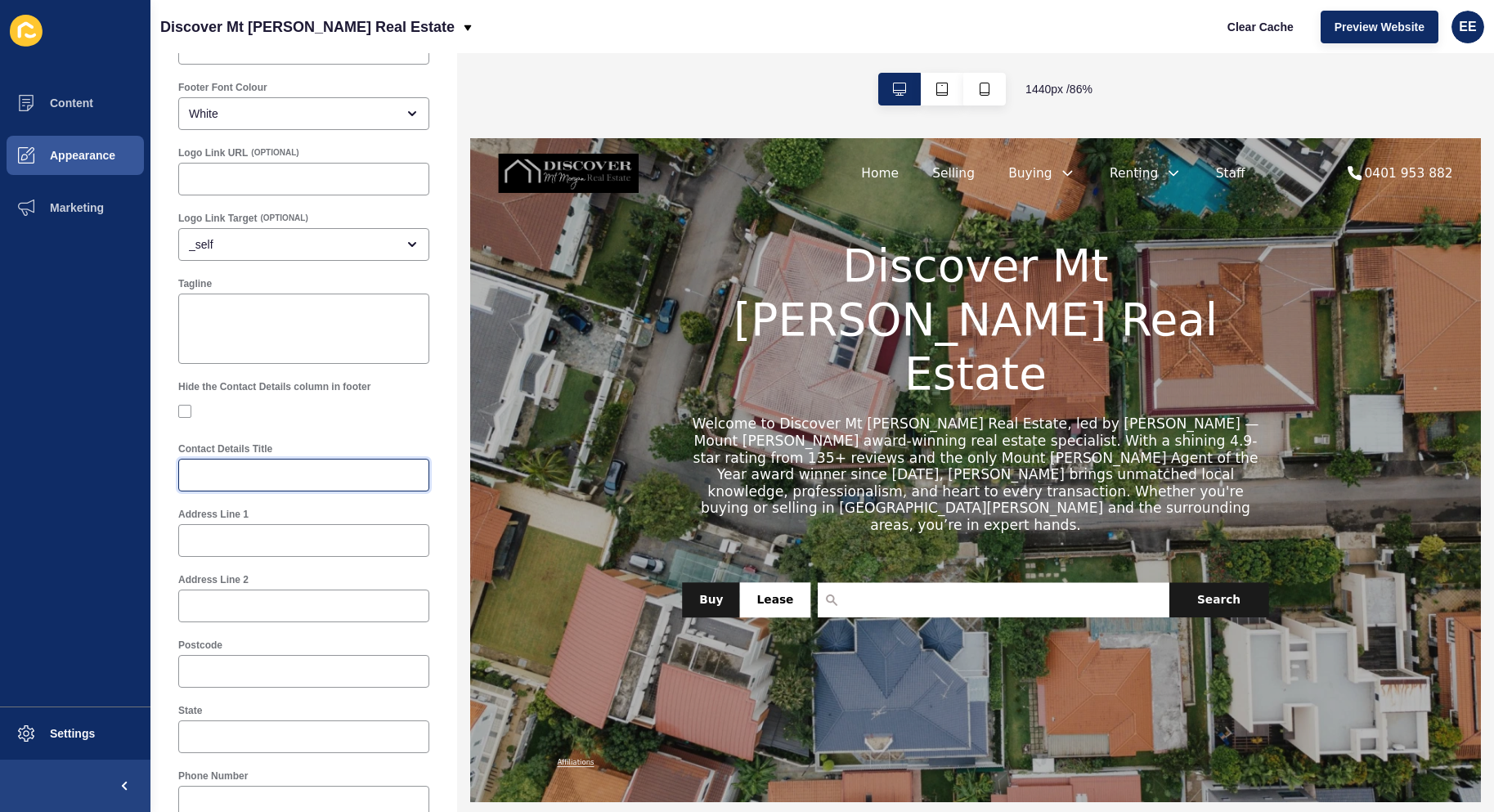
scroll to position [0, 0]
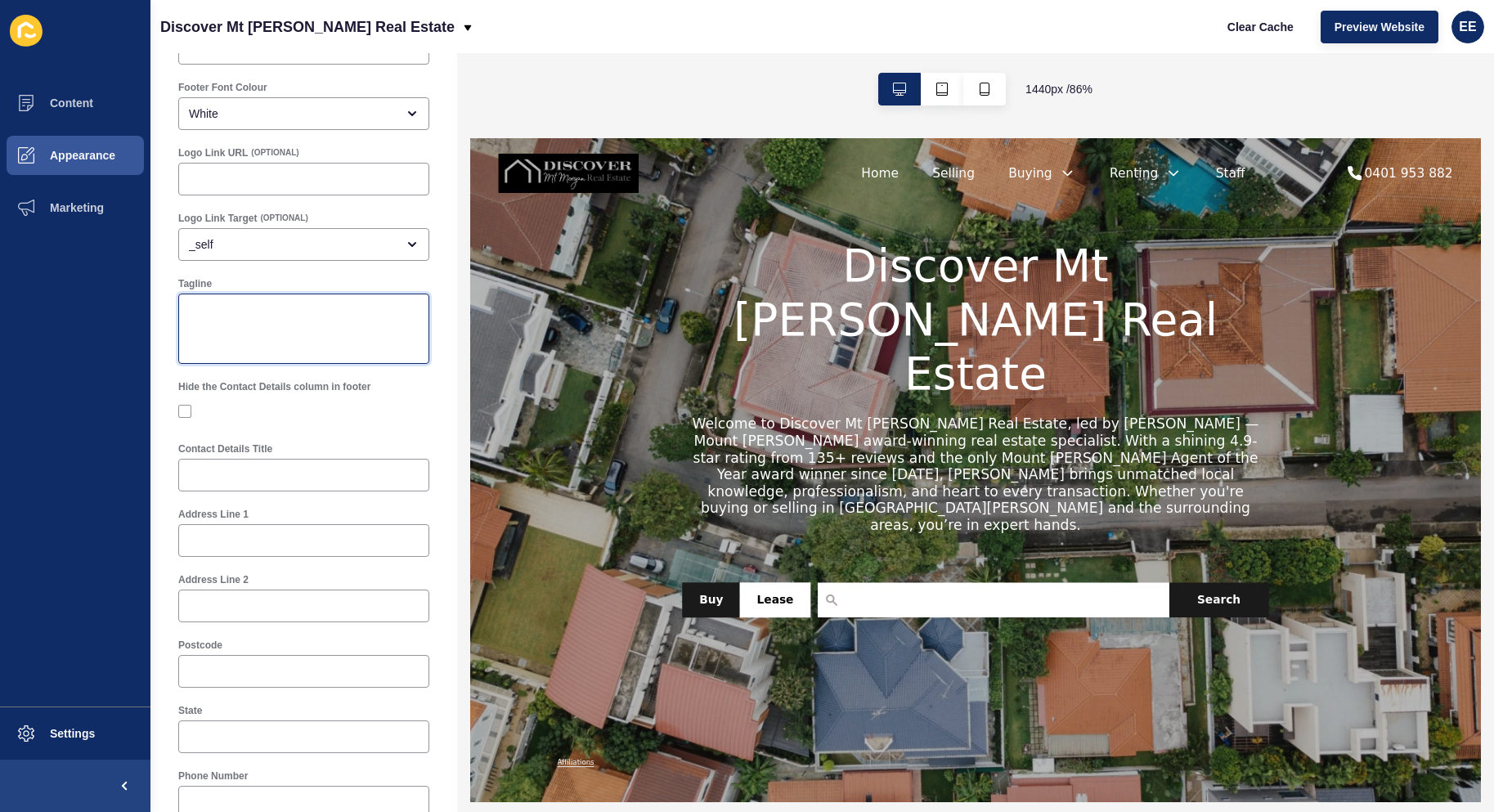
click at [278, 322] on textarea "Tagline" at bounding box center [304, 328] width 246 height 66
paste textarea "Your gateway to trusted real estate expertise in [GEOGRAPHIC_DATA][PERSON_NAME]…"
type textarea "Your gateway to trusted real estate expertise in [GEOGRAPHIC_DATA][PERSON_NAME]…"
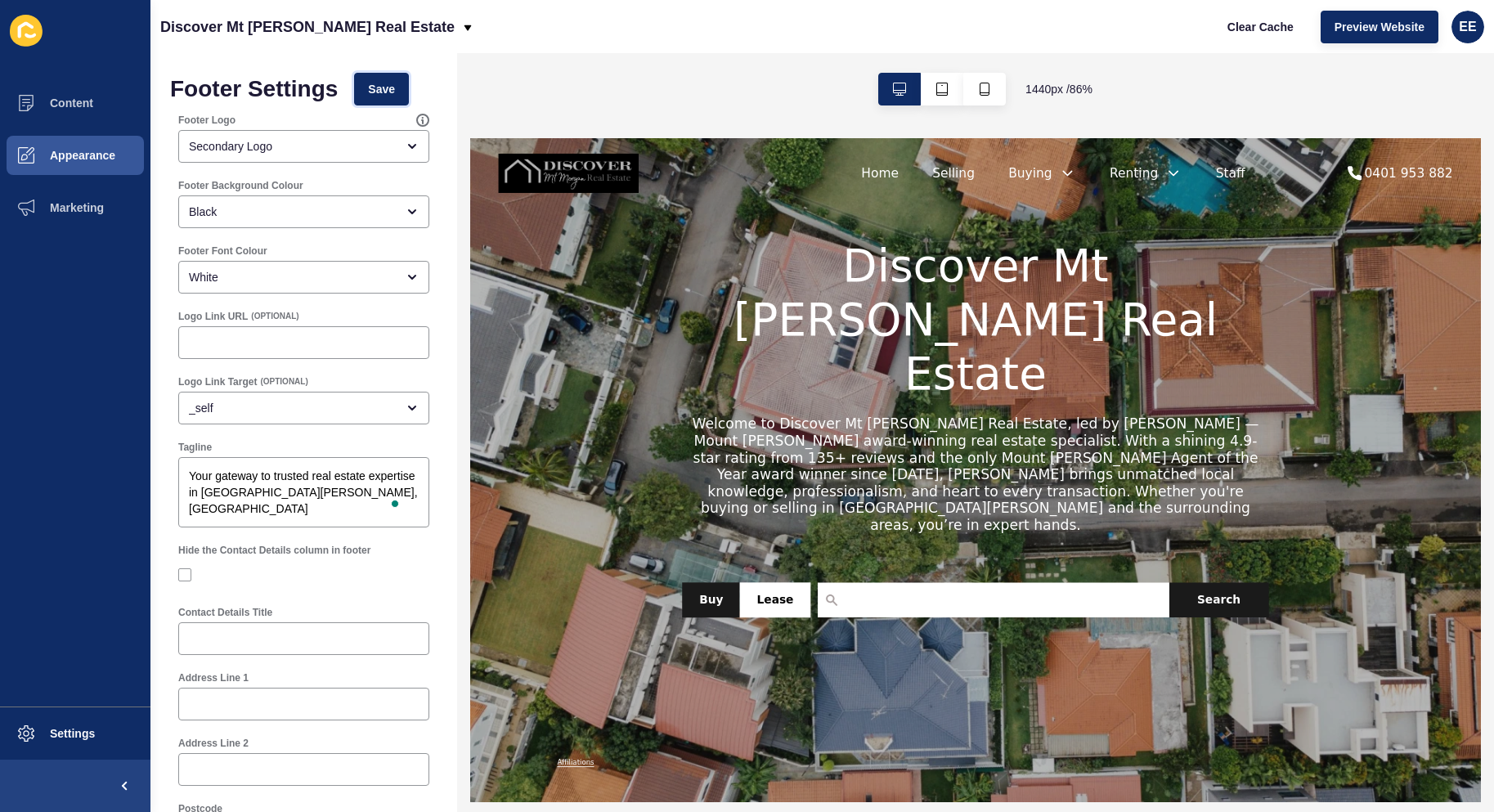
click at [395, 94] on span "Save" at bounding box center [381, 89] width 27 height 16
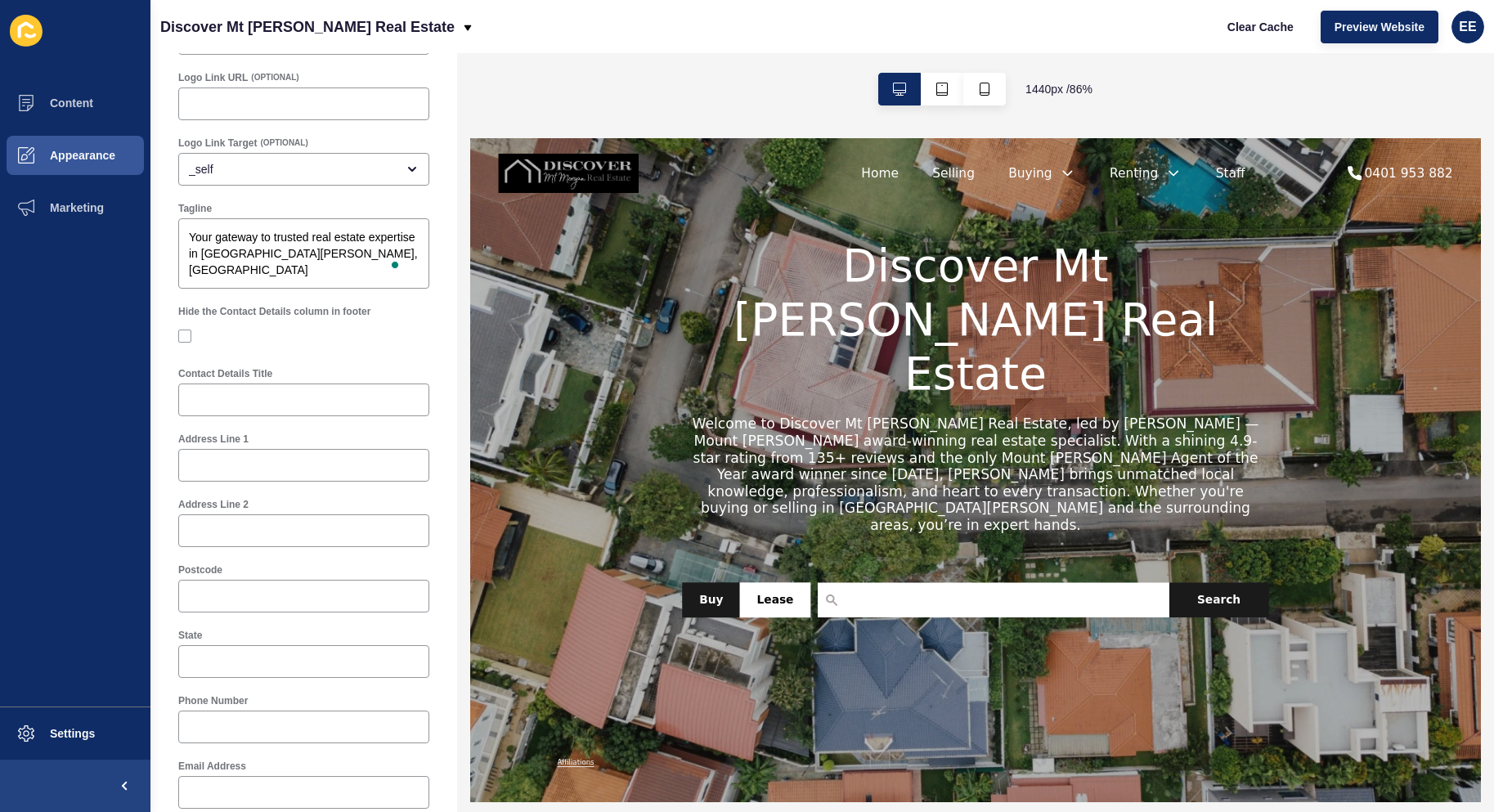
scroll to position [246, 0]
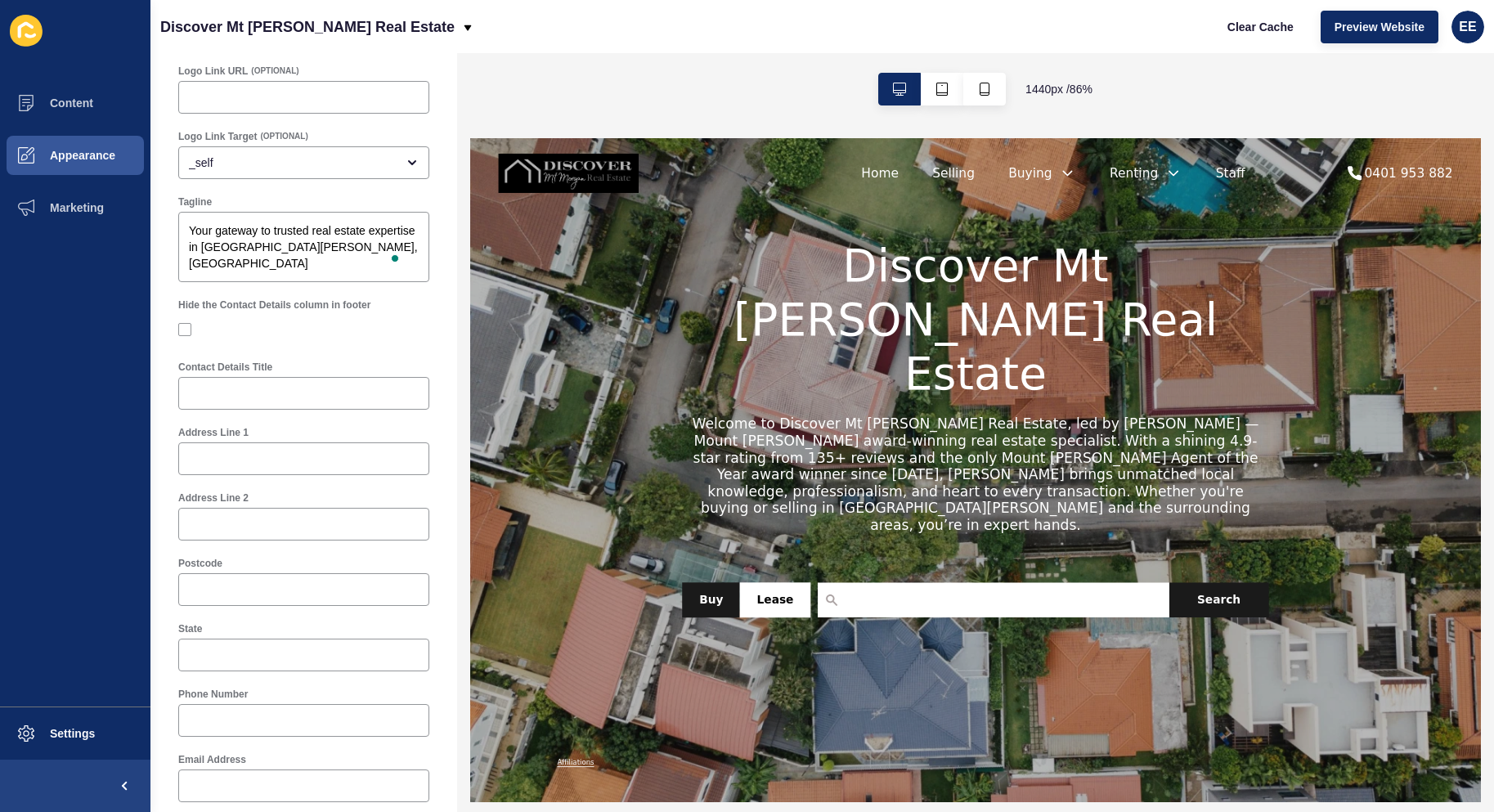
click at [267, 384] on div at bounding box center [304, 393] width 251 height 32
